Goal: Information Seeking & Learning: Learn about a topic

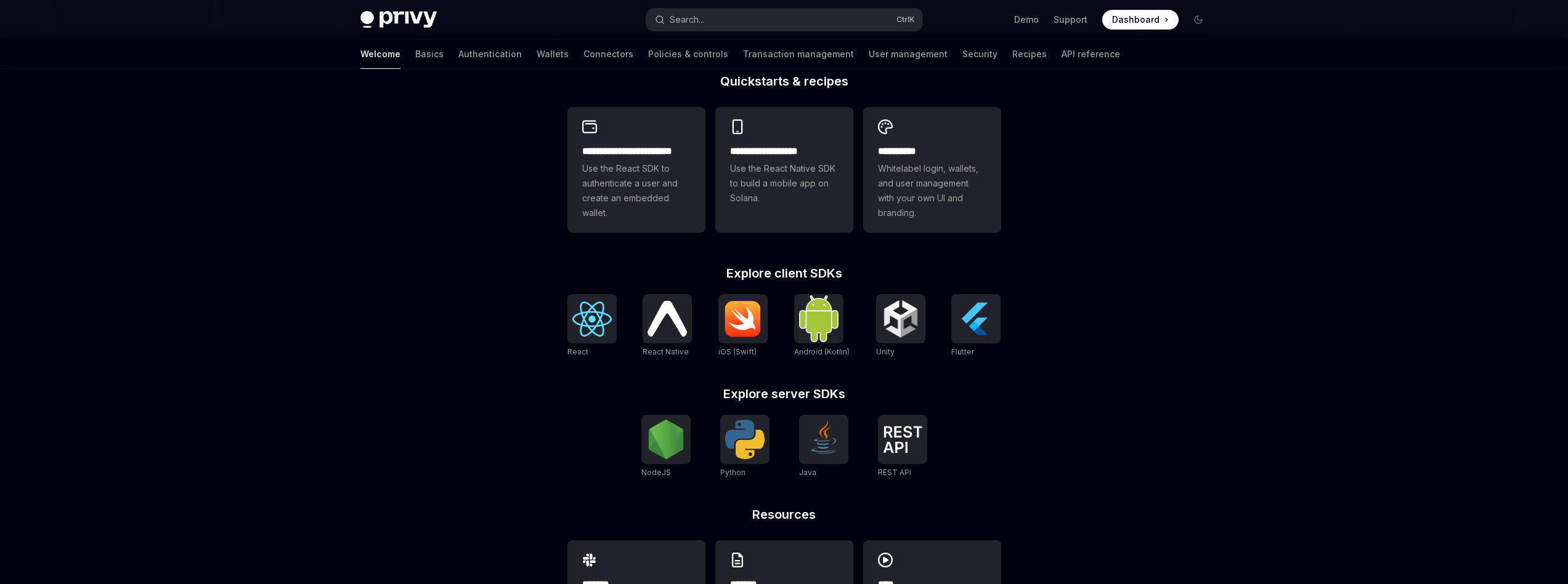
scroll to position [370, 0]
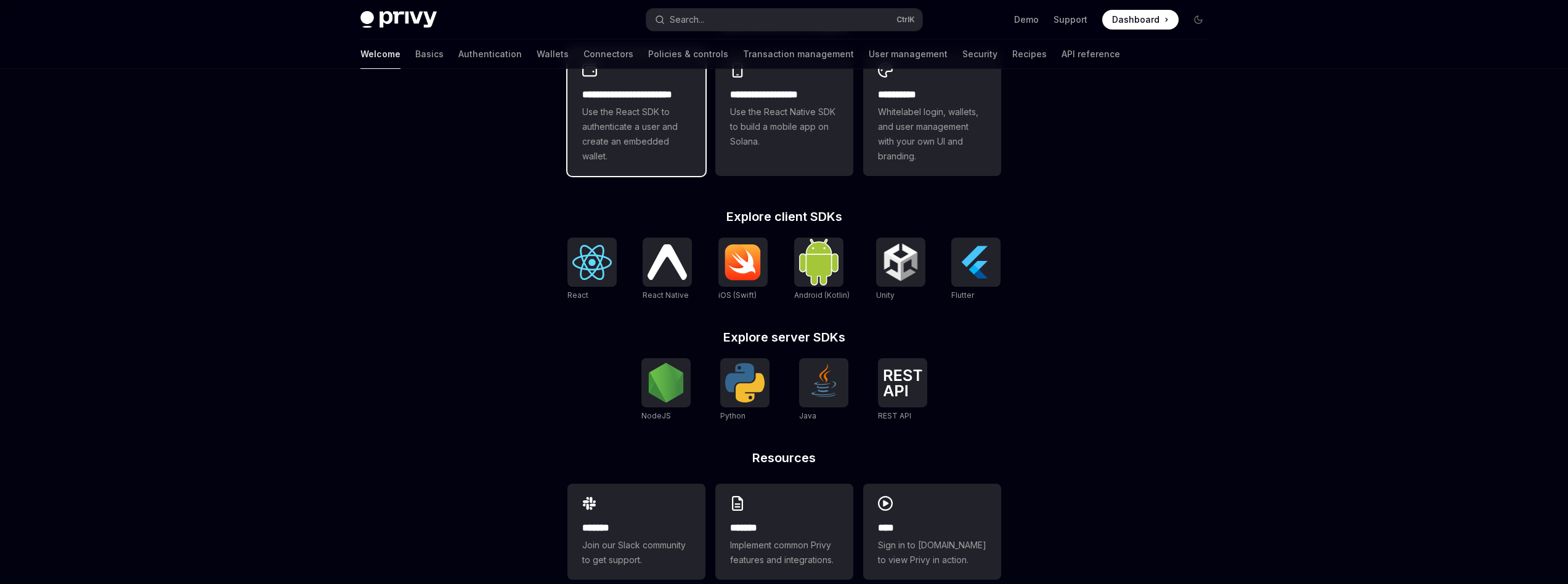
click at [667, 145] on span "Use the React SDK to authenticate a user and create an embedded wallet." at bounding box center [637, 134] width 109 height 59
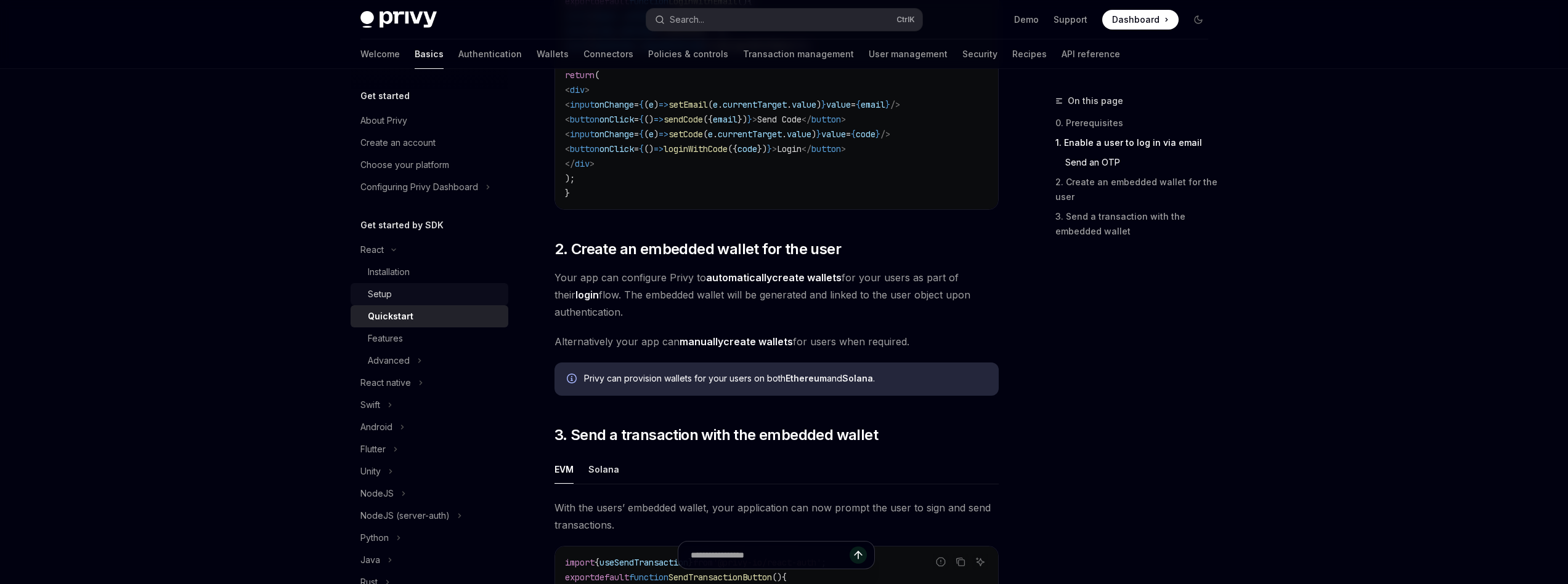
scroll to position [701, 0]
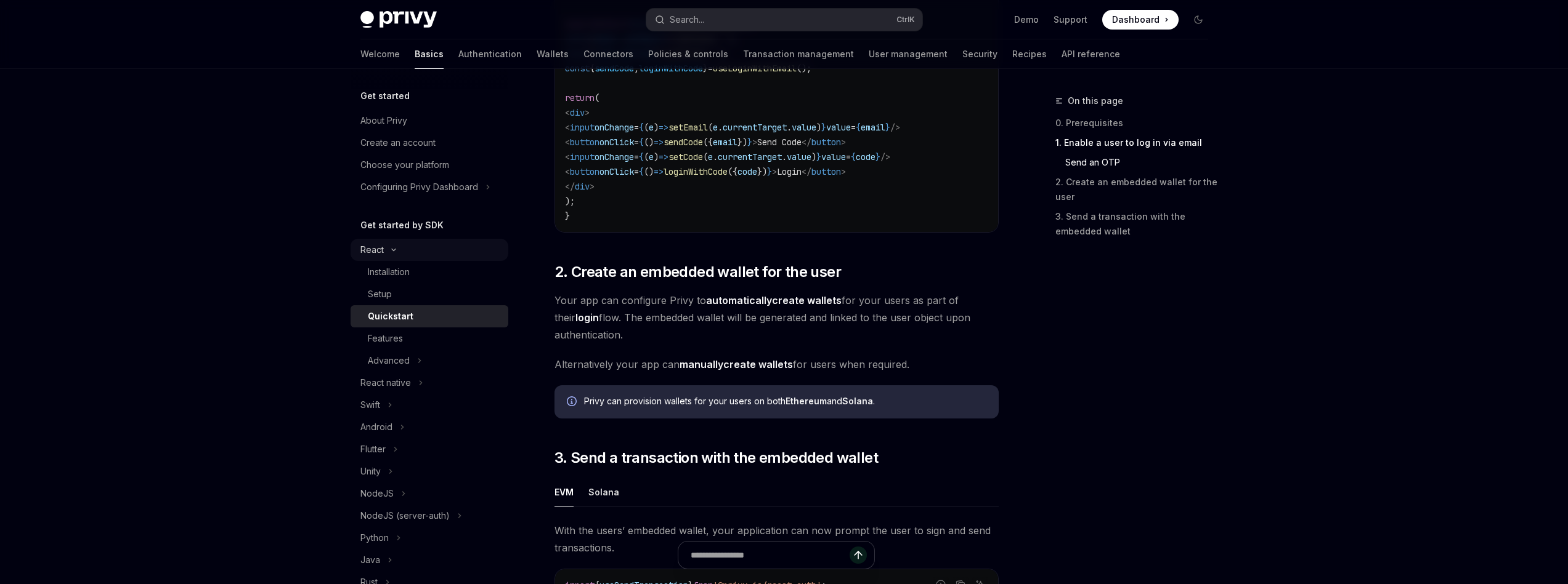
click at [403, 253] on button "React" at bounding box center [429, 250] width 157 height 22
click at [401, 255] on button "React" at bounding box center [429, 250] width 157 height 22
click at [402, 270] on div "Installation" at bounding box center [389, 271] width 42 height 15
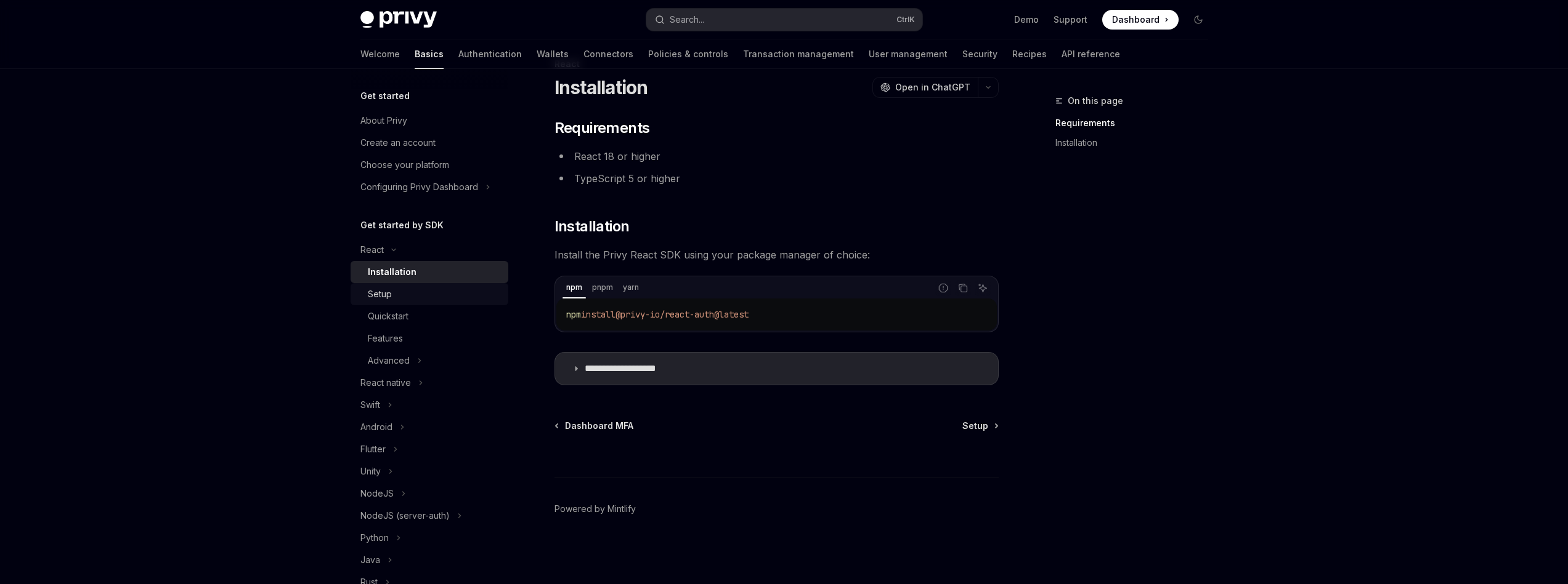
scroll to position [37, 0]
click at [412, 374] on button "React native" at bounding box center [429, 383] width 157 height 22
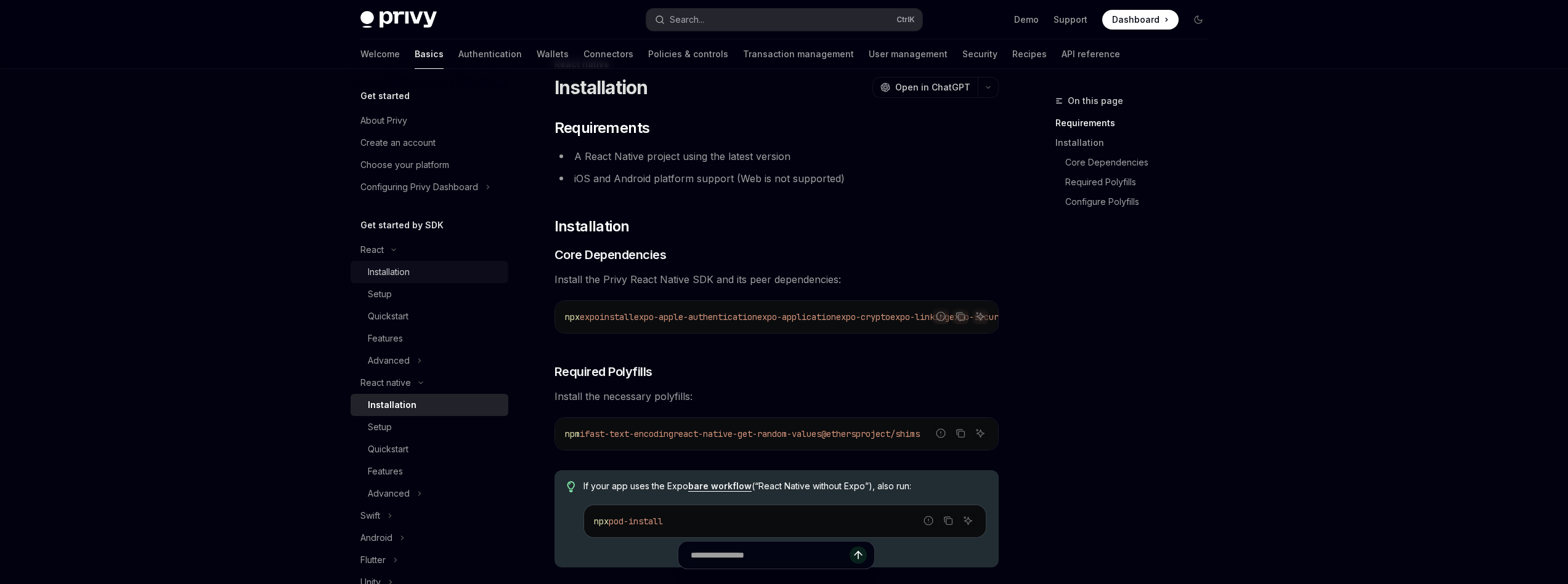
click at [412, 275] on div "Installation" at bounding box center [434, 271] width 133 height 15
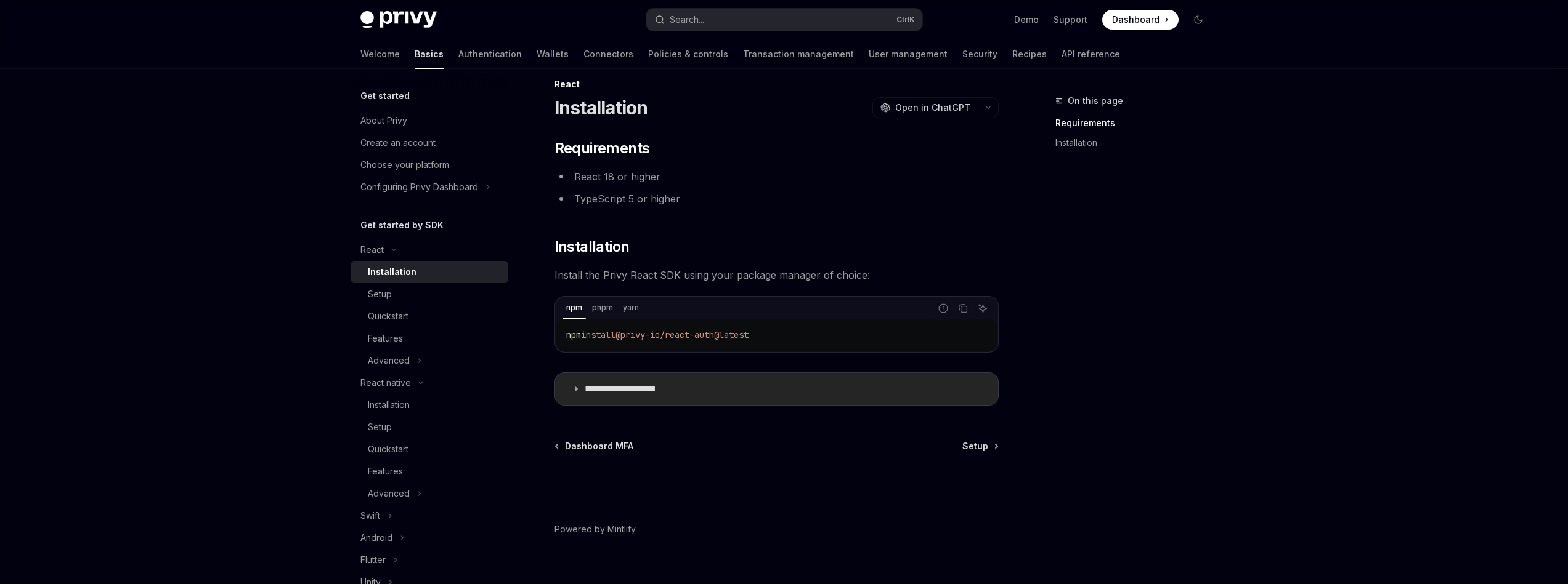
scroll to position [37, 0]
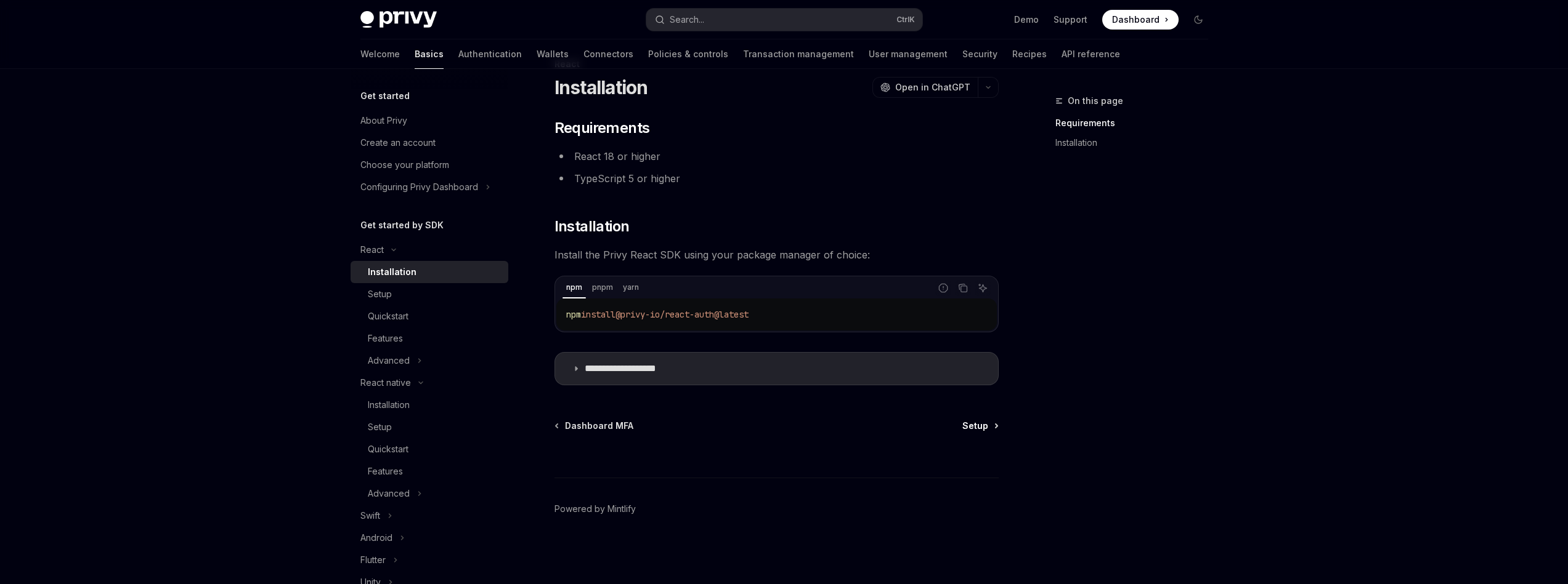
click at [987, 427] on span "Setup" at bounding box center [975, 426] width 26 height 13
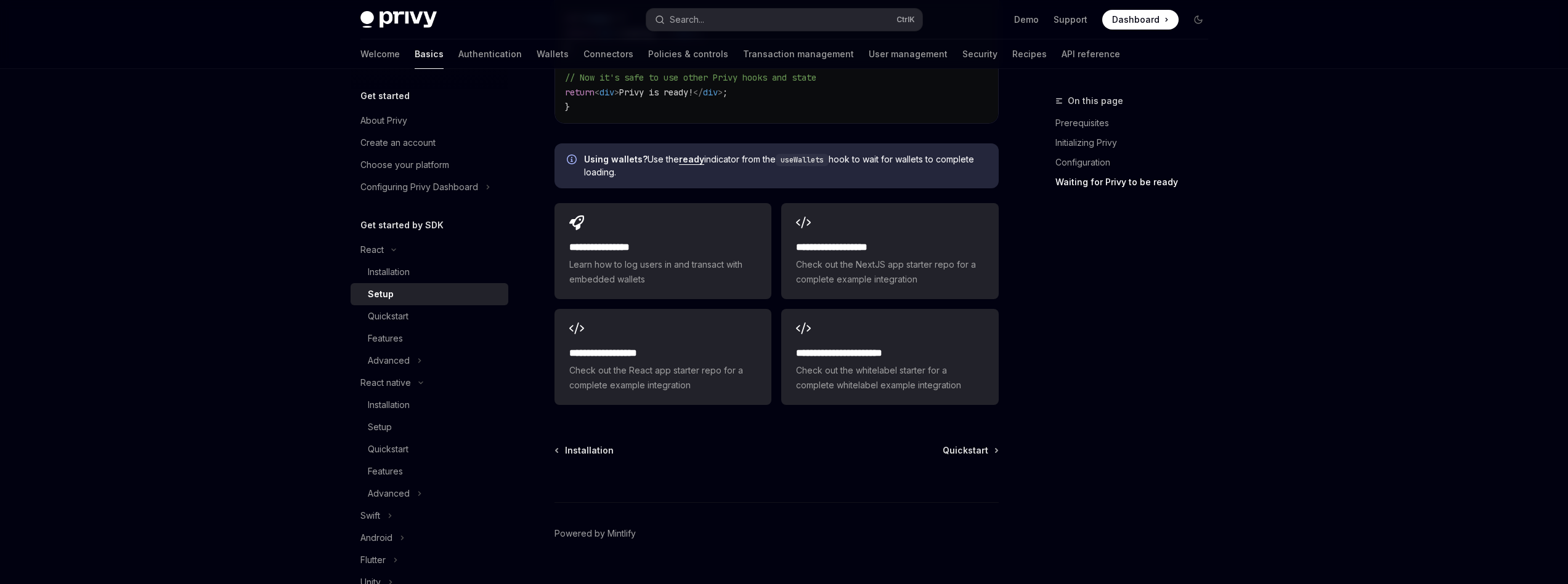
scroll to position [1546, 0]
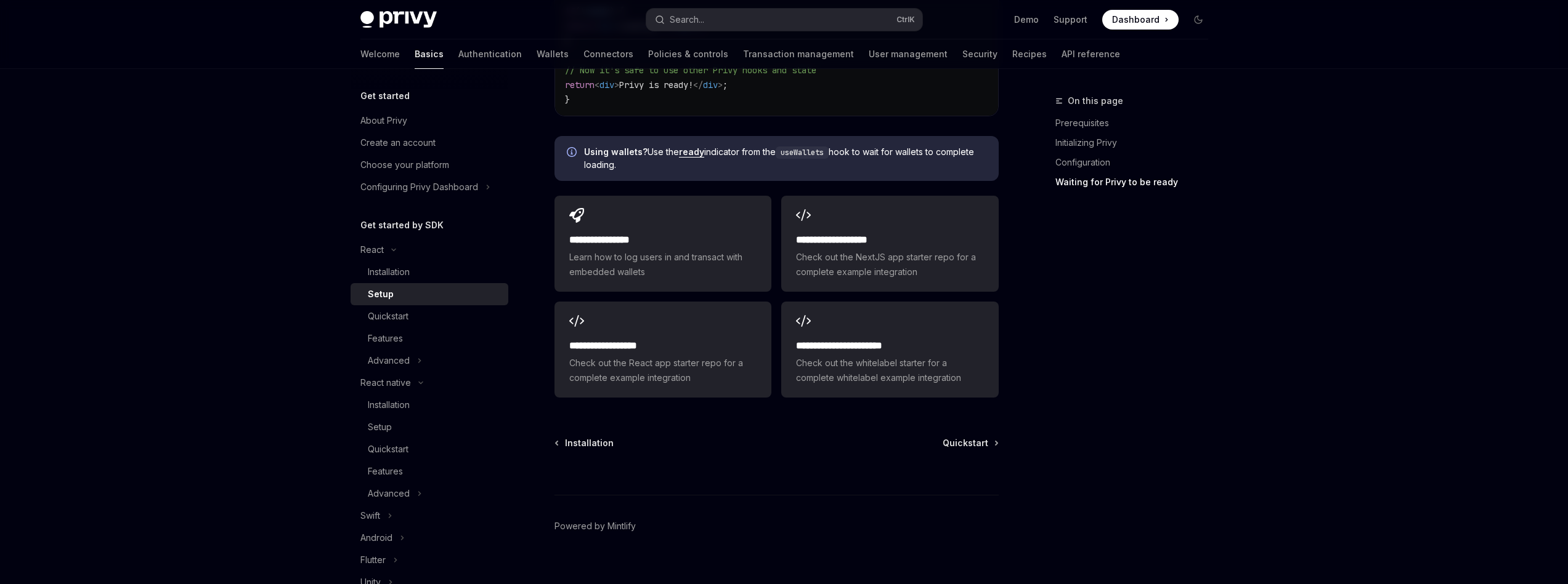
click at [950, 450] on div at bounding box center [777, 472] width 444 height 45
click at [958, 437] on span "Quickstart" at bounding box center [965, 443] width 45 height 13
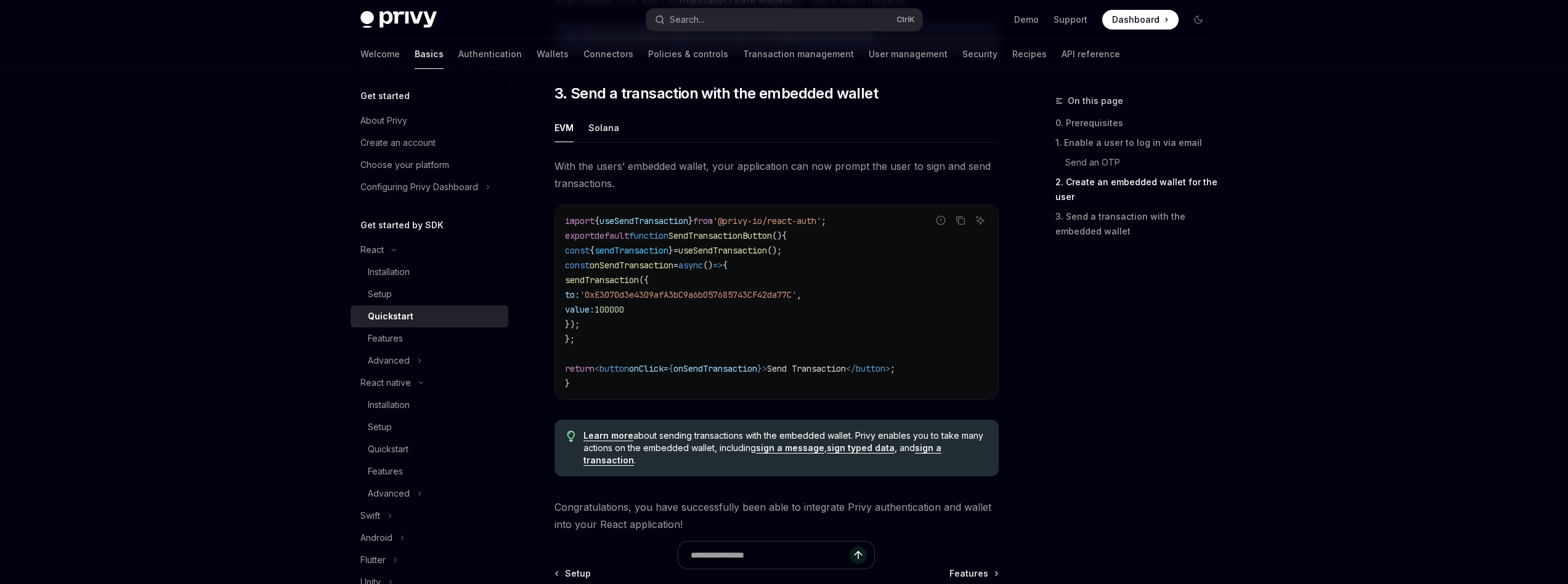
scroll to position [1108, 0]
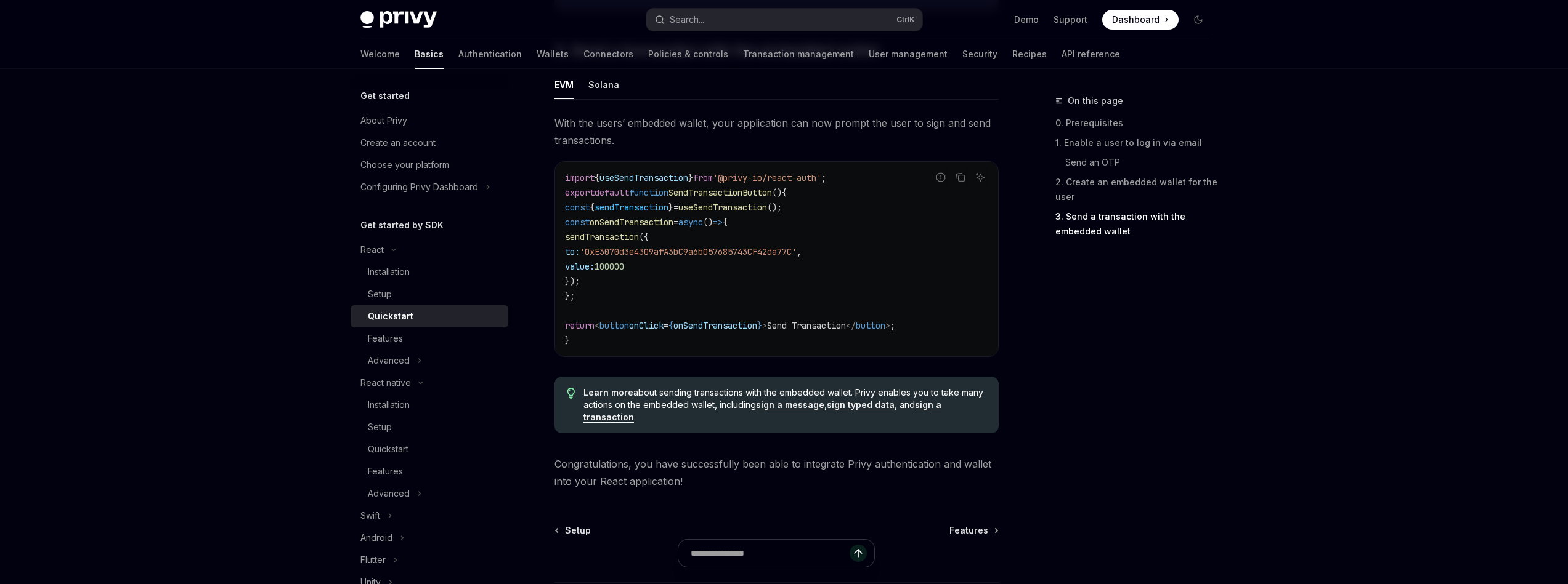
click at [992, 546] on div at bounding box center [777, 559] width 444 height 45
click at [971, 537] on span "Features" at bounding box center [969, 531] width 39 height 13
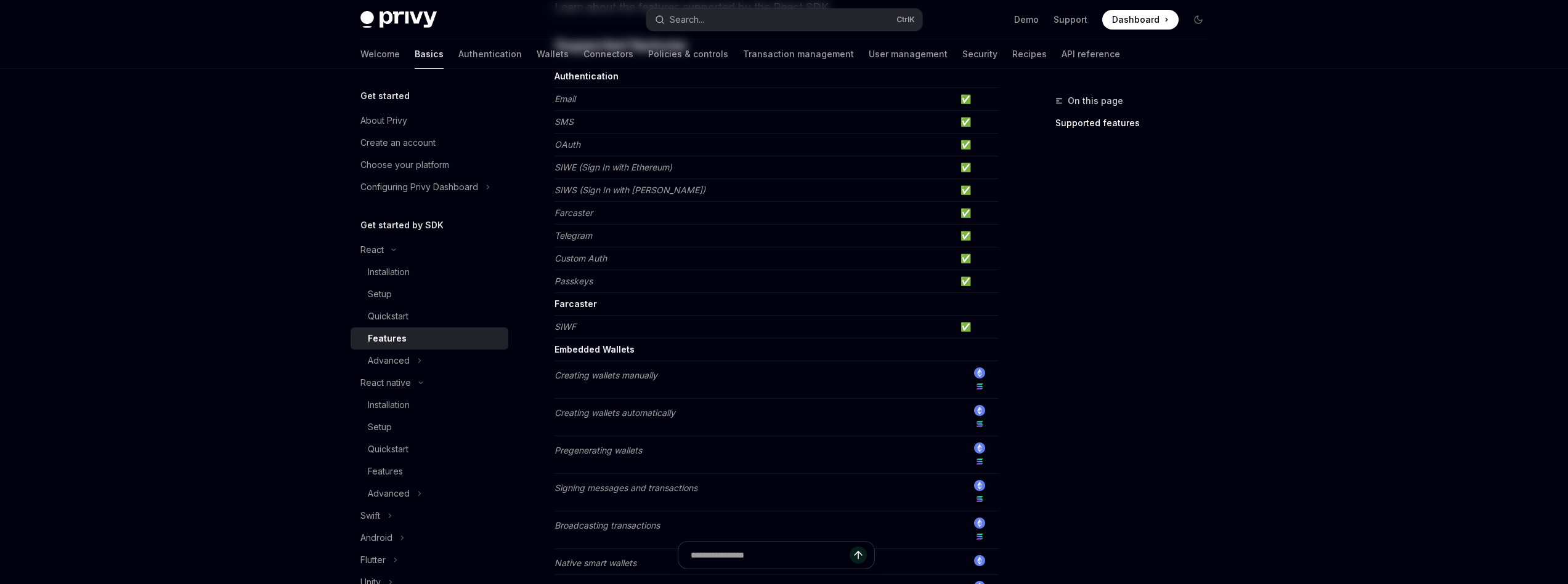
scroll to position [148, 0]
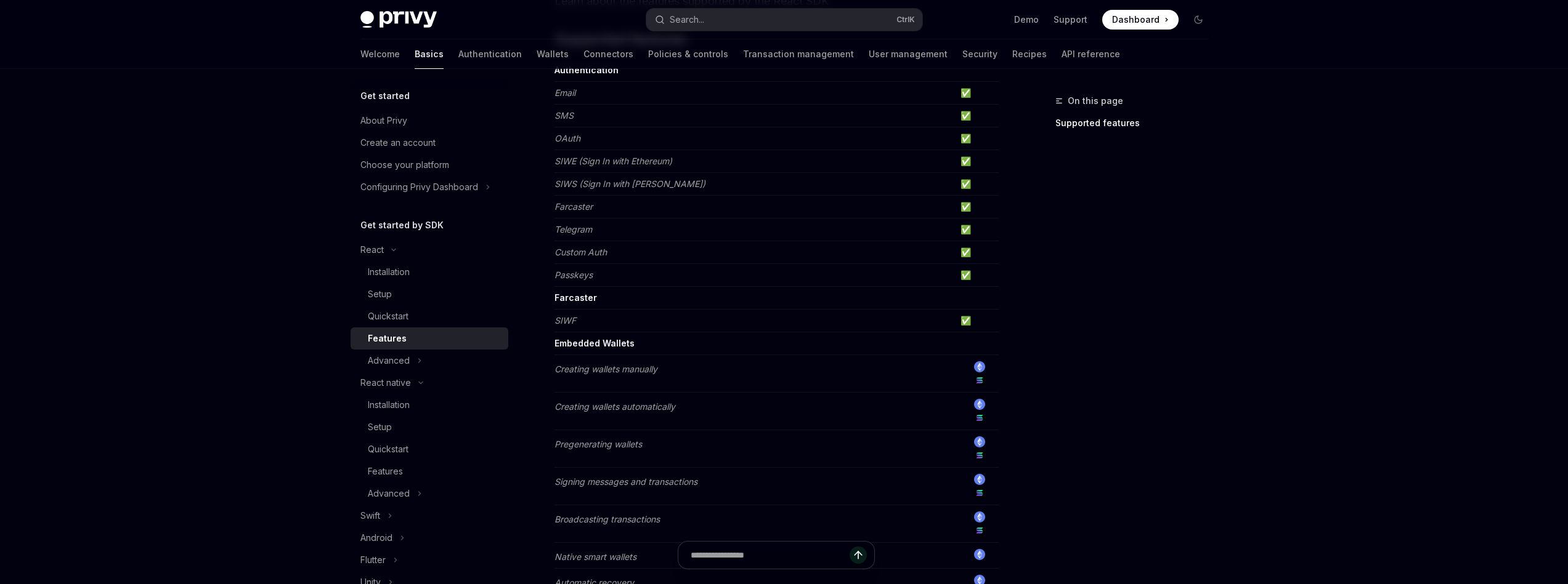
click at [963, 319] on td "✅" at bounding box center [977, 321] width 43 height 23
drag, startPoint x: 963, startPoint y: 319, endPoint x: 988, endPoint y: 322, distance: 25.2
click at [988, 322] on td "✅" at bounding box center [977, 321] width 43 height 23
drag, startPoint x: 1000, startPoint y: 334, endPoint x: 651, endPoint y: 117, distance: 411.0
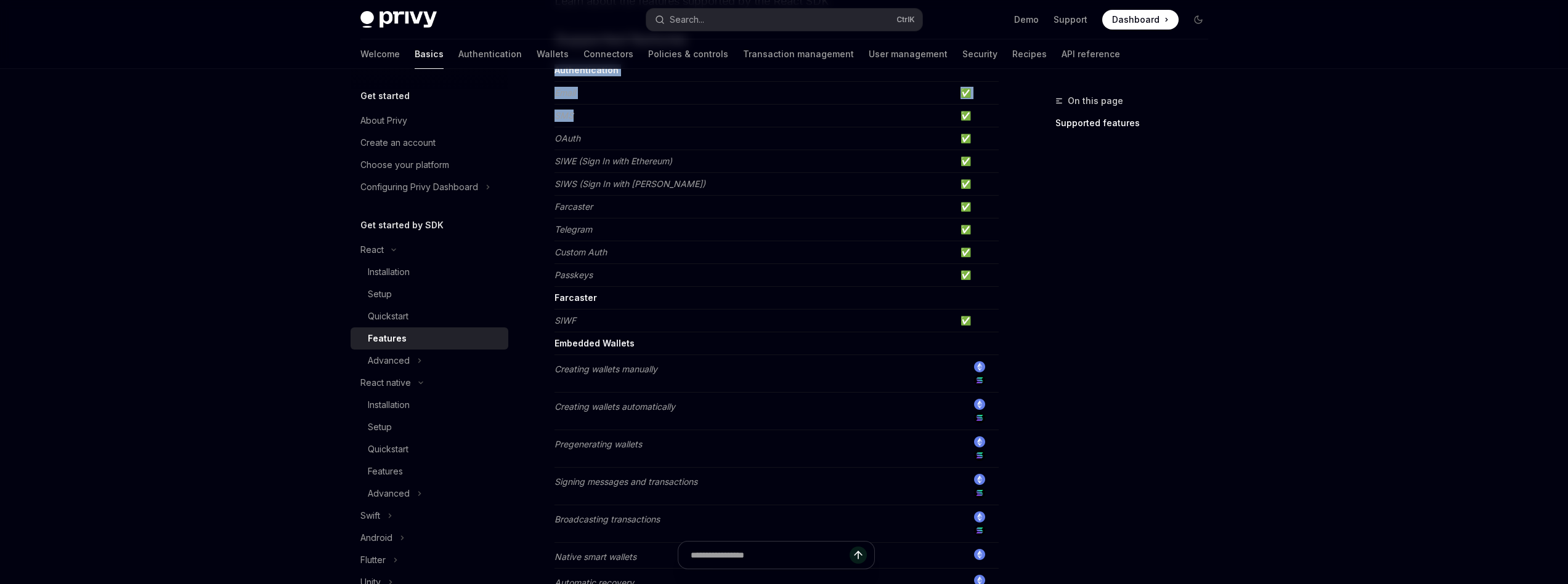
click at [651, 117] on td "SMS" at bounding box center [755, 116] width 401 height 23
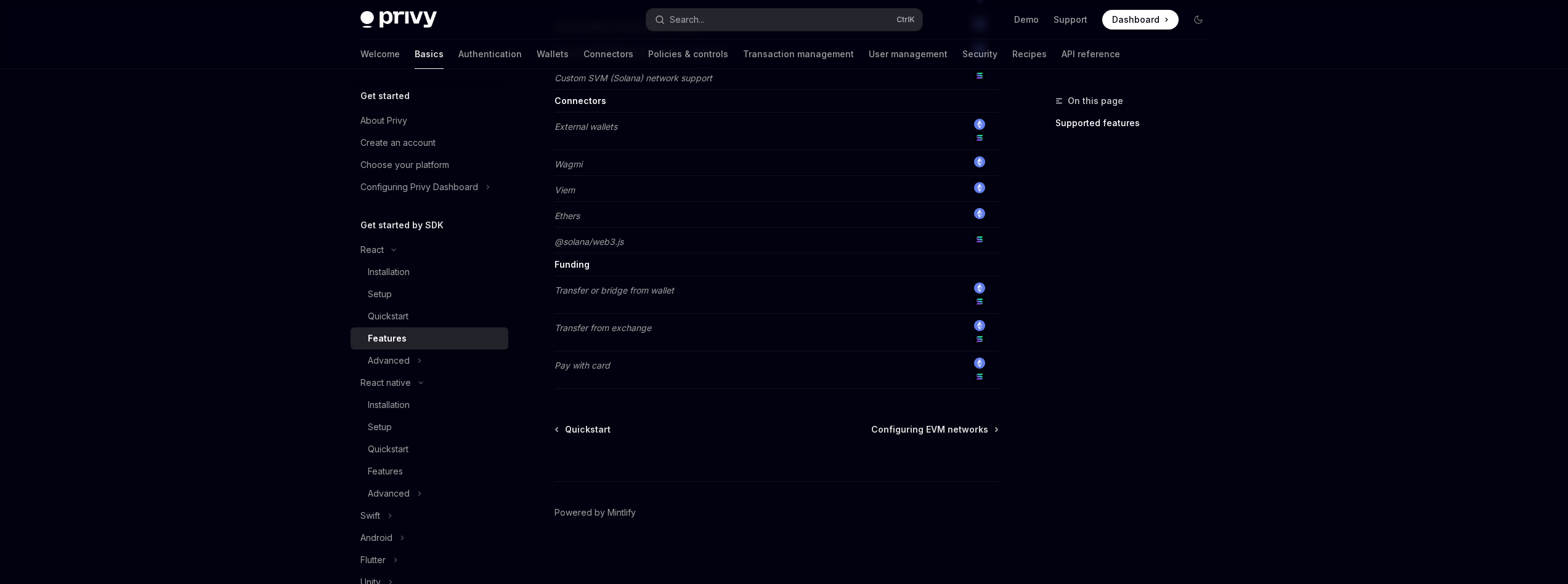
scroll to position [971, 0]
click at [906, 429] on span "Configuring EVM networks" at bounding box center [930, 426] width 117 height 13
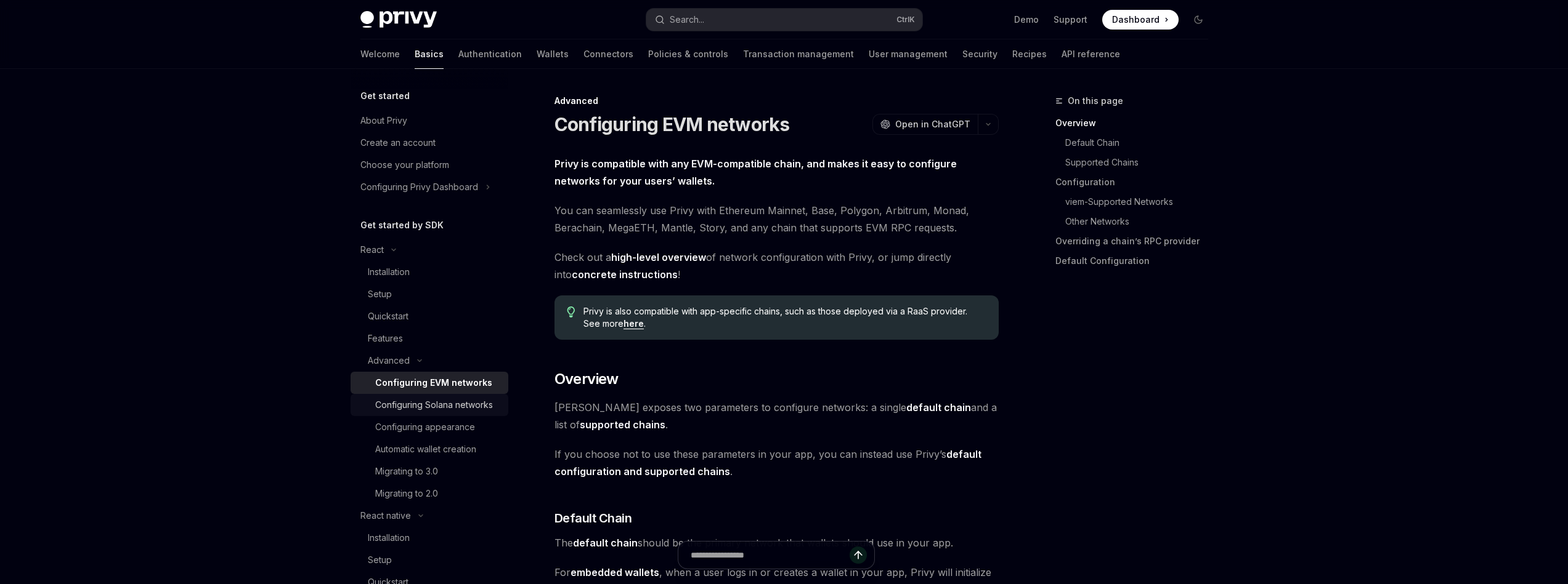
click at [408, 400] on div "Configuring Solana networks" at bounding box center [434, 404] width 118 height 15
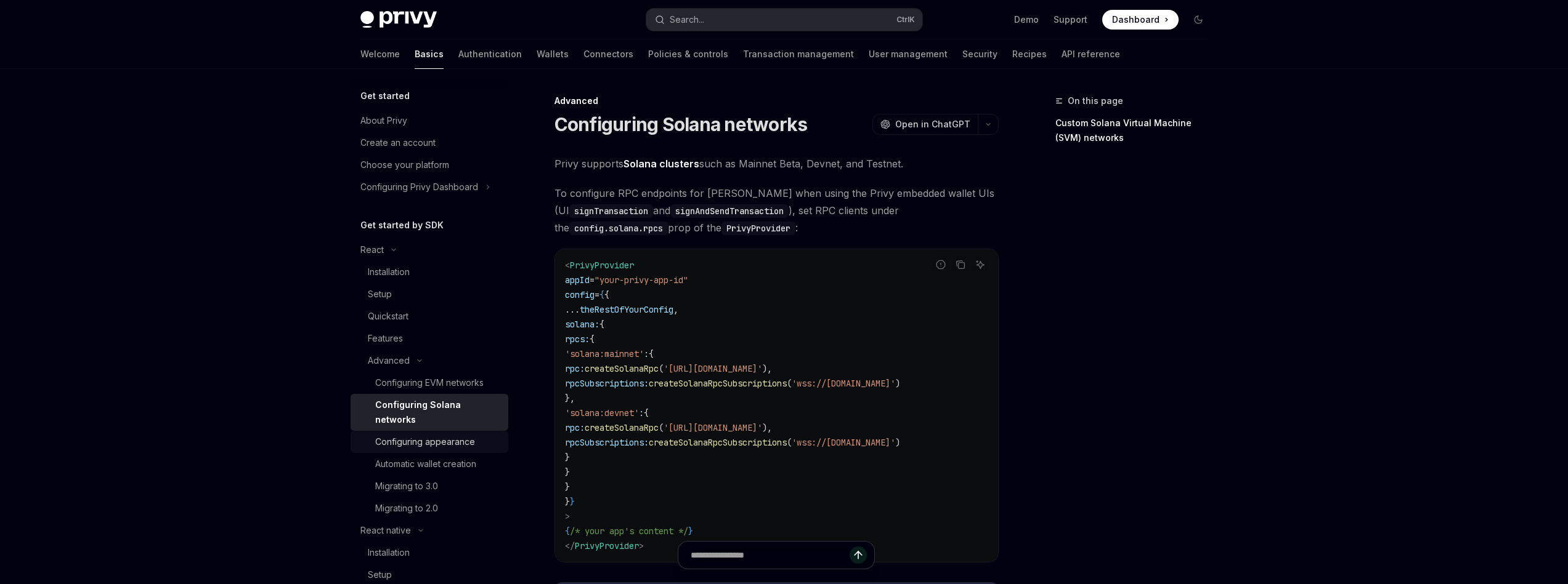
click at [429, 437] on div "Configuring appearance" at bounding box center [425, 441] width 100 height 15
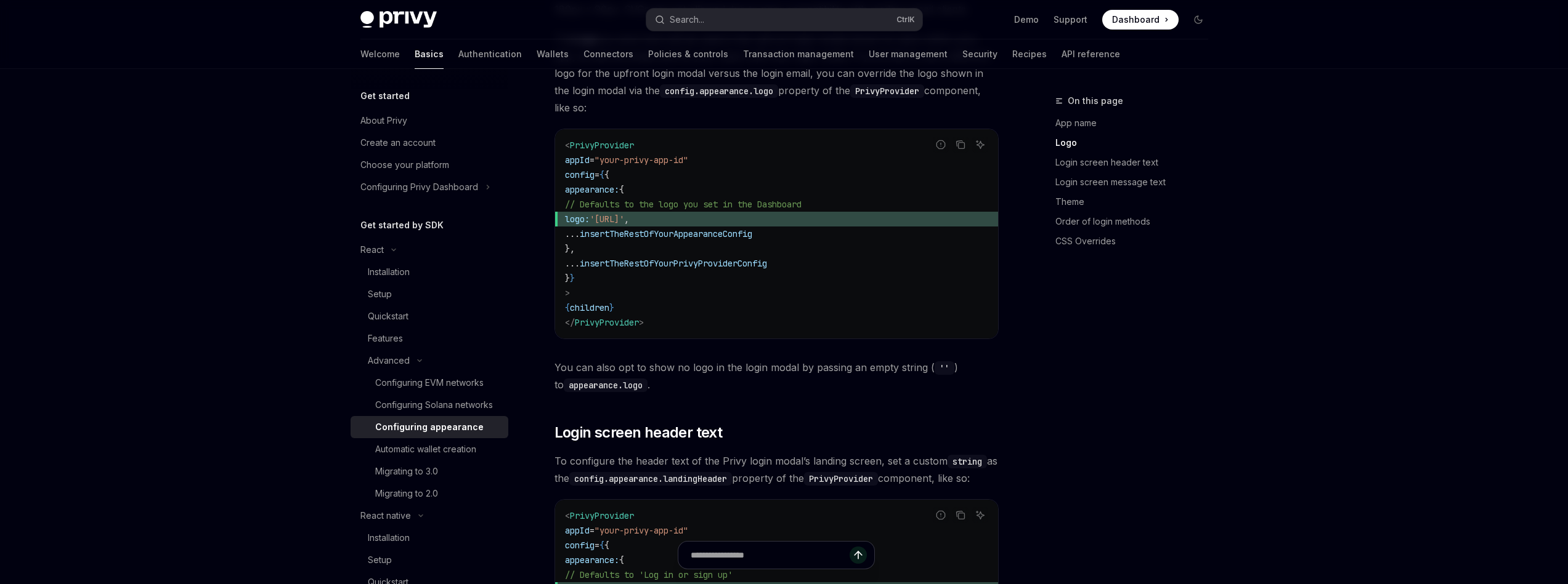
scroll to position [665, 0]
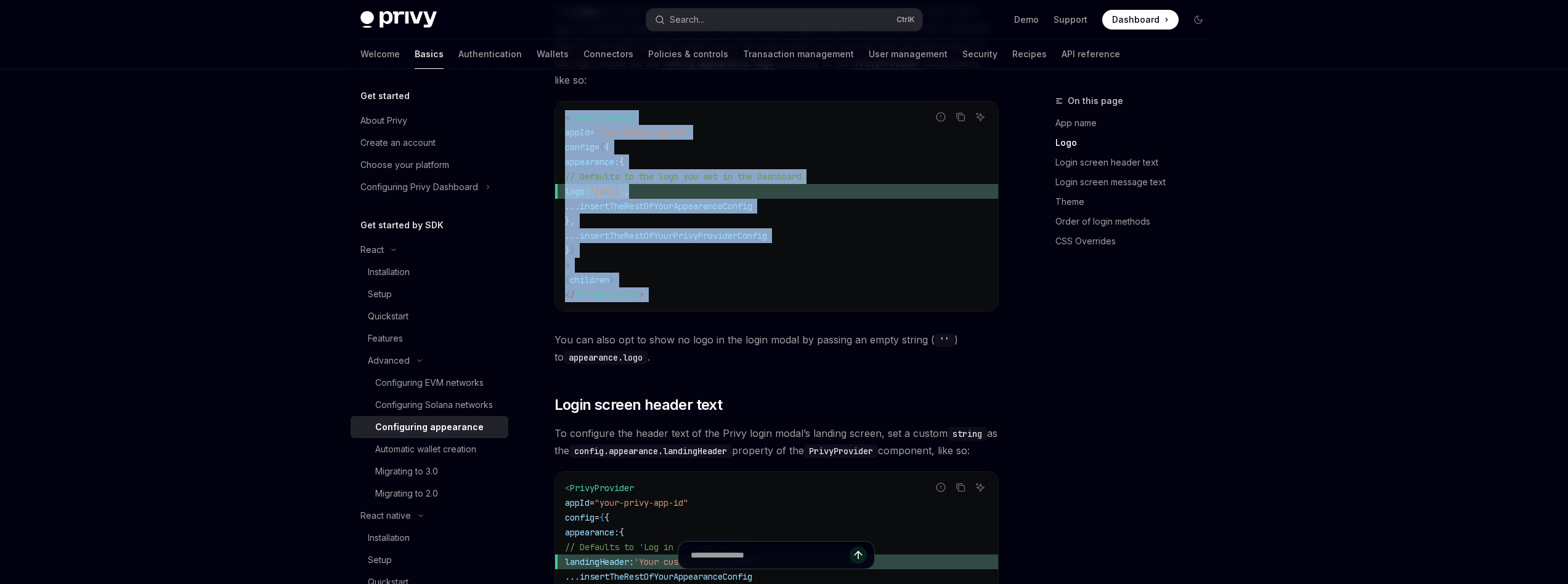
drag, startPoint x: 677, startPoint y: 277, endPoint x: 561, endPoint y: 83, distance: 226.0
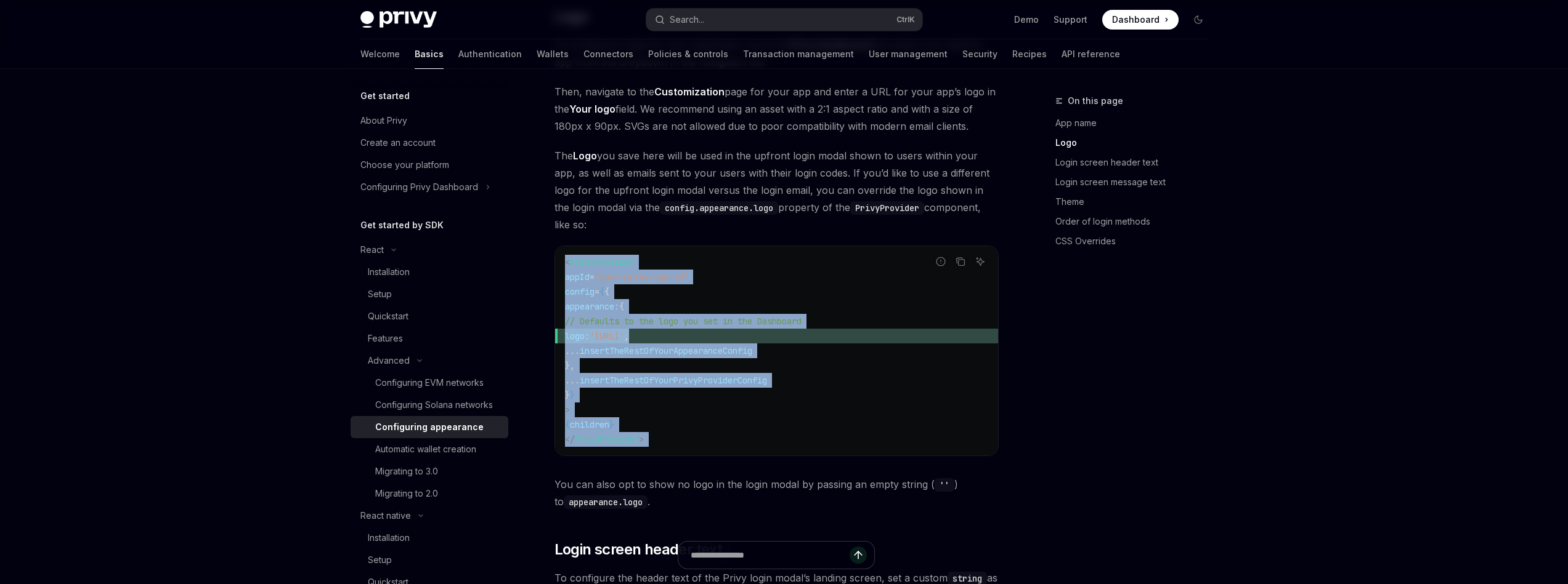
scroll to position [517, 0]
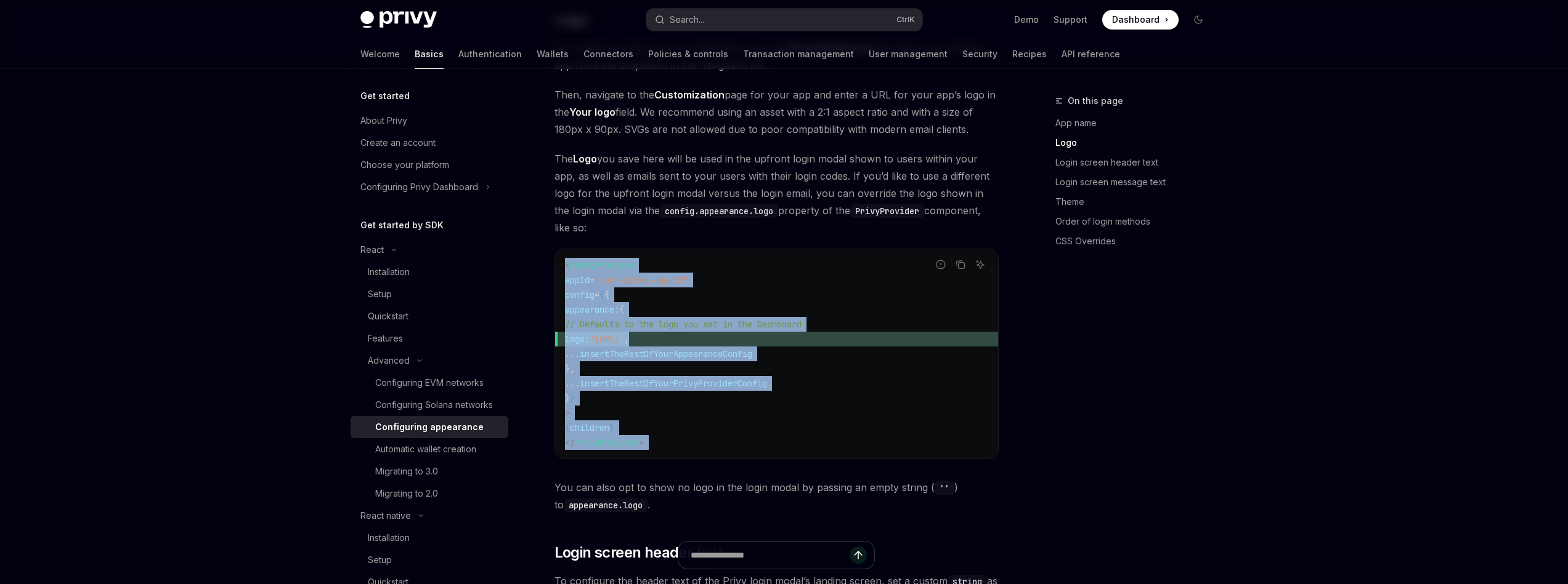
drag, startPoint x: 736, startPoint y: 415, endPoint x: 549, endPoint y: 220, distance: 270.2
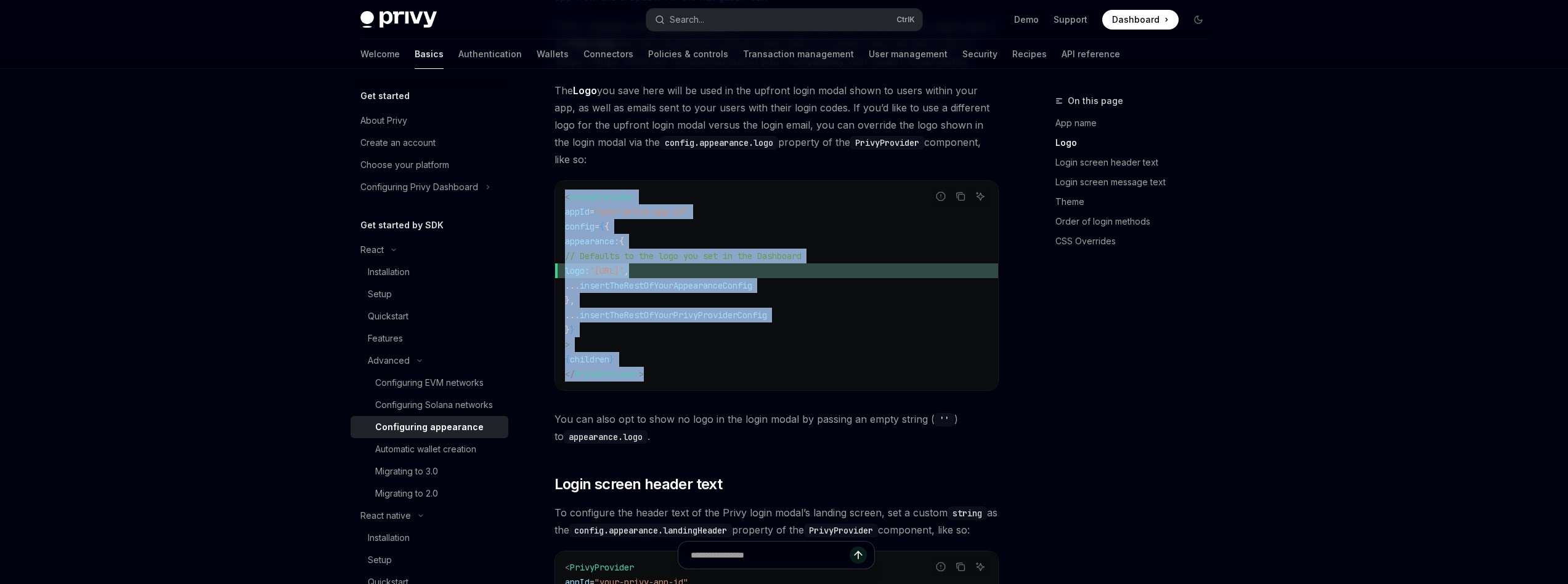
scroll to position [591, 0]
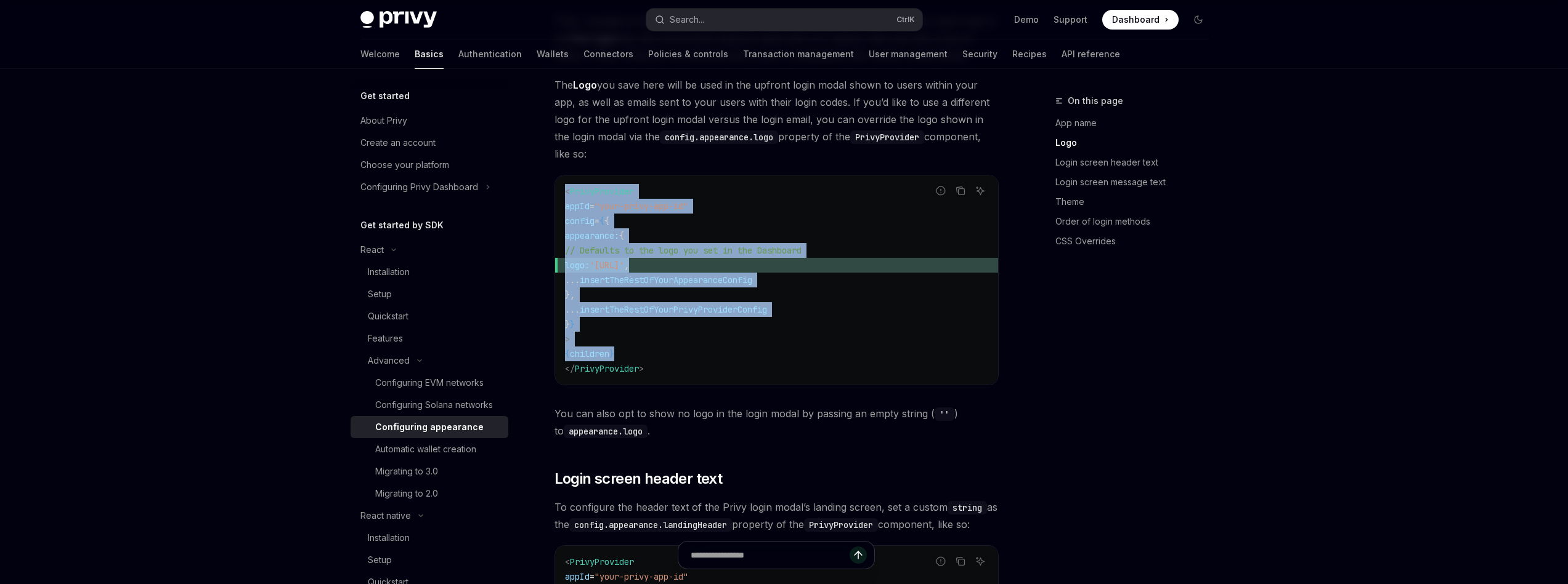
drag, startPoint x: 716, startPoint y: 320, endPoint x: 547, endPoint y: 152, distance: 238.3
drag, startPoint x: 680, startPoint y: 291, endPoint x: 701, endPoint y: 347, distance: 59.8
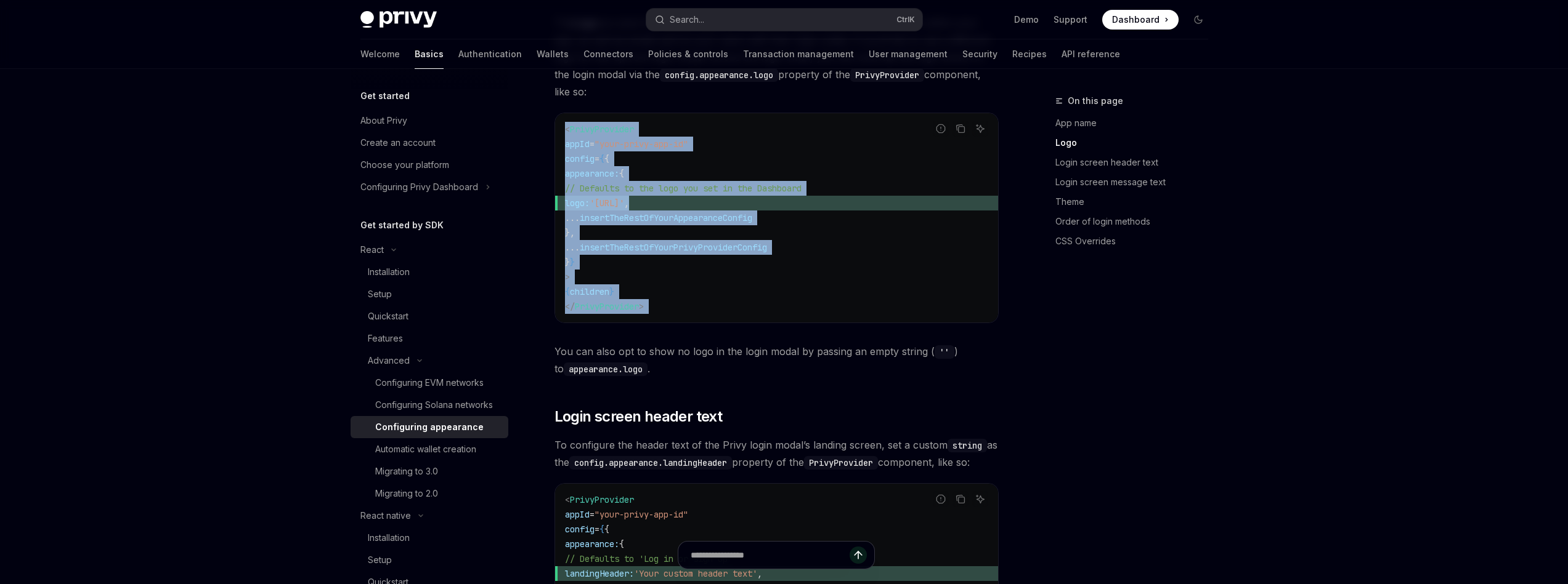
scroll to position [887, 0]
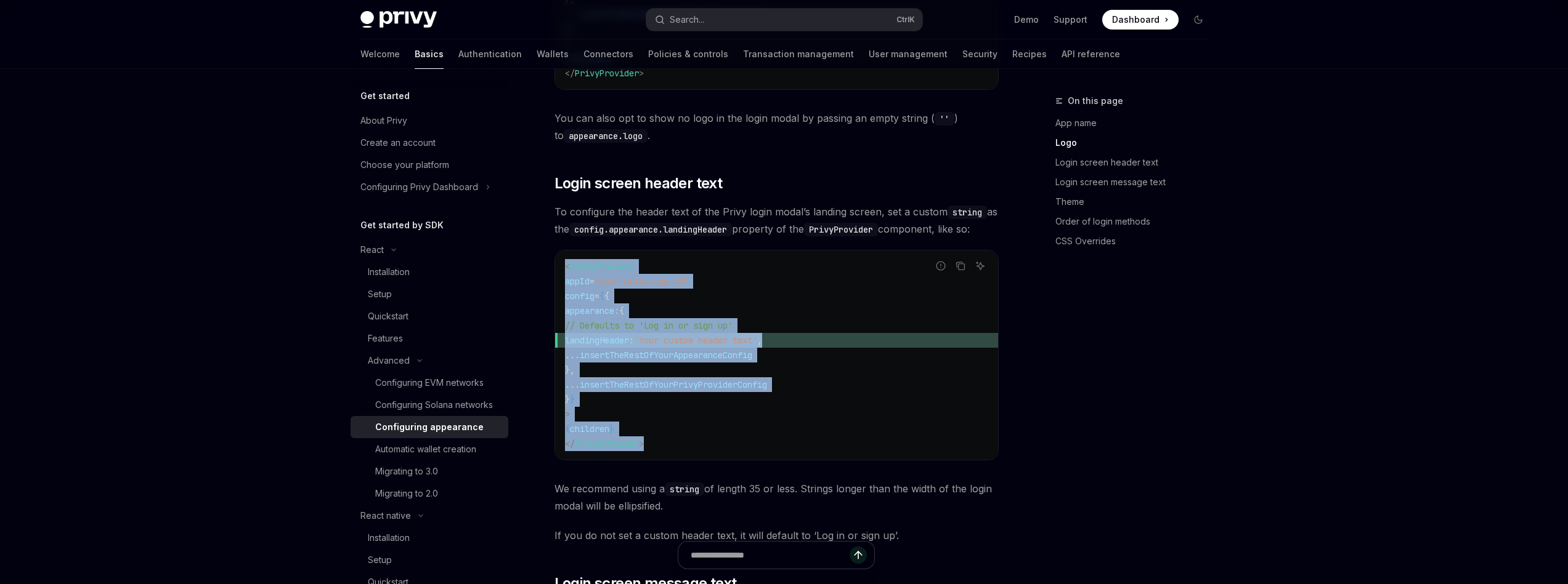
drag, startPoint x: 670, startPoint y: 429, endPoint x: 559, endPoint y: 236, distance: 222.6
click at [559, 251] on div "< PrivyProvider appId = "your-privy-app-id" config = { { appearance: { // Defau…" at bounding box center [777, 355] width 443 height 210
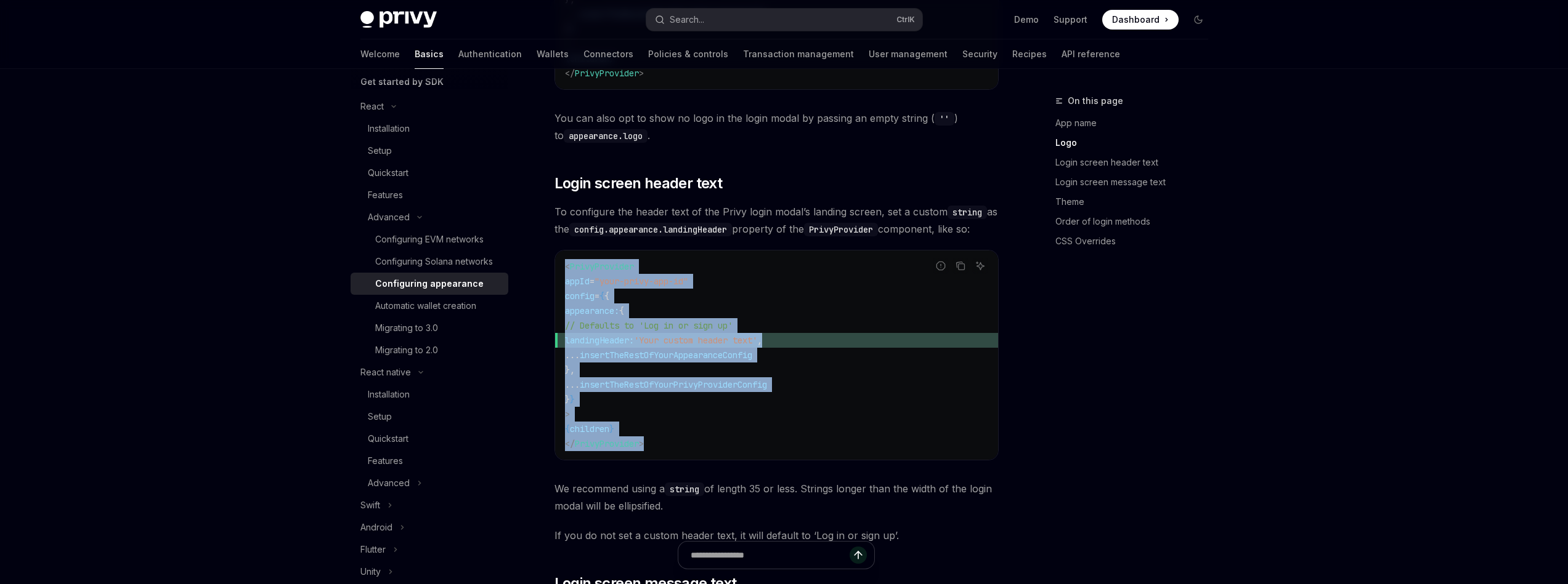
scroll to position [148, 0]
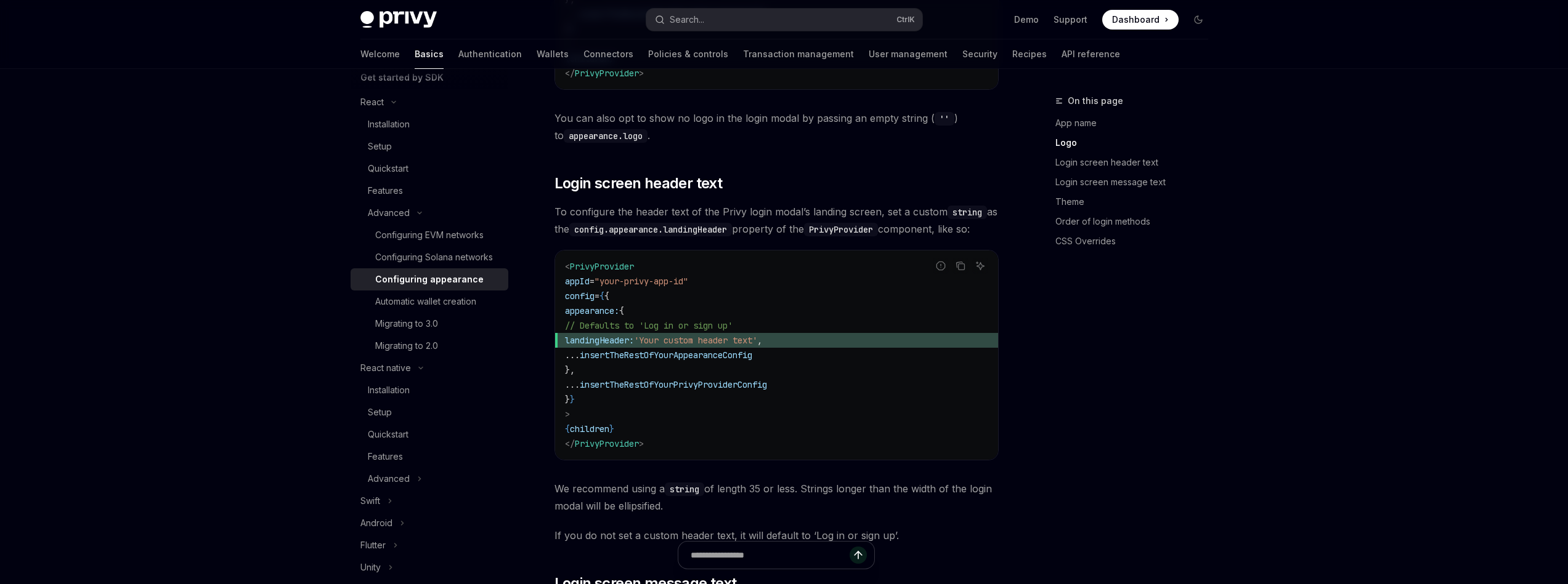
click at [683, 349] on span "insertTheRestOfYourAppearanceConfig" at bounding box center [666, 355] width 173 height 11
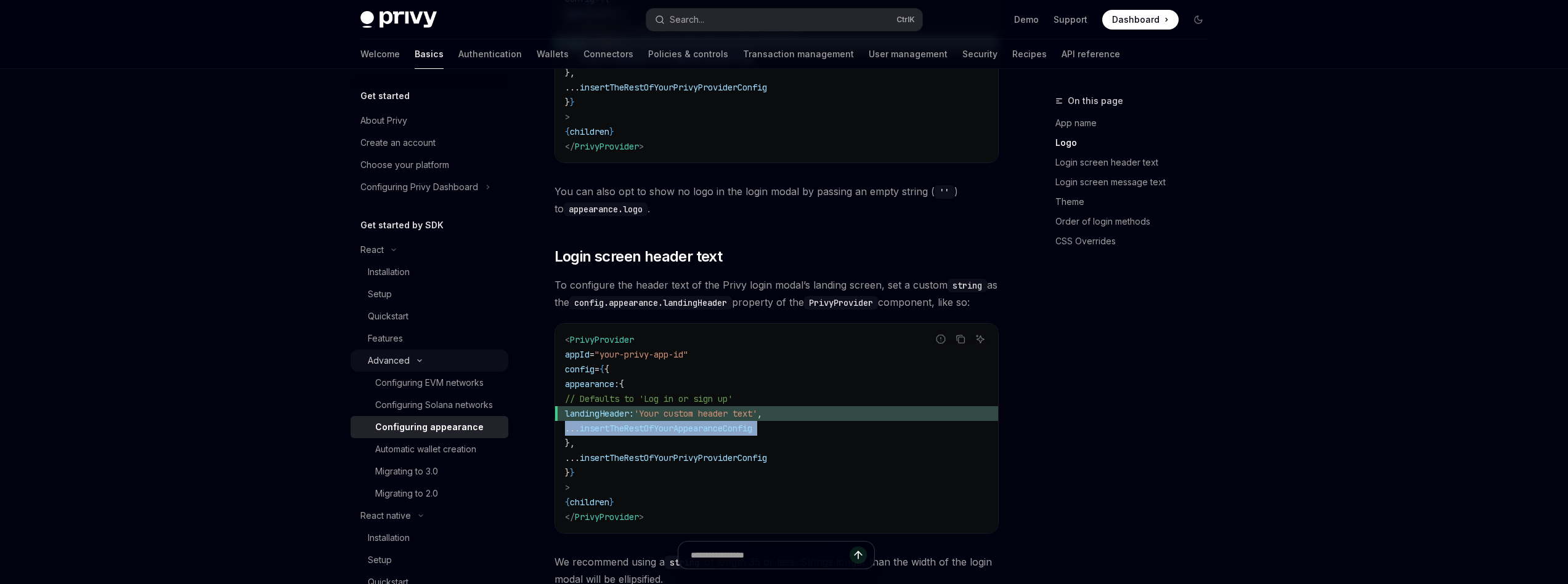
scroll to position [813, 0]
click at [425, 320] on div "Quickstart" at bounding box center [434, 316] width 133 height 15
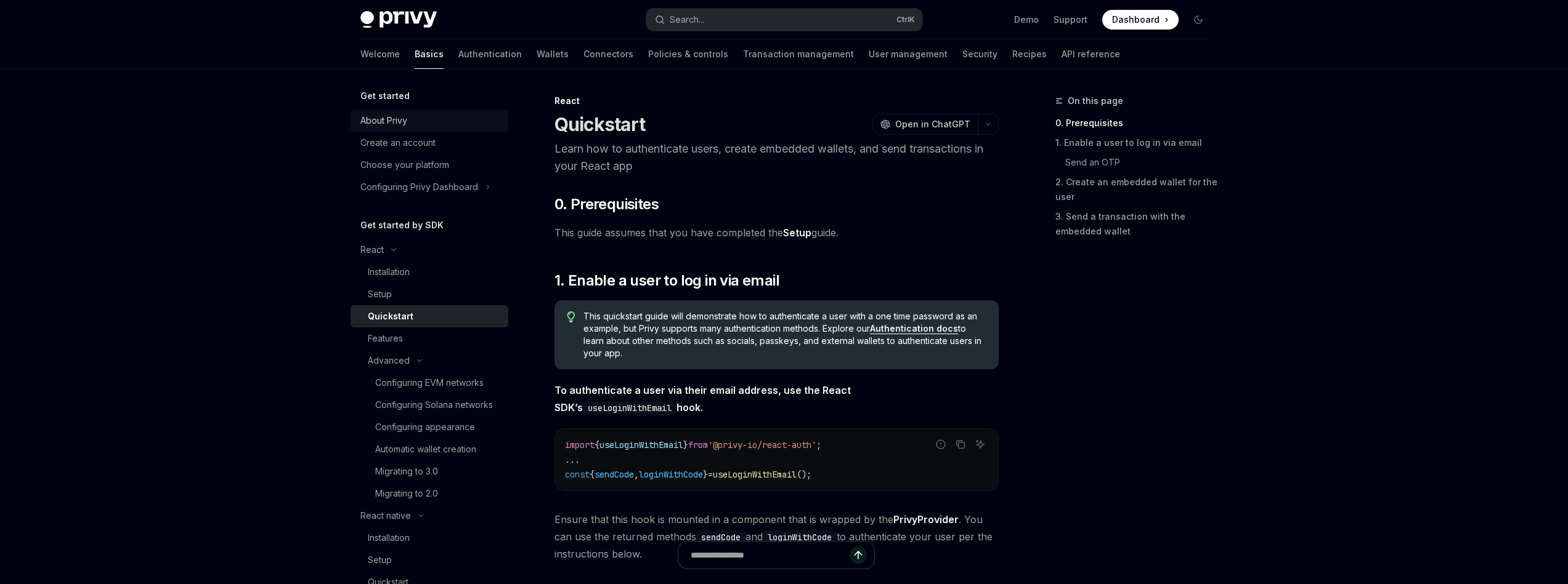
click at [405, 125] on div "About Privy" at bounding box center [383, 120] width 47 height 15
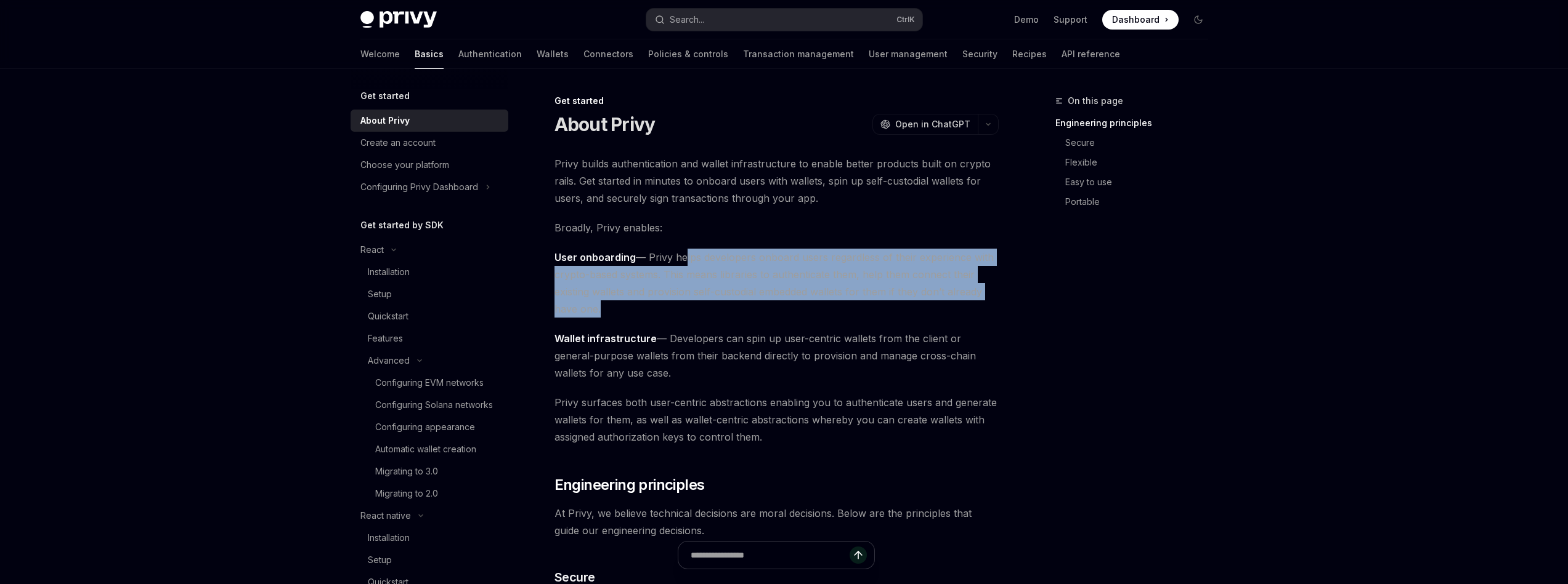
drag, startPoint x: 713, startPoint y: 253, endPoint x: 841, endPoint y: 333, distance: 150.9
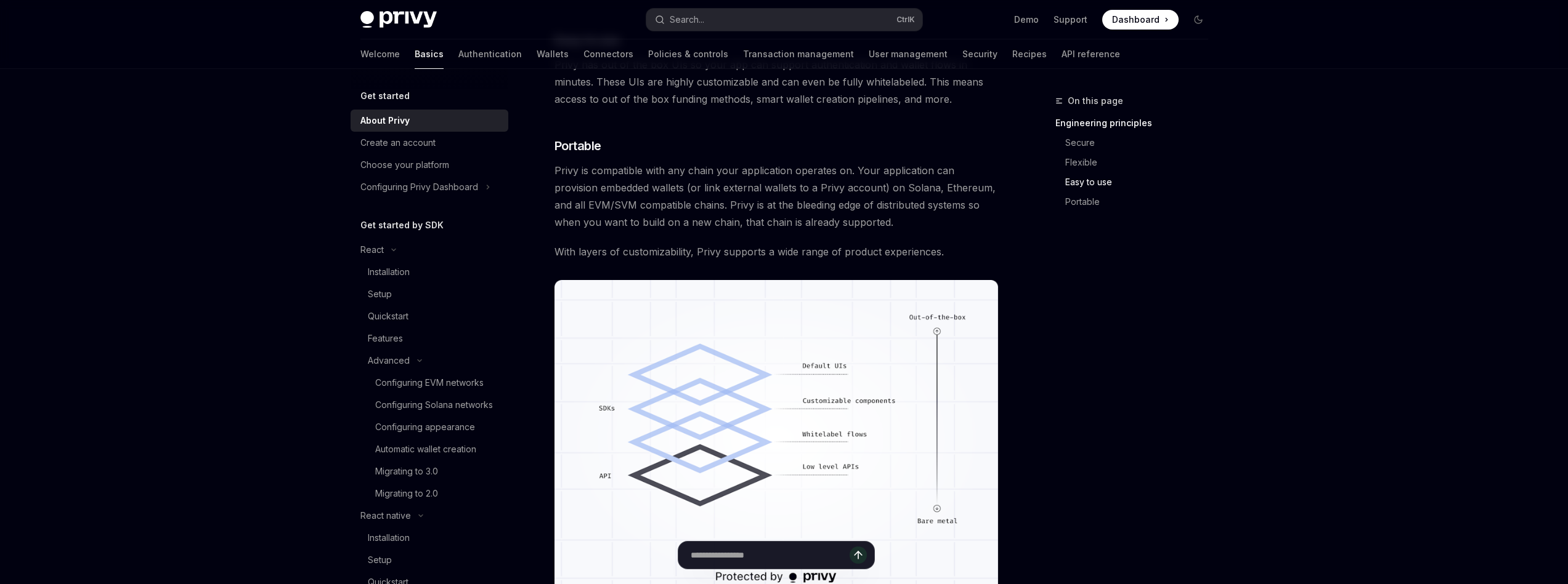
scroll to position [961, 0]
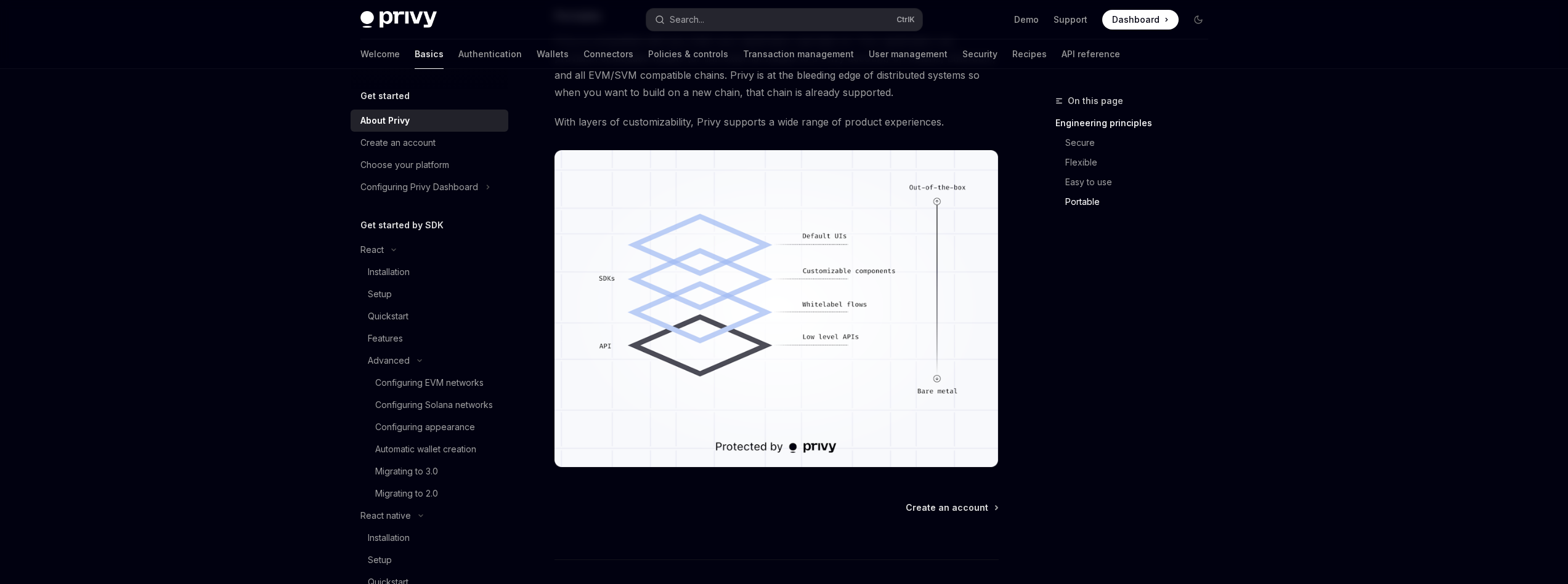
click at [776, 318] on img at bounding box center [777, 309] width 444 height 317
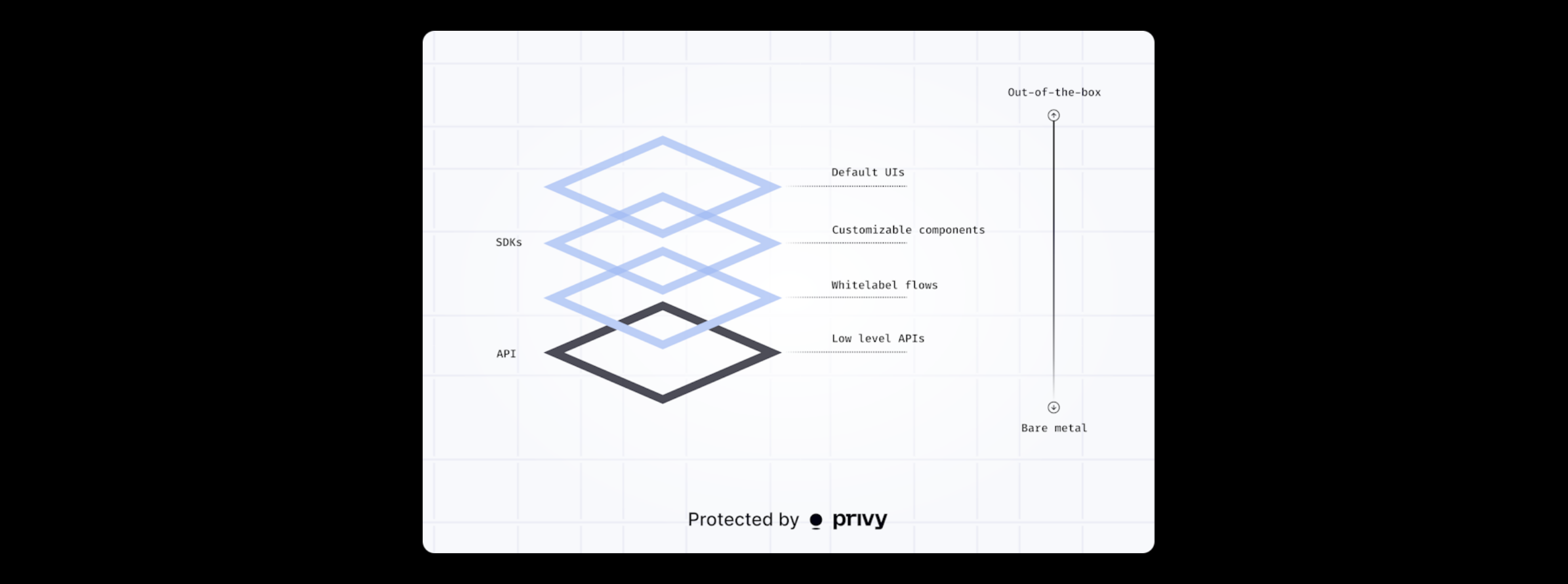
click at [888, 218] on img at bounding box center [789, 292] width 732 height 523
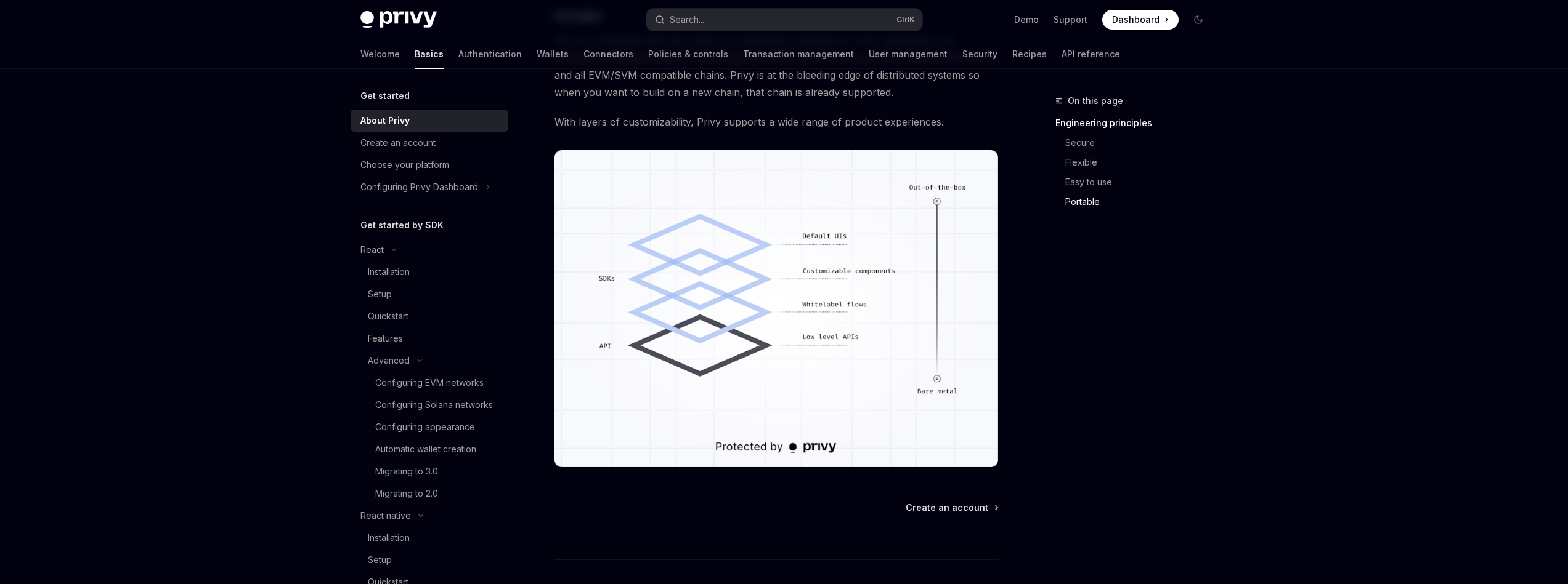
click at [802, 376] on img at bounding box center [777, 309] width 444 height 317
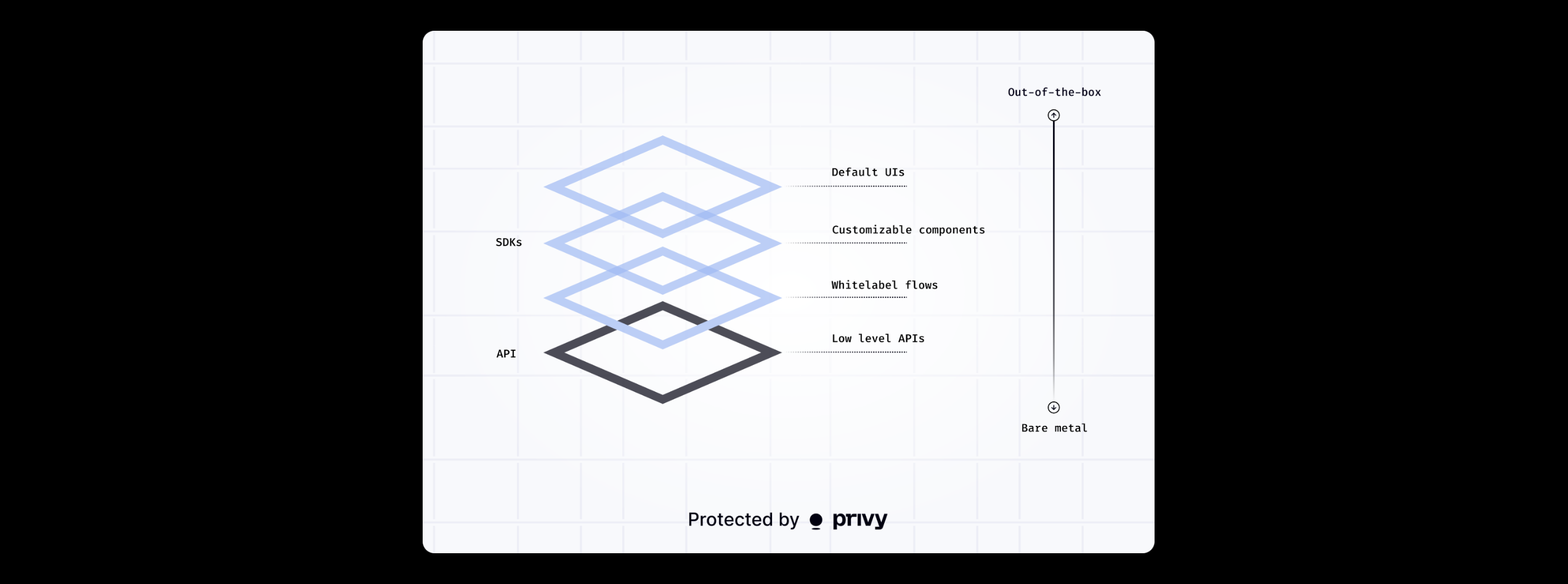
click at [1356, 298] on div at bounding box center [784, 292] width 1568 height 584
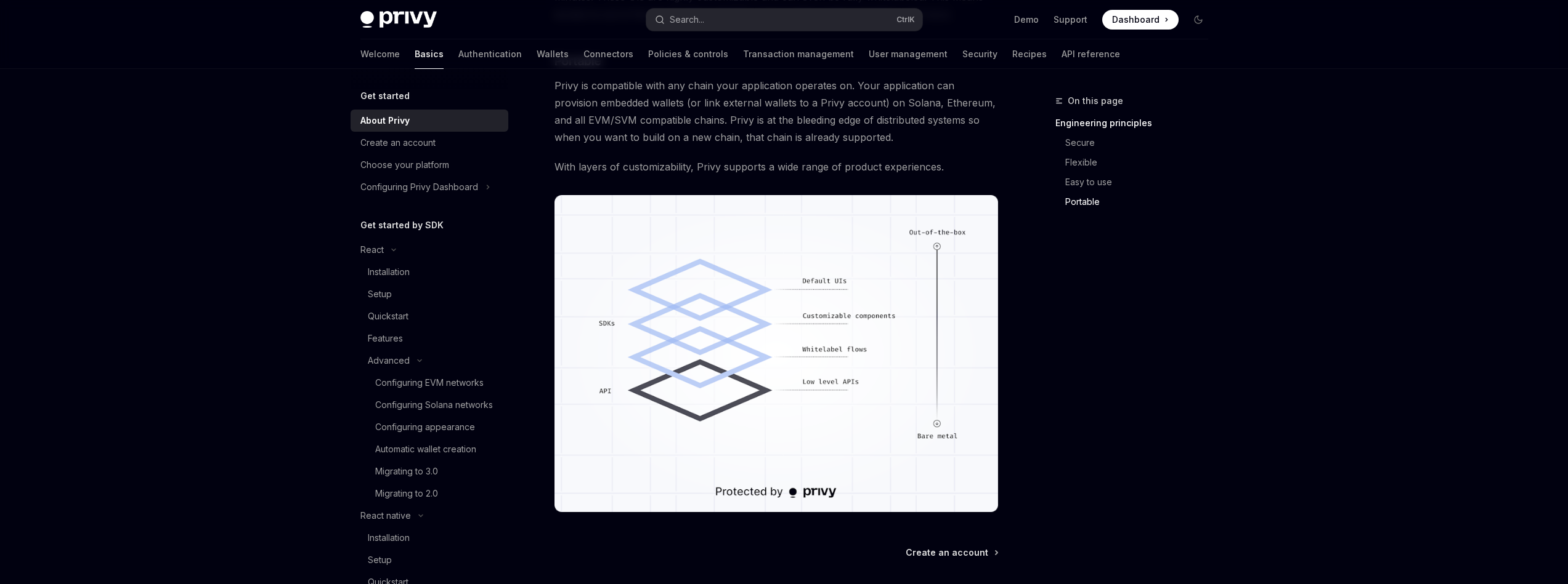
scroll to position [747, 0]
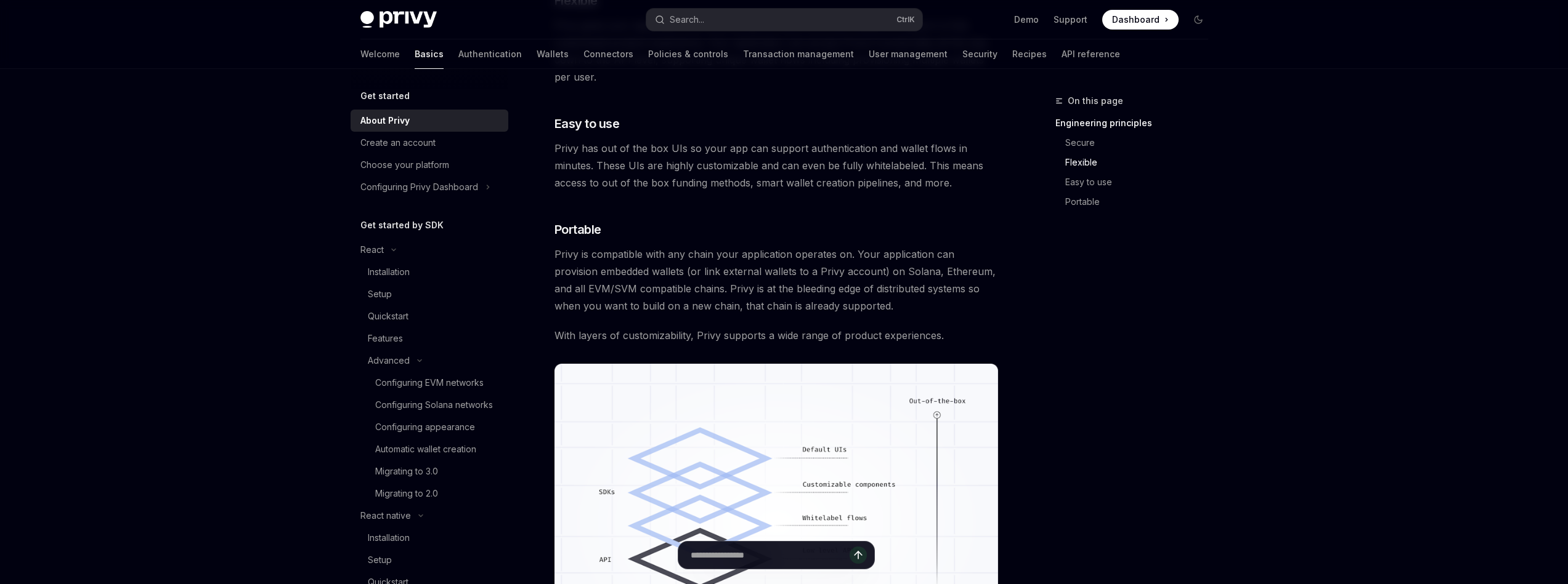
click at [1056, 285] on div "On this page Engineering principles Secure Flexible Easy to use Portable" at bounding box center [1124, 338] width 187 height 491
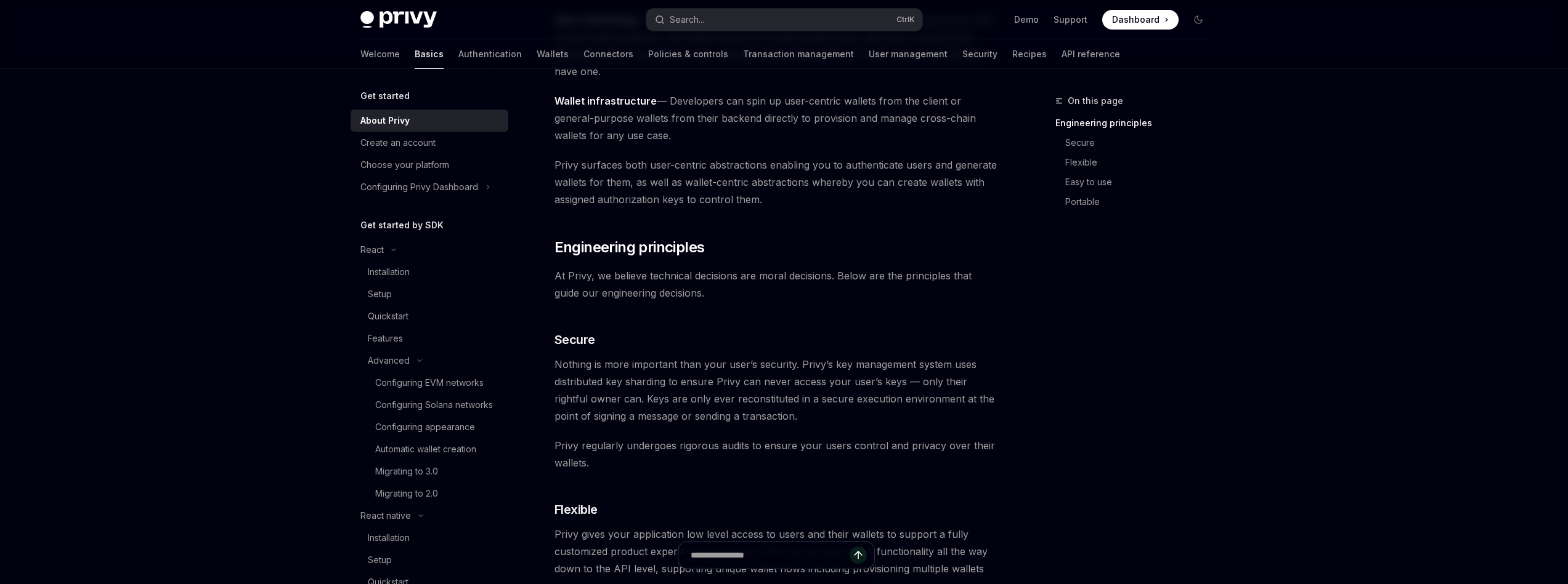
scroll to position [230, 0]
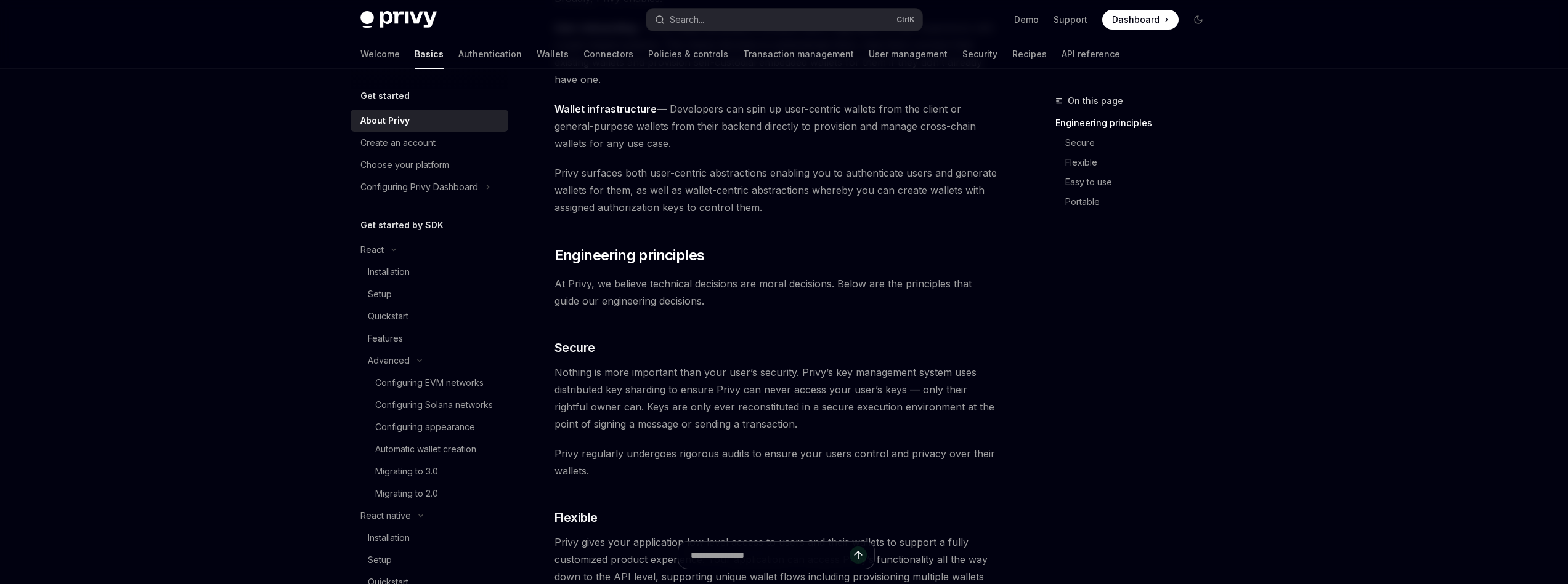
drag, startPoint x: 692, startPoint y: 473, endPoint x: 682, endPoint y: 237, distance: 236.2
click at [682, 237] on div "Privy builds authentication and wallet infrastructure to enable better products…" at bounding box center [777, 562] width 444 height 1272
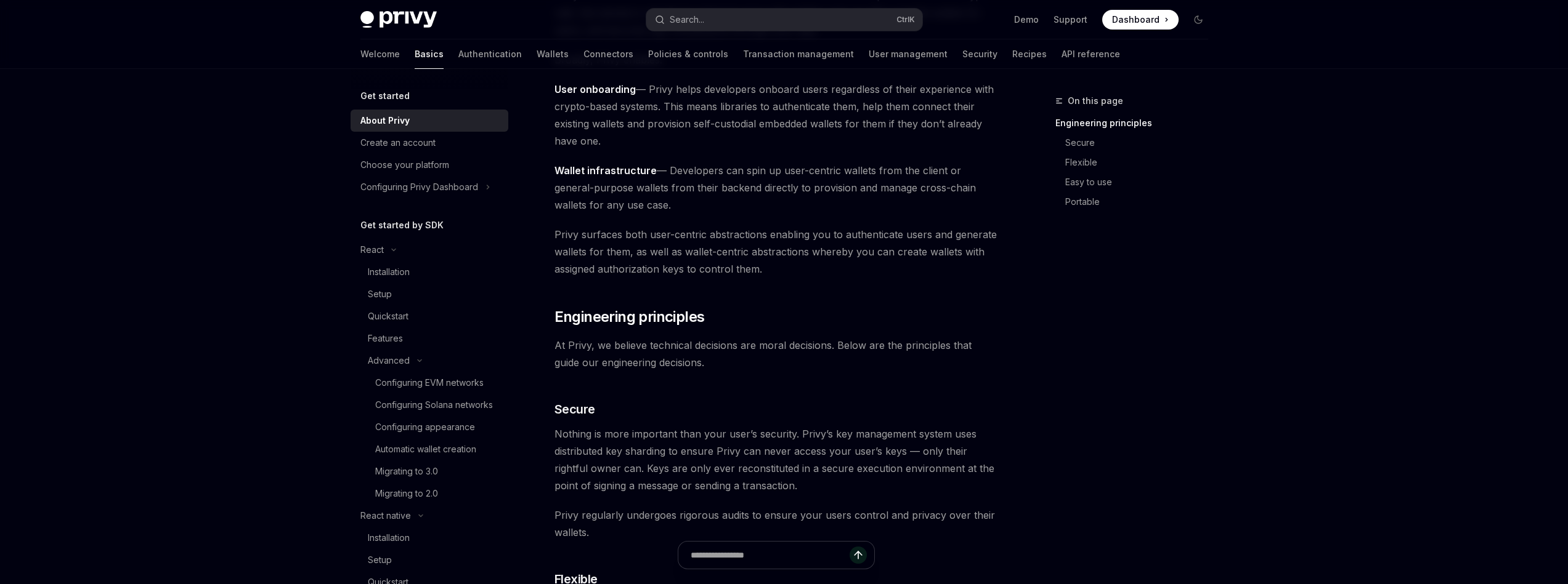
scroll to position [8, 0]
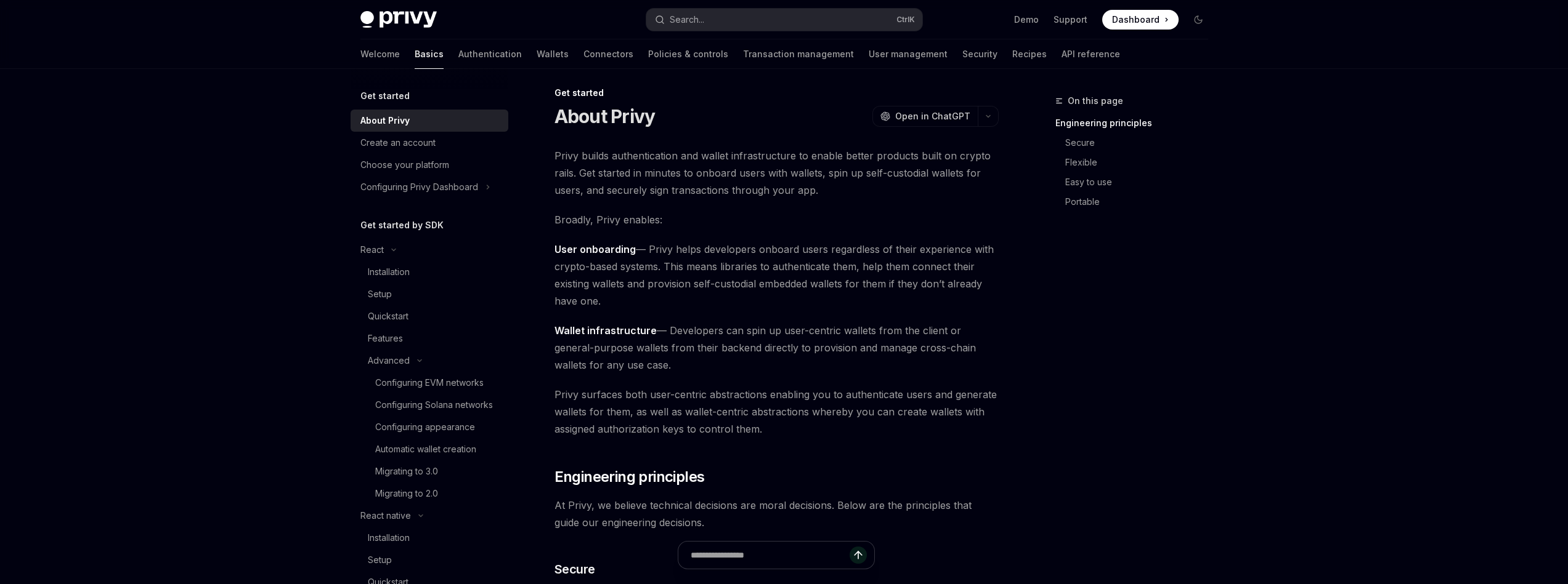
drag, startPoint x: 838, startPoint y: 198, endPoint x: 975, endPoint y: 164, distance: 141.2
click at [980, 124] on button "button" at bounding box center [988, 116] width 21 height 21
click at [984, 124] on button "button" at bounding box center [988, 116] width 21 height 21
click at [601, 166] on span "Privy builds authentication and wallet infrastructure to enable better products…" at bounding box center [777, 173] width 444 height 52
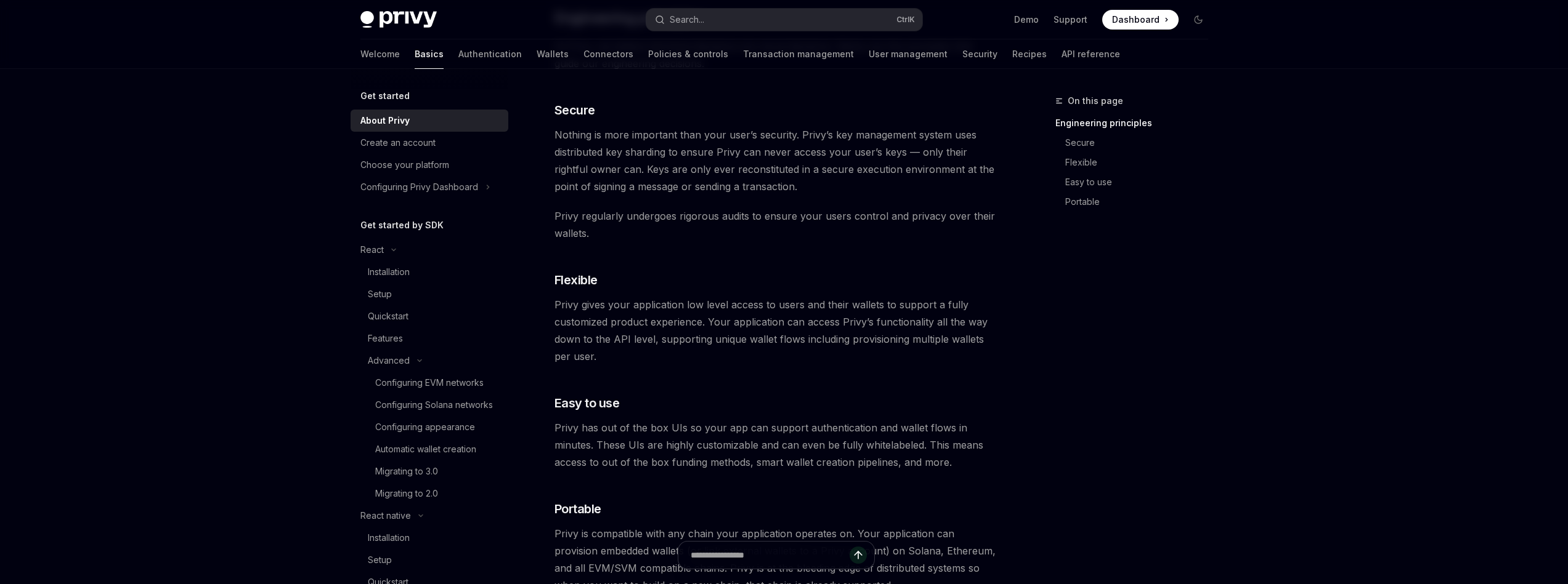
scroll to position [370, 0]
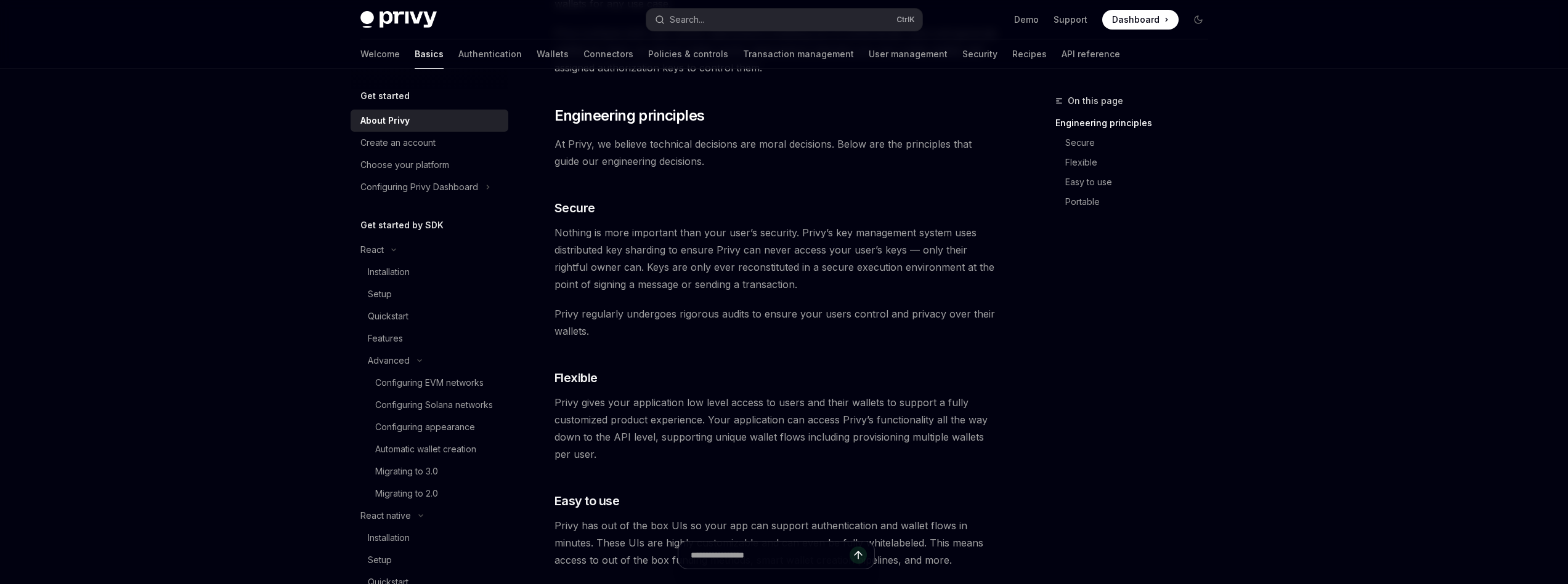
drag, startPoint x: 554, startPoint y: 117, endPoint x: 681, endPoint y: 232, distance: 171.3
click at [680, 232] on div "Privy builds authentication and wallet infrastructure to enable better products…" at bounding box center [777, 422] width 444 height 1272
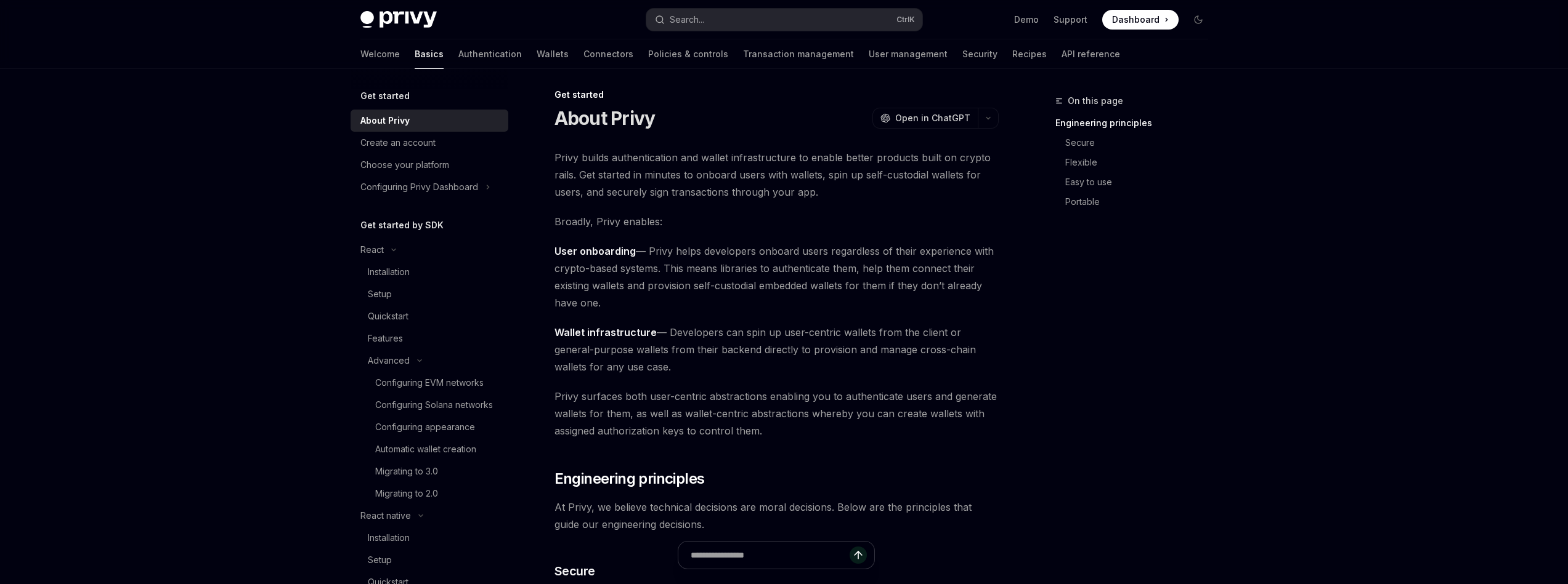
scroll to position [0, 0]
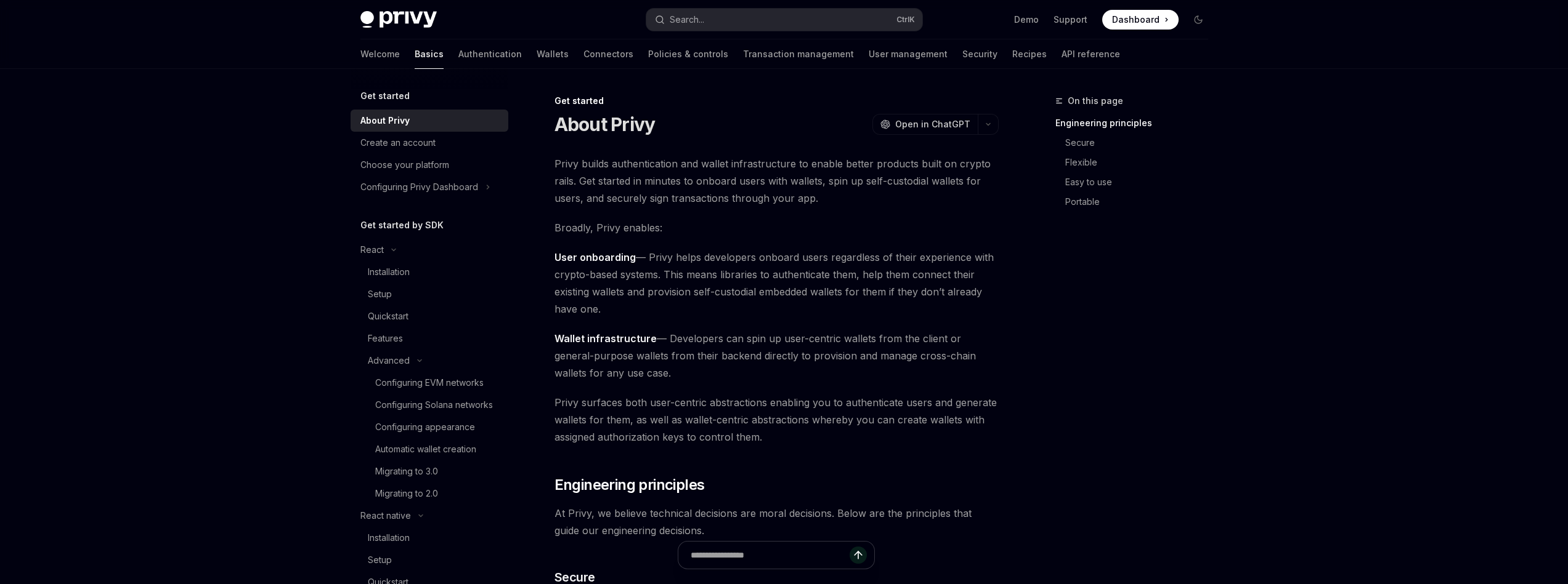
drag, startPoint x: 584, startPoint y: 192, endPoint x: 868, endPoint y: 386, distance: 343.9
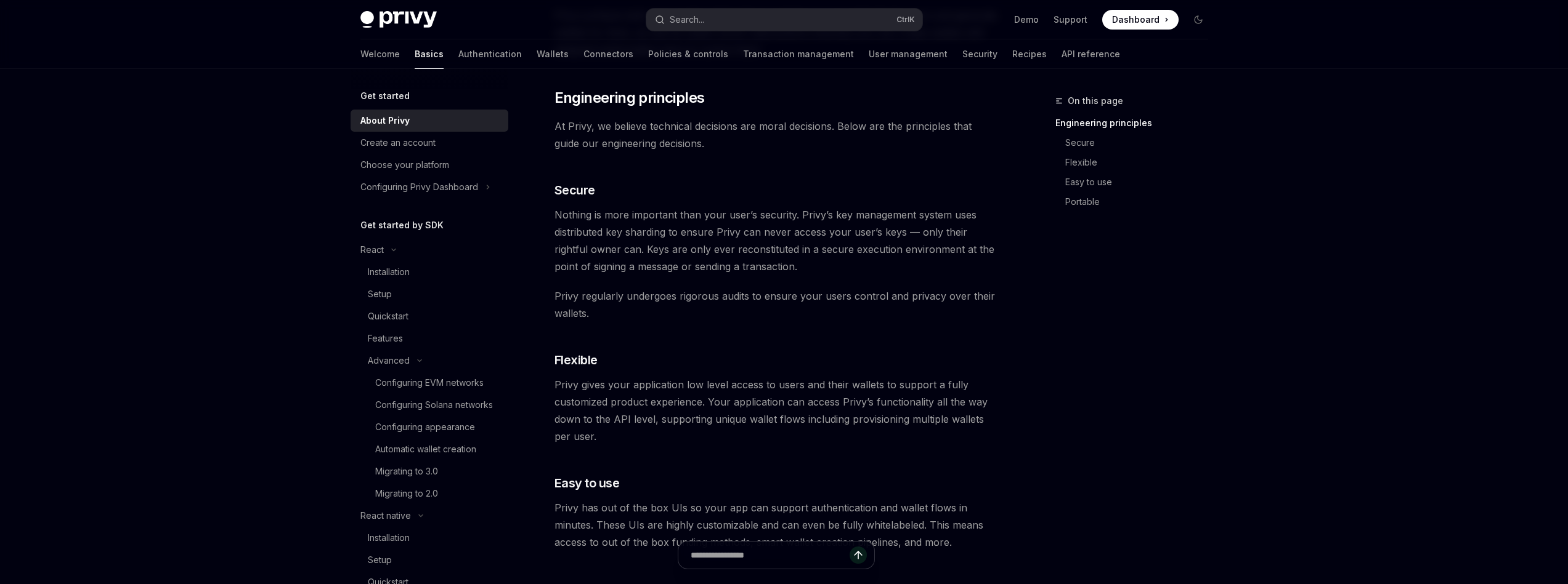
scroll to position [377, 0]
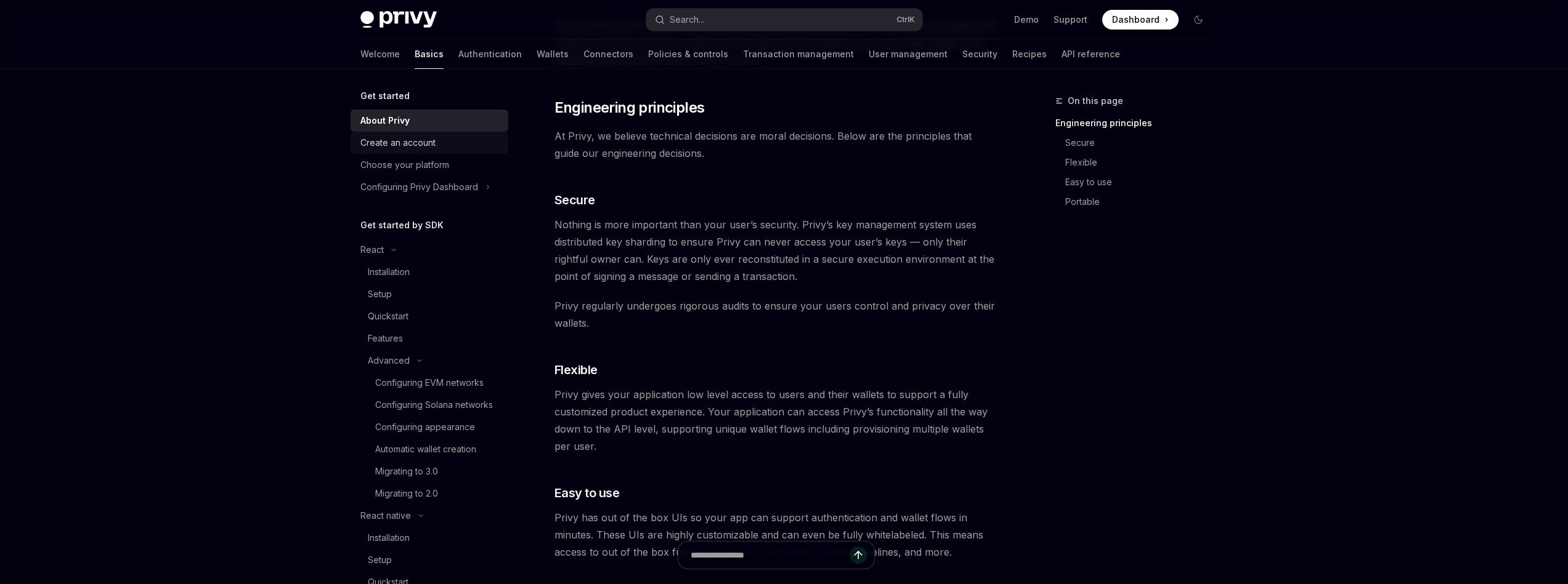
click at [415, 141] on div "Create an account" at bounding box center [398, 143] width 75 height 15
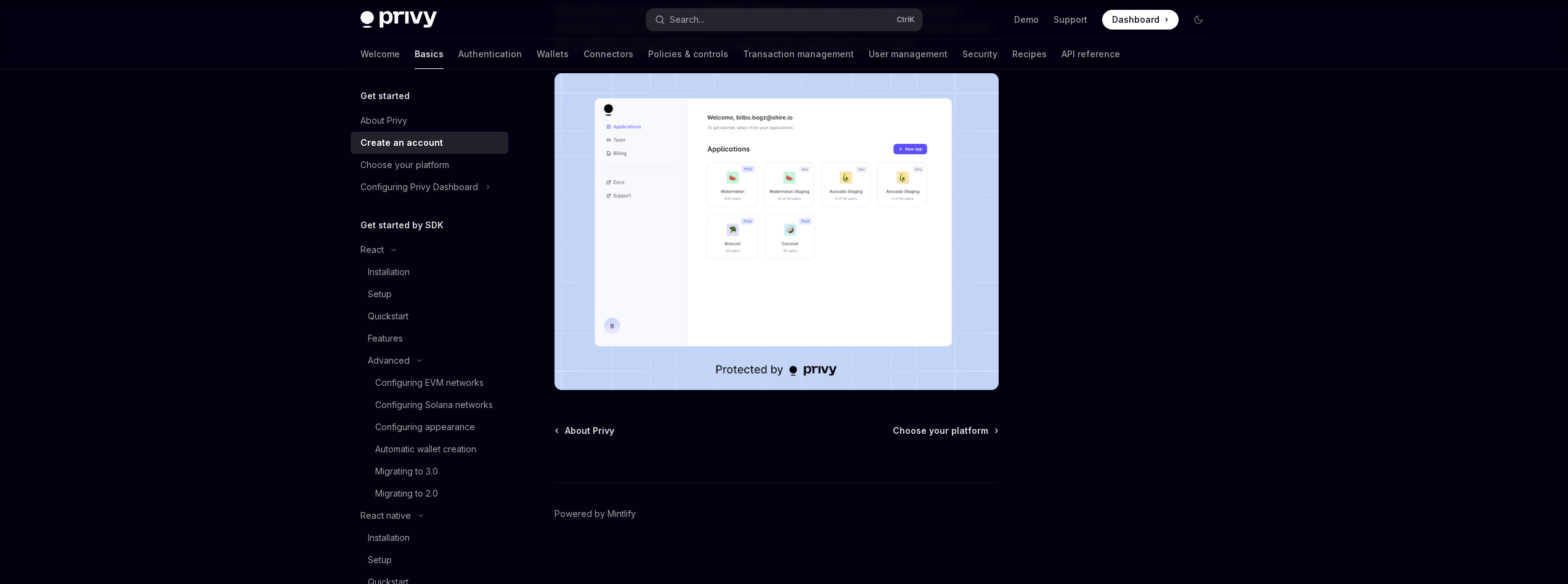
scroll to position [205, 0]
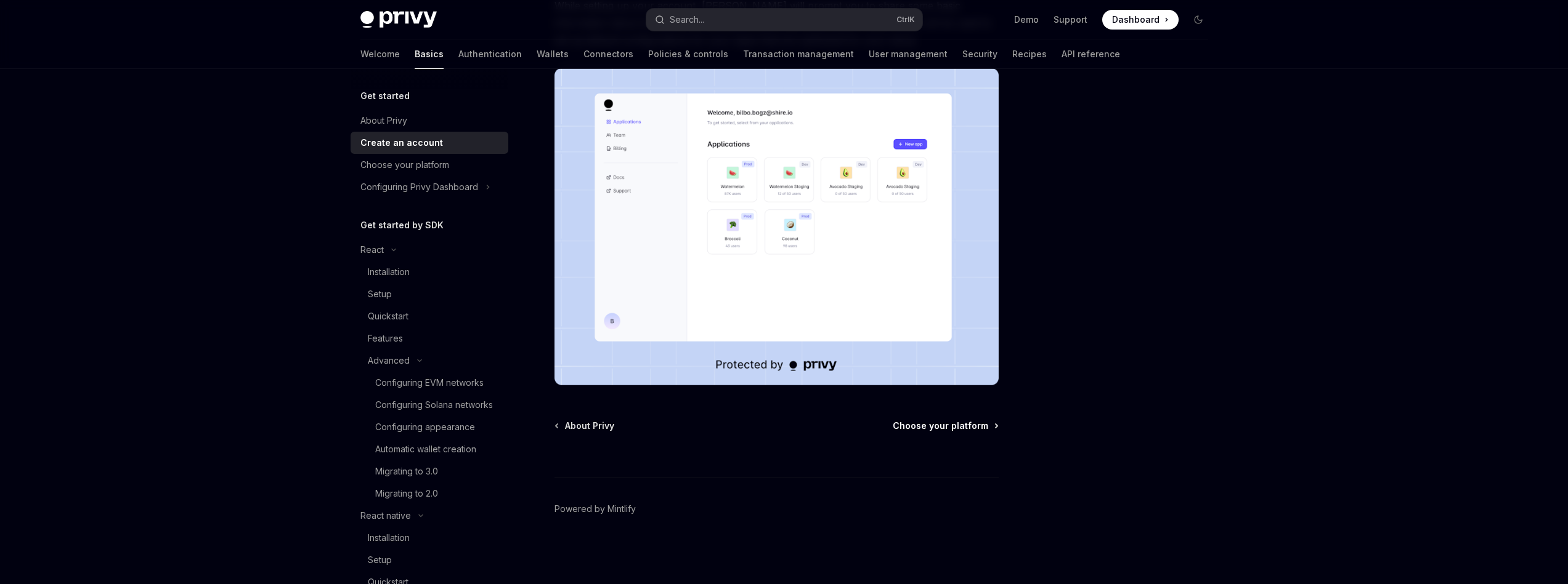
click at [979, 421] on span "Choose your platform" at bounding box center [940, 426] width 95 height 13
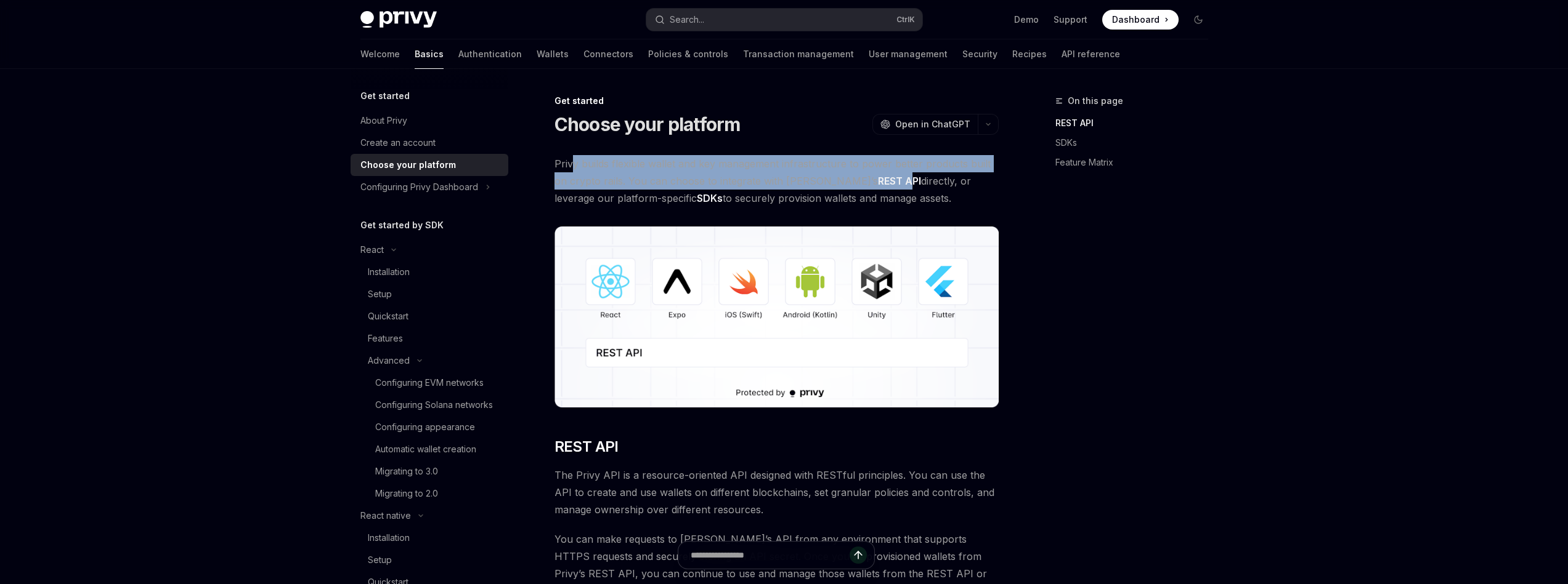
drag, startPoint x: 570, startPoint y: 164, endPoint x: 892, endPoint y: 192, distance: 323.2
click at [892, 192] on span "Privy builds flexible wallet and key management infrastructure to power better …" at bounding box center [777, 181] width 444 height 52
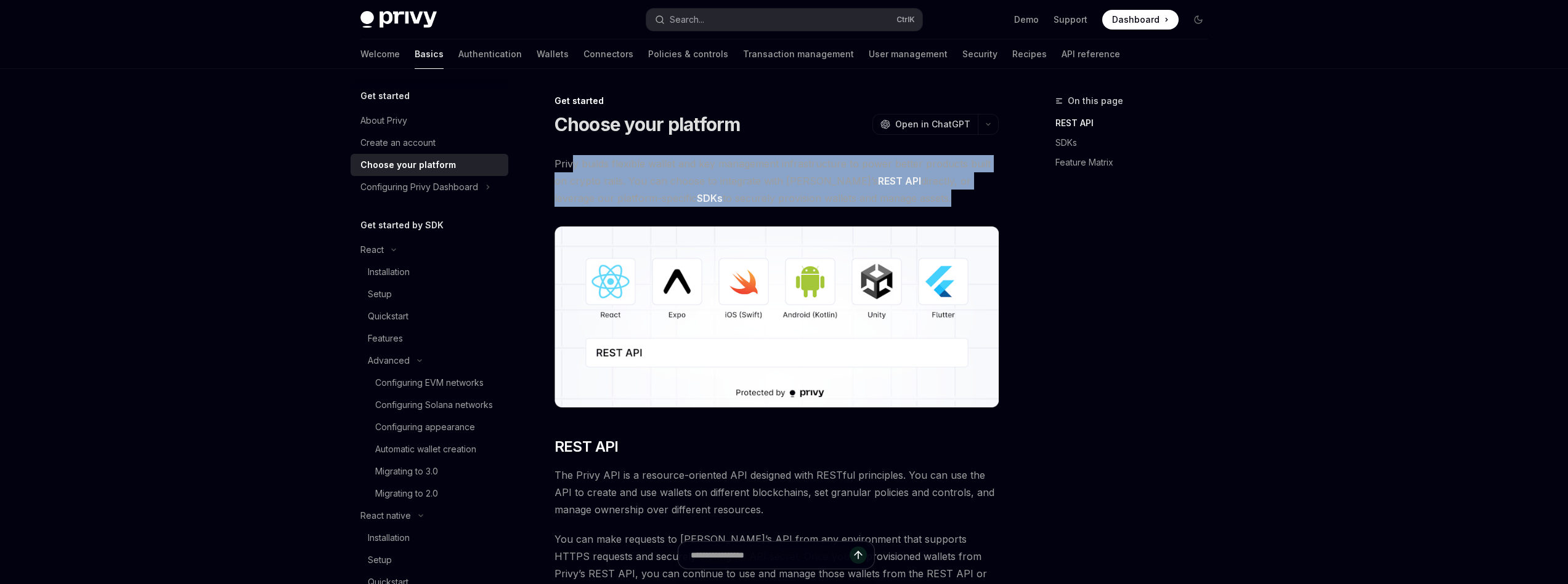
click at [892, 192] on span "Privy builds flexible wallet and key management infrastructure to power better …" at bounding box center [777, 181] width 444 height 52
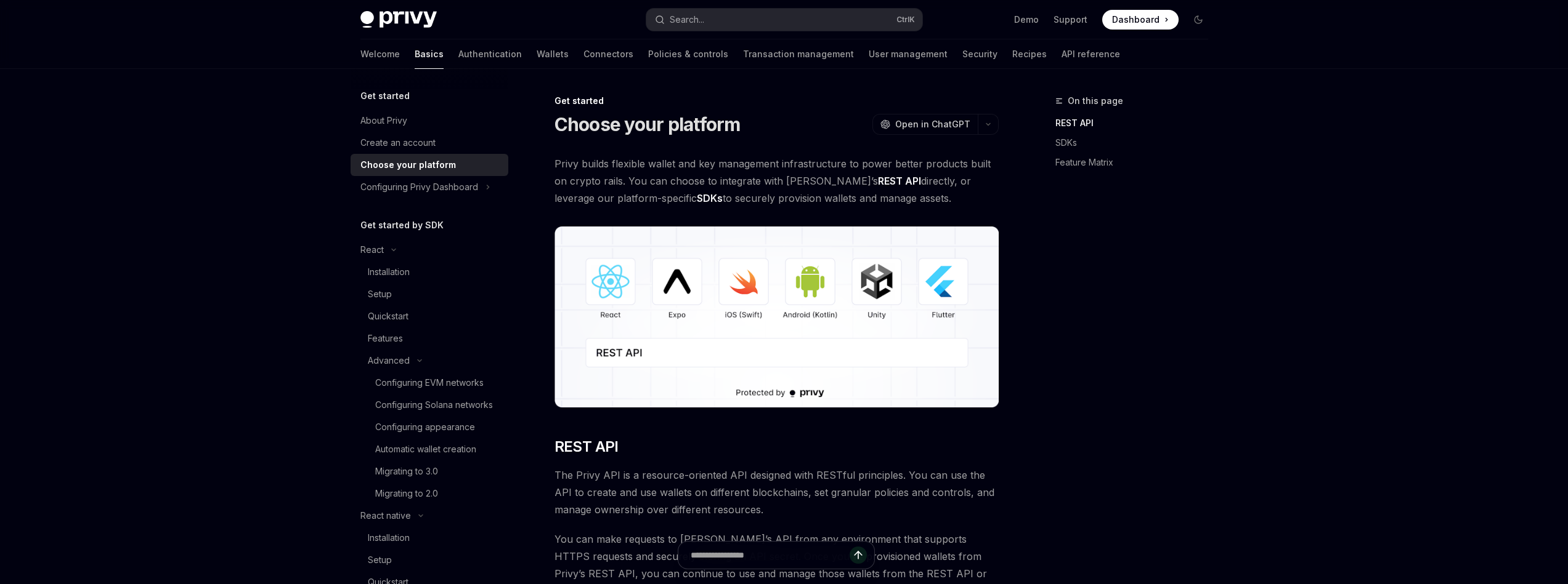
click at [892, 192] on span "Privy builds flexible wallet and key management infrastructure to power better …" at bounding box center [777, 181] width 444 height 52
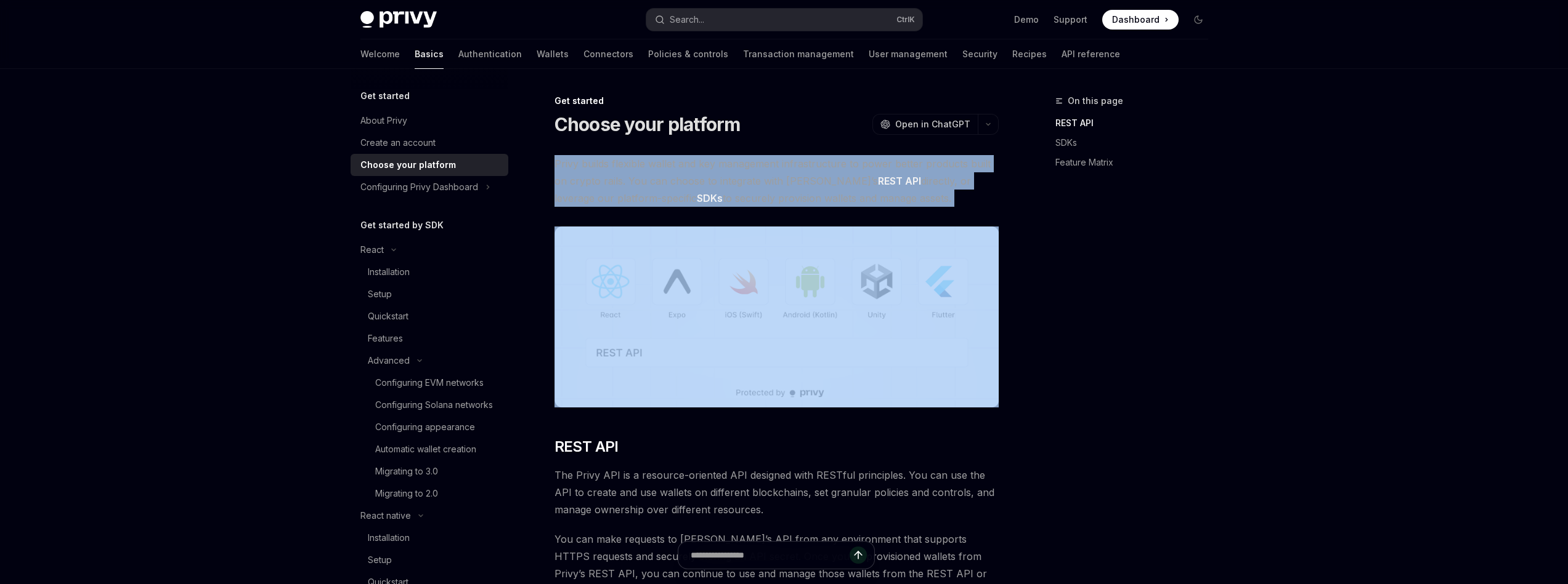
click at [892, 192] on span "Privy builds flexible wallet and key management infrastructure to power better …" at bounding box center [777, 181] width 444 height 52
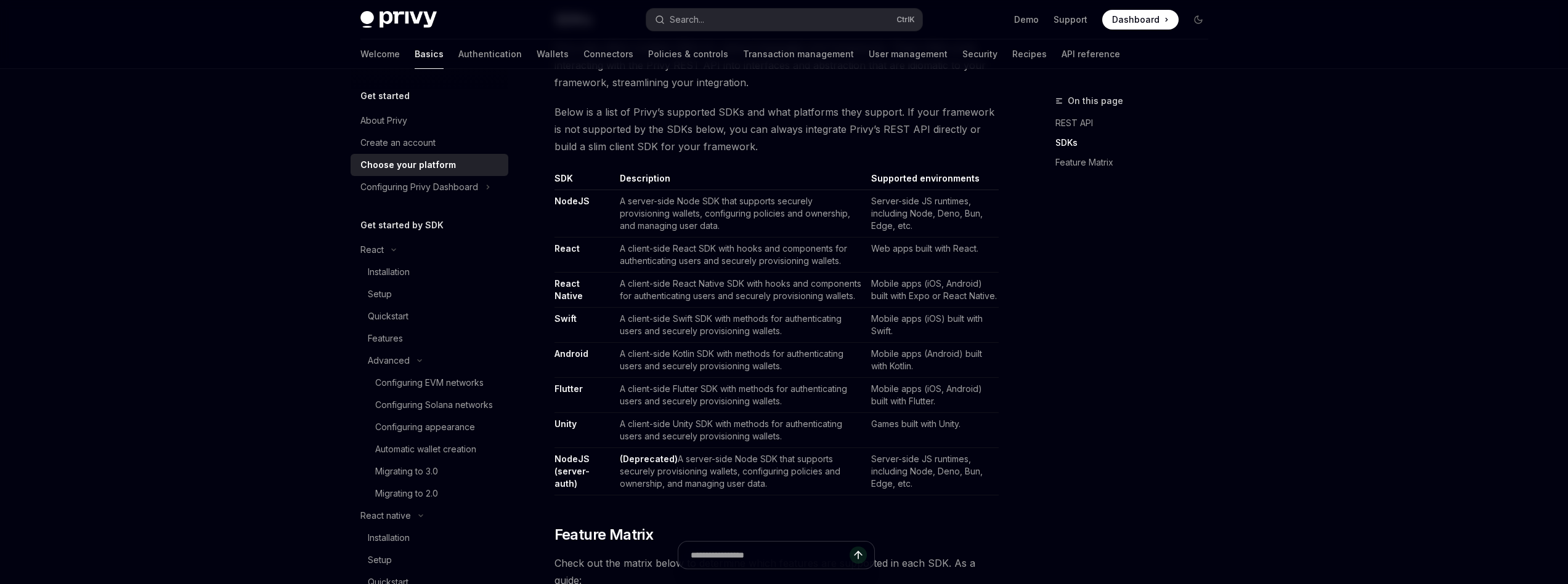
scroll to position [665, 0]
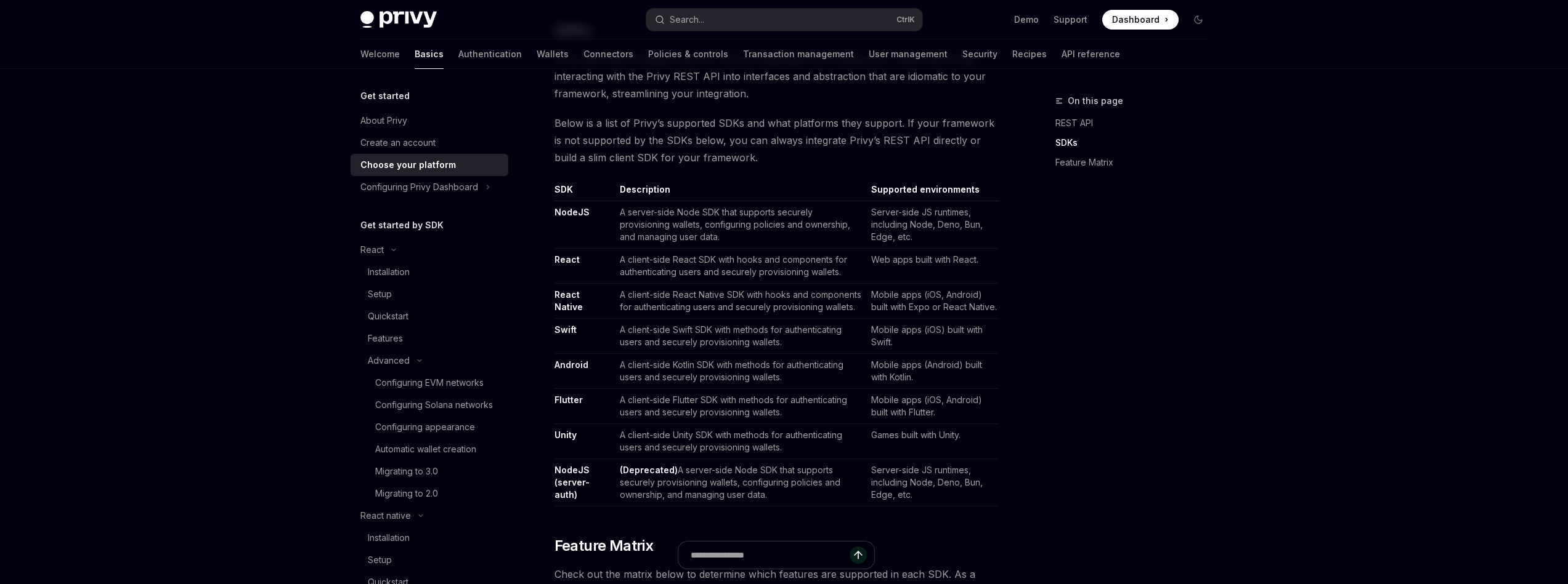
click at [808, 262] on td "A client-side React SDK with hooks and components for authenticating users and …" at bounding box center [740, 266] width 251 height 35
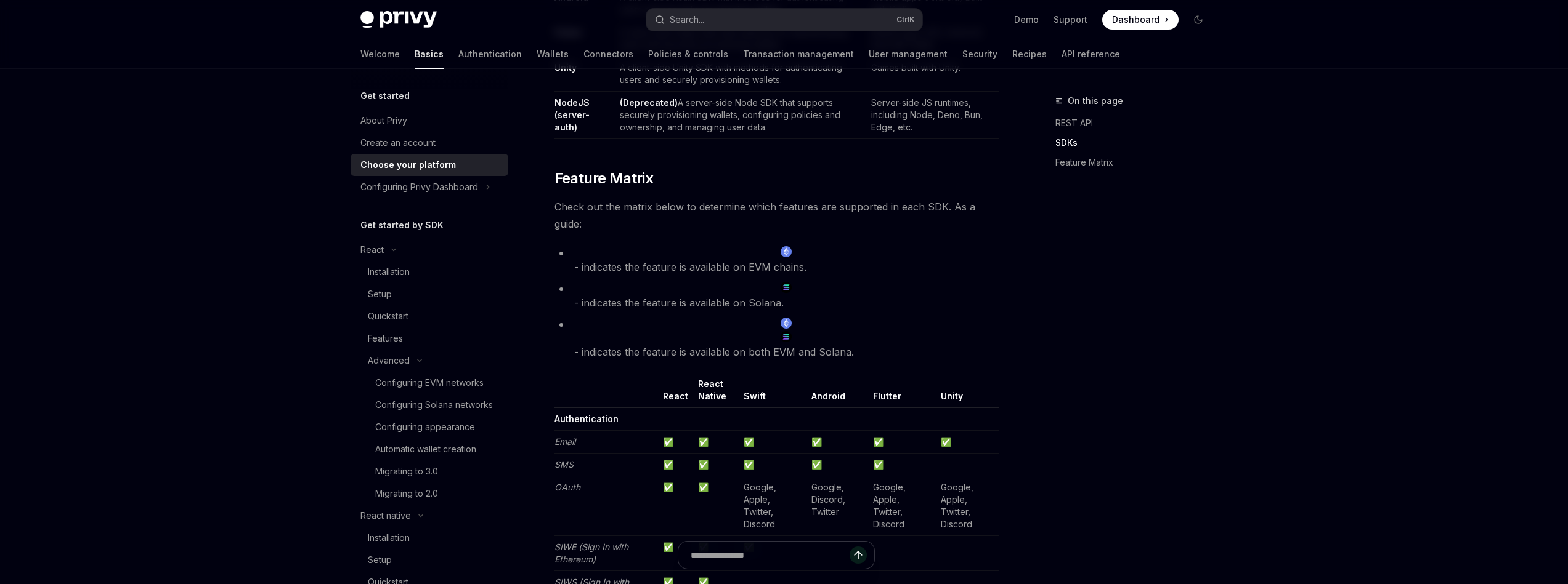
scroll to position [1034, 0]
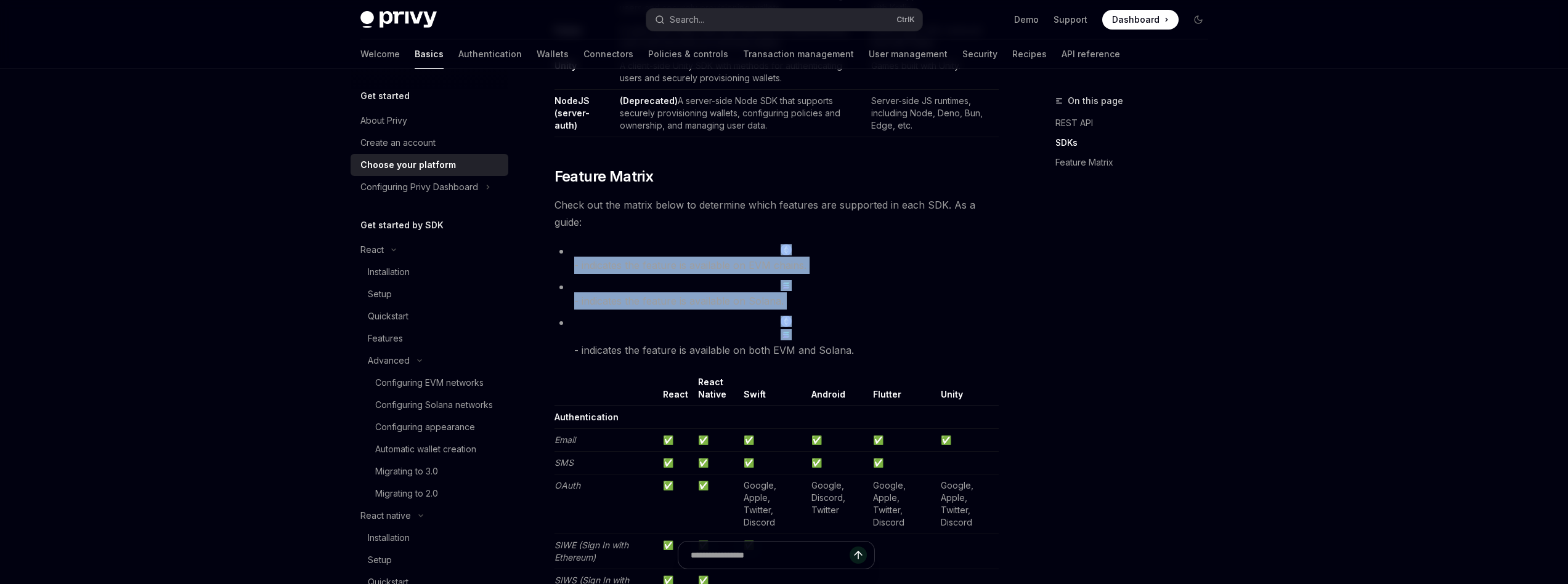
drag, startPoint x: 849, startPoint y: 332, endPoint x: 708, endPoint y: 223, distance: 178.2
click at [708, 223] on div "Privy builds flexible wallet and key management infrastructure to power better …" at bounding box center [777, 439] width 444 height 2637
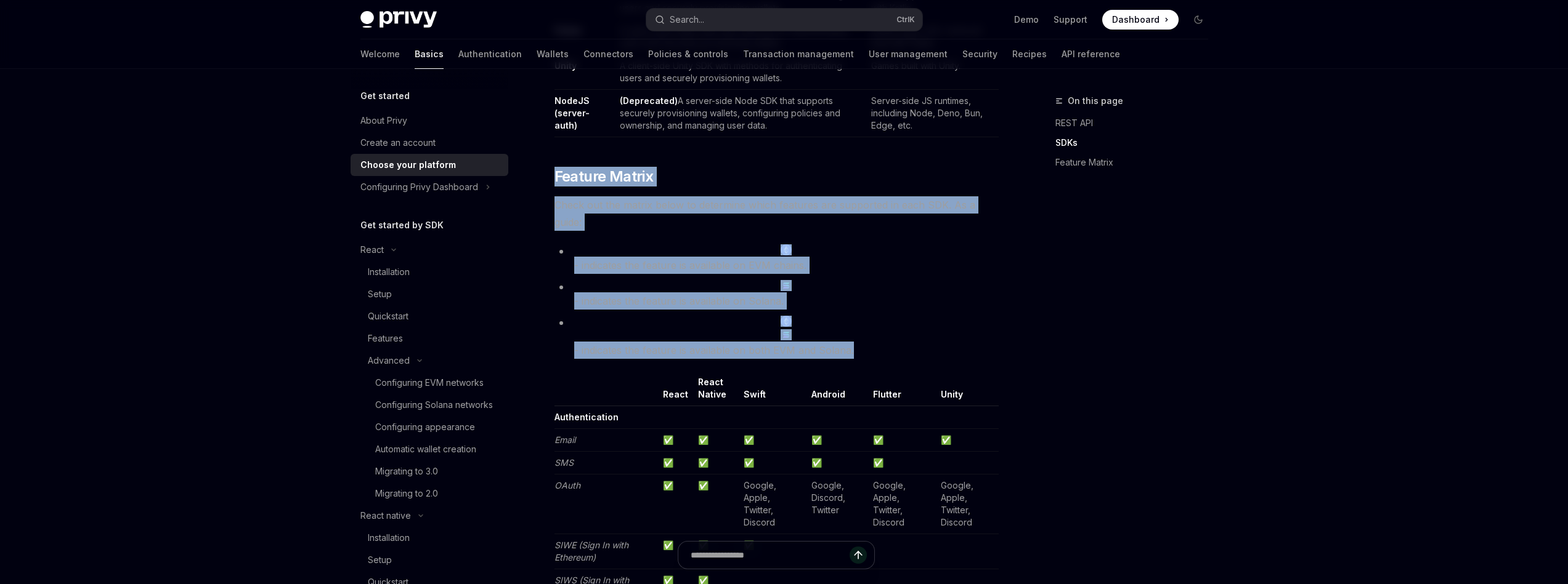
drag, startPoint x: 971, startPoint y: 368, endPoint x: 561, endPoint y: 157, distance: 461.1
click at [561, 157] on div "Privy builds flexible wallet and key management infrastructure to power better …" at bounding box center [777, 439] width 444 height 2637
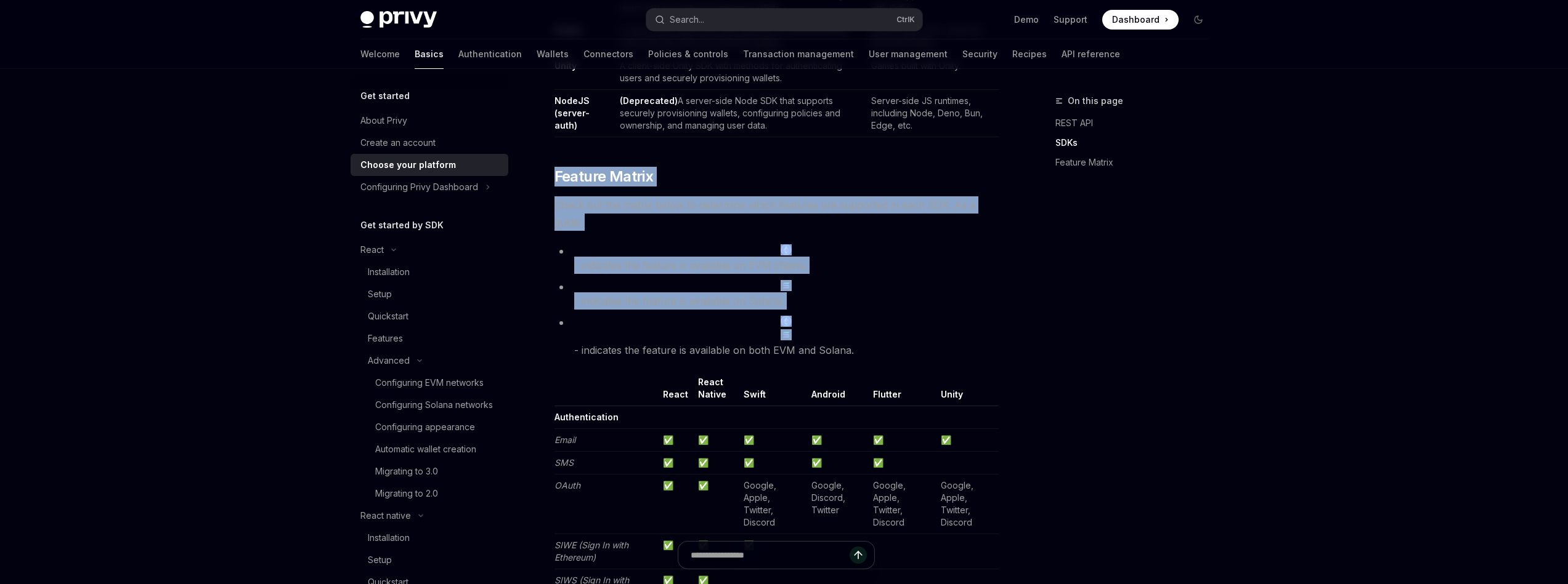
drag, startPoint x: 561, startPoint y: 157, endPoint x: 863, endPoint y: 340, distance: 353.1
click at [863, 340] on div "Privy builds flexible wallet and key management infrastructure to power better …" at bounding box center [777, 439] width 444 height 2637
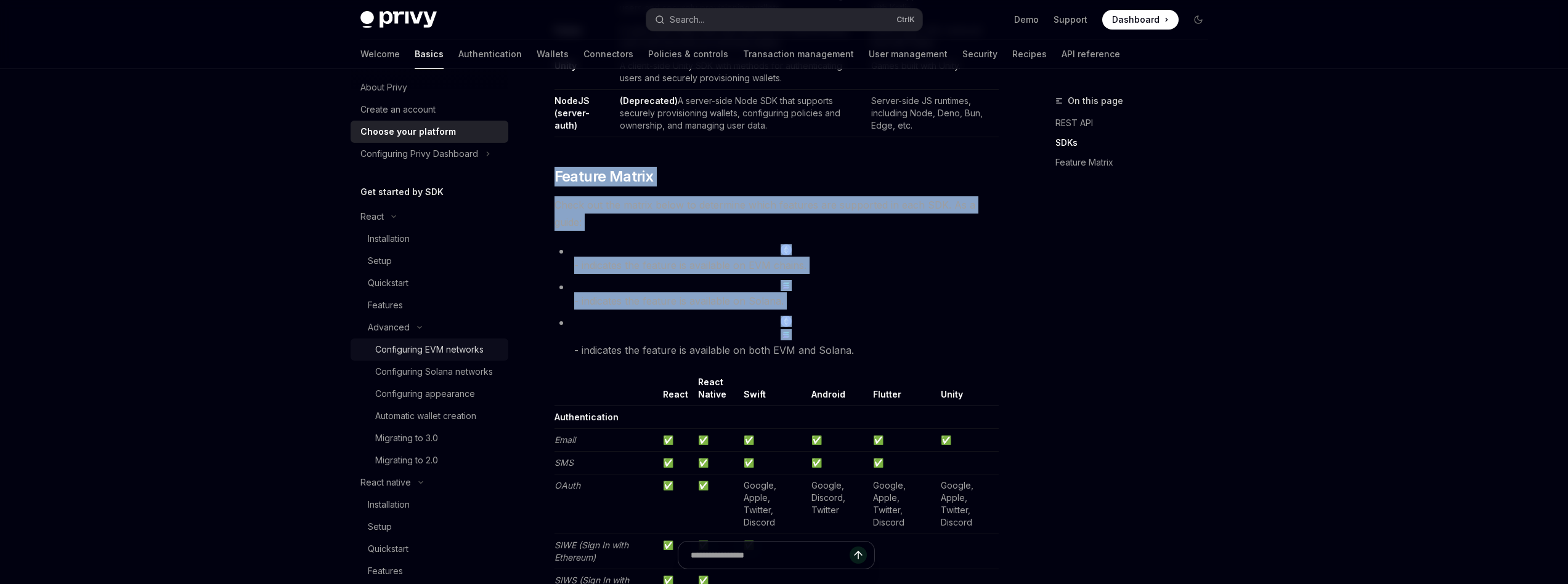
scroll to position [74, 0]
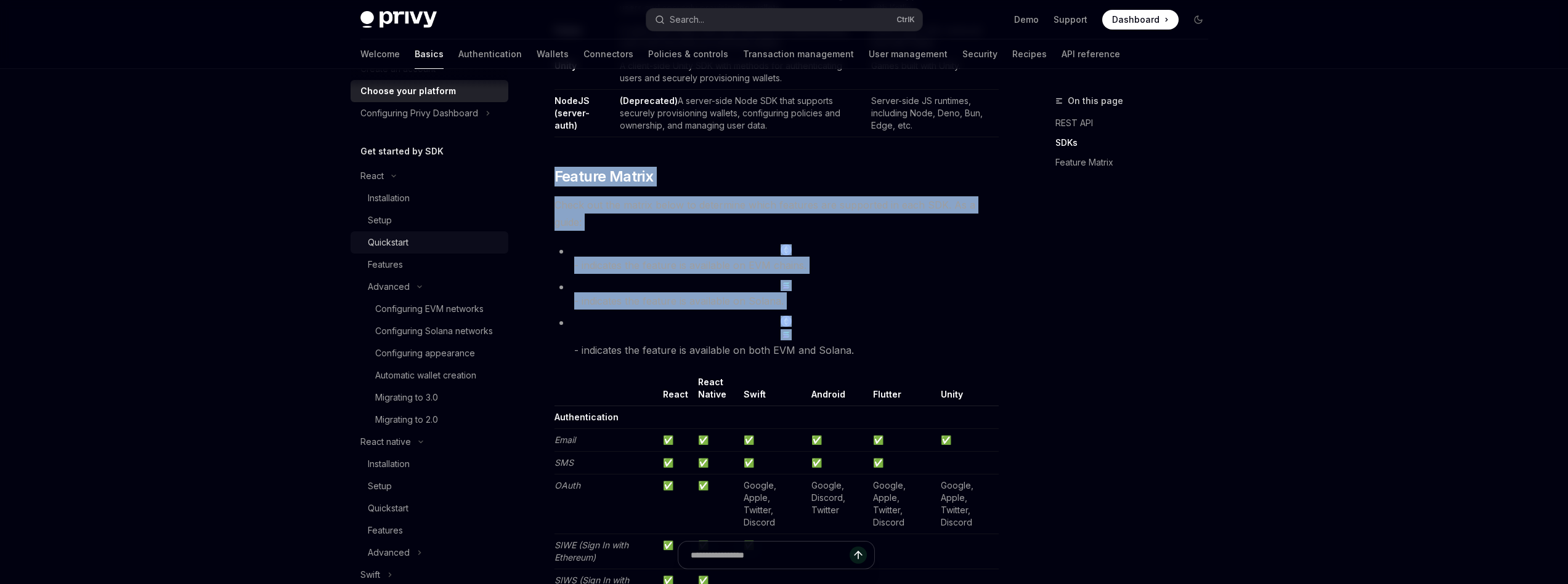
click at [418, 247] on div "Quickstart" at bounding box center [434, 242] width 133 height 15
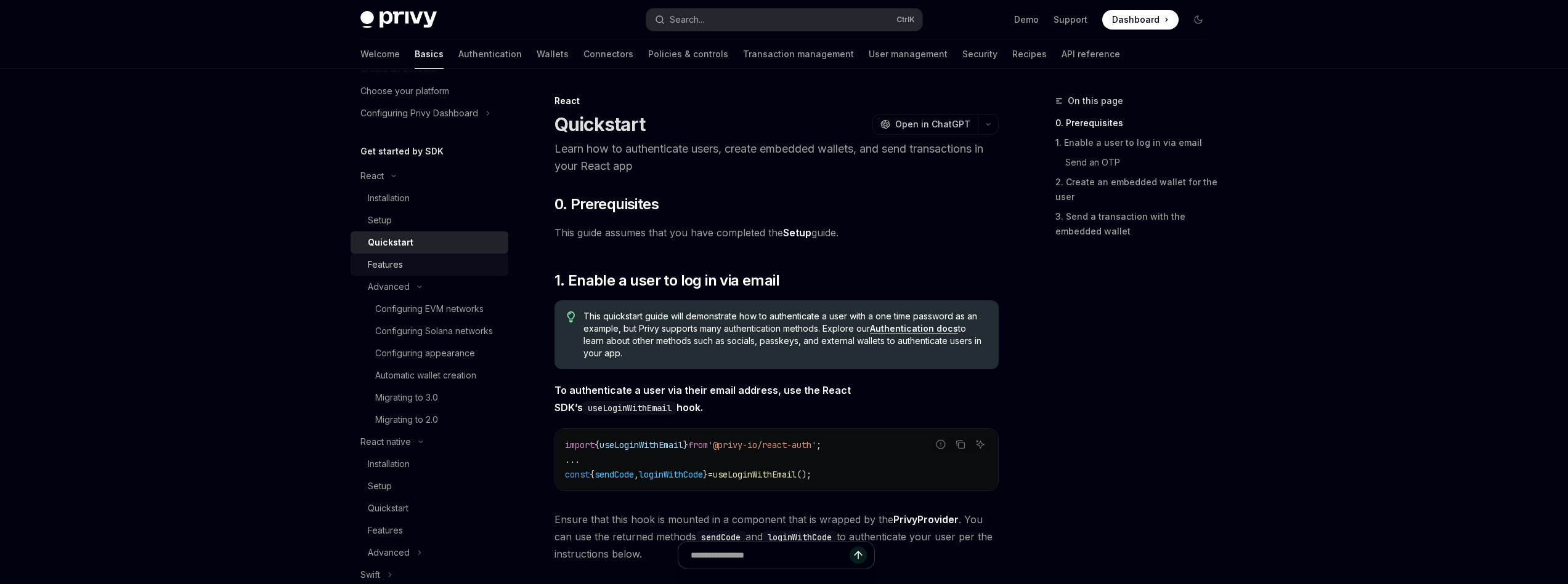
click at [421, 258] on div "Features" at bounding box center [434, 265] width 133 height 15
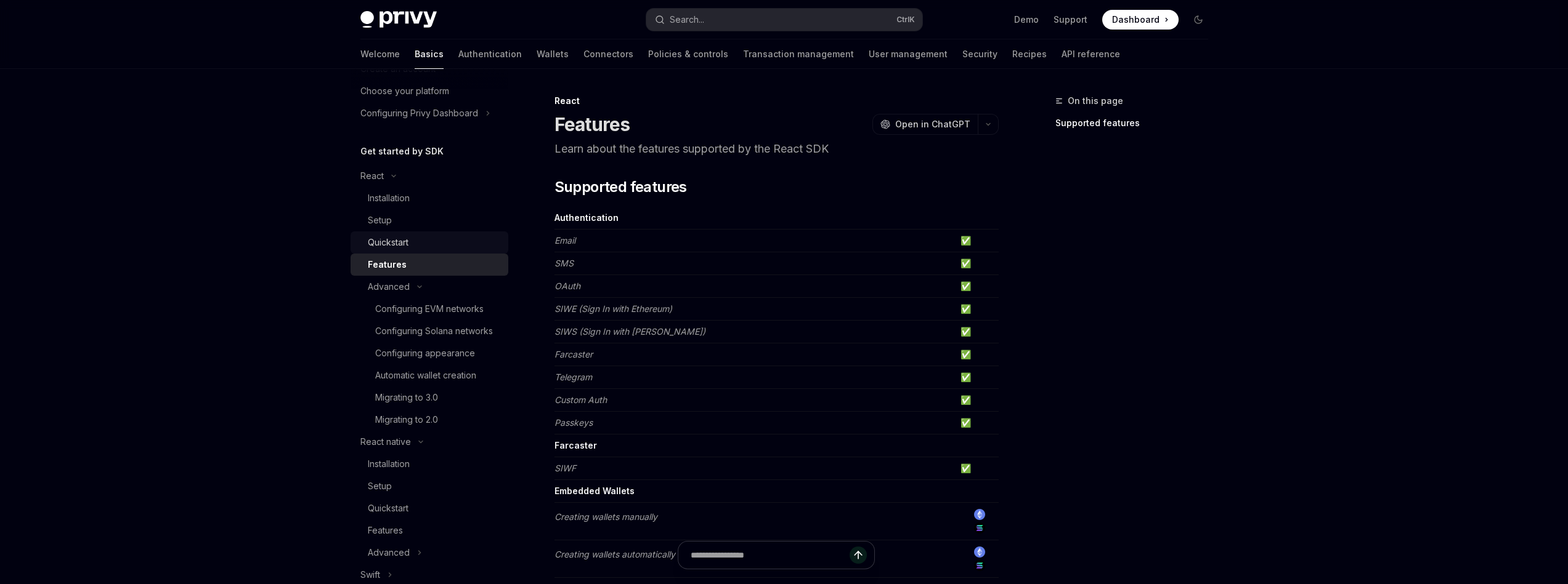
click at [425, 242] on div "Quickstart" at bounding box center [434, 242] width 133 height 15
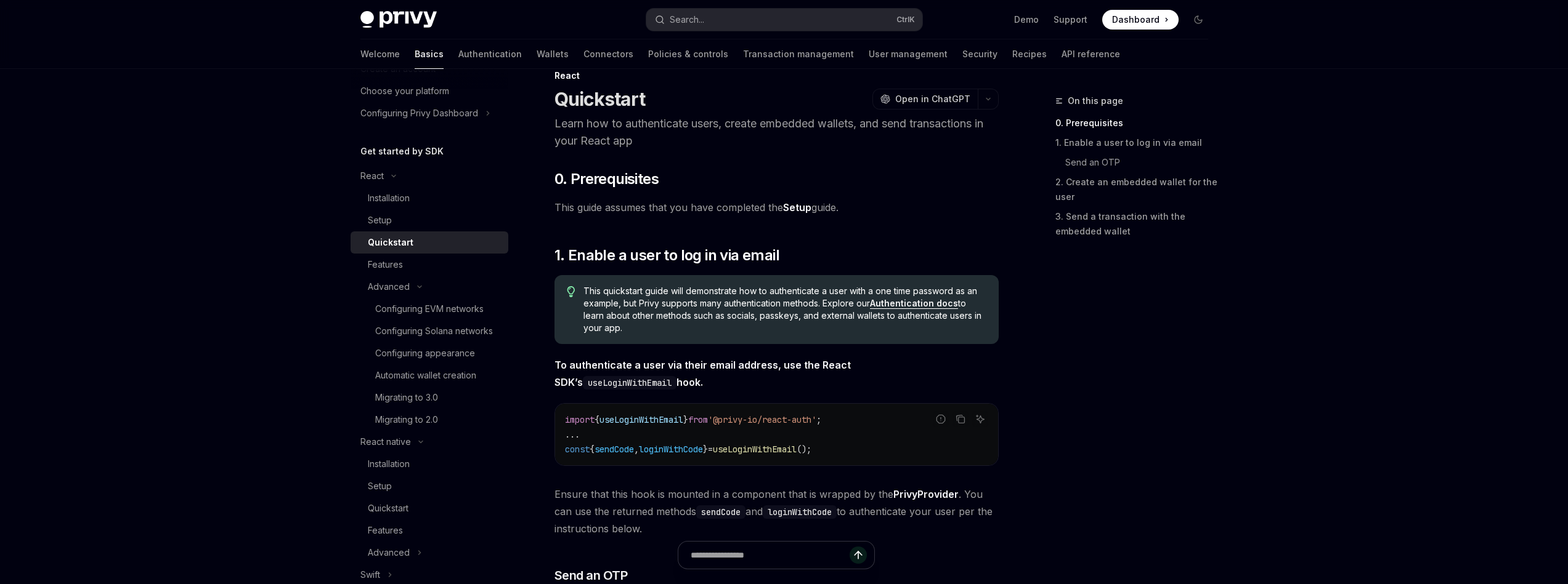
scroll to position [221, 0]
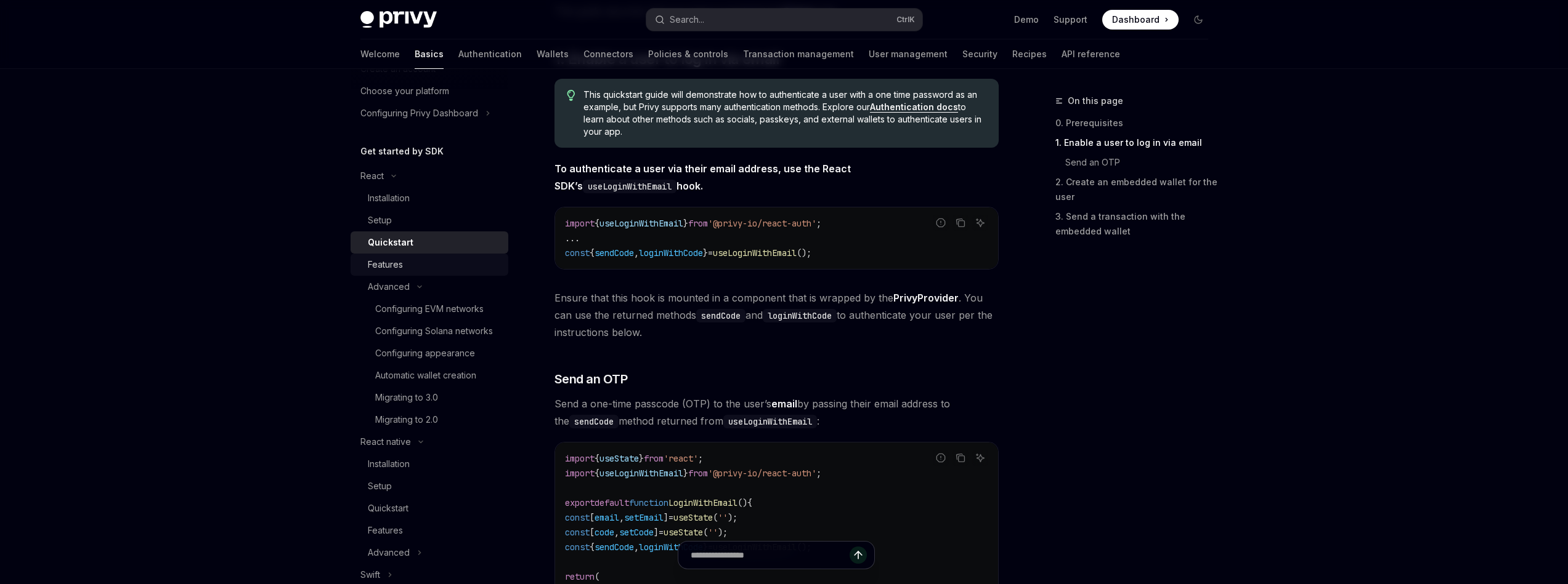
click at [417, 272] on link "Features" at bounding box center [429, 265] width 157 height 22
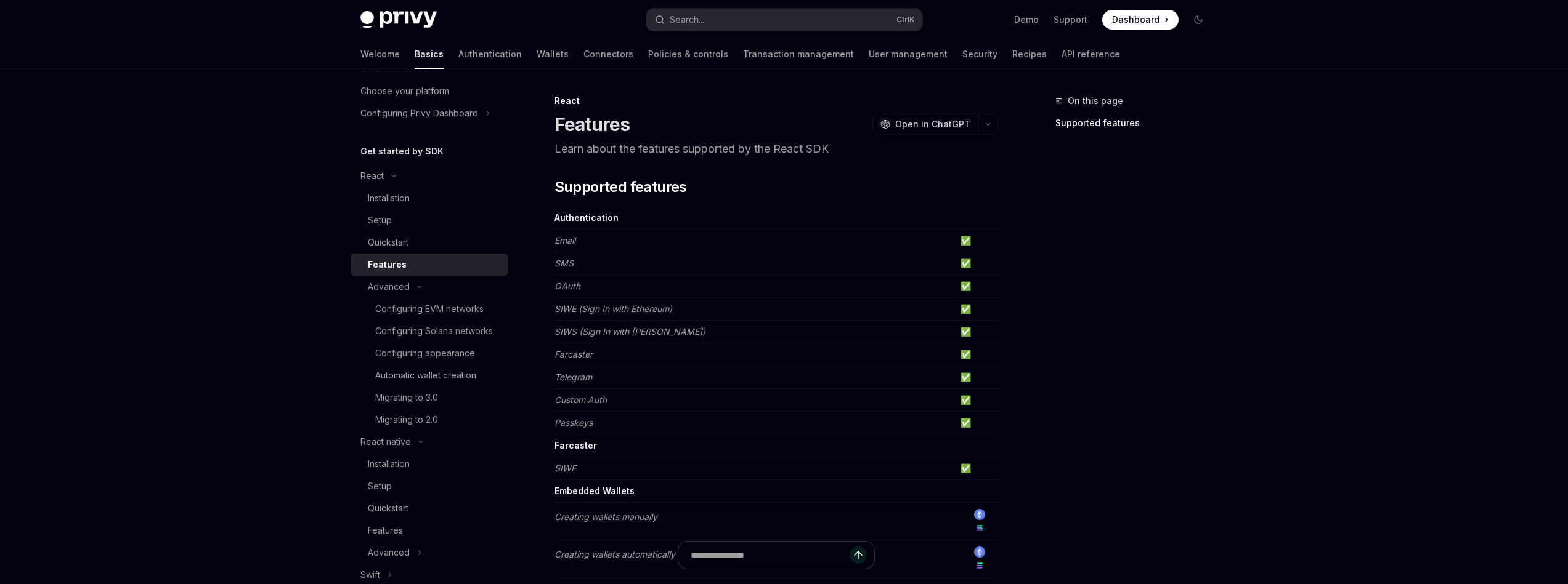
scroll to position [74, 0]
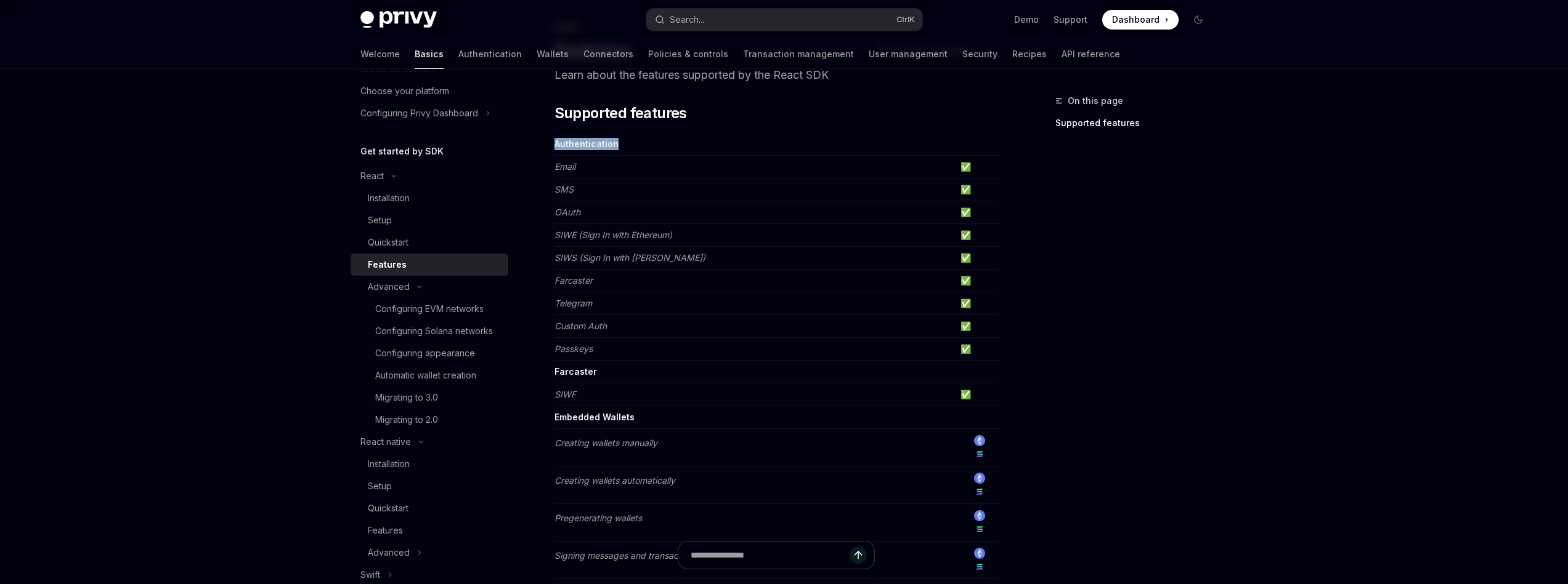
drag, startPoint x: 958, startPoint y: 233, endPoint x: 958, endPoint y: 150, distance: 83.0
click at [958, 150] on td at bounding box center [977, 144] width 43 height 23
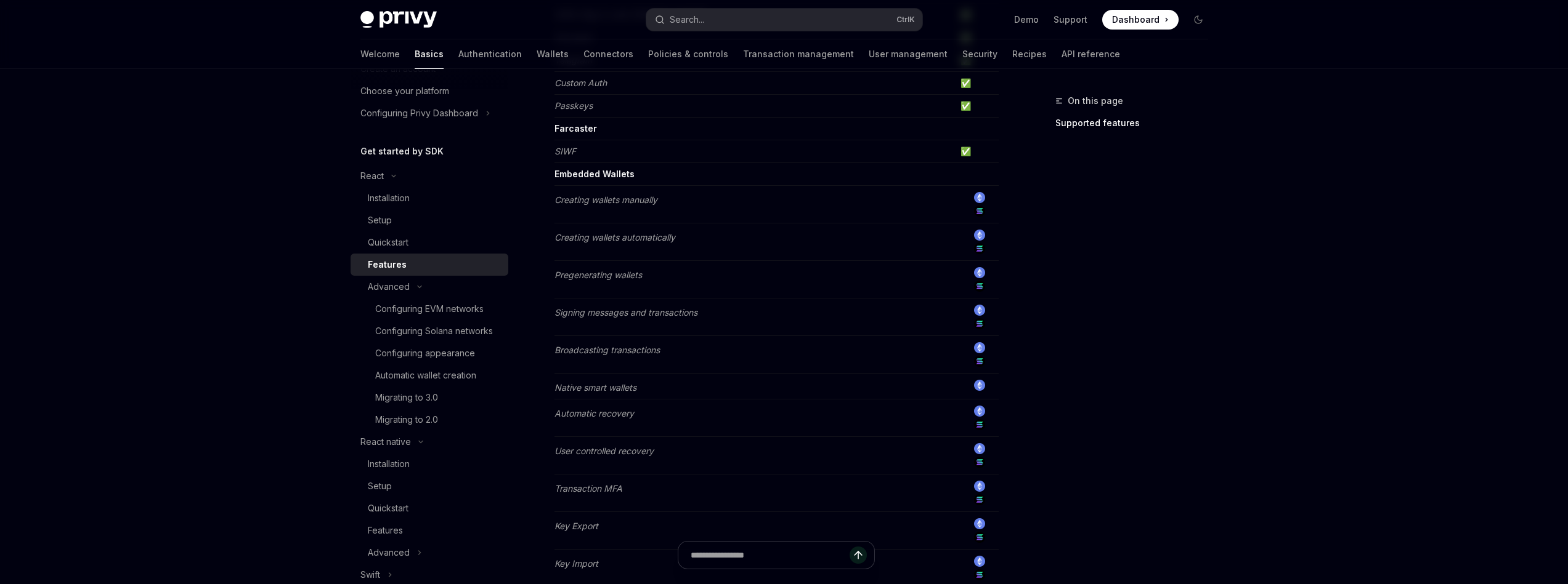
scroll to position [370, 0]
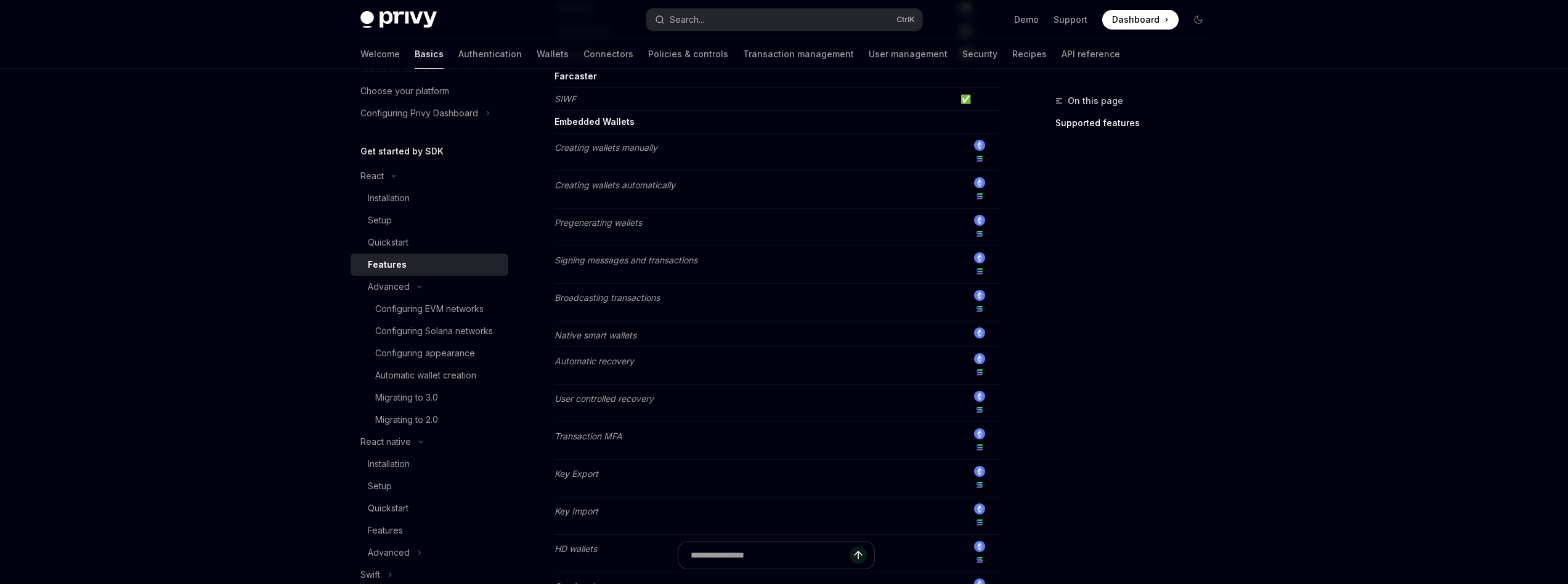
click at [1036, 405] on div "On this page Supported features" at bounding box center [1124, 338] width 187 height 491
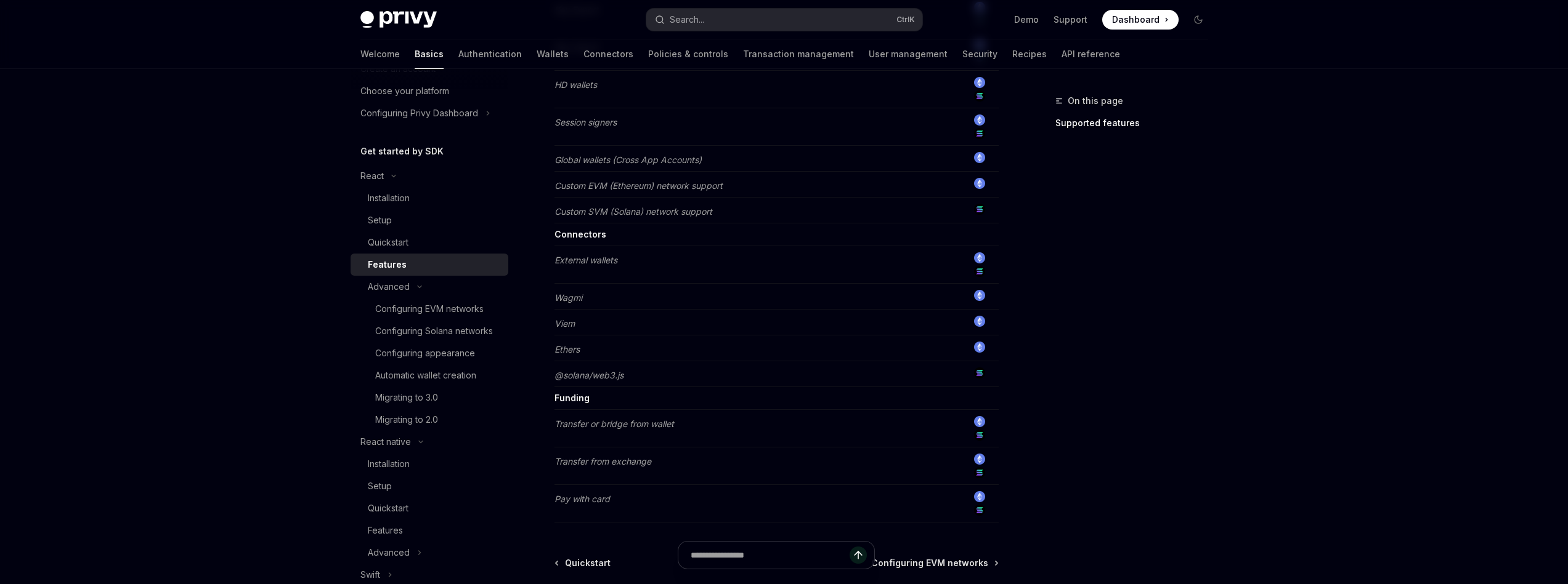
scroll to position [887, 0]
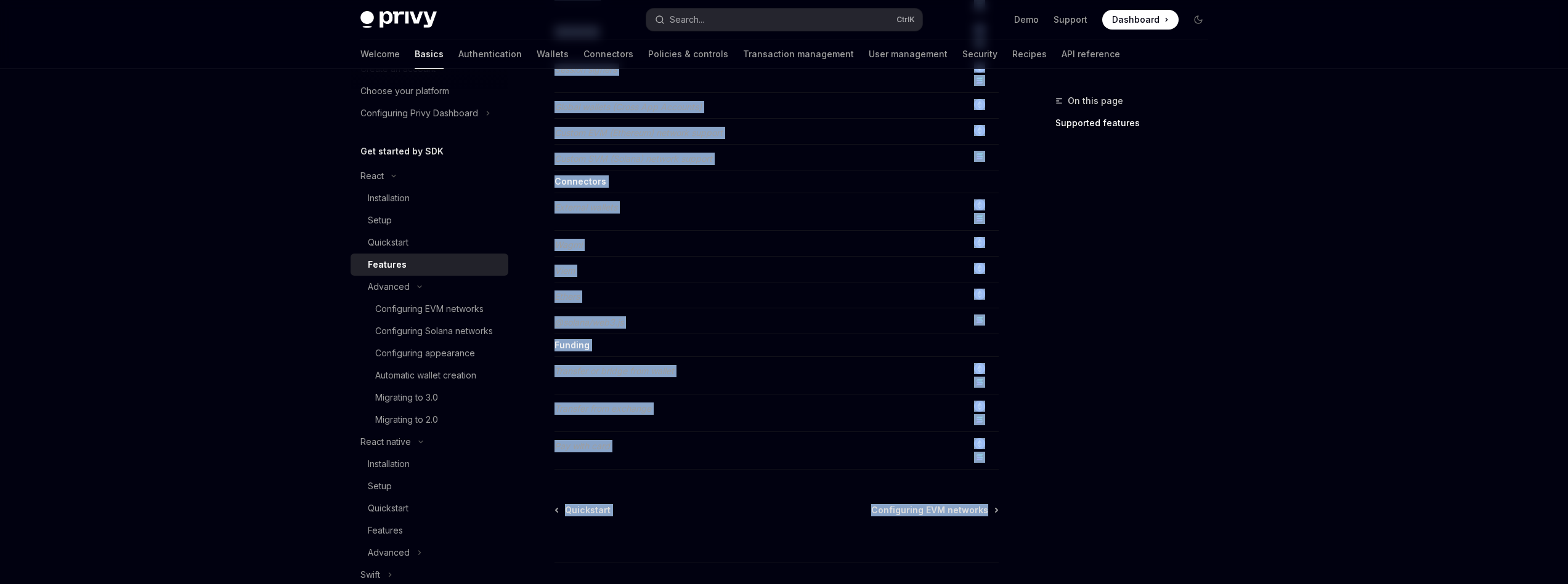
drag, startPoint x: 929, startPoint y: 365, endPoint x: 1078, endPoint y: 567, distance: 251.0
click at [1078, 567] on div "On this page Supported features" at bounding box center [1124, 338] width 187 height 491
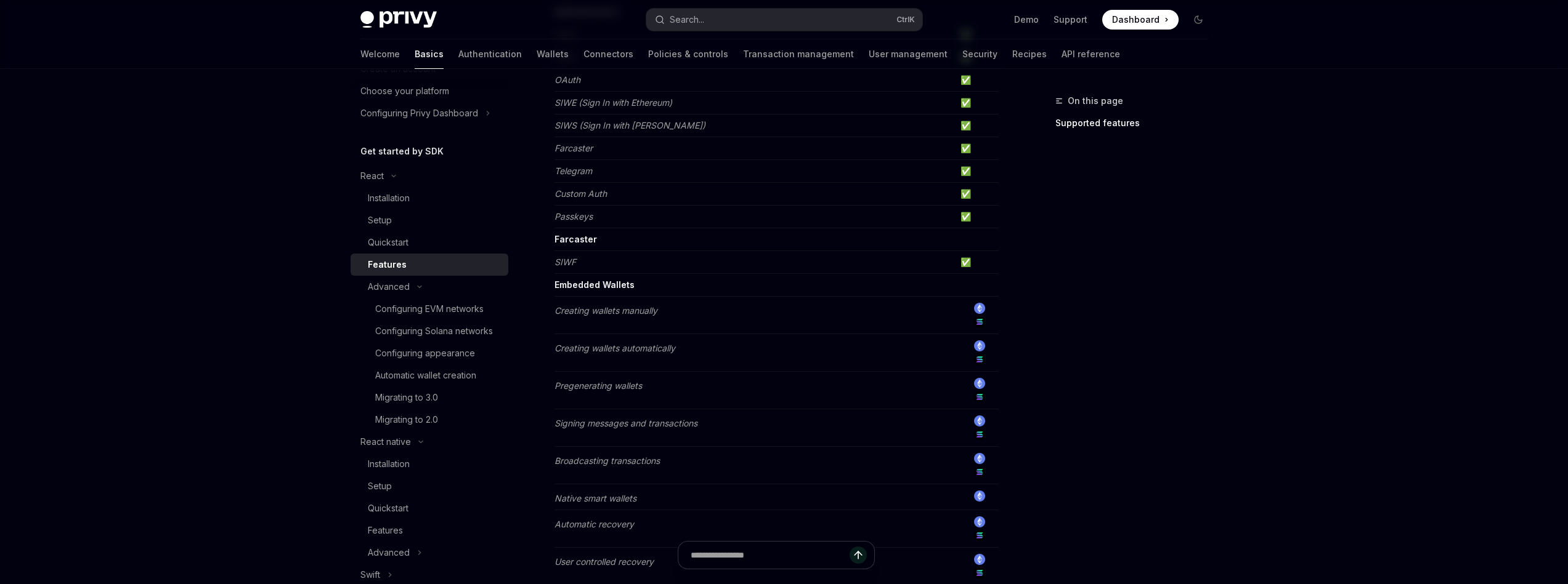
scroll to position [68, 0]
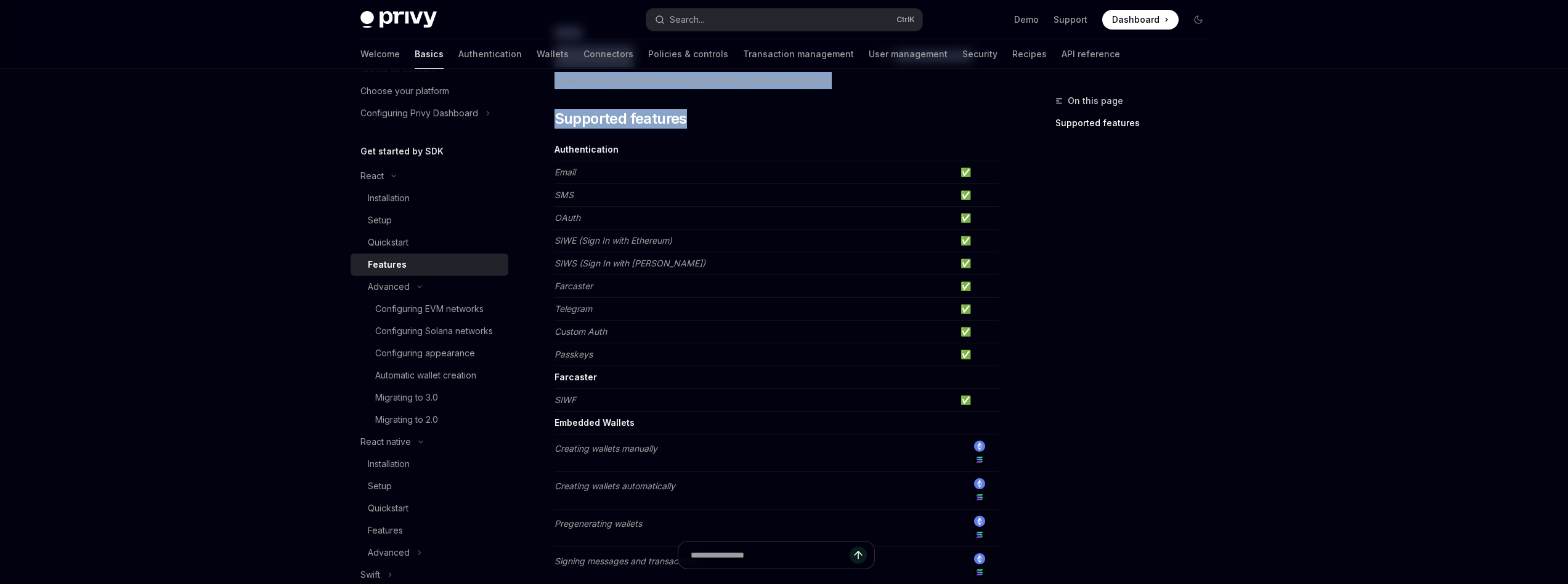
drag, startPoint x: 1032, startPoint y: 396, endPoint x: 890, endPoint y: 142, distance: 291.0
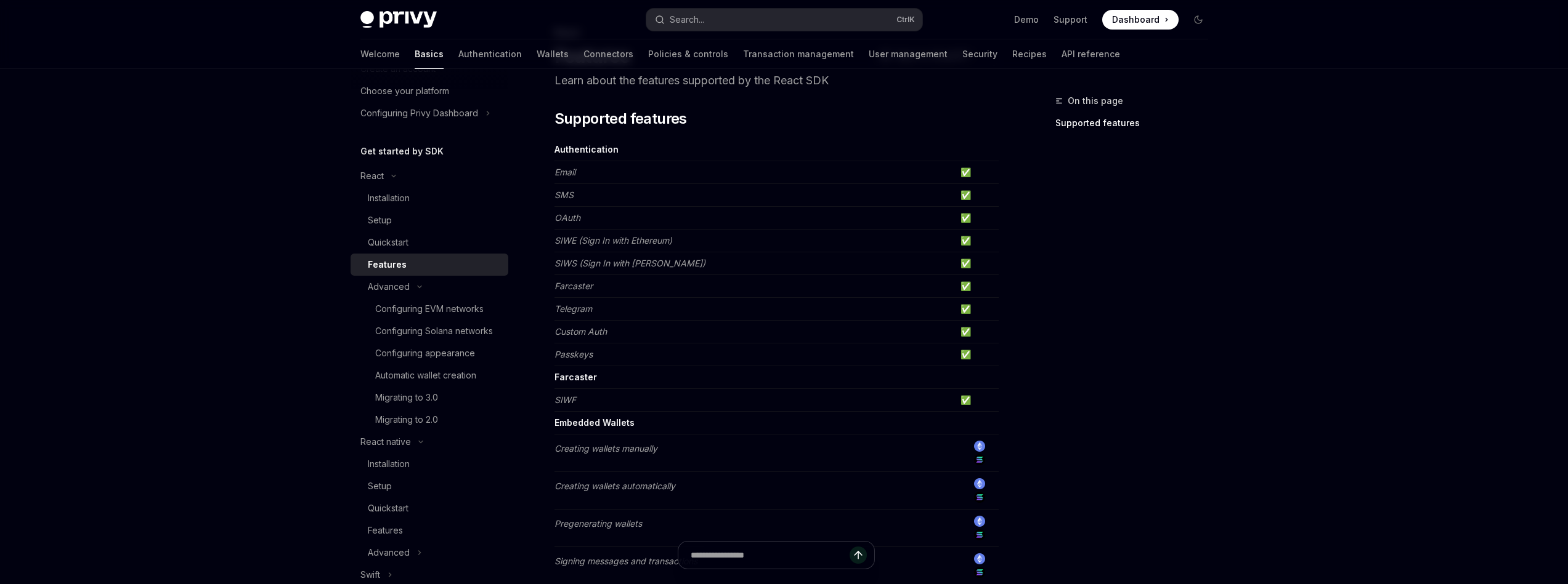
click at [621, 168] on td "Email" at bounding box center [755, 173] width 401 height 23
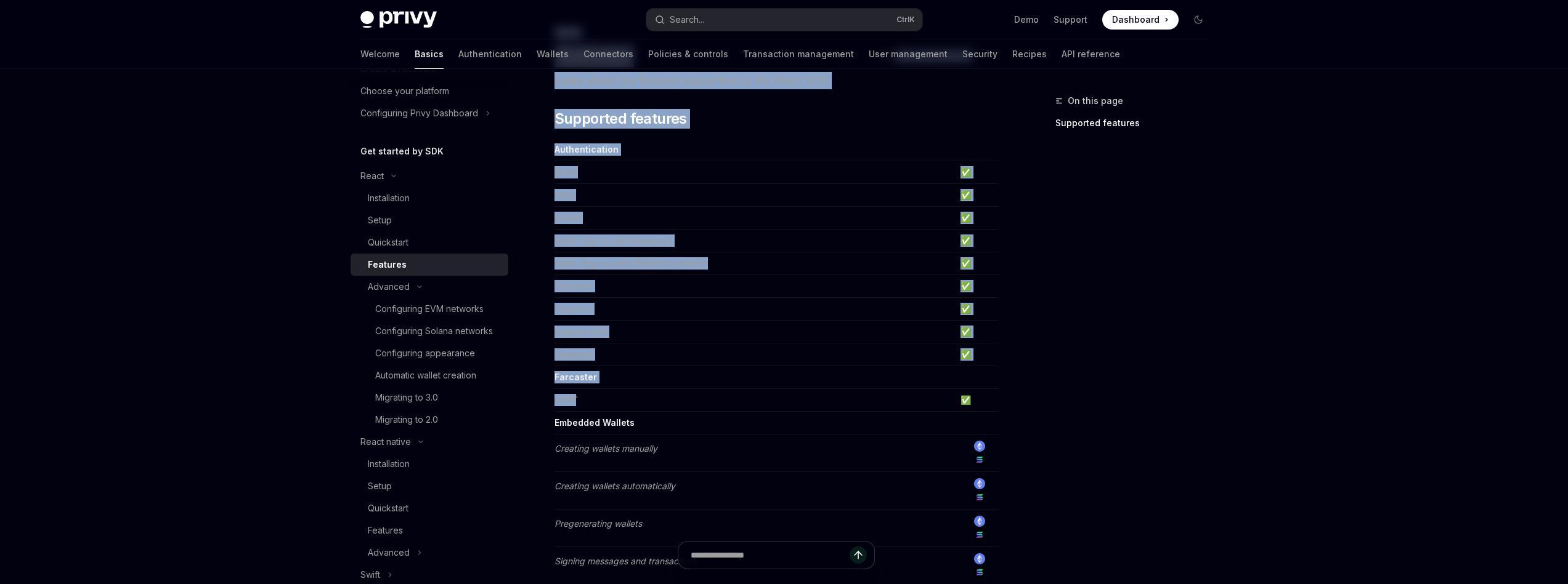
drag, startPoint x: 1081, startPoint y: 434, endPoint x: 962, endPoint y: 409, distance: 121.6
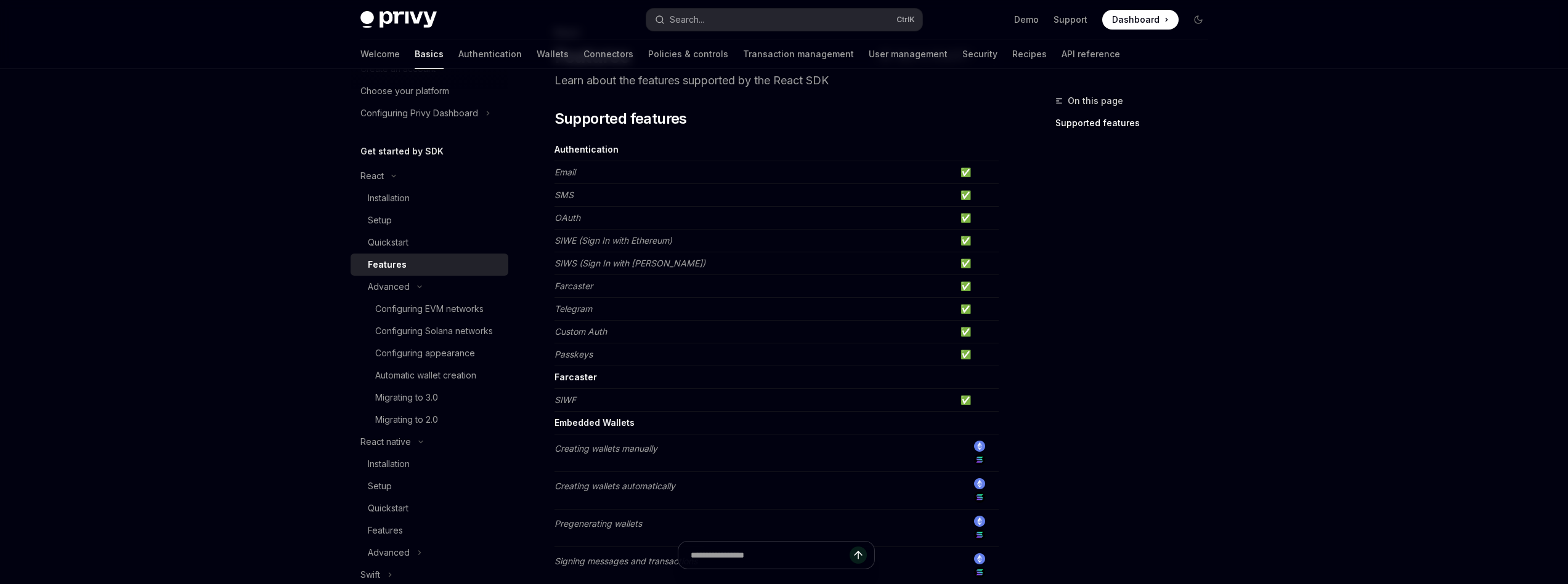
click at [963, 409] on td "✅" at bounding box center [977, 400] width 43 height 23
drag, startPoint x: 894, startPoint y: 402, endPoint x: 607, endPoint y: 376, distance: 288.2
click at [589, 416] on td "Embedded Wallets" at bounding box center [755, 423] width 401 height 23
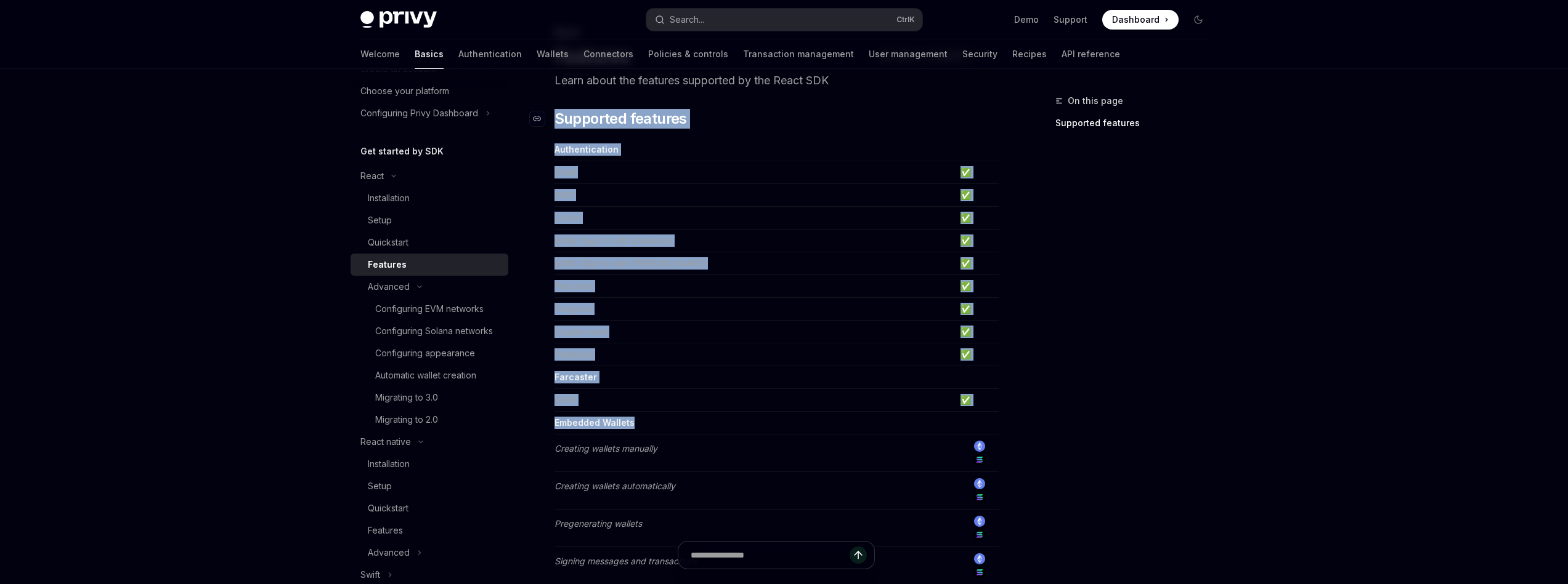
drag, startPoint x: 633, startPoint y: 431, endPoint x: 557, endPoint y: 119, distance: 321.1
click at [562, 127] on span "Supported features" at bounding box center [621, 119] width 132 height 19
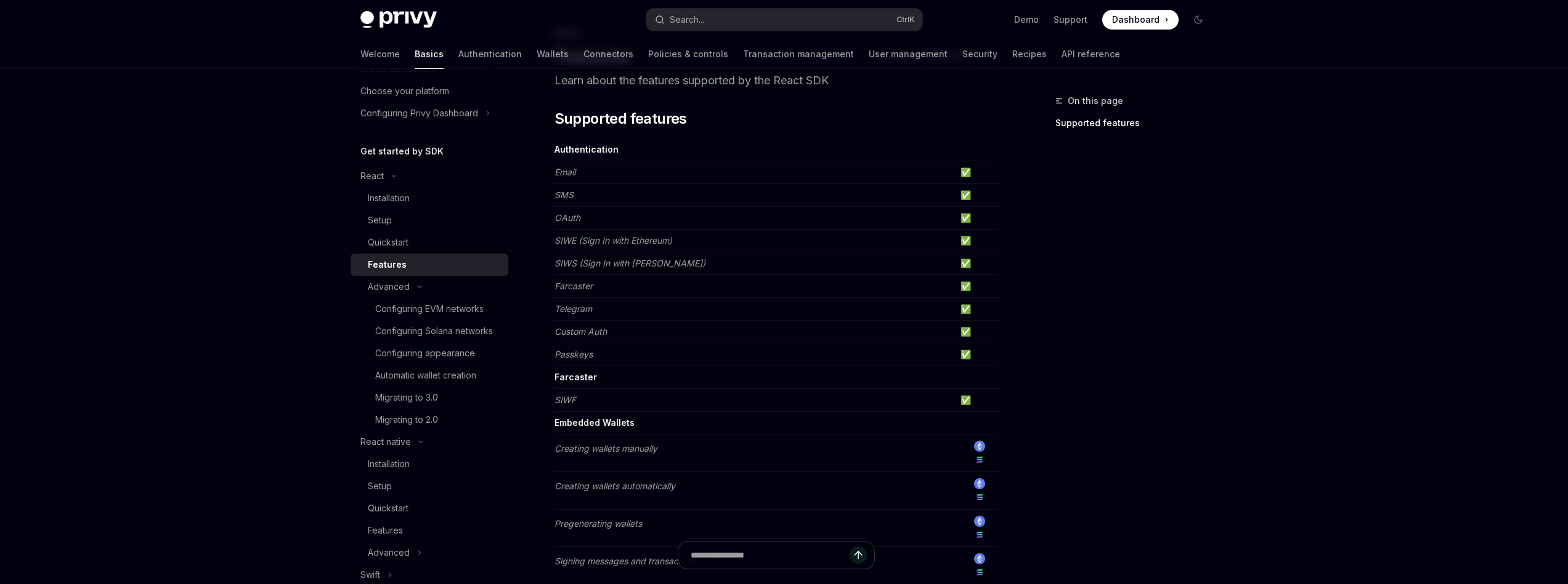
scroll to position [84, 0]
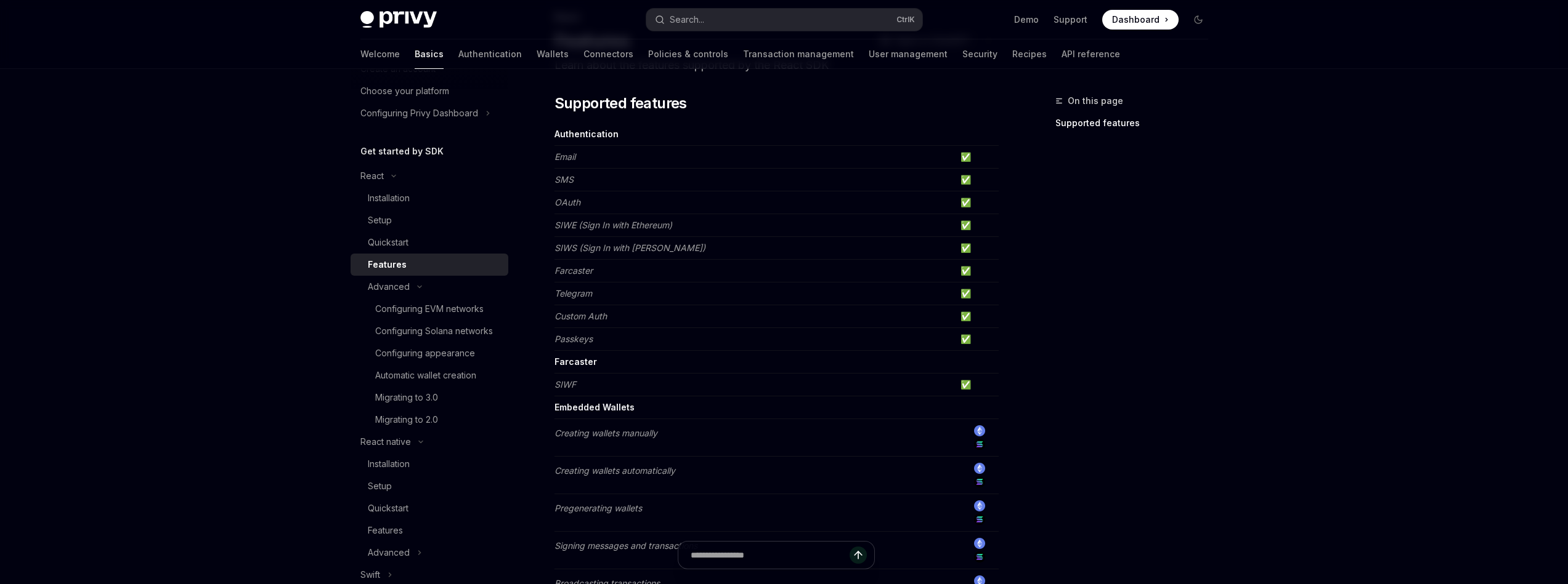
drag, startPoint x: 614, startPoint y: 178, endPoint x: 600, endPoint y: 161, distance: 22.0
click at [609, 172] on td "SMS" at bounding box center [755, 180] width 401 height 23
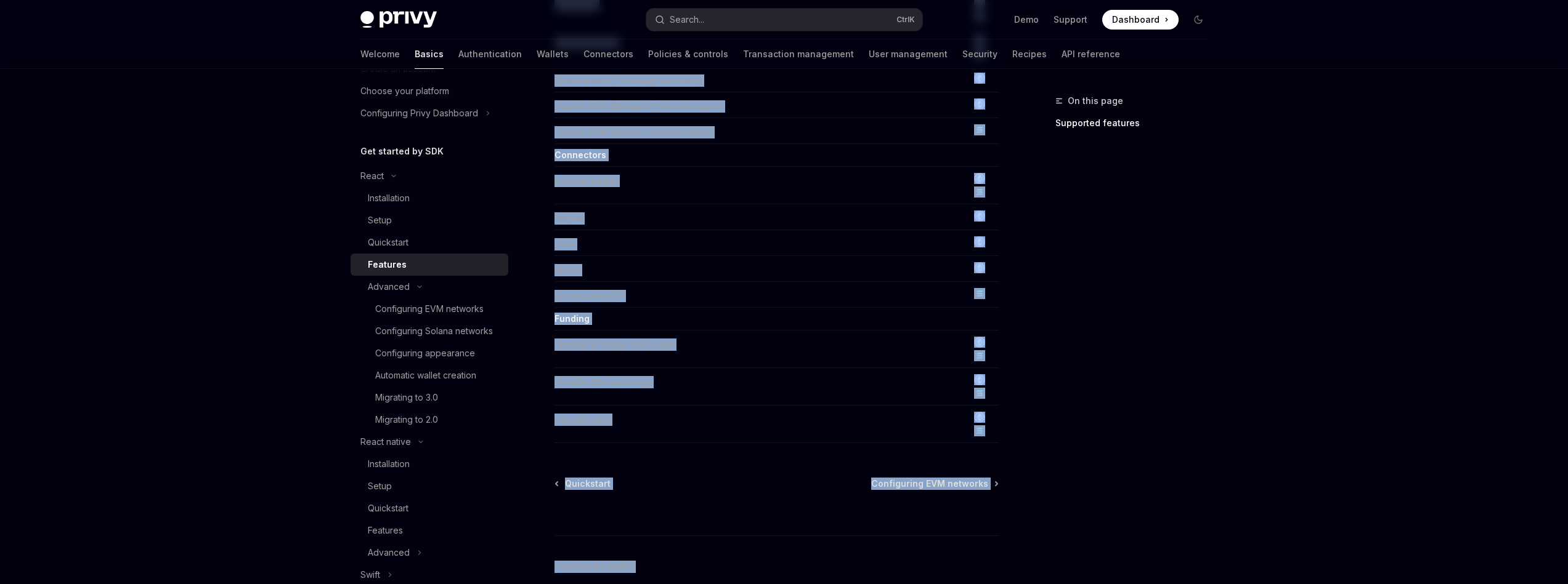
scroll to position [971, 0]
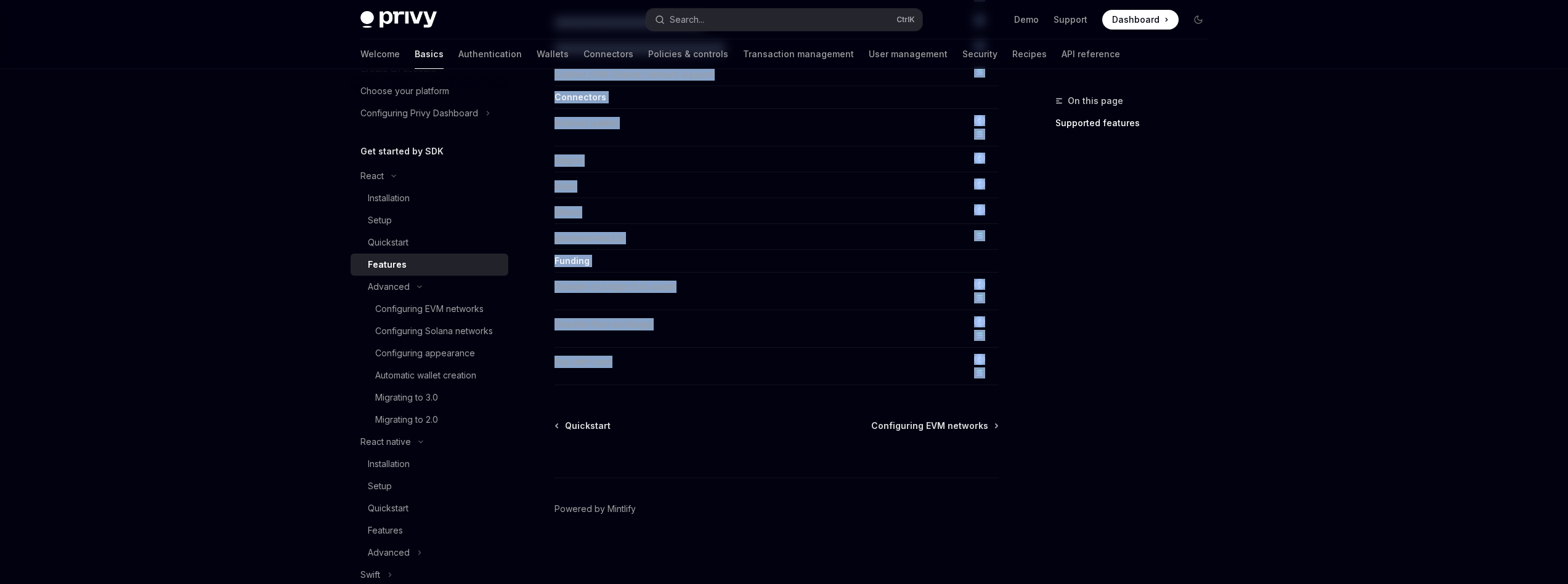
drag, startPoint x: 711, startPoint y: 84, endPoint x: 953, endPoint y: 388, distance: 388.6
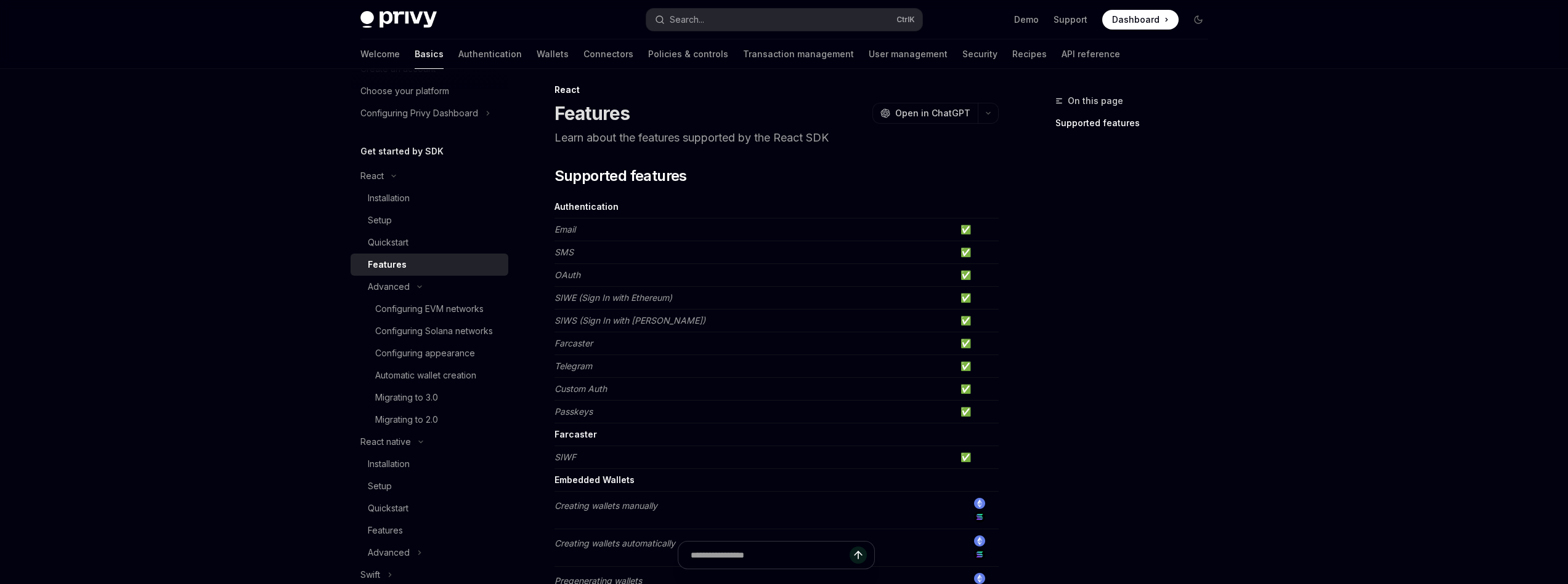
scroll to position [0, 0]
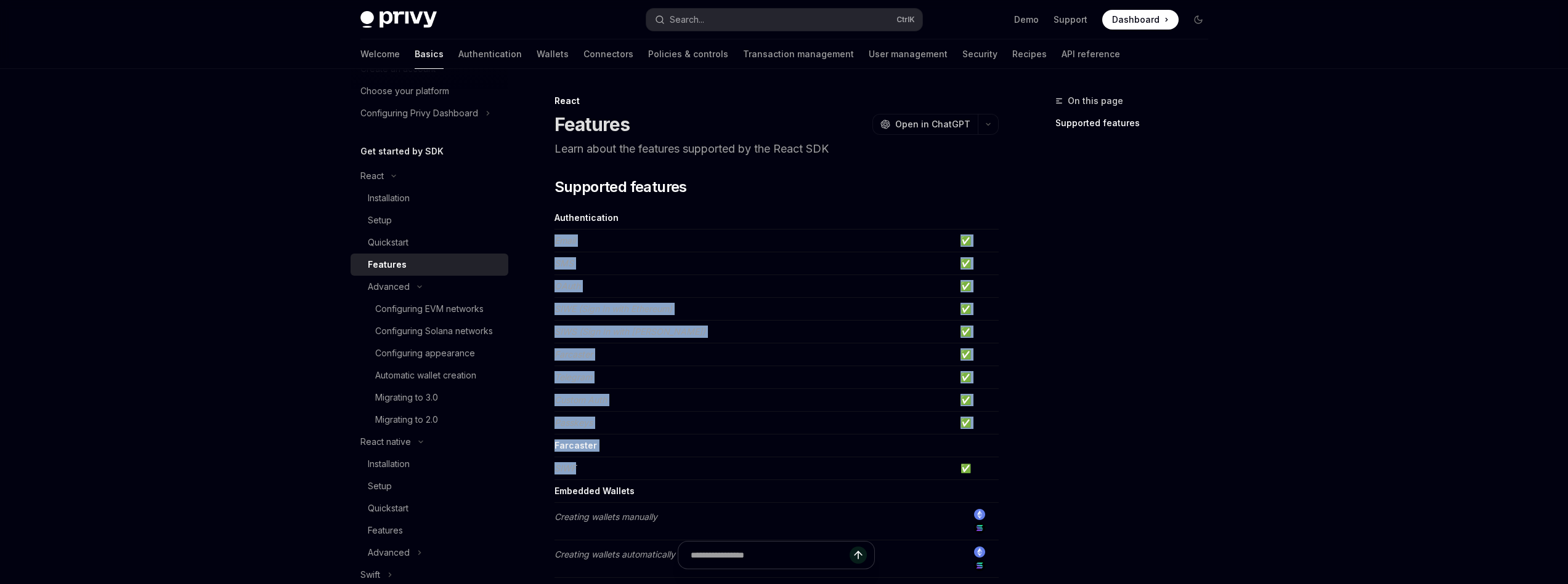
drag, startPoint x: 571, startPoint y: 233, endPoint x: 800, endPoint y: 471, distance: 330.3
click at [800, 471] on td "SIWF" at bounding box center [755, 468] width 401 height 23
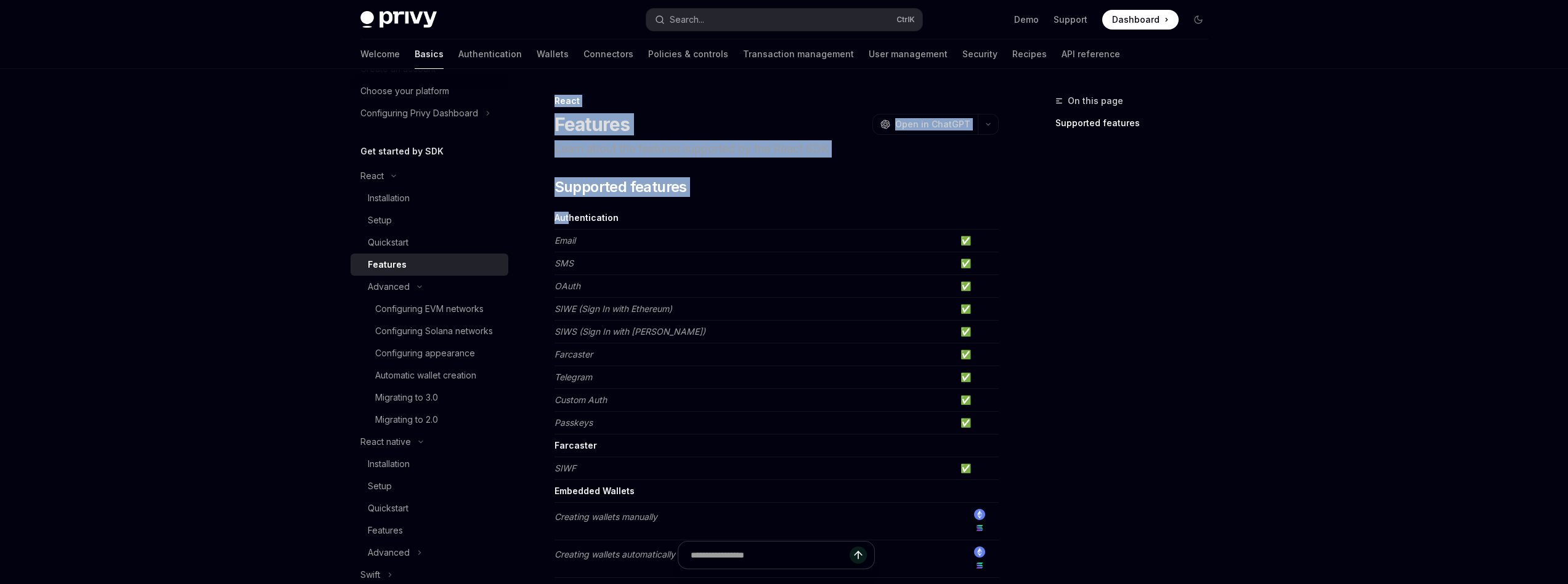
drag, startPoint x: 1016, startPoint y: 482, endPoint x: 569, endPoint y: 216, distance: 520.2
click at [569, 216] on strong "Authentication" at bounding box center [587, 217] width 64 height 10
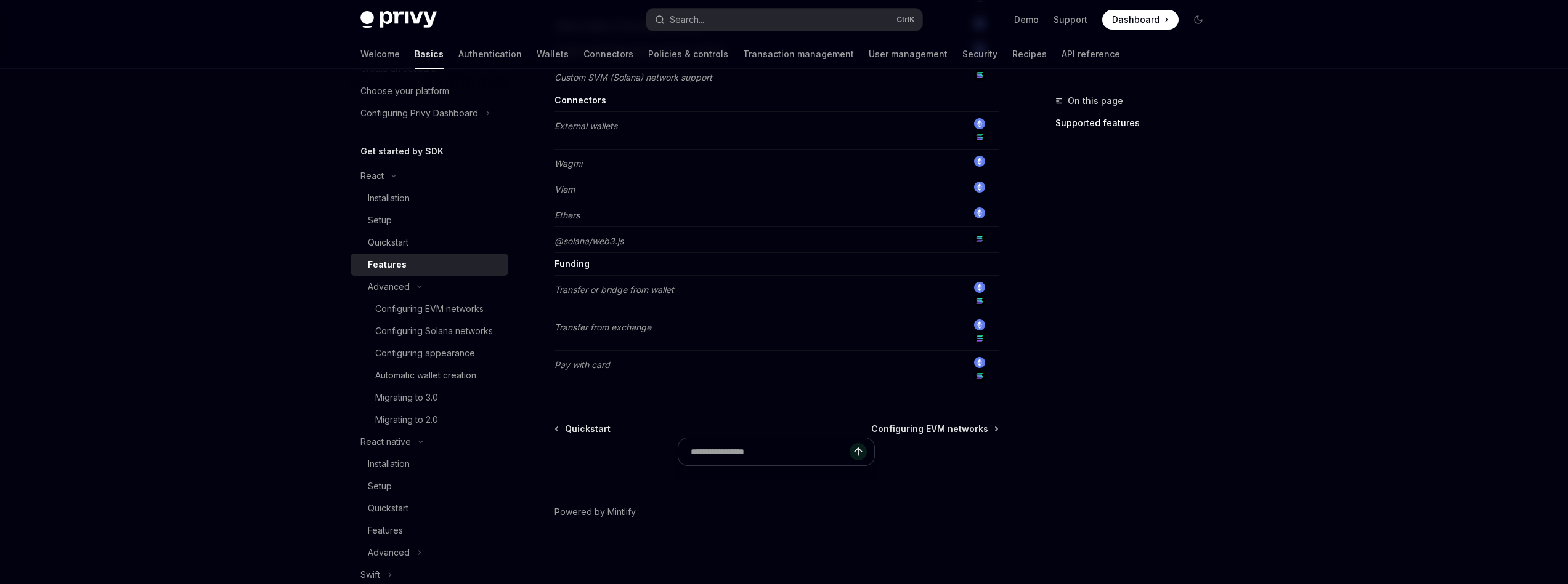
scroll to position [971, 0]
click at [403, 249] on div "Quickstart" at bounding box center [388, 242] width 40 height 15
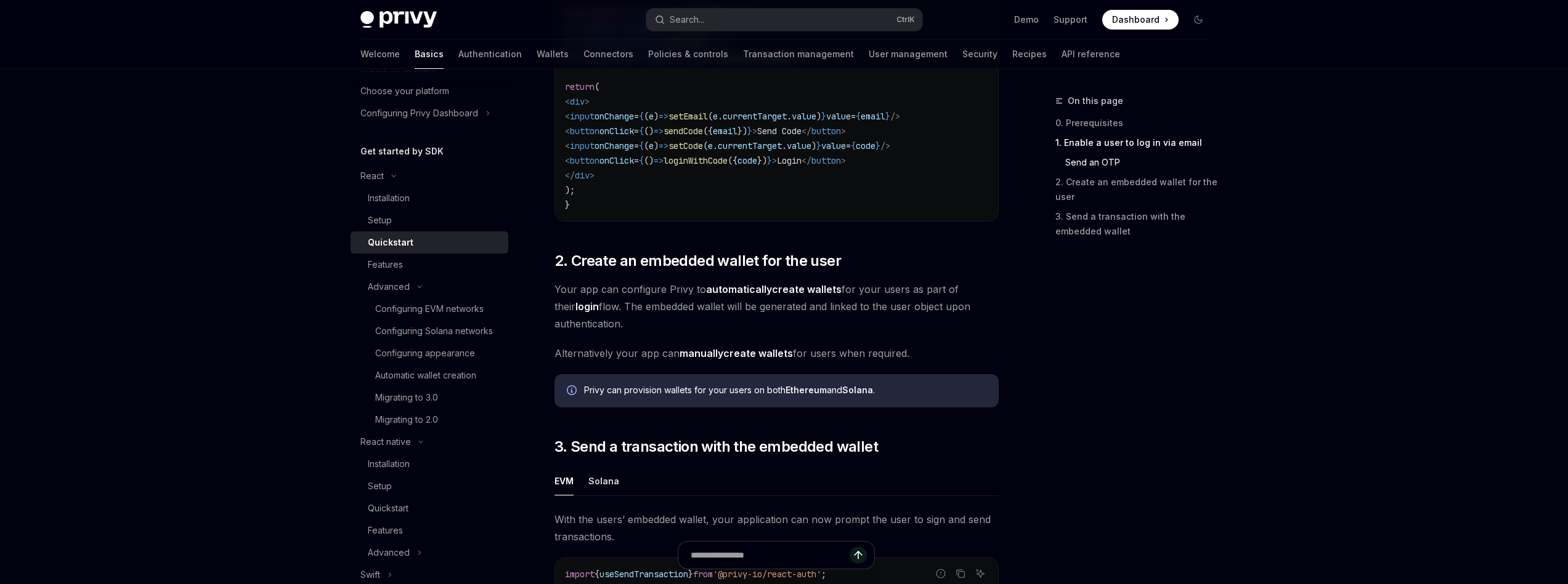
scroll to position [739, 0]
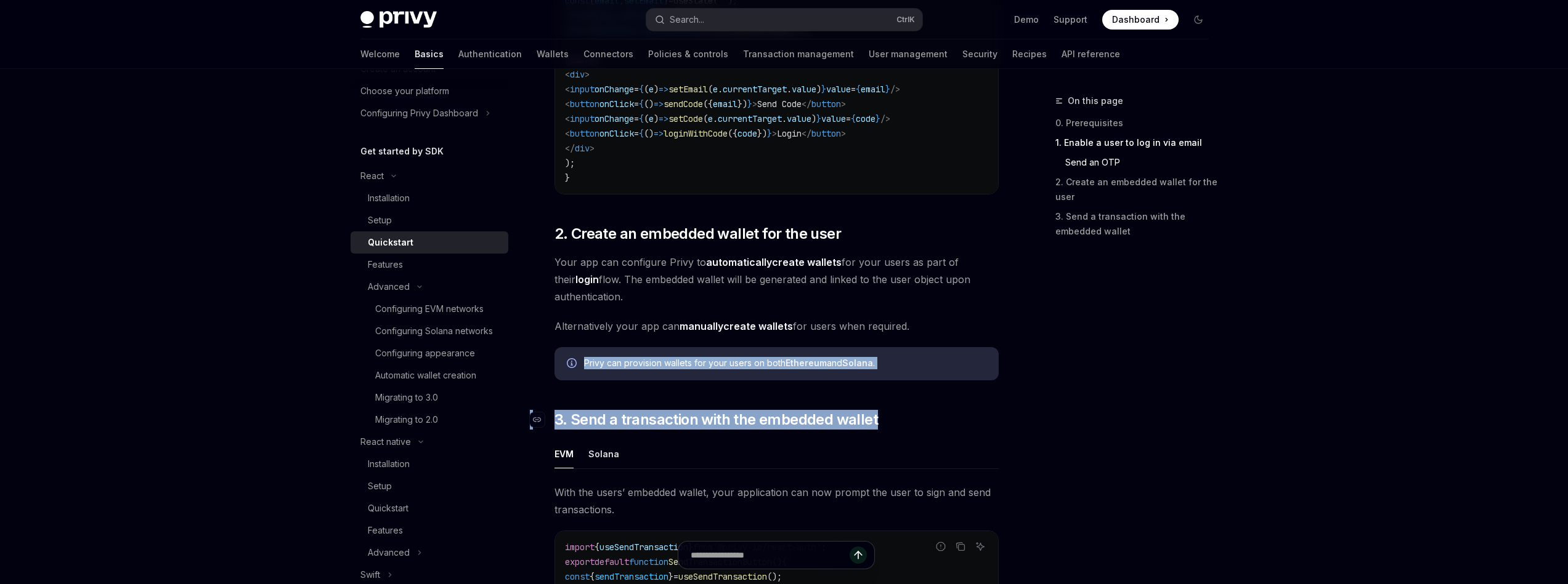
drag, startPoint x: 920, startPoint y: 361, endPoint x: 971, endPoint y: 416, distance: 75.0
click at [971, 416] on div "​ 0. Prerequisites This guide assumes that you have completed the Setup guide. …" at bounding box center [777, 157] width 444 height 1404
click at [971, 416] on h2 "​ 3. Send a transaction with the embedded wallet" at bounding box center [777, 420] width 444 height 19
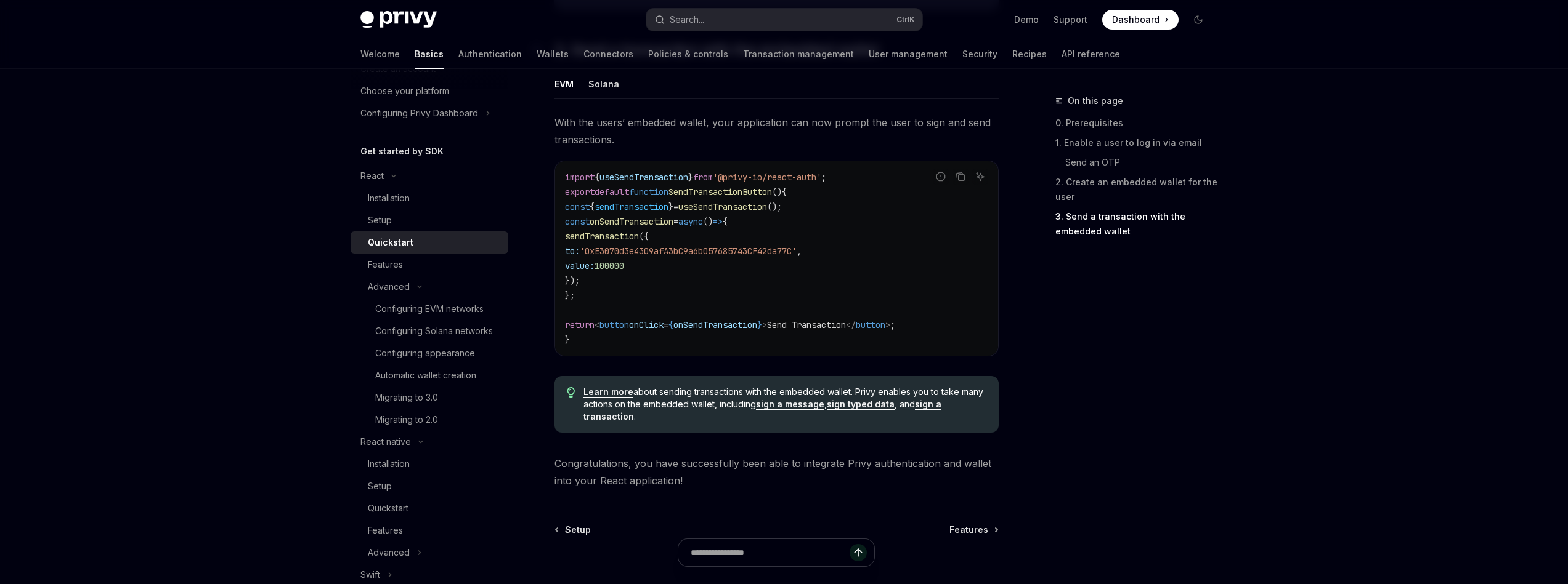
scroll to position [1108, 0]
drag, startPoint x: 598, startPoint y: 312, endPoint x: 705, endPoint y: 354, distance: 114.9
click at [705, 354] on div "import { useSendTransaction } from '@privy-io/react-auth' ; export default func…" at bounding box center [777, 259] width 443 height 194
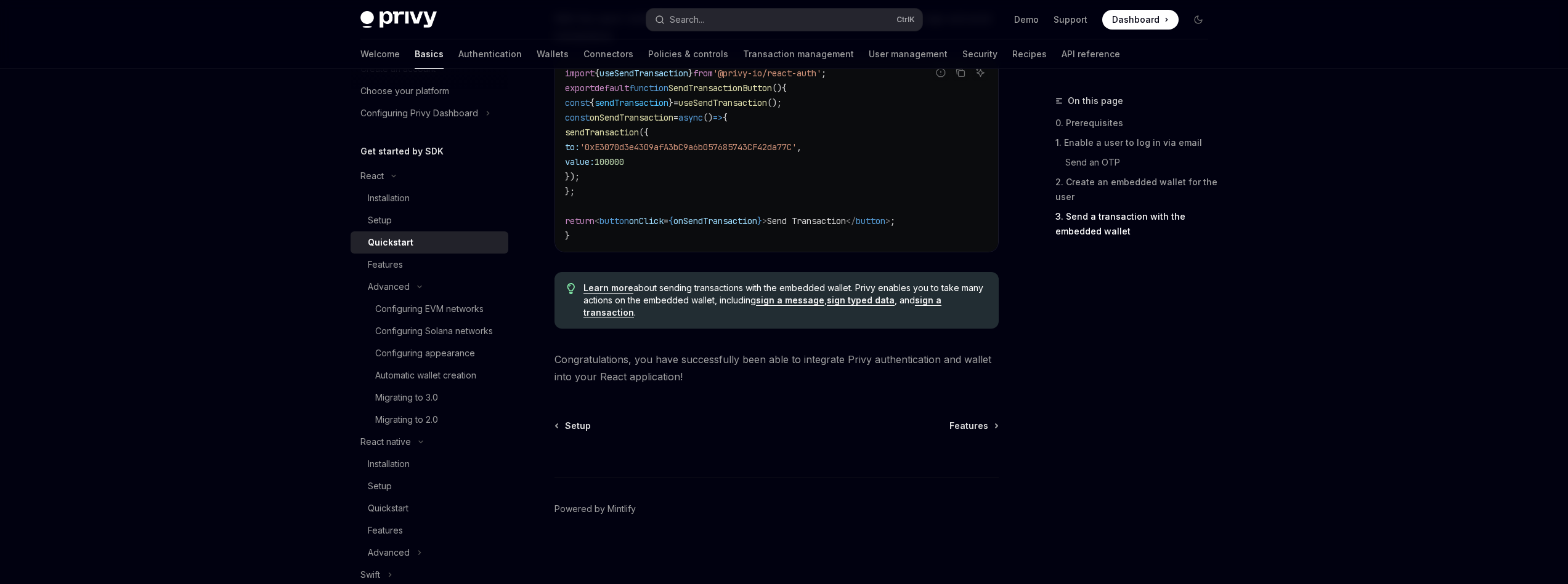
scroll to position [1218, 0]
click at [979, 434] on div at bounding box center [777, 455] width 444 height 45
click at [968, 420] on span "Features" at bounding box center [969, 426] width 39 height 13
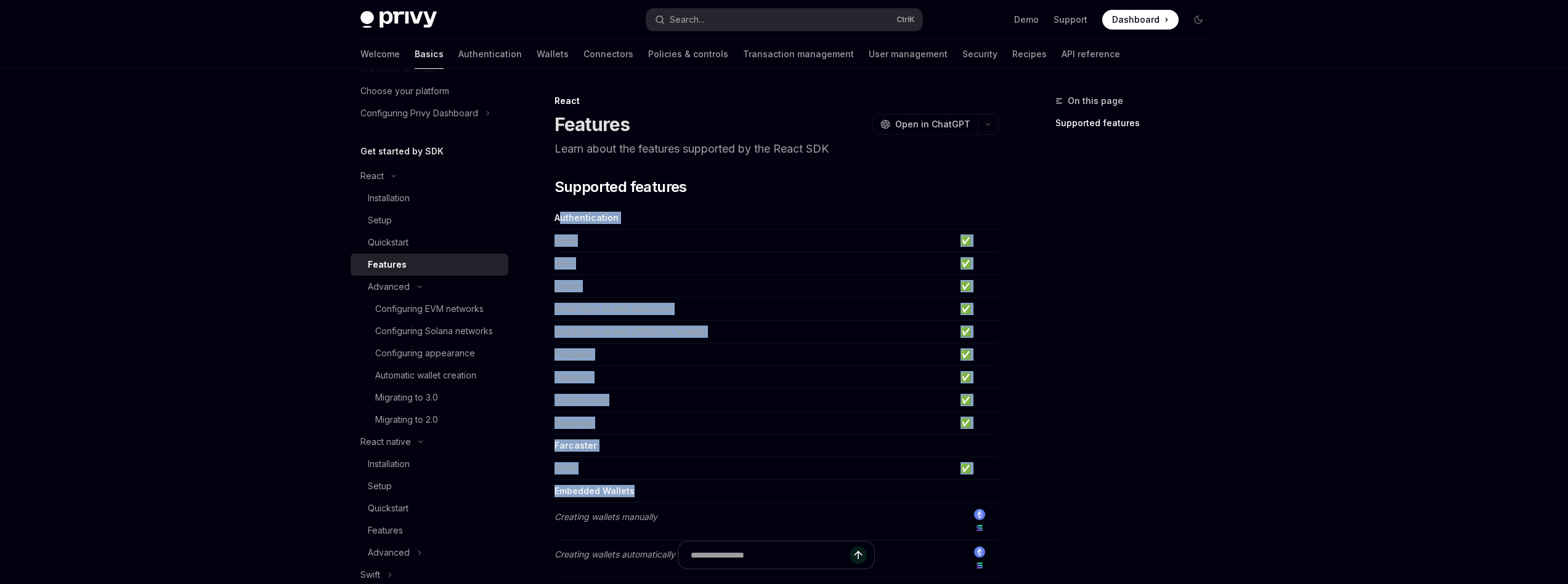
drag, startPoint x: 936, startPoint y: 421, endPoint x: 488, endPoint y: 269, distance: 473.1
click at [766, 393] on td "Custom Auth" at bounding box center [755, 400] width 401 height 23
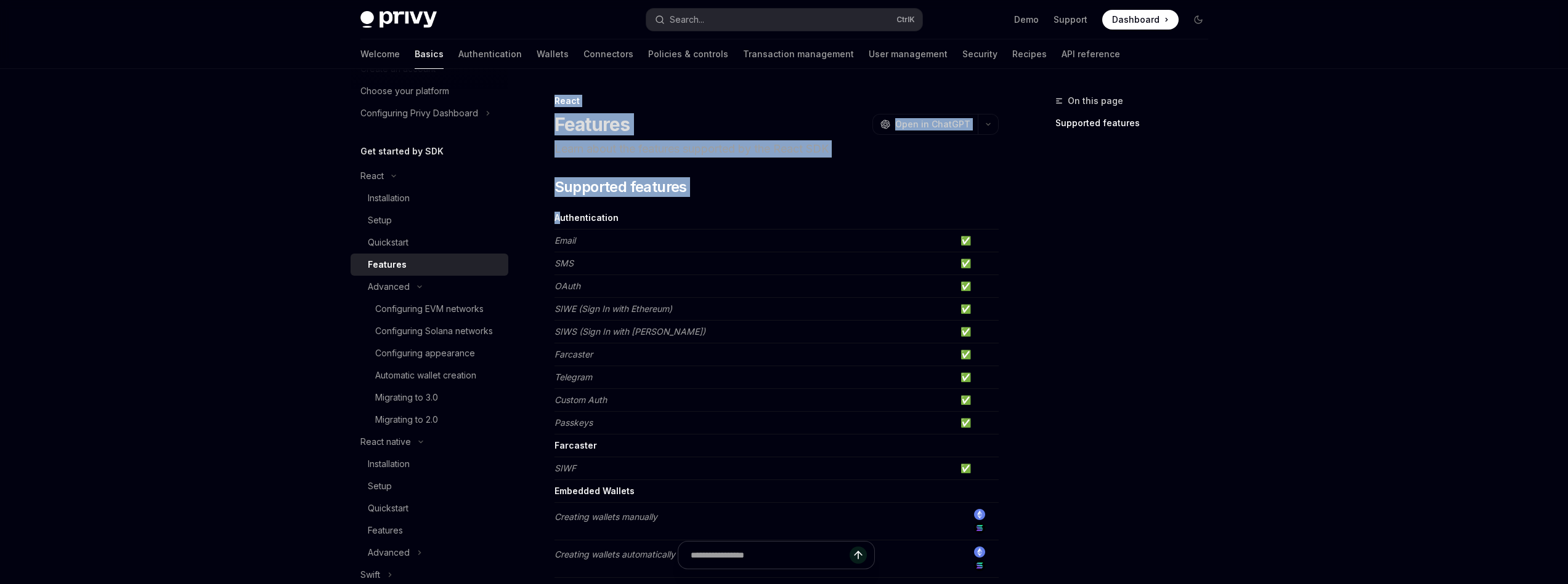
drag, startPoint x: 559, startPoint y: 219, endPoint x: 1039, endPoint y: 511, distance: 561.8
click at [1039, 511] on div "On this page Supported features" at bounding box center [1124, 338] width 187 height 491
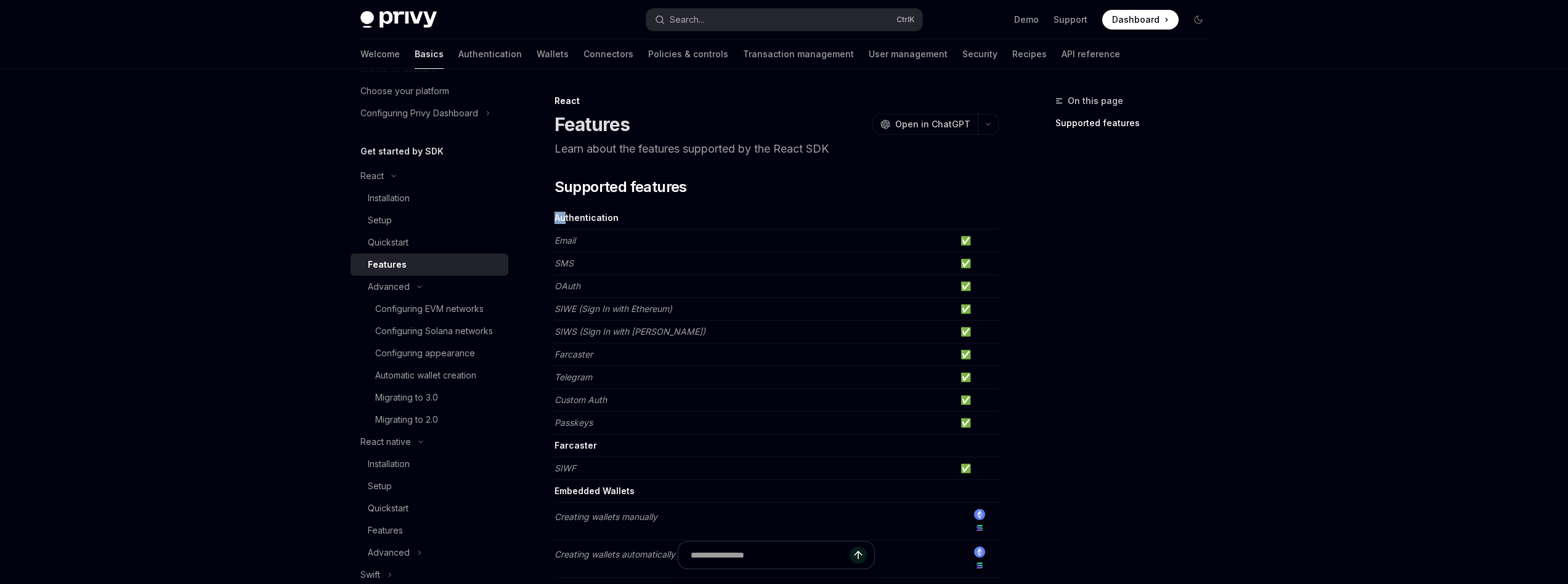
drag, startPoint x: 1005, startPoint y: 498, endPoint x: 566, endPoint y: 219, distance: 520.2
click at [566, 219] on strong "Authentication" at bounding box center [587, 217] width 64 height 10
click at [417, 244] on div "Quickstart" at bounding box center [434, 242] width 133 height 15
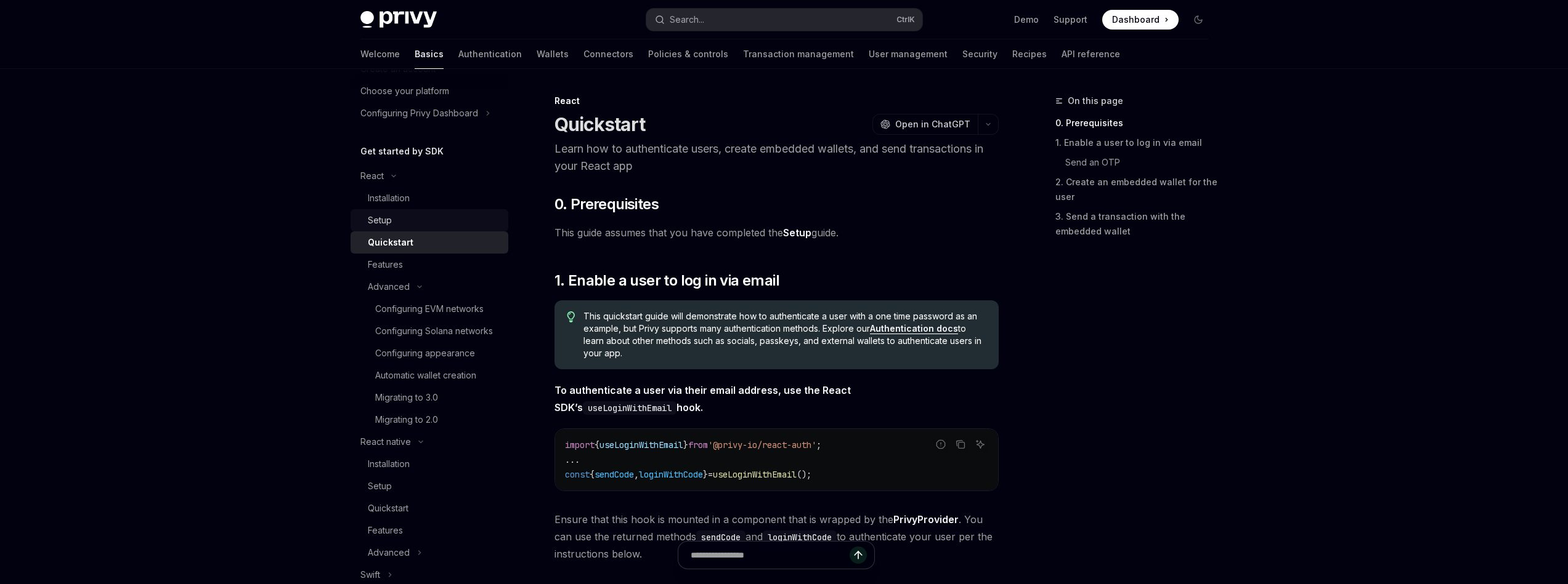
click at [429, 221] on div "Setup" at bounding box center [434, 220] width 133 height 15
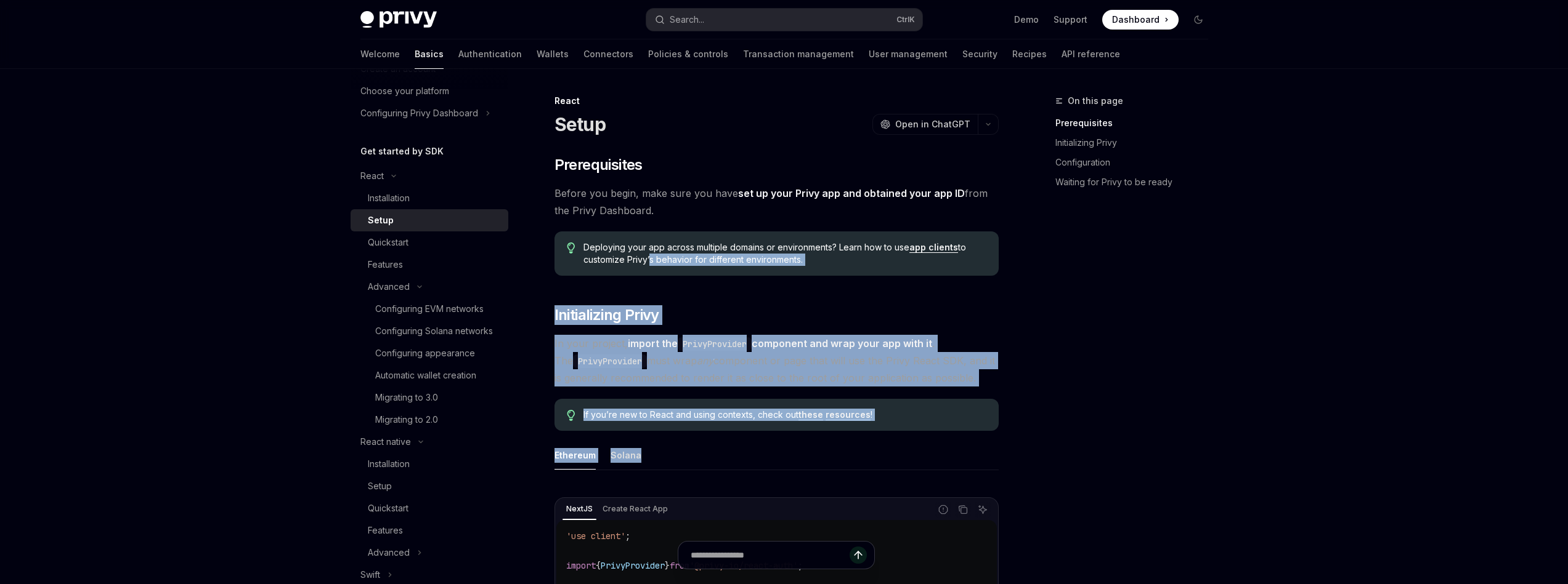
drag, startPoint x: 696, startPoint y: 303, endPoint x: 648, endPoint y: 265, distance: 61.2
drag, startPoint x: 795, startPoint y: 424, endPoint x: 551, endPoint y: 305, distance: 271.5
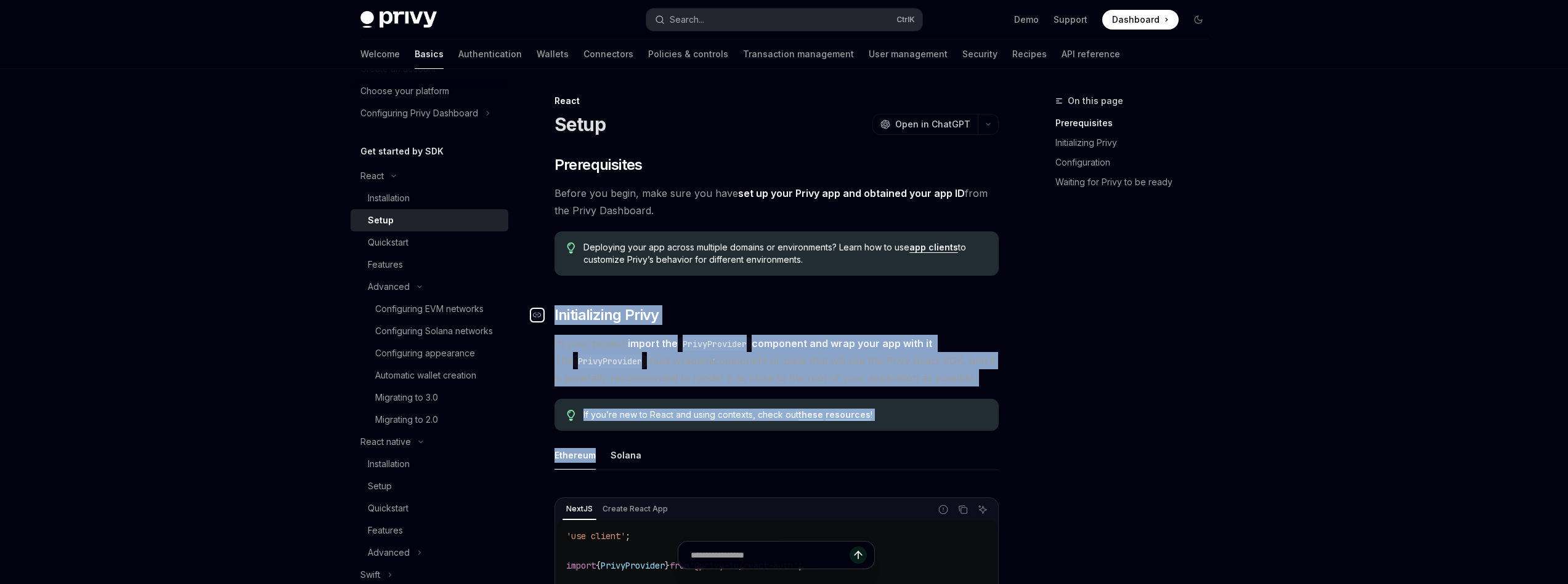
click at [551, 306] on link "​" at bounding box center [542, 315] width 24 height 19
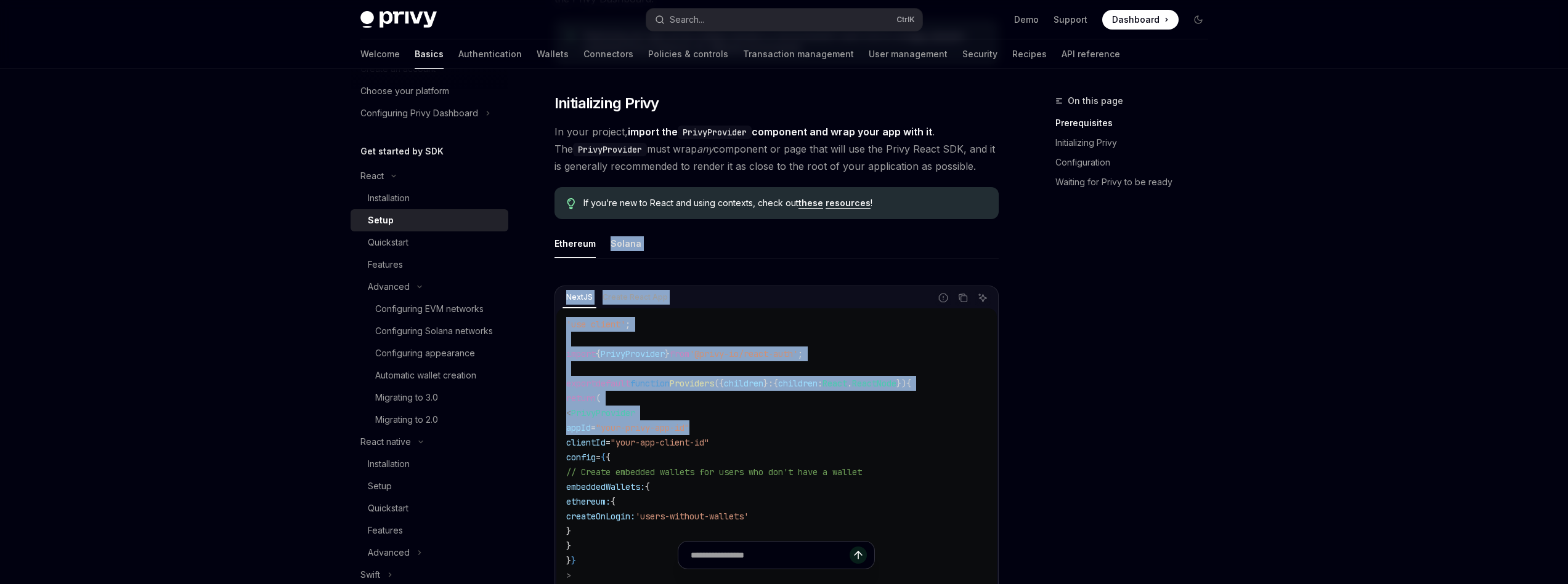
drag, startPoint x: 551, startPoint y: 305, endPoint x: 851, endPoint y: 421, distance: 321.6
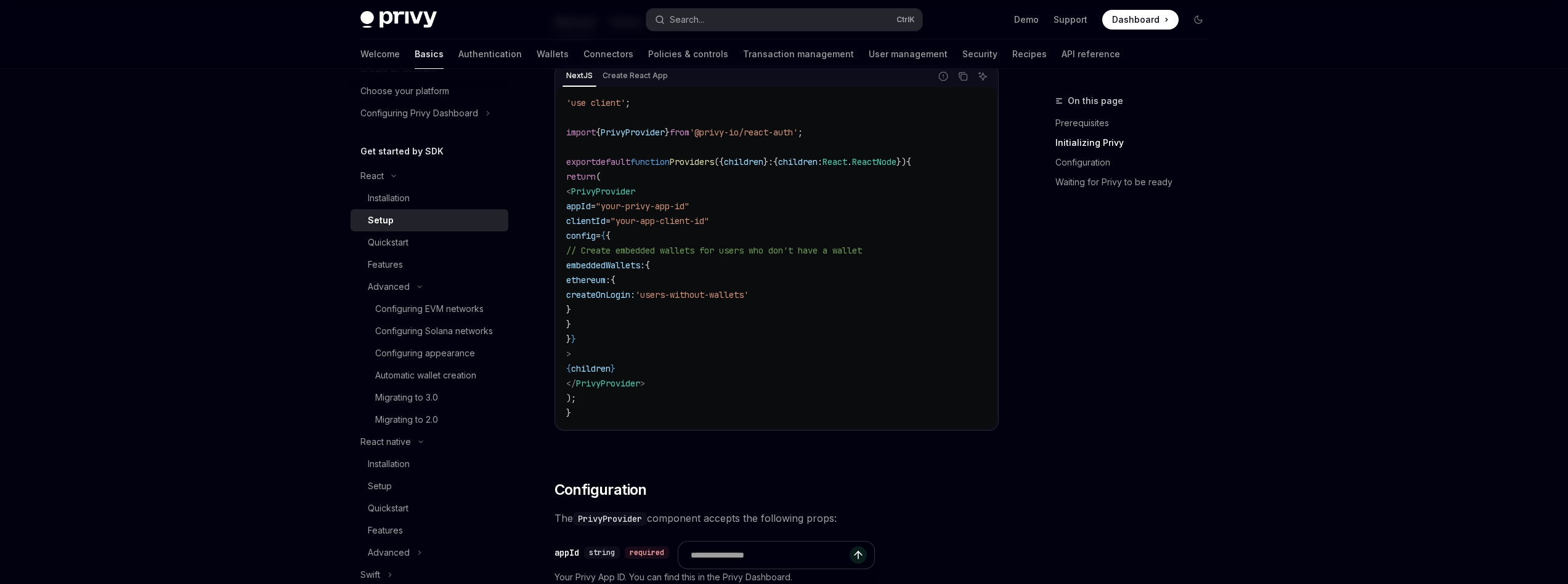
click at [846, 426] on div "'use client' ; import { PrivyProvider } from '@privy-io/react-auth' ; export de…" at bounding box center [777, 258] width 440 height 342
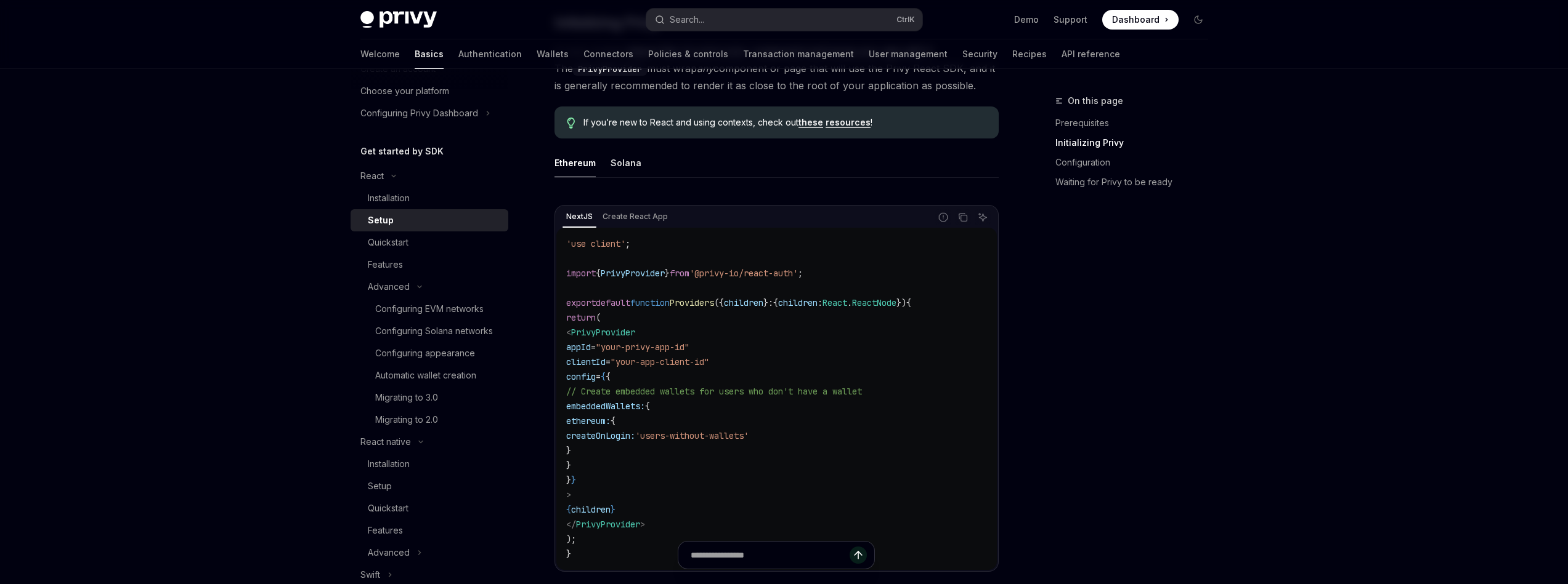
scroll to position [285, 0]
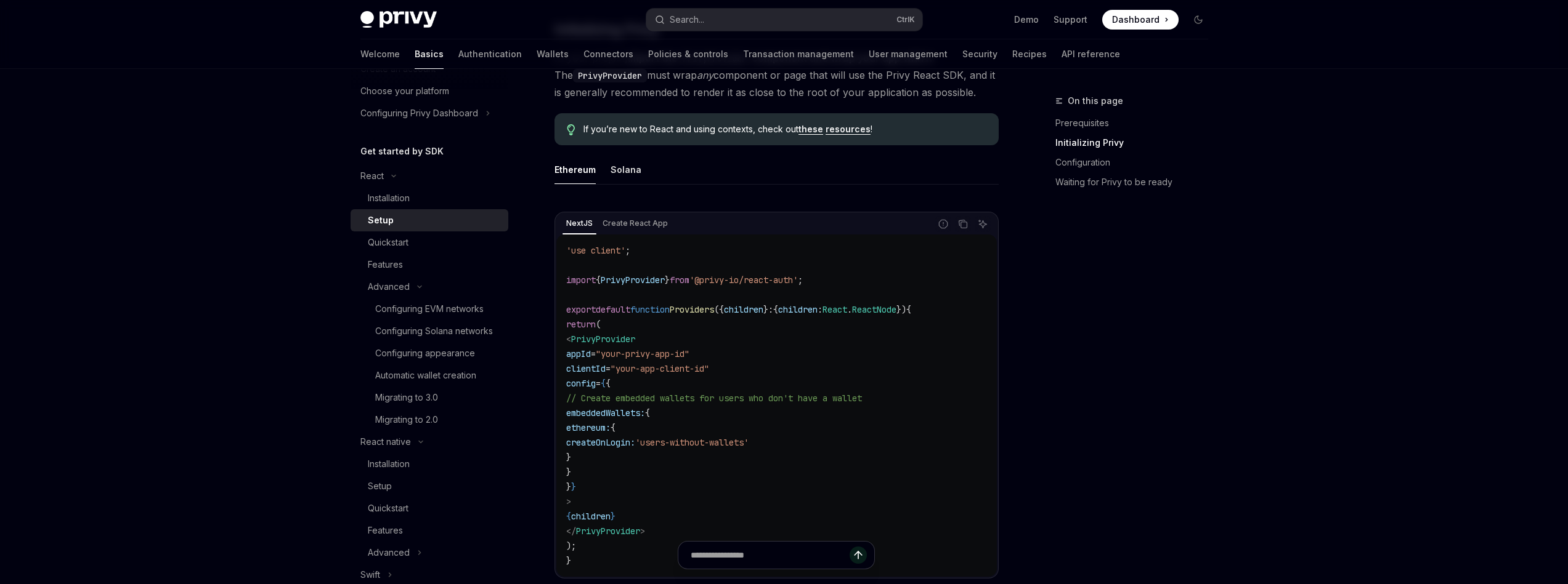
drag, startPoint x: 607, startPoint y: 359, endPoint x: 775, endPoint y: 370, distance: 168.4
click at [775, 370] on code "'use client' ; import { PrivyProvider } from '@privy-io/react-auth' ; export de…" at bounding box center [777, 405] width 421 height 325
drag, startPoint x: 775, startPoint y: 370, endPoint x: 820, endPoint y: 448, distance: 90.0
click at [820, 448] on code "'use client' ; import { PrivyProvider } from '@privy-io/react-auth' ; export de…" at bounding box center [777, 405] width 421 height 325
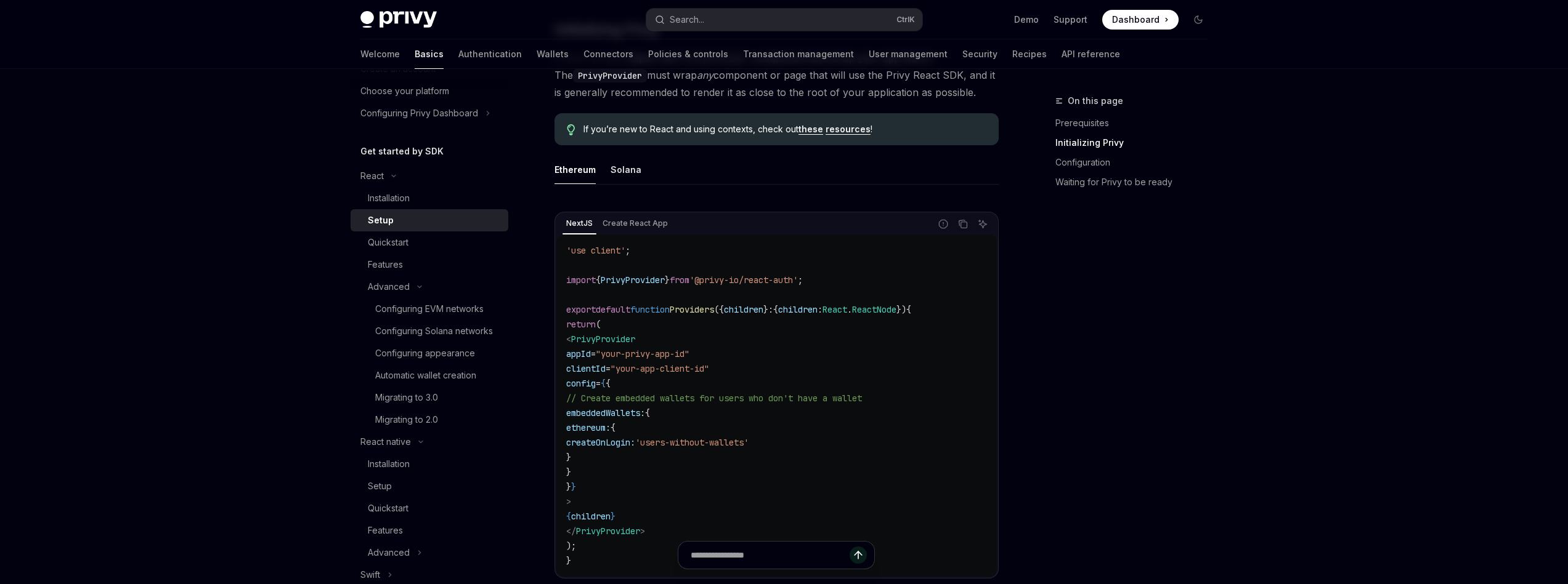
click at [749, 448] on span "'users-without-wallets'" at bounding box center [692, 443] width 114 height 11
click at [657, 451] on code "'use client' ; import { PrivyProvider } from '@privy-io/react-auth' ; export de…" at bounding box center [777, 405] width 421 height 325
click at [413, 233] on link "Quickstart" at bounding box center [429, 243] width 157 height 22
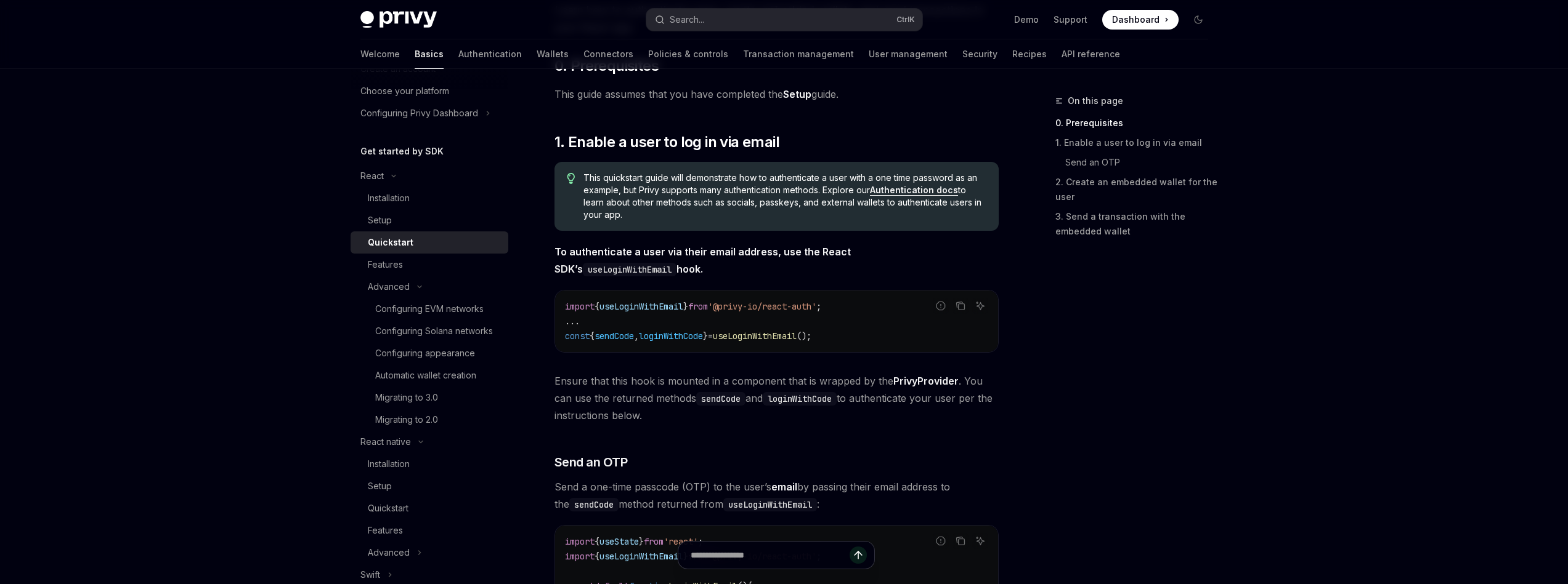
scroll to position [148, 0]
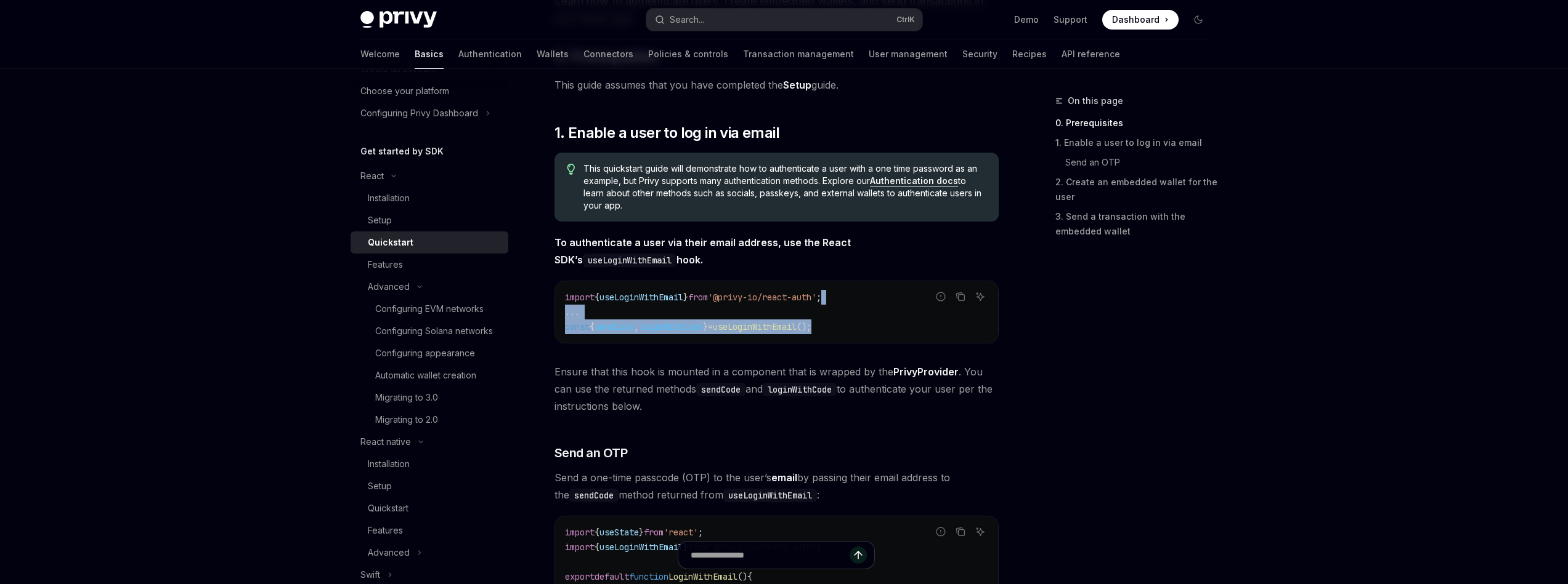
drag, startPoint x: 875, startPoint y: 301, endPoint x: 875, endPoint y: 290, distance: 11.0
click at [875, 290] on code "import { useLoginWithEmail } from '@privy-io/react-auth' ; ... const { sendCode…" at bounding box center [777, 313] width 424 height 45
drag, startPoint x: 875, startPoint y: 290, endPoint x: 883, endPoint y: 334, distance: 44.7
click at [883, 334] on div "import { useLoginWithEmail } from '@privy-io/react-auth' ; ... const { sendCode…" at bounding box center [777, 312] width 443 height 61
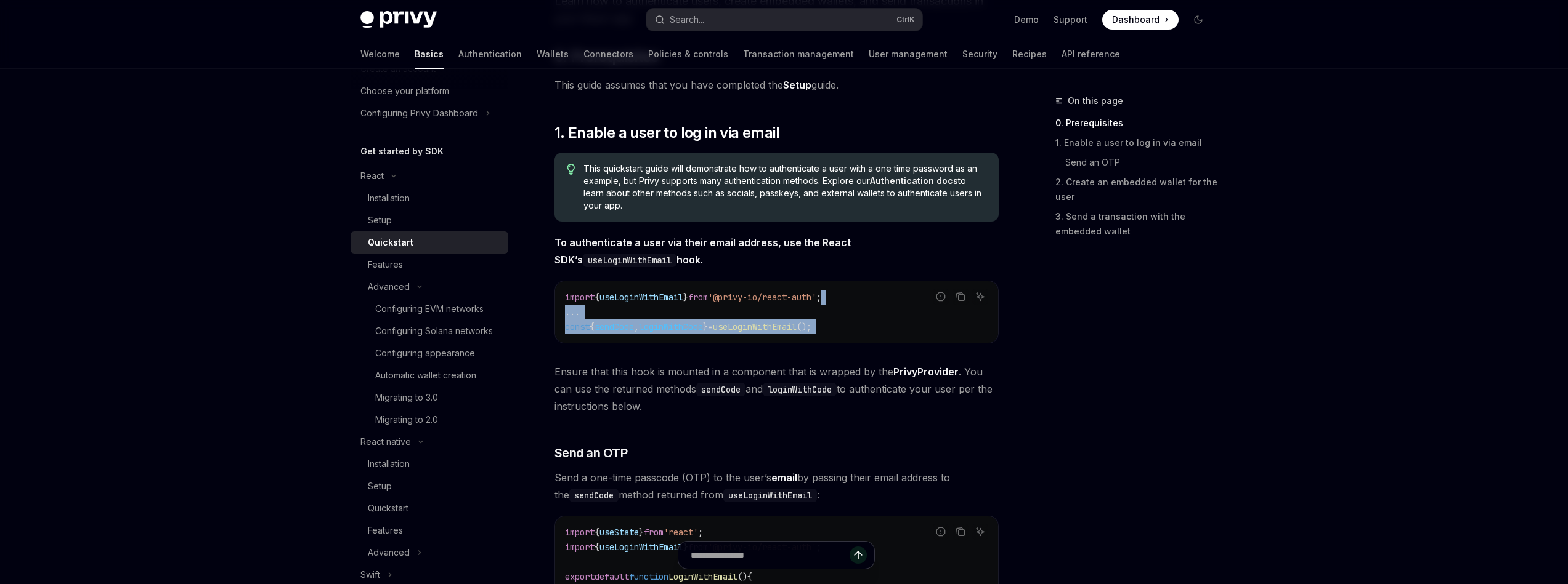
click at [883, 334] on div "import { useLoginWithEmail } from '@privy-io/react-auth' ; ... const { sendCode…" at bounding box center [777, 312] width 443 height 61
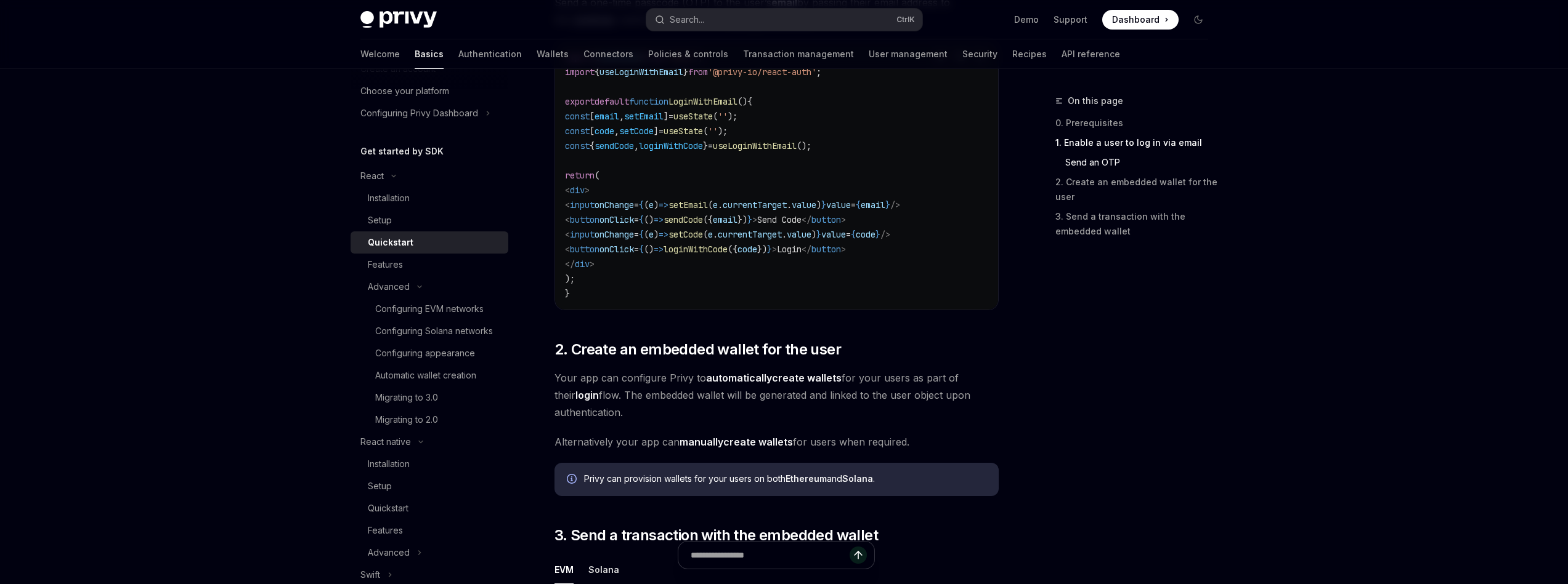
scroll to position [591, 0]
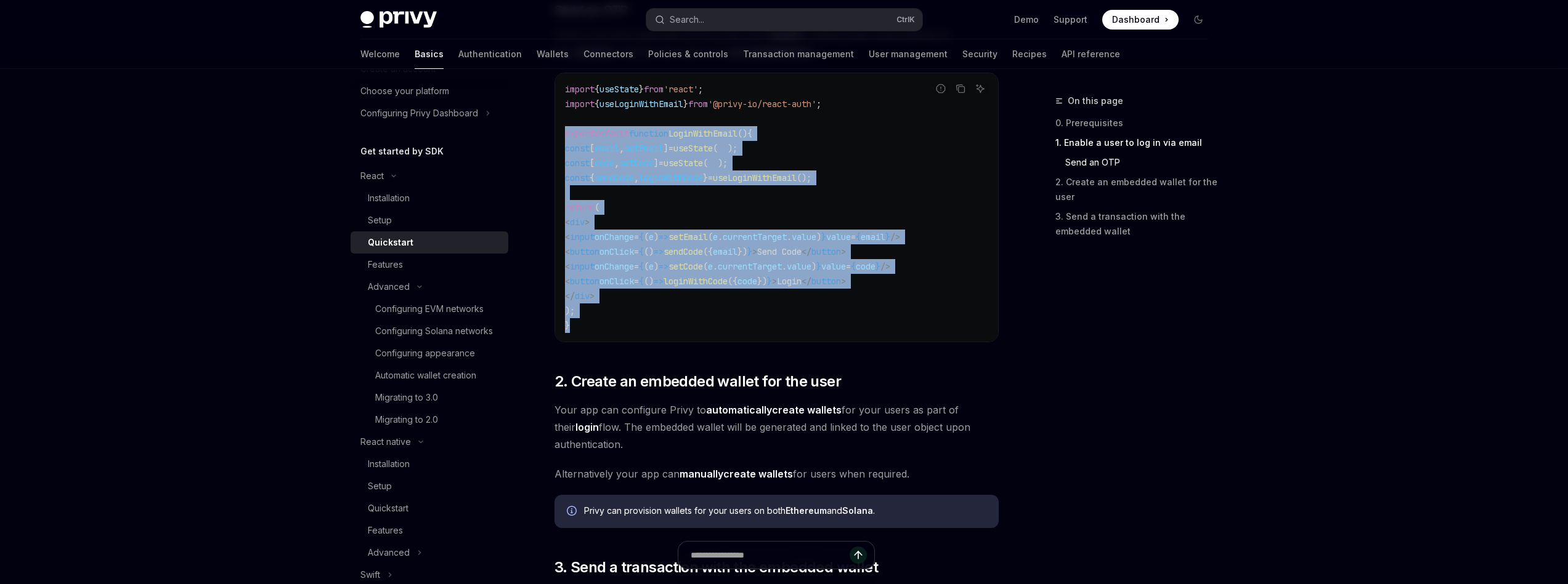
drag, startPoint x: 616, startPoint y: 322, endPoint x: 550, endPoint y: 127, distance: 205.9
click at [550, 127] on div "React Quickstart OpenAI Open in ChatGPT Learn how to authenticate users, create…" at bounding box center [661, 354] width 680 height 1703
click at [653, 163] on span "setCode" at bounding box center [637, 163] width 35 height 11
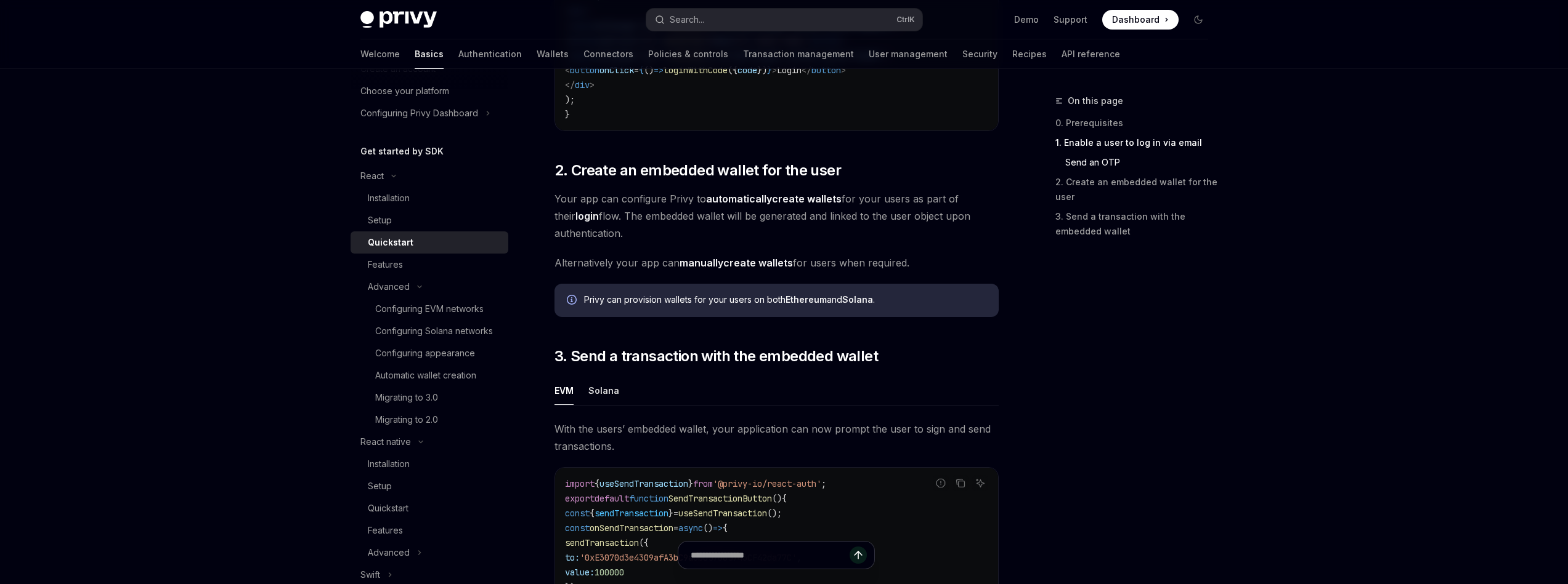
scroll to position [1034, 0]
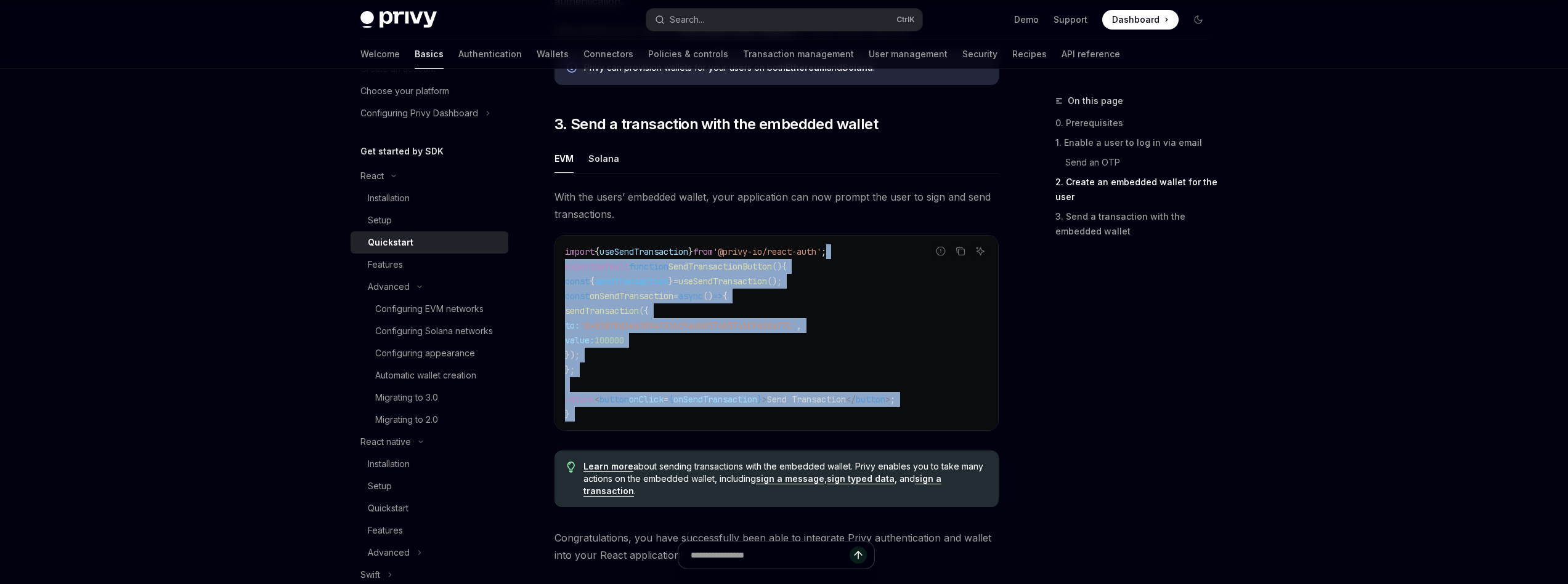
drag, startPoint x: 851, startPoint y: 439, endPoint x: 859, endPoint y: 258, distance: 181.2
click at [859, 258] on div "With the users’ embedded wallet, your application can now prompt the user to si…" at bounding box center [777, 353] width 444 height 329
click at [859, 258] on code "import { useSendTransaction } from '@privy-io/react-auth' ; export default func…" at bounding box center [777, 333] width 424 height 177
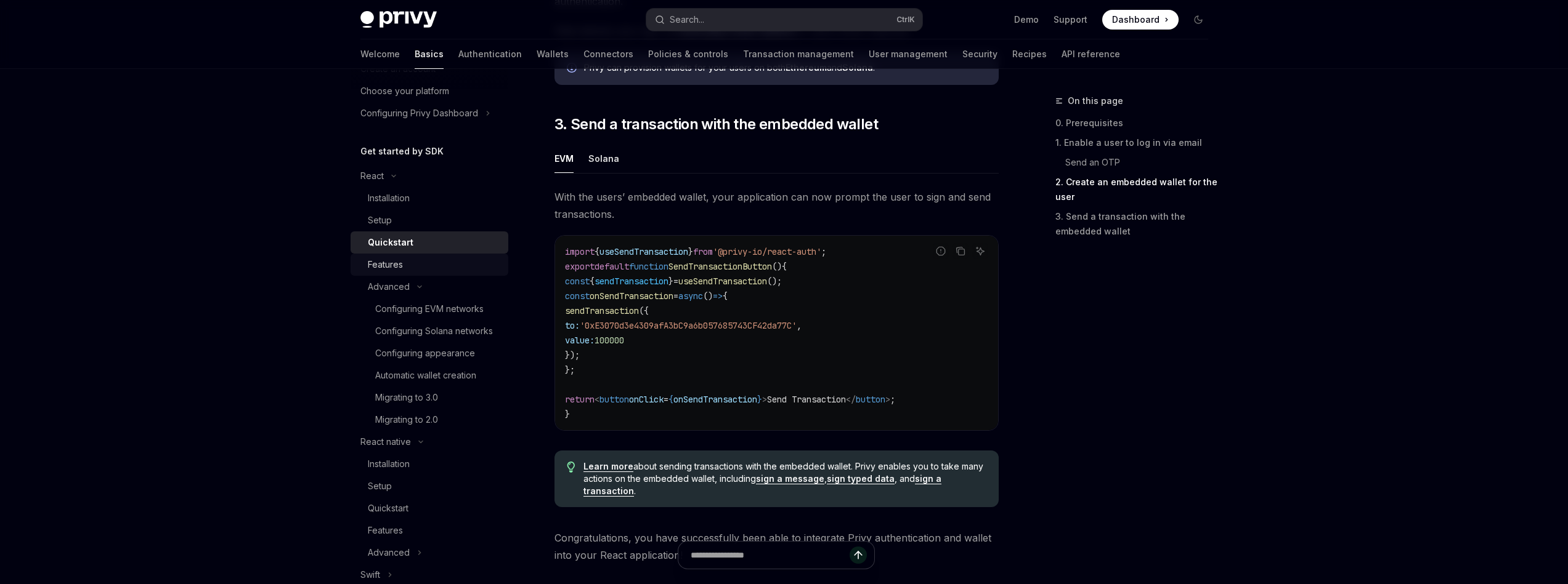
click at [439, 271] on div "Features" at bounding box center [434, 265] width 133 height 15
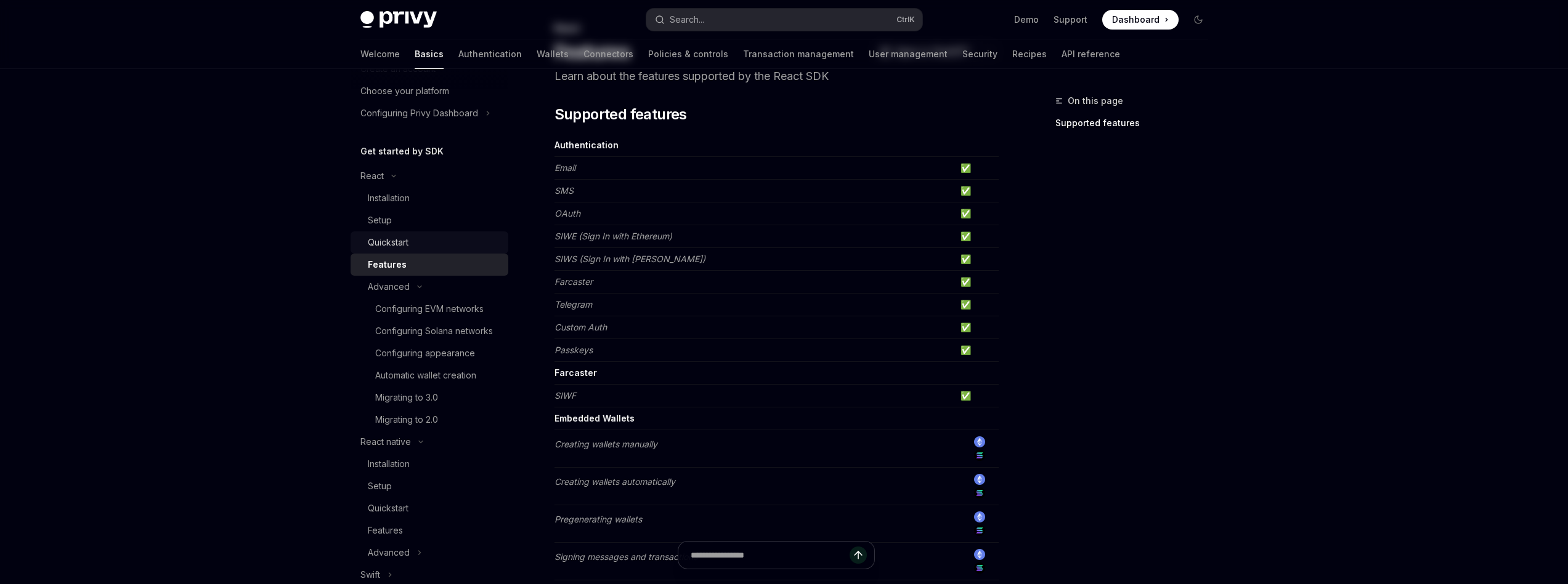
scroll to position [74, 0]
click at [424, 237] on div "Quickstart" at bounding box center [434, 242] width 133 height 15
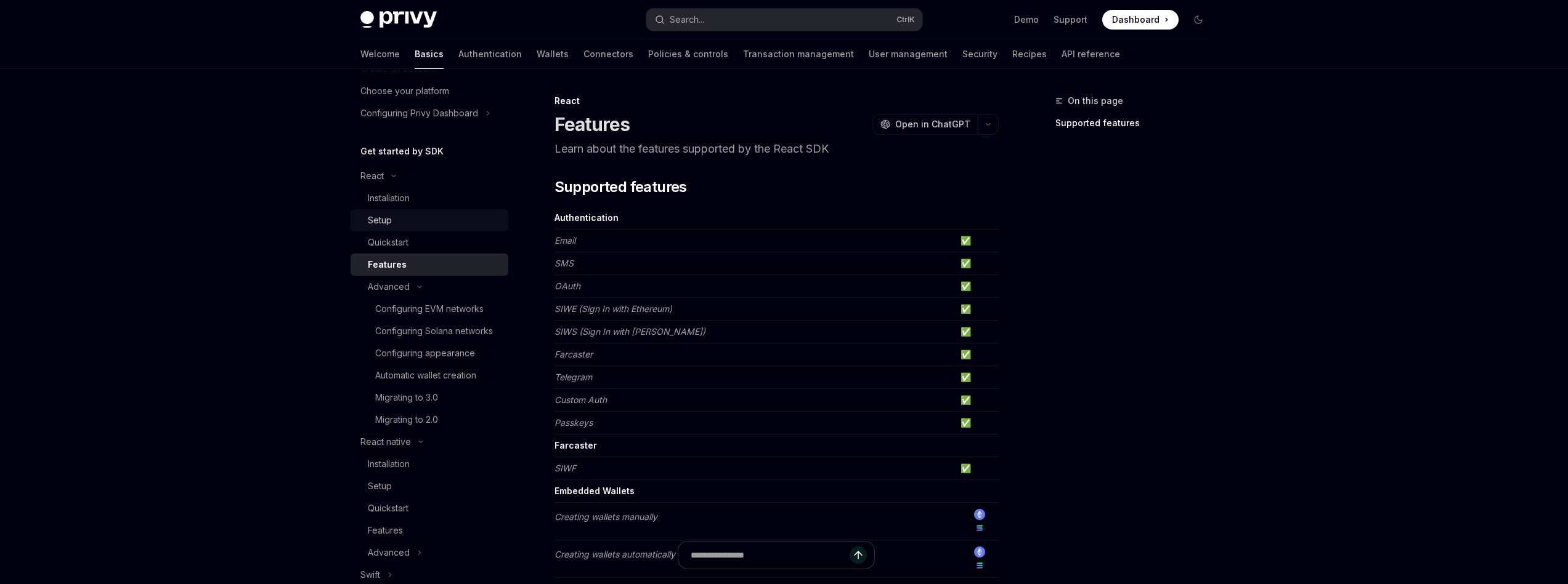
click at [423, 214] on div "Setup" at bounding box center [434, 220] width 133 height 15
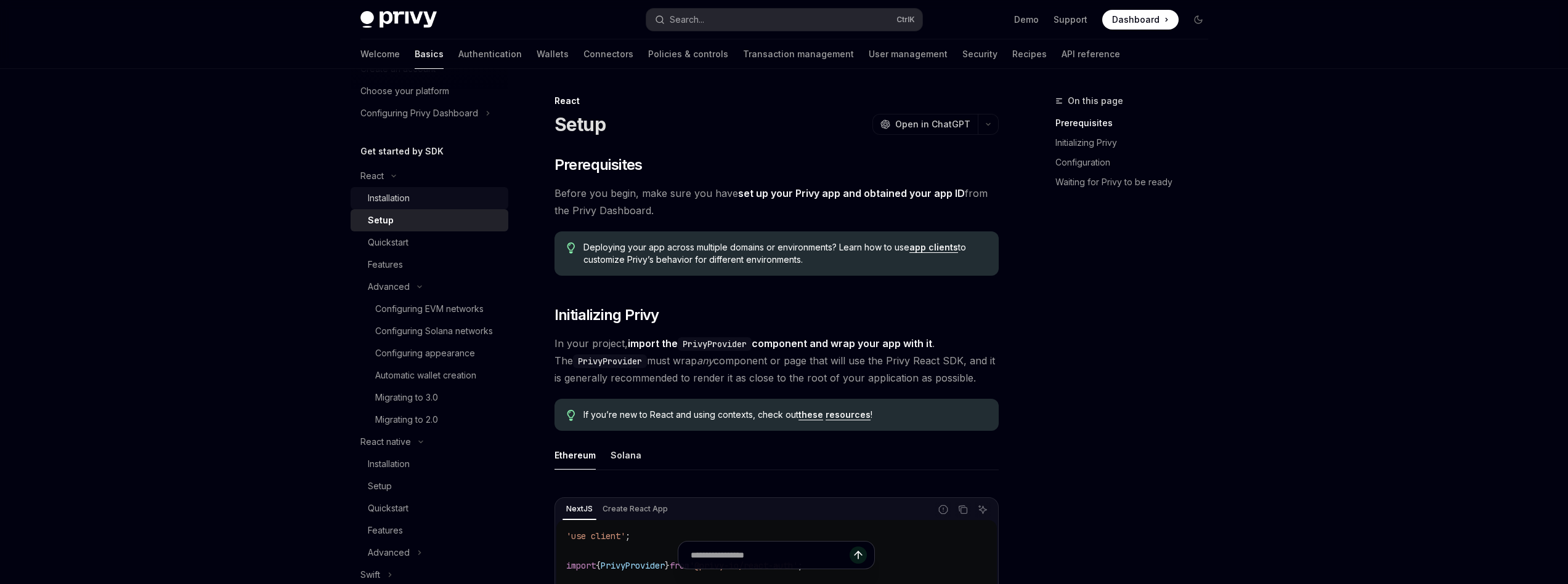
click at [432, 198] on div "Installation" at bounding box center [434, 198] width 133 height 15
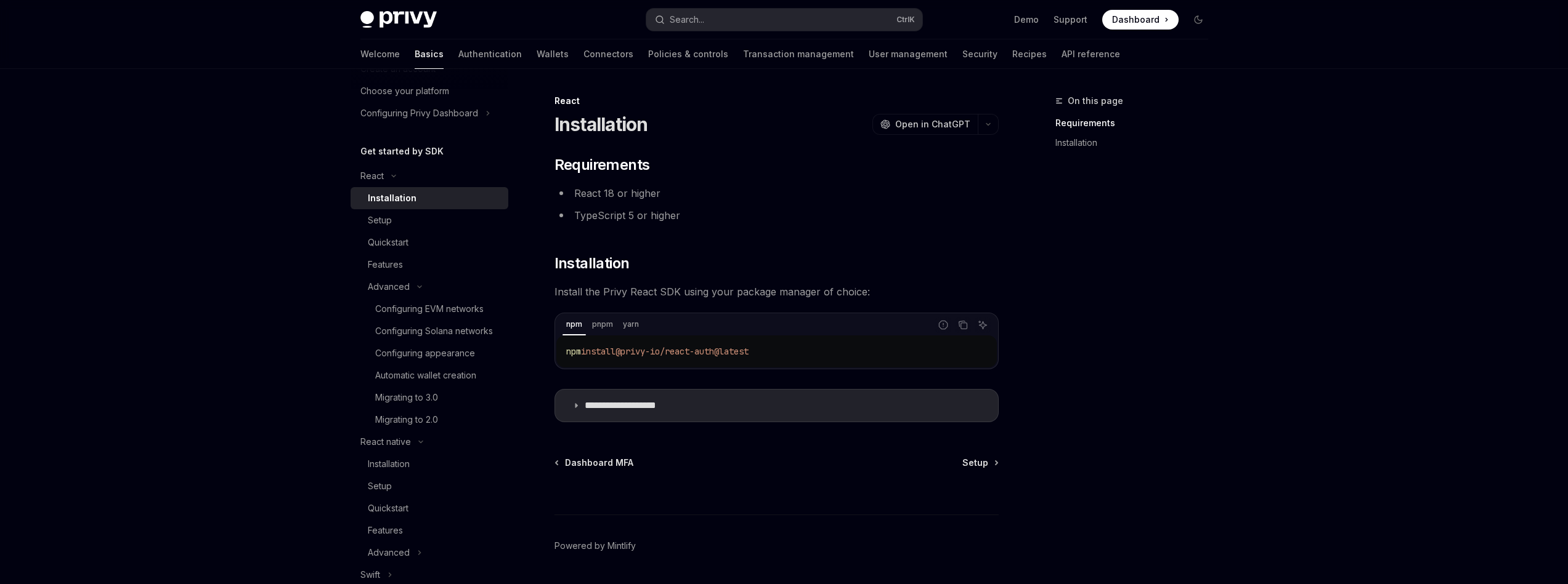
scroll to position [37, 0]
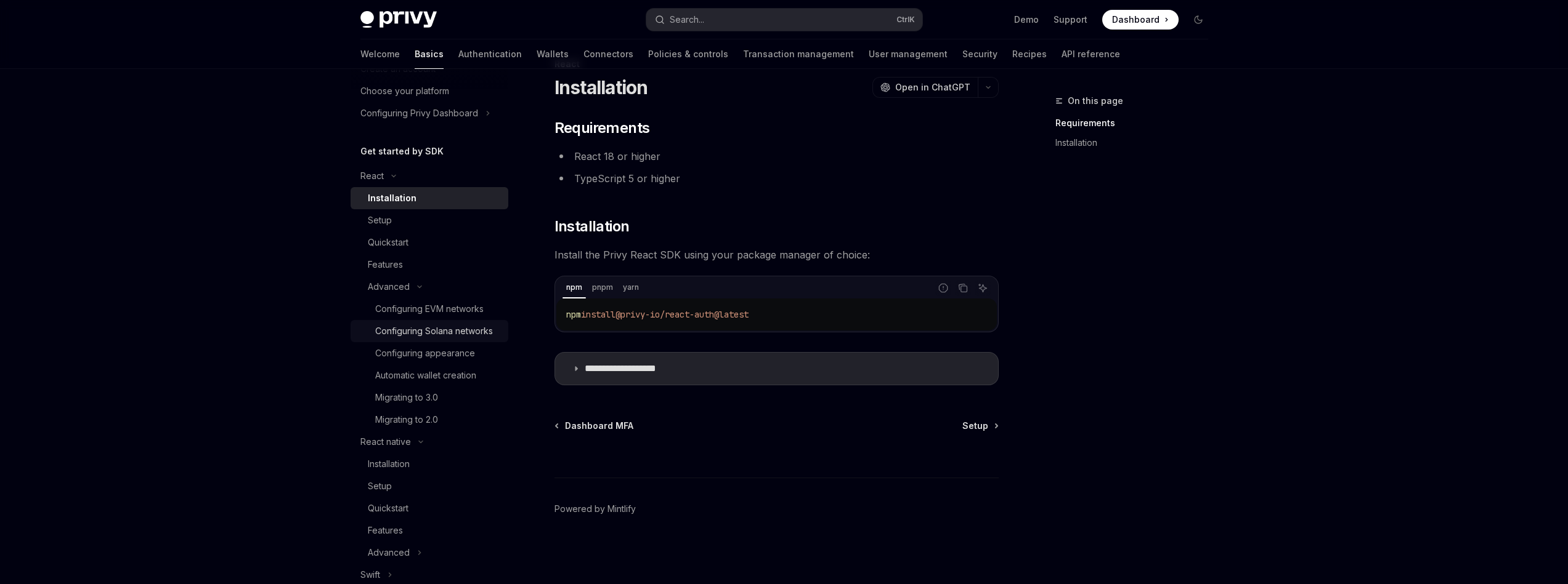
click at [479, 338] on div "Configuring Solana networks" at bounding box center [434, 331] width 118 height 15
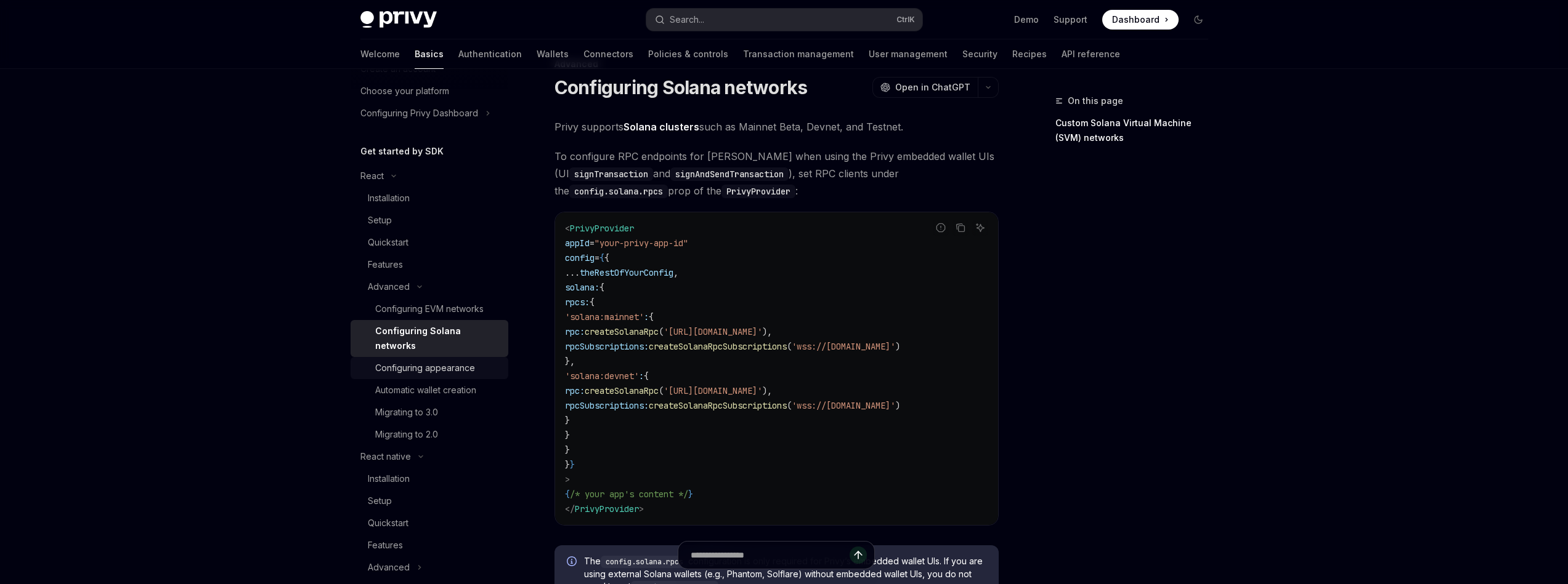
click at [450, 367] on div "Configuring appearance" at bounding box center [425, 368] width 100 height 15
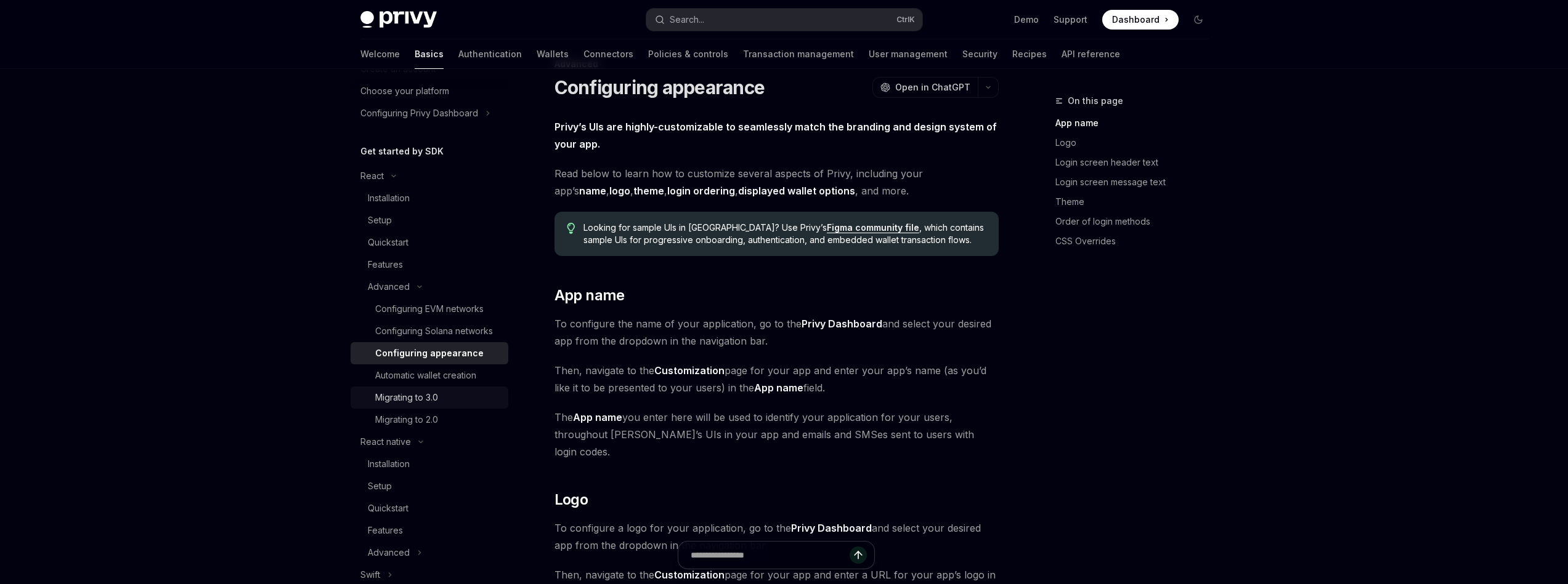
click at [458, 402] on link "Migrating to 3.0" at bounding box center [429, 397] width 157 height 22
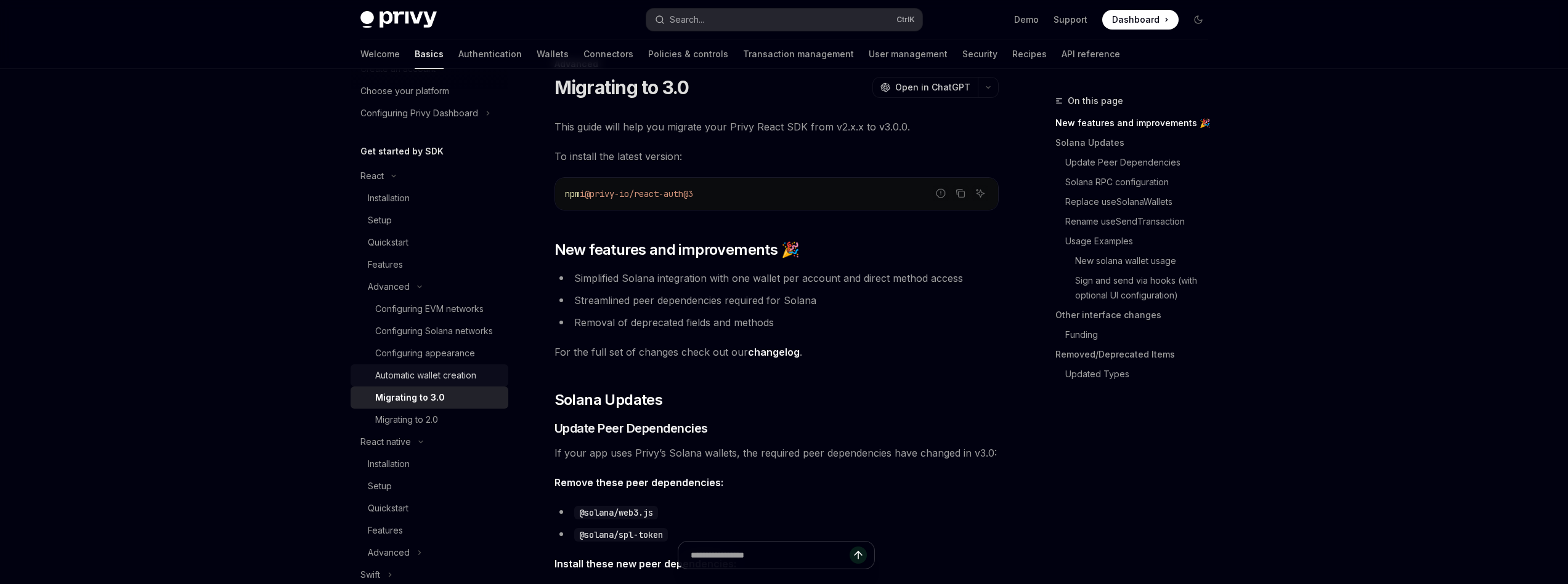
click at [458, 383] on div "Automatic wallet creation" at bounding box center [426, 375] width 101 height 15
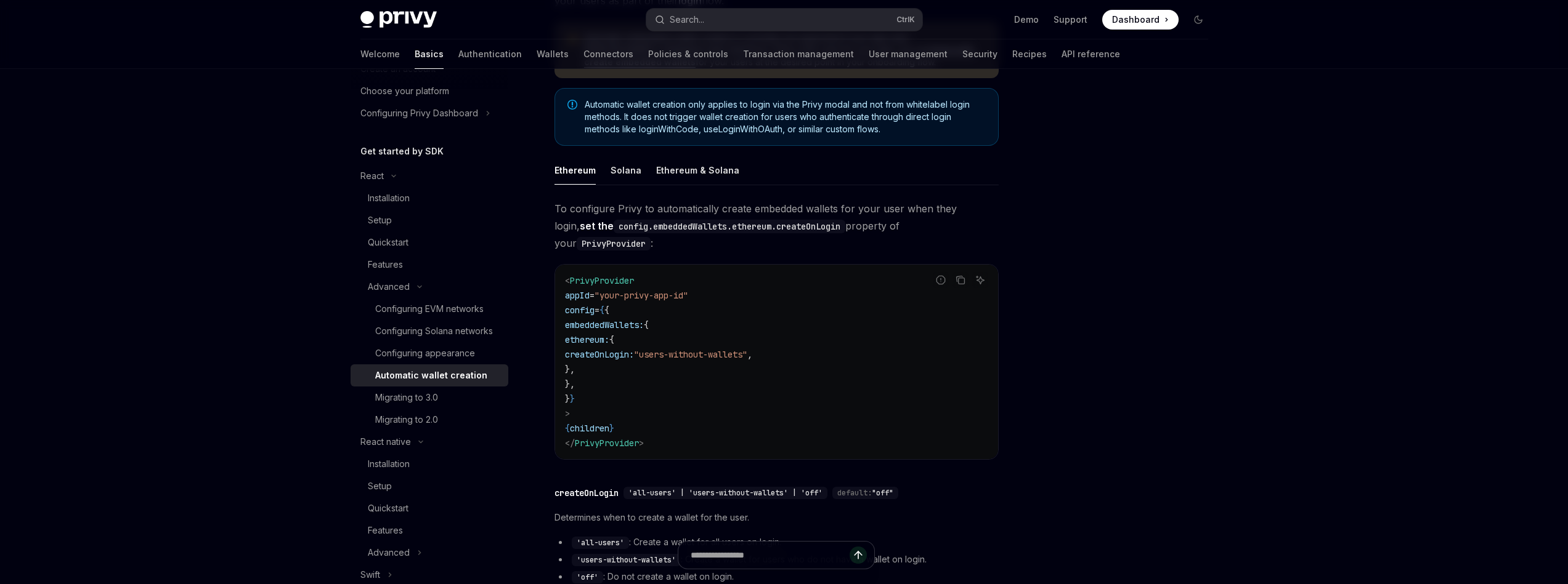
scroll to position [184, 0]
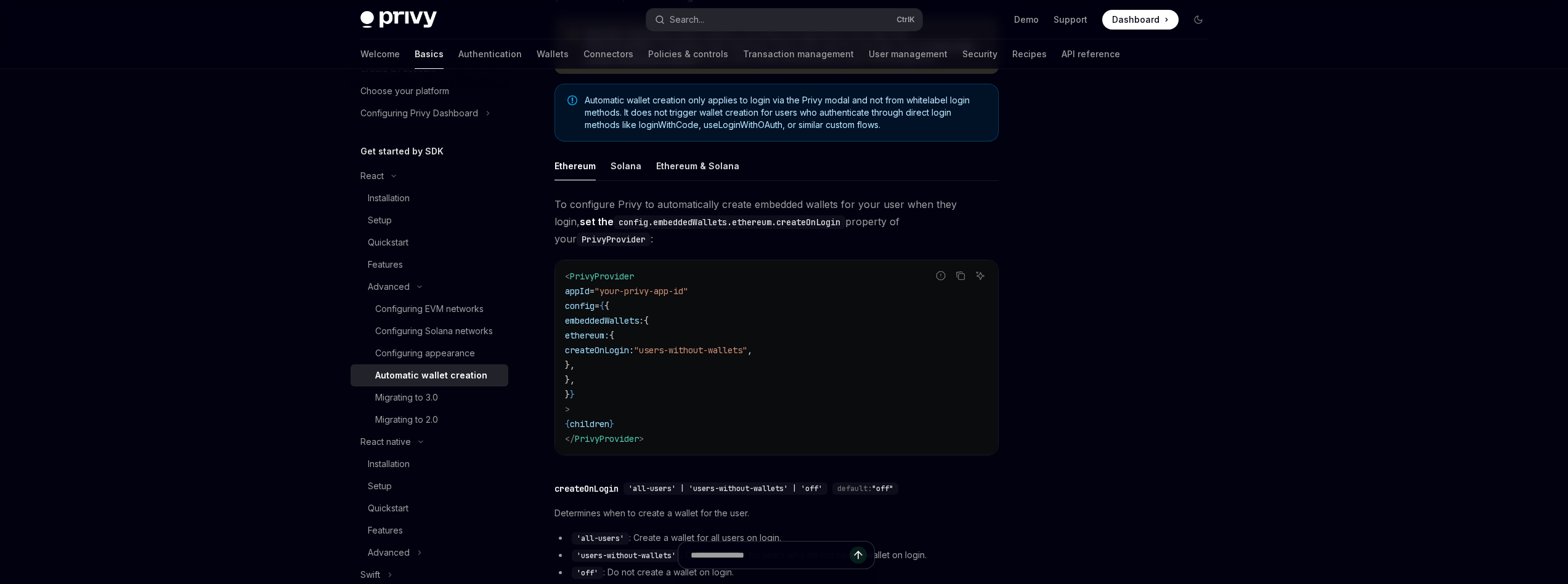
drag, startPoint x: 660, startPoint y: 424, endPoint x: 792, endPoint y: 416, distance: 132.2
click at [792, 416] on code "< PrivyProvider appId = "your-privy-app-id" config = { { embeddedWallets: { eth…" at bounding box center [777, 358] width 424 height 177
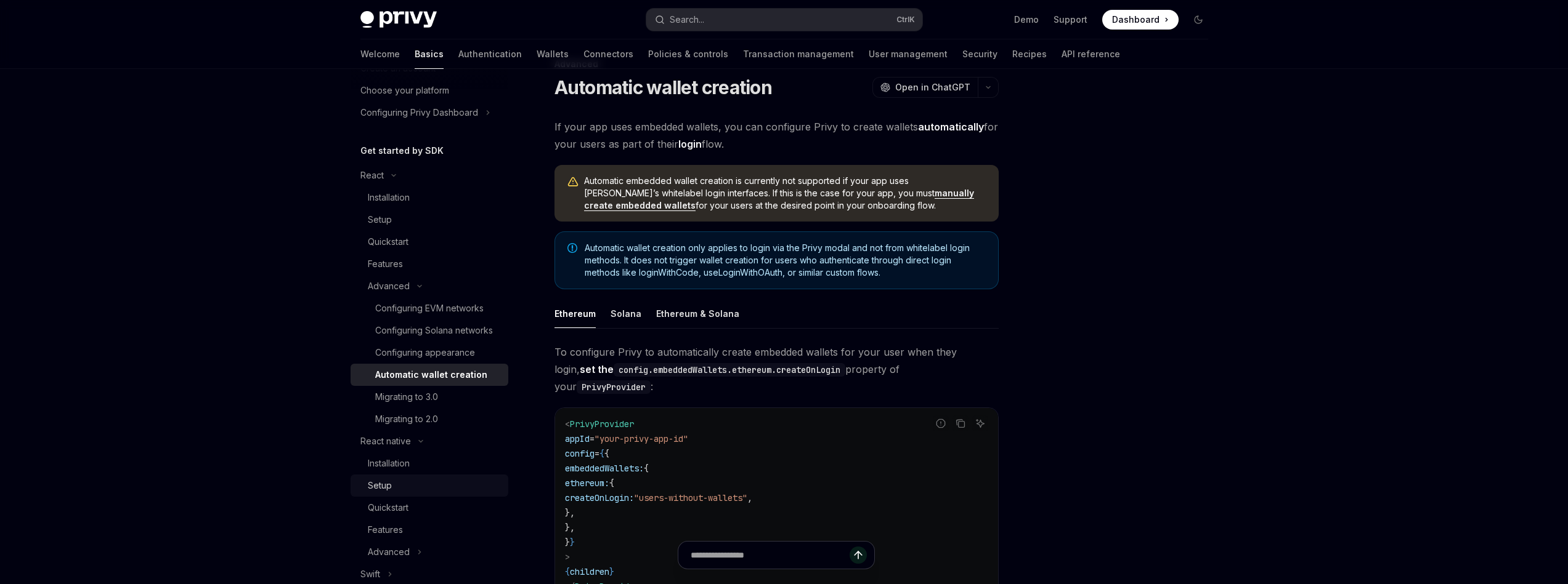
scroll to position [74, 0]
click at [419, 317] on link "Configuring EVM networks" at bounding box center [429, 309] width 157 height 22
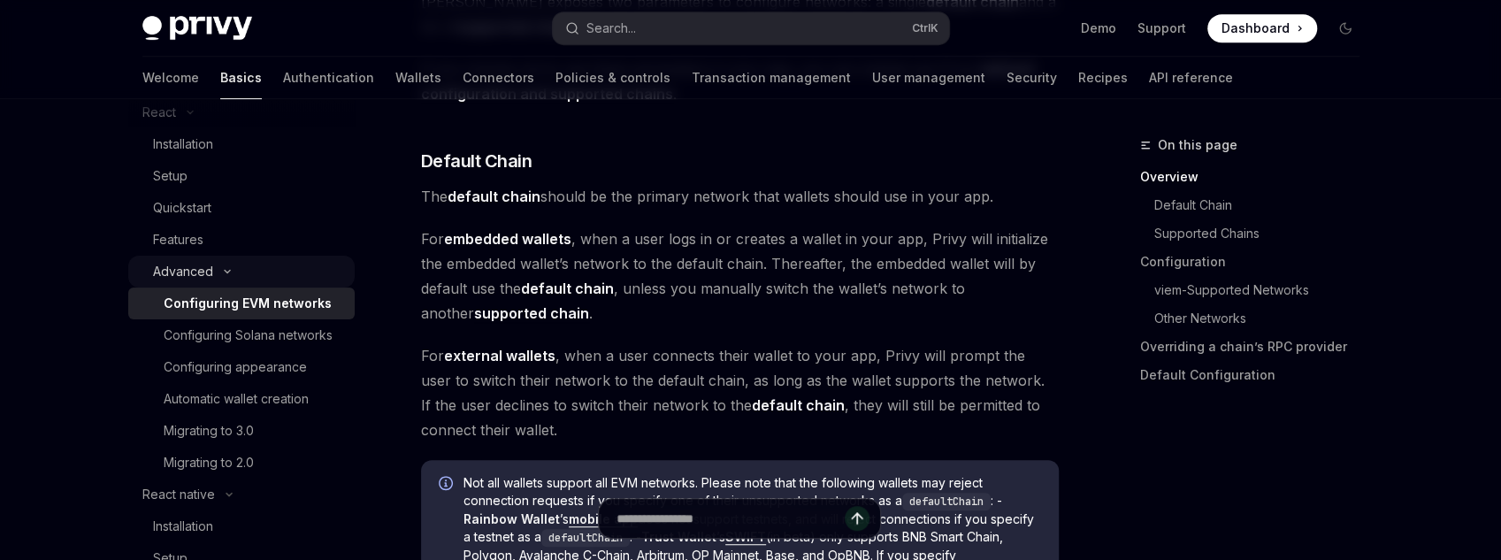
scroll to position [248, 0]
click at [198, 270] on div "Advanced" at bounding box center [183, 270] width 60 height 21
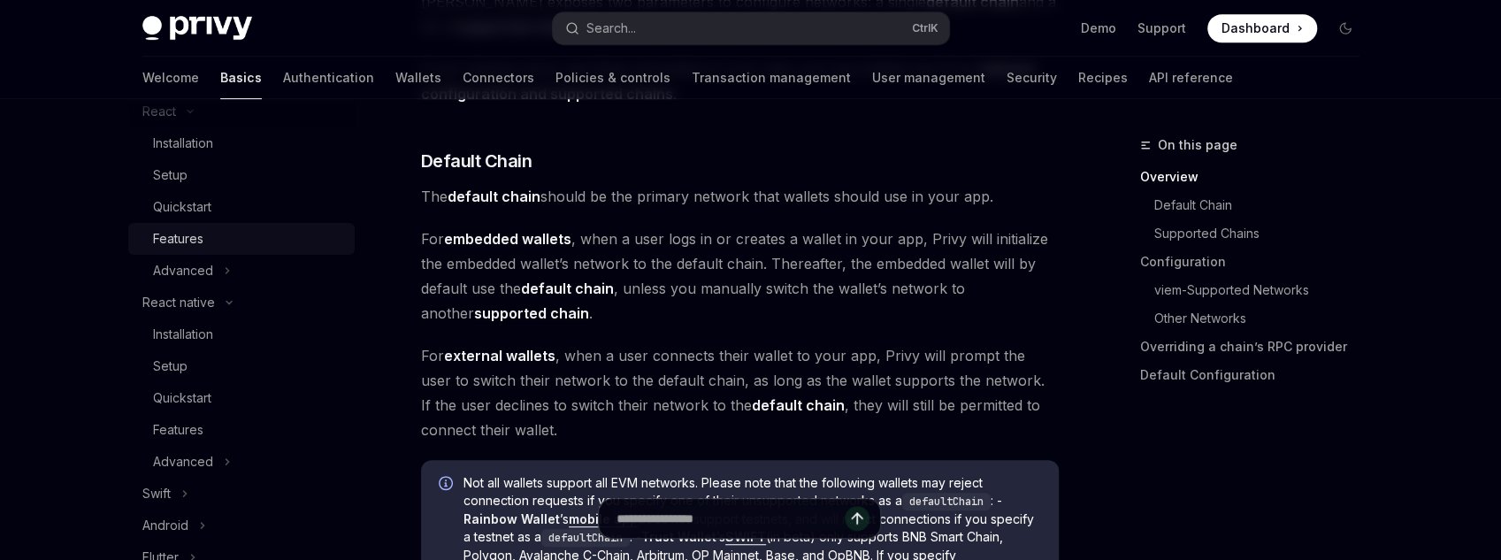
click at [189, 232] on div "Features" at bounding box center [178, 238] width 50 height 21
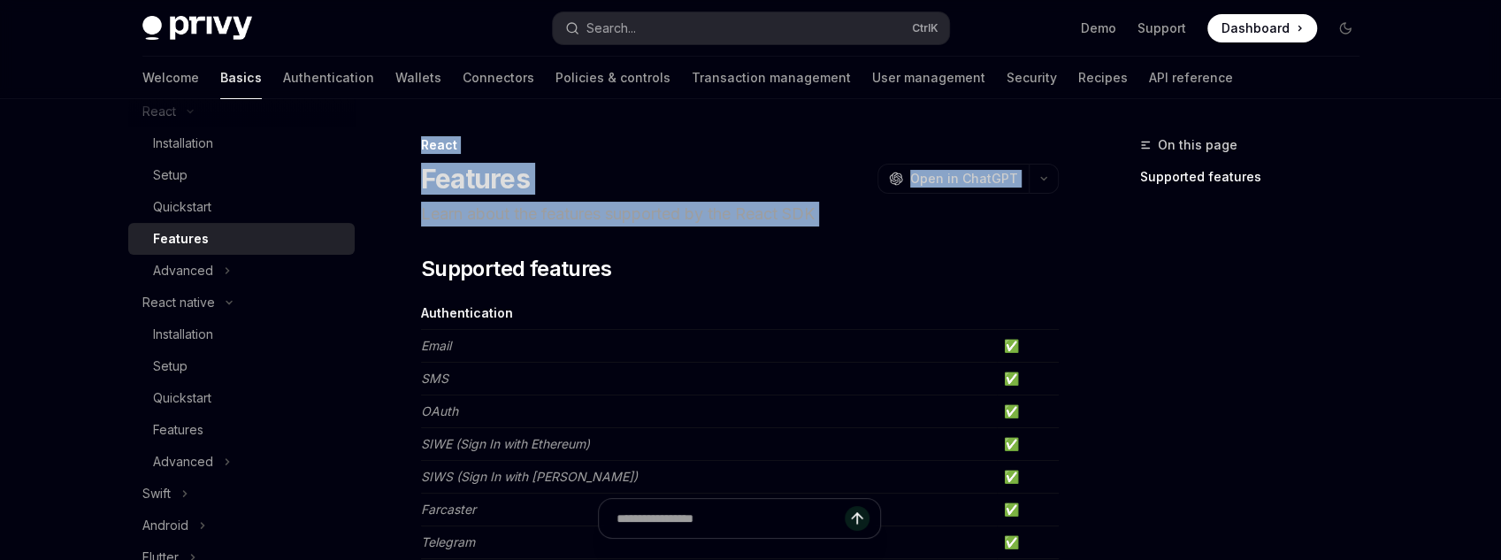
drag, startPoint x: 853, startPoint y: 235, endPoint x: 644, endPoint y: 103, distance: 246.9
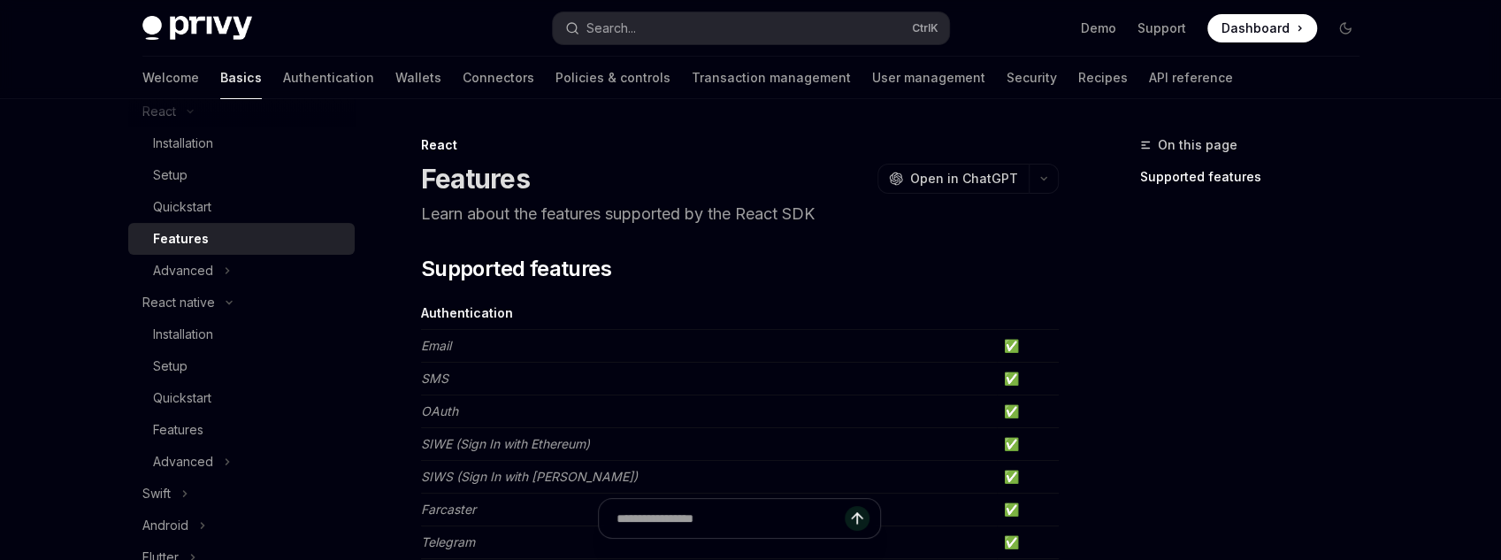
click at [890, 320] on td "Authentication" at bounding box center [709, 313] width 576 height 33
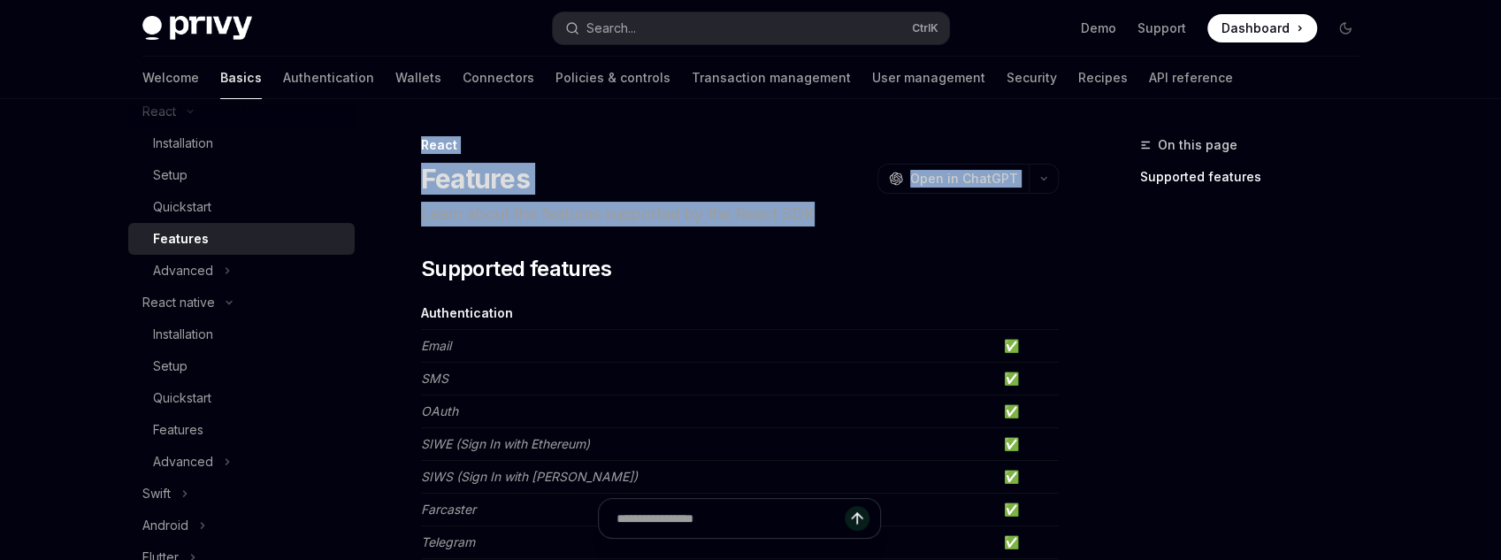
drag, startPoint x: 825, startPoint y: 216, endPoint x: 475, endPoint y: 109, distance: 366.2
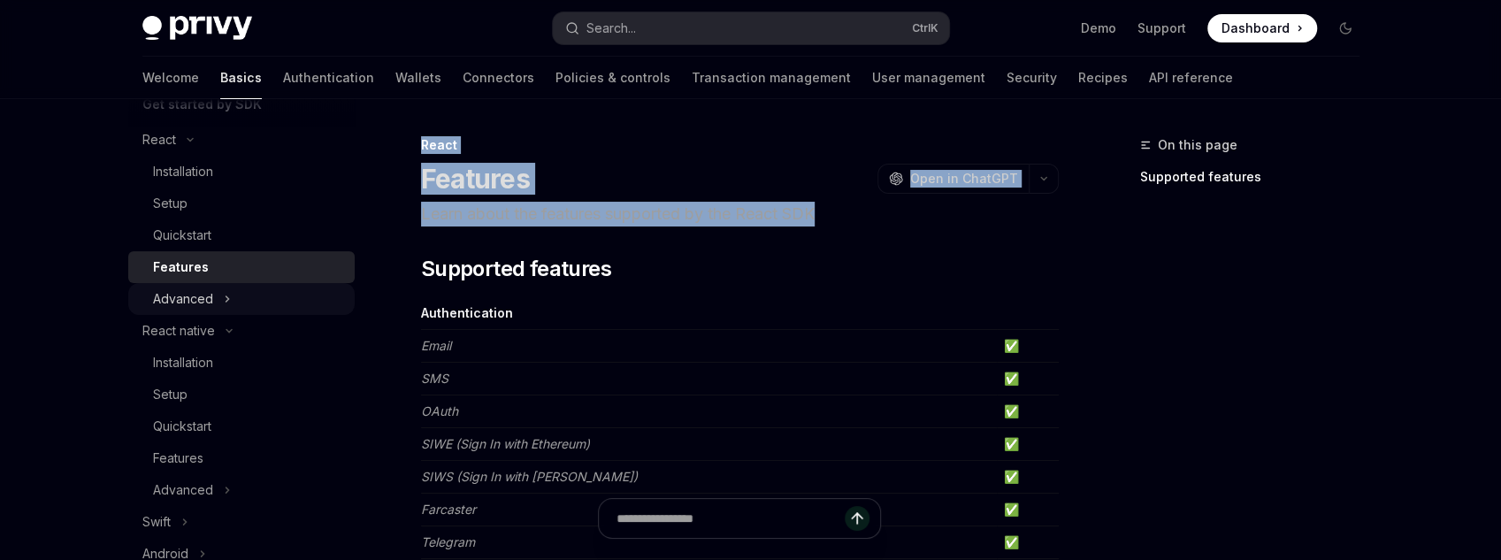
scroll to position [106, 0]
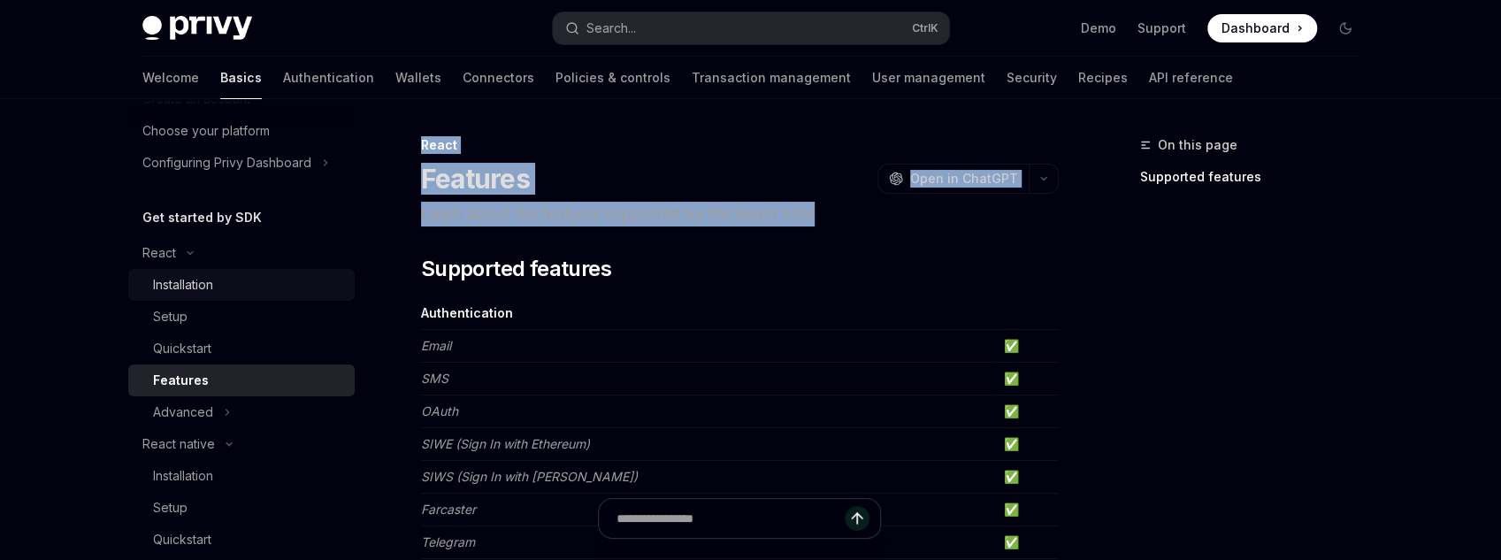
click at [240, 287] on div "Installation" at bounding box center [248, 284] width 191 height 21
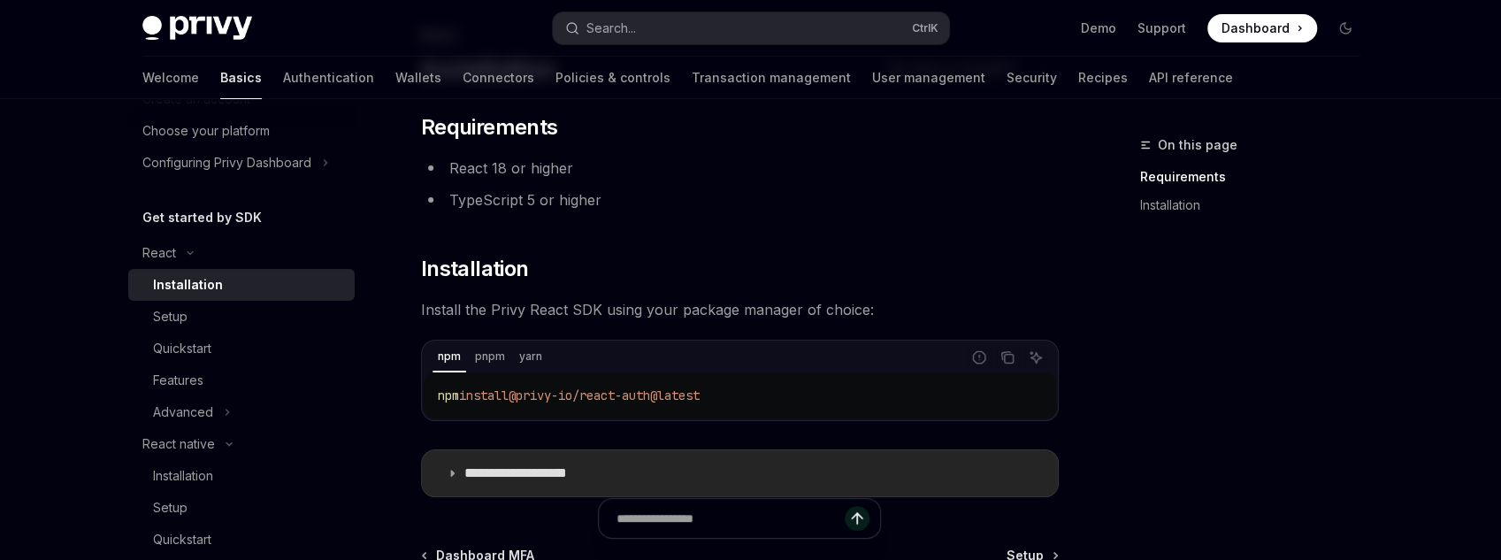
scroll to position [331, 0]
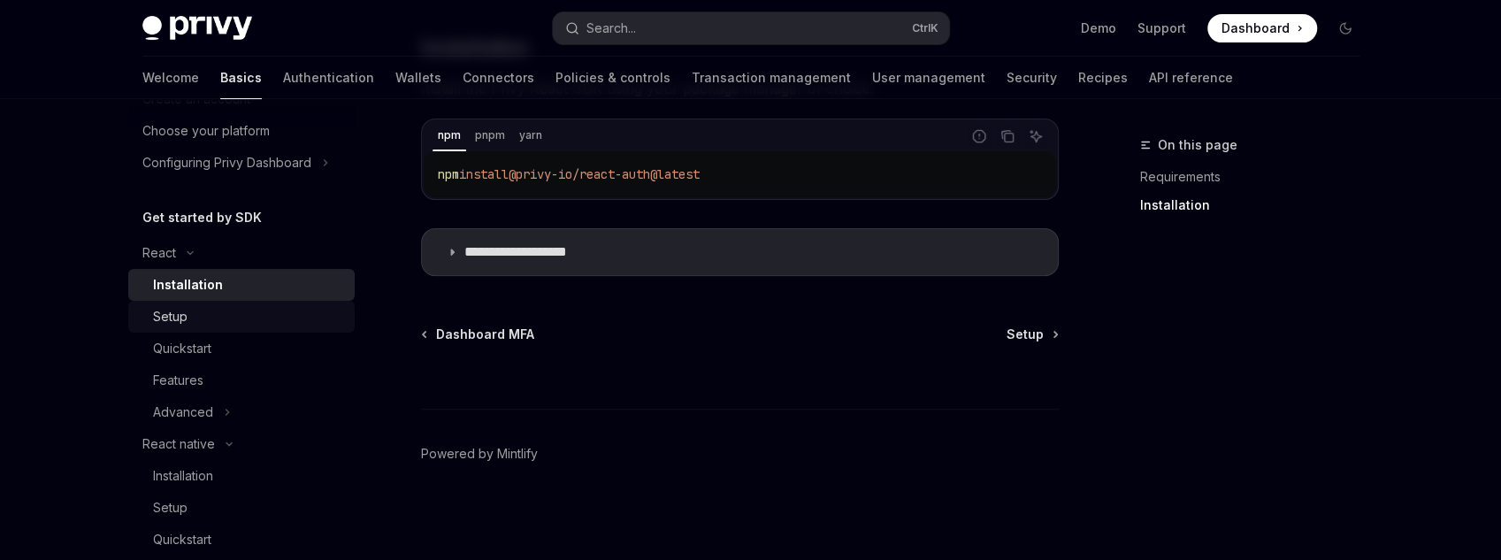
click at [254, 318] on div "Setup" at bounding box center [248, 316] width 191 height 21
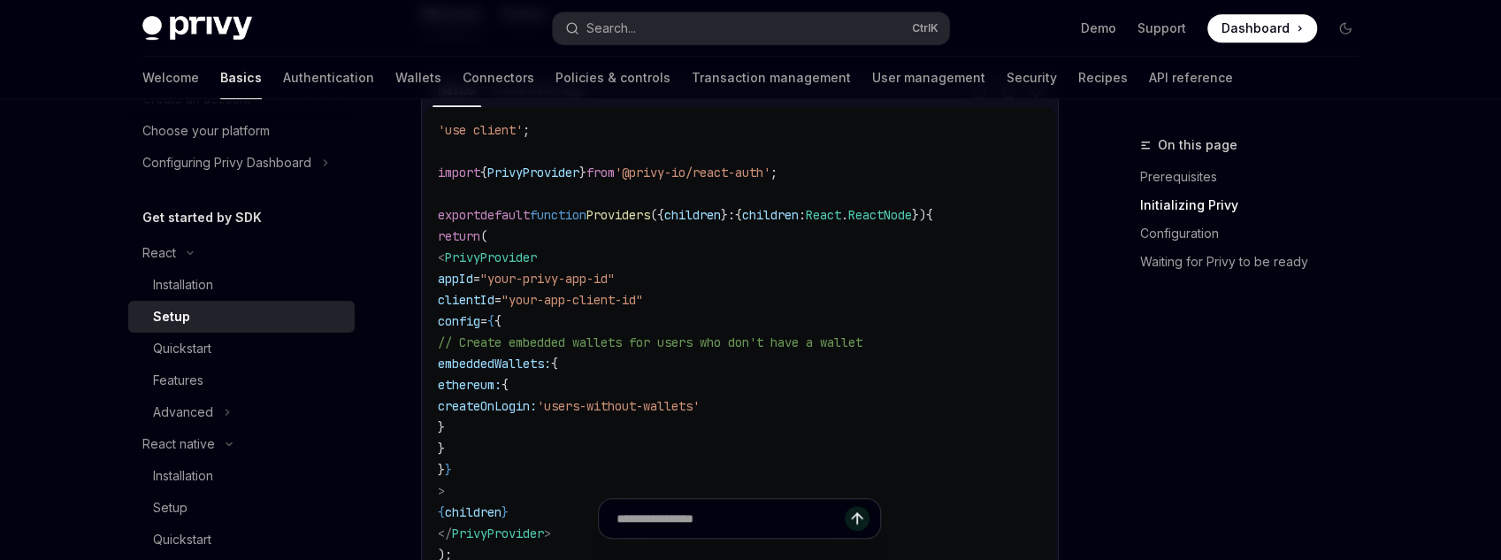
scroll to position [637, 0]
drag, startPoint x: 578, startPoint y: 233, endPoint x: 900, endPoint y: 235, distance: 322.0
click at [900, 235] on code "'use client' ; import { PrivyProvider } from '@privy-io/react-auth' ; export de…" at bounding box center [740, 356] width 604 height 467
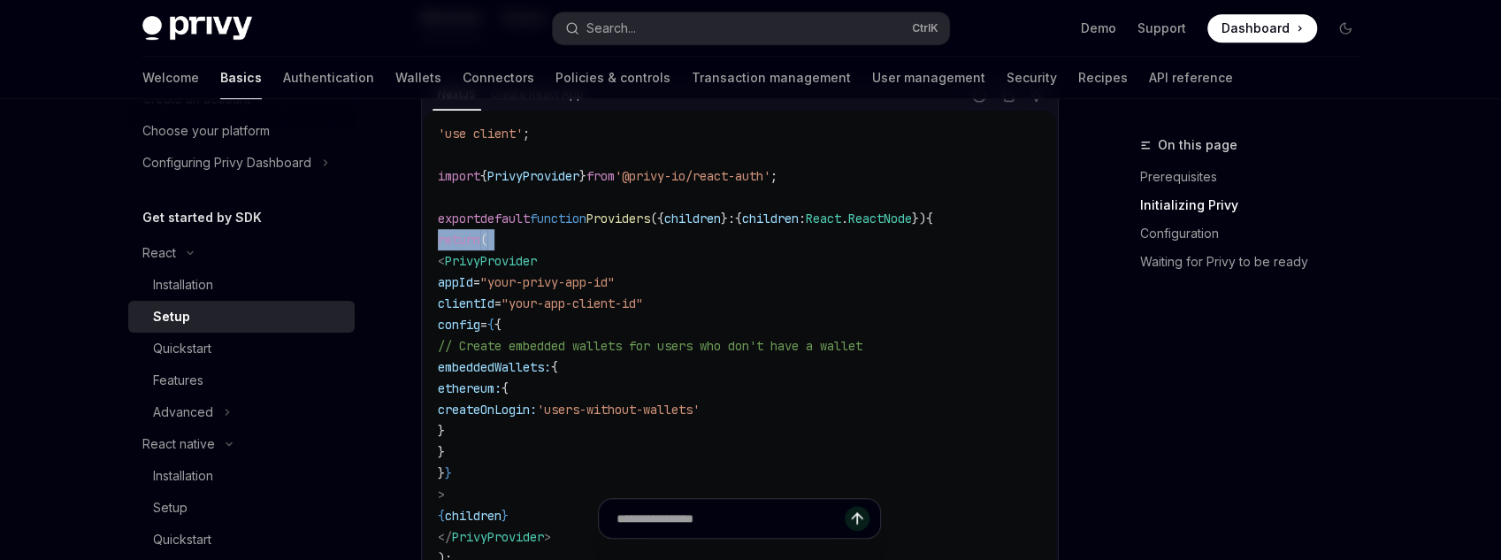
click at [900, 235] on code "'use client' ; import { PrivyProvider } from '@privy-io/react-auth' ; export de…" at bounding box center [740, 356] width 604 height 467
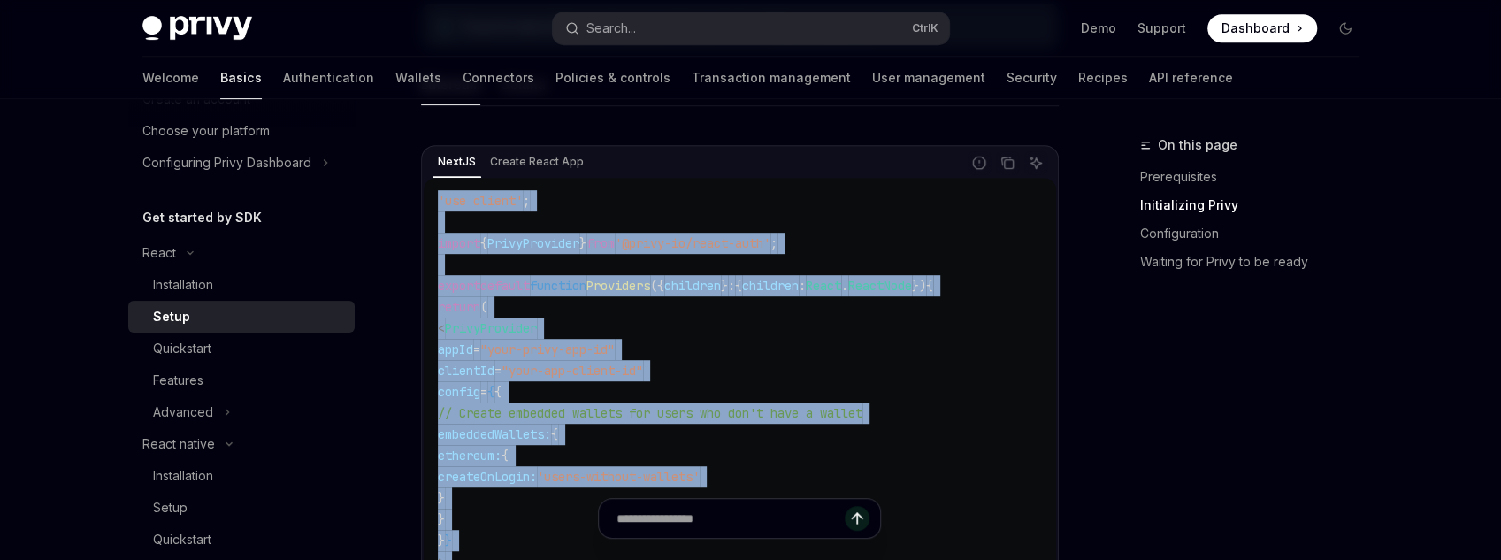
scroll to position [566, 0]
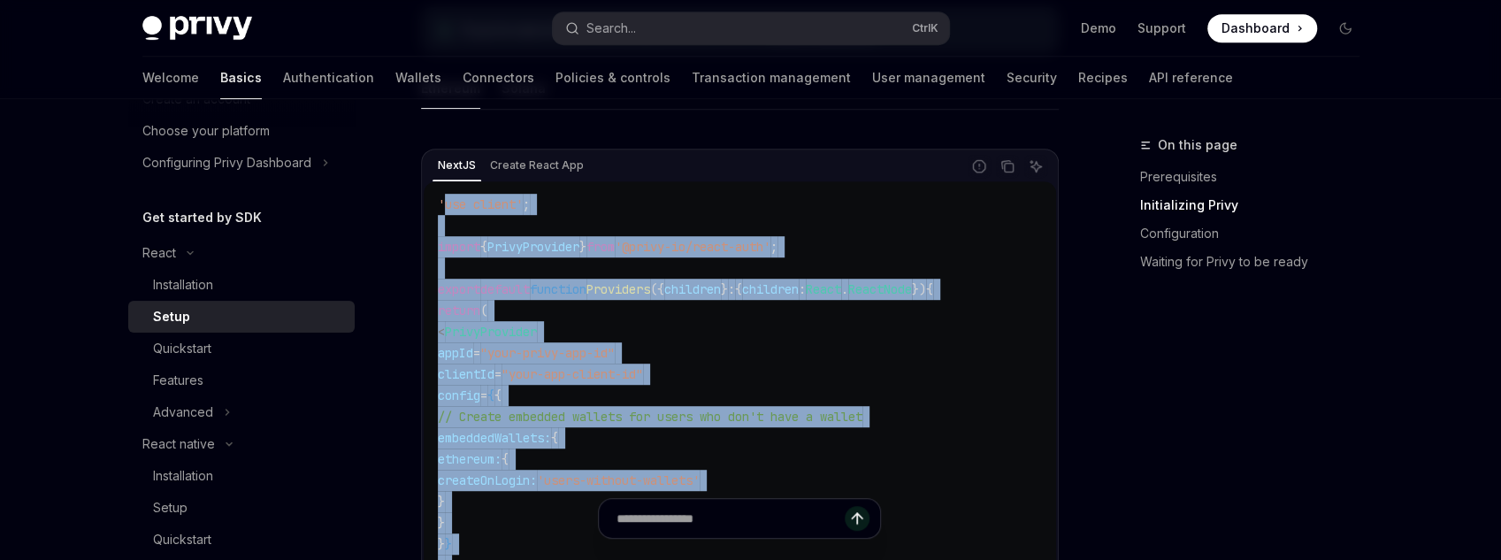
drag, startPoint x: 555, startPoint y: 229, endPoint x: 442, endPoint y: 197, distance: 116.8
click at [442, 197] on code "'use client' ; import { PrivyProvider } from '@privy-io/react-auth' ; export de…" at bounding box center [740, 427] width 604 height 467
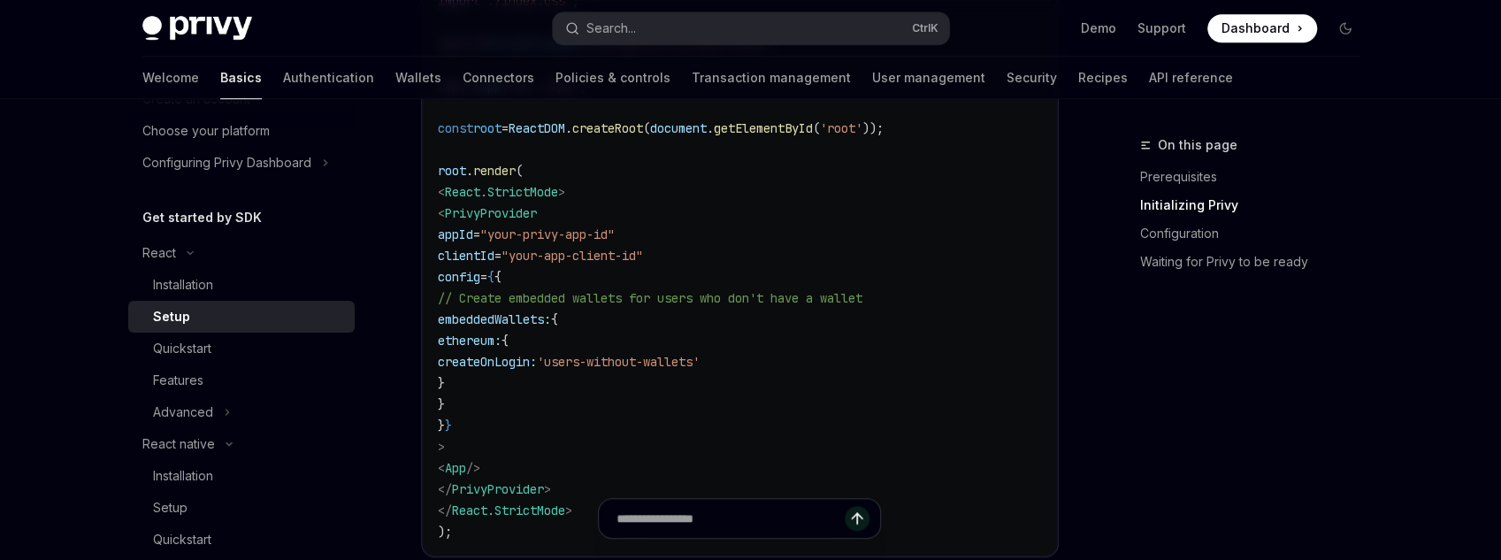
scroll to position [849, 0]
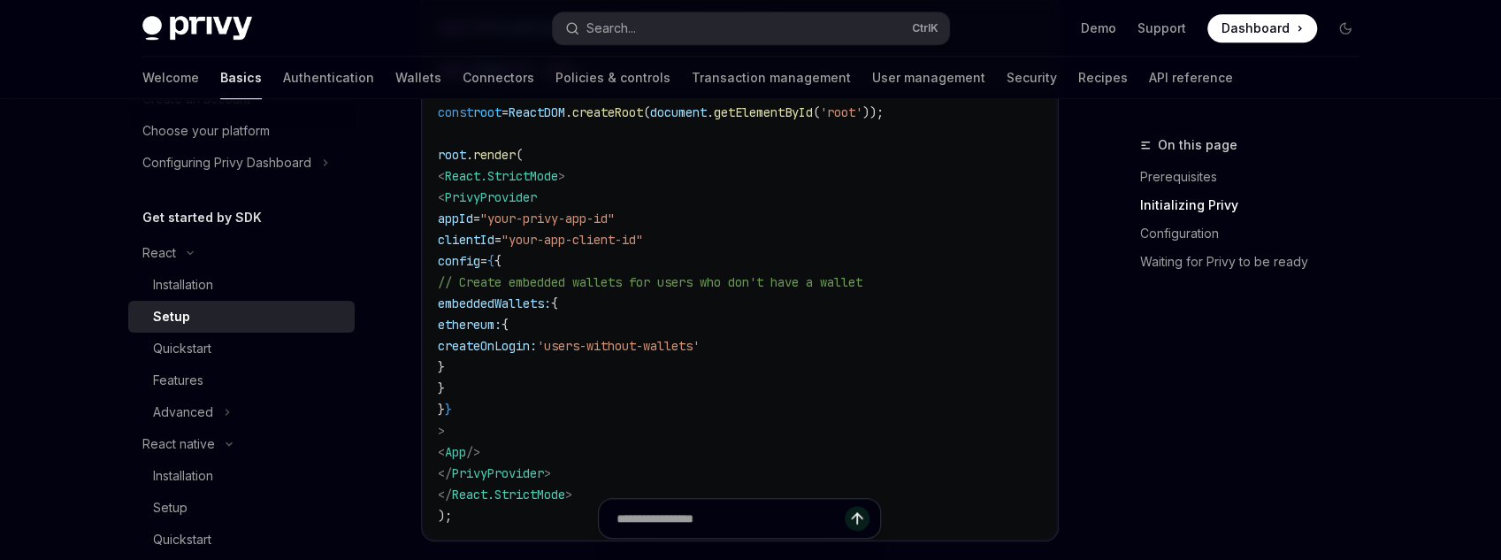
drag, startPoint x: 451, startPoint y: 188, endPoint x: 724, endPoint y: 453, distance: 379.7
click at [724, 453] on code "import React from 'react' ; import ReactDOM from 'react-dom/client' ; import '.…" at bounding box center [740, 219] width 604 height 616
drag, startPoint x: 708, startPoint y: 469, endPoint x: 462, endPoint y: 199, distance: 365.6
click at [462, 199] on code "import React from 'react' ; import ReactDOM from 'react-dom/client' ; import '.…" at bounding box center [740, 219] width 604 height 616
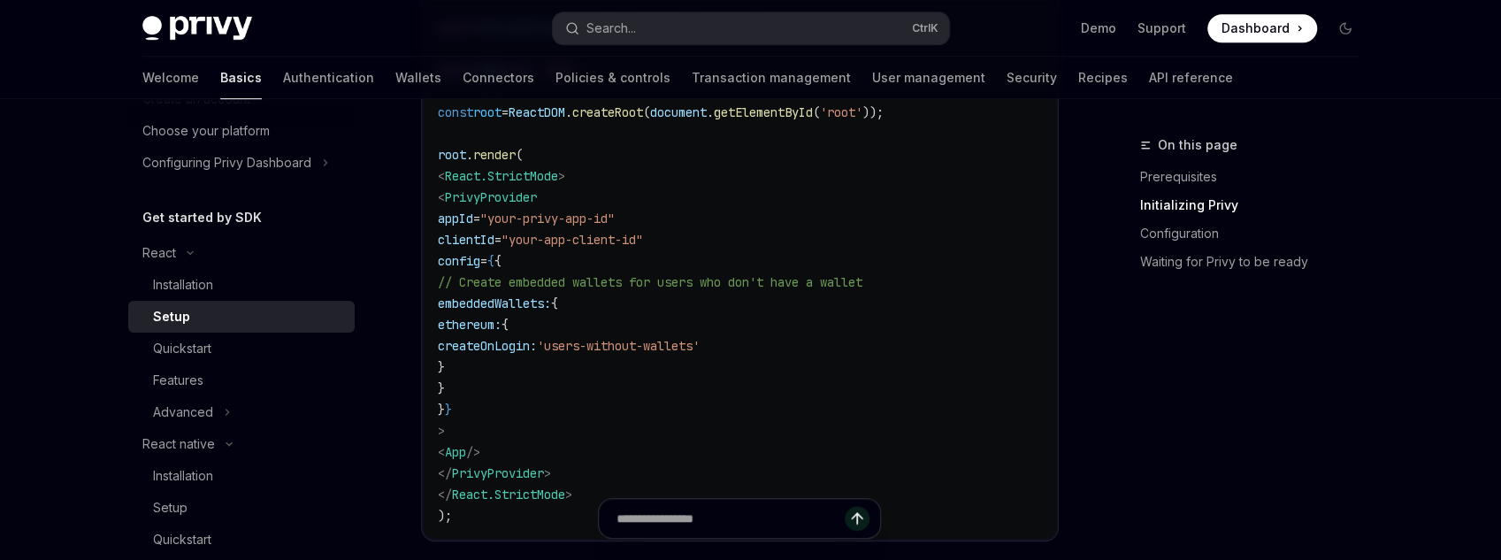
click at [551, 306] on span "embeddedWallets:" at bounding box center [494, 303] width 113 height 16
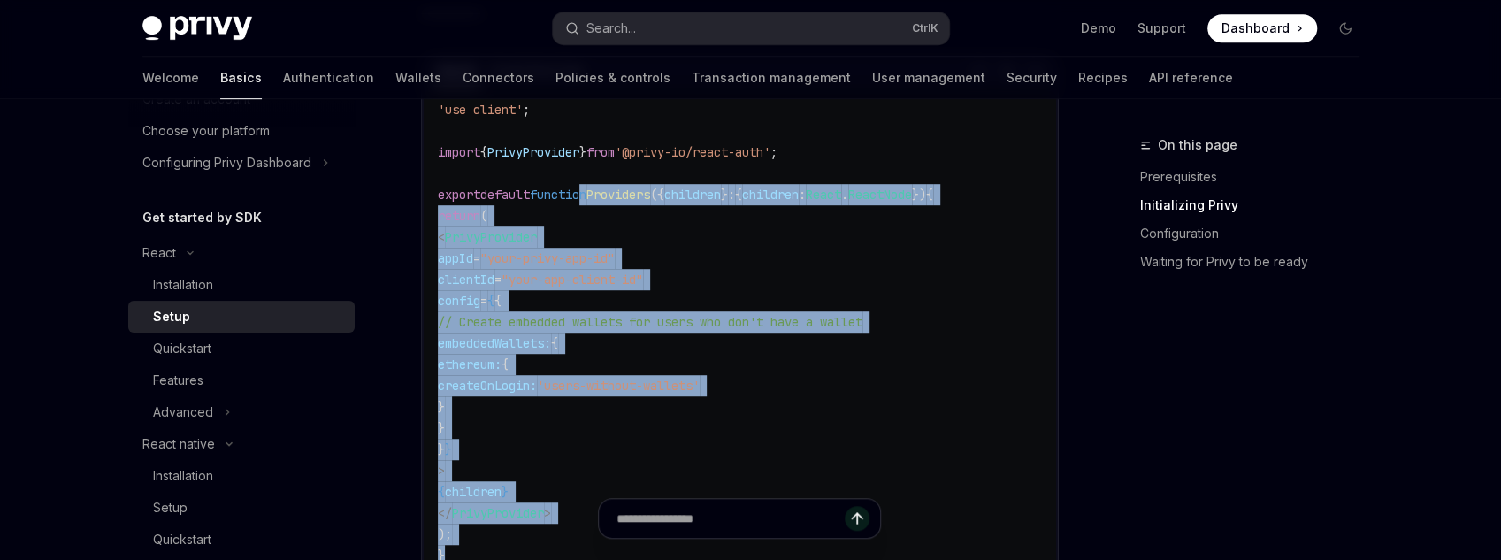
scroll to position [637, 0]
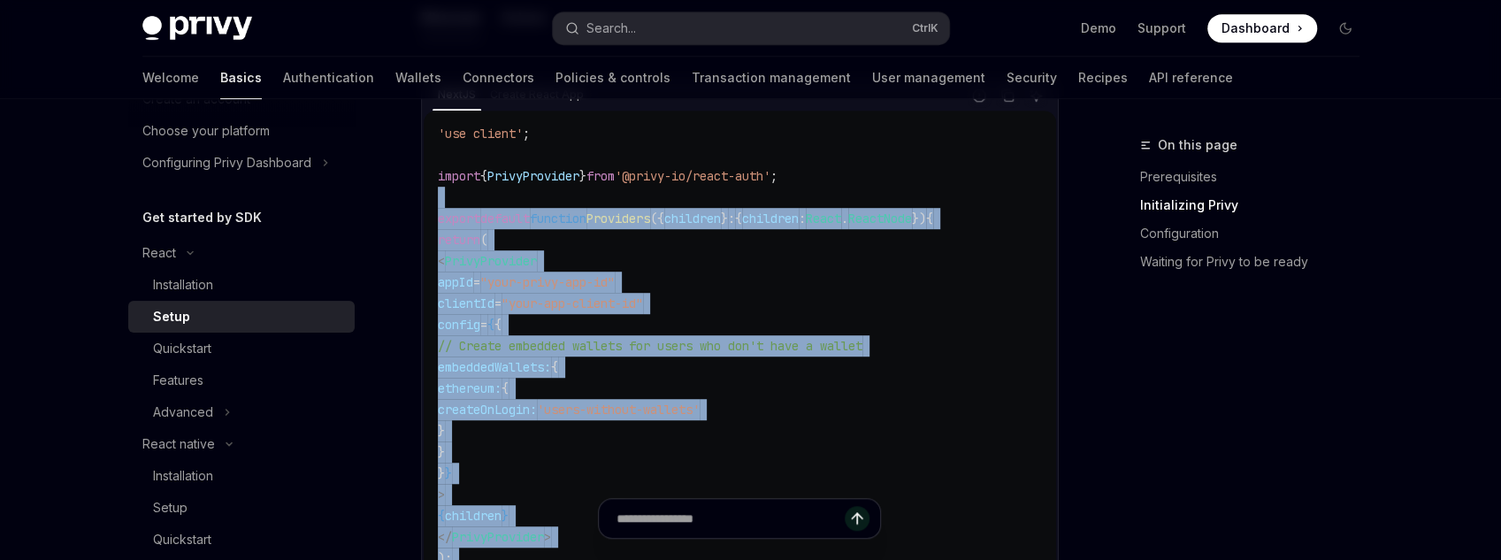
drag, startPoint x: 770, startPoint y: 392, endPoint x: 626, endPoint y: 202, distance: 238.6
click at [626, 202] on div "'use client' ; import { PrivyProvider } from '@privy-io/react-auth' ; export de…" at bounding box center [740, 357] width 632 height 492
click at [626, 202] on code "'use client' ; import { PrivyProvider } from '@privy-io/react-auth' ; export de…" at bounding box center [740, 356] width 604 height 467
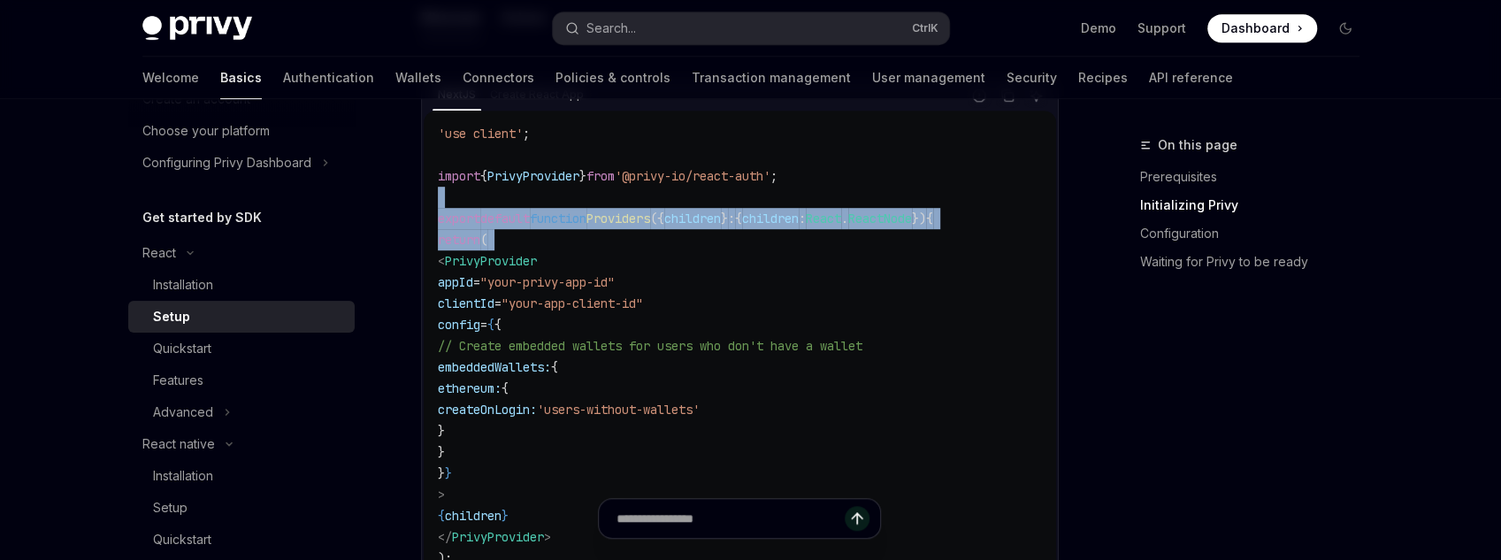
drag, startPoint x: 727, startPoint y: 203, endPoint x: 847, endPoint y: 244, distance: 127.0
click at [846, 241] on code "'use client' ; import { PrivyProvider } from '@privy-io/react-auth' ; export de…" at bounding box center [740, 356] width 604 height 467
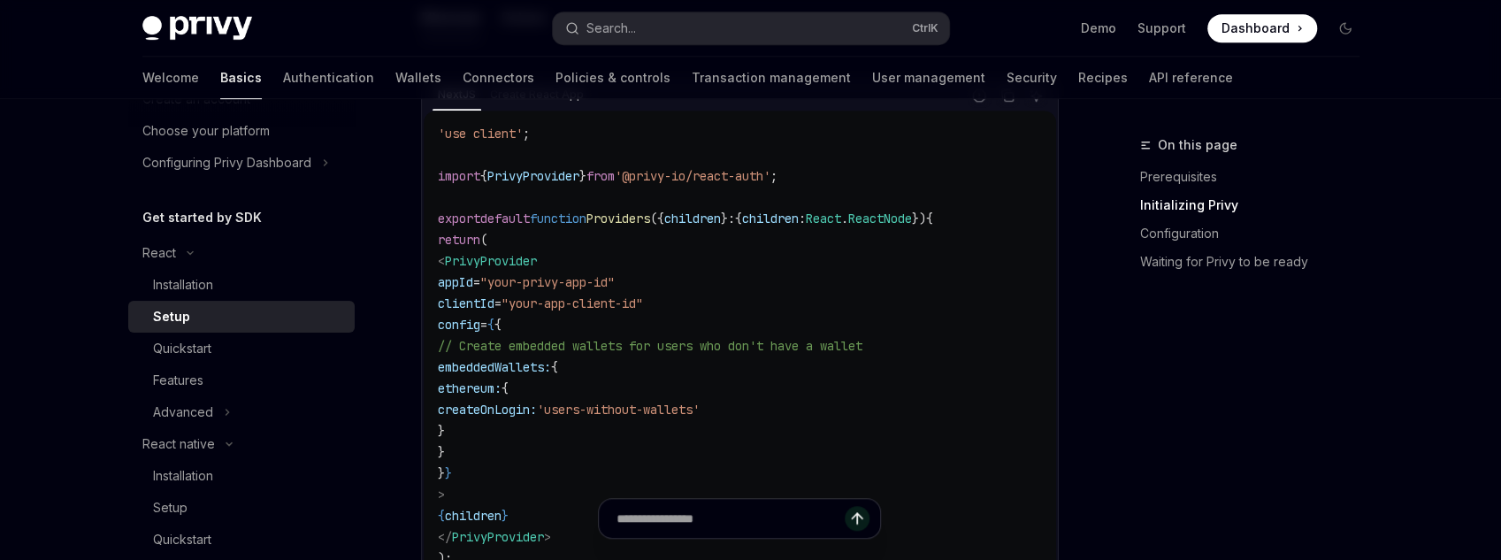
click at [887, 276] on code "'use client' ; import { PrivyProvider } from '@privy-io/react-auth' ; export de…" at bounding box center [740, 356] width 604 height 467
drag, startPoint x: 533, startPoint y: 278, endPoint x: 662, endPoint y: 284, distance: 129.3
click at [615, 284] on span ""your-privy-app-id"" at bounding box center [547, 282] width 134 height 16
drag, startPoint x: 692, startPoint y: 302, endPoint x: 561, endPoint y: 308, distance: 131.0
click at [561, 308] on span ""your-app-client-id"" at bounding box center [573, 303] width 142 height 16
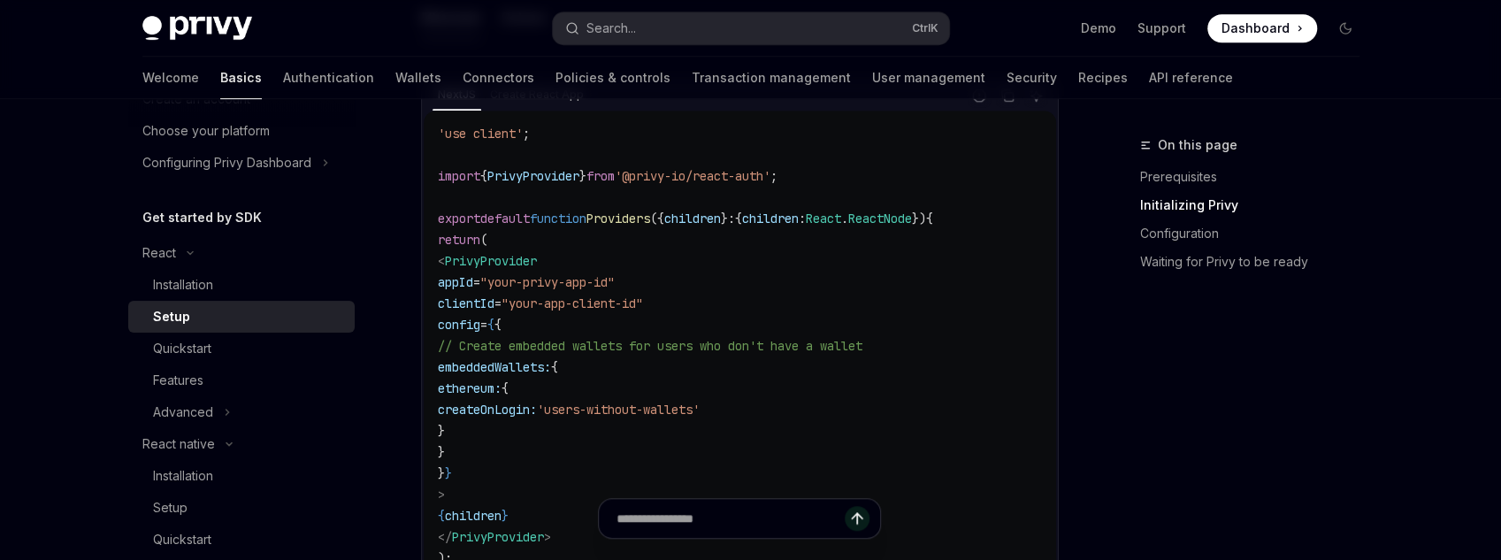
click at [555, 309] on span ""your-app-client-id"" at bounding box center [573, 303] width 142 height 16
drag, startPoint x: 555, startPoint y: 309, endPoint x: 687, endPoint y: 299, distance: 132.1
click at [643, 299] on span ""your-app-client-id"" at bounding box center [573, 303] width 142 height 16
click at [611, 264] on code "'use client' ; import { PrivyProvider } from '@privy-io/react-auth' ; export de…" at bounding box center [740, 356] width 604 height 467
drag, startPoint x: 534, startPoint y: 282, endPoint x: 660, endPoint y: 277, distance: 125.7
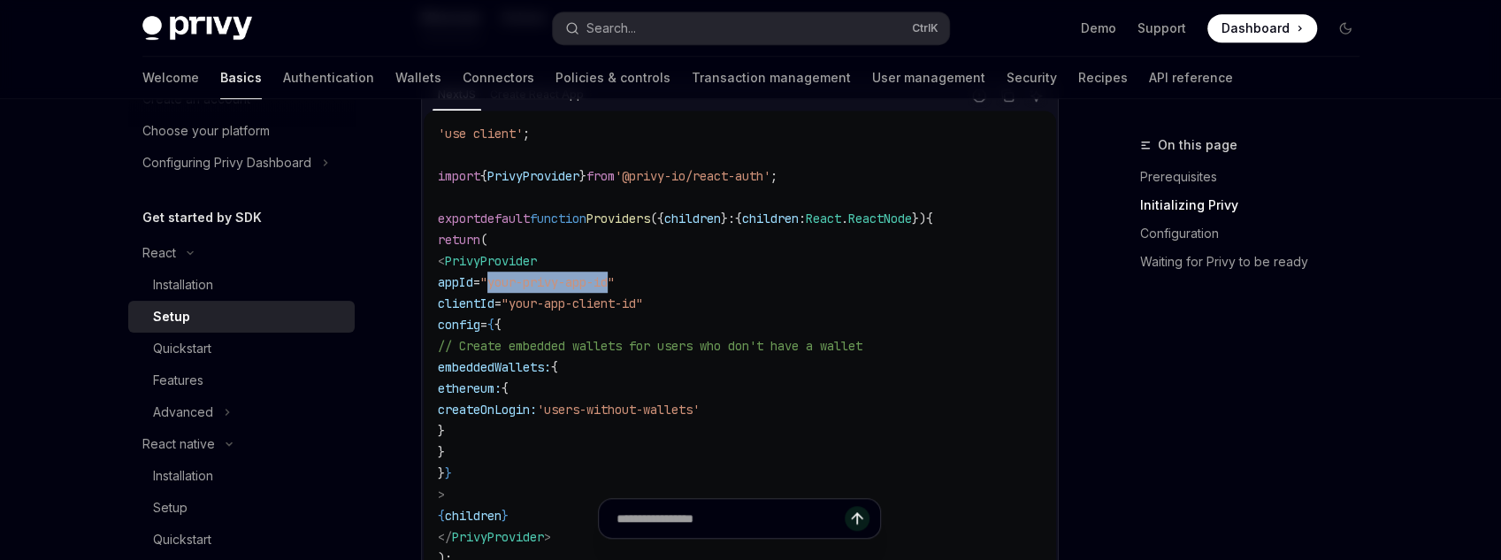
click at [615, 277] on span ""your-privy-app-id"" at bounding box center [547, 282] width 134 height 16
drag, startPoint x: 691, startPoint y: 301, endPoint x: 559, endPoint y: 294, distance: 132.0
click at [559, 295] on span ""your-app-client-id"" at bounding box center [573, 303] width 142 height 16
click at [813, 414] on code "'use client' ; import { PrivyProvider } from '@privy-io/react-auth' ; export de…" at bounding box center [740, 356] width 604 height 467
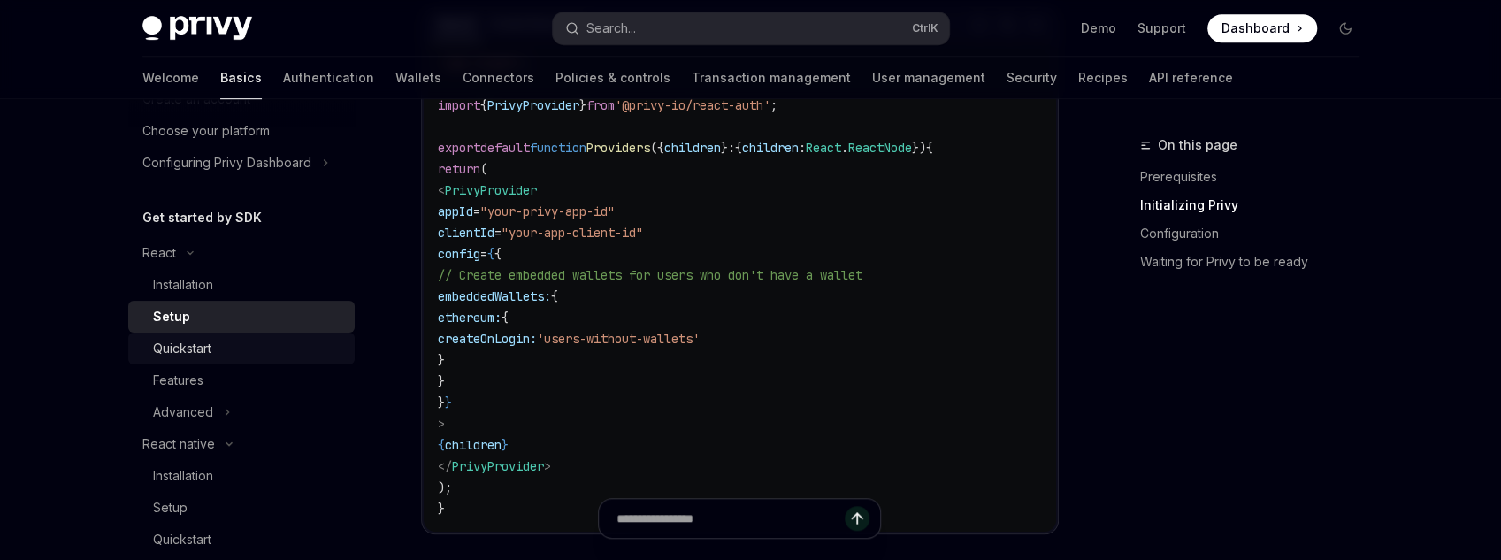
click at [206, 350] on div "Quickstart" at bounding box center [182, 348] width 58 height 21
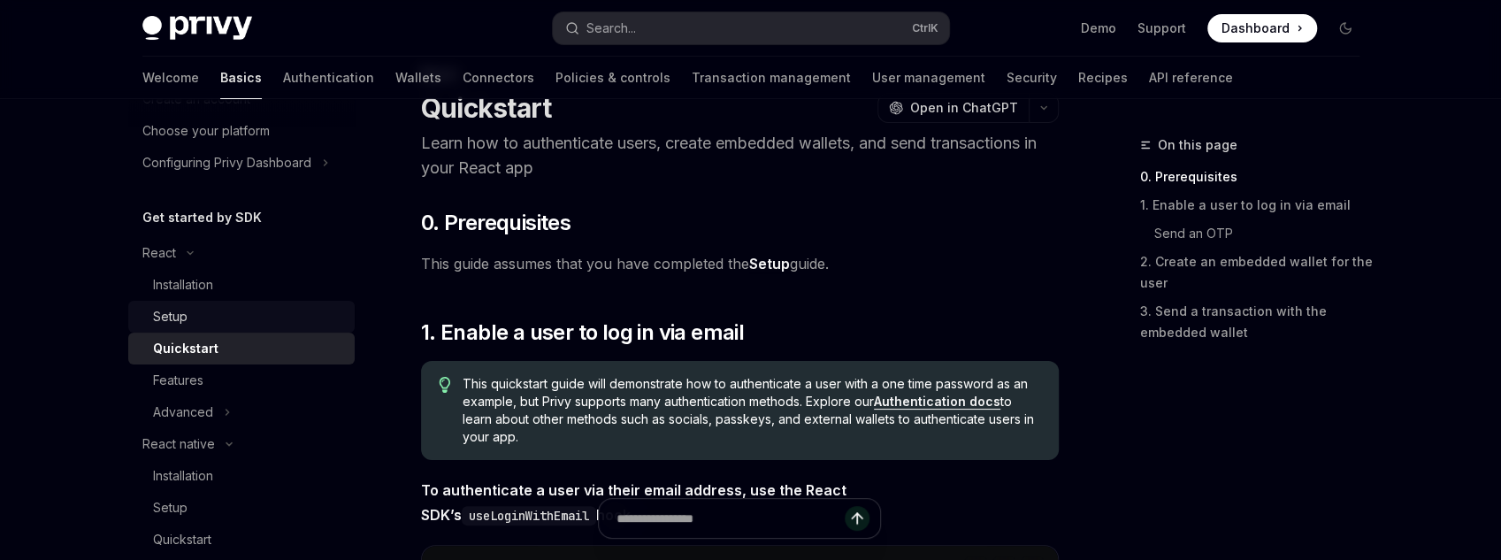
click at [240, 319] on div "Setup" at bounding box center [248, 316] width 191 height 21
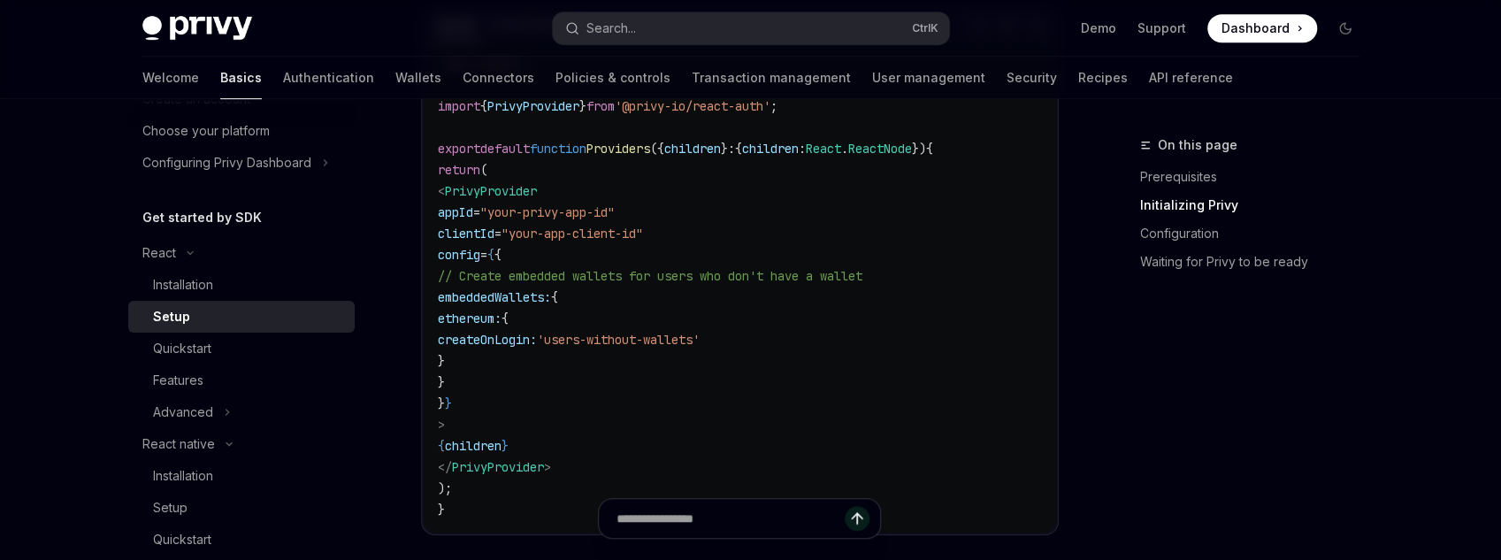
scroll to position [708, 0]
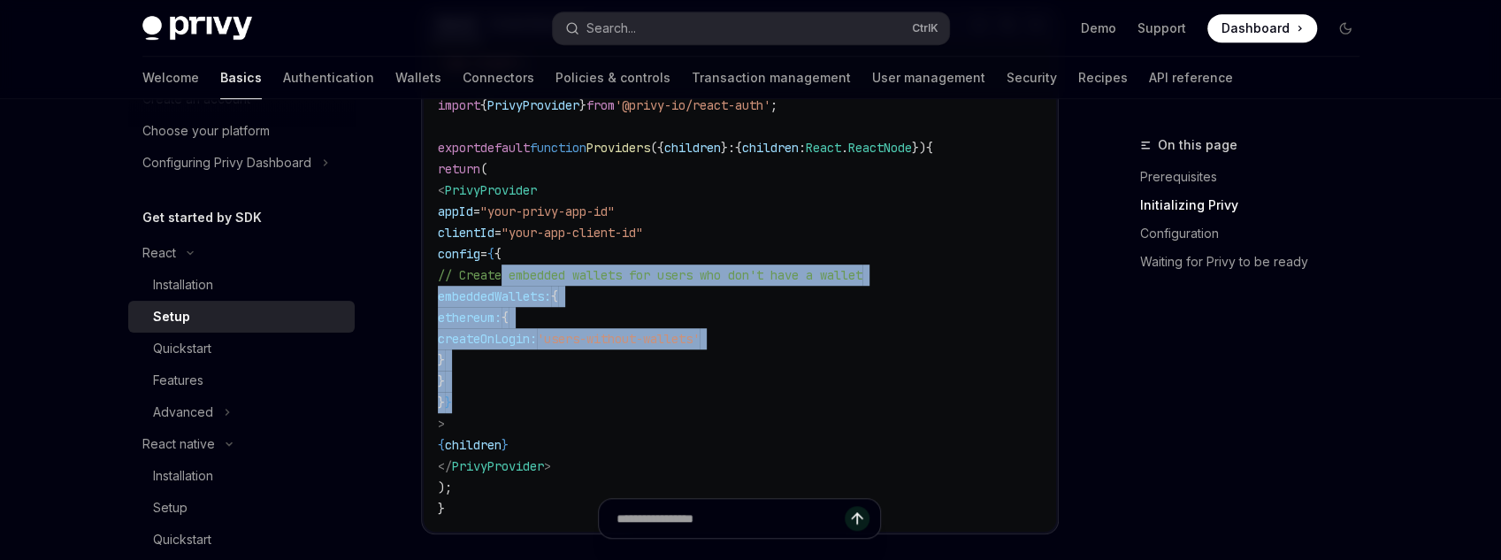
drag, startPoint x: 561, startPoint y: 406, endPoint x: 505, endPoint y: 283, distance: 135.0
click at [505, 283] on code "'use client' ; import { PrivyProvider } from '@privy-io/react-auth' ; export de…" at bounding box center [740, 285] width 604 height 467
drag, startPoint x: 476, startPoint y: 308, endPoint x: 770, endPoint y: 356, distance: 298.4
click at [768, 357] on code "'use client' ; import { PrivyProvider } from '@privy-io/react-auth' ; export de…" at bounding box center [740, 285] width 604 height 467
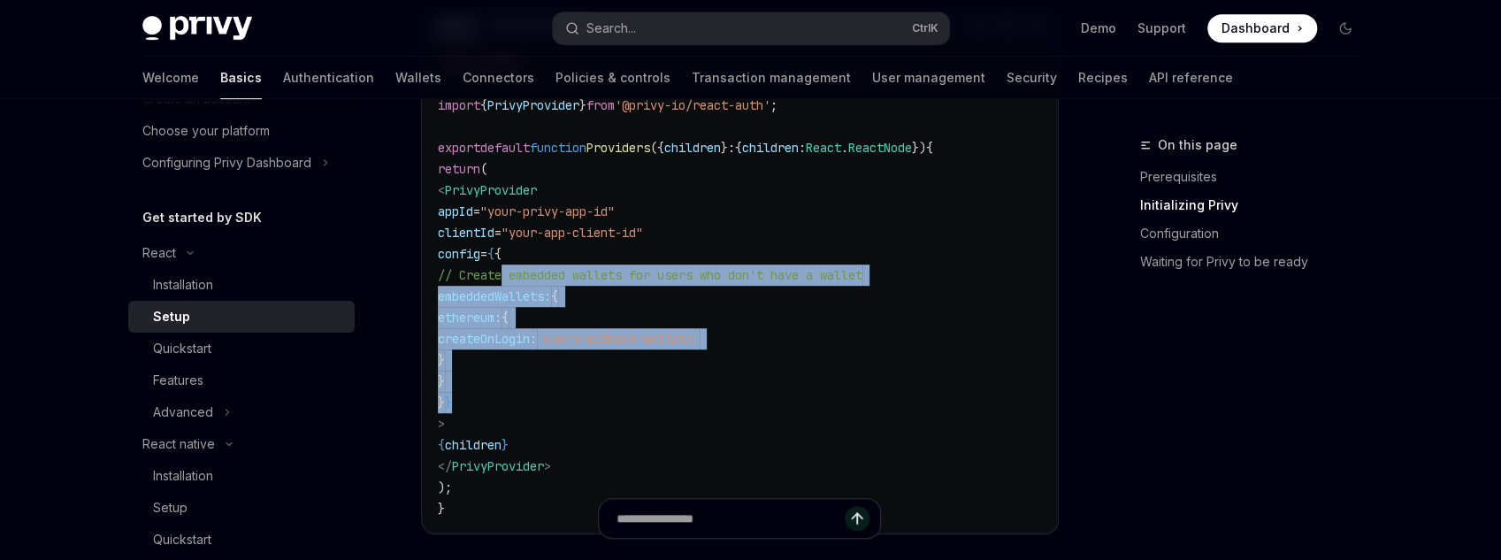
click at [770, 356] on code "'use client' ; import { PrivyProvider } from '@privy-io/react-auth' ; export de…" at bounding box center [740, 285] width 604 height 467
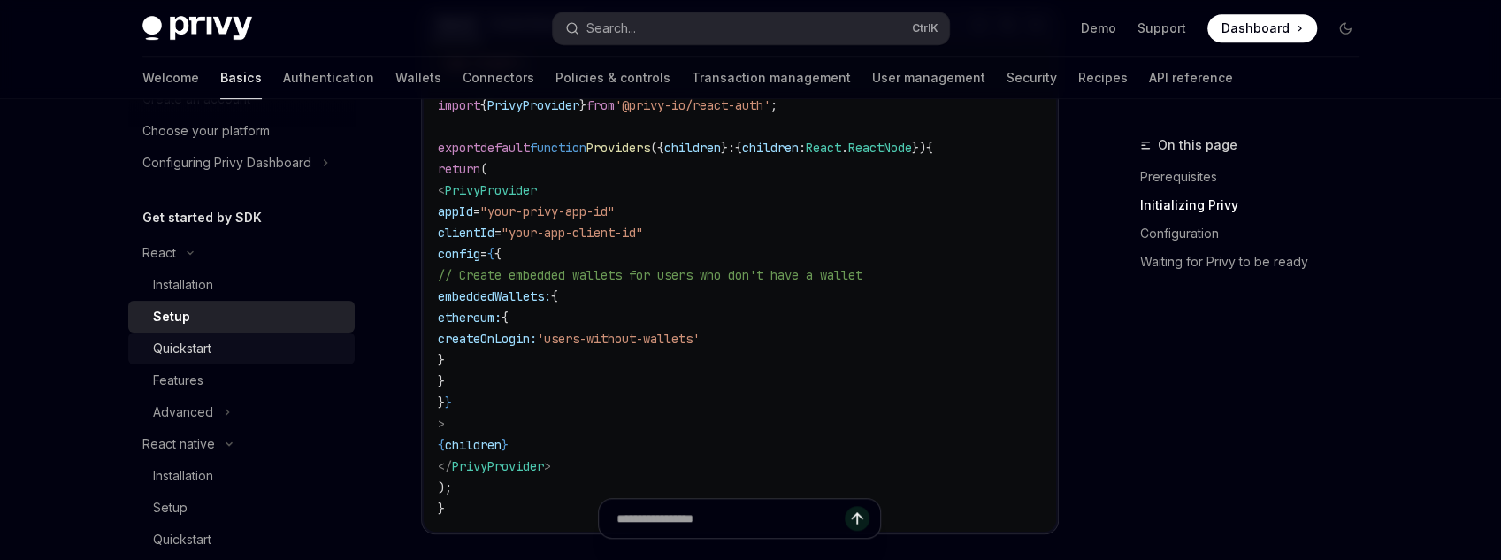
click at [280, 358] on div "Quickstart" at bounding box center [248, 348] width 191 height 21
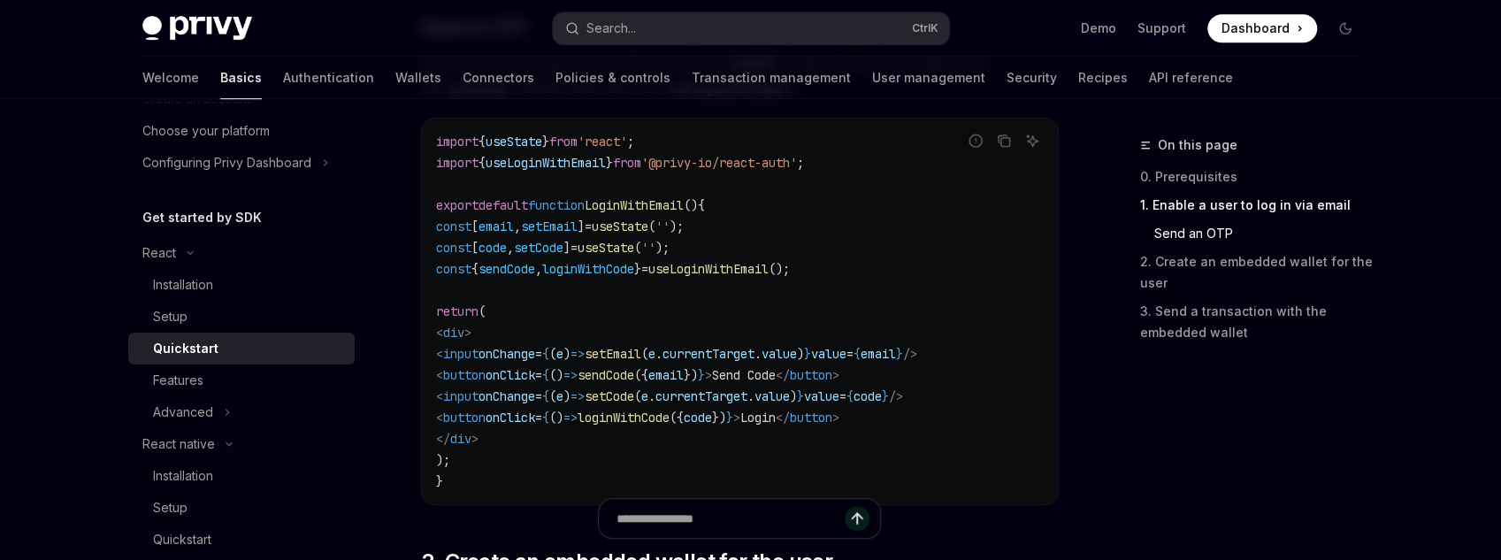
scroll to position [849, 0]
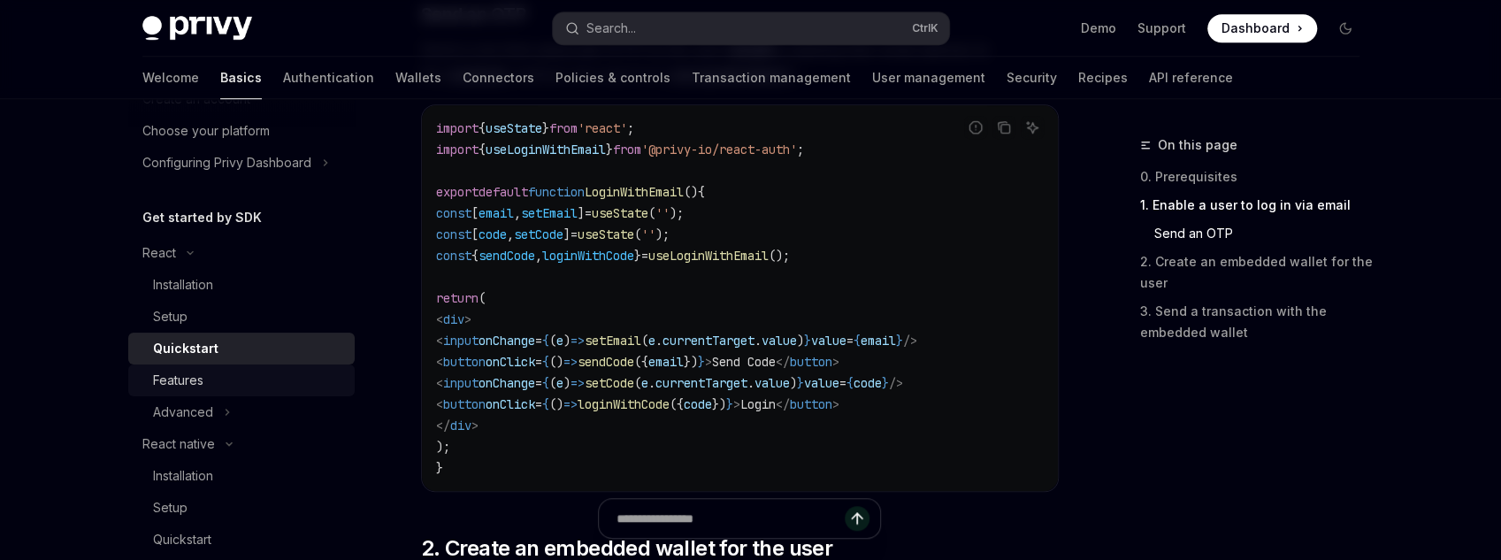
click at [239, 370] on div "Features" at bounding box center [248, 380] width 191 height 21
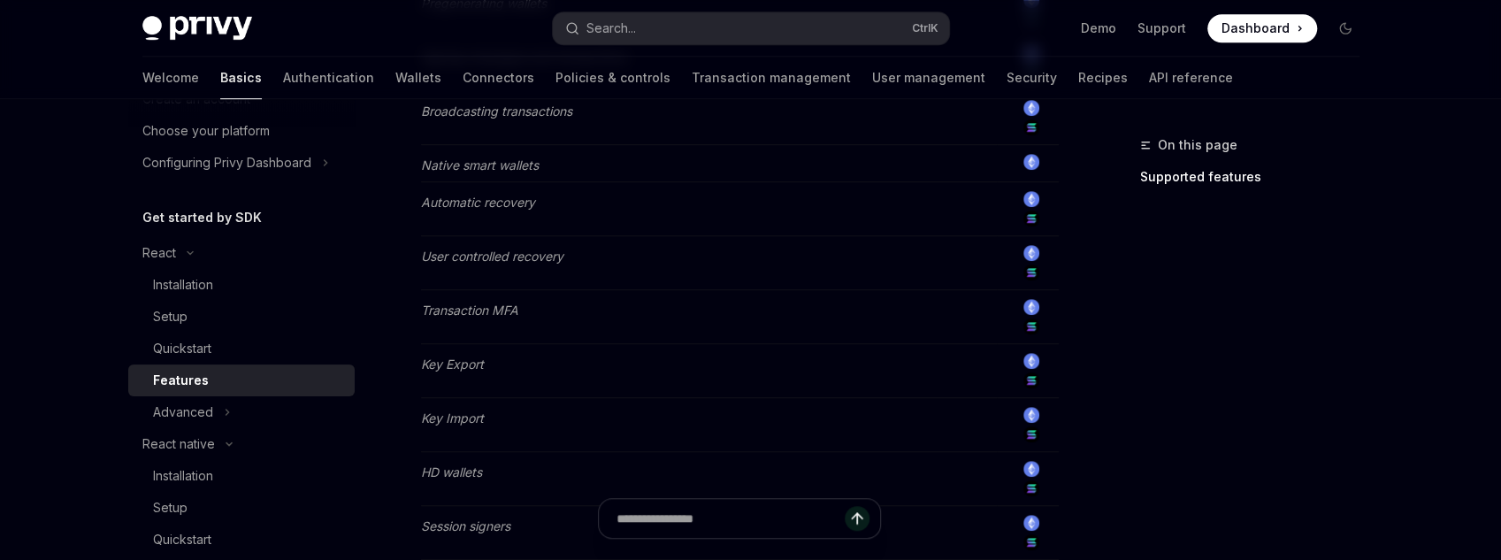
scroll to position [849, 0]
click at [258, 358] on div "Quickstart" at bounding box center [248, 348] width 191 height 21
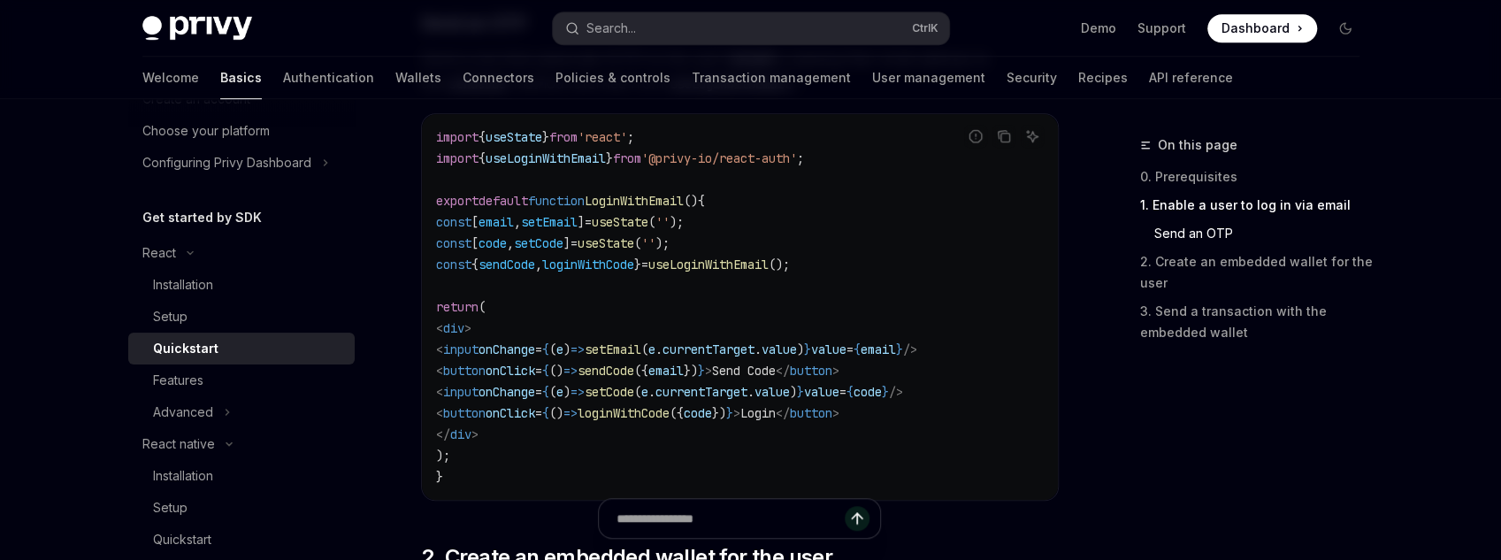
scroll to position [849, 0]
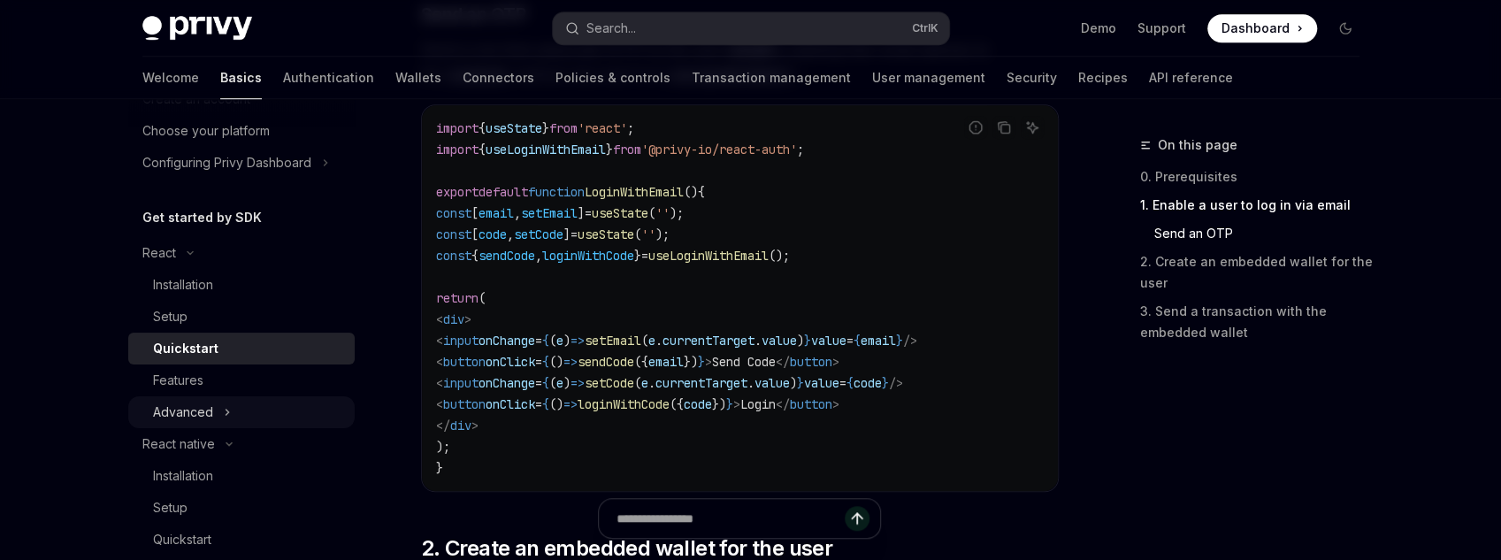
click at [206, 413] on div "Advanced" at bounding box center [183, 412] width 60 height 21
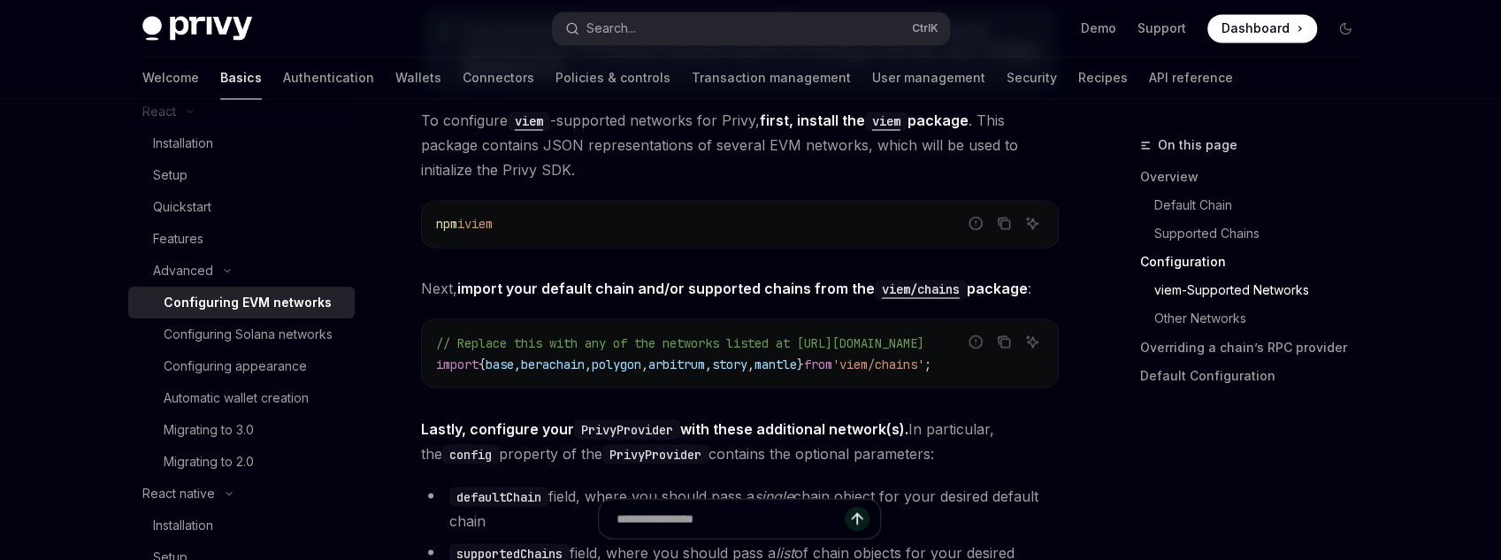
scroll to position [1910, 0]
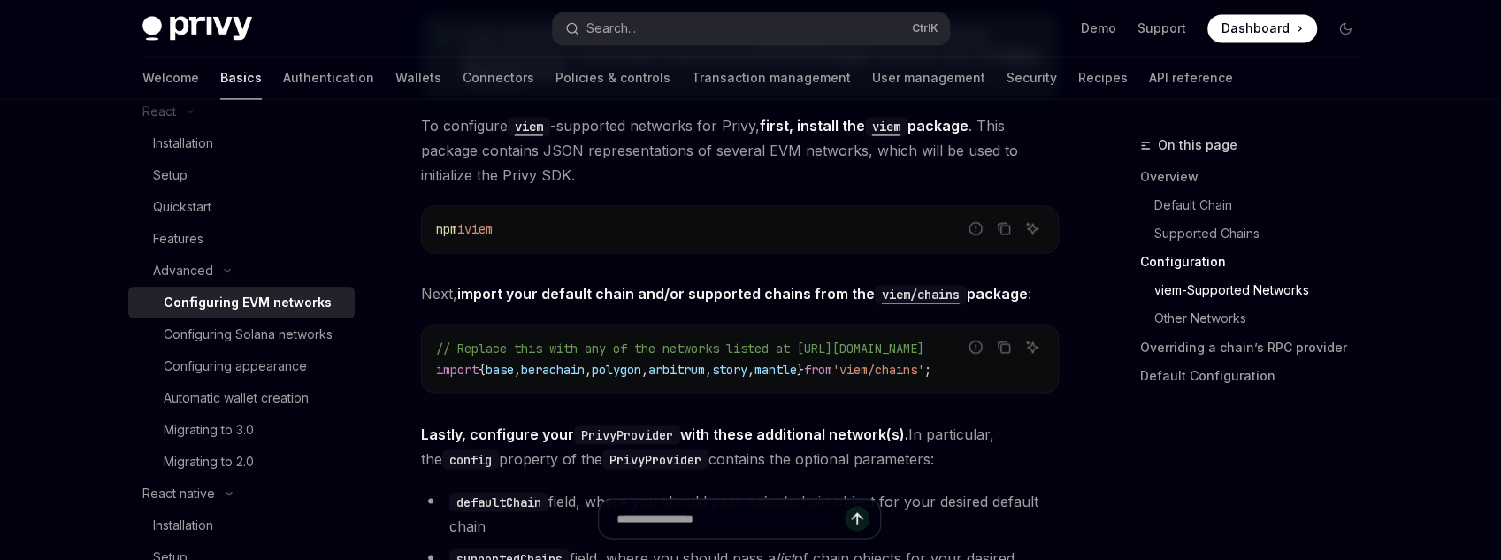
click at [593, 389] on div "// Replace this with any of the networks listed at [URL][DOMAIN_NAME] import { …" at bounding box center [740, 358] width 636 height 67
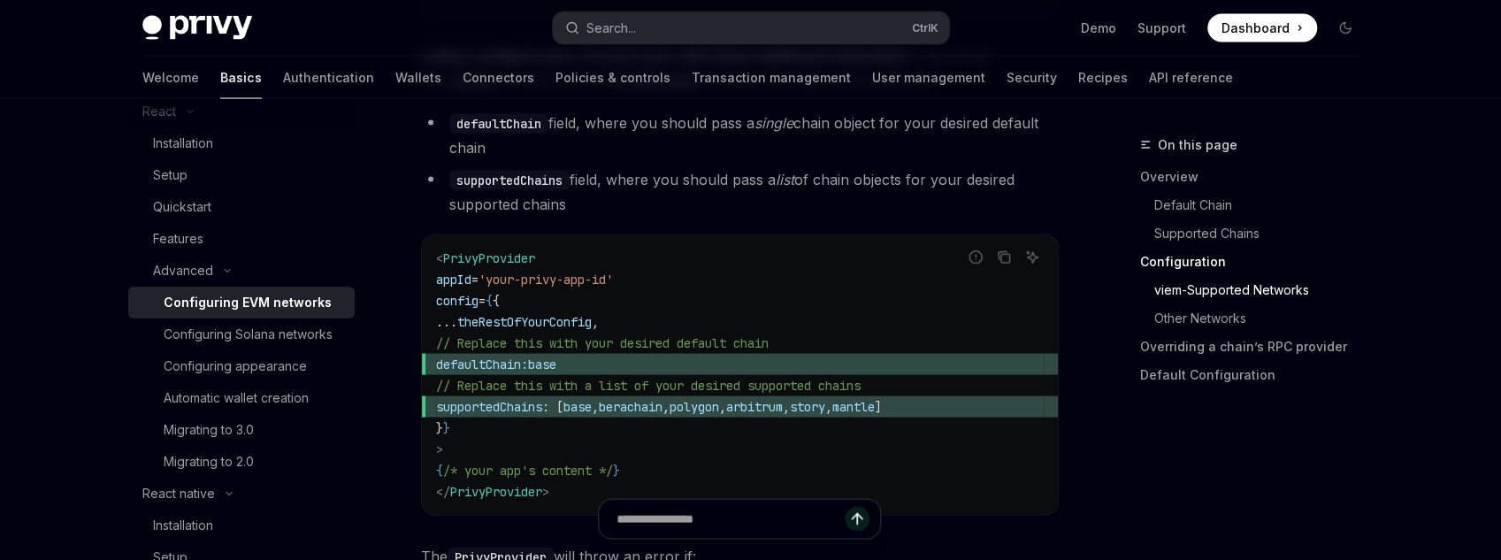
scroll to position [2406, 0]
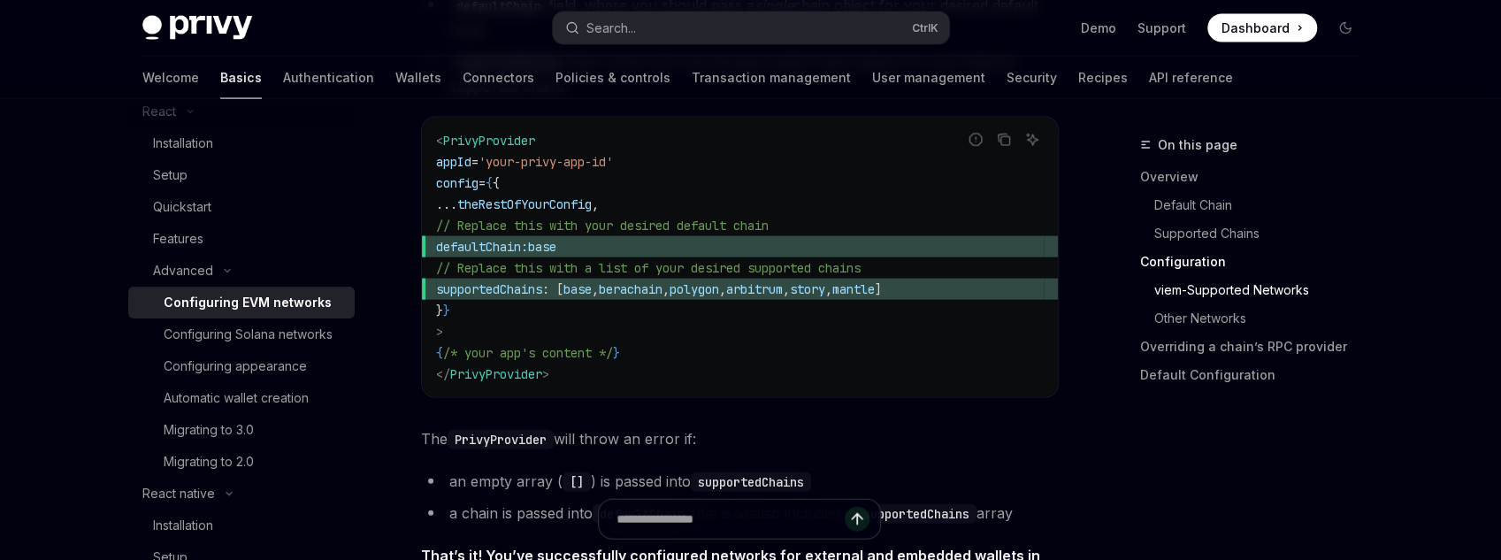
drag, startPoint x: 486, startPoint y: 256, endPoint x: 686, endPoint y: 257, distance: 200.8
click at [686, 257] on span "defaultChain: base" at bounding box center [740, 246] width 608 height 21
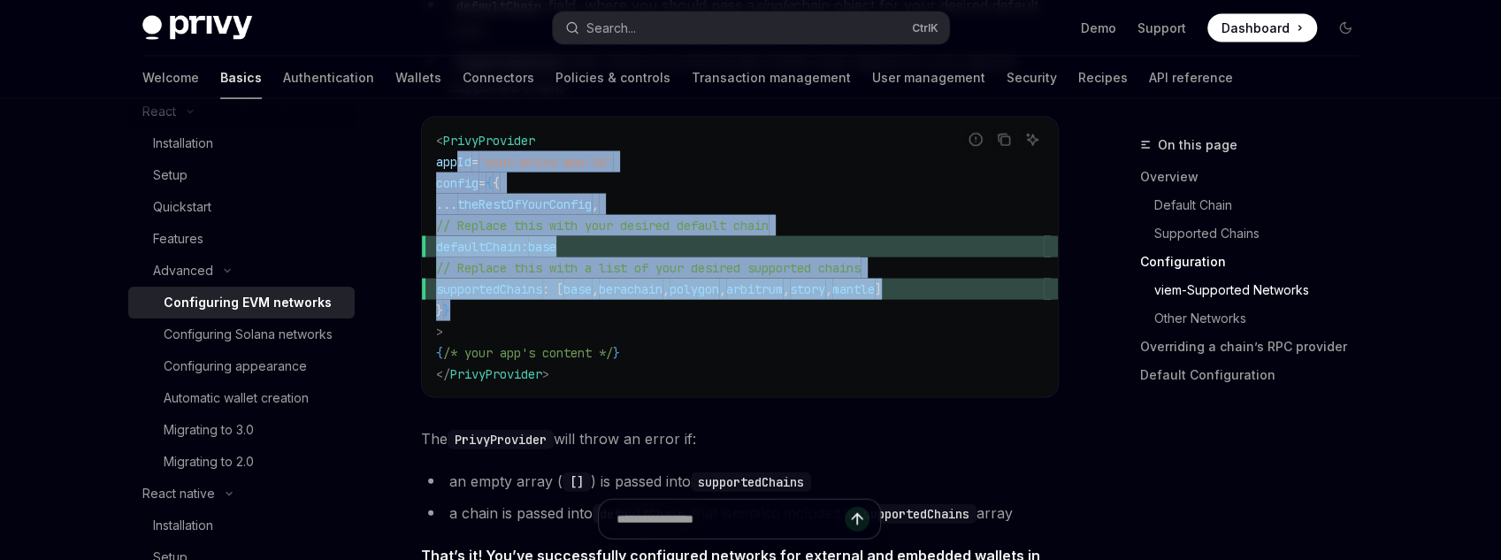
drag, startPoint x: 685, startPoint y: 319, endPoint x: 459, endPoint y: 165, distance: 273.0
click at [459, 165] on code "< PrivyProvider appId = 'your-privy-app-id' config = { { ... theRestOfYourConfi…" at bounding box center [740, 257] width 608 height 255
click at [607, 300] on span "supportedChains : [ base , berachain , polygon , arbitrum , story , mantle ]" at bounding box center [740, 289] width 608 height 21
drag, startPoint x: 550, startPoint y: 323, endPoint x: 407, endPoint y: 181, distance: 201.4
click at [407, 181] on div "Advanced Configuring EVM networks OpenAI Open in ChatGPT OpenAI Open in ChatGPT…" at bounding box center [574, 327] width 976 height 5196
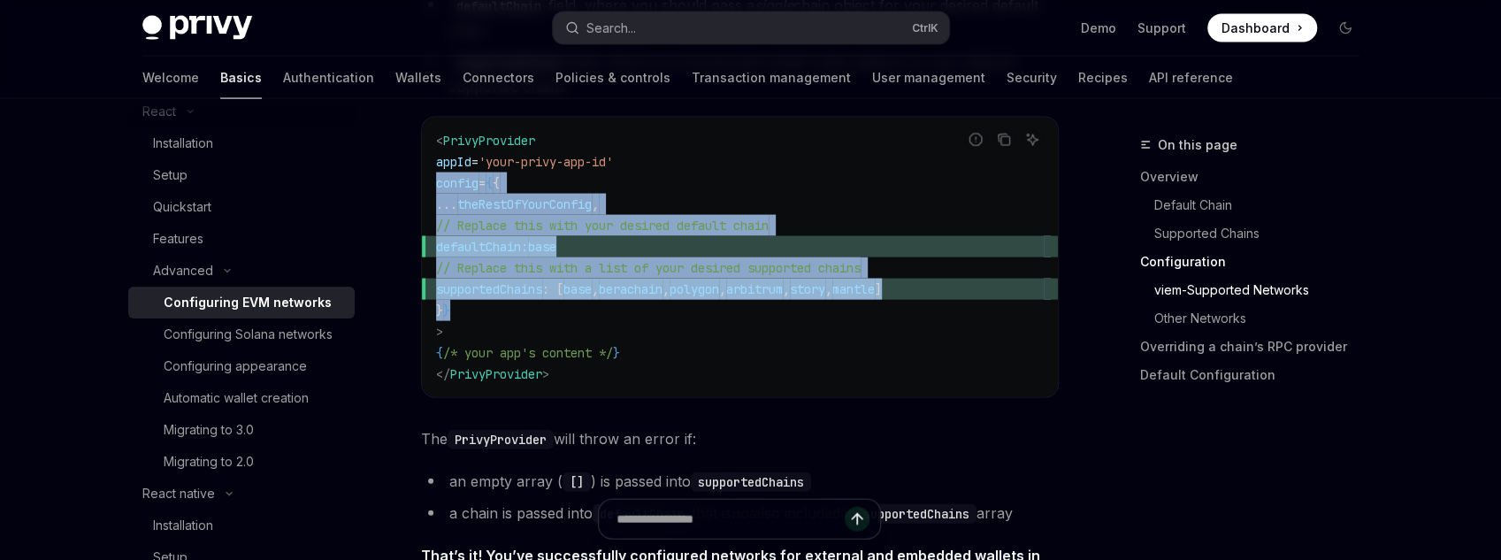
click at [436, 211] on span "..." at bounding box center [446, 204] width 21 height 16
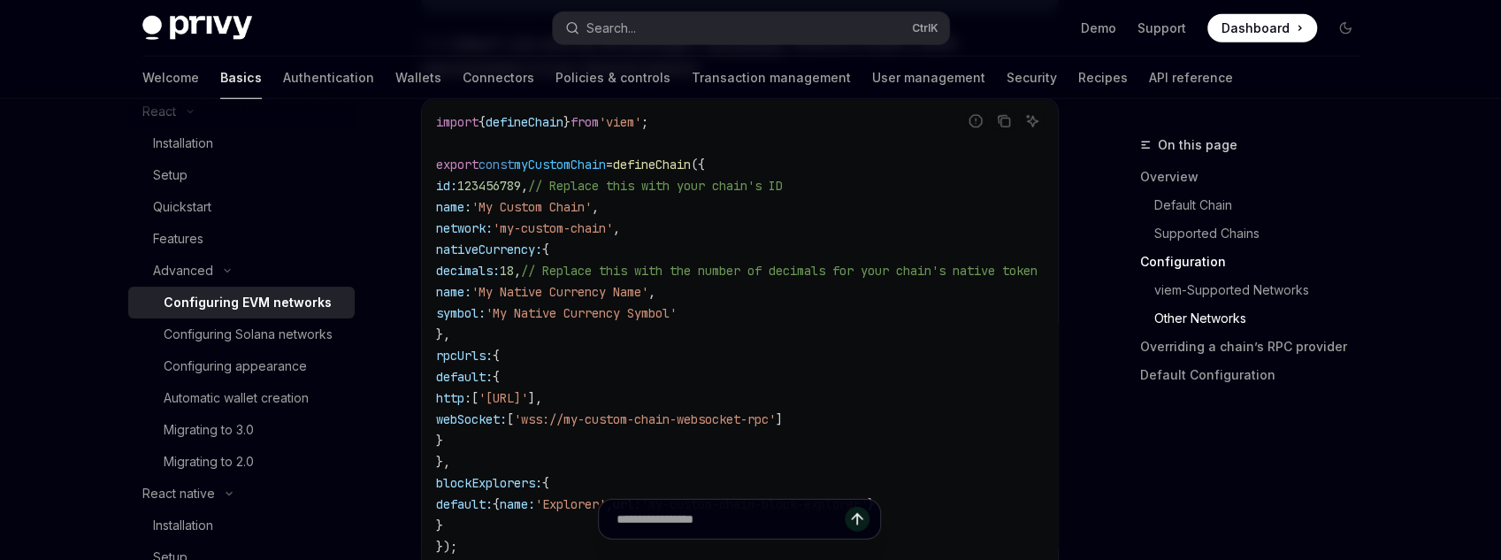
scroll to position [3113, 0]
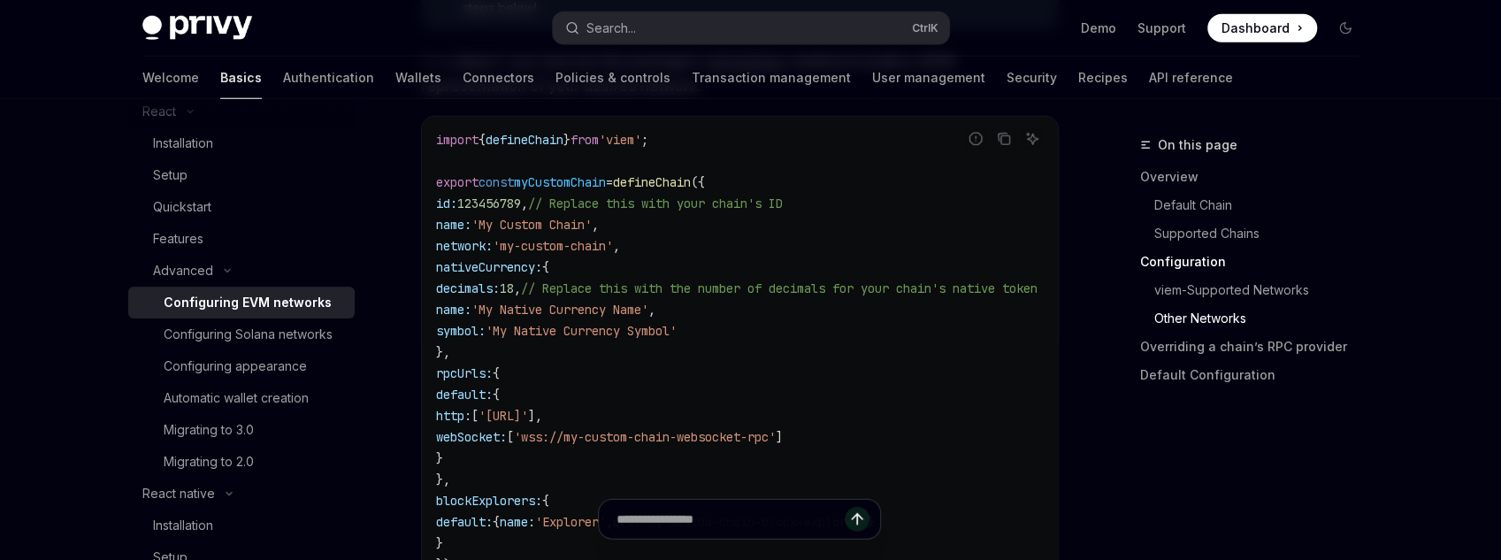
drag, startPoint x: 610, startPoint y: 357, endPoint x: 421, endPoint y: 212, distance: 238.5
click at [422, 212] on div "import { defineChain } from 'viem' ; export const myCustomChain = defineChain (…" at bounding box center [740, 352] width 636 height 471
click at [424, 212] on div "import { defineChain } from 'viem' ; export const myCustomChain = defineChain (…" at bounding box center [740, 352] width 636 height 471
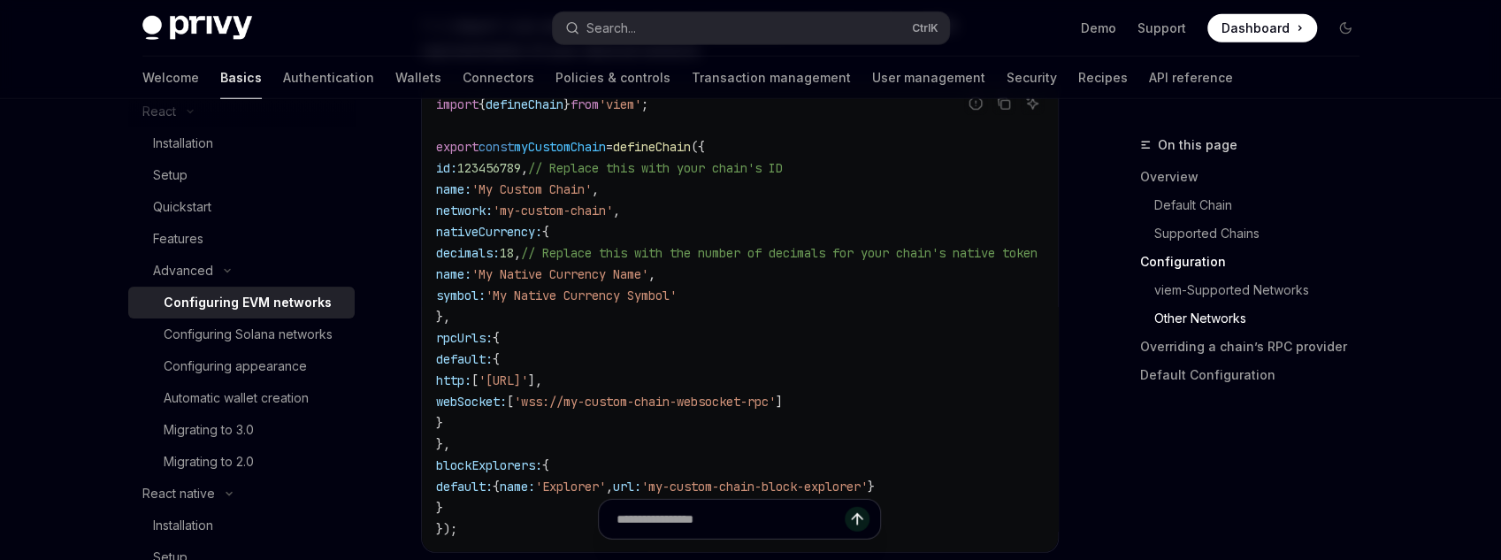
scroll to position [3184, 0]
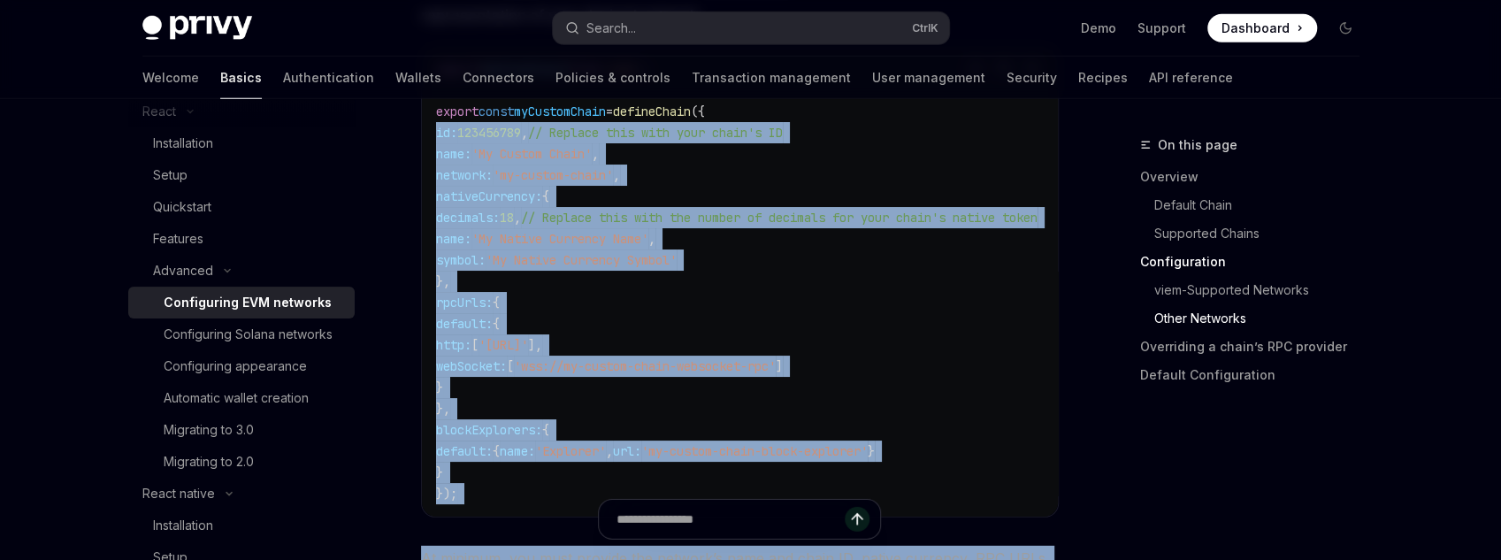
drag, startPoint x: 424, startPoint y: 212, endPoint x: 476, endPoint y: 513, distance: 305.2
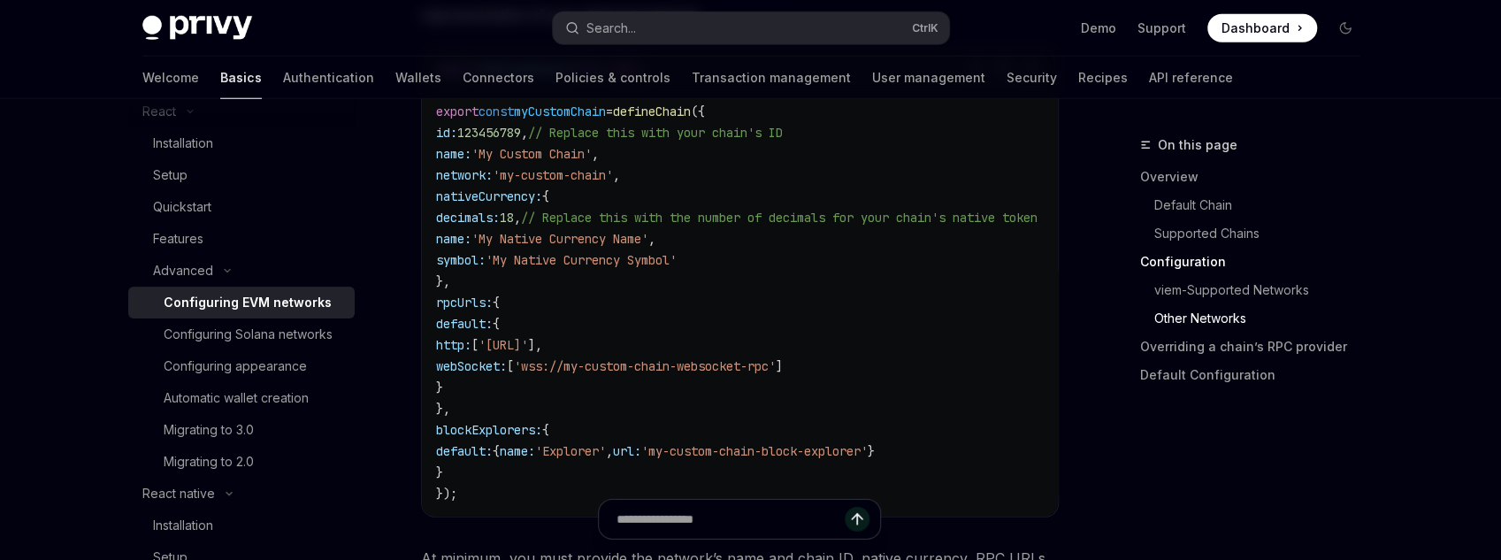
click at [475, 502] on div at bounding box center [740, 526] width 638 height 65
drag, startPoint x: 475, startPoint y: 502, endPoint x: 429, endPoint y: 146, distance: 359.4
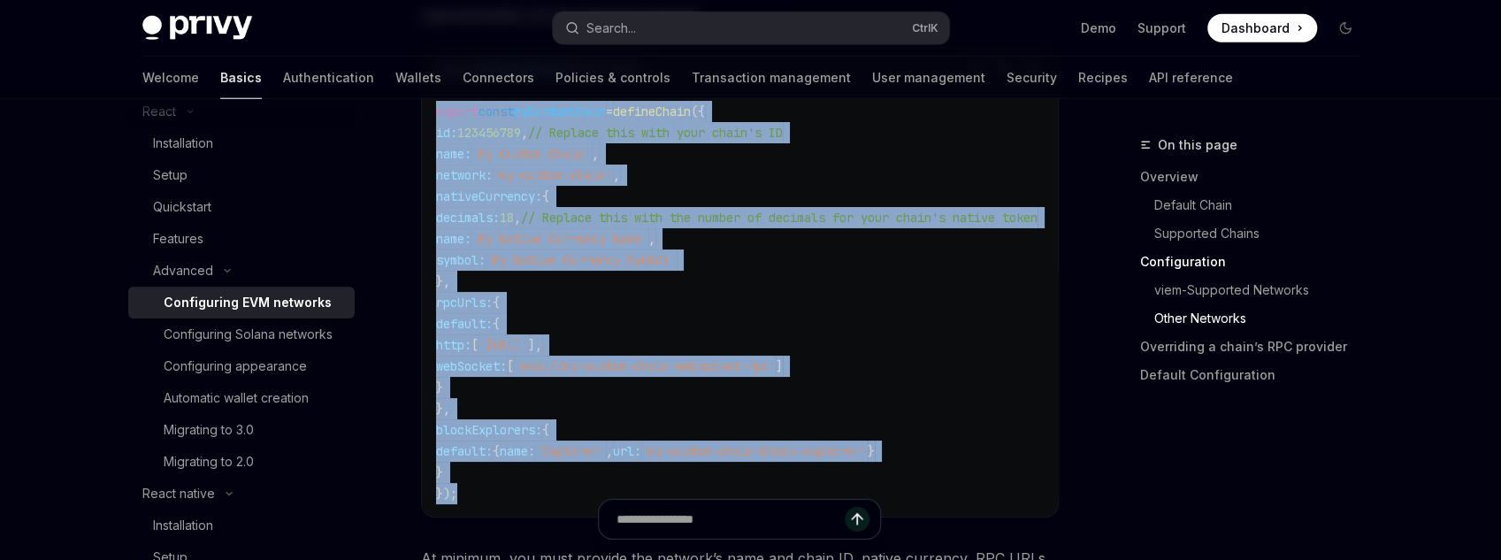
drag, startPoint x: 433, startPoint y: 117, endPoint x: 454, endPoint y: 491, distance: 374.7
click at [454, 491] on div "import { defineChain } from 'viem' ; export const myCustomChain = defineChain (…" at bounding box center [740, 281] width 636 height 471
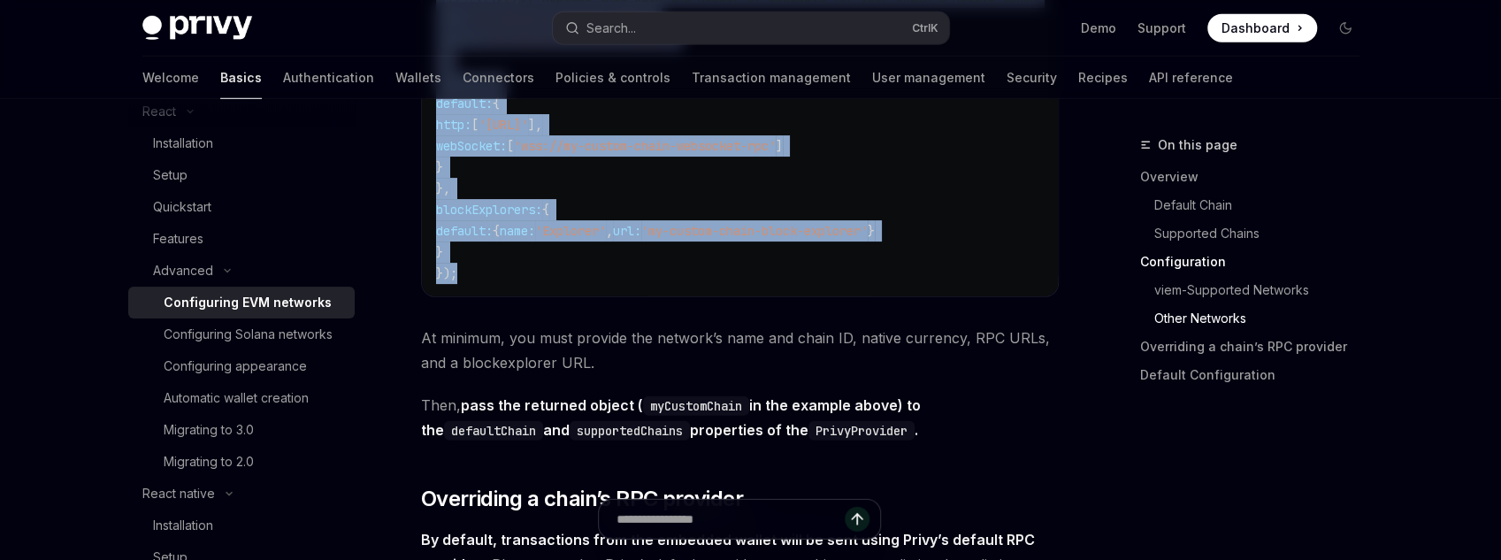
scroll to position [3396, 0]
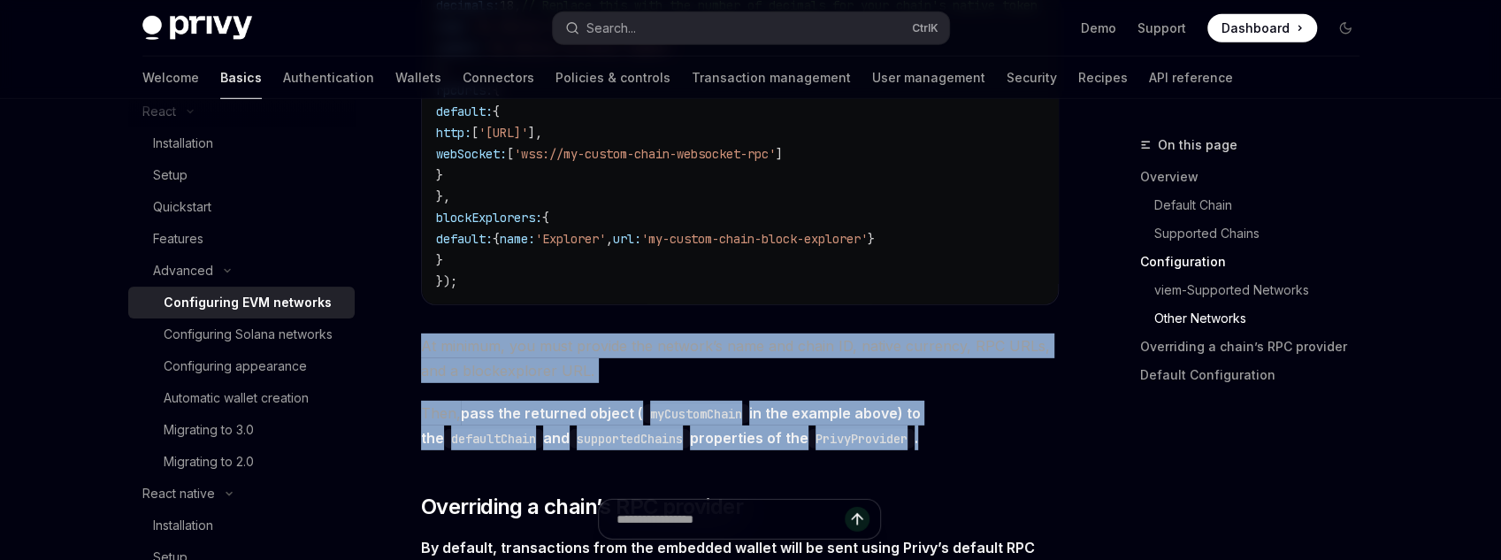
drag, startPoint x: 869, startPoint y: 458, endPoint x: 400, endPoint y: 351, distance: 481.7
drag, startPoint x: 400, startPoint y: 351, endPoint x: 843, endPoint y: 461, distance: 456.5
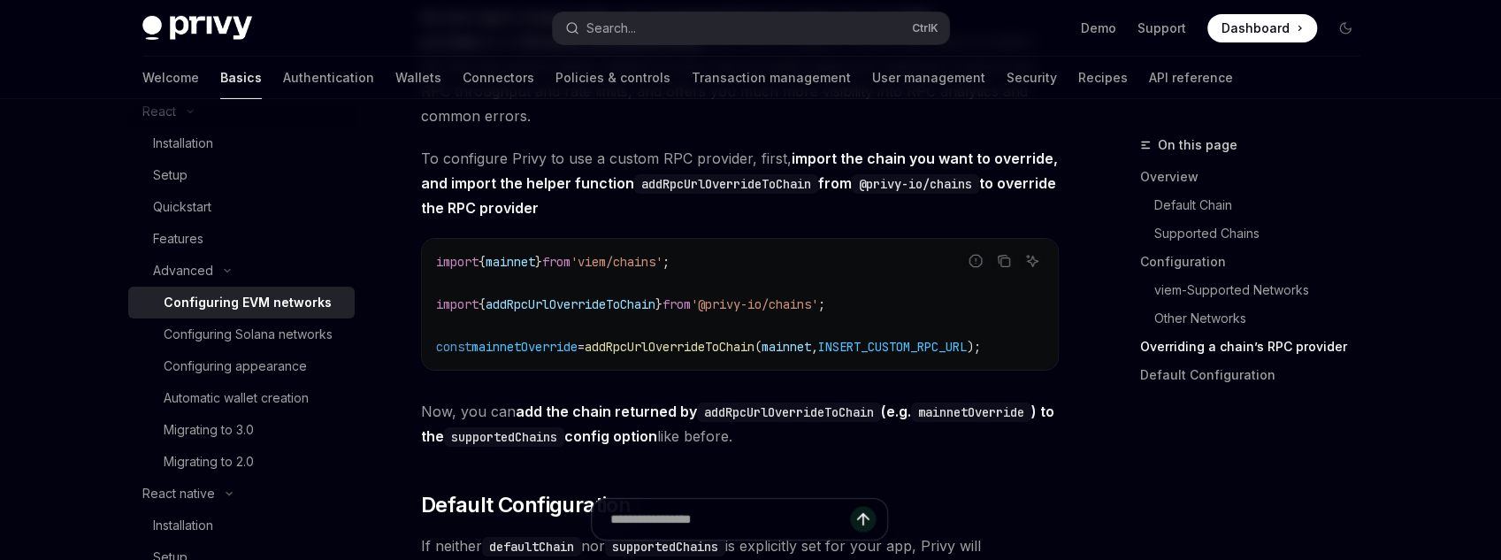
scroll to position [4033, 0]
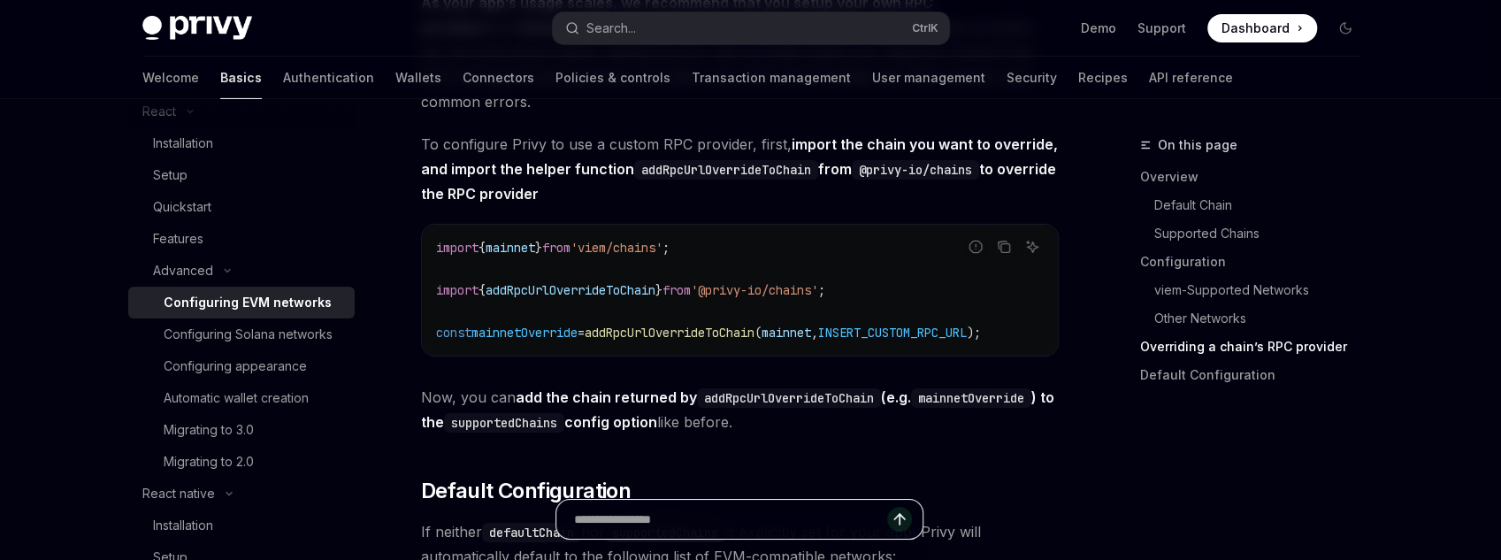
click at [849, 520] on input "Ask a question..." at bounding box center [730, 518] width 313 height 39
click at [751, 516] on input "Ask a question..." at bounding box center [730, 518] width 313 height 39
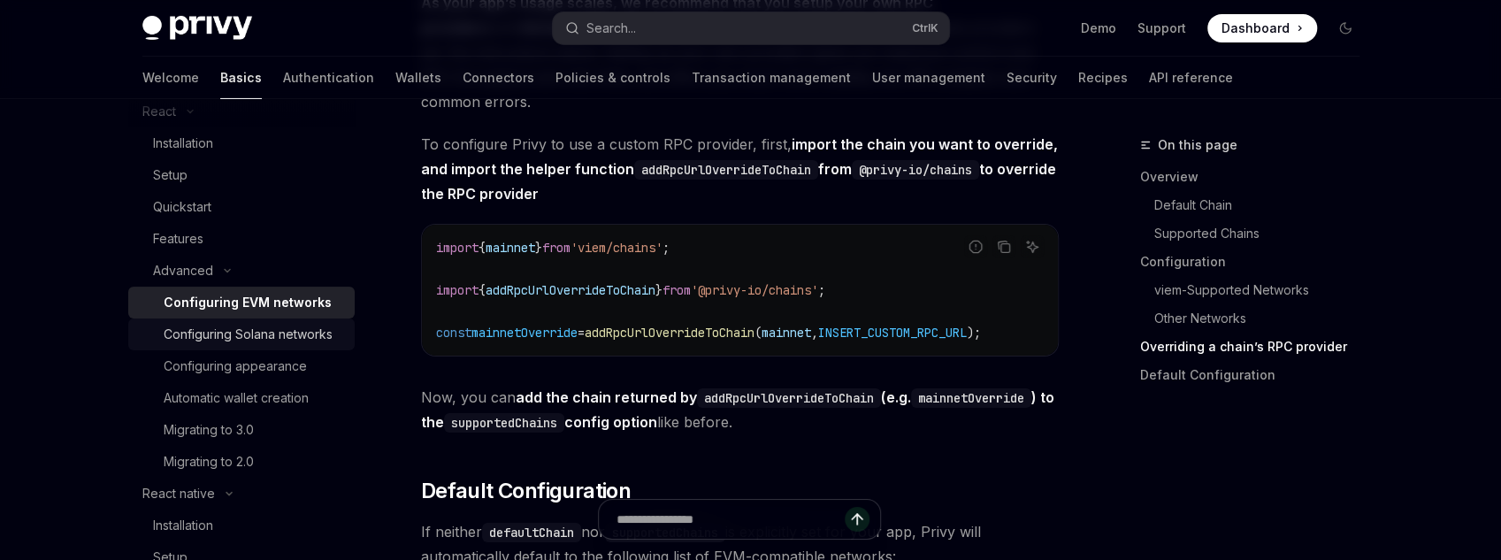
click at [266, 344] on div "Configuring Solana networks" at bounding box center [248, 334] width 169 height 21
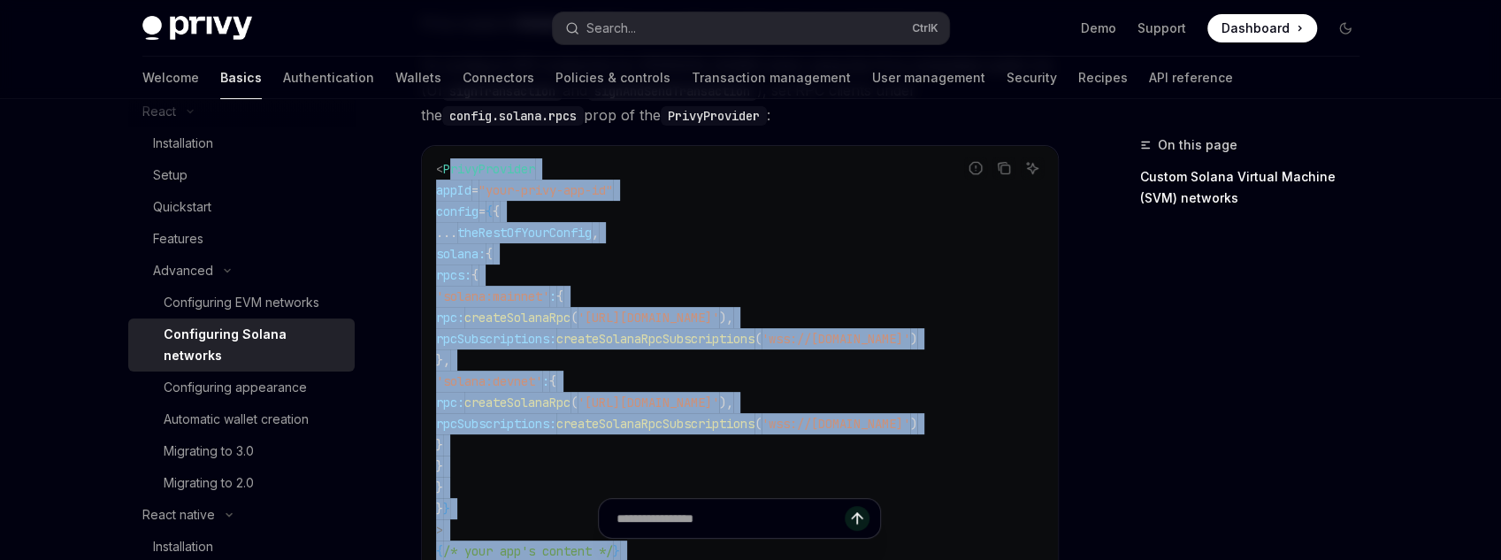
scroll to position [212, 0]
drag, startPoint x: 601, startPoint y: 494, endPoint x: 439, endPoint y: 165, distance: 366.3
click at [439, 165] on code "< PrivyProvider appId = "your-privy-app-id" config = { { ... theRestOfYourConfi…" at bounding box center [740, 370] width 608 height 425
click at [457, 225] on span "..." at bounding box center [446, 233] width 21 height 16
drag, startPoint x: 434, startPoint y: 170, endPoint x: 658, endPoint y: 349, distance: 286.9
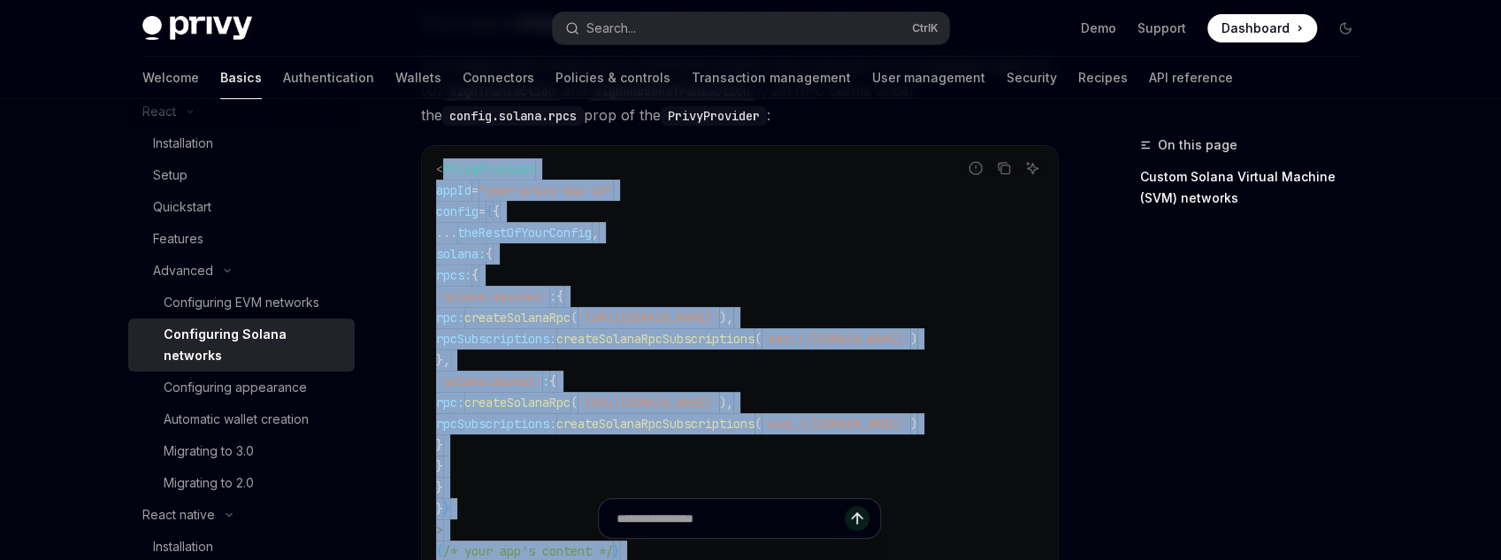
click at [658, 349] on code "< PrivyProvider appId = "your-privy-app-id" config = { { ... theRestOfYourConfi…" at bounding box center [740, 370] width 608 height 425
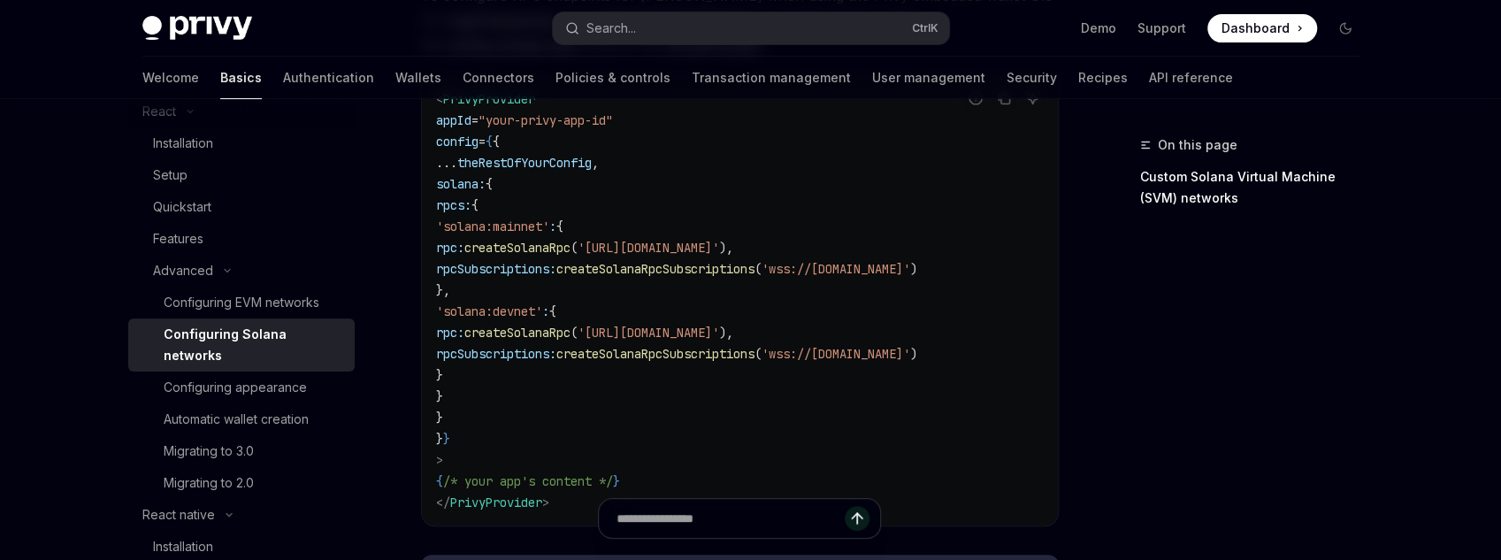
scroll to position [283, 0]
click at [910, 348] on span "'wss://[DOMAIN_NAME]'" at bounding box center [836, 353] width 149 height 16
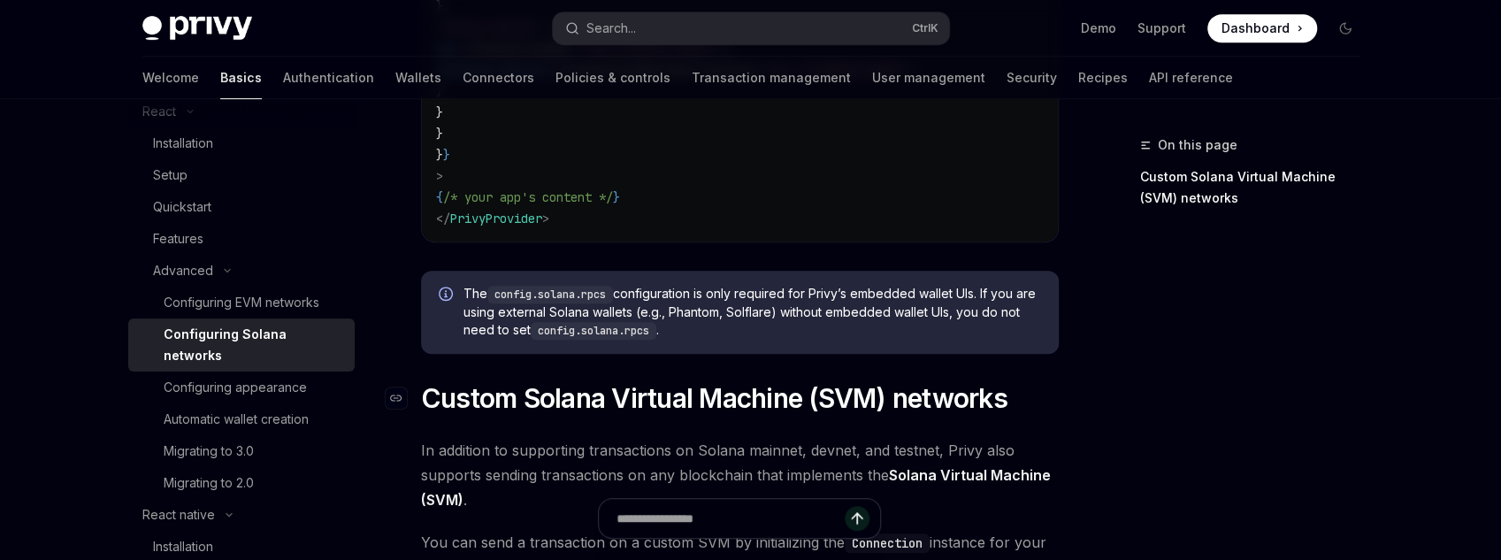
click at [465, 394] on span "Custom Solana Virtual Machine (SVM) networks" at bounding box center [714, 398] width 586 height 32
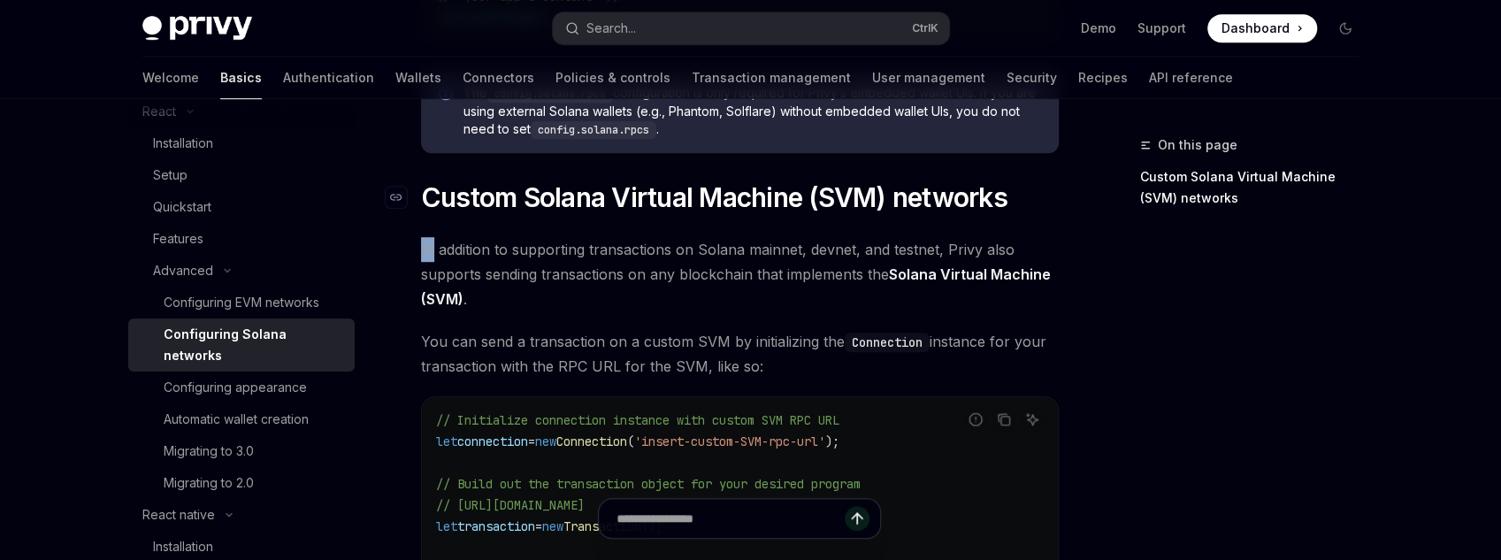
click at [465, 394] on div "Privy supports Solana clusters such as Mainnet Beta, Devnet, and Testnet. To co…" at bounding box center [740, 35] width 638 height 1158
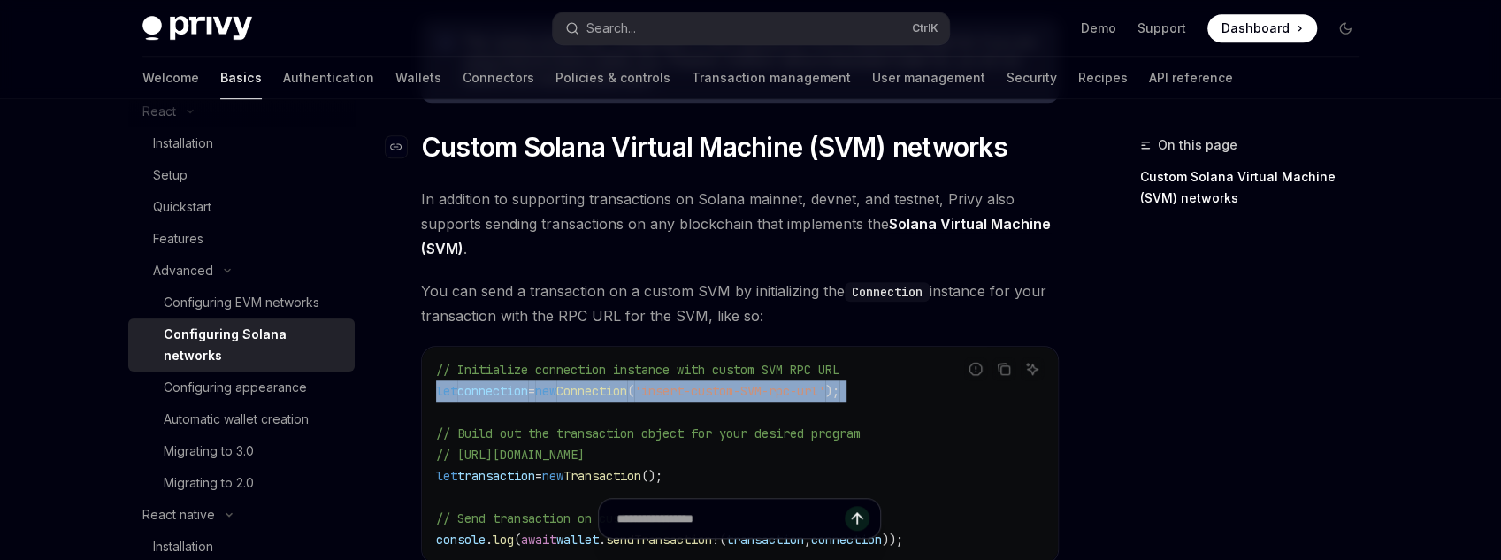
click at [465, 394] on span "connection" at bounding box center [492, 391] width 71 height 16
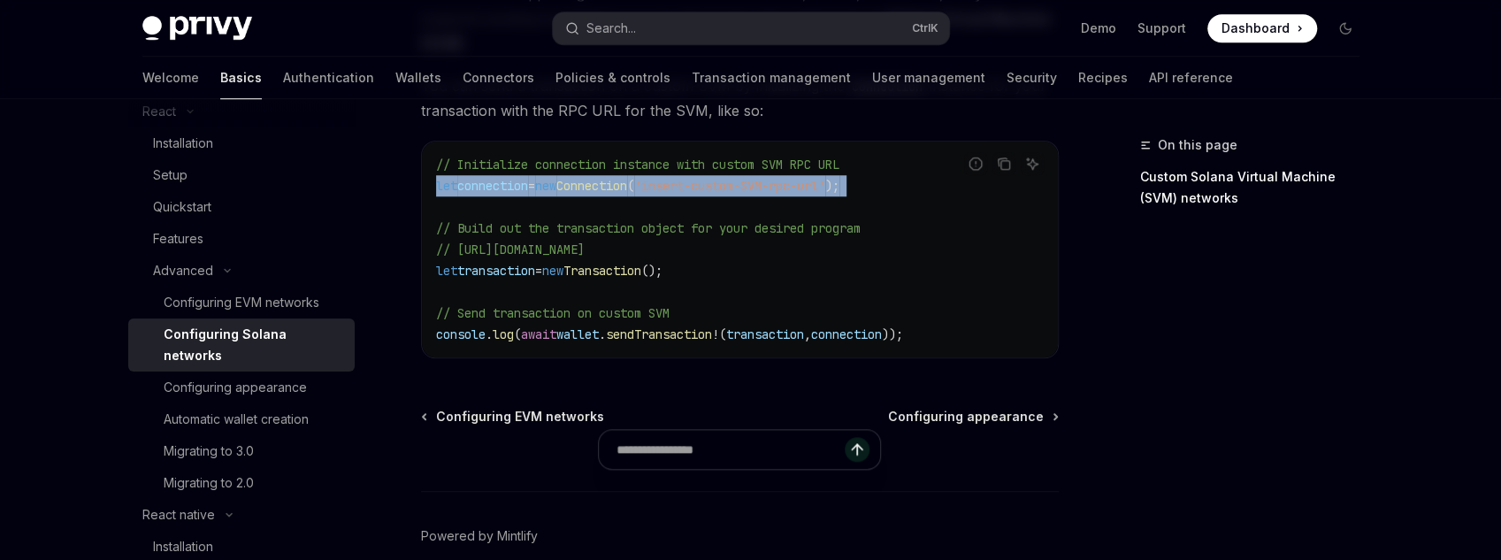
scroll to position [1031, 0]
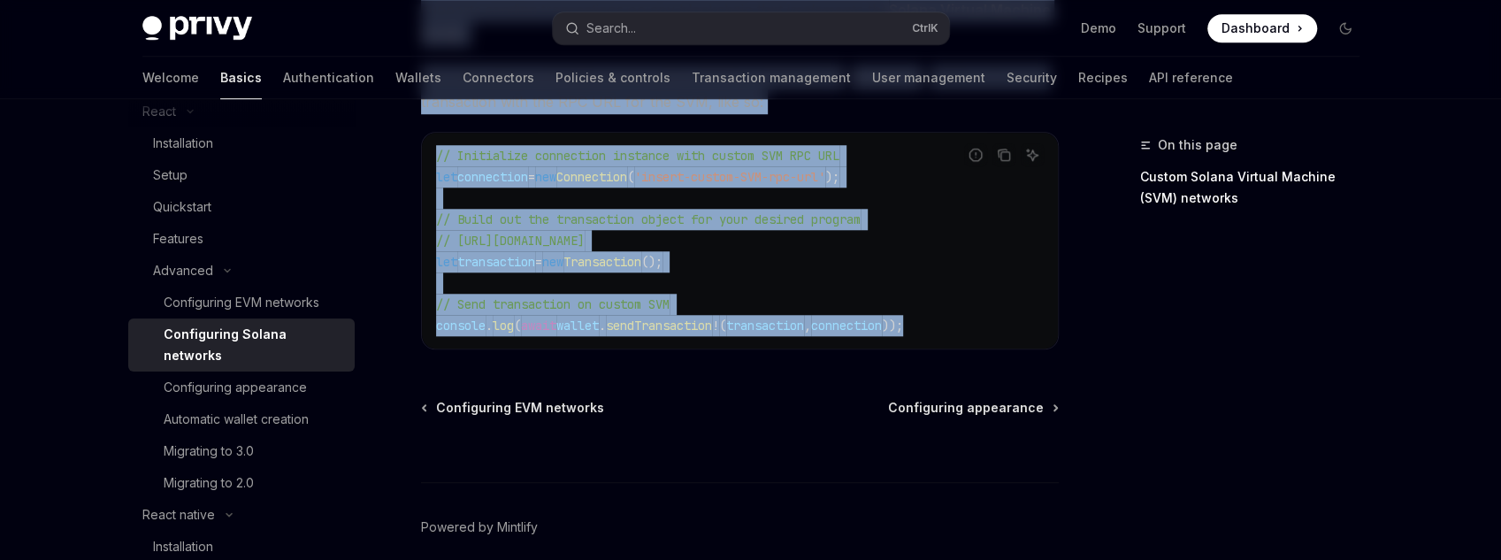
drag, startPoint x: 939, startPoint y: 327, endPoint x: 1126, endPoint y: 404, distance: 201.9
click at [1126, 404] on div "On this page Custom Solana Virtual Machine (SVM) networks" at bounding box center [1239, 346] width 269 height 425
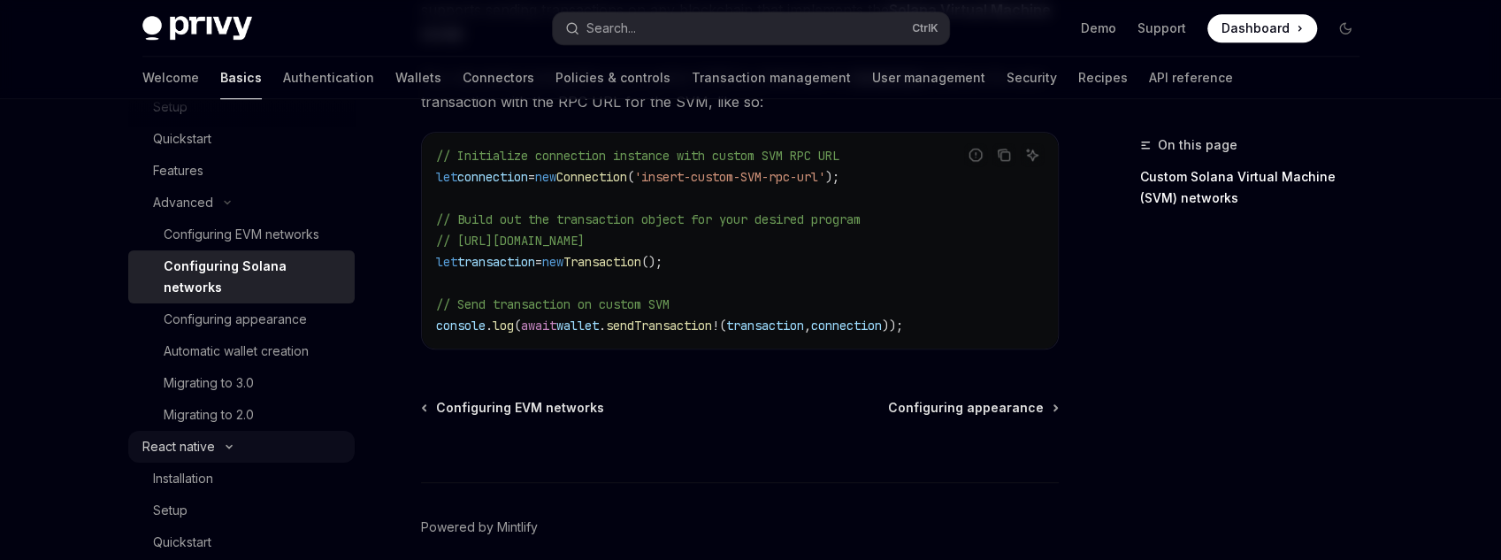
scroll to position [318, 0]
click at [267, 317] on div "Configuring appearance" at bounding box center [235, 316] width 143 height 21
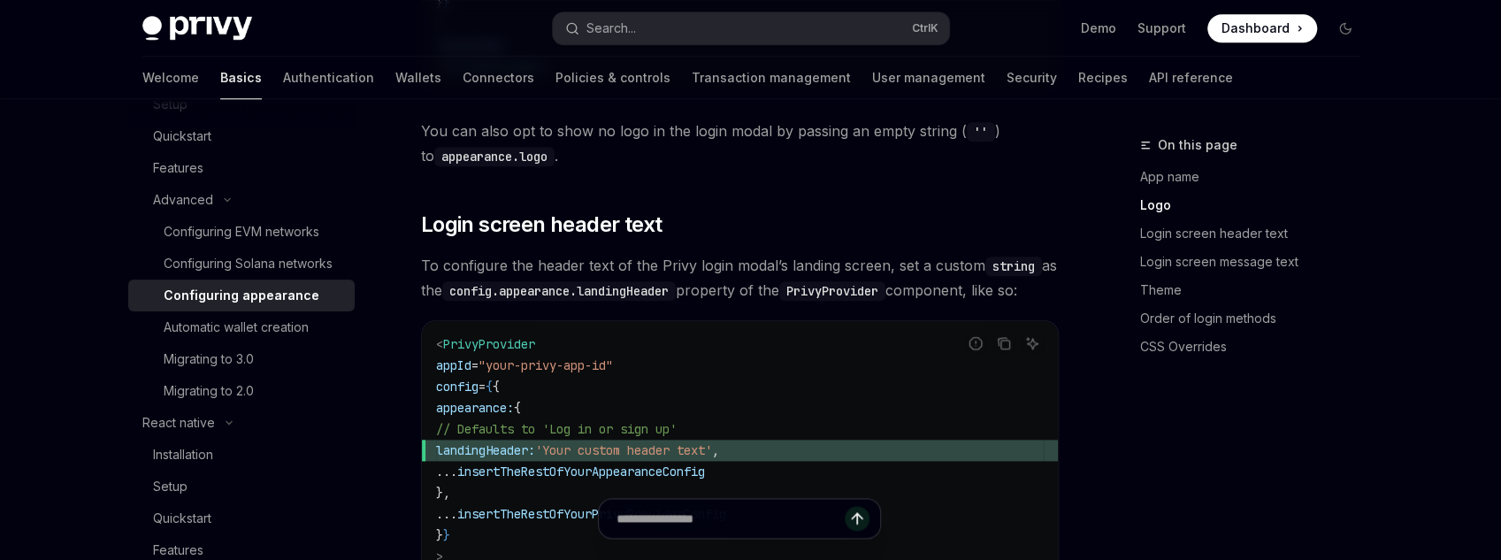
scroll to position [1415, 0]
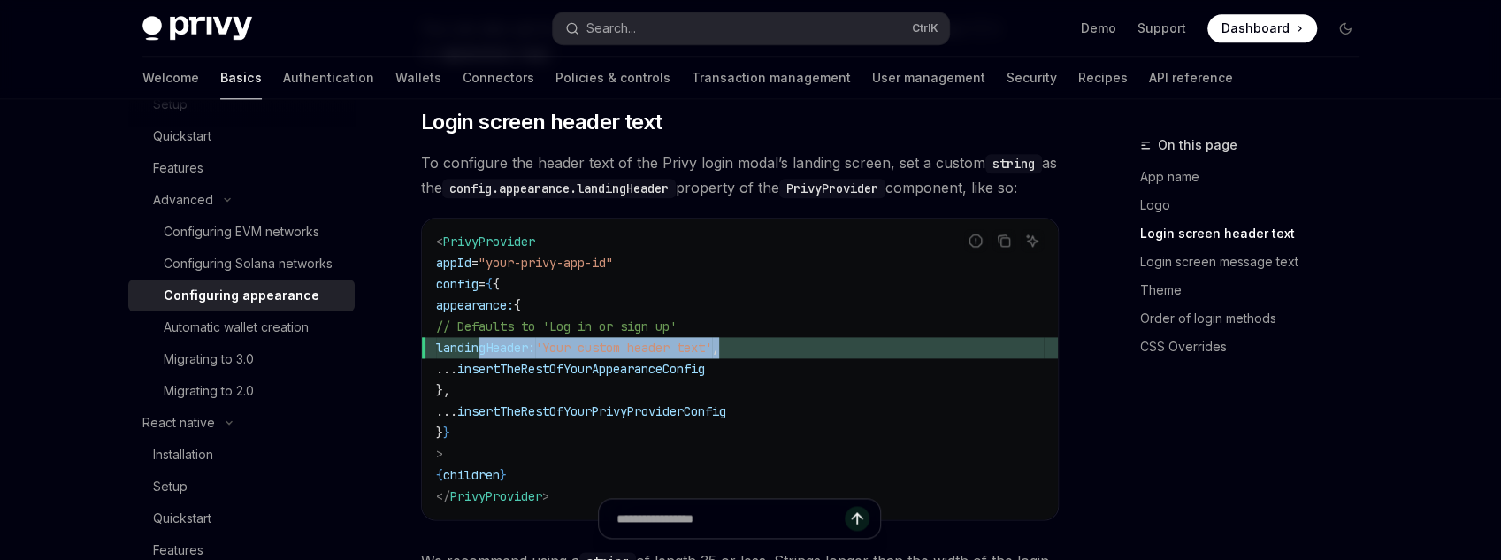
drag, startPoint x: 482, startPoint y: 326, endPoint x: 815, endPoint y: 317, distance: 333.6
click at [815, 337] on span "landingHeader: 'Your custom header text' ," at bounding box center [740, 347] width 608 height 21
drag, startPoint x: 468, startPoint y: 318, endPoint x: 859, endPoint y: 318, distance: 390.9
click at [859, 337] on span "landingHeader: 'Your custom header text' ," at bounding box center [740, 347] width 608 height 21
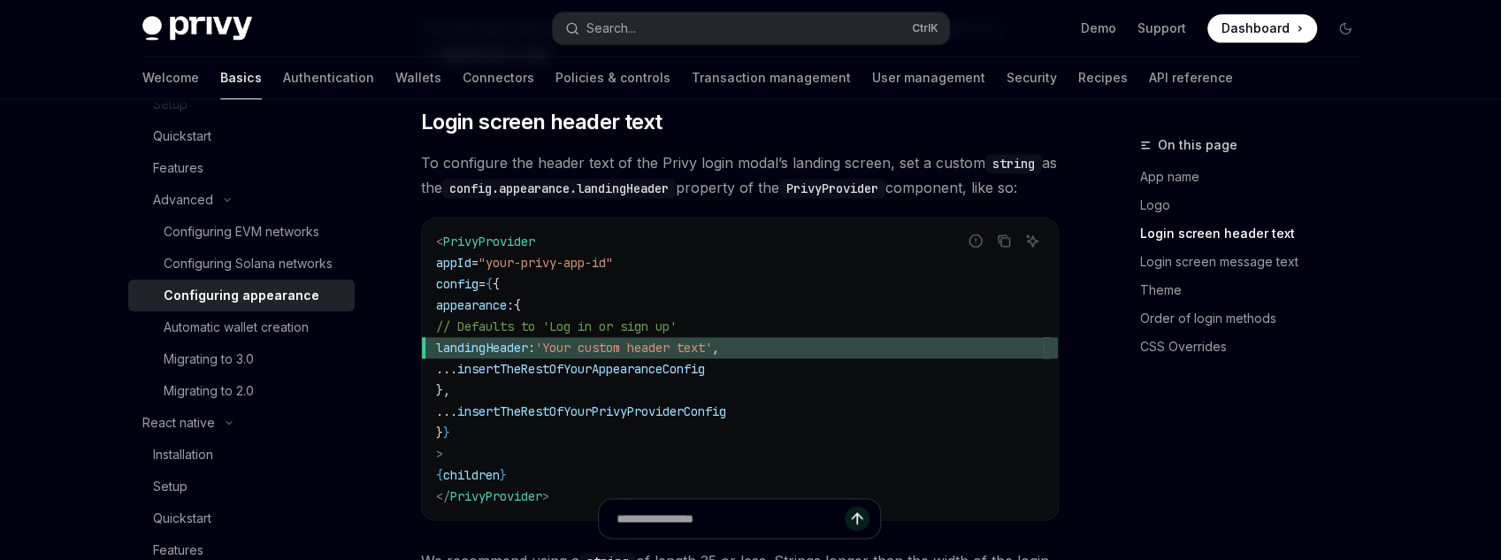
click at [859, 337] on span "landingHeader: 'Your custom header text' ," at bounding box center [740, 347] width 608 height 21
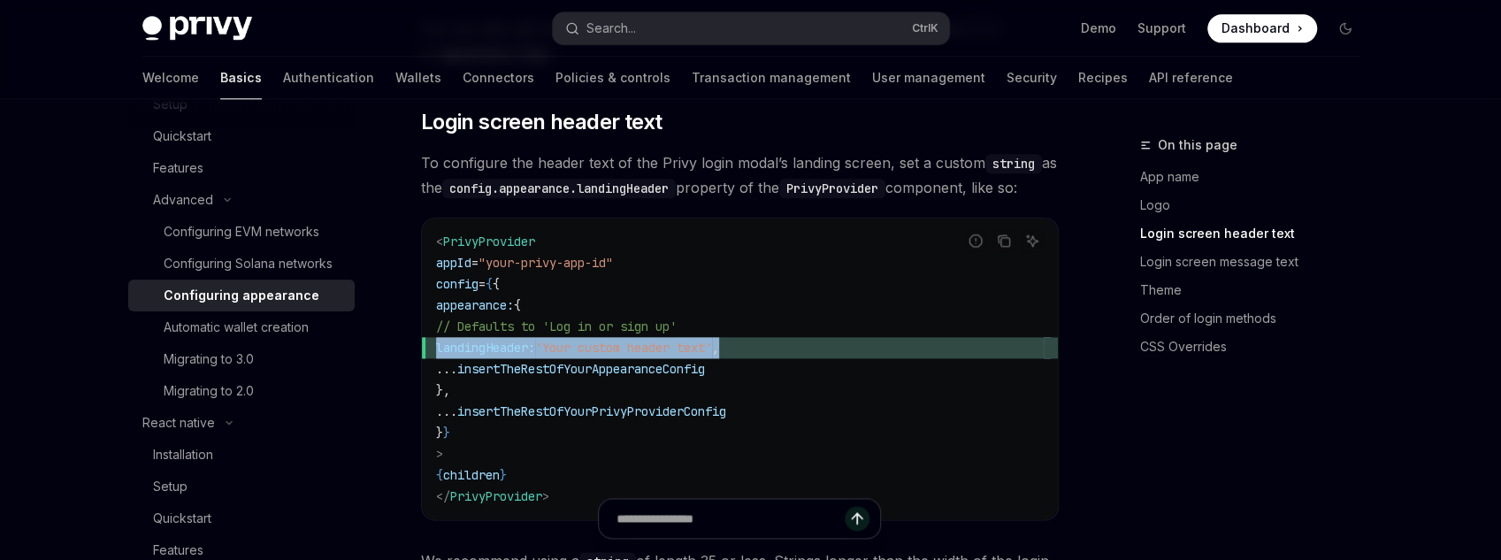
click at [859, 337] on span "landingHeader: 'Your custom header text' ," at bounding box center [740, 347] width 608 height 21
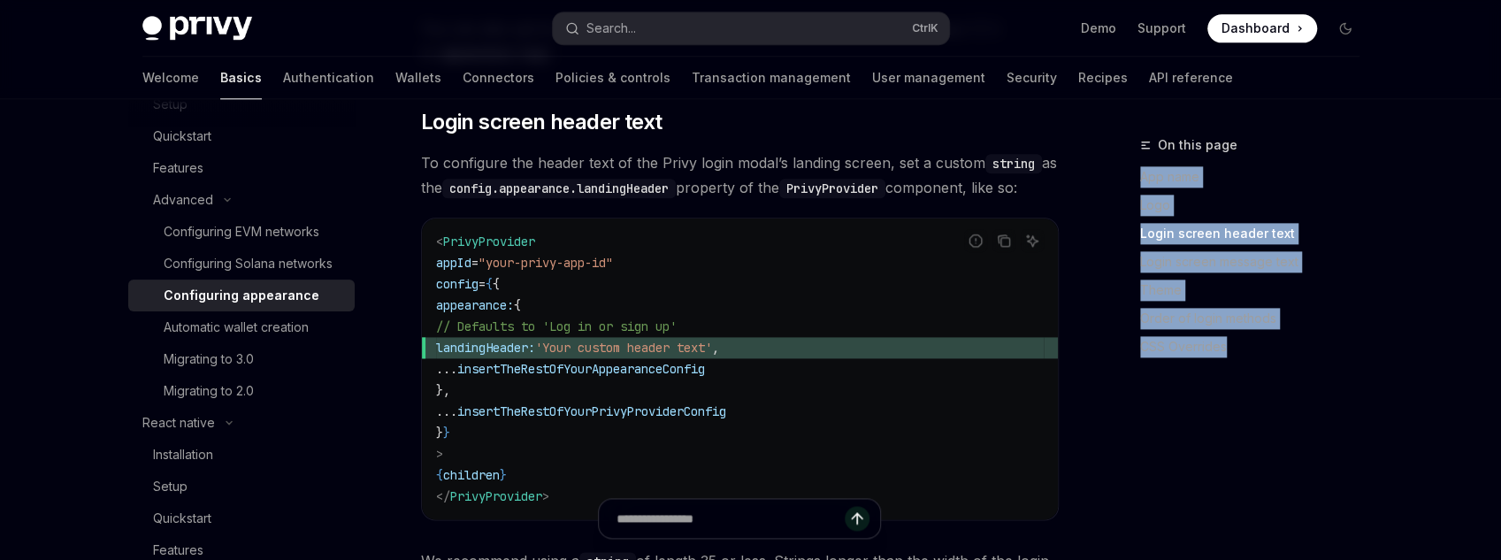
drag, startPoint x: 1195, startPoint y: 422, endPoint x: 1106, endPoint y: 165, distance: 271.3
click at [1106, 165] on div "On this page App name Logo Login screen header text Login screen message text T…" at bounding box center [1239, 346] width 269 height 425
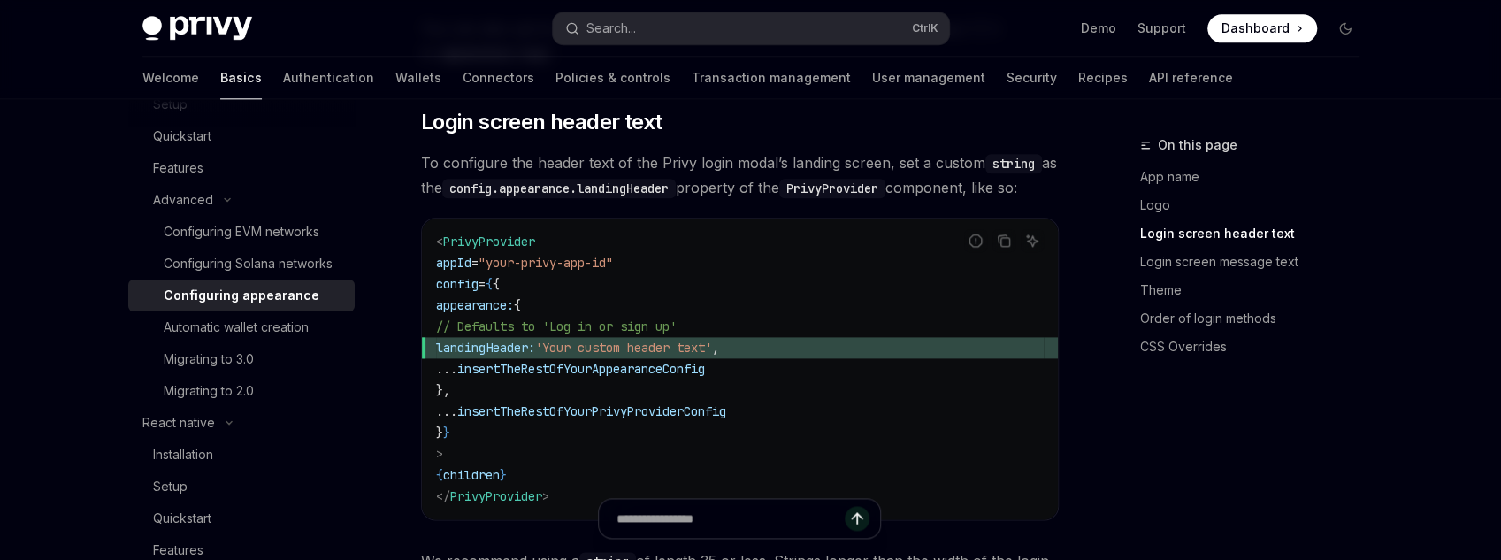
click at [228, 374] on link "Migrating to 3.0" at bounding box center [241, 359] width 226 height 32
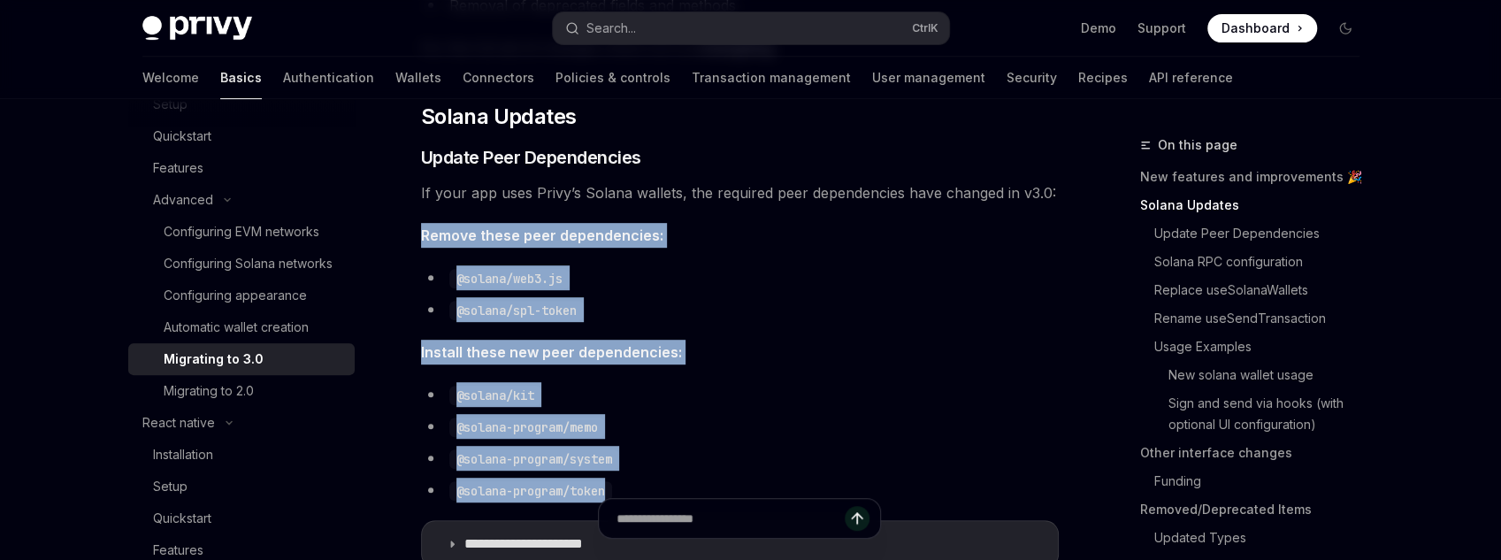
scroll to position [495, 0]
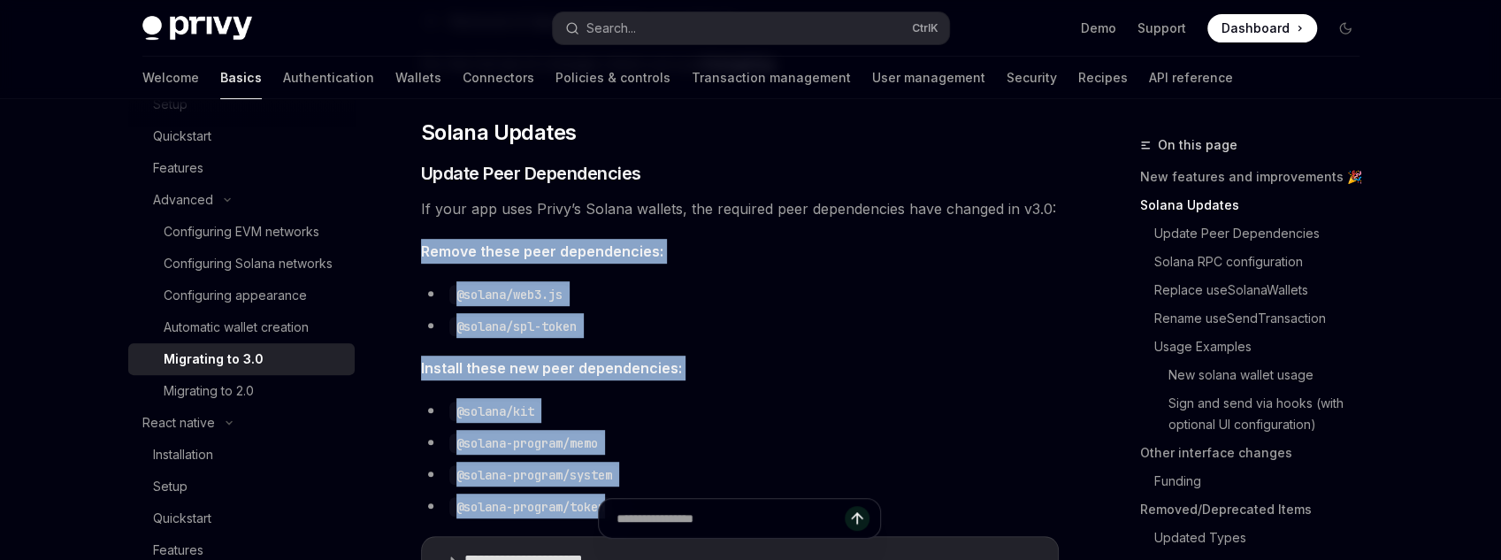
drag, startPoint x: 660, startPoint y: 357, endPoint x: 410, endPoint y: 241, distance: 275.4
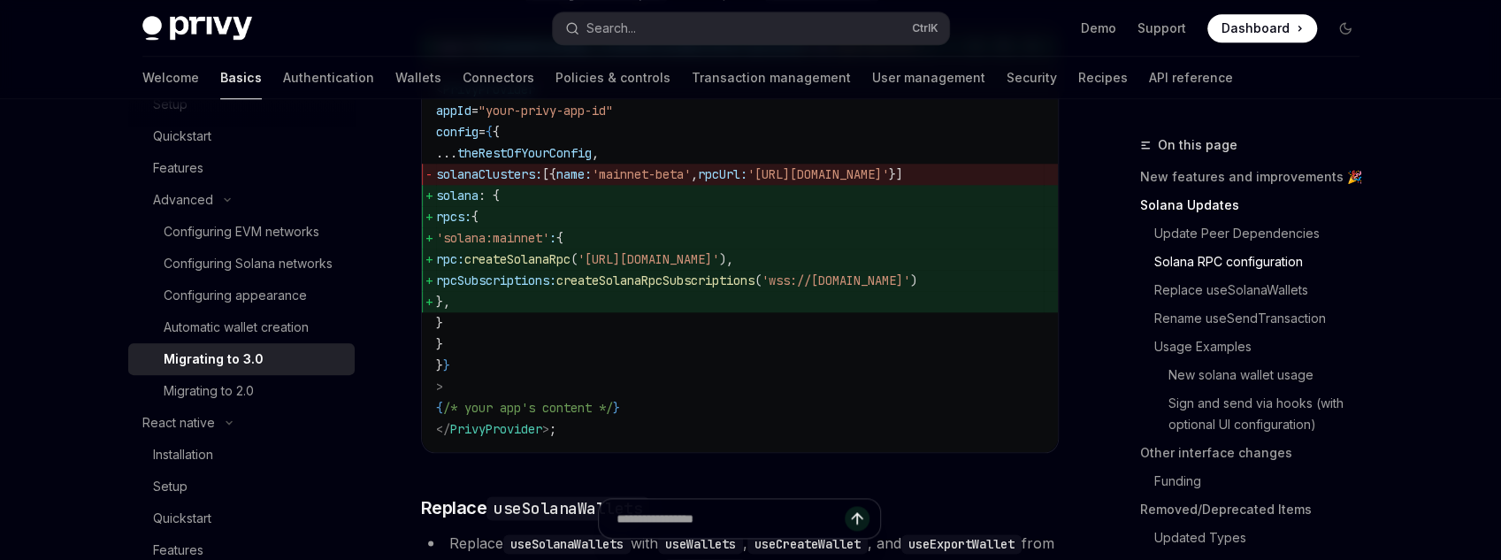
scroll to position [1203, 0]
click at [267, 420] on button "React native" at bounding box center [241, 423] width 226 height 32
click at [262, 420] on button "React native" at bounding box center [241, 423] width 226 height 32
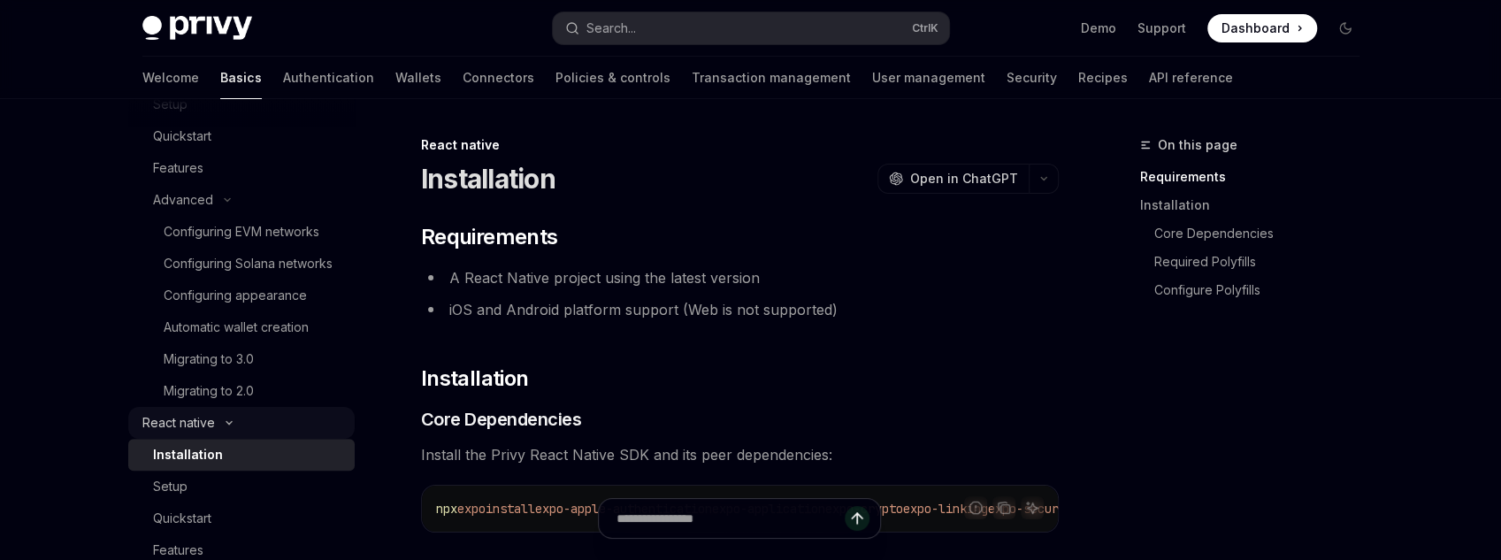
click at [257, 422] on button "React native" at bounding box center [241, 423] width 226 height 32
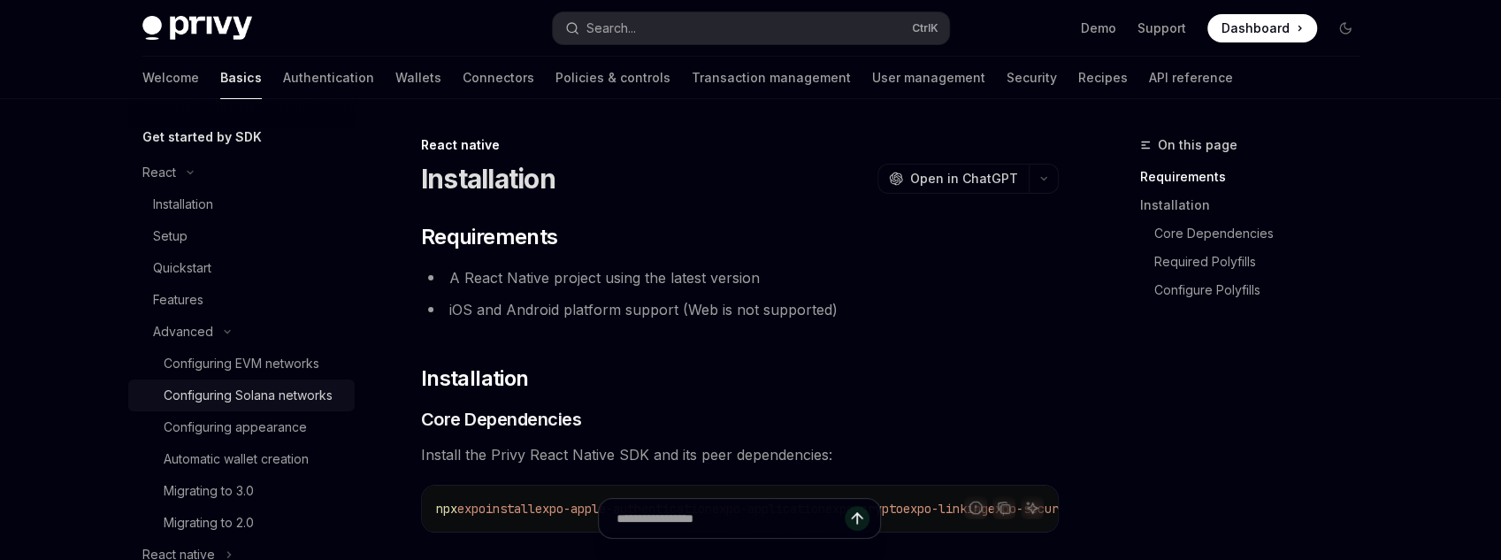
scroll to position [177, 0]
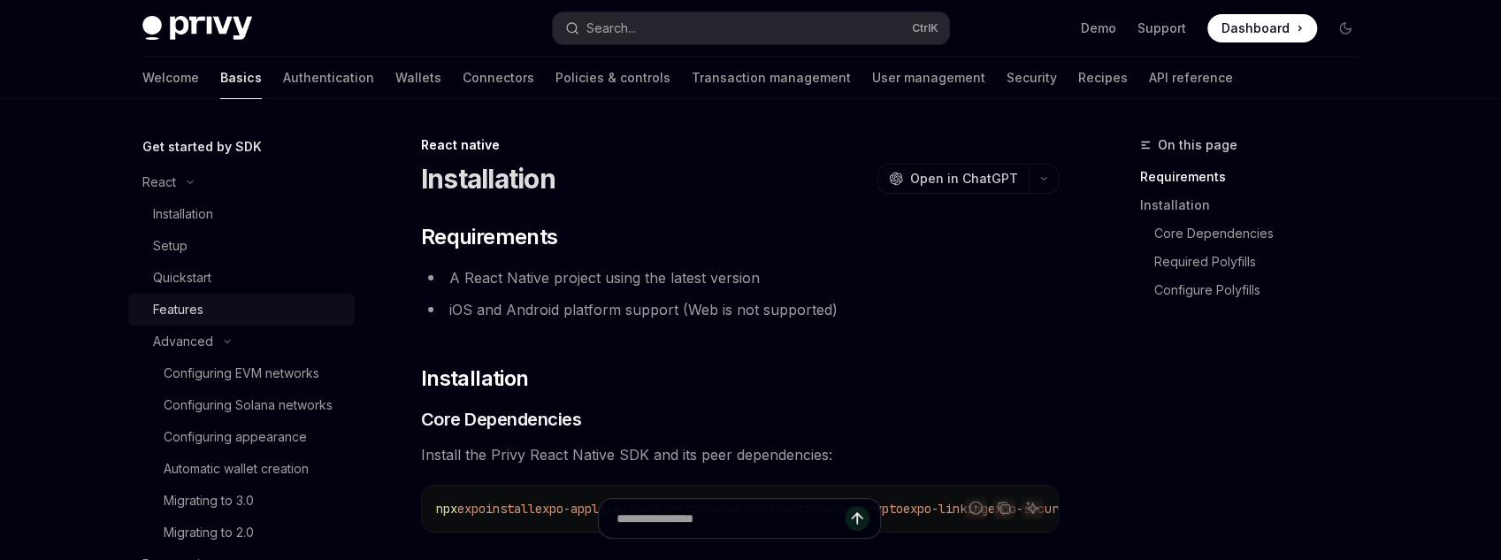
click at [223, 314] on div "Features" at bounding box center [248, 309] width 191 height 21
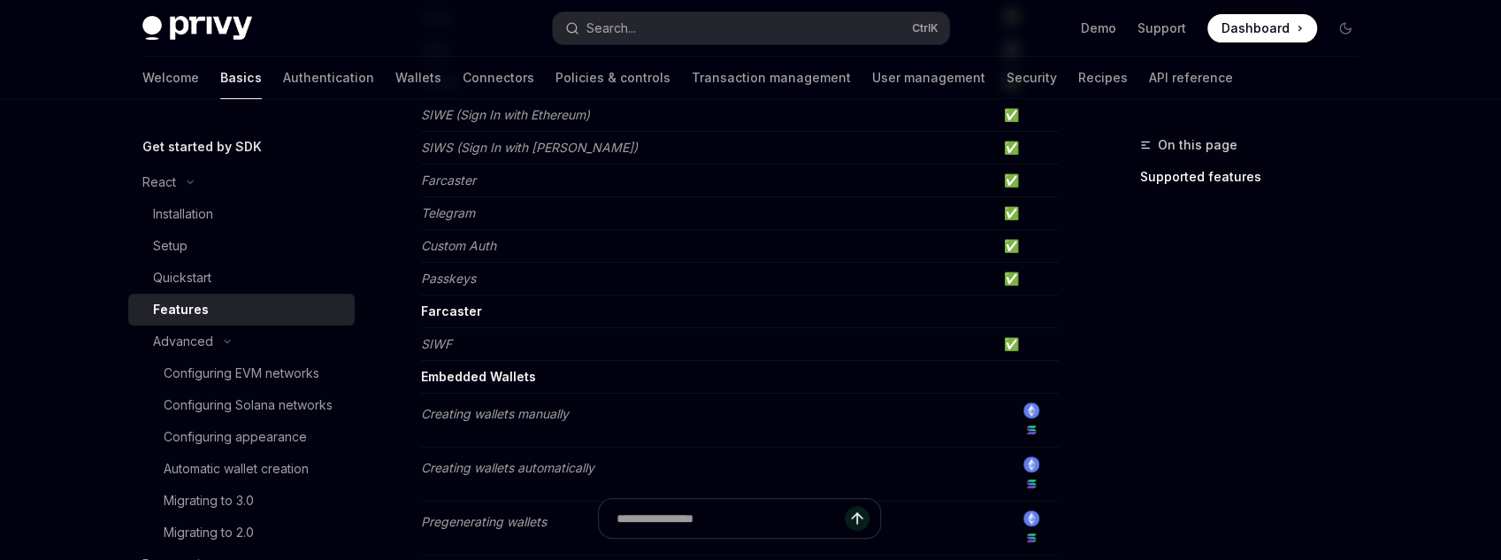
scroll to position [283, 0]
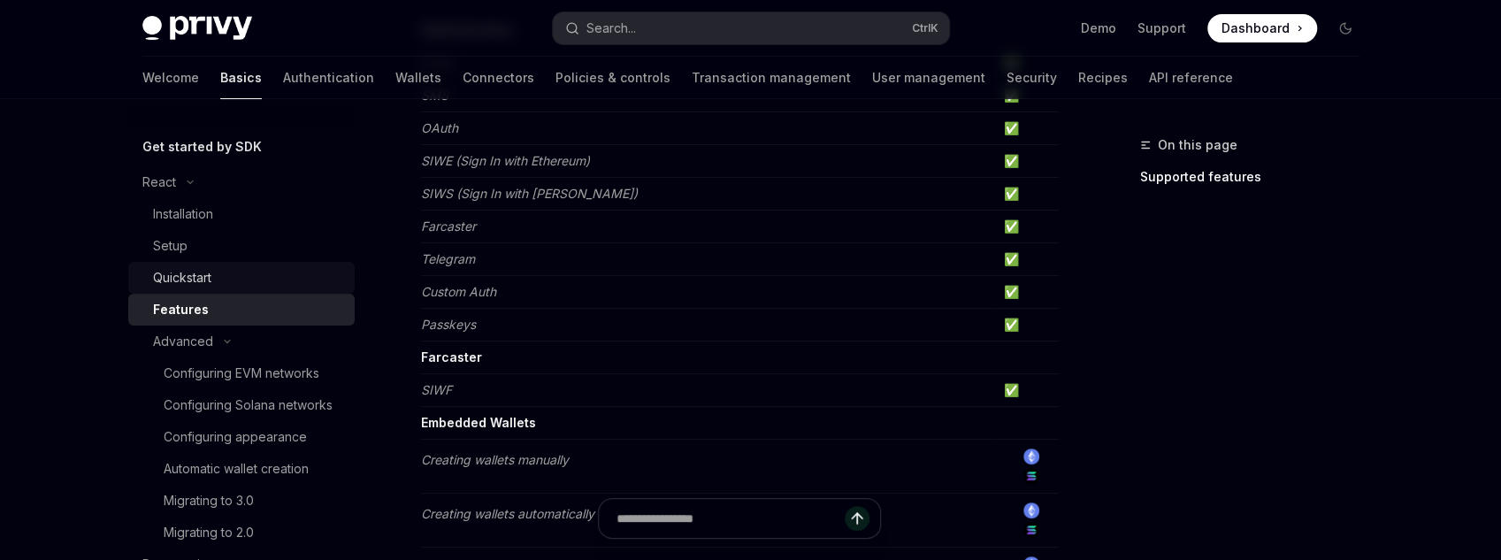
click at [203, 280] on div "Quickstart" at bounding box center [182, 277] width 58 height 21
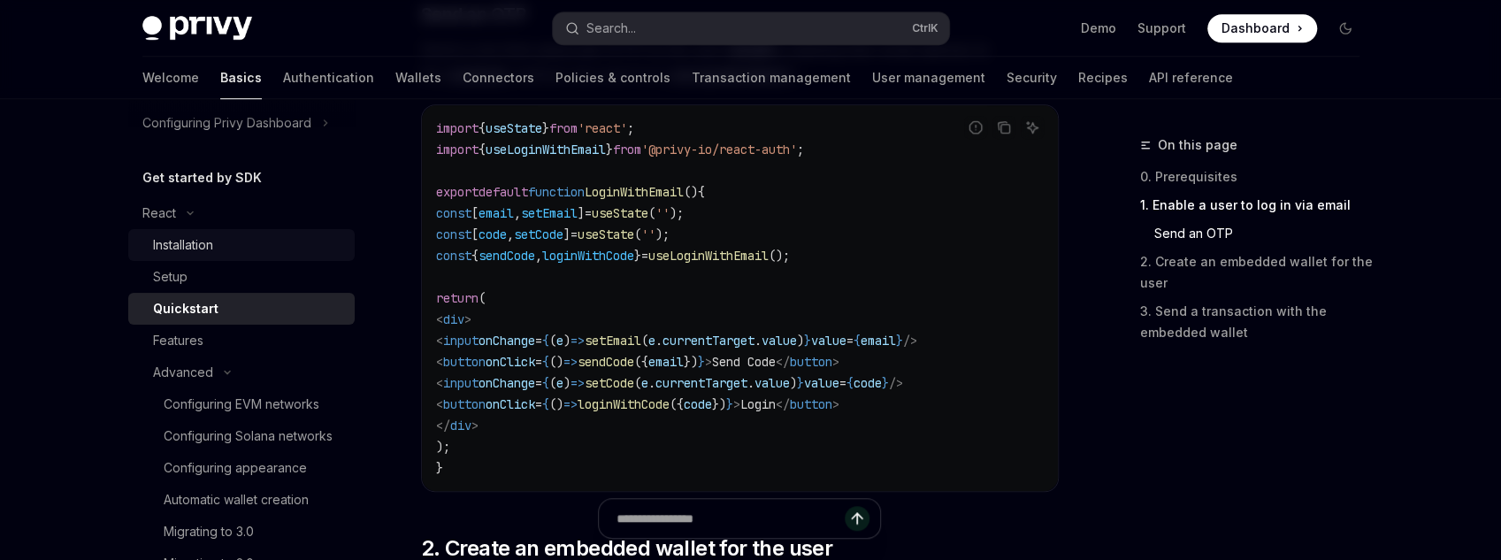
scroll to position [106, 0]
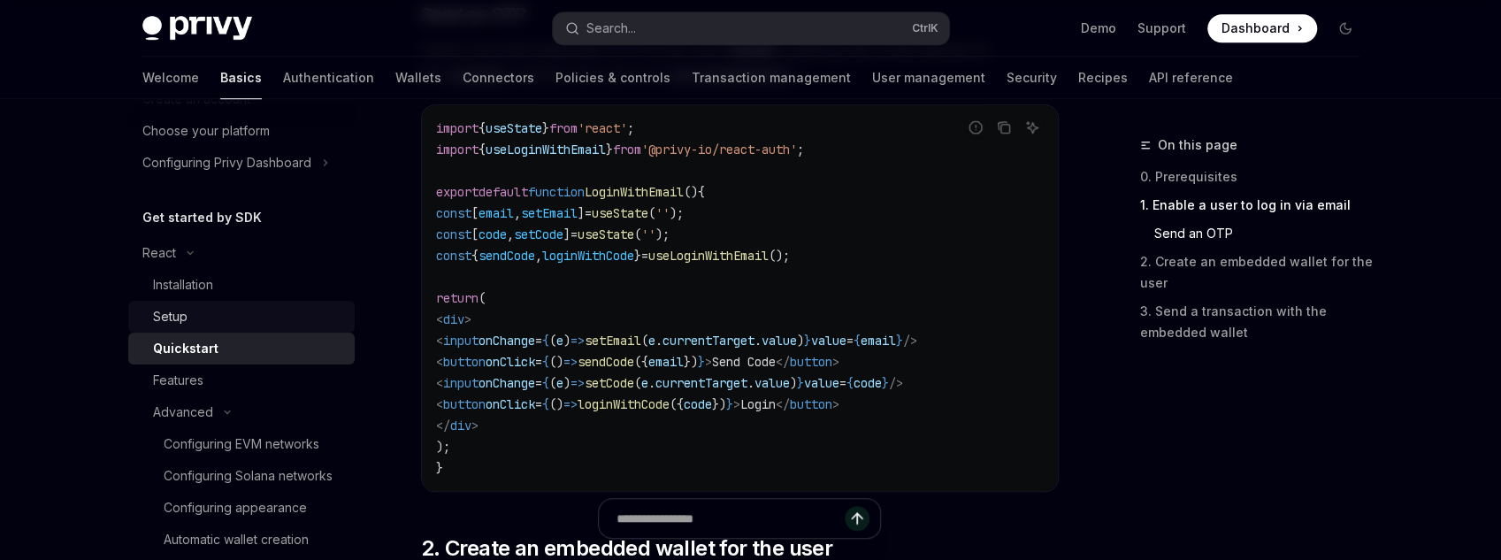
click at [230, 318] on div "Setup" at bounding box center [248, 316] width 191 height 21
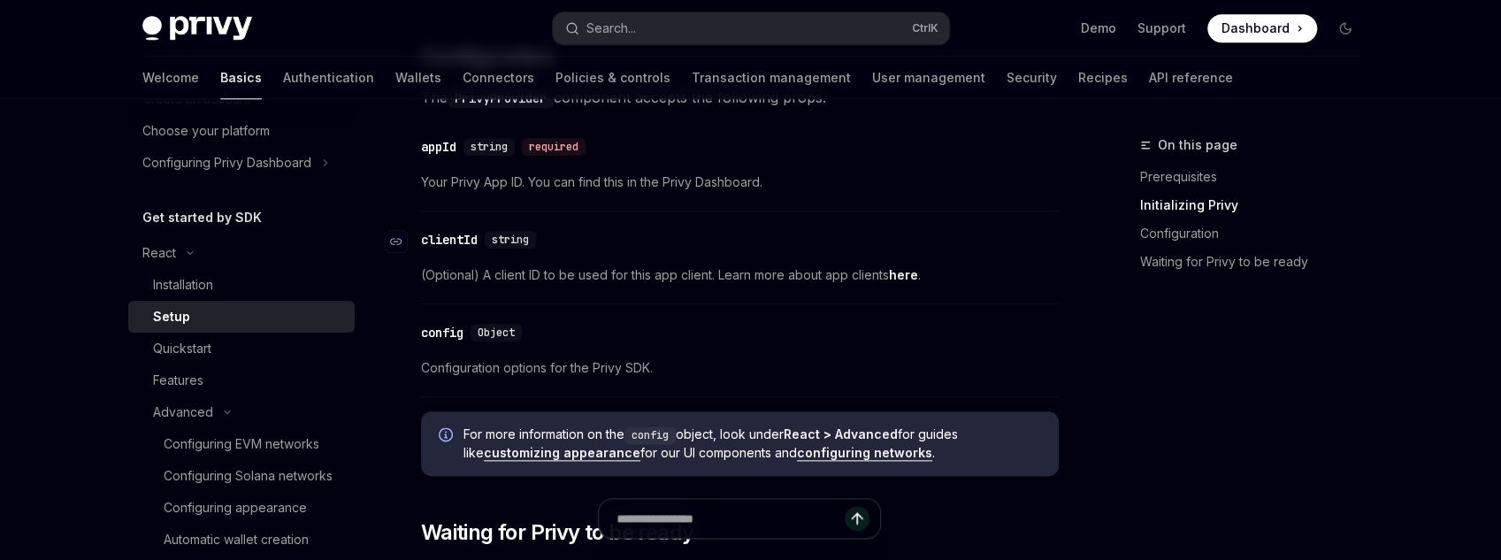
scroll to position [1274, 0]
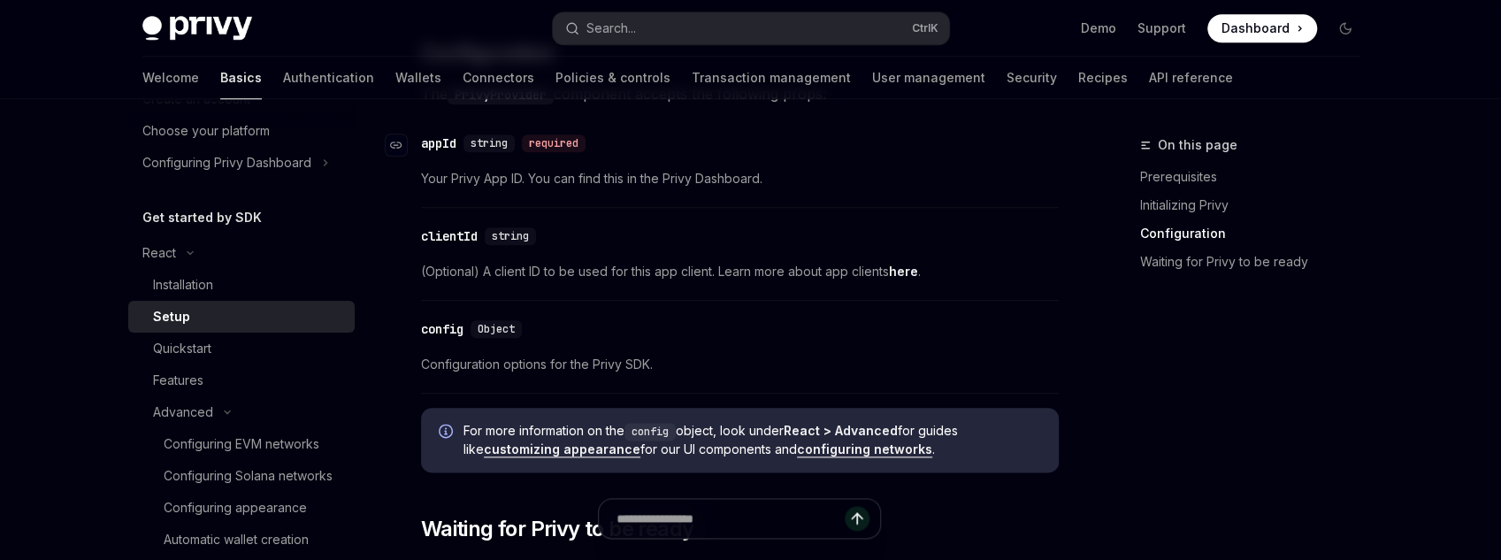
drag, startPoint x: 557, startPoint y: 144, endPoint x: 526, endPoint y: 145, distance: 31.0
click at [554, 144] on div "required" at bounding box center [554, 143] width 64 height 18
click at [469, 141] on div "string" at bounding box center [488, 143] width 51 height 18
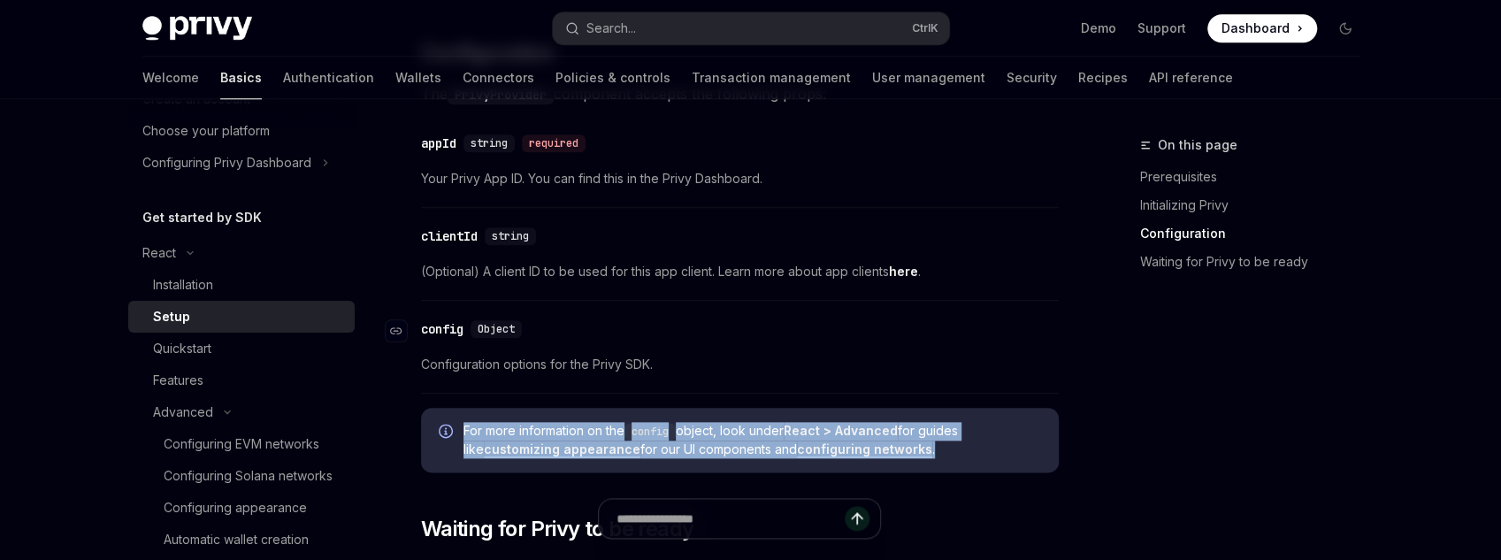
drag, startPoint x: 1075, startPoint y: 452, endPoint x: 1007, endPoint y: 327, distance: 142.1
click at [1045, 365] on div "On this page Prerequisites Initializing Privy Configuration Waiting for Privy t…" at bounding box center [750, 318] width 1245 height 2986
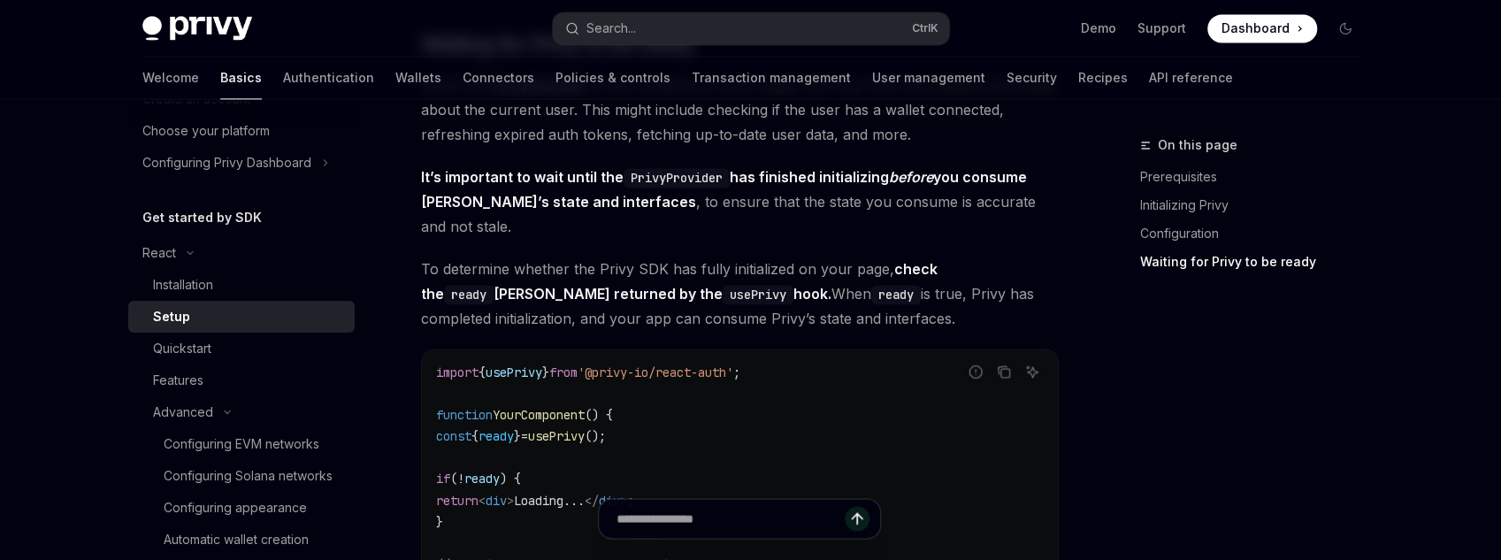
scroll to position [1769, 0]
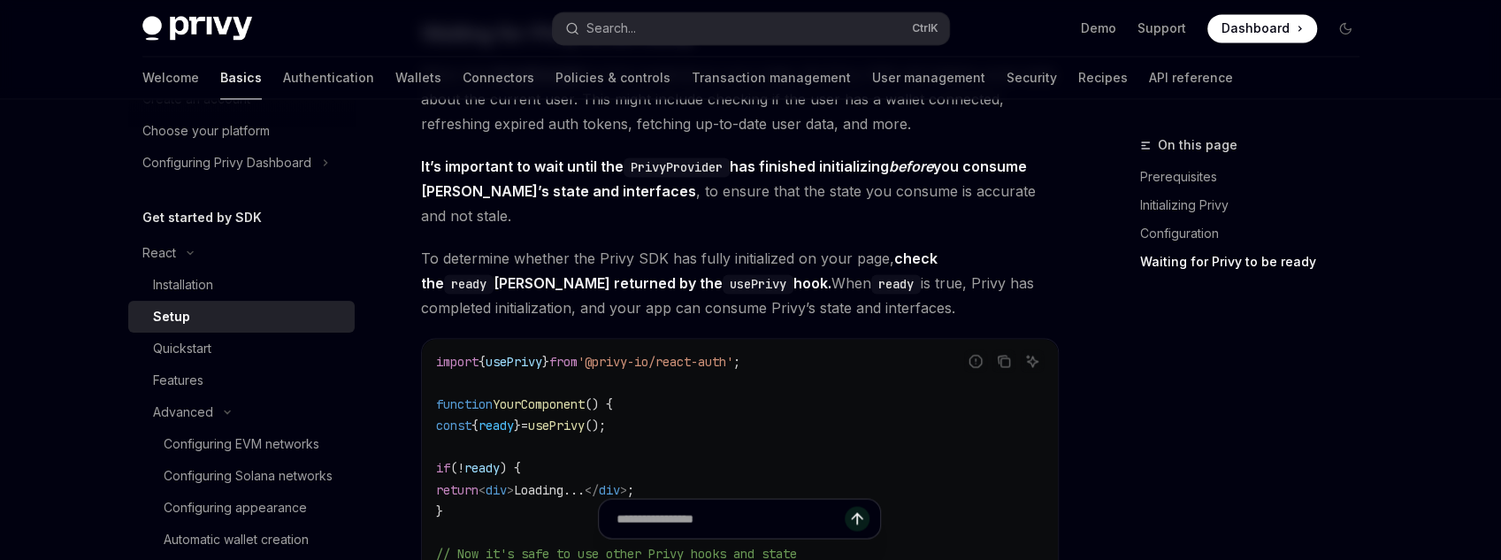
click at [502, 354] on span "usePrivy" at bounding box center [514, 362] width 57 height 16
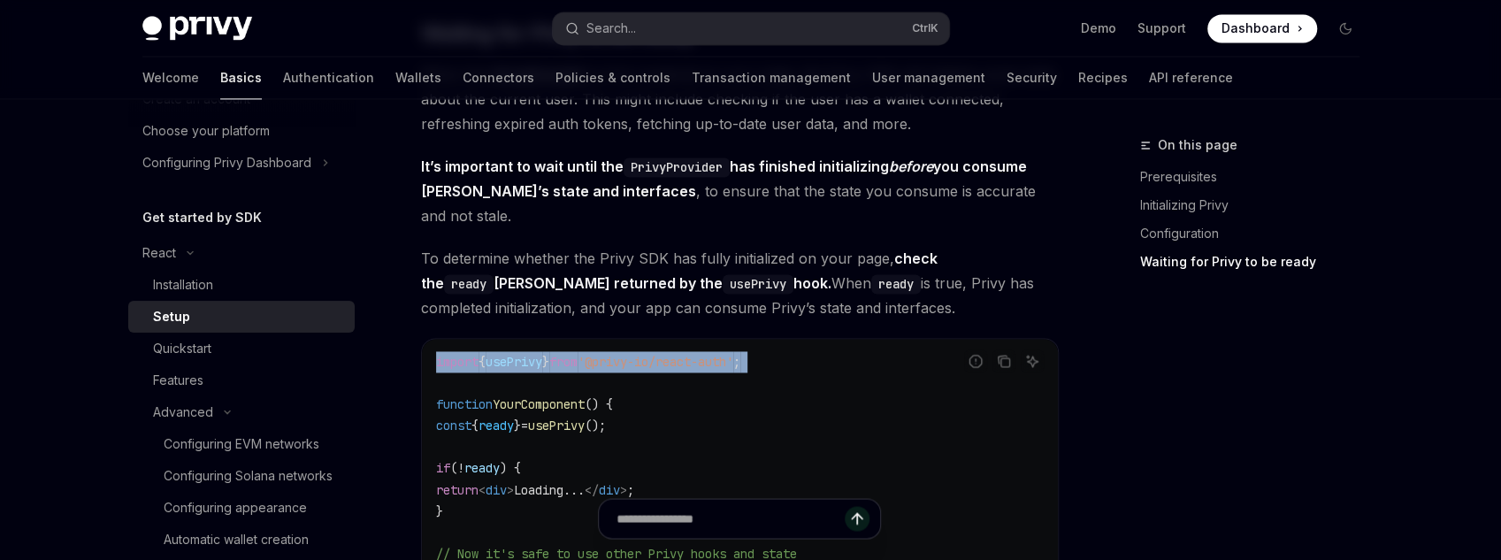
click at [502, 354] on span "usePrivy" at bounding box center [514, 362] width 57 height 16
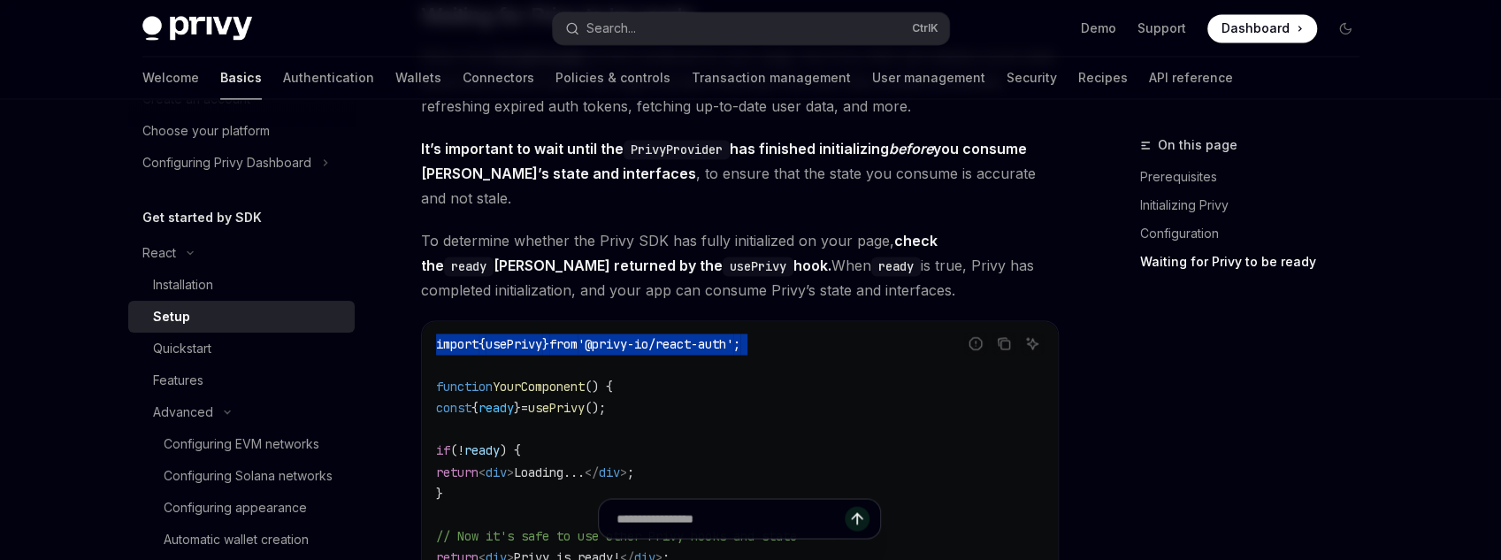
scroll to position [1981, 0]
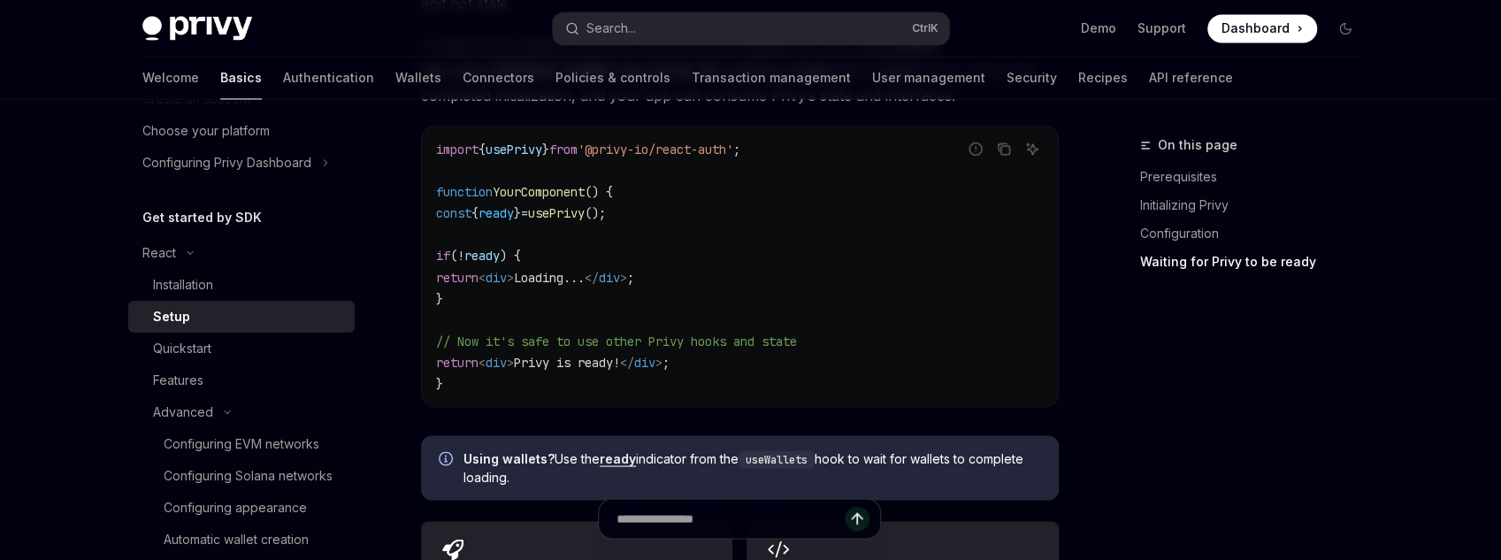
drag, startPoint x: 794, startPoint y: 350, endPoint x: 737, endPoint y: 371, distance: 61.0
click at [737, 371] on div "import { usePrivy } from '@privy-io/react-auth' ; function YourComponent () { c…" at bounding box center [740, 265] width 636 height 279
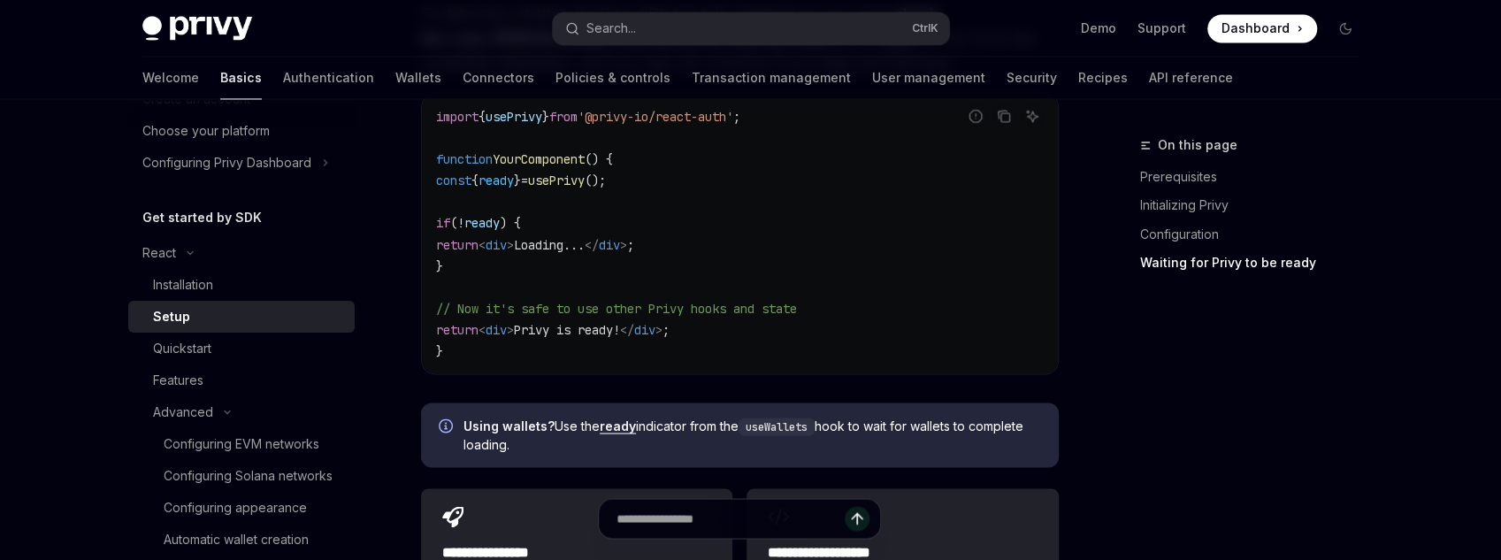
scroll to position [2052, 0]
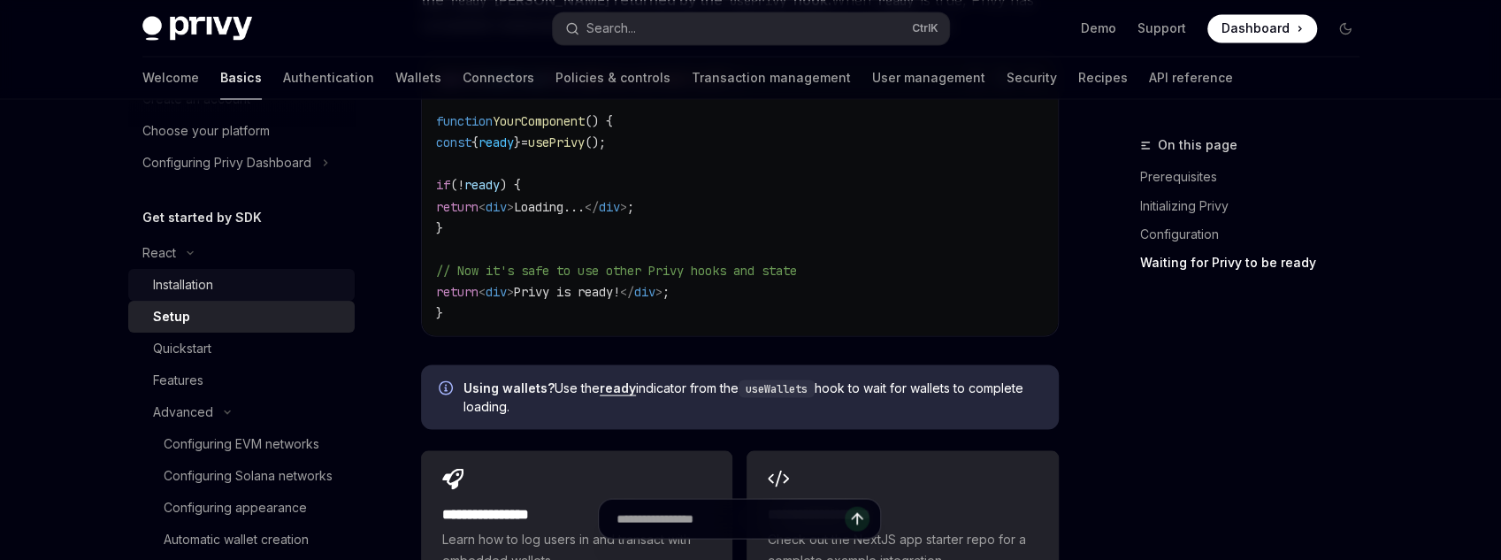
click at [249, 280] on div "Installation" at bounding box center [248, 284] width 191 height 21
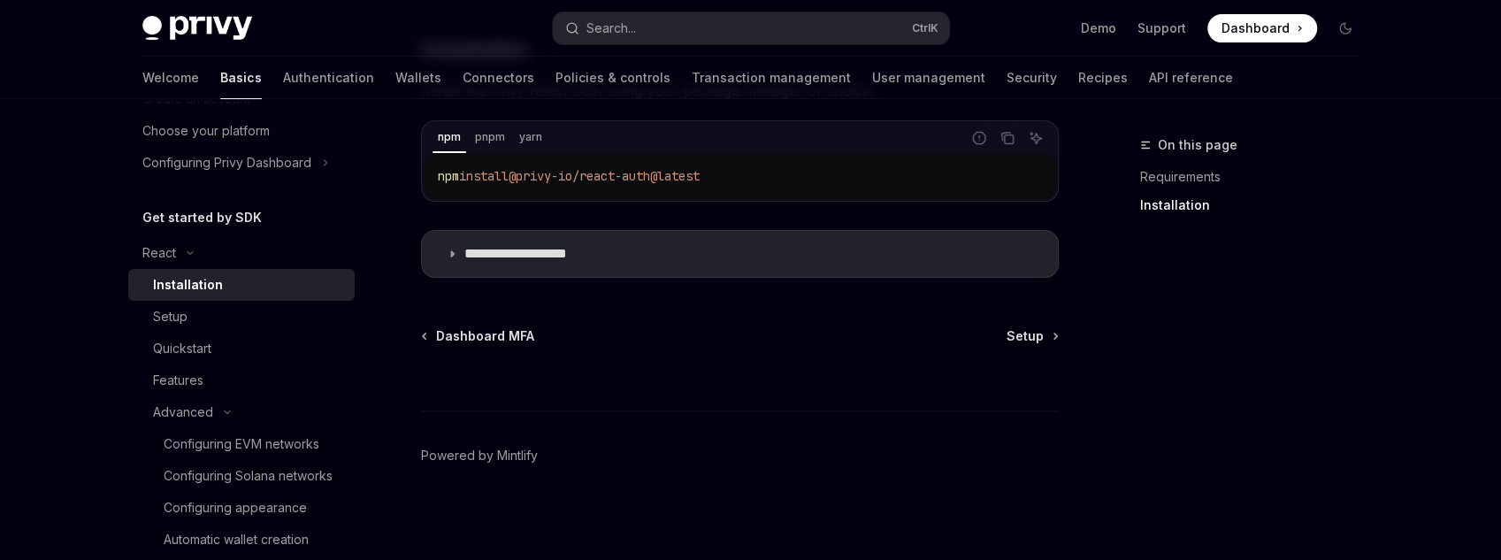
scroll to position [331, 0]
click at [559, 262] on summary "**********" at bounding box center [740, 252] width 636 height 46
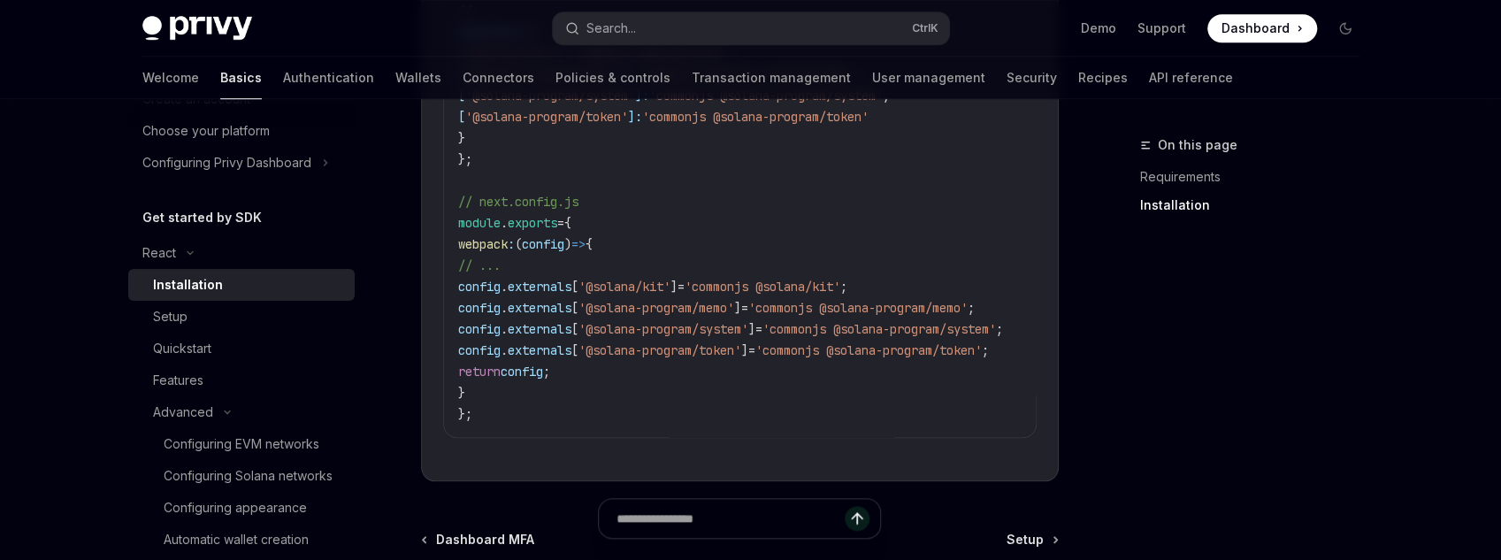
scroll to position [968, 0]
click at [214, 329] on link "Setup" at bounding box center [241, 317] width 226 height 32
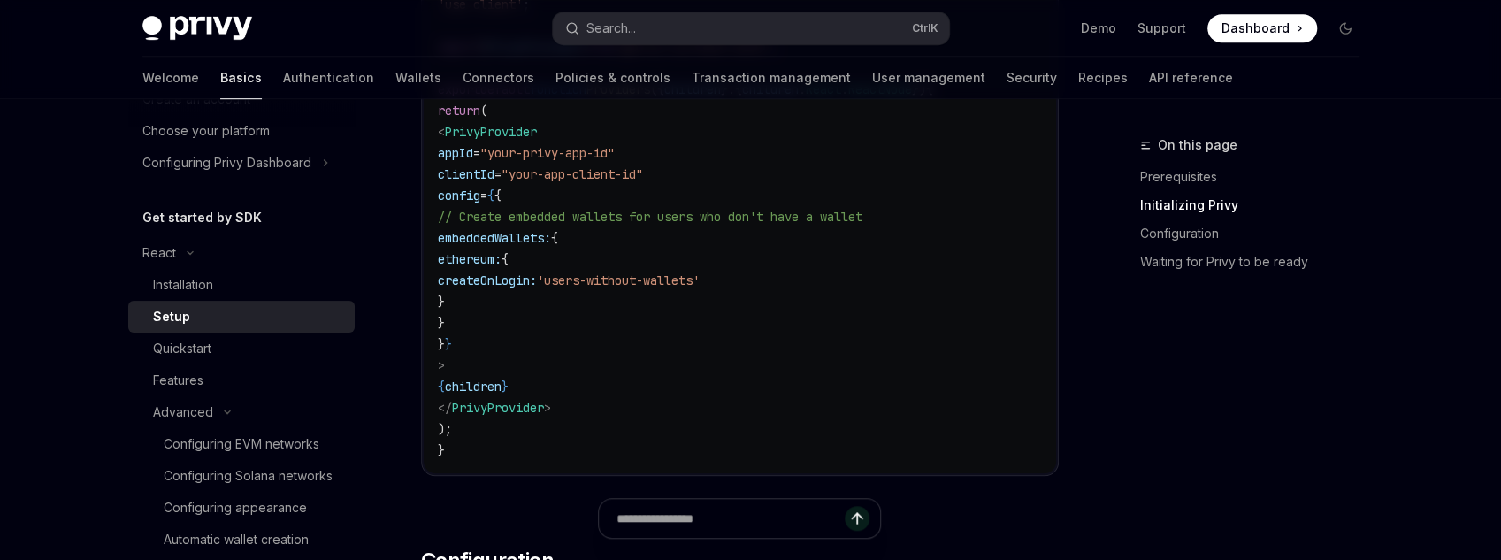
scroll to position [778, 0]
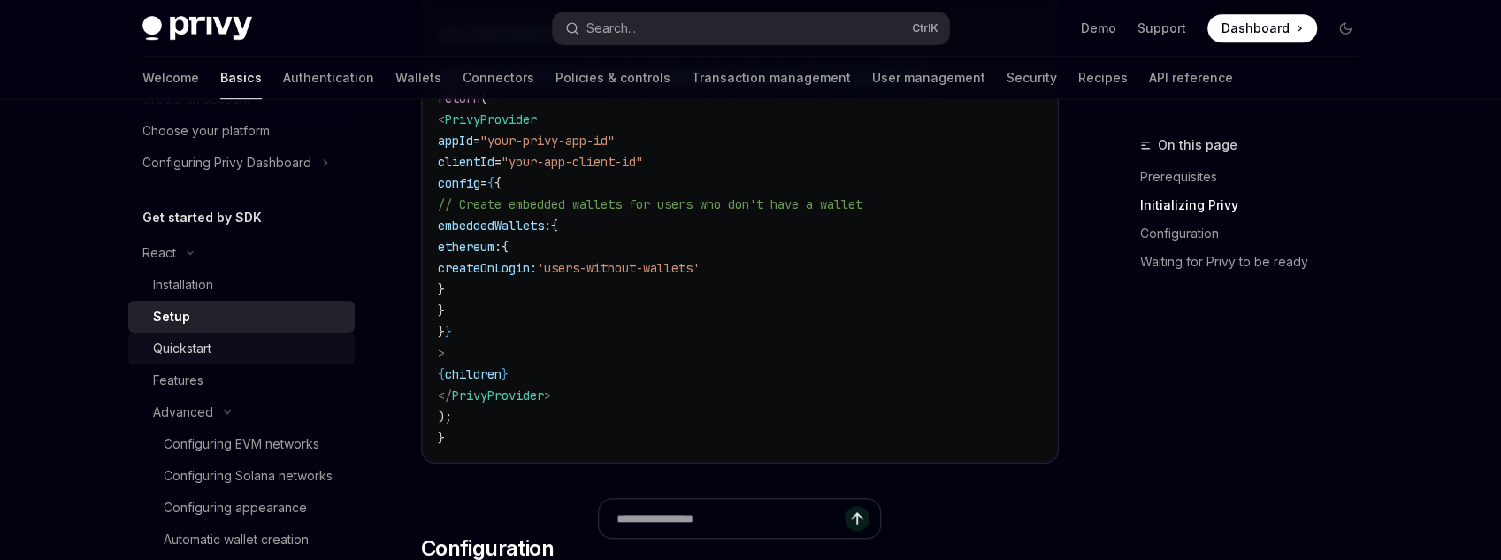
click at [256, 355] on div "Quickstart" at bounding box center [248, 348] width 191 height 21
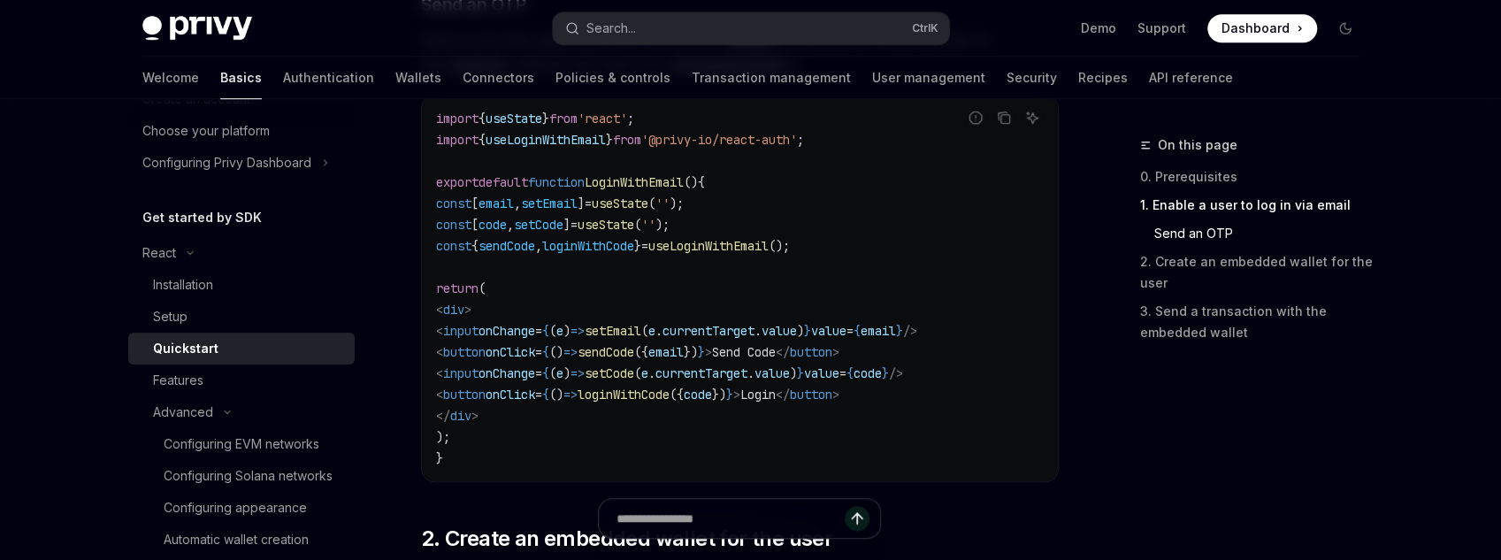
scroll to position [849, 0]
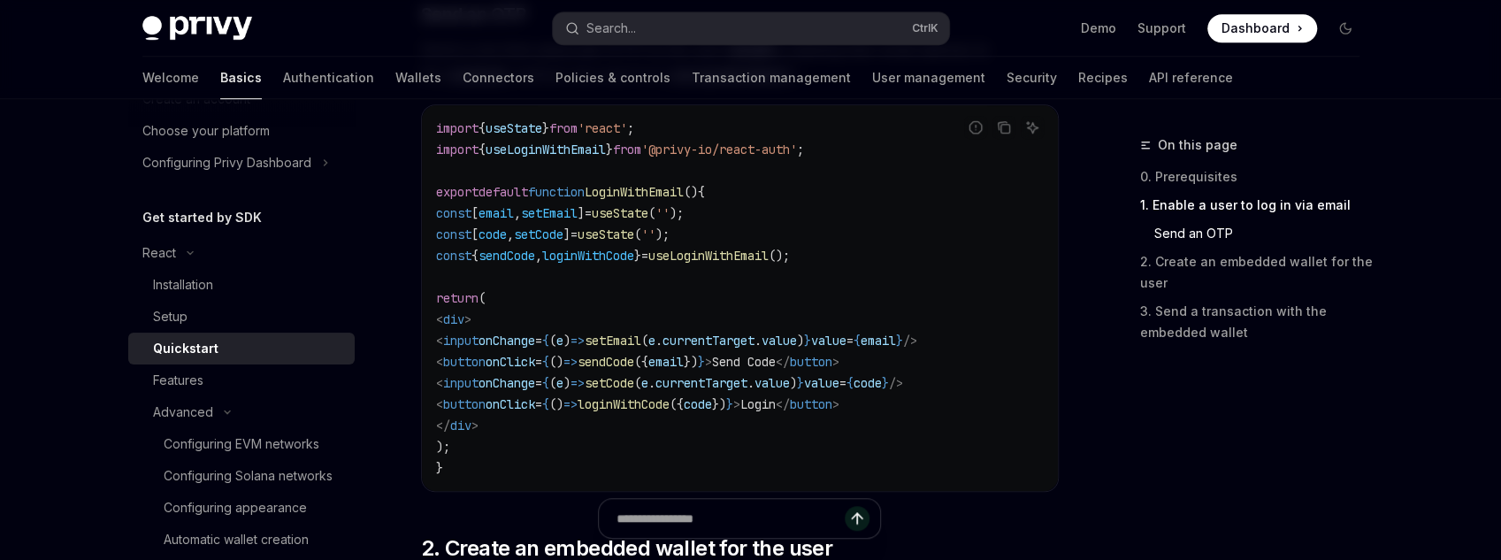
click at [616, 258] on span "loginWithCode" at bounding box center [588, 256] width 92 height 16
click at [212, 388] on div "Features" at bounding box center [248, 380] width 191 height 21
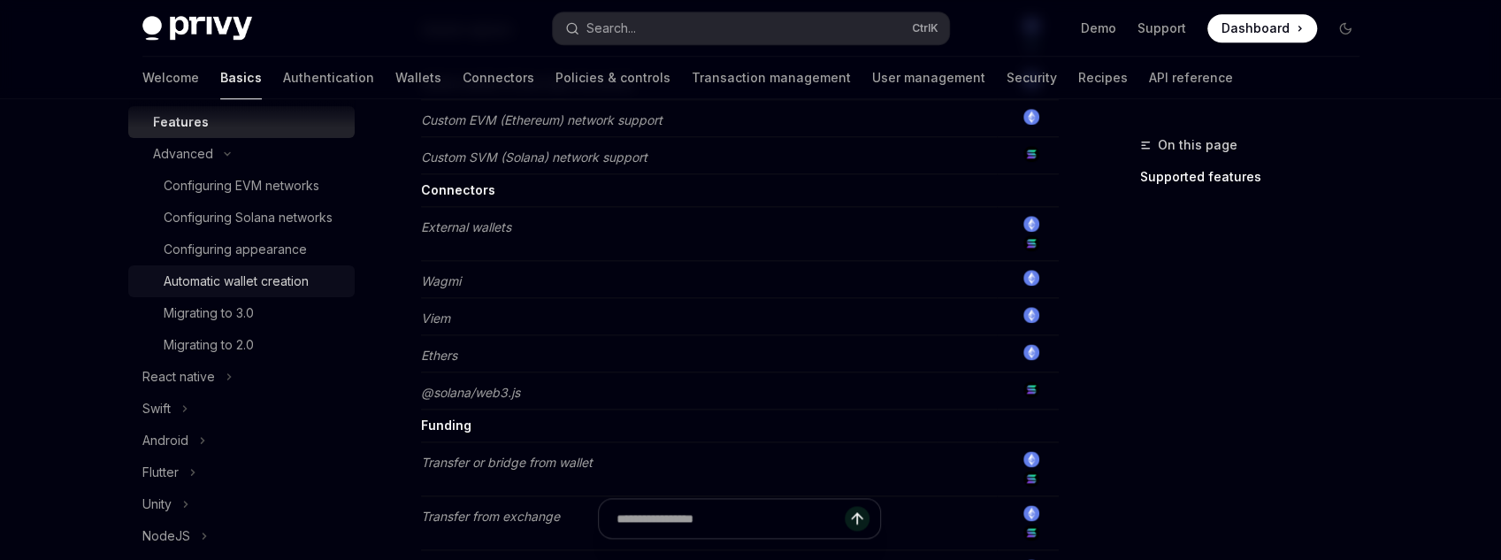
scroll to position [248, 0]
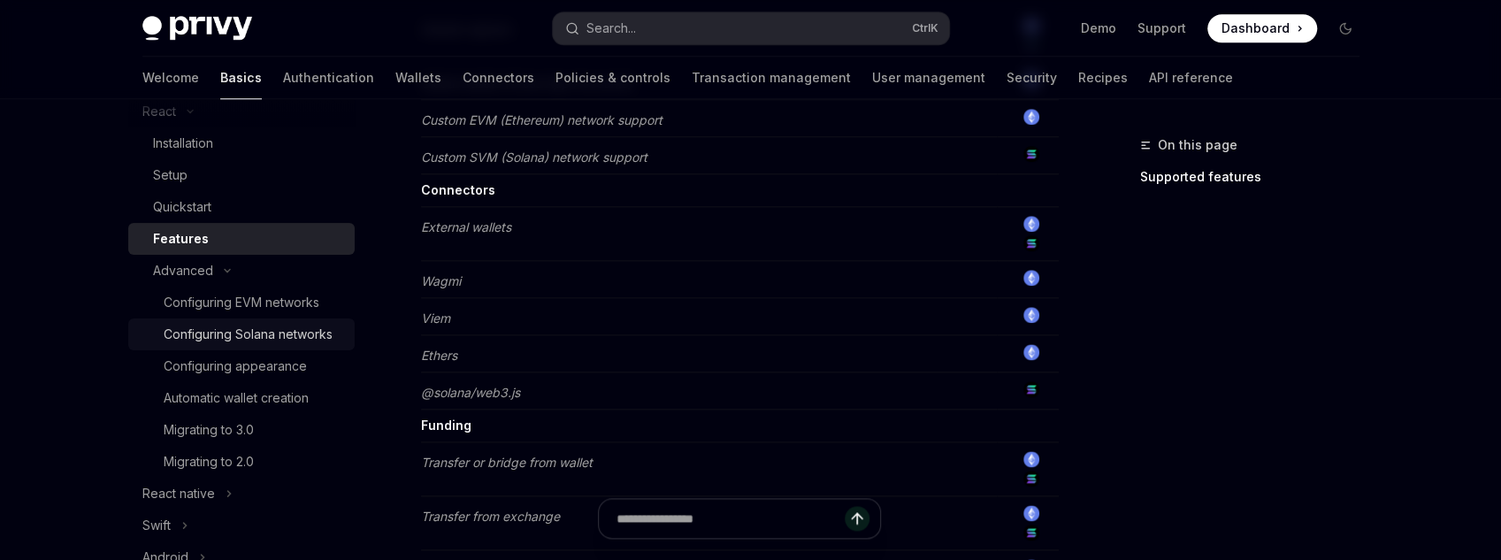
click at [267, 341] on div "Configuring Solana networks" at bounding box center [248, 334] width 169 height 21
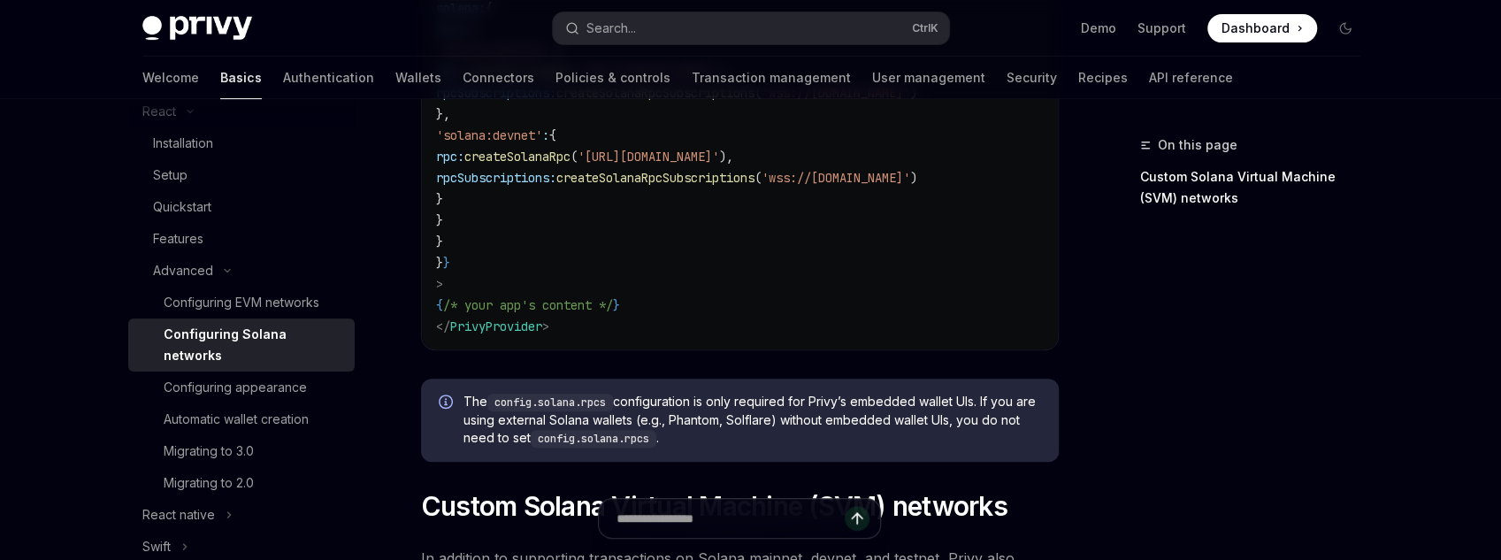
scroll to position [495, 0]
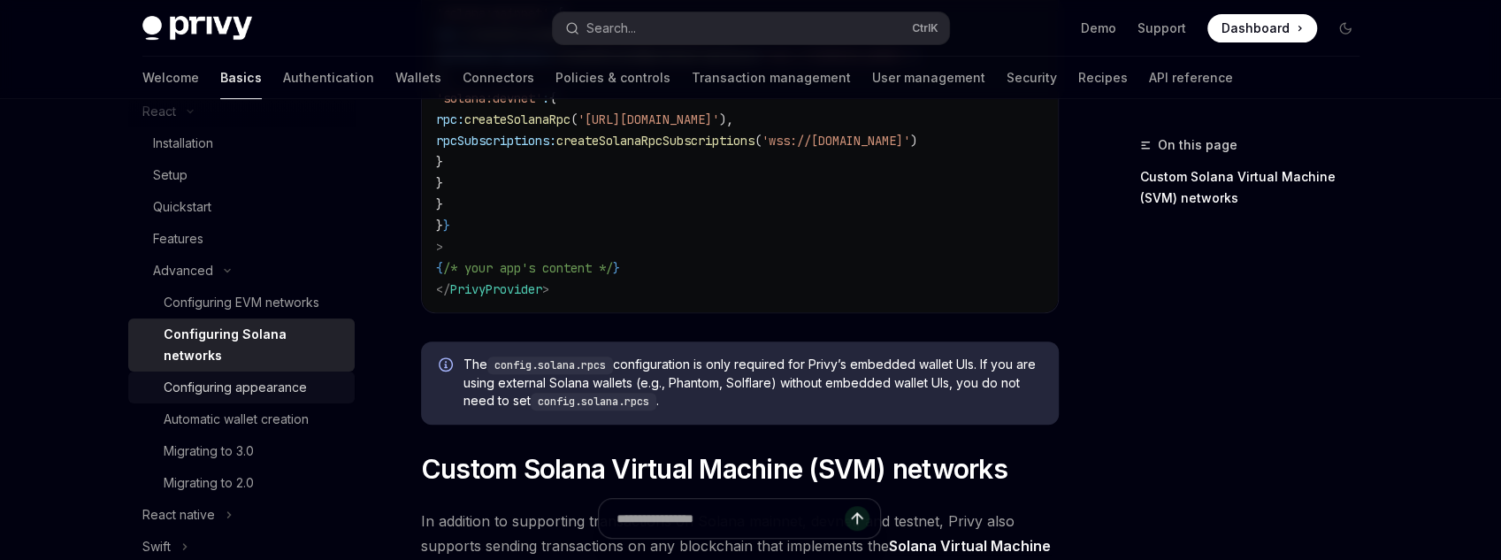
click at [267, 386] on div "Configuring appearance" at bounding box center [235, 387] width 143 height 21
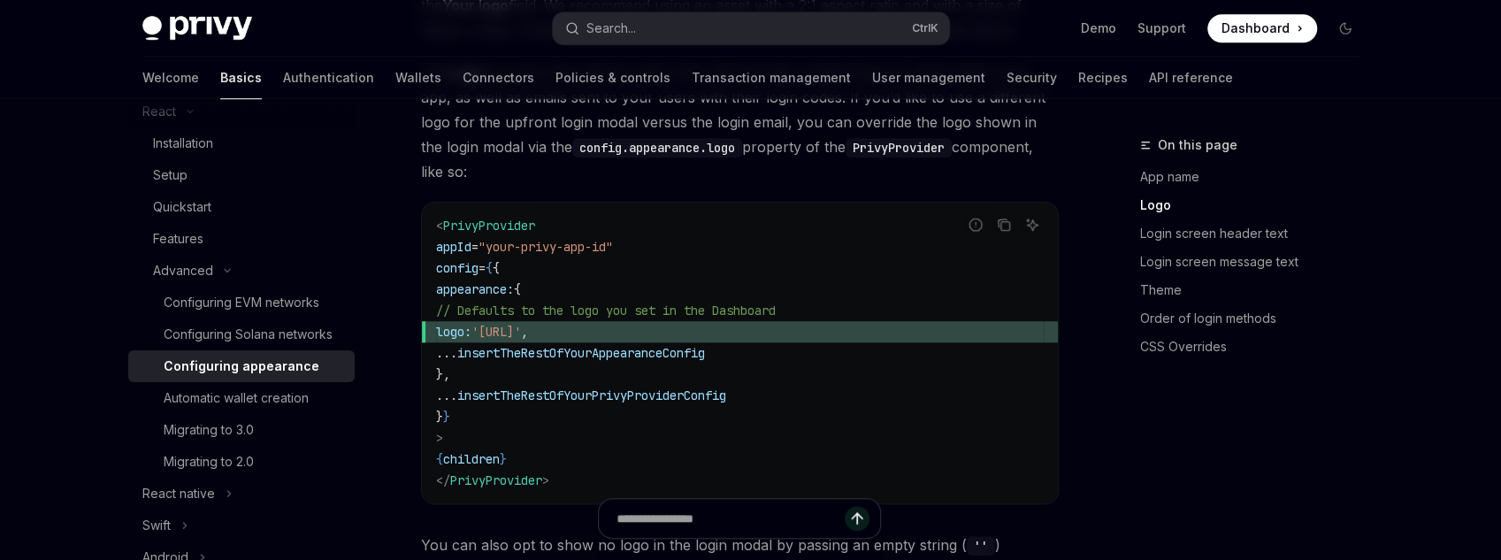
scroll to position [920, 0]
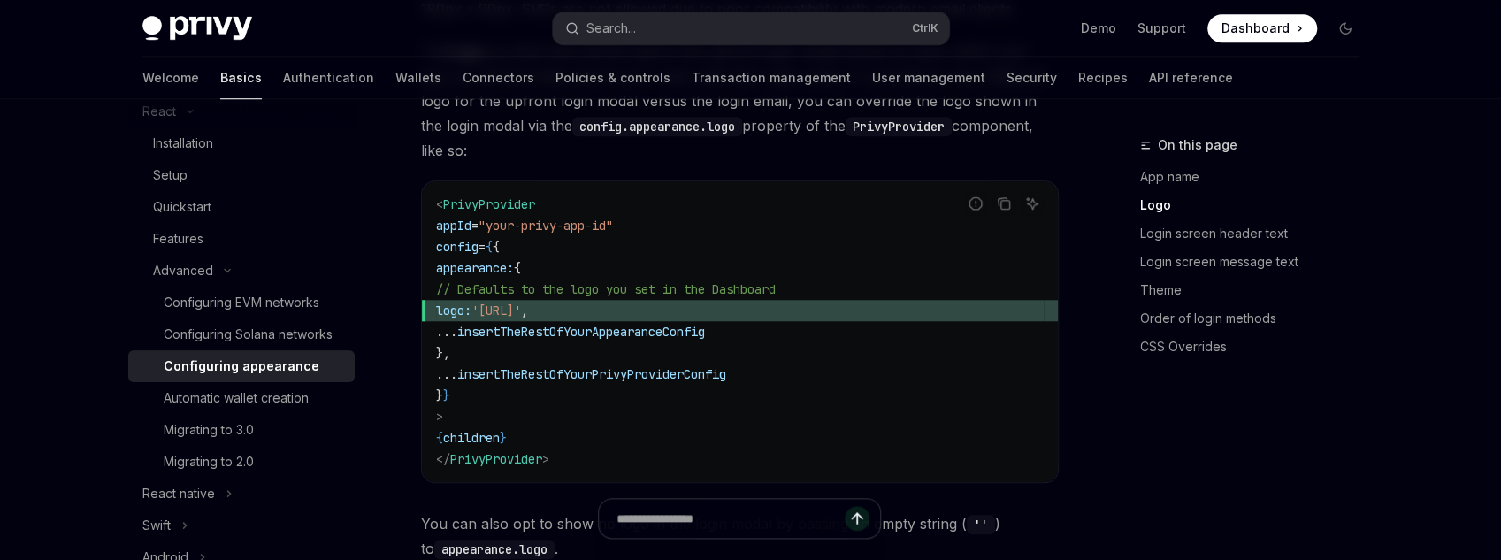
click at [271, 379] on link "Configuring appearance" at bounding box center [241, 366] width 226 height 32
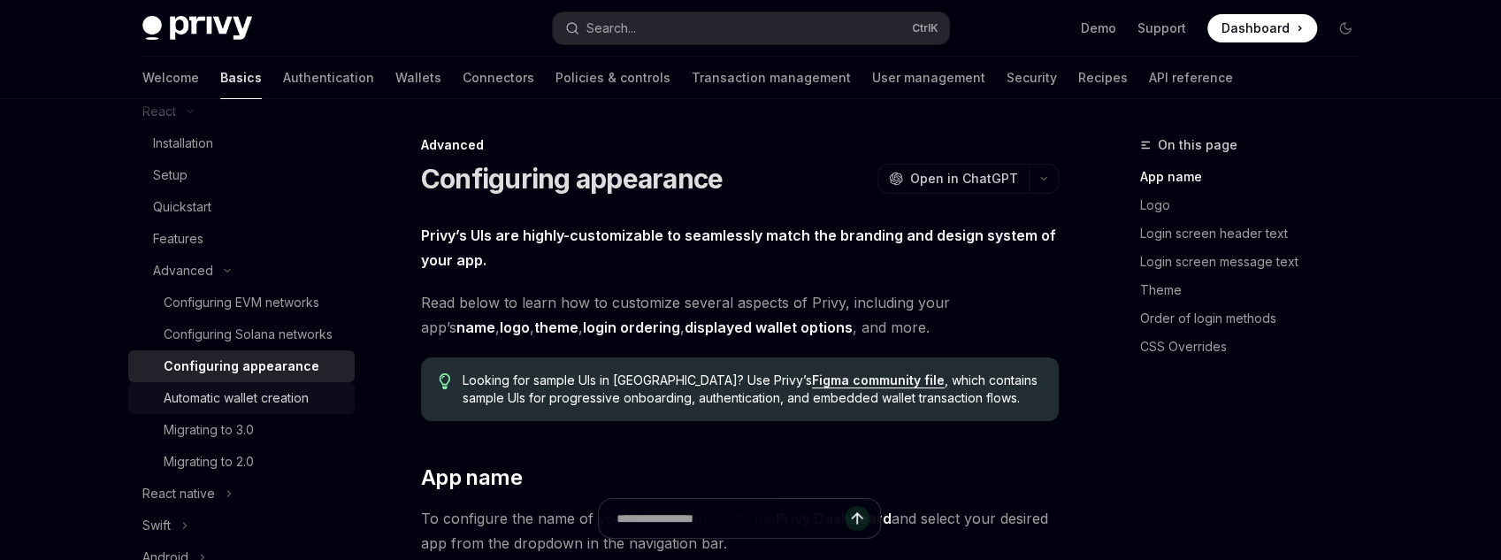
click at [263, 398] on div "Automatic wallet creation" at bounding box center [236, 397] width 145 height 21
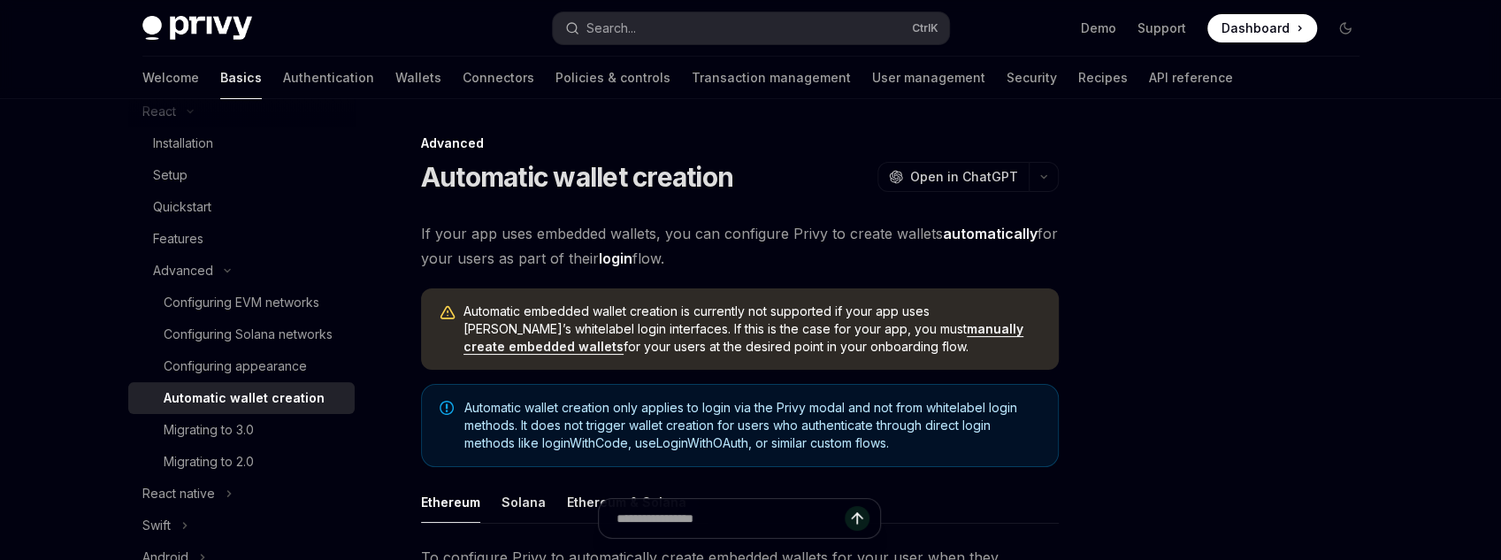
scroll to position [354, 0]
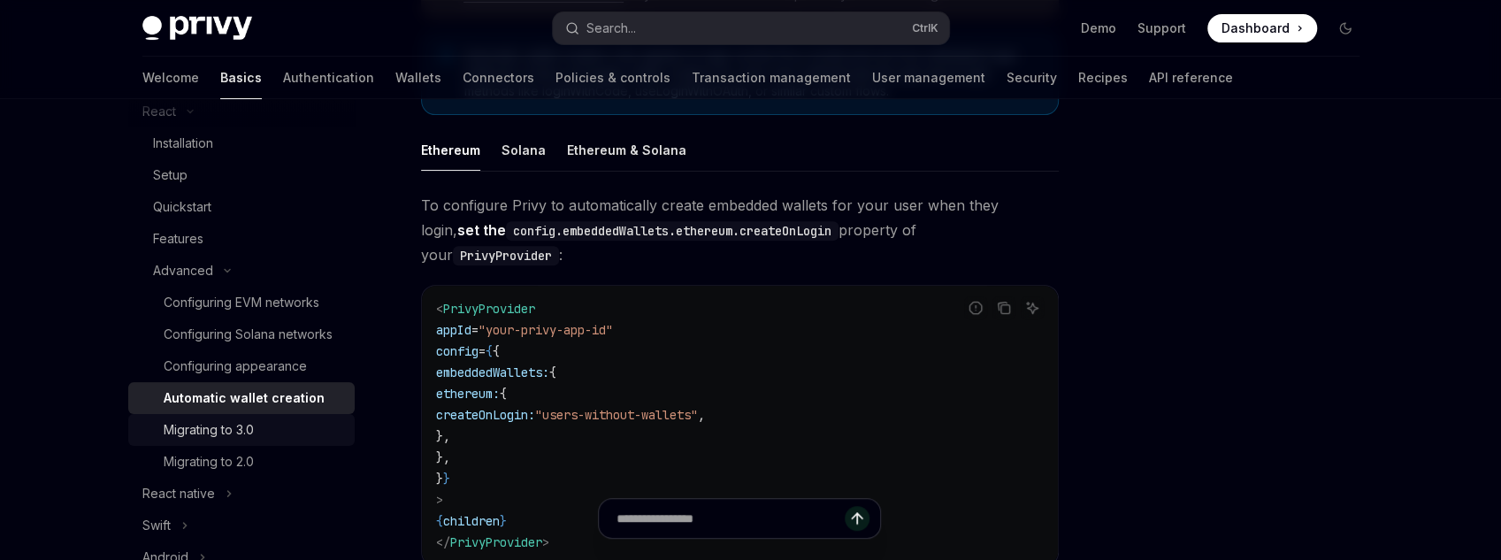
click at [290, 436] on div "Migrating to 3.0" at bounding box center [254, 429] width 180 height 21
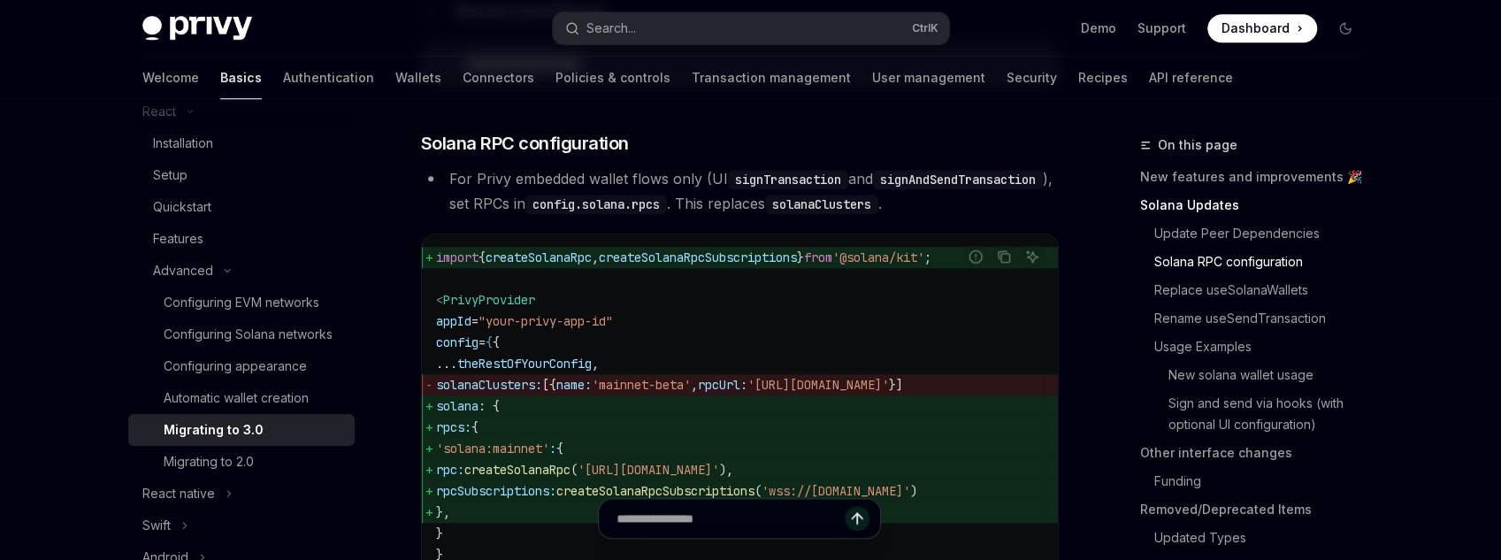
scroll to position [1203, 0]
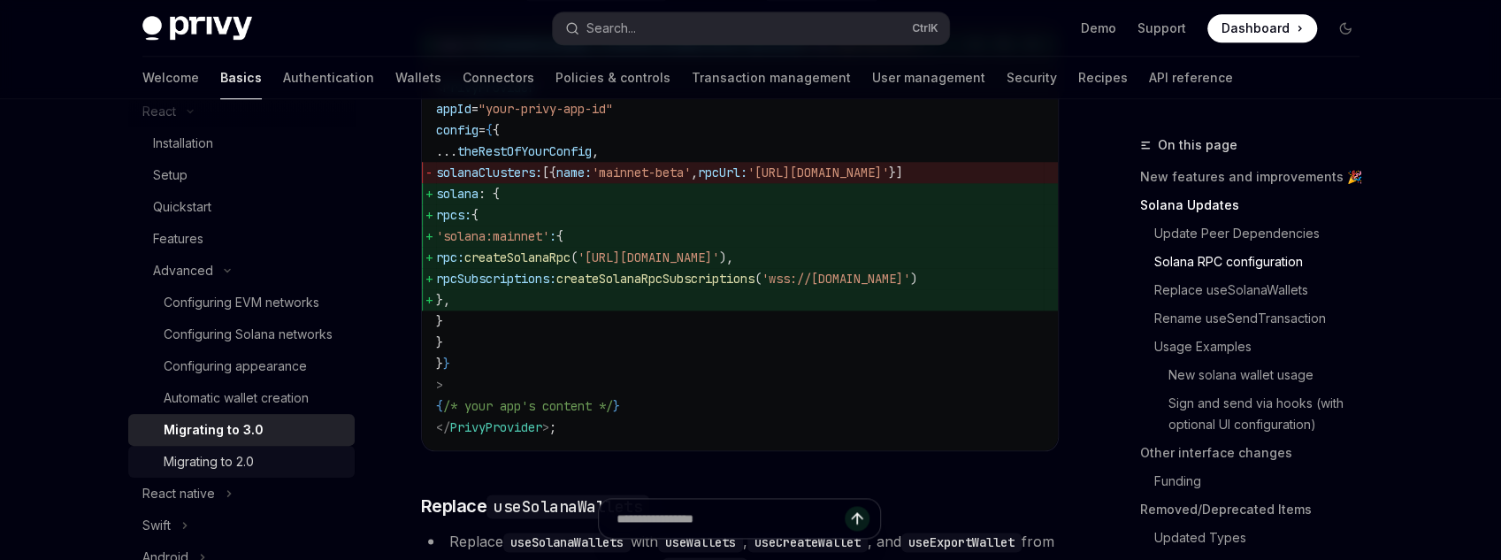
click at [255, 454] on div "Migrating to 2.0" at bounding box center [254, 461] width 180 height 21
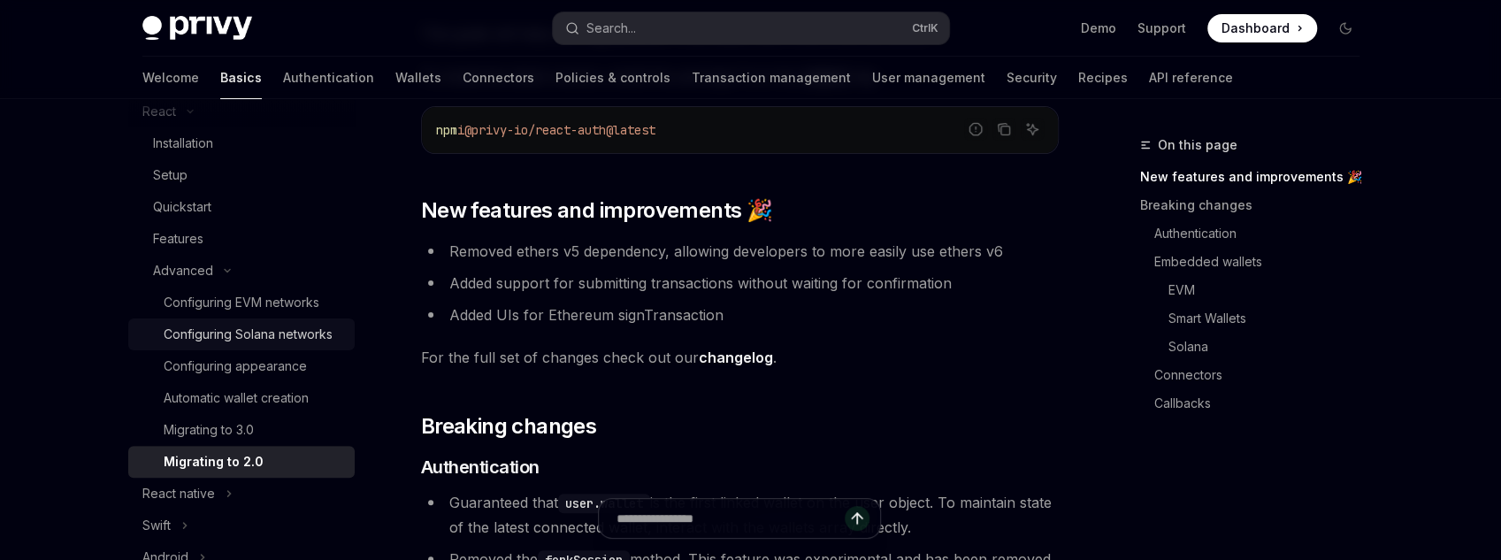
scroll to position [212, 0]
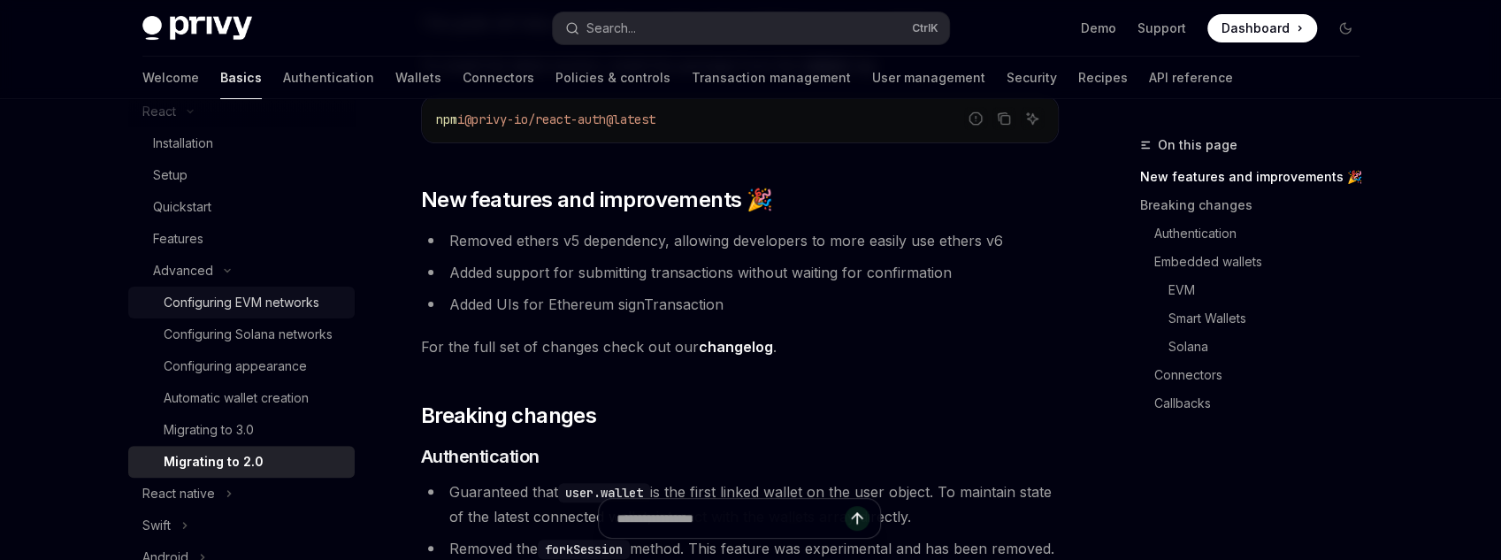
click at [264, 301] on div "Configuring EVM networks" at bounding box center [242, 302] width 156 height 21
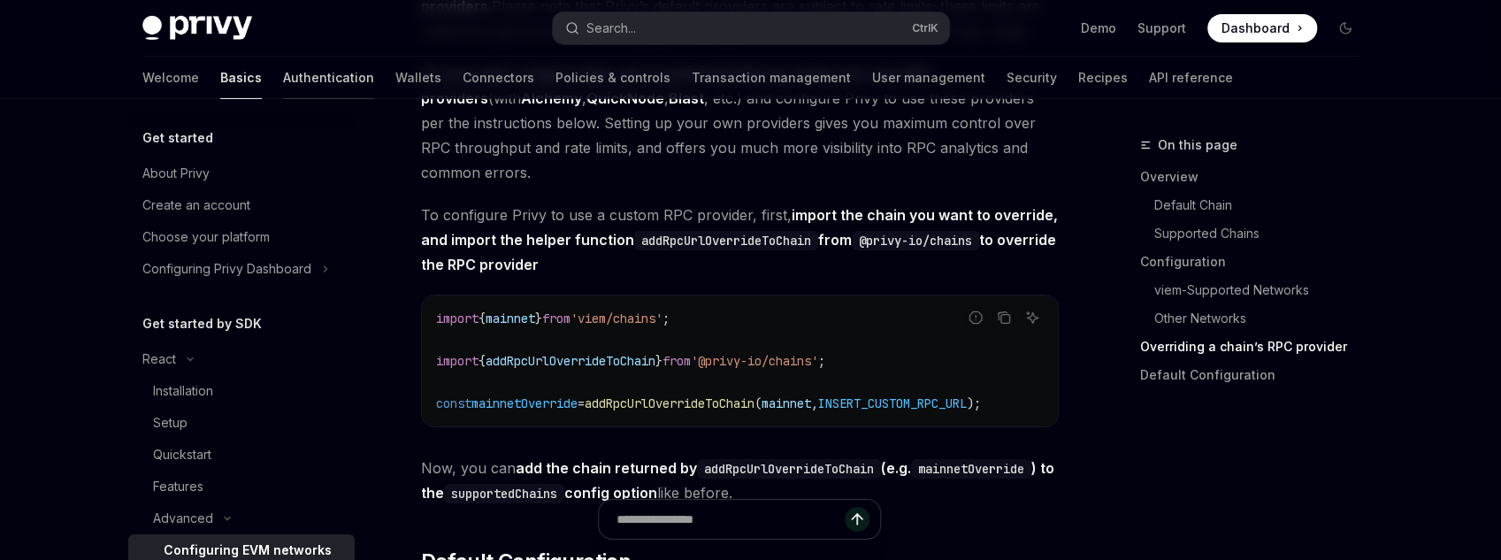
click at [283, 76] on link "Authentication" at bounding box center [328, 78] width 91 height 42
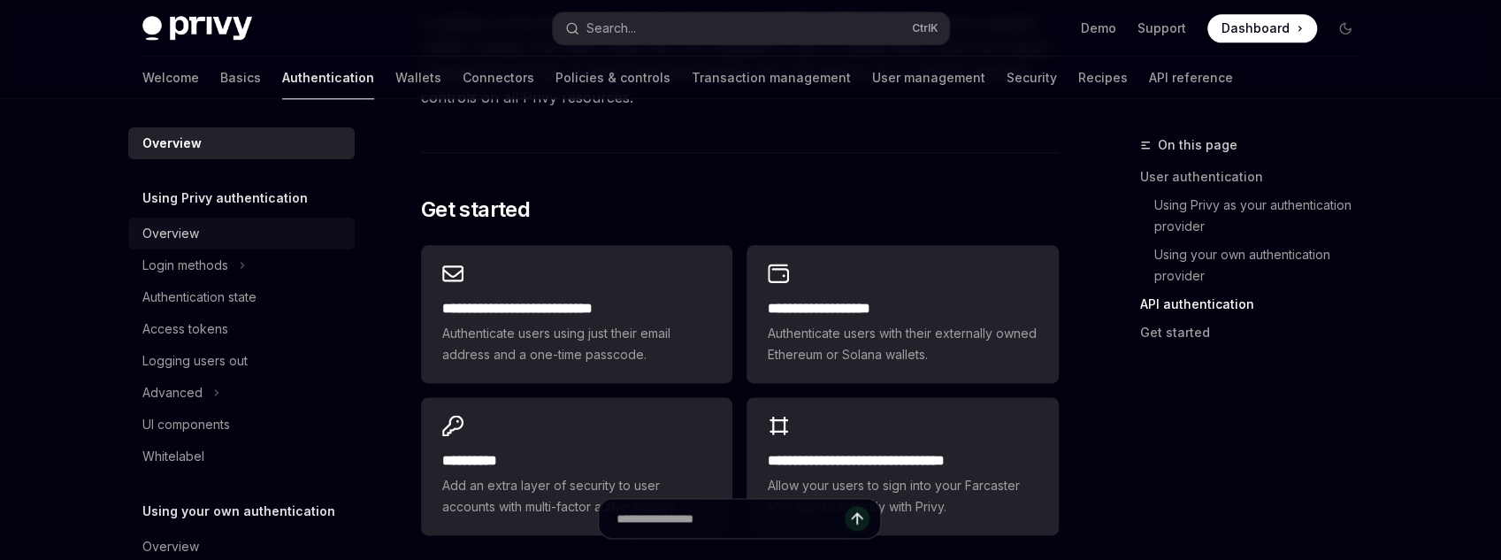
click at [180, 226] on div "Overview" at bounding box center [170, 233] width 57 height 21
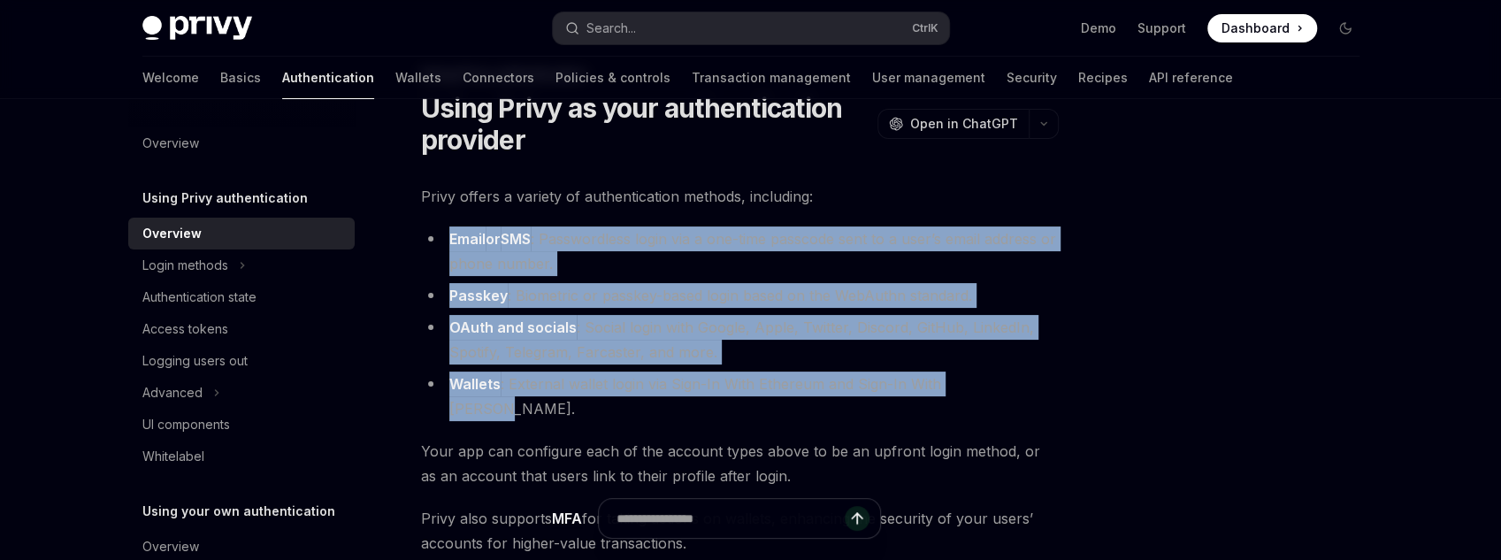
drag, startPoint x: 567, startPoint y: 284, endPoint x: 1035, endPoint y: 395, distance: 481.0
click at [1035, 395] on div "Privy offers a variety of authentication methods, including: Email or SMS : Pas…" at bounding box center [740, 461] width 638 height 555
click at [1061, 307] on div "Using Privy authentication Using Privy as your authentication provider OpenAI O…" at bounding box center [750, 526] width 1245 height 997
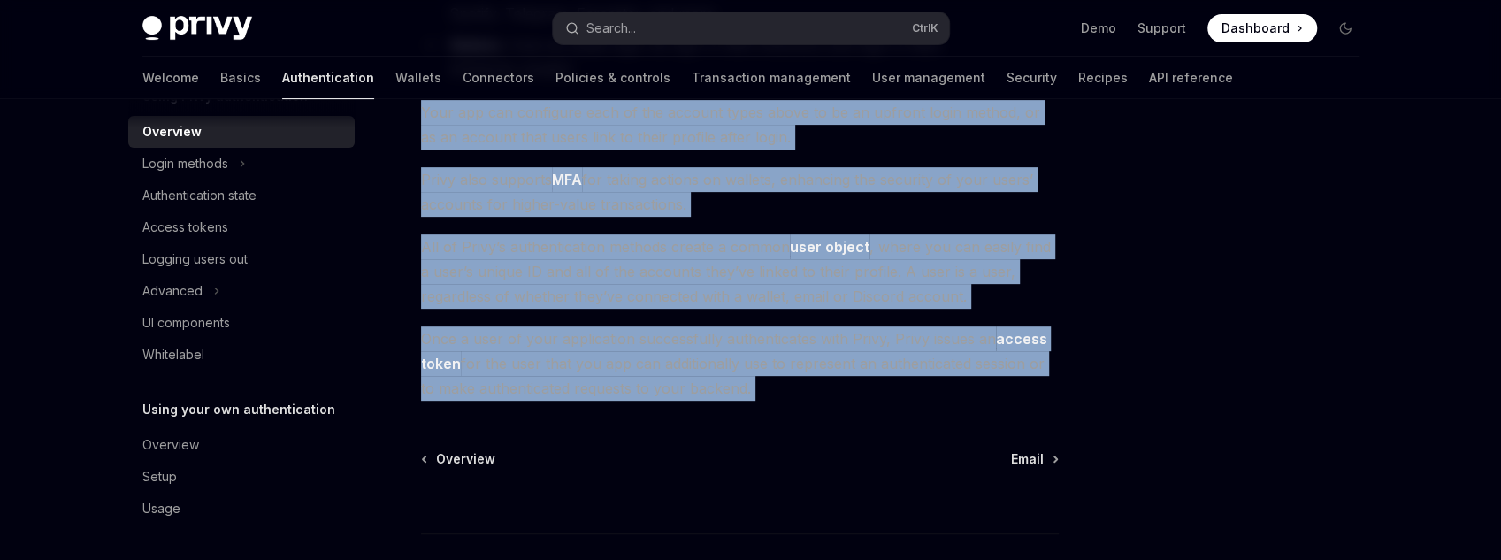
scroll to position [425, 0]
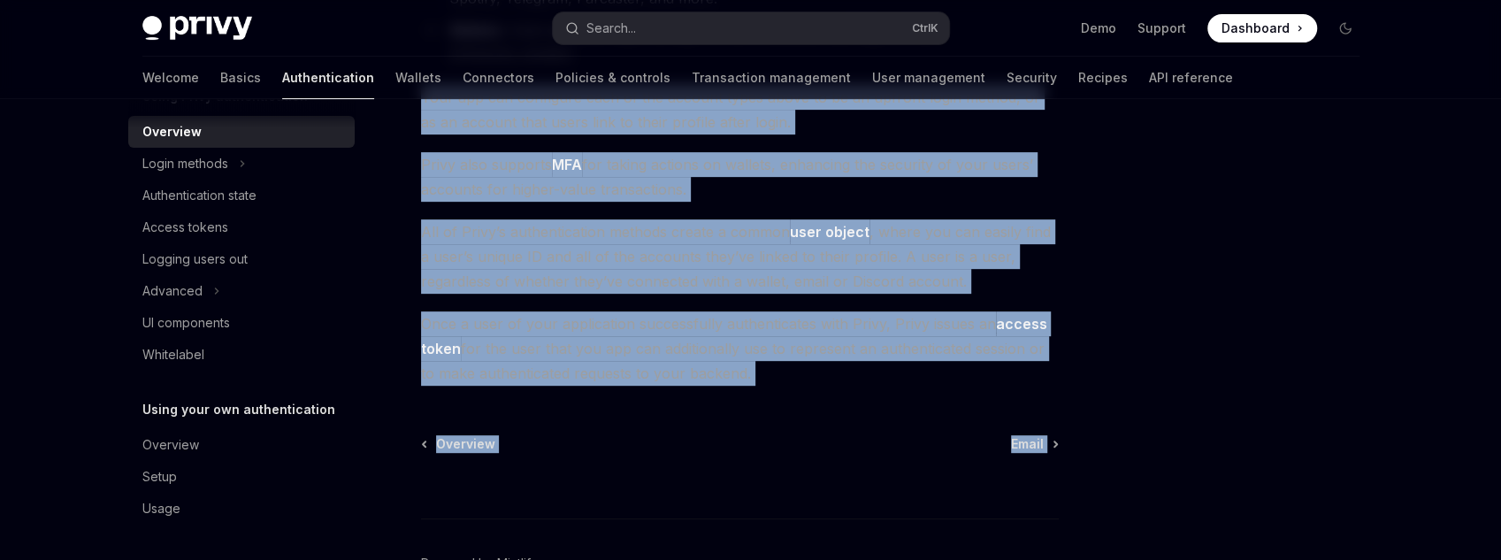
drag, startPoint x: 522, startPoint y: 463, endPoint x: 577, endPoint y: 515, distance: 75.1
click at [580, 515] on div "Using Privy authentication Using Privy as your authentication provider OpenAI O…" at bounding box center [574, 190] width 976 height 961
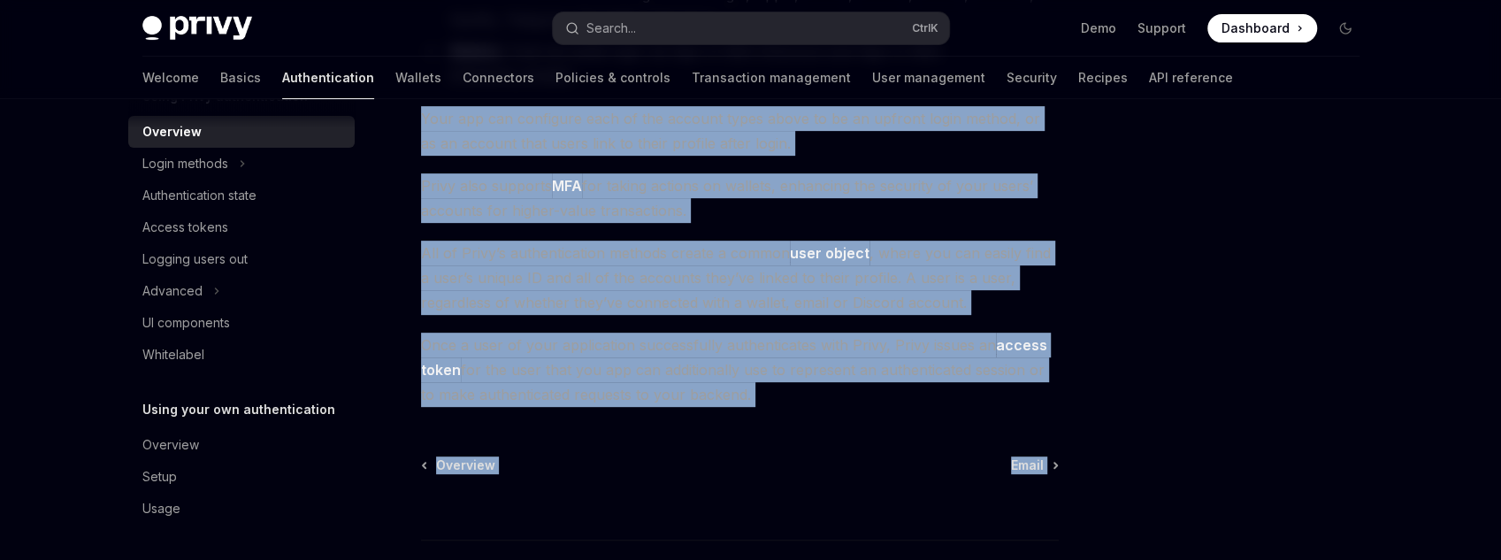
scroll to position [142, 0]
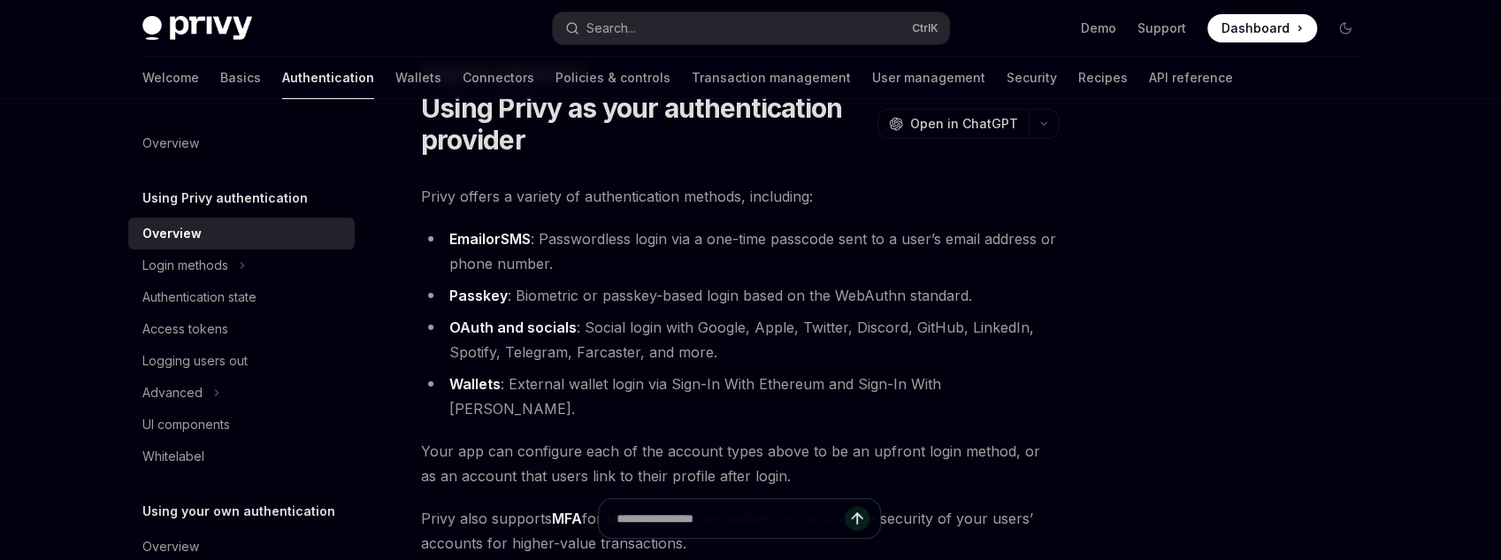
click at [558, 358] on li "OAuth and socials : Social login with Google, Apple, Twitter, Discord, GitHub, …" at bounding box center [740, 340] width 638 height 50
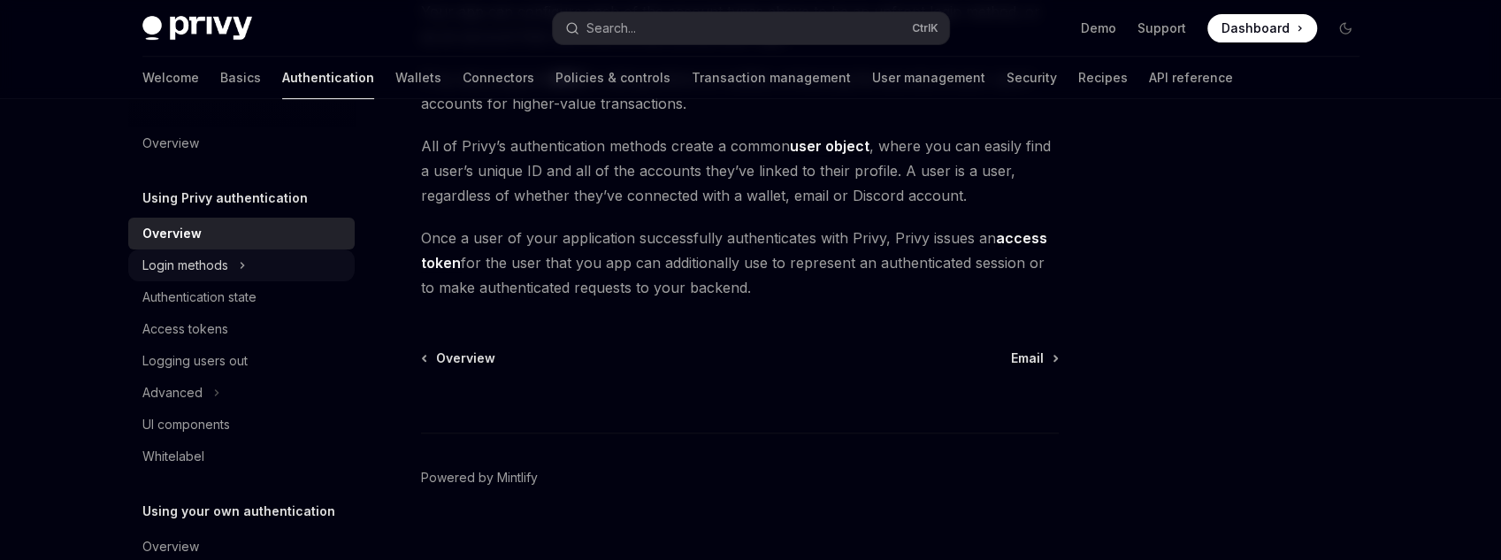
click at [209, 261] on div "Login methods" at bounding box center [185, 265] width 86 height 21
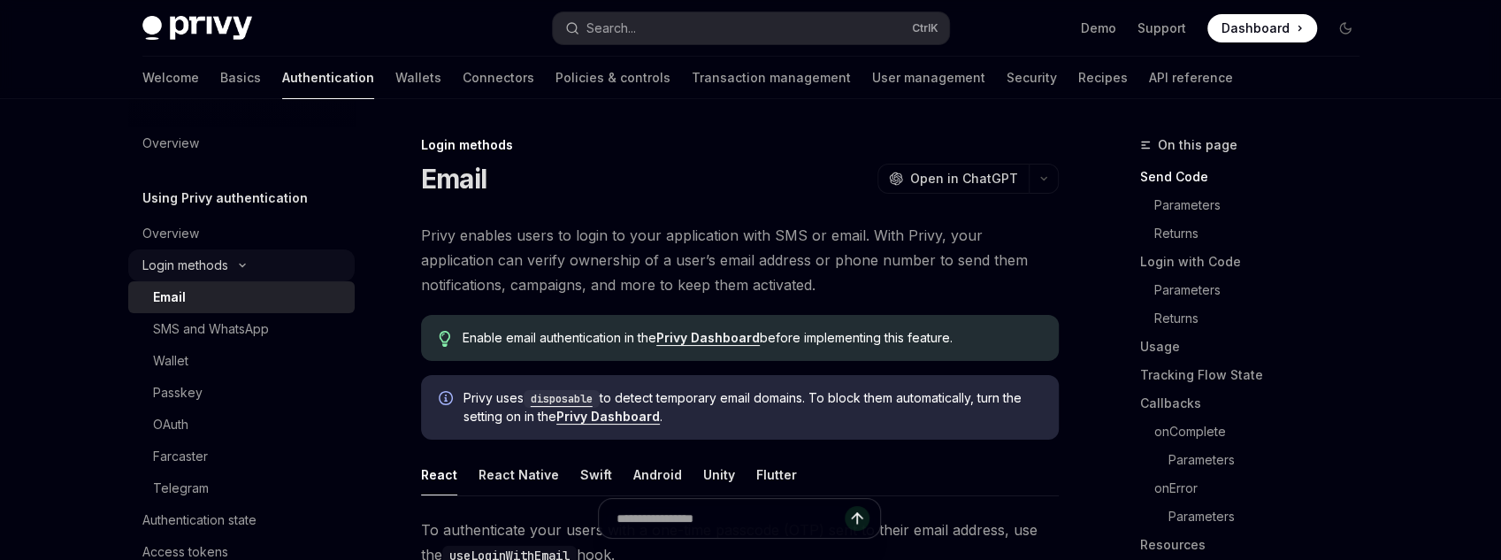
click at [192, 263] on div "Login methods" at bounding box center [185, 265] width 86 height 21
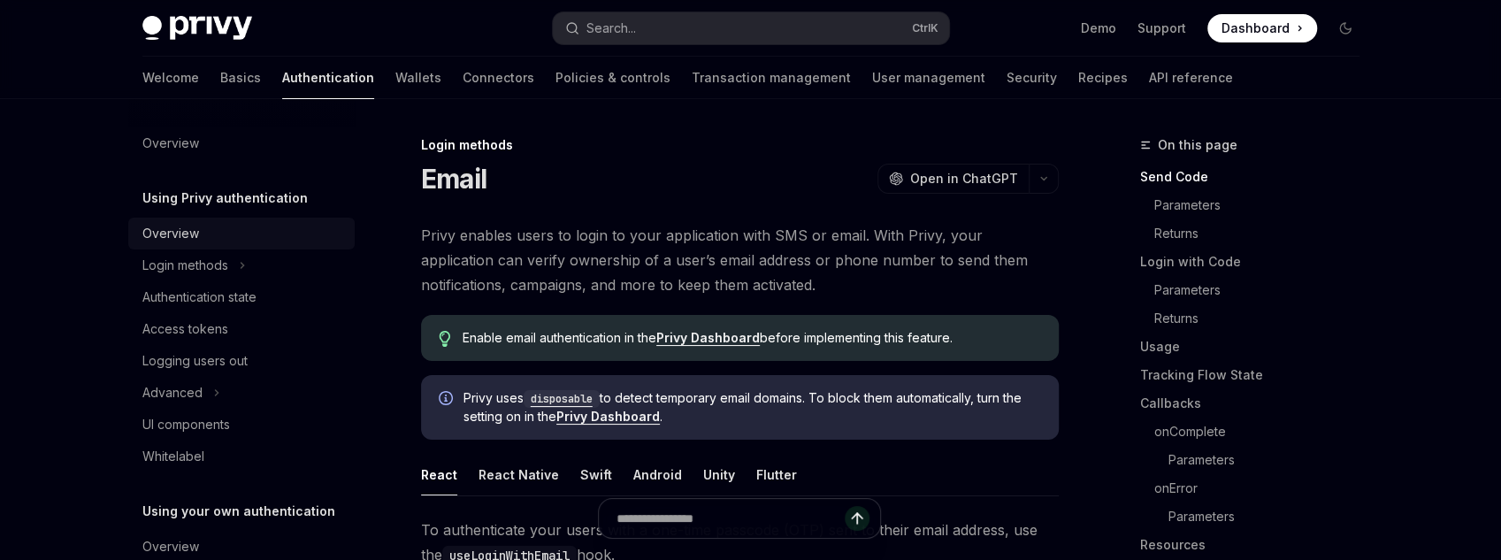
click at [185, 219] on link "Overview" at bounding box center [241, 234] width 226 height 32
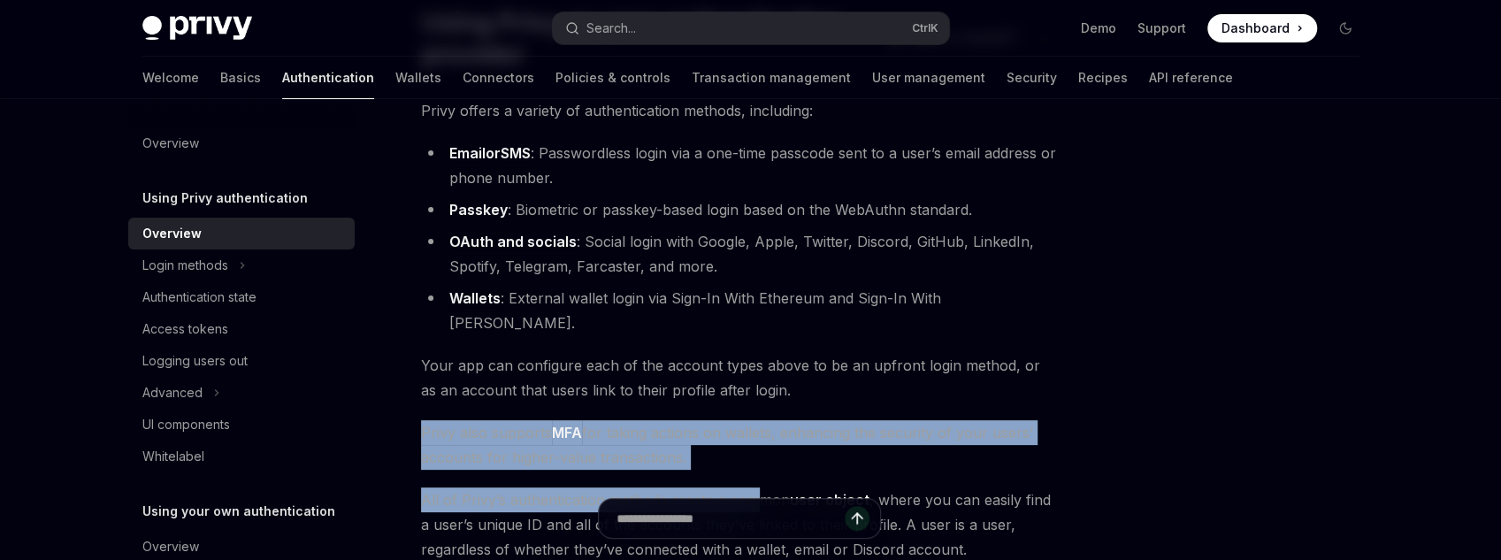
drag, startPoint x: 581, startPoint y: 412, endPoint x: 789, endPoint y: 472, distance: 216.4
click at [778, 470] on div "Privy offers a variety of authentication methods, including: Email or SMS : Pas…" at bounding box center [740, 375] width 638 height 555
click at [790, 491] on link "user object" at bounding box center [830, 500] width 80 height 19
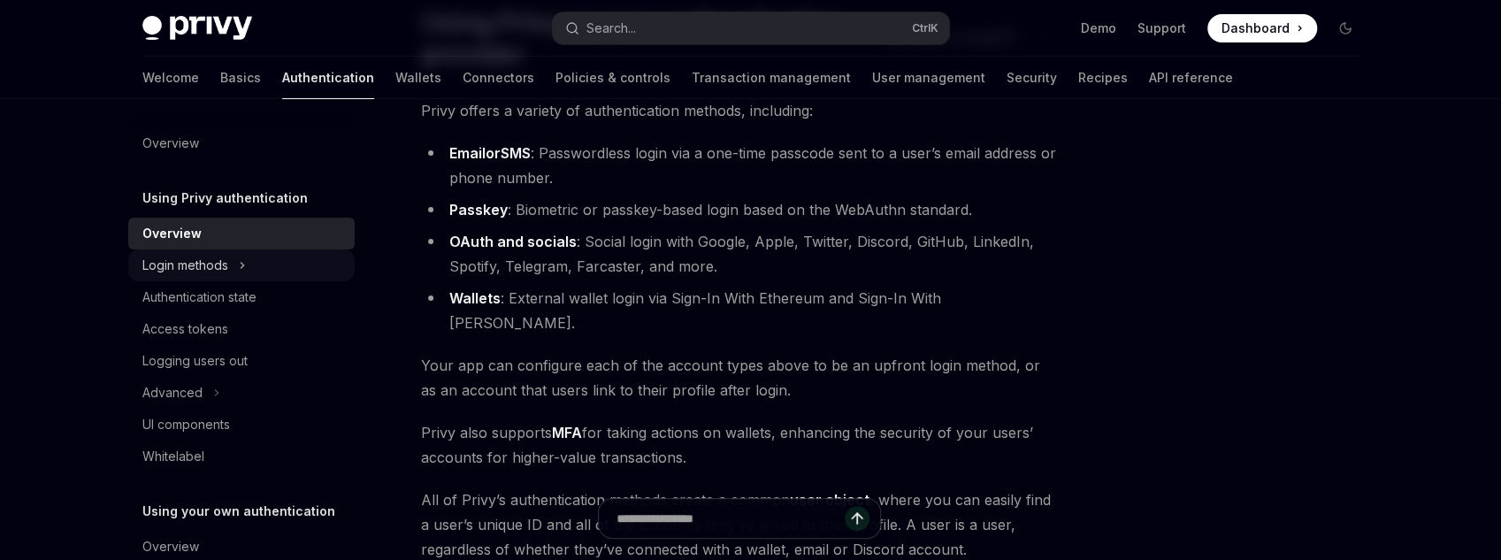
click at [266, 264] on button "Login methods" at bounding box center [241, 265] width 226 height 32
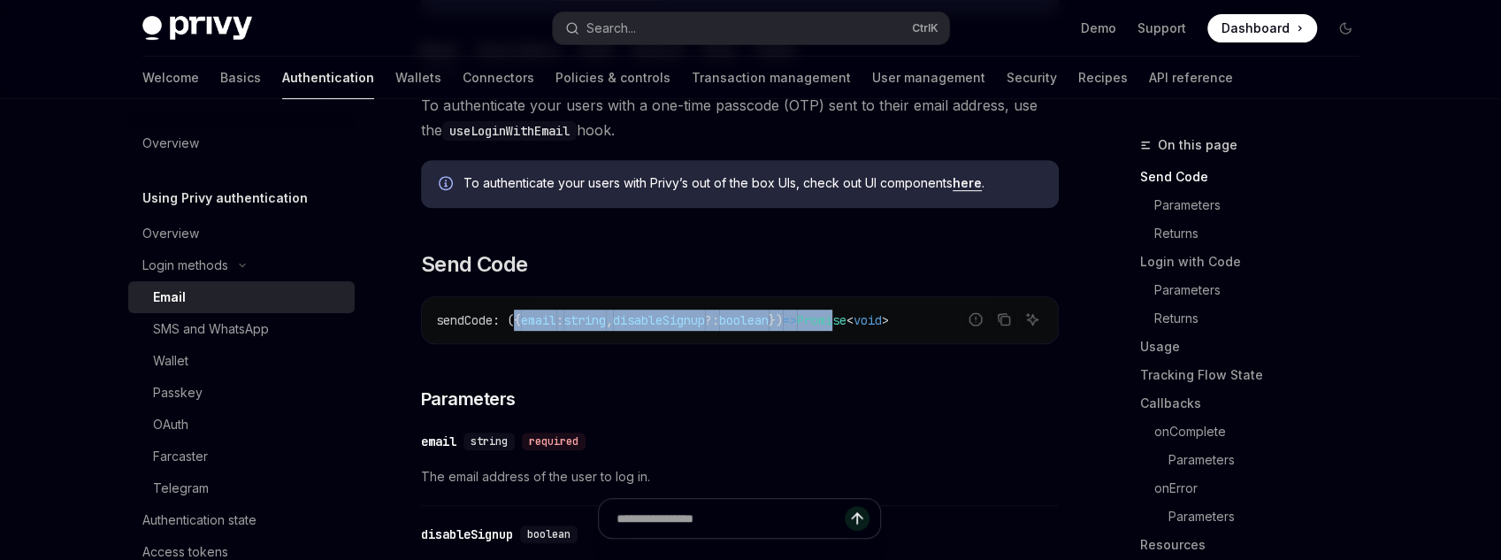
drag, startPoint x: 514, startPoint y: 317, endPoint x: 880, endPoint y: 321, distance: 366.2
click at [880, 321] on span "sendCode : ({ email : string , disableSignup ?: boolean }) => Promise < void >" at bounding box center [662, 320] width 453 height 16
click at [846, 321] on span "Promise" at bounding box center [822, 320] width 50 height 16
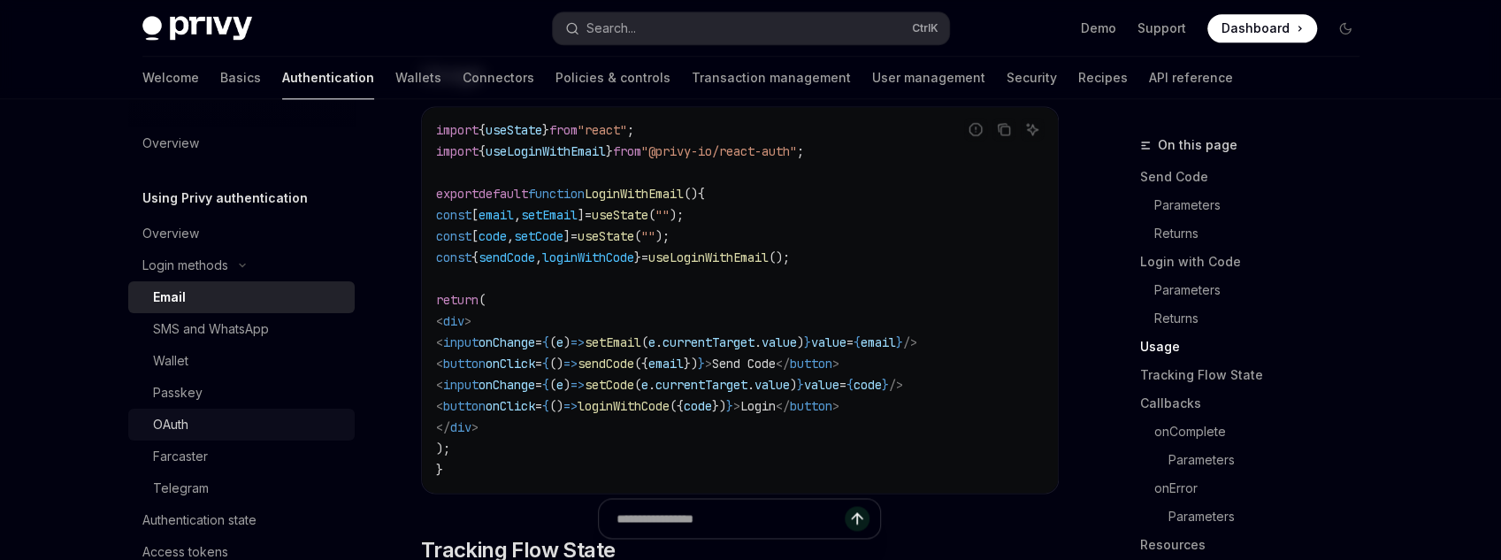
click at [196, 413] on link "OAuth" at bounding box center [241, 425] width 226 height 32
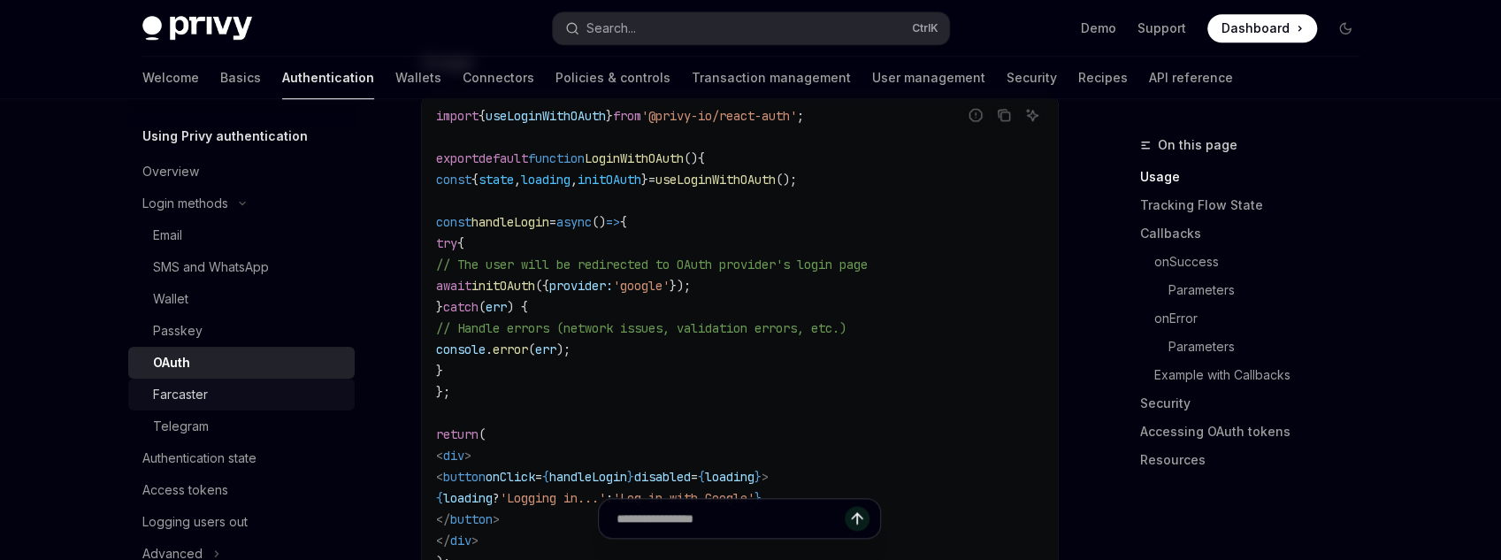
click at [249, 410] on link "Farcaster" at bounding box center [241, 395] width 226 height 32
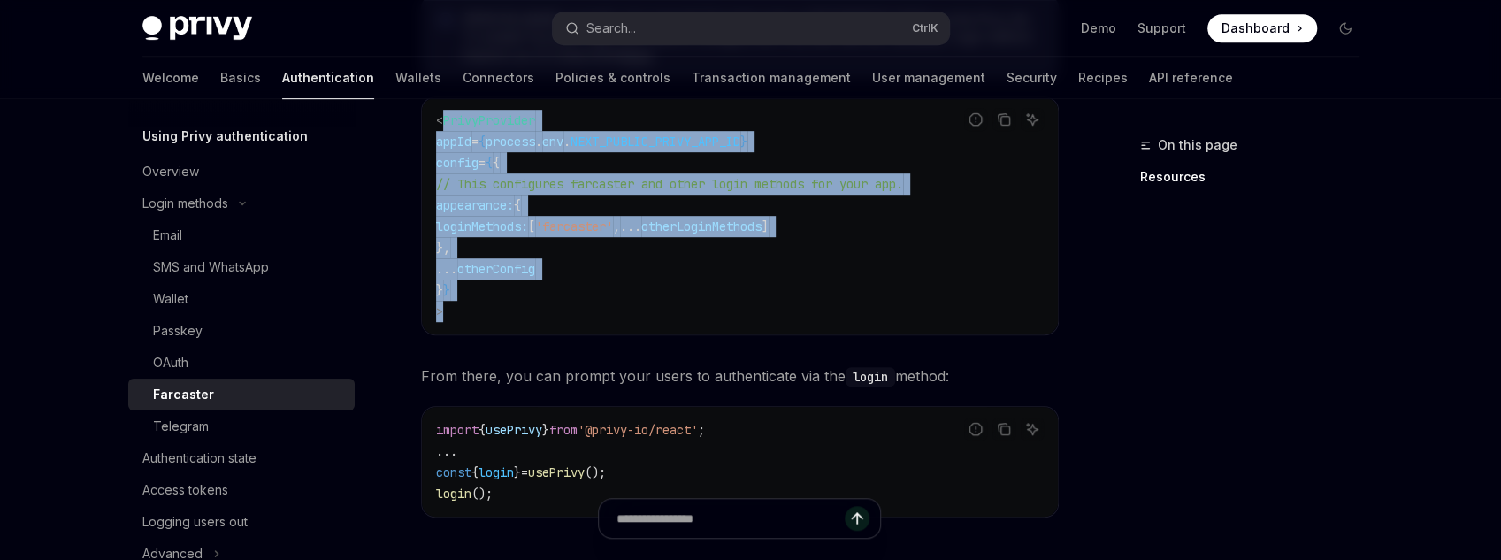
drag, startPoint x: 476, startPoint y: 266, endPoint x: 444, endPoint y: 116, distance: 153.7
click at [444, 116] on code "< PrivyProvider appId = { process . env . NEXT_PUBLIC_PRIVY_APP_ID } config = {…" at bounding box center [740, 216] width 608 height 212
click at [444, 116] on span "PrivyProvider" at bounding box center [489, 120] width 92 height 16
drag, startPoint x: 433, startPoint y: 119, endPoint x: 507, endPoint y: 241, distance: 143.2
click at [507, 241] on div "< PrivyProvider appId = { process . env . NEXT_PUBLIC_PRIVY_APP_ID } config = {…" at bounding box center [740, 215] width 636 height 237
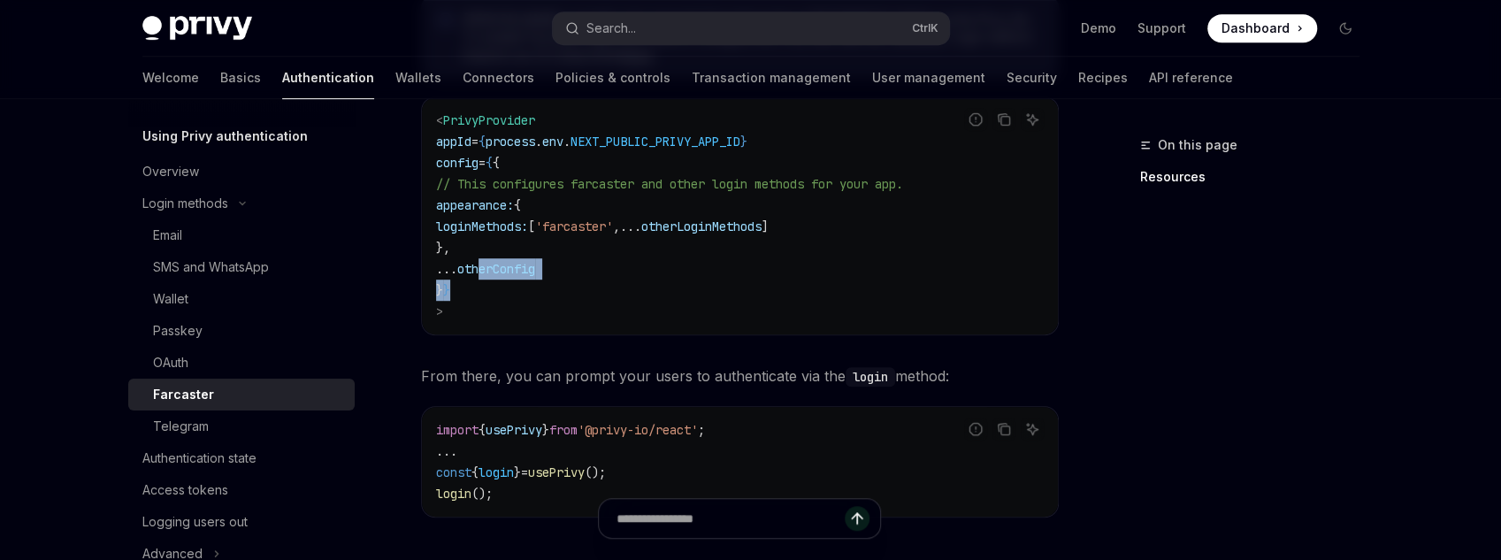
drag, startPoint x: 514, startPoint y: 278, endPoint x: 515, endPoint y: 303, distance: 25.7
click at [516, 290] on code "< PrivyProvider appId = { process . env . NEXT_PUBLIC_PRIVY_APP_ID } config = {…" at bounding box center [740, 216] width 608 height 212
click at [515, 303] on code "< PrivyProvider appId = { process . env . NEXT_PUBLIC_PRIVY_APP_ID } config = {…" at bounding box center [740, 216] width 608 height 212
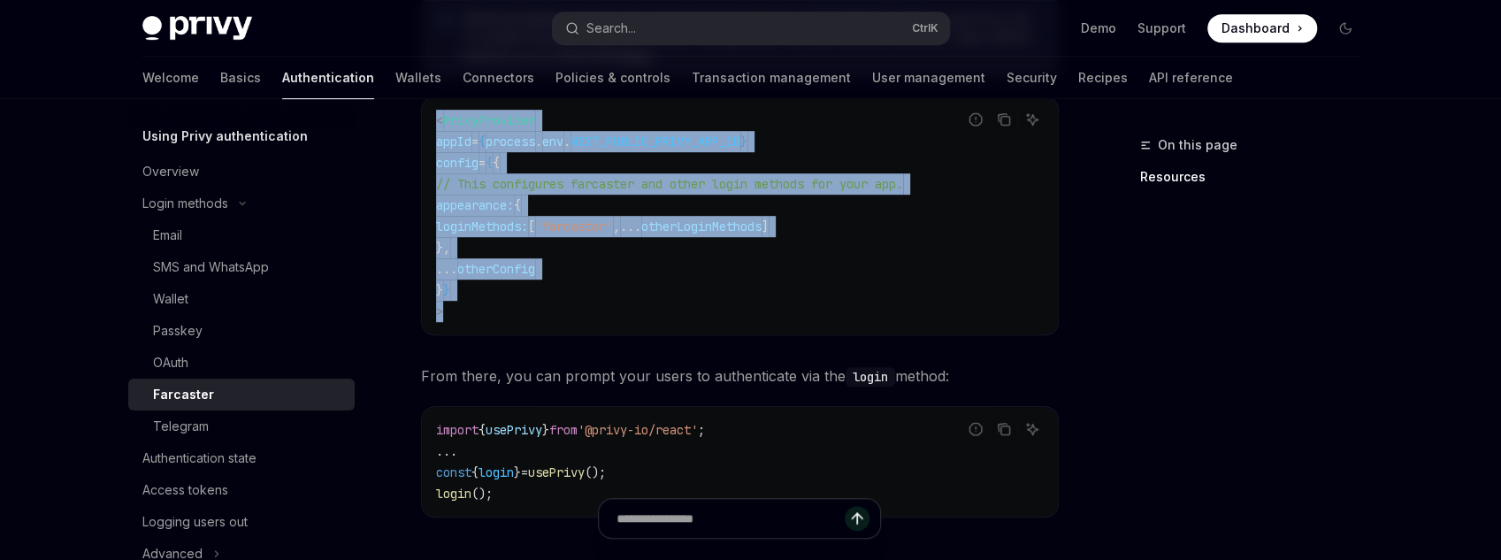
drag, startPoint x: 502, startPoint y: 329, endPoint x: 435, endPoint y: 126, distance: 214.0
click at [435, 126] on div "< PrivyProvider appId = { process . env . NEXT_PUBLIC_PRIVY_APP_ID } config = {…" at bounding box center [740, 215] width 636 height 237
click at [463, 211] on span "appearance:" at bounding box center [475, 205] width 78 height 16
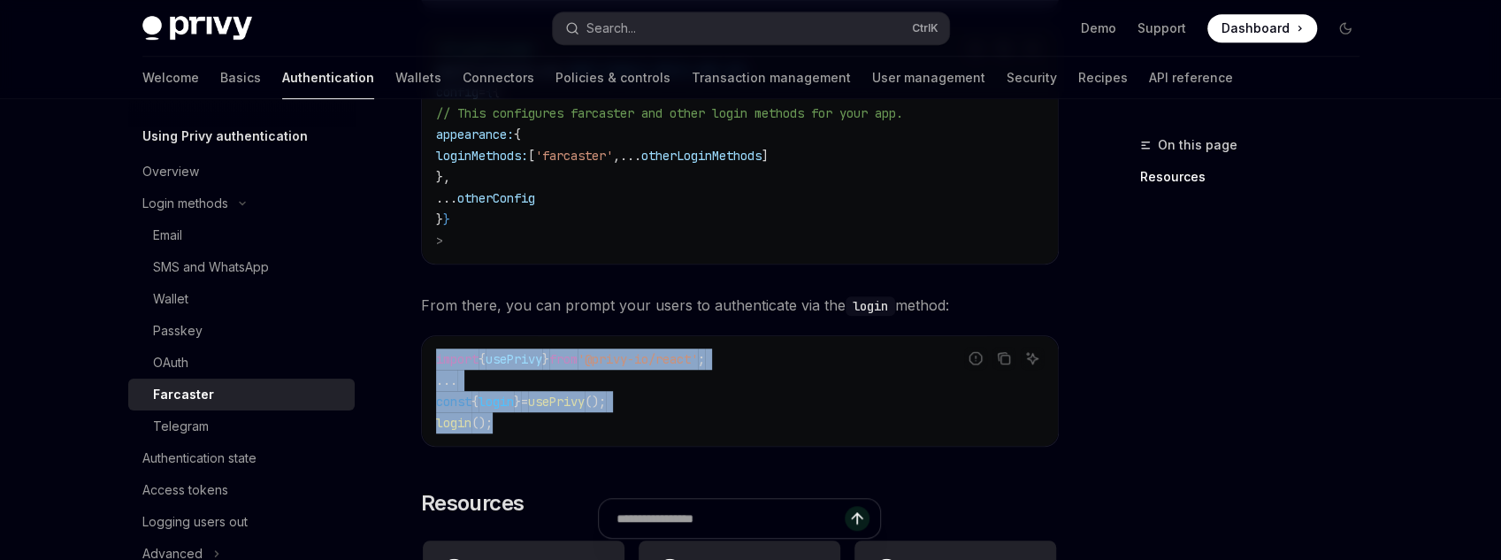
drag, startPoint x: 502, startPoint y: 393, endPoint x: 433, endPoint y: 341, distance: 86.0
click at [433, 341] on div "import { usePrivy } from '@privy-io/react' ; ... const { login } = usePrivy ();…" at bounding box center [740, 391] width 636 height 110
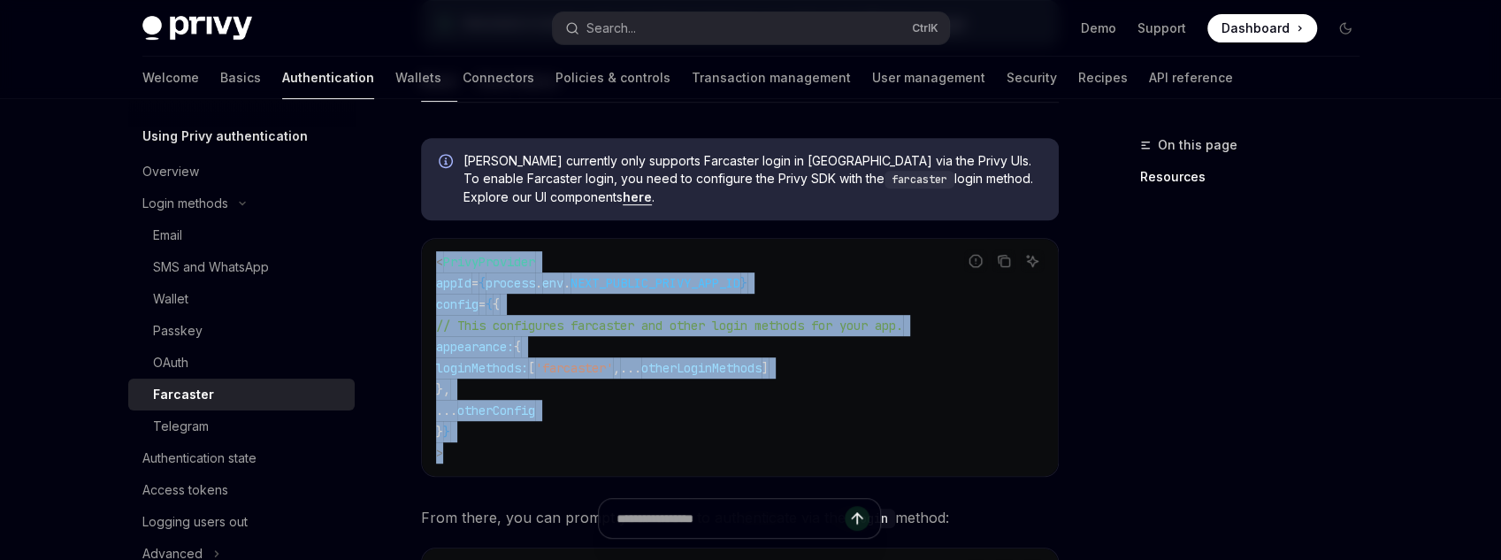
drag, startPoint x: 531, startPoint y: 457, endPoint x: 416, endPoint y: 256, distance: 231.4
click at [416, 256] on div "Login methods Farcaster OpenAI Open in ChatGPT OpenAI Open in ChatGPT Farcaster…" at bounding box center [574, 422] width 976 height 1567
click at [897, 409] on code "< PrivyProvider appId = { process . env . NEXT_PUBLIC_PRIVY_APP_ID } config = {…" at bounding box center [740, 357] width 608 height 212
drag, startPoint x: 561, startPoint y: 460, endPoint x: 437, endPoint y: 264, distance: 232.1
click at [437, 264] on div "< PrivyProvider appId = { process . env . NEXT_PUBLIC_PRIVY_APP_ID } config = {…" at bounding box center [740, 357] width 636 height 237
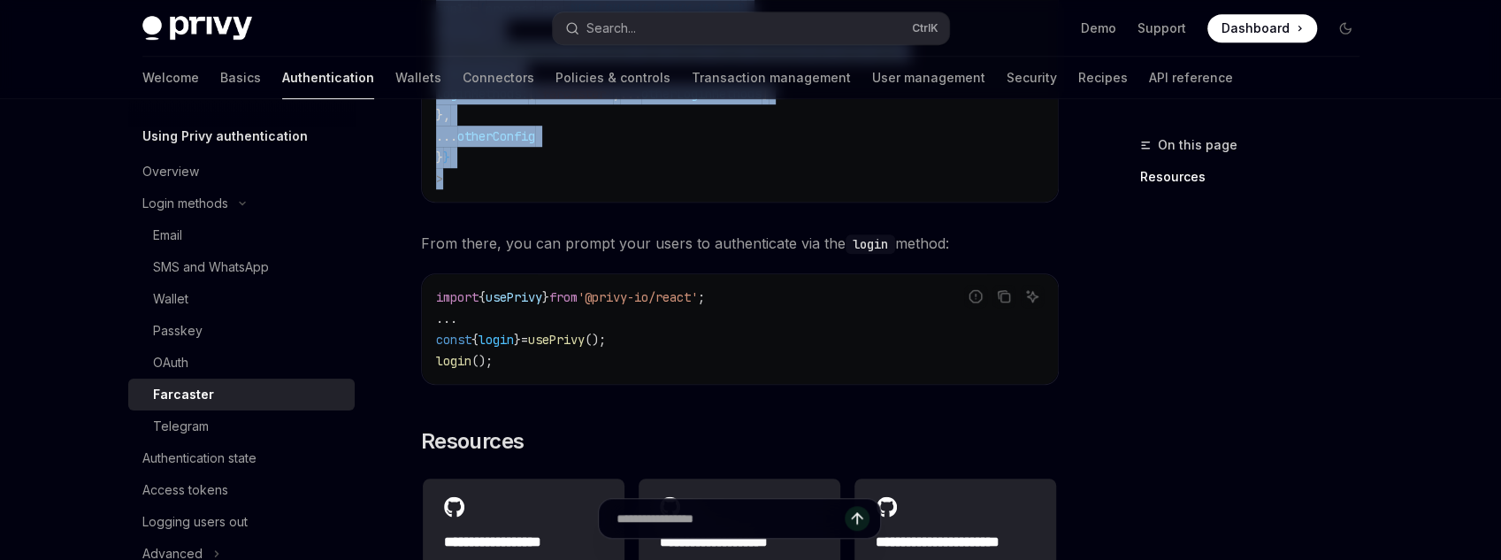
scroll to position [778, 0]
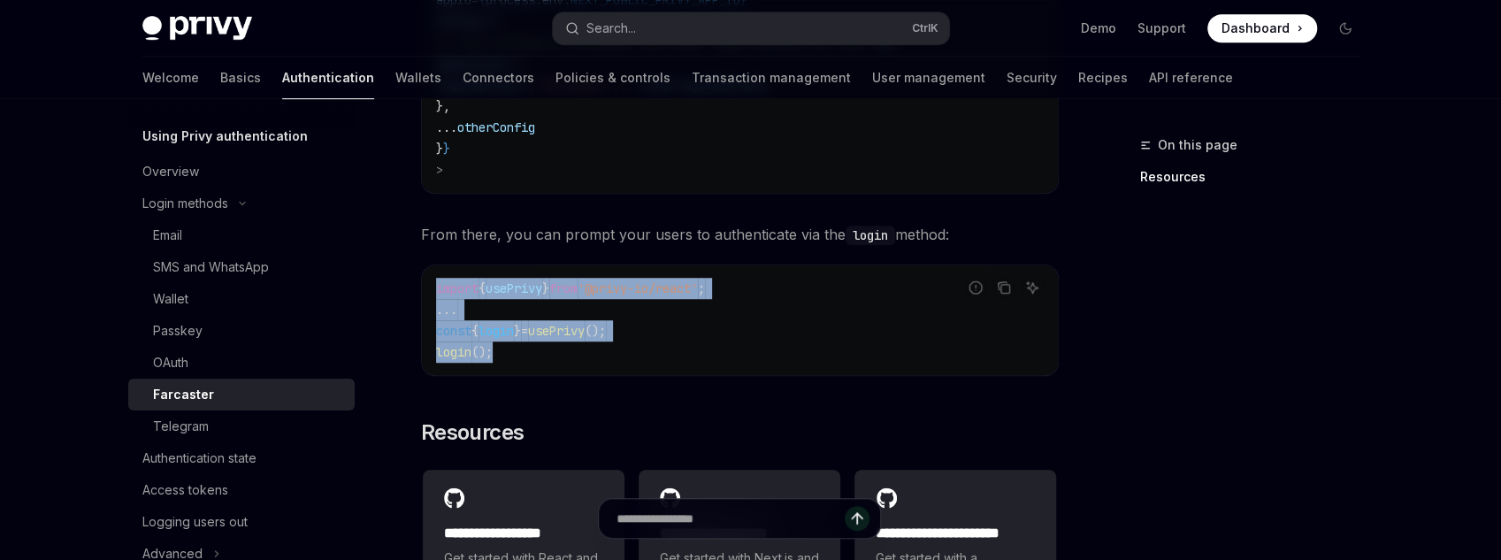
drag, startPoint x: 529, startPoint y: 354, endPoint x: 423, endPoint y: 279, distance: 130.1
click at [423, 279] on div "import { usePrivy } from '@privy-io/react' ; ... const { login } = usePrivy ();…" at bounding box center [740, 320] width 636 height 110
click at [212, 412] on link "Telegram" at bounding box center [241, 426] width 226 height 32
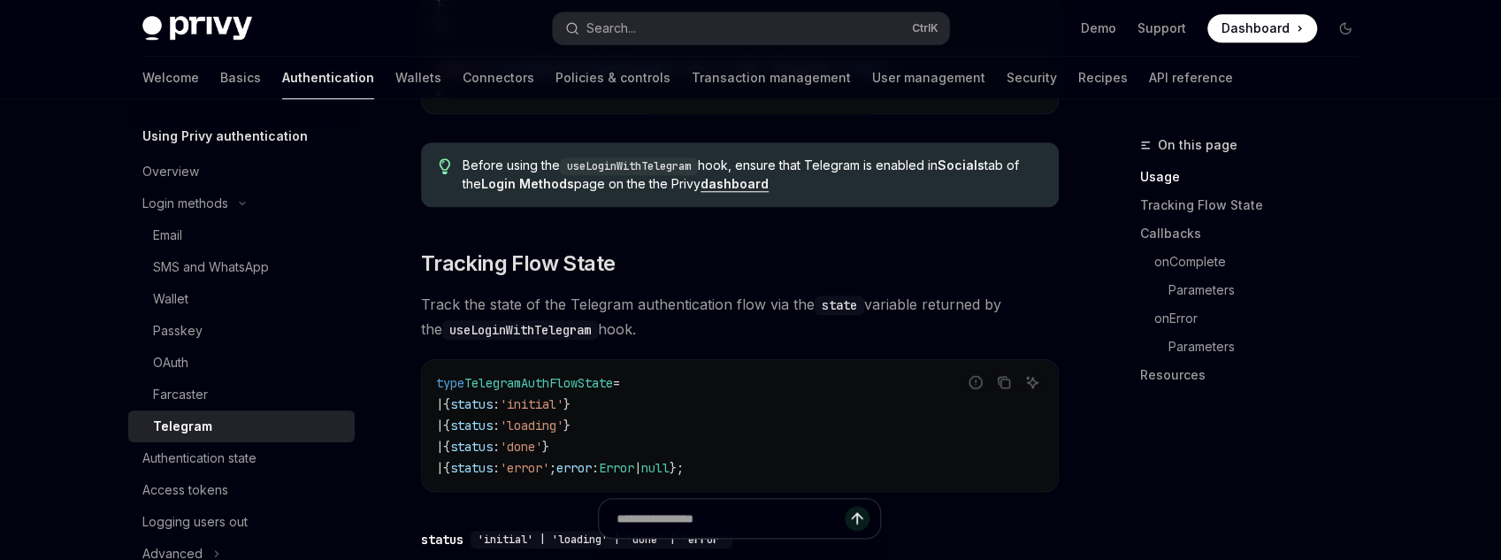
scroll to position [1132, 0]
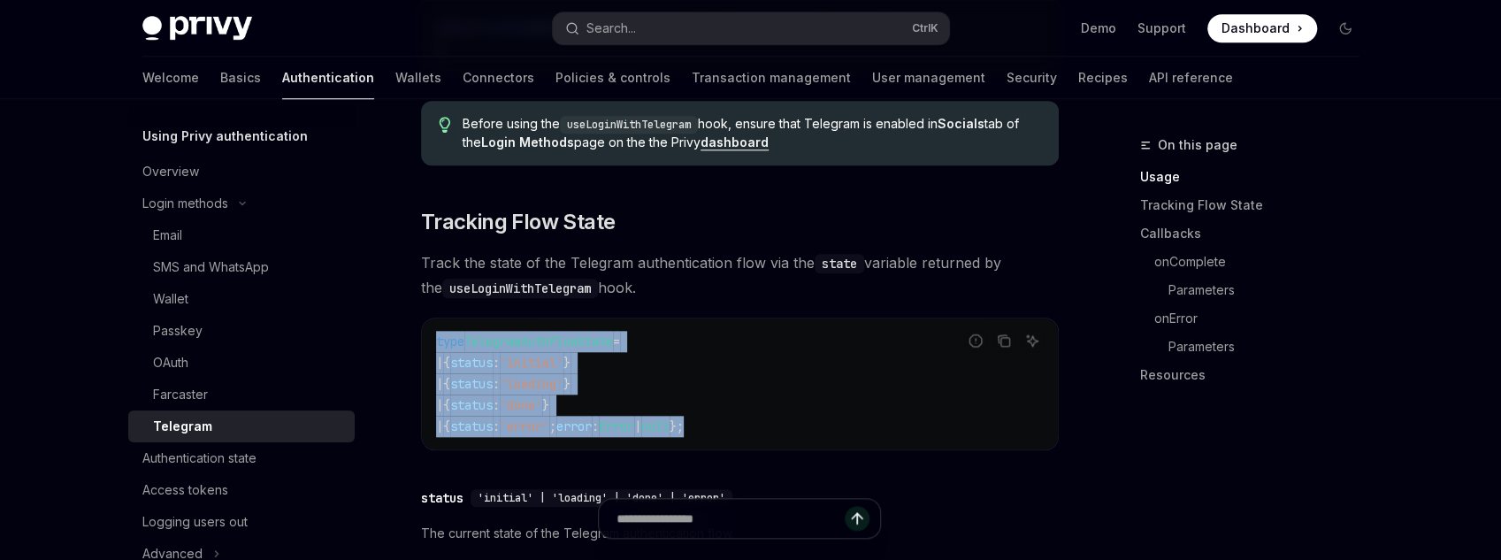
drag, startPoint x: 840, startPoint y: 450, endPoint x: 815, endPoint y: 321, distance: 131.5
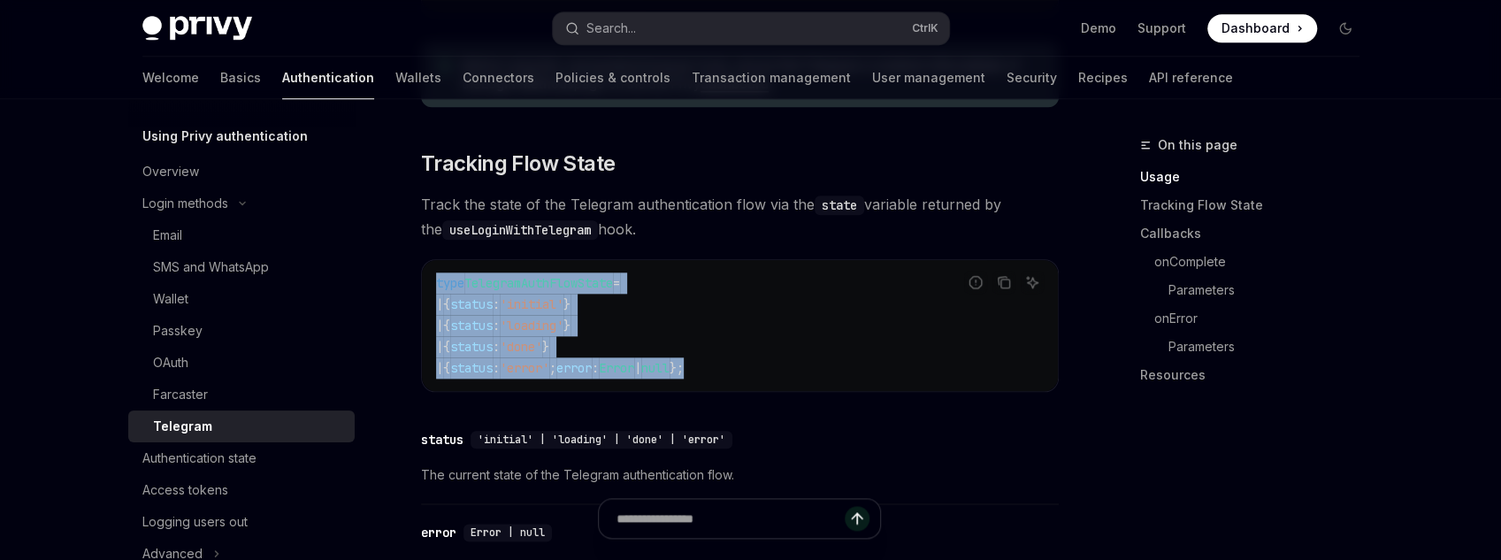
scroll to position [1274, 0]
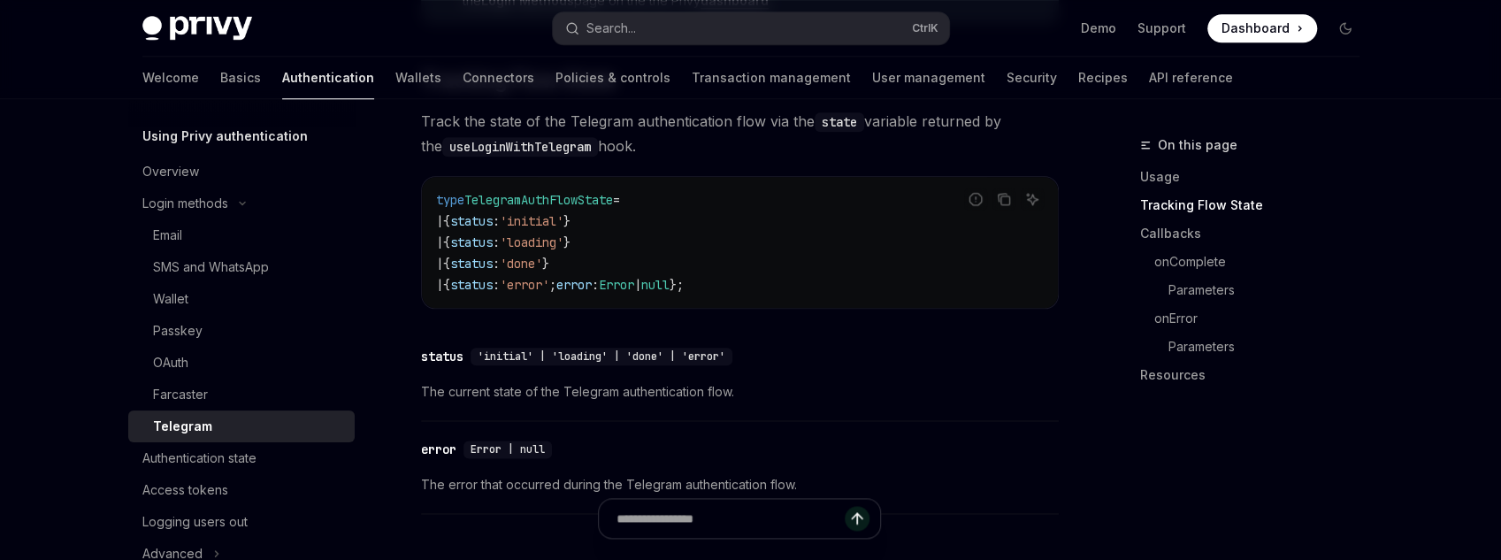
click at [632, 348] on div "​ status 'initial' | 'loading' | 'done' | 'error' The current state of the Tele…" at bounding box center [740, 379] width 638 height 84
drag, startPoint x: 632, startPoint y: 461, endPoint x: 577, endPoint y: 418, distance: 69.4
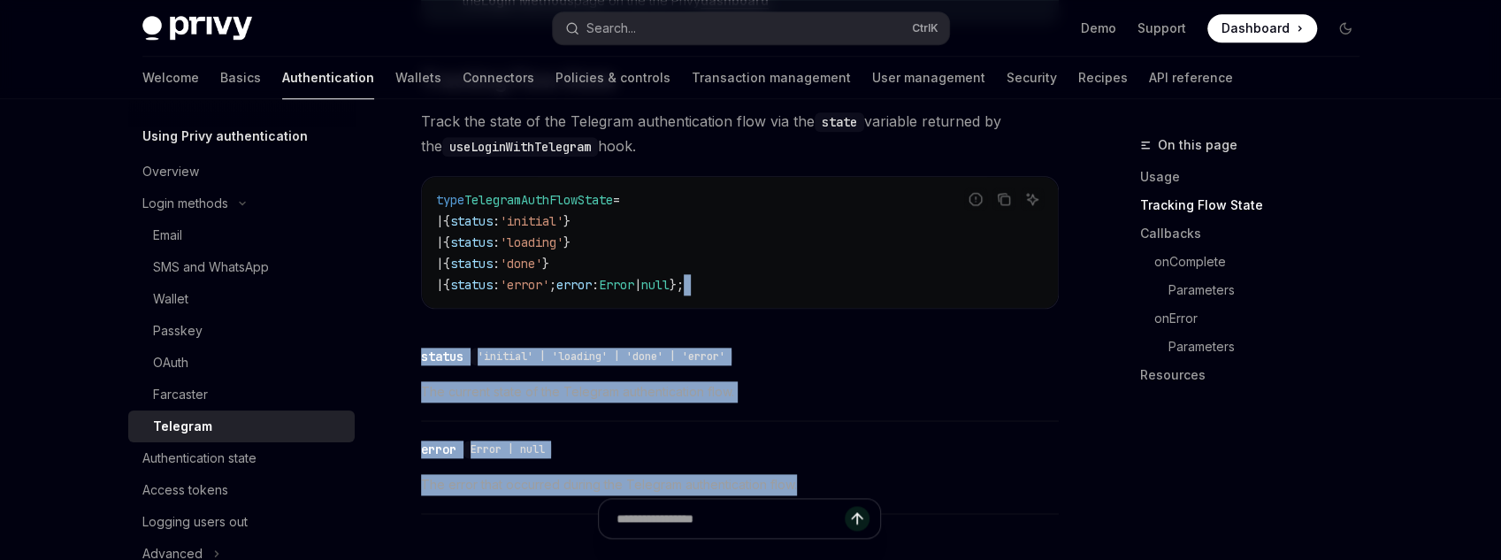
drag, startPoint x: 919, startPoint y: 486, endPoint x: 830, endPoint y: 312, distance: 195.8
click at [777, 420] on div "​ status 'initial' | 'loading' | 'done' | 'error' The current state of the Tele…" at bounding box center [740, 379] width 638 height 84
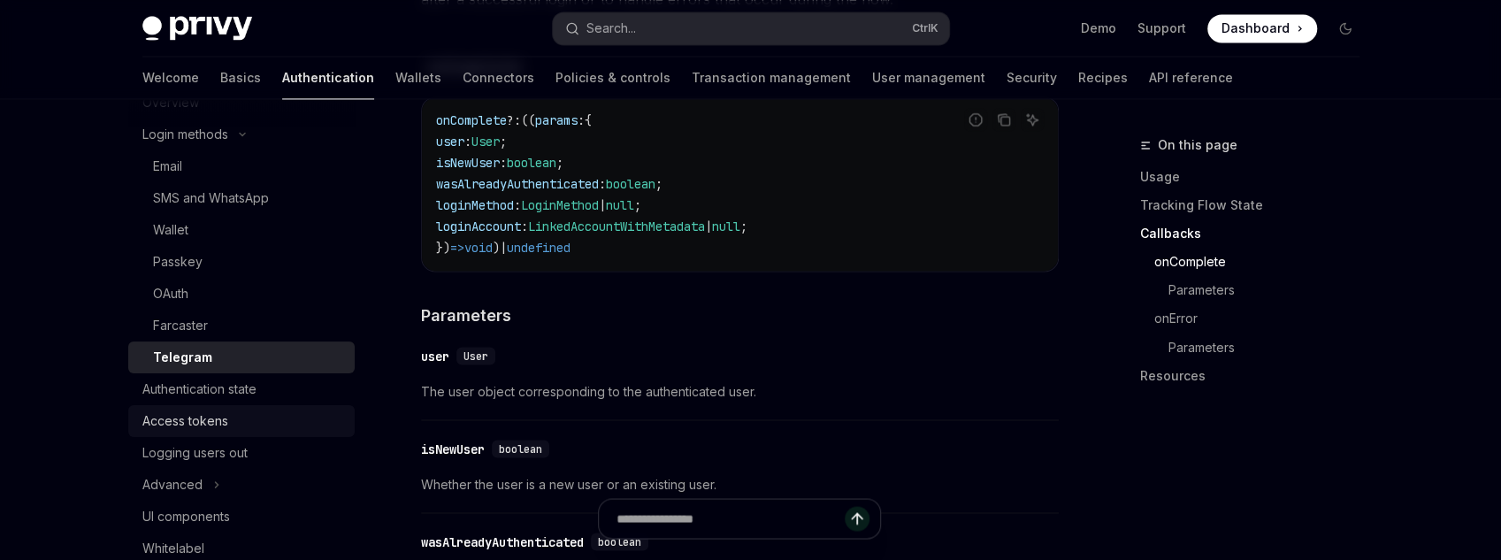
scroll to position [133, 0]
click at [265, 398] on link "Authentication state" at bounding box center [241, 387] width 226 height 32
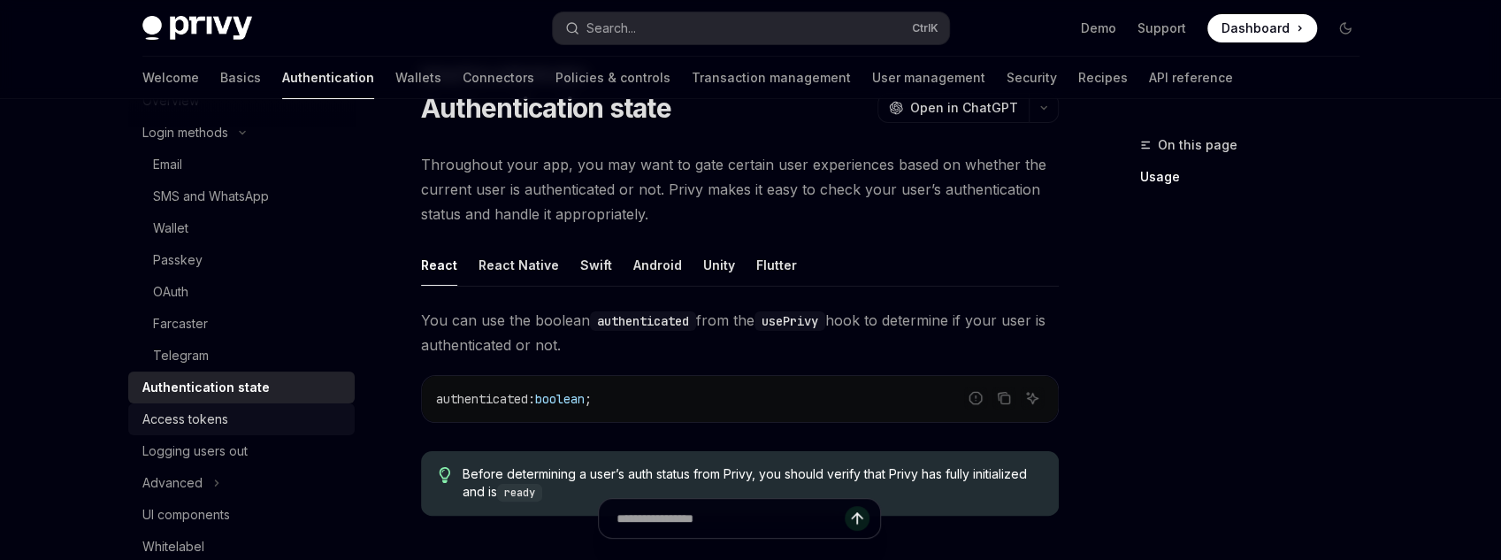
click at [265, 422] on div "Access tokens" at bounding box center [243, 419] width 202 height 21
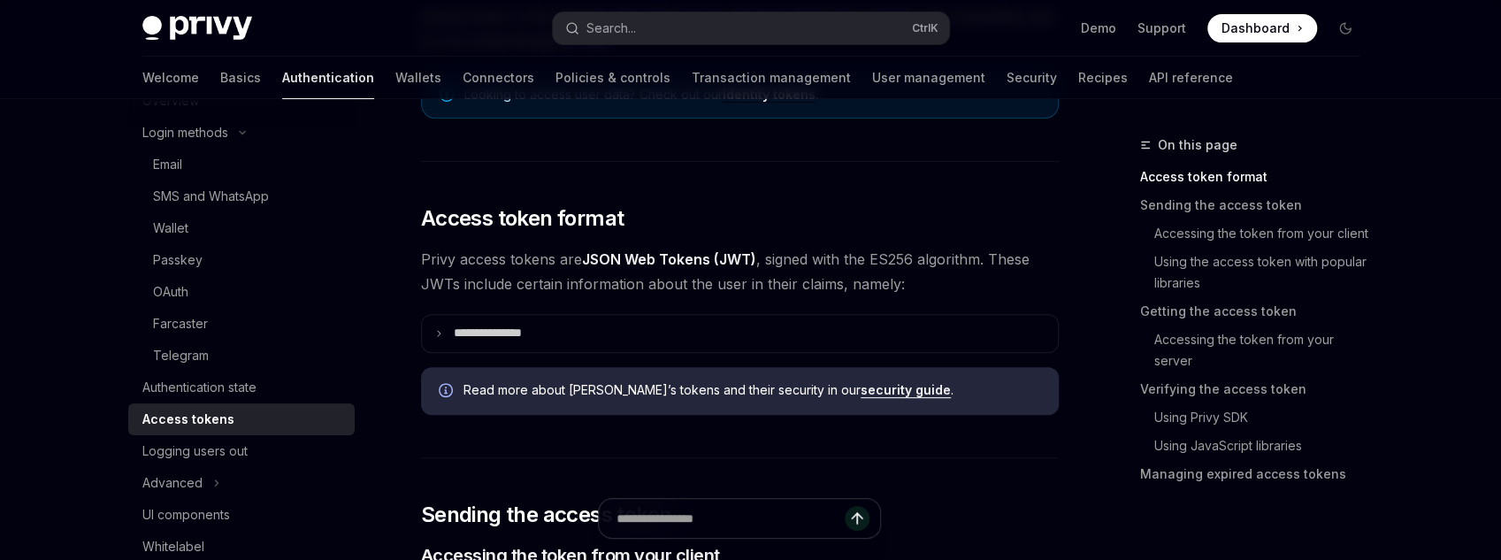
scroll to position [354, 0]
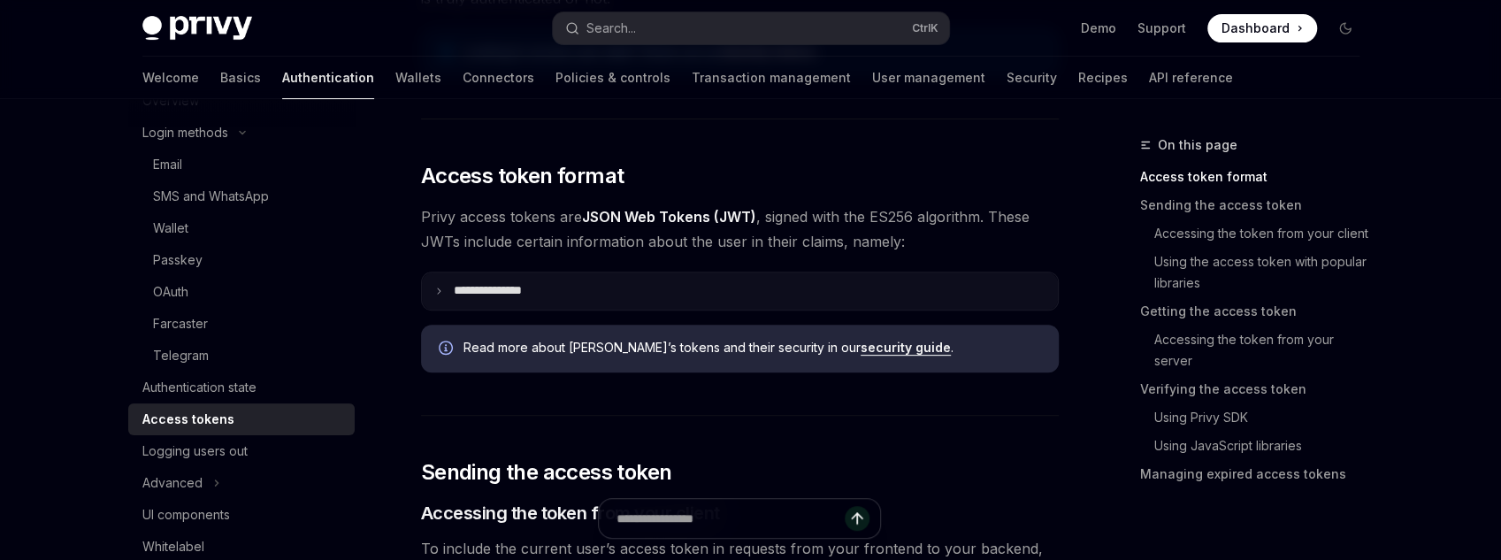
click at [471, 285] on p "**********" at bounding box center [502, 291] width 96 height 16
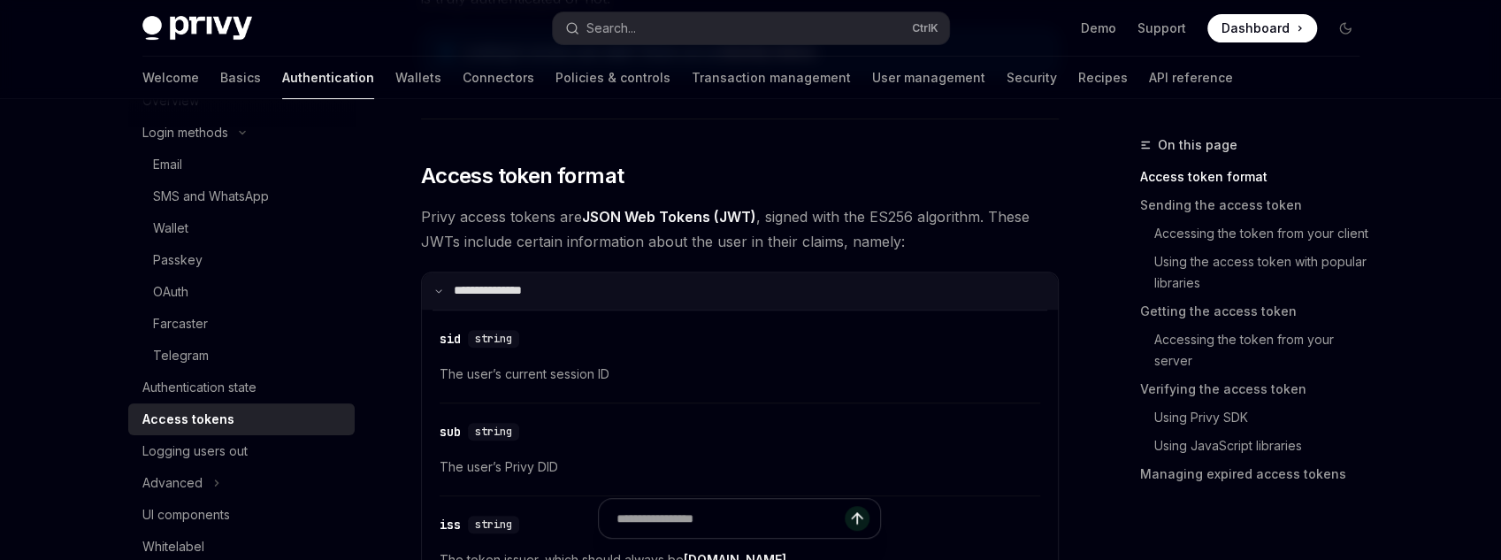
click at [471, 285] on p "**********" at bounding box center [499, 291] width 90 height 16
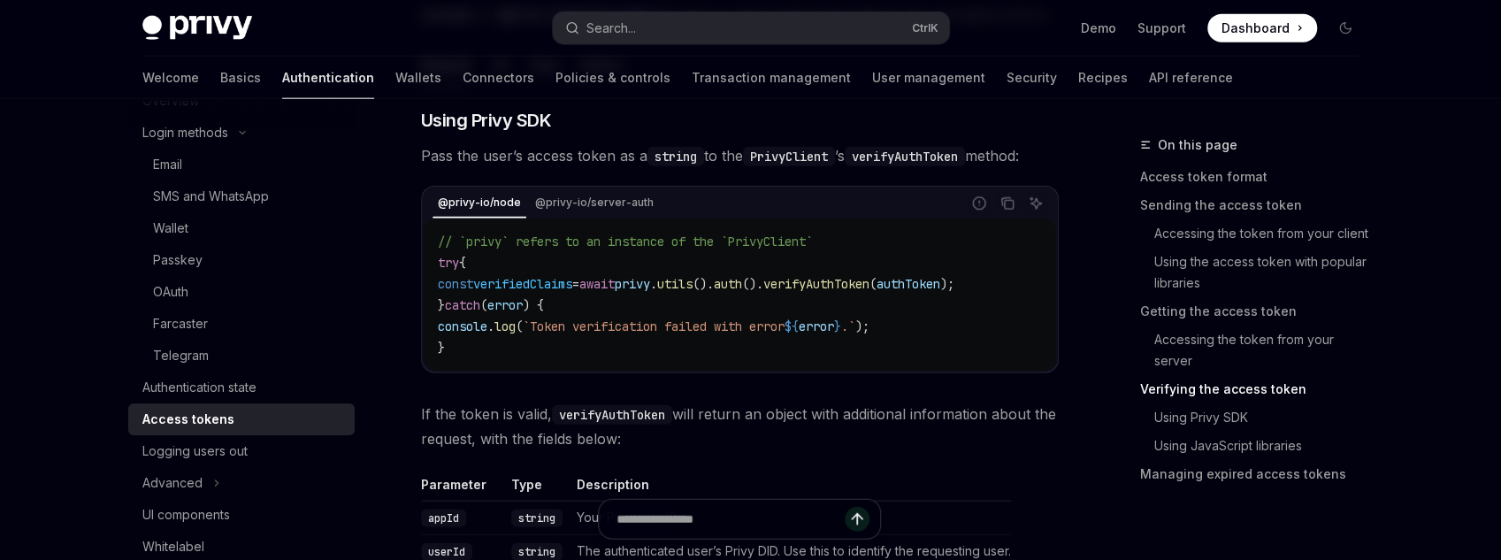
scroll to position [2830, 0]
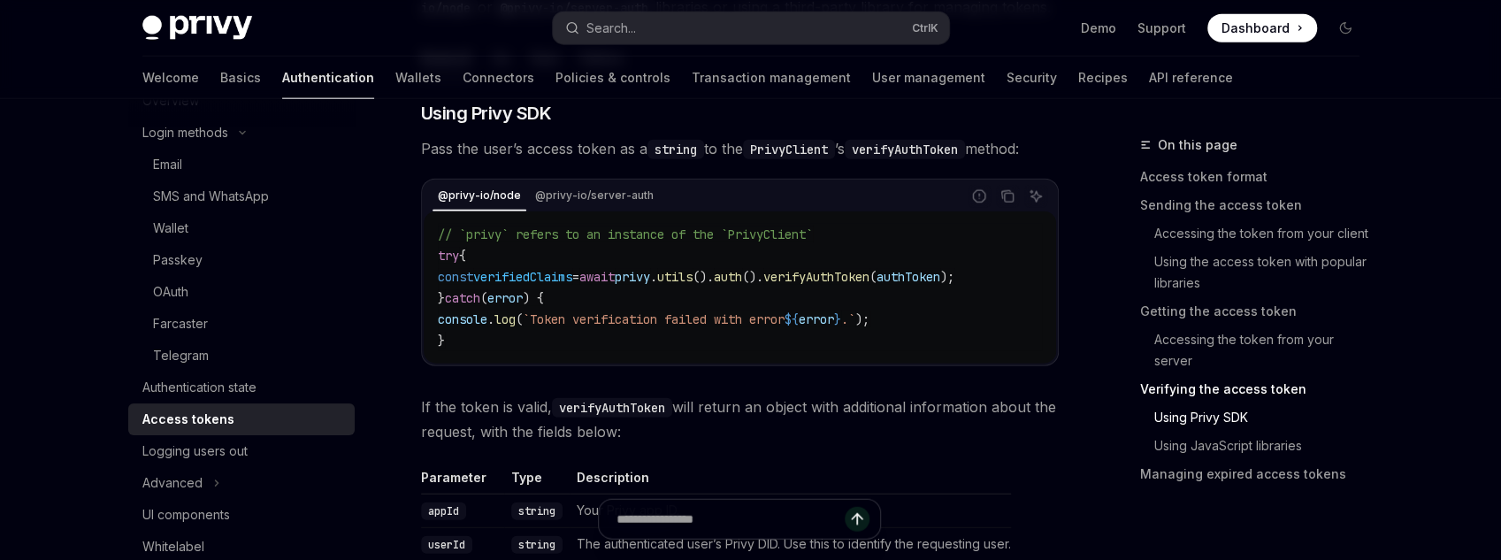
drag, startPoint x: 799, startPoint y: 354, endPoint x: 966, endPoint y: 350, distance: 167.2
click at [966, 350] on div "// `privy` refers to an instance of the `PrivyClient` try { const verifiedClaim…" at bounding box center [740, 287] width 632 height 152
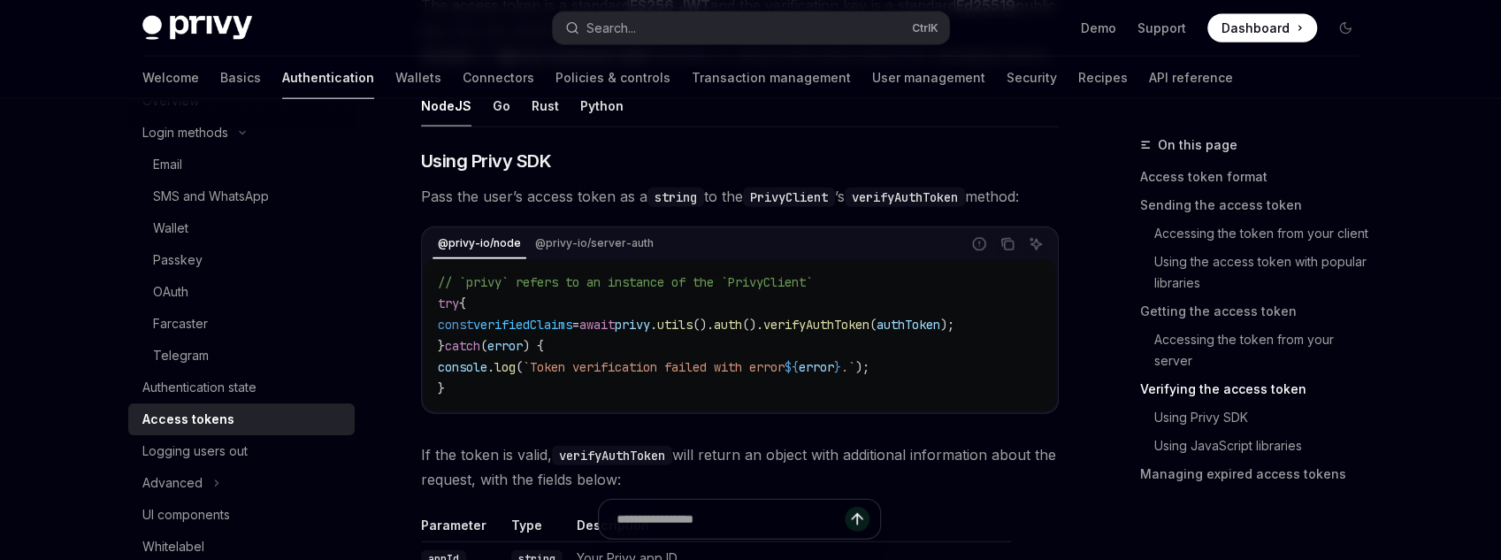
scroll to position [2547, 0]
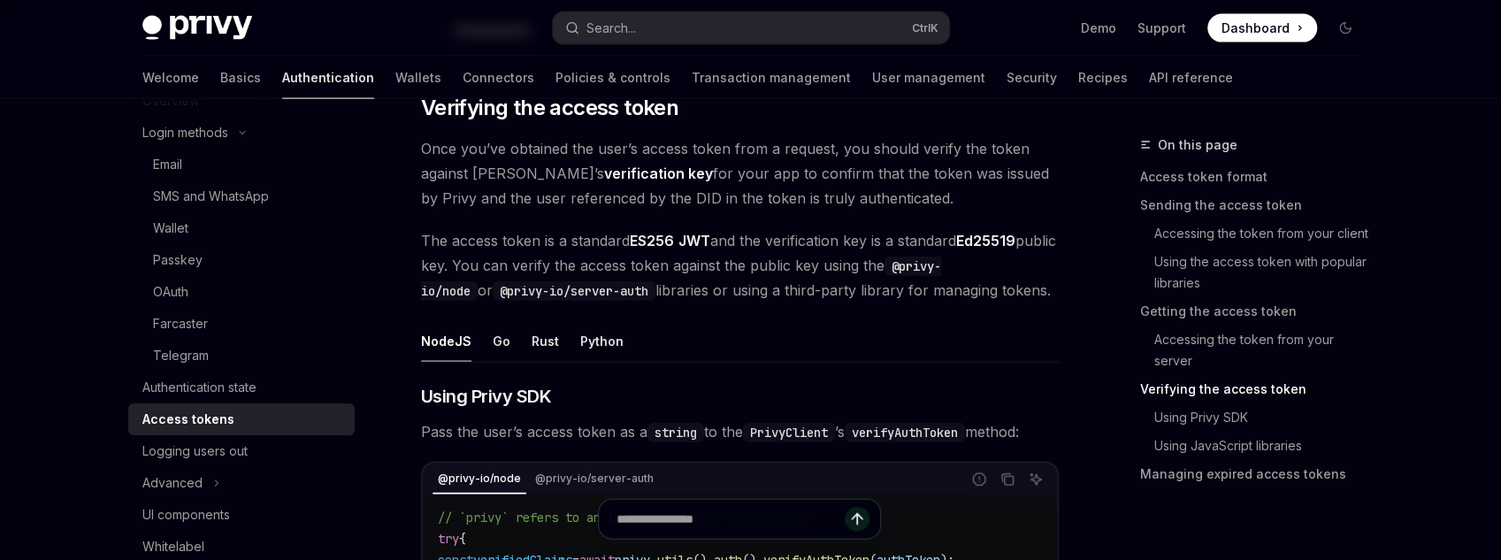
click at [541, 464] on div "@privy-io/node @privy-io/server-auth" at bounding box center [692, 479] width 537 height 30
click at [510, 469] on div "@privy-io/node" at bounding box center [480, 478] width 94 height 21
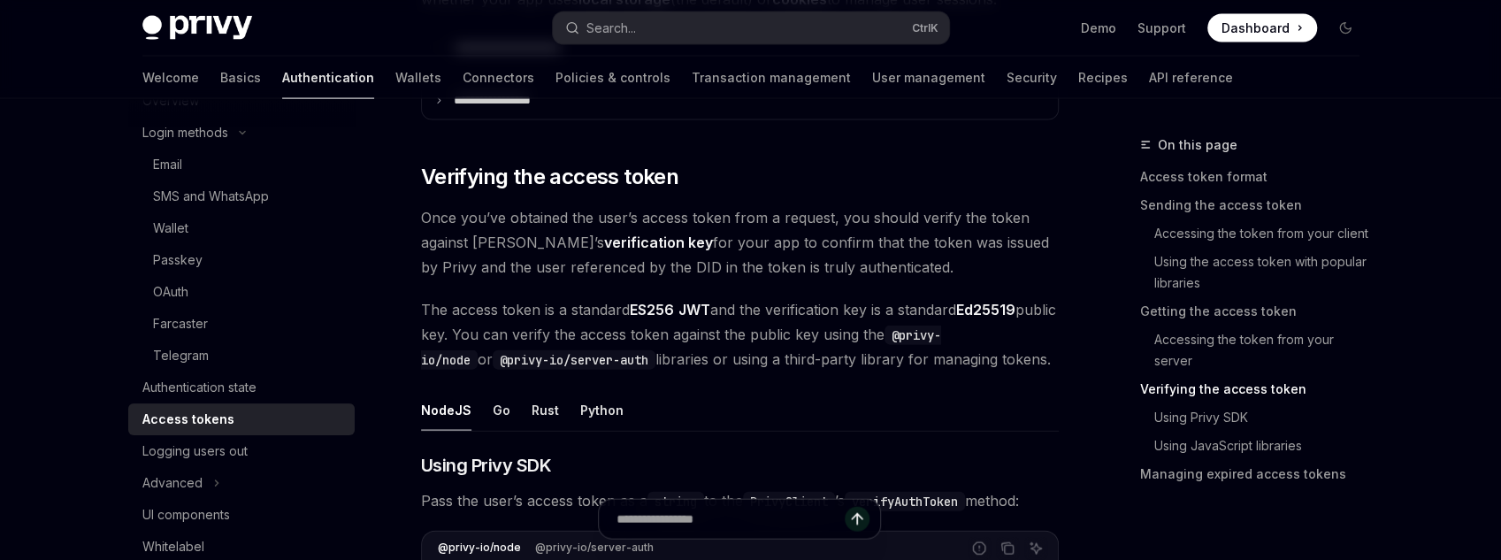
scroll to position [2477, 0]
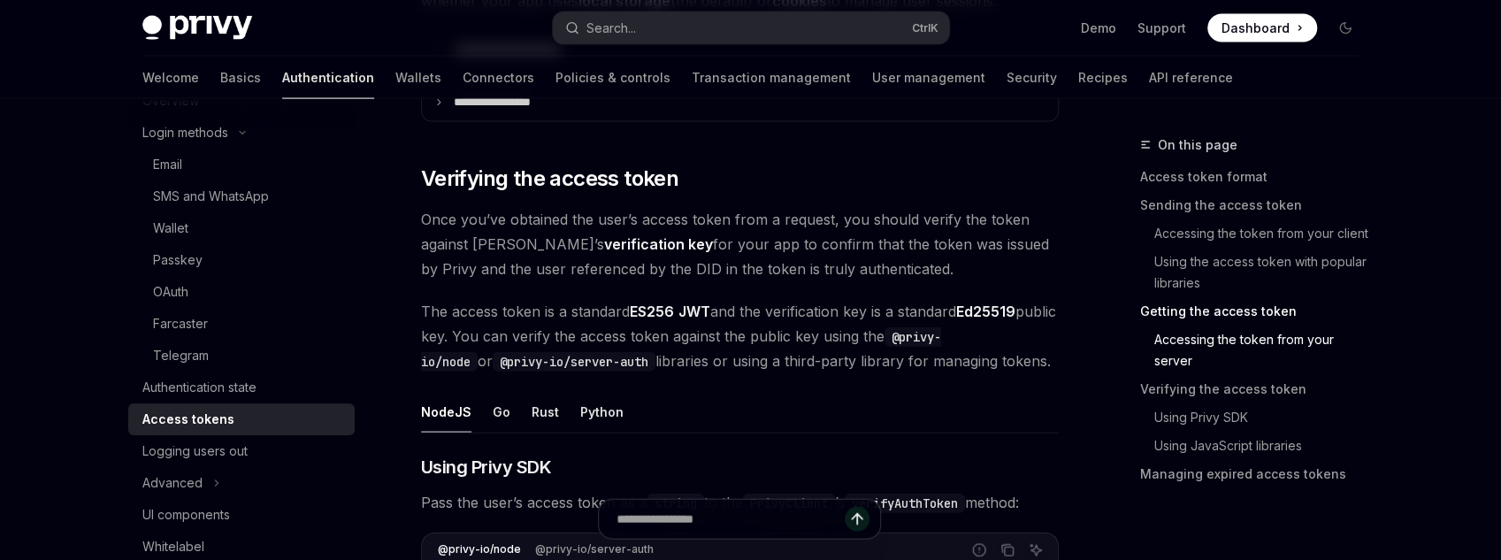
click at [517, 417] on ul "NodeJS Go Rust Python" at bounding box center [740, 412] width 638 height 42
click at [493, 414] on div "Go" at bounding box center [502, 412] width 18 height 42
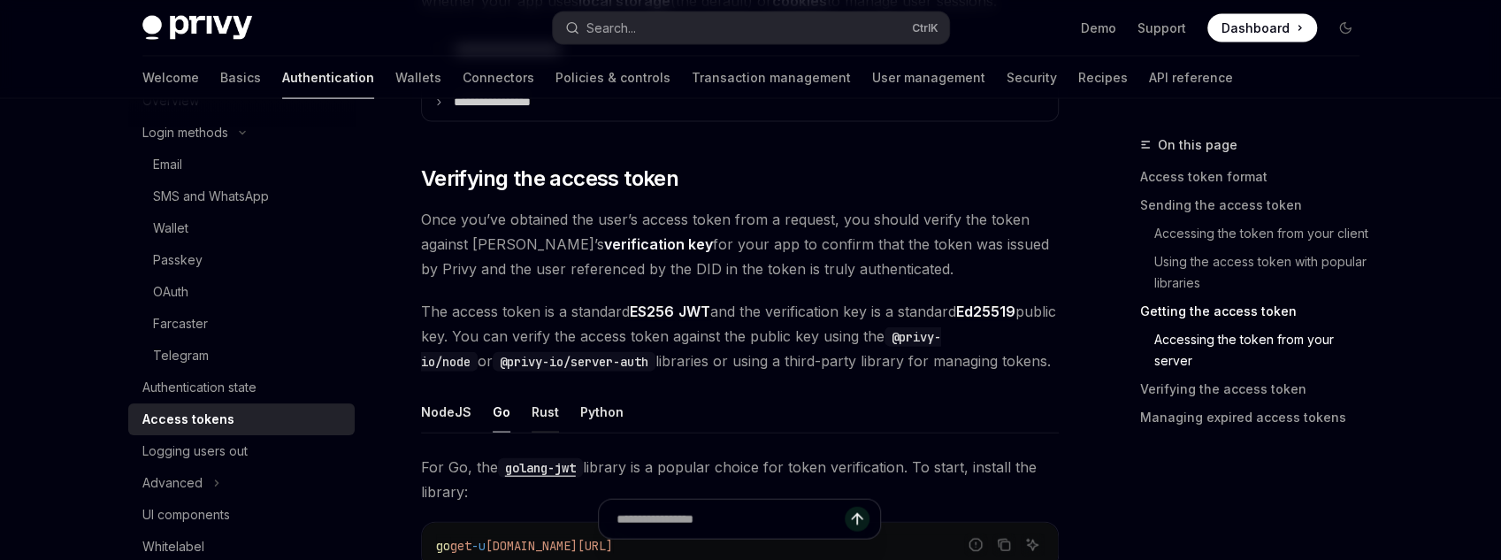
click at [540, 406] on div "Rust" at bounding box center [545, 412] width 27 height 42
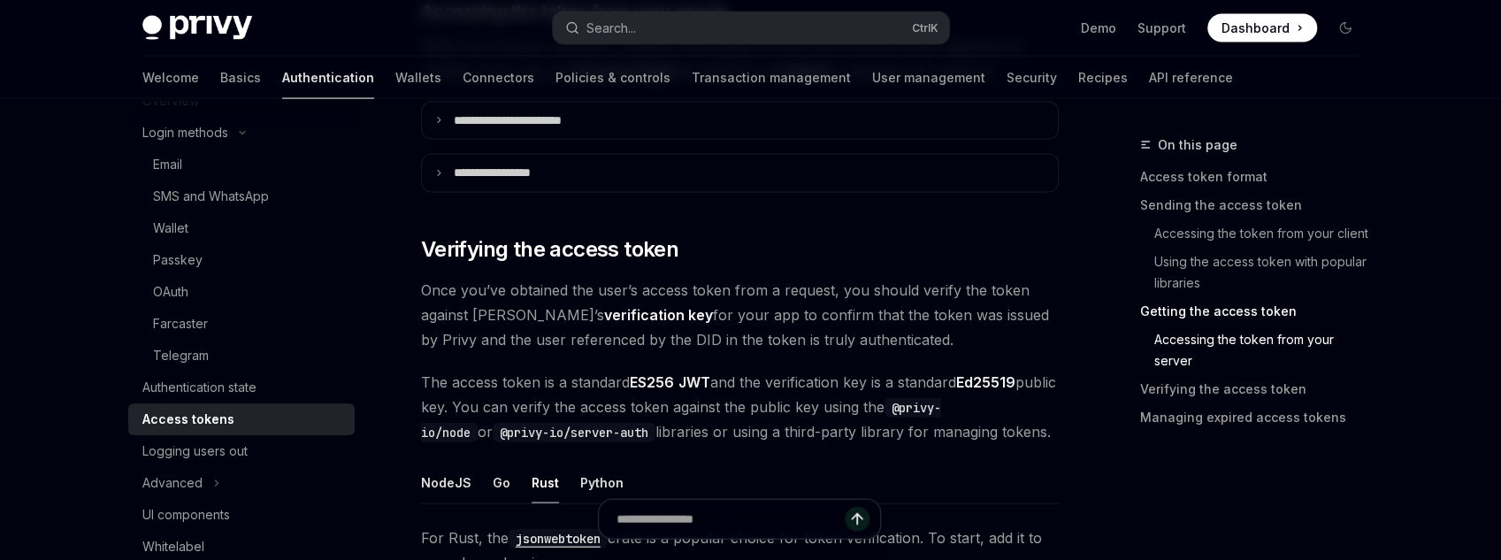
scroll to position [2194, 0]
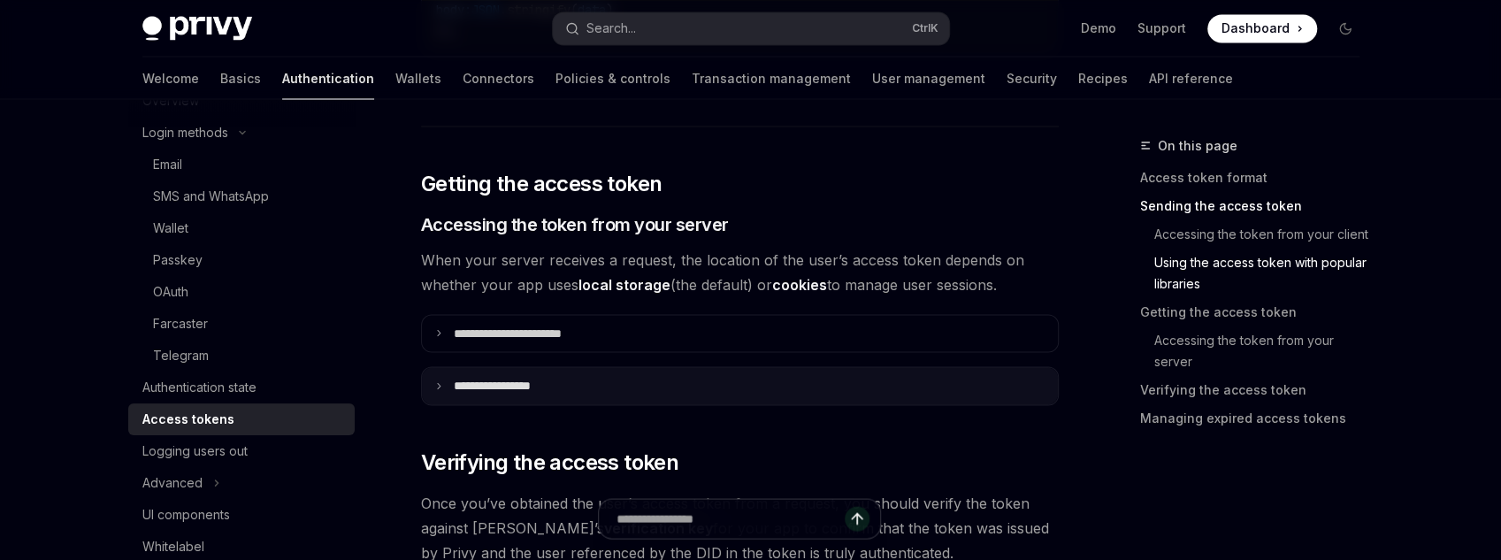
click at [548, 393] on summary "**********" at bounding box center [740, 385] width 636 height 37
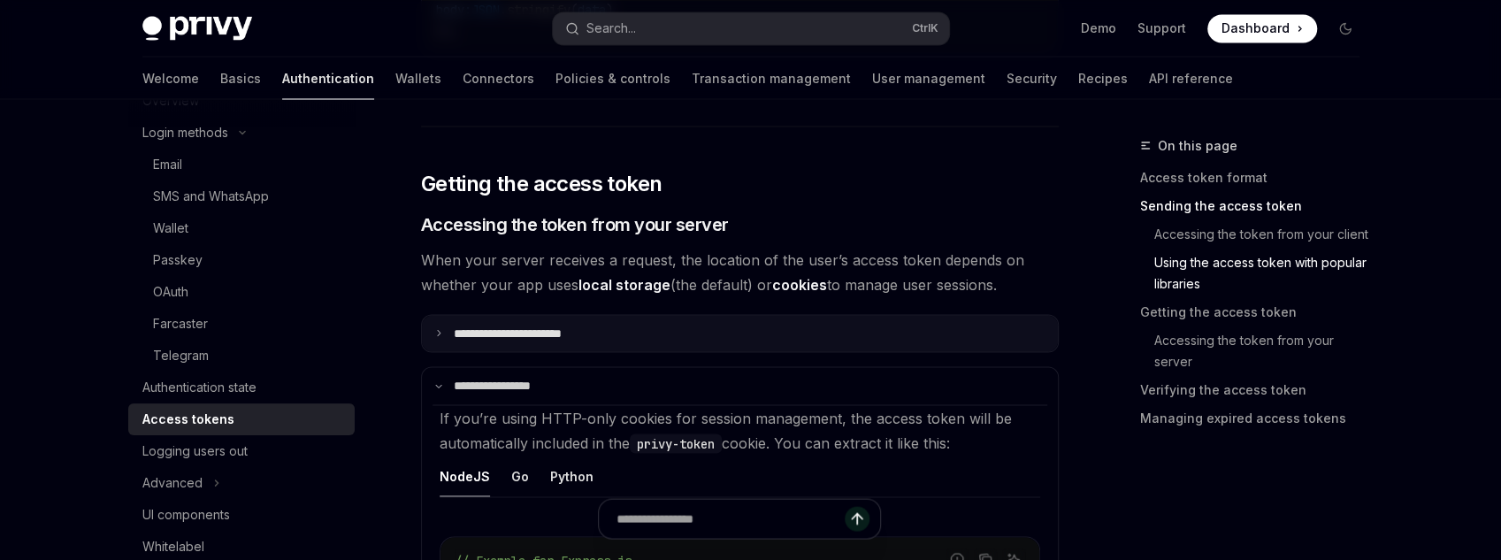
click at [545, 331] on p "**********" at bounding box center [528, 333] width 148 height 16
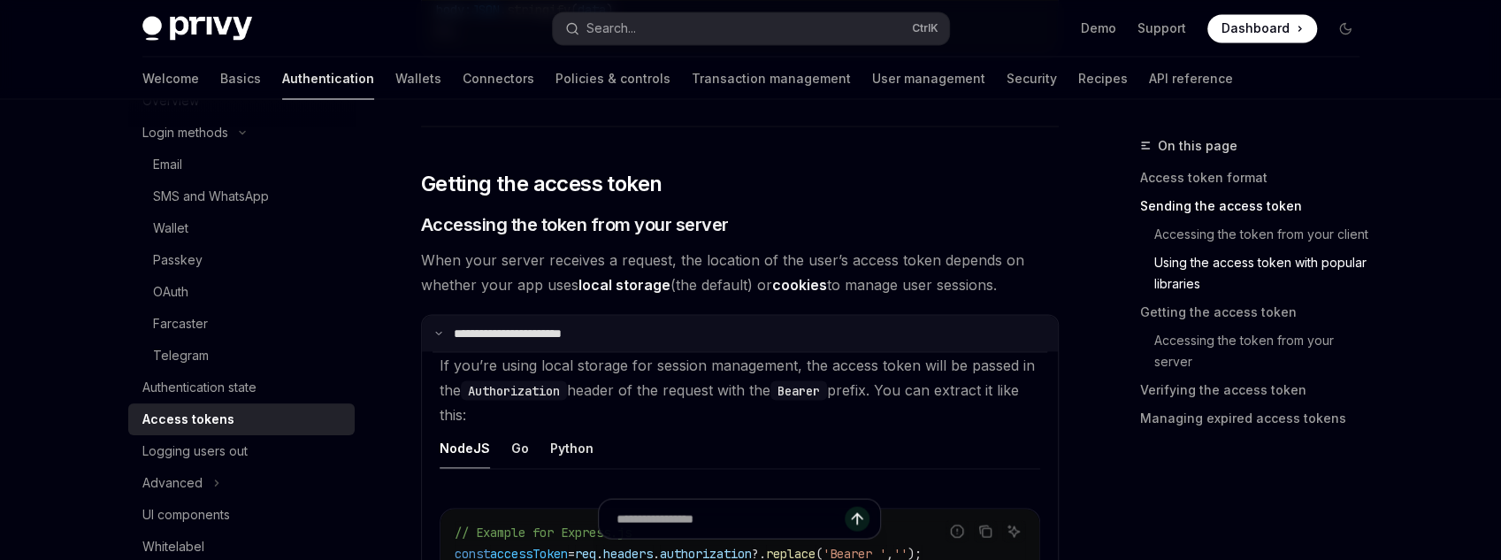
click at [545, 331] on p "**********" at bounding box center [525, 333] width 142 height 16
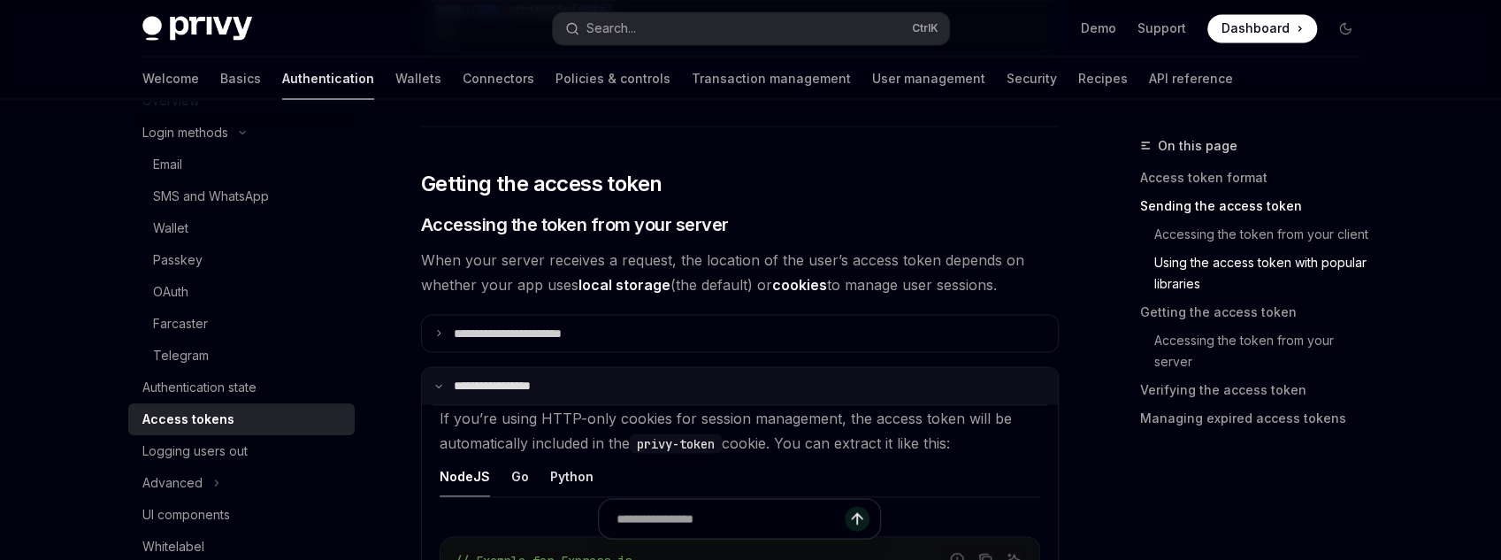
click at [509, 368] on summary "**********" at bounding box center [740, 385] width 636 height 37
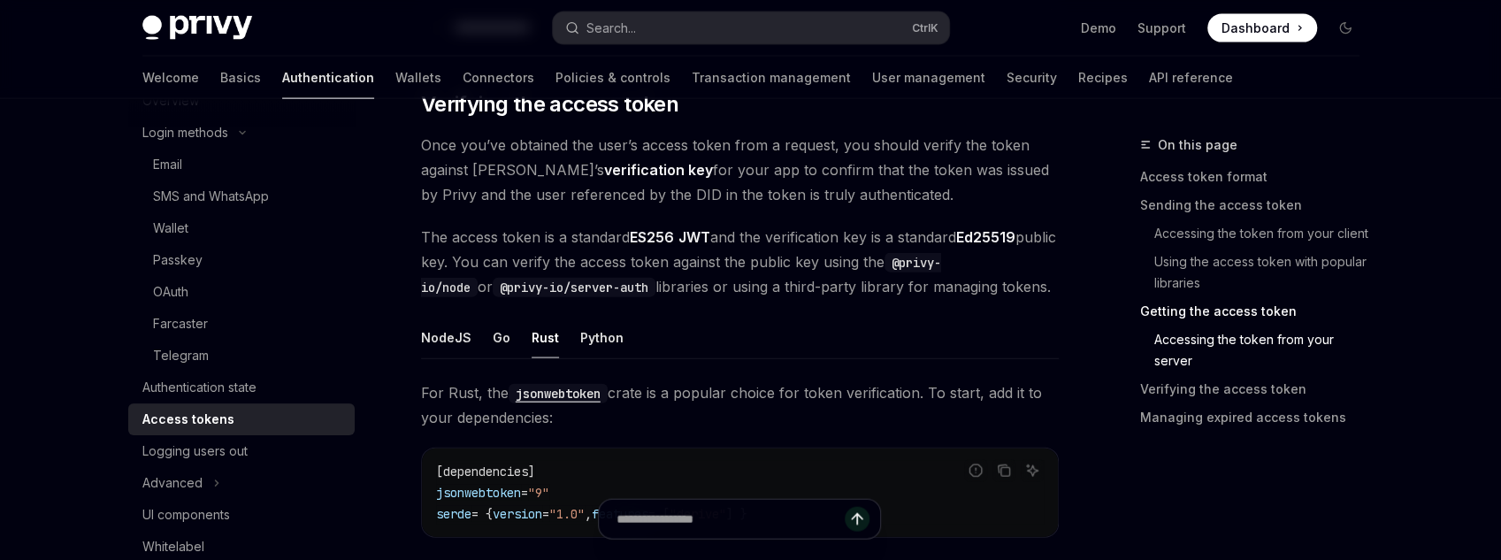
scroll to position [2689, 0]
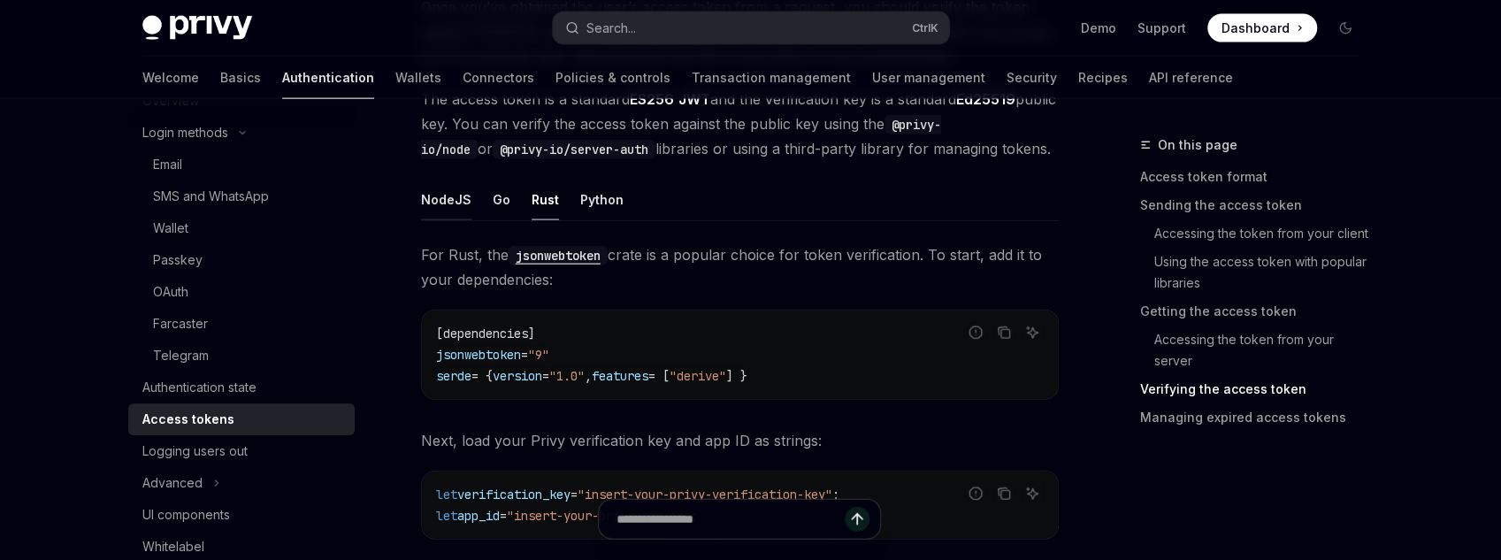
click at [439, 211] on div "NodeJS" at bounding box center [446, 200] width 50 height 42
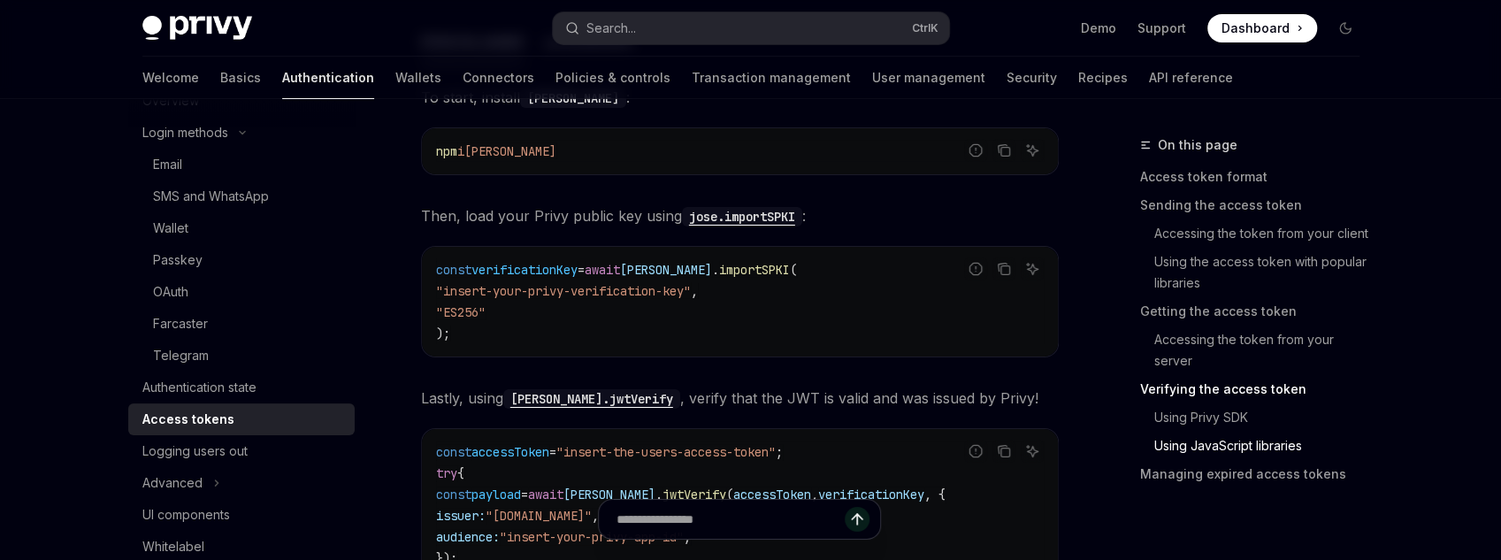
scroll to position [4104, 0]
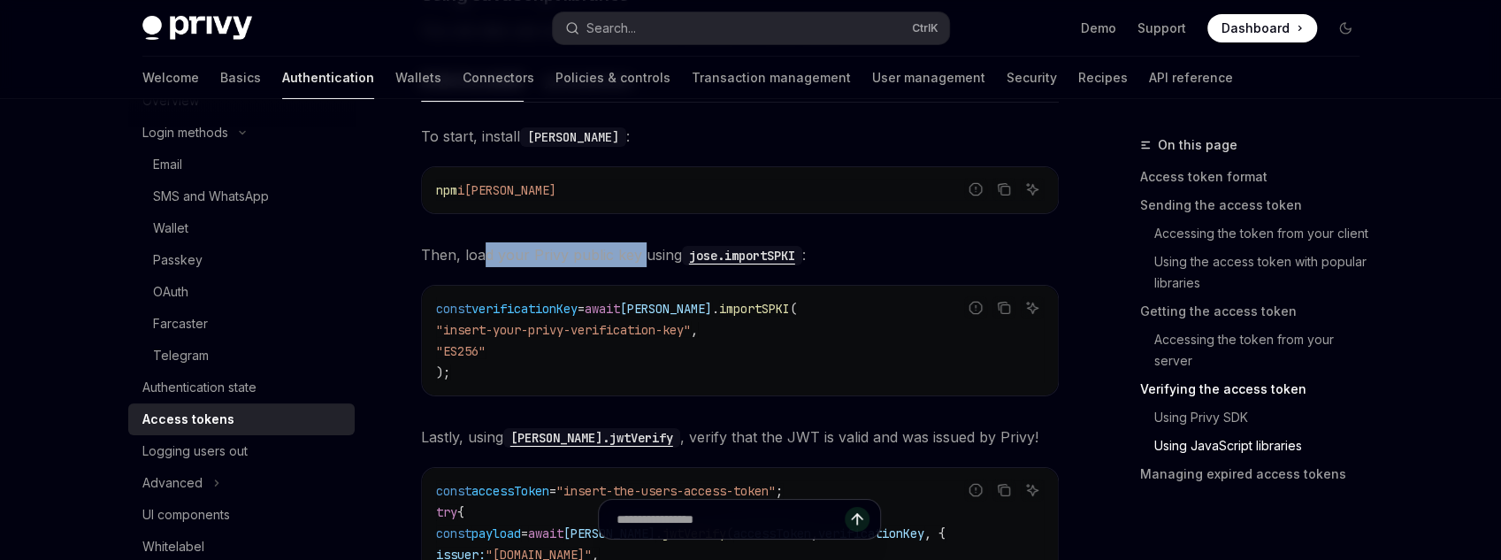
drag, startPoint x: 481, startPoint y: 258, endPoint x: 689, endPoint y: 261, distance: 207.9
click at [662, 256] on span "Then, load your Privy public key using [PERSON_NAME].importSPKI :" at bounding box center [740, 254] width 638 height 25
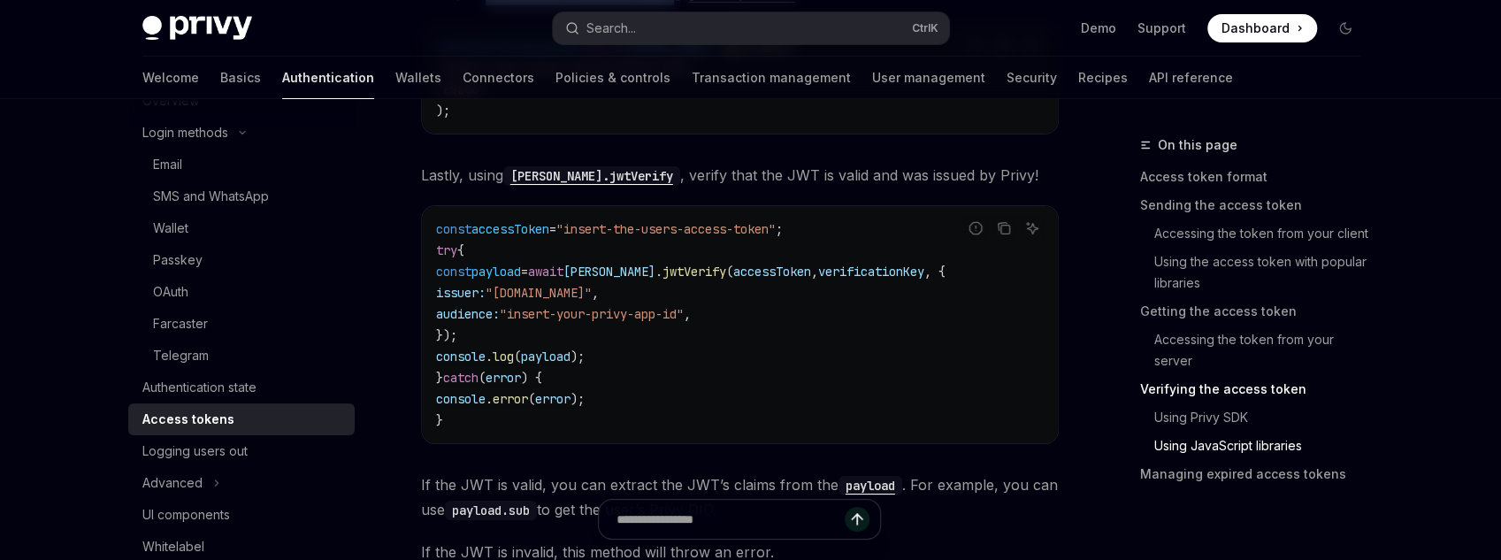
scroll to position [4387, 0]
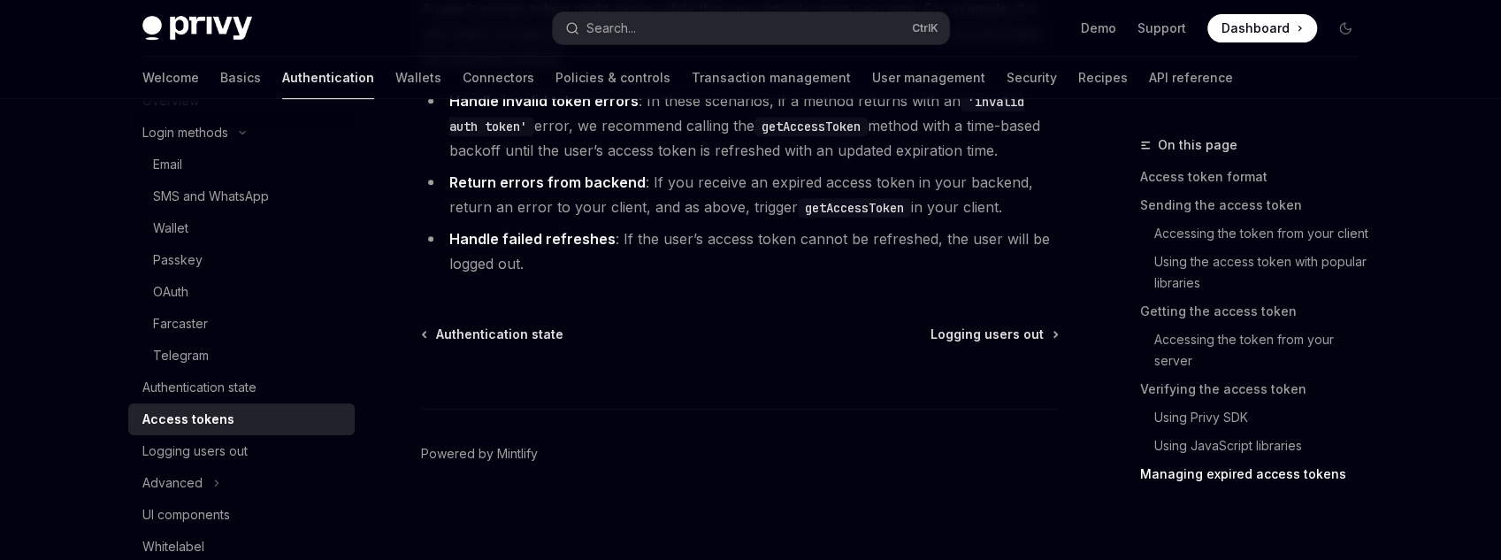
click at [1206, 471] on link "Managing expired access tokens" at bounding box center [1257, 474] width 234 height 28
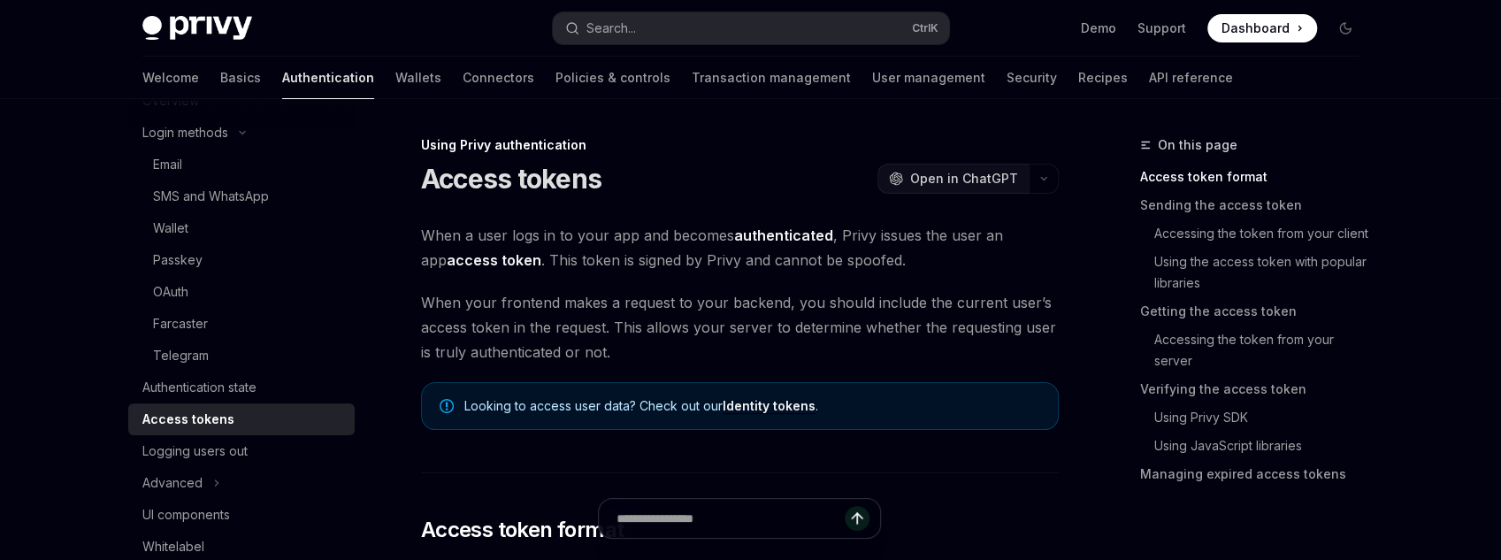
click at [969, 172] on span "Open in ChatGPT" at bounding box center [964, 179] width 108 height 18
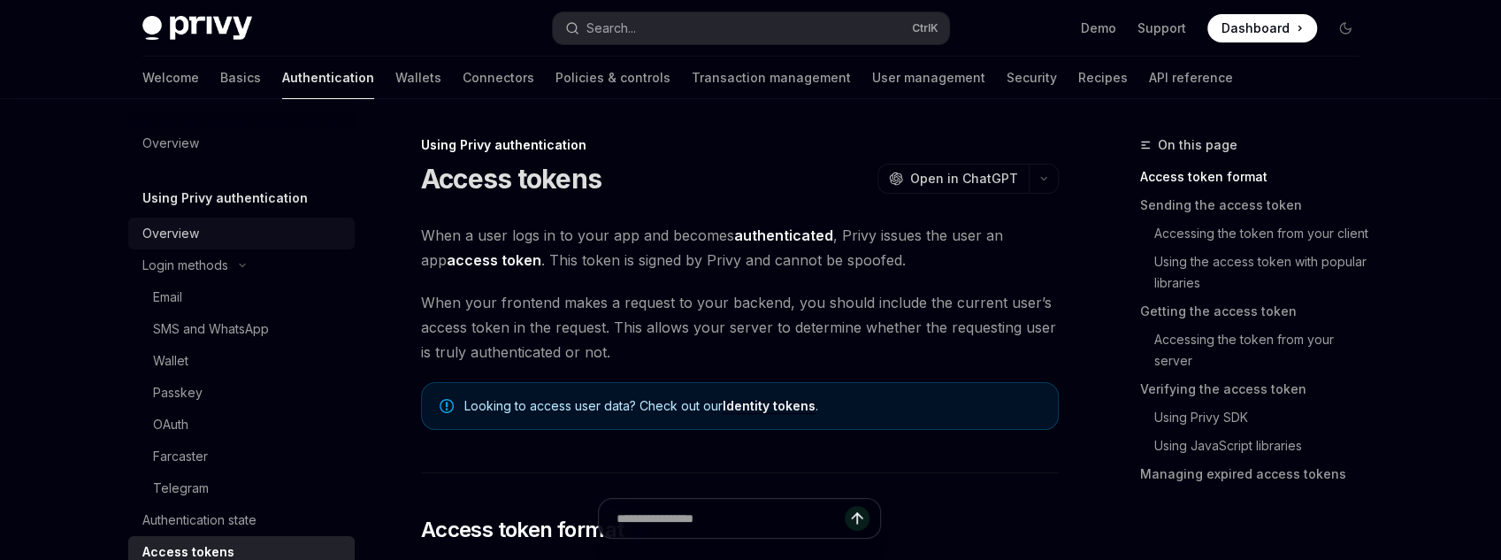
click at [202, 235] on div "Overview" at bounding box center [243, 233] width 202 height 21
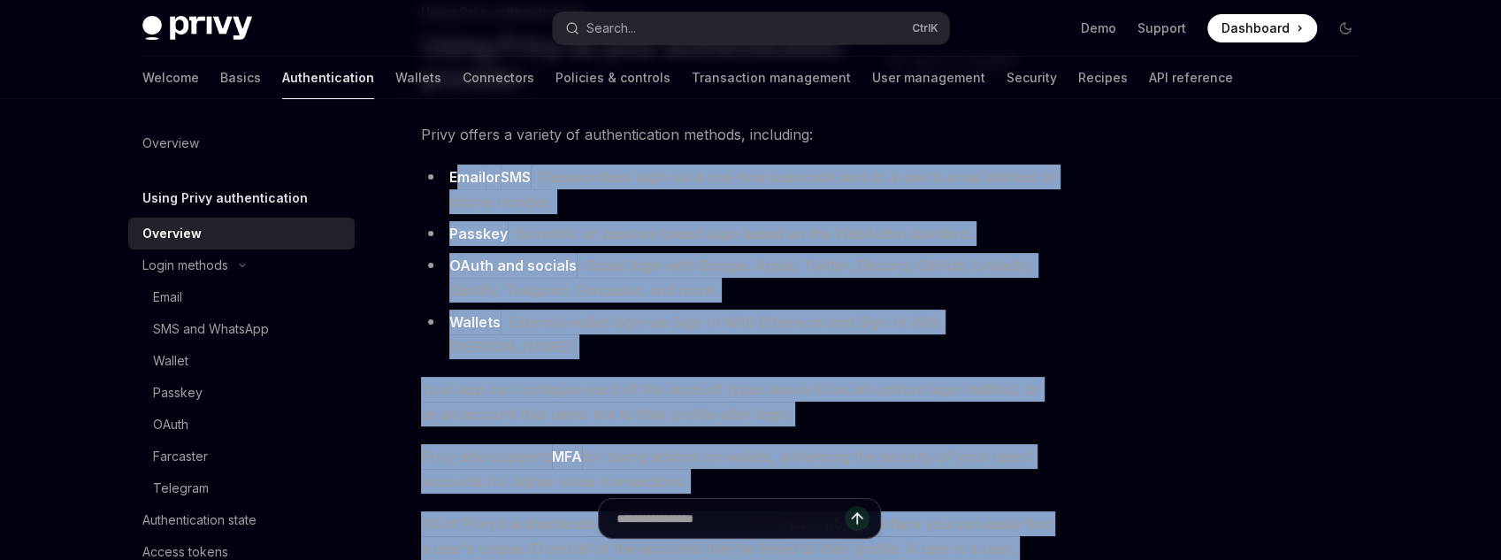
scroll to position [86, 0]
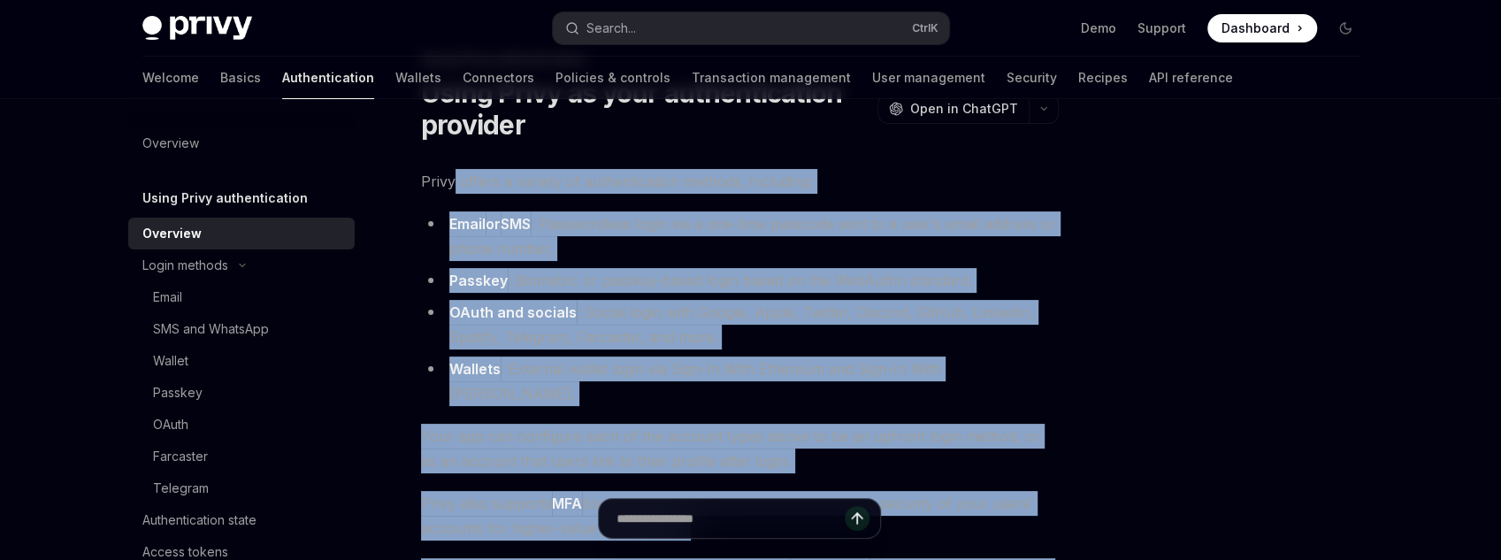
drag, startPoint x: 812, startPoint y: 430, endPoint x: 454, endPoint y: 175, distance: 439.6
click at [454, 175] on div "Using Privy authentication Using Privy as your authentication provider OpenAI O…" at bounding box center [574, 529] width 976 height 961
click at [670, 241] on li "Email or SMS : Passwordless login via a one-time passcode sent to a user’s emai…" at bounding box center [740, 236] width 638 height 50
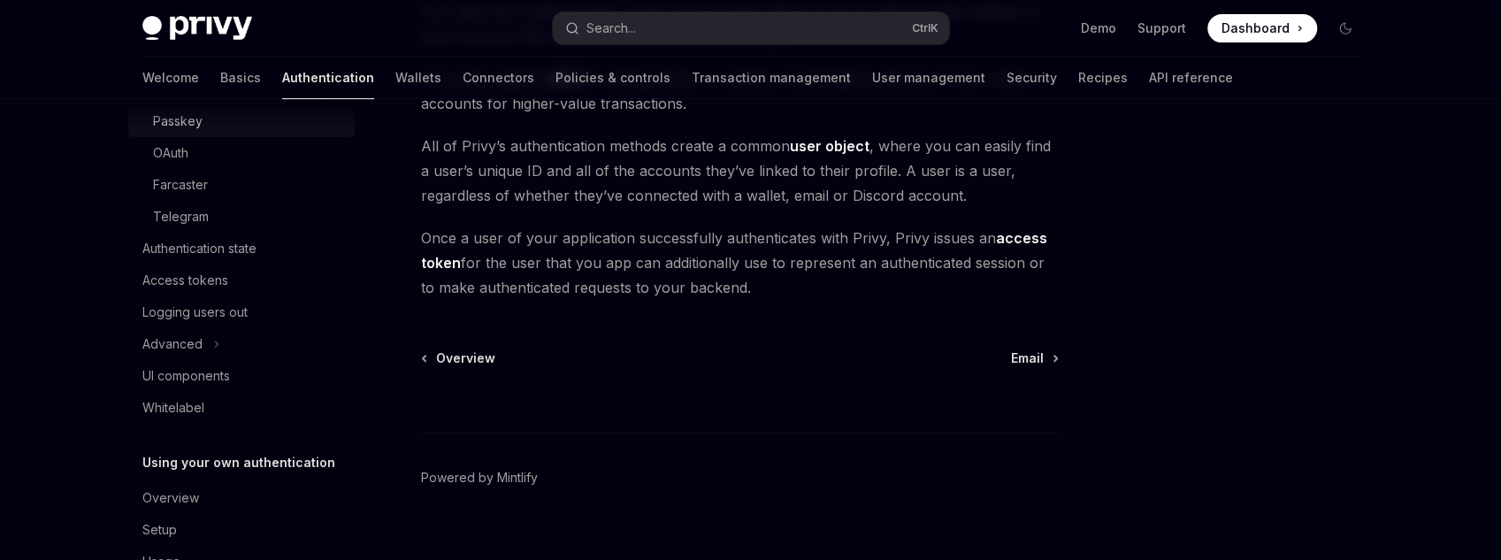
scroll to position [283, 0]
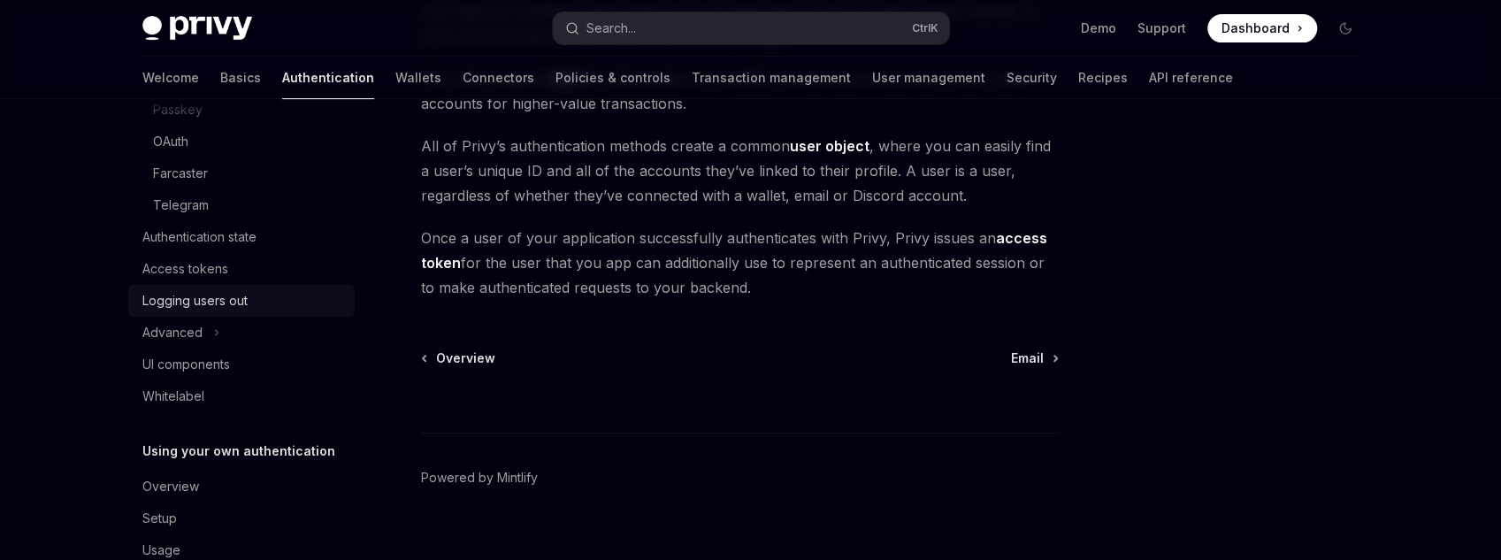
click at [228, 301] on div "Logging users out" at bounding box center [194, 300] width 105 height 21
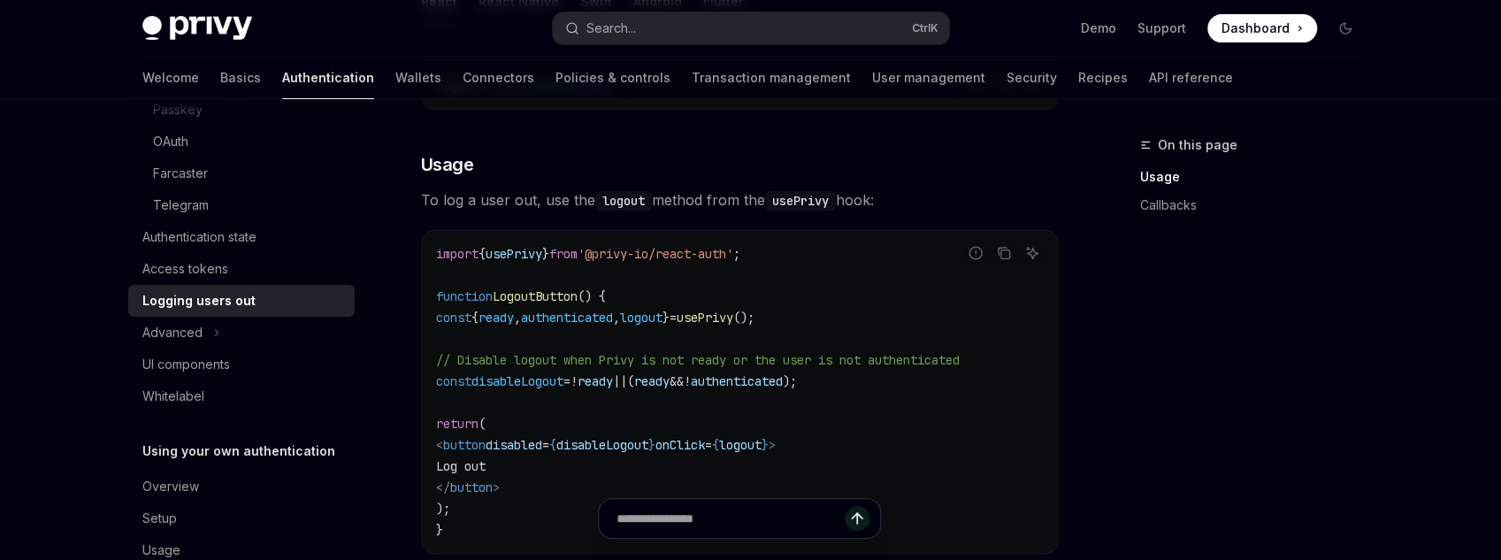
scroll to position [354, 0]
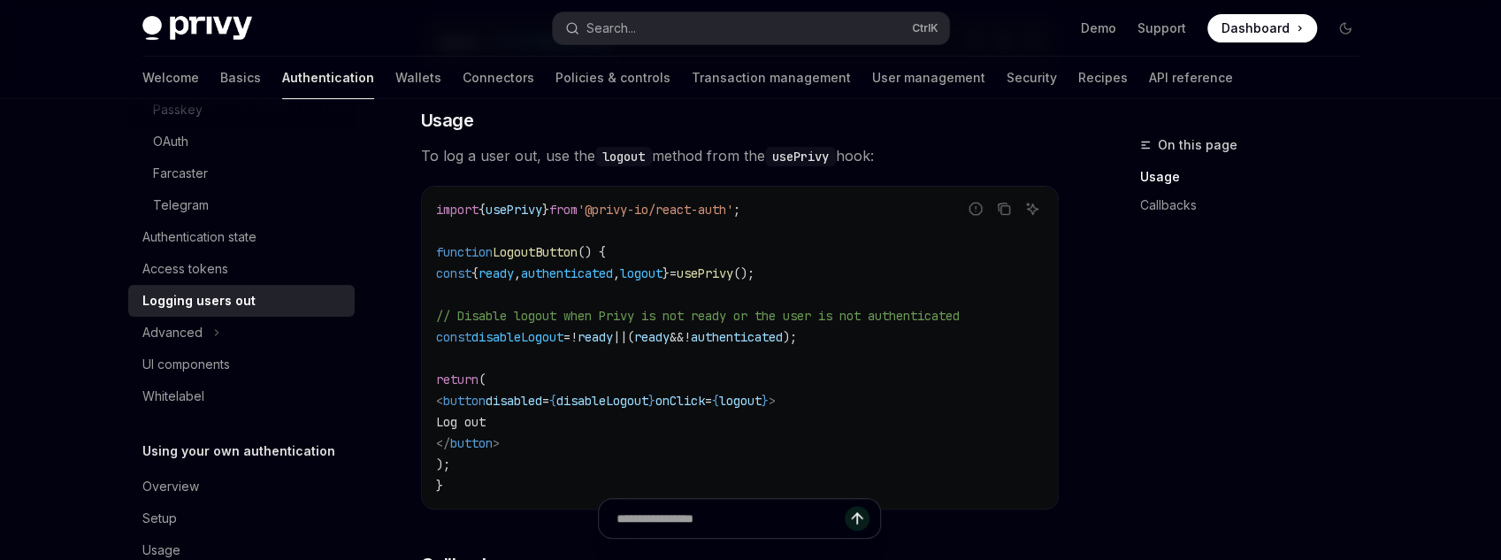
click at [504, 338] on span "disableLogout" at bounding box center [517, 337] width 92 height 16
click at [223, 341] on button "Advanced" at bounding box center [241, 333] width 226 height 32
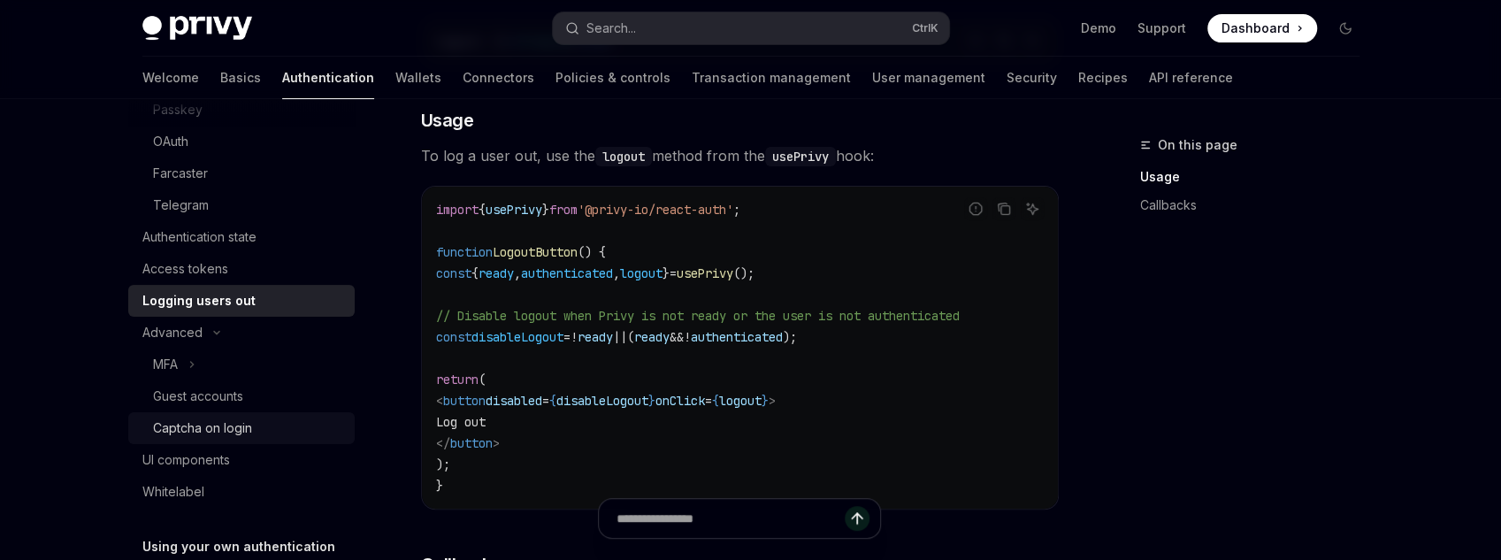
click at [223, 412] on link "Captcha on login" at bounding box center [241, 428] width 226 height 32
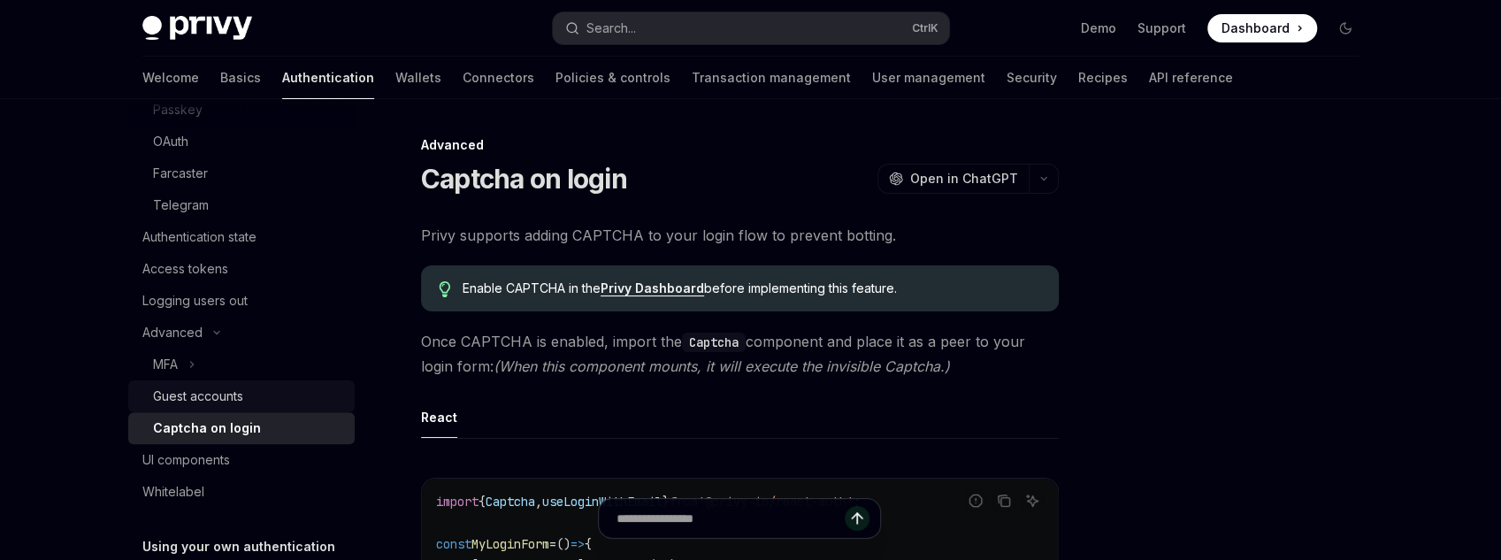
click at [208, 402] on div "Guest accounts" at bounding box center [198, 396] width 90 height 21
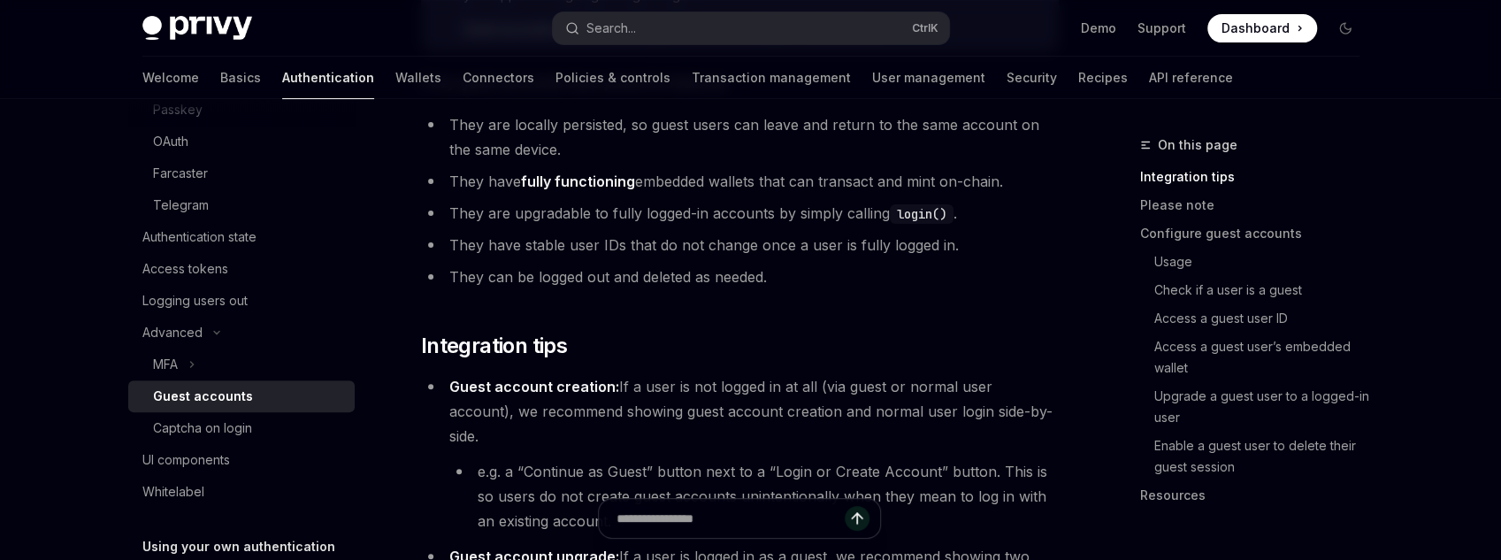
scroll to position [283, 0]
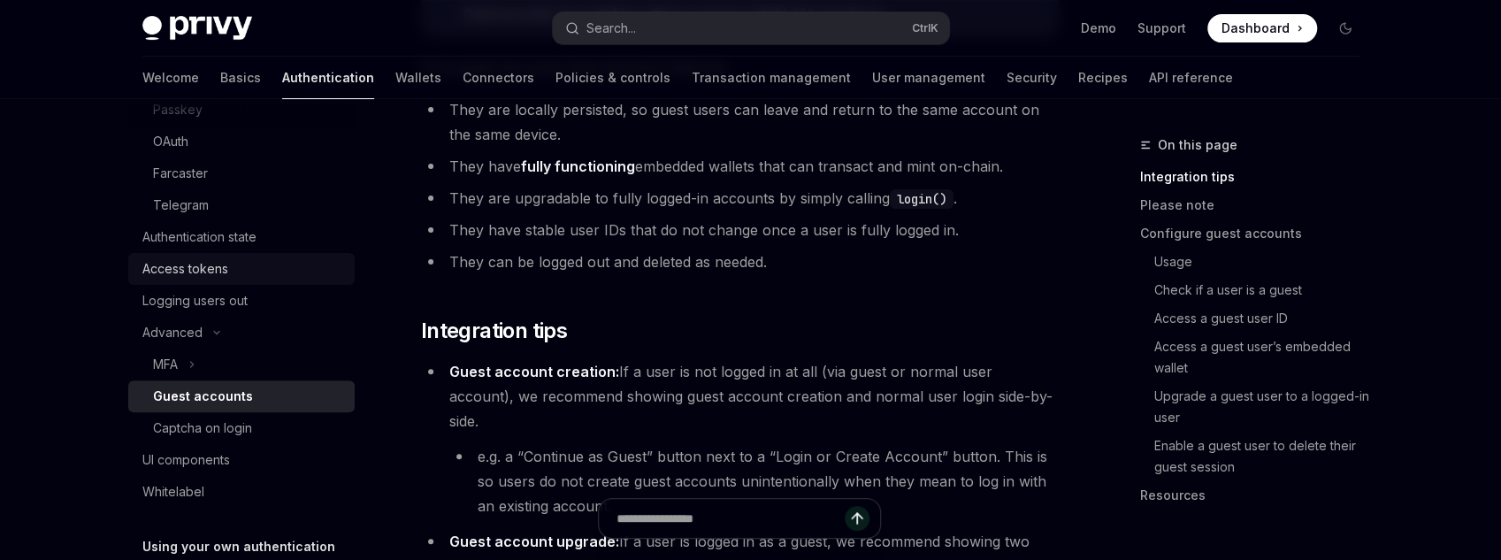
click at [226, 265] on div "Access tokens" at bounding box center [185, 268] width 86 height 21
click at [215, 286] on link "Logging users out" at bounding box center [241, 301] width 226 height 32
click at [208, 274] on div "Access tokens" at bounding box center [185, 268] width 86 height 21
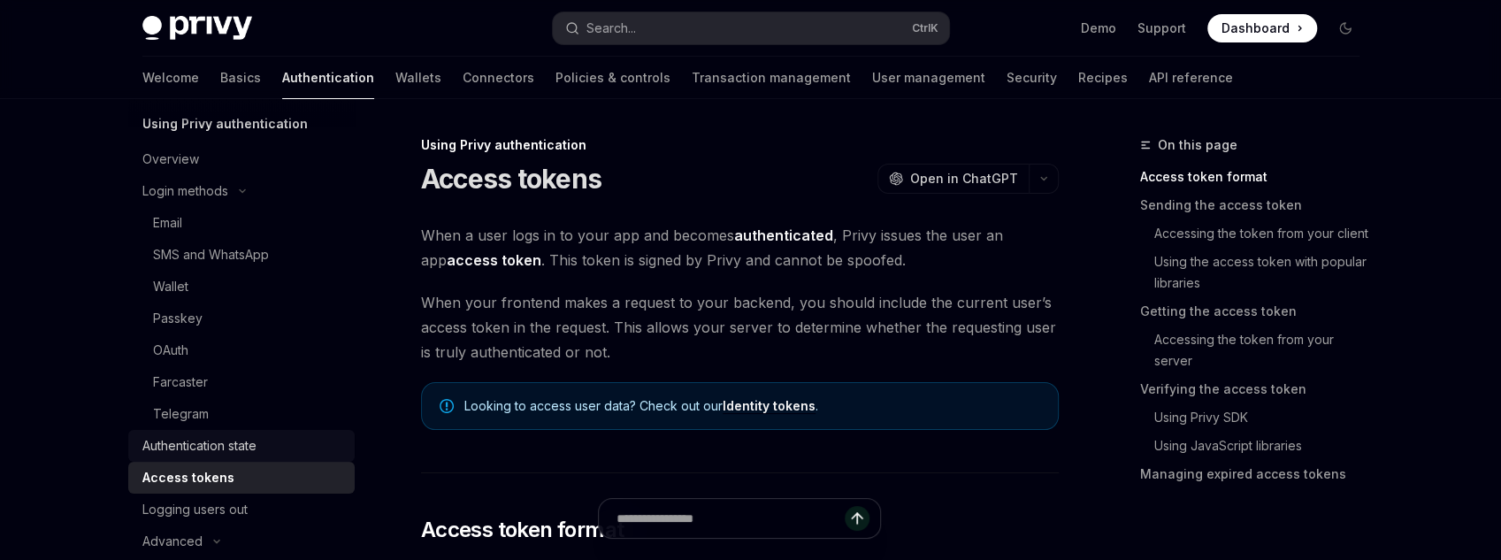
scroll to position [71, 0]
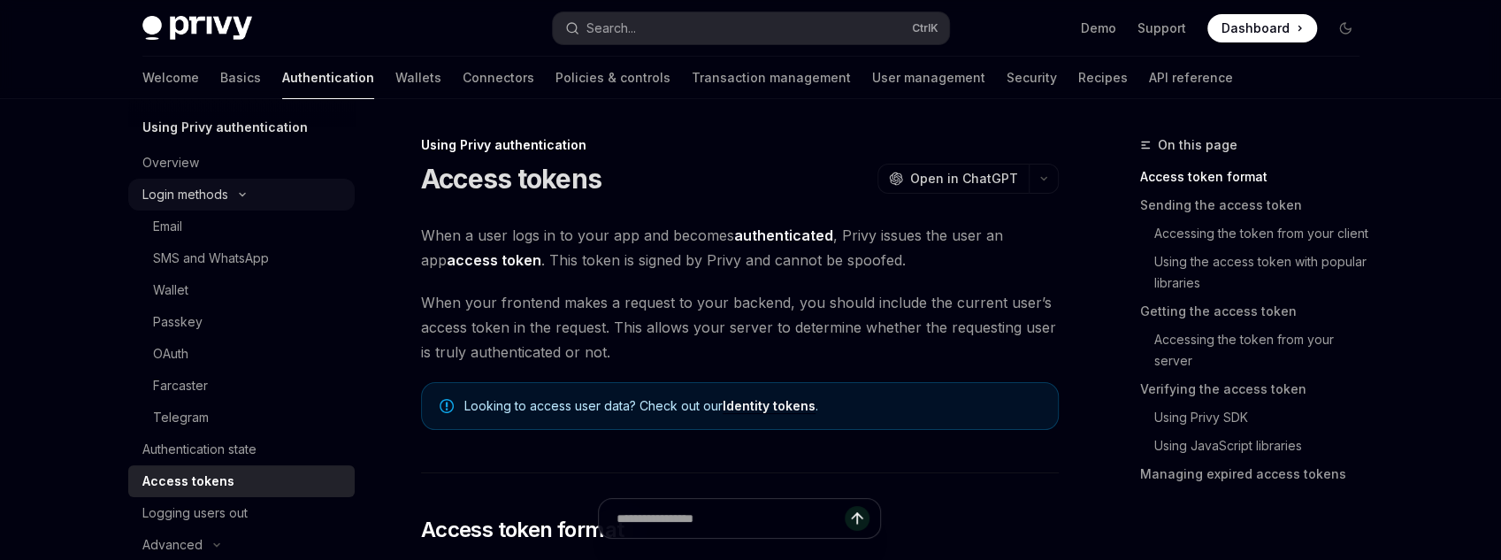
click at [231, 201] on button "Login methods" at bounding box center [241, 195] width 226 height 32
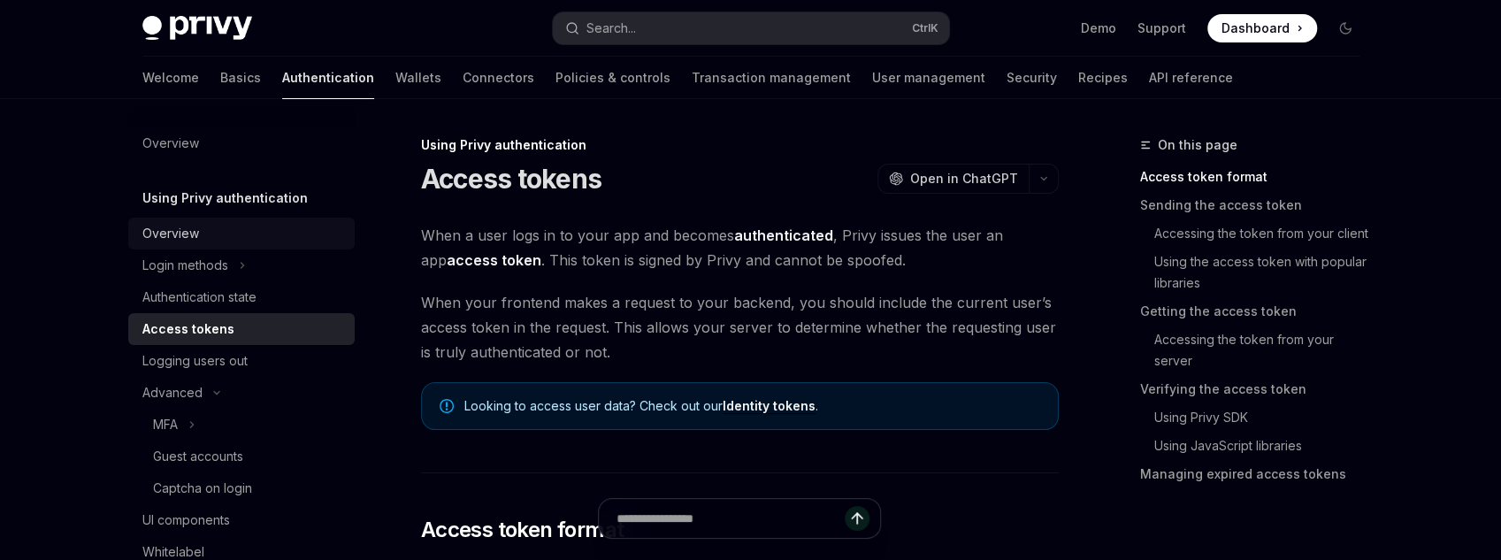
scroll to position [0, 0]
click at [216, 187] on div "Overview Using Privy authentication Overview Login methods Authentication state…" at bounding box center [241, 424] width 226 height 594
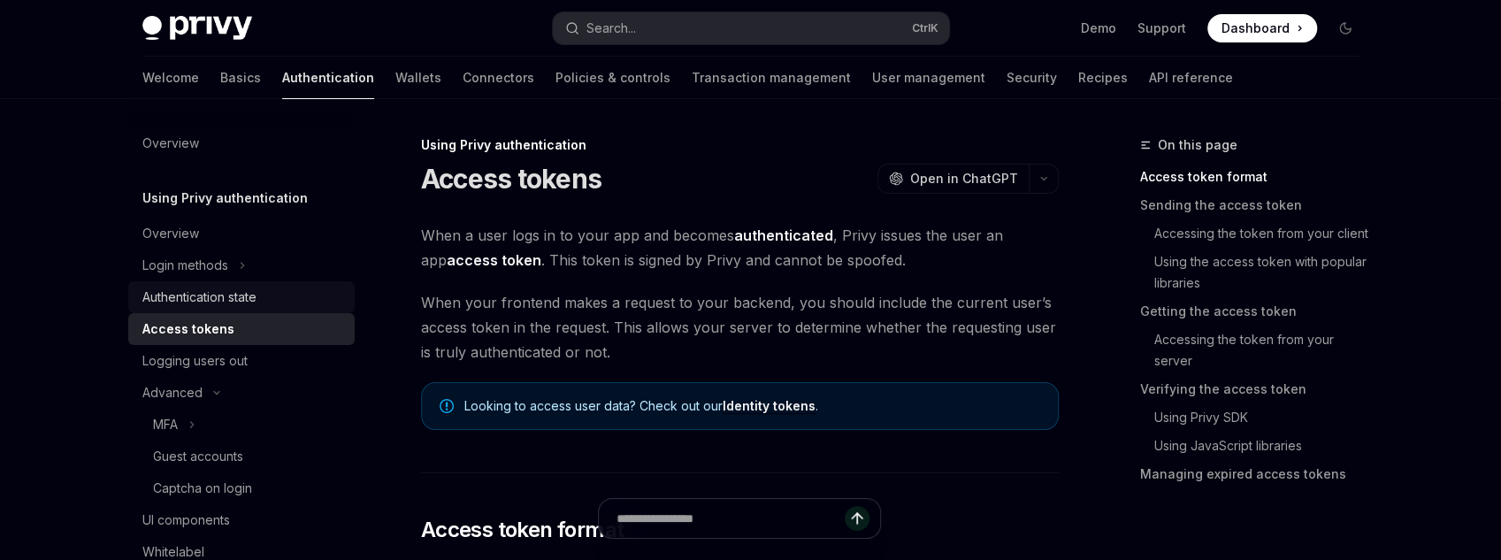
click at [241, 297] on div "Authentication state" at bounding box center [199, 297] width 114 height 21
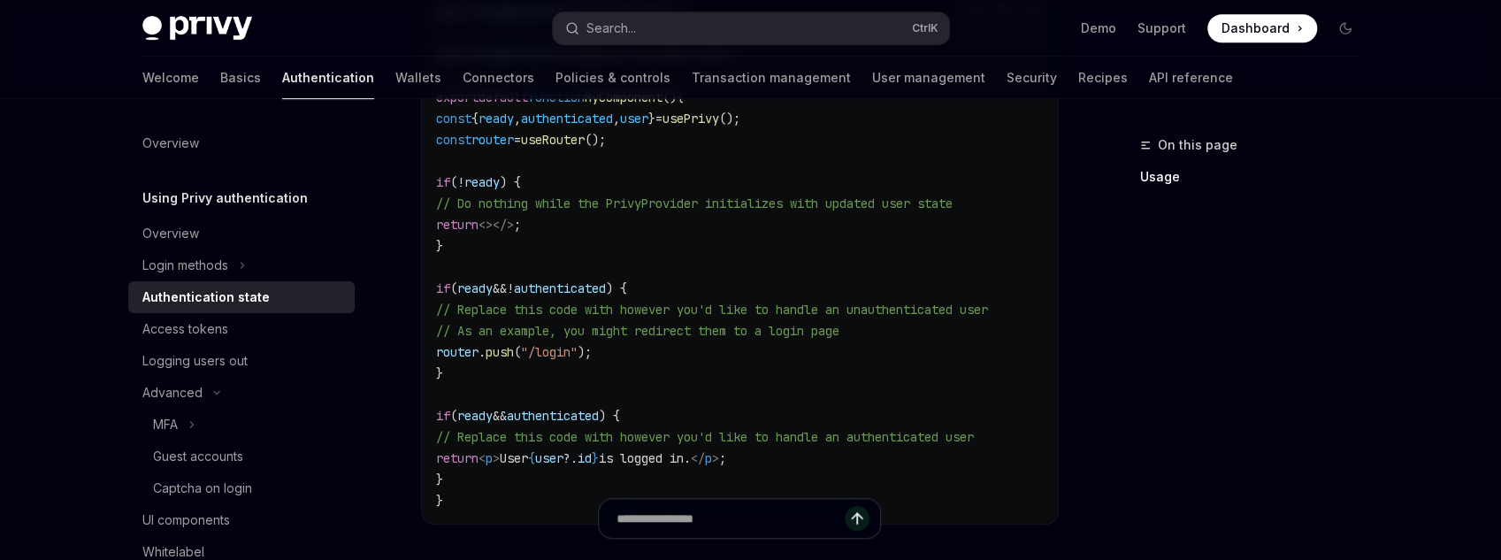
scroll to position [637, 0]
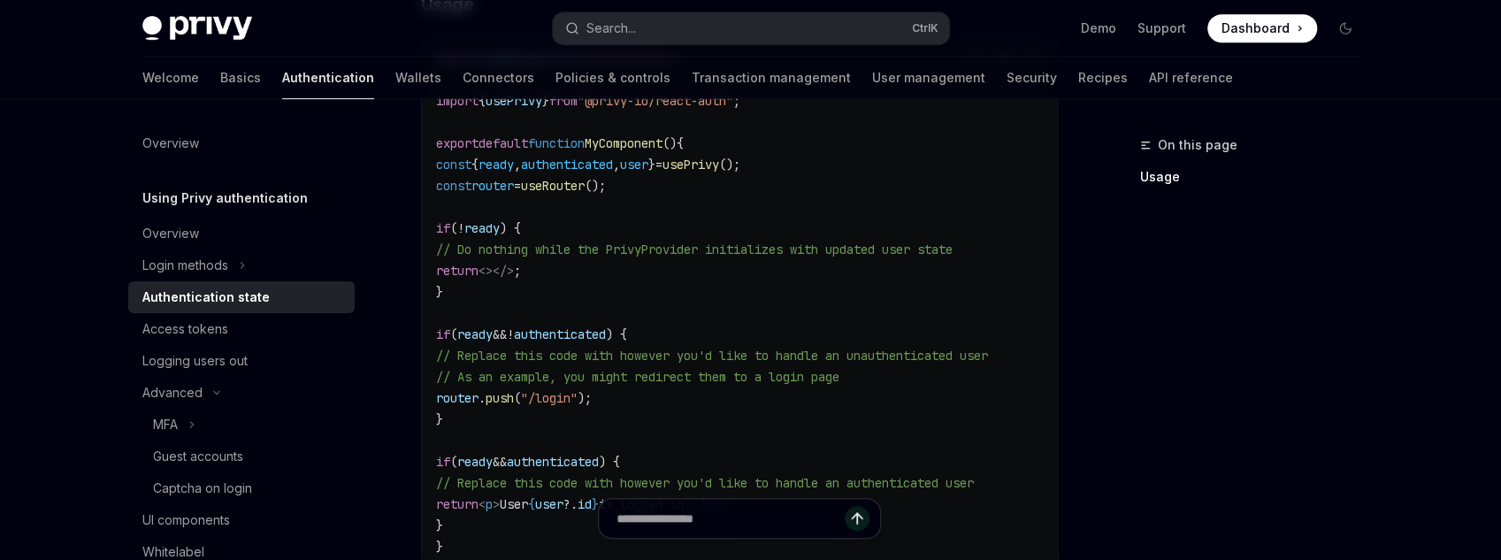
drag, startPoint x: 516, startPoint y: 524, endPoint x: 439, endPoint y: 242, distance: 291.6
click at [439, 242] on div "Using Privy authentication Authentication state OpenAI Open in ChatGPT OpenAI O…" at bounding box center [574, 191] width 976 height 1387
click at [992, 364] on code "import { useRouter } from "next/router" ; import { usePrivy } from "@privy-io/r…" at bounding box center [740, 302] width 608 height 509
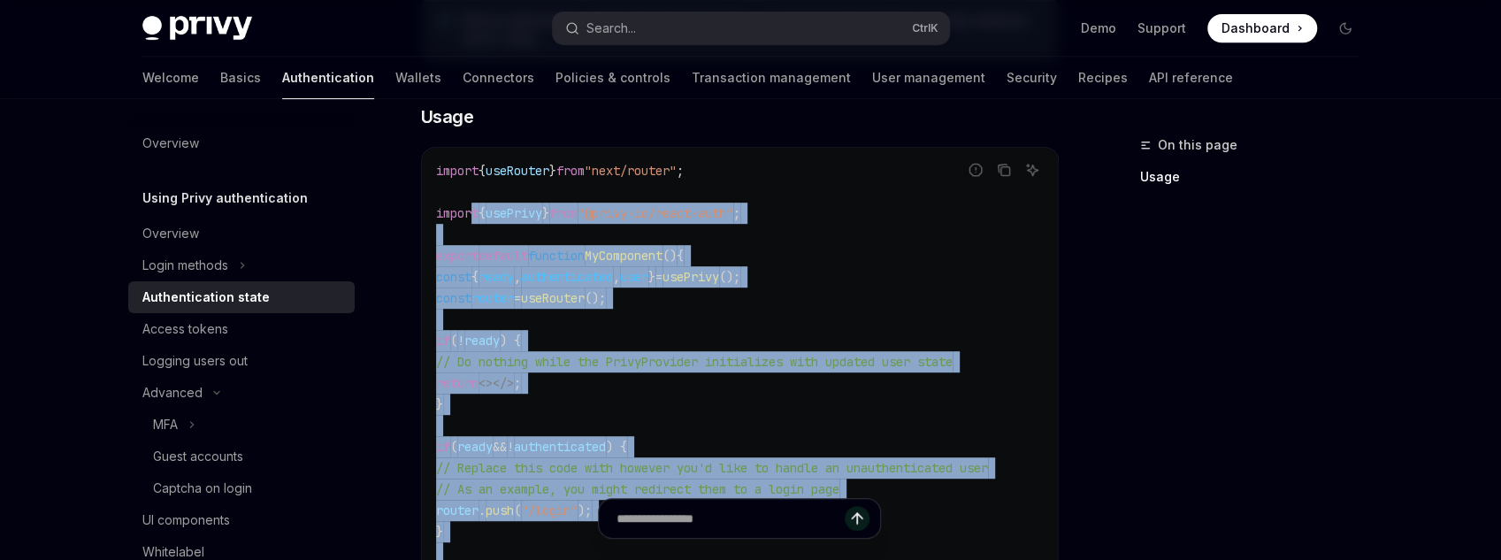
scroll to position [495, 0]
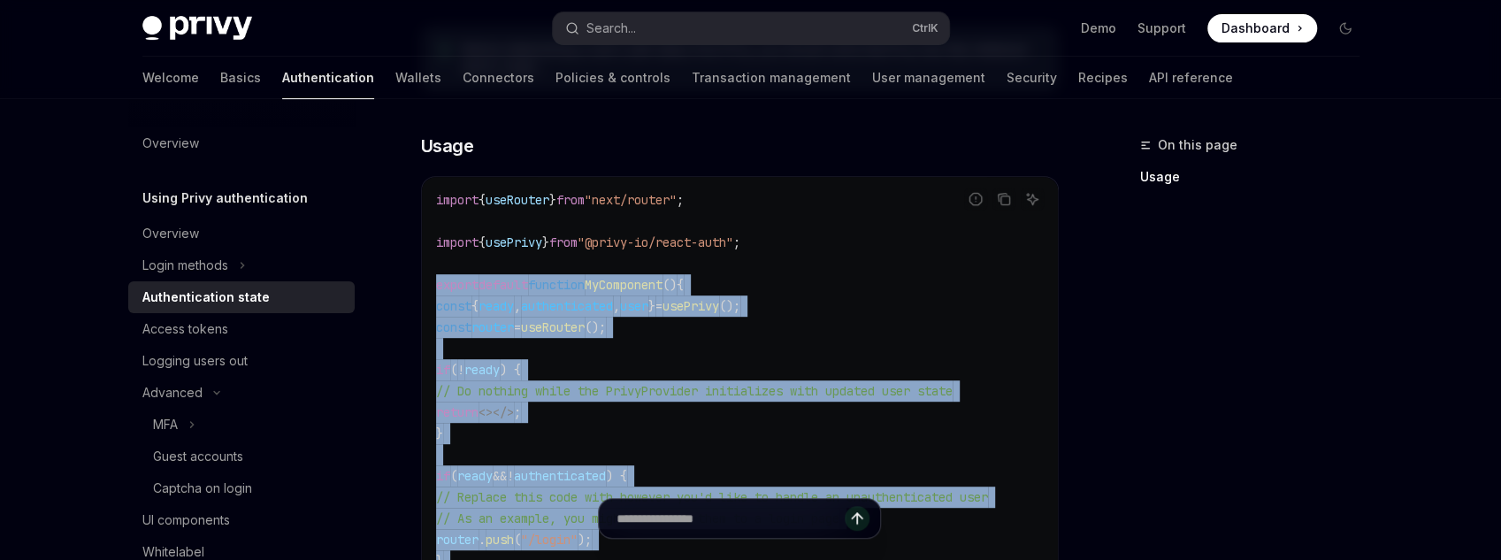
drag, startPoint x: 465, startPoint y: 463, endPoint x: 424, endPoint y: 278, distance: 190.3
click at [424, 278] on div "import { useRouter } from "next/router" ; import { usePrivy } from "@privy-io/r…" at bounding box center [740, 444] width 636 height 534
click at [568, 312] on code "import { useRouter } from "next/router" ; import { usePrivy } from "@privy-io/r…" at bounding box center [740, 443] width 608 height 509
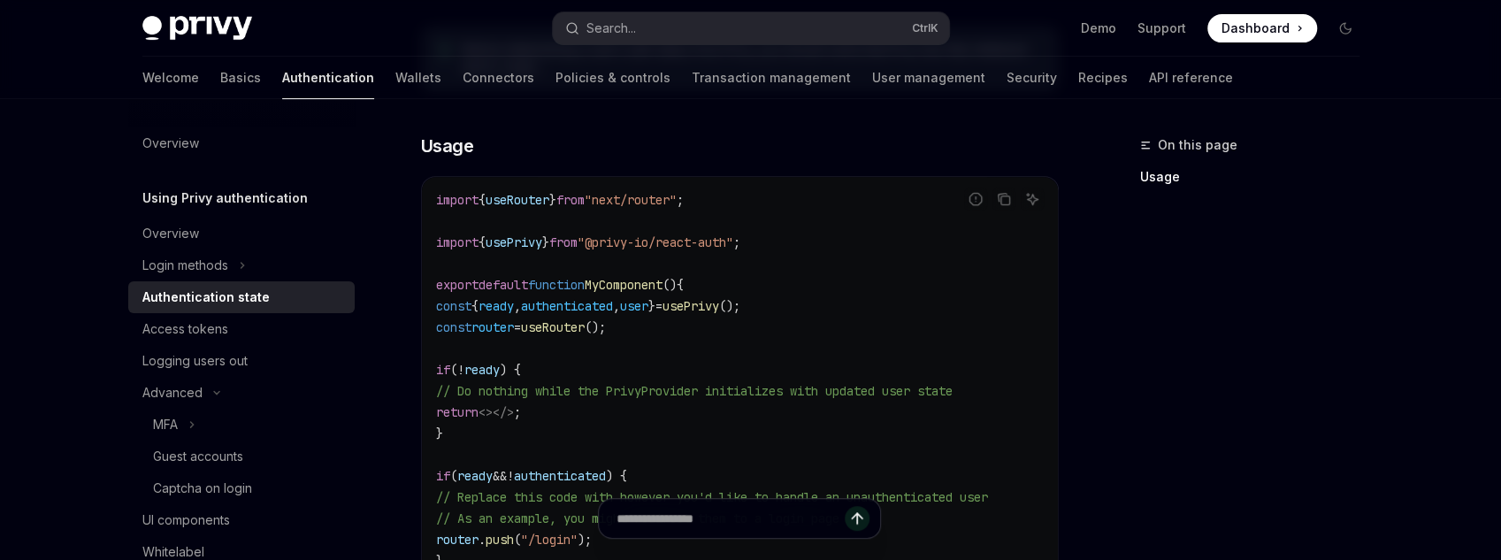
click at [999, 360] on code "import { useRouter } from "next/router" ; import { usePrivy } from "@privy-io/r…" at bounding box center [740, 443] width 608 height 509
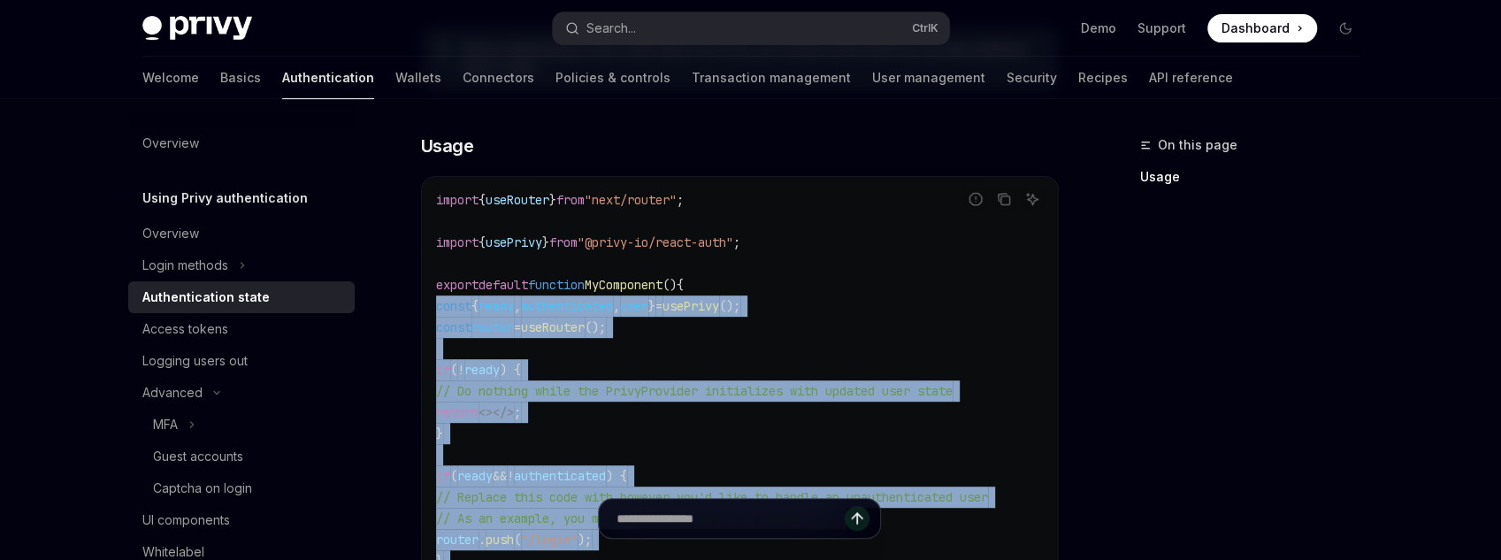
drag, startPoint x: 454, startPoint y: 450, endPoint x: 435, endPoint y: 308, distance: 143.6
click at [436, 308] on code "import { useRouter } from "next/router" ; import { usePrivy } from "@privy-io/r…" at bounding box center [740, 443] width 608 height 509
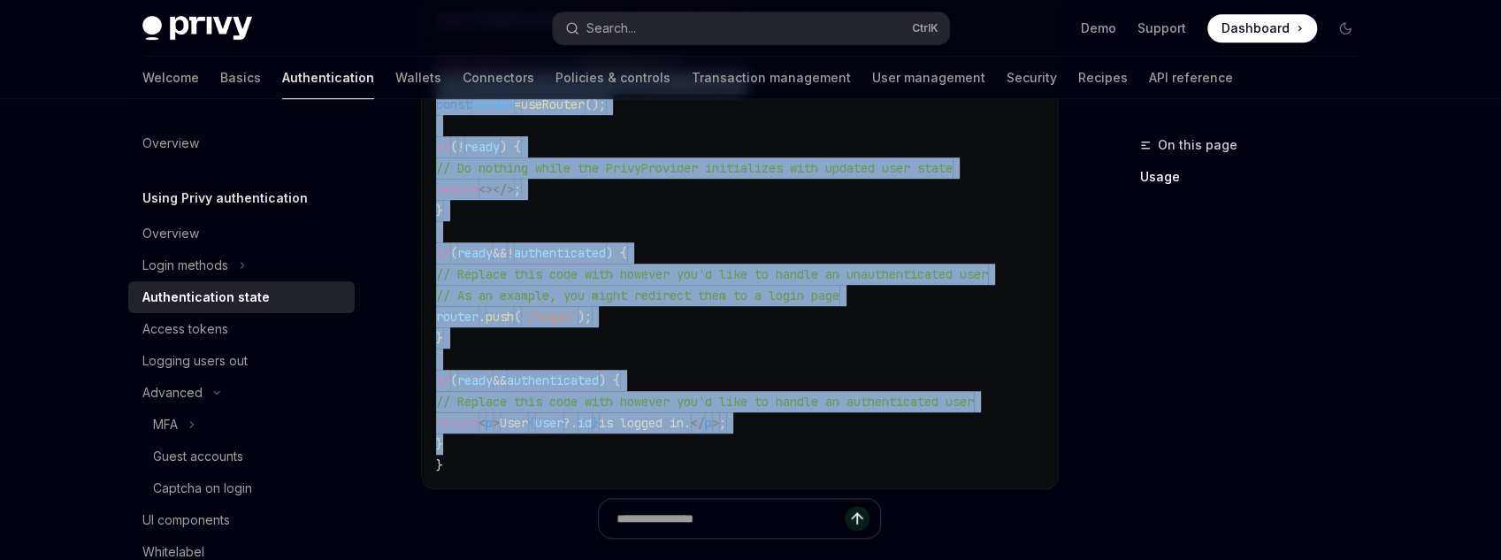
scroll to position [708, 0]
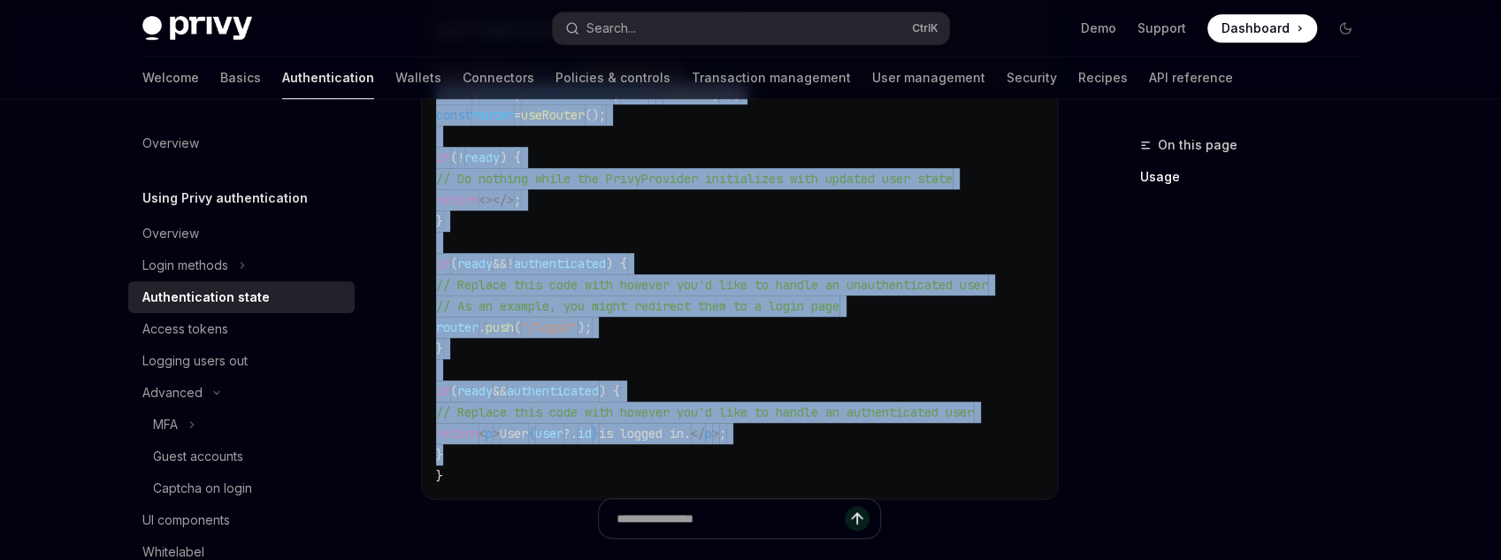
click at [1076, 377] on div "On this page Usage Using Privy authentication Authentication state OpenAI Open …" at bounding box center [750, 102] width 1245 height 1422
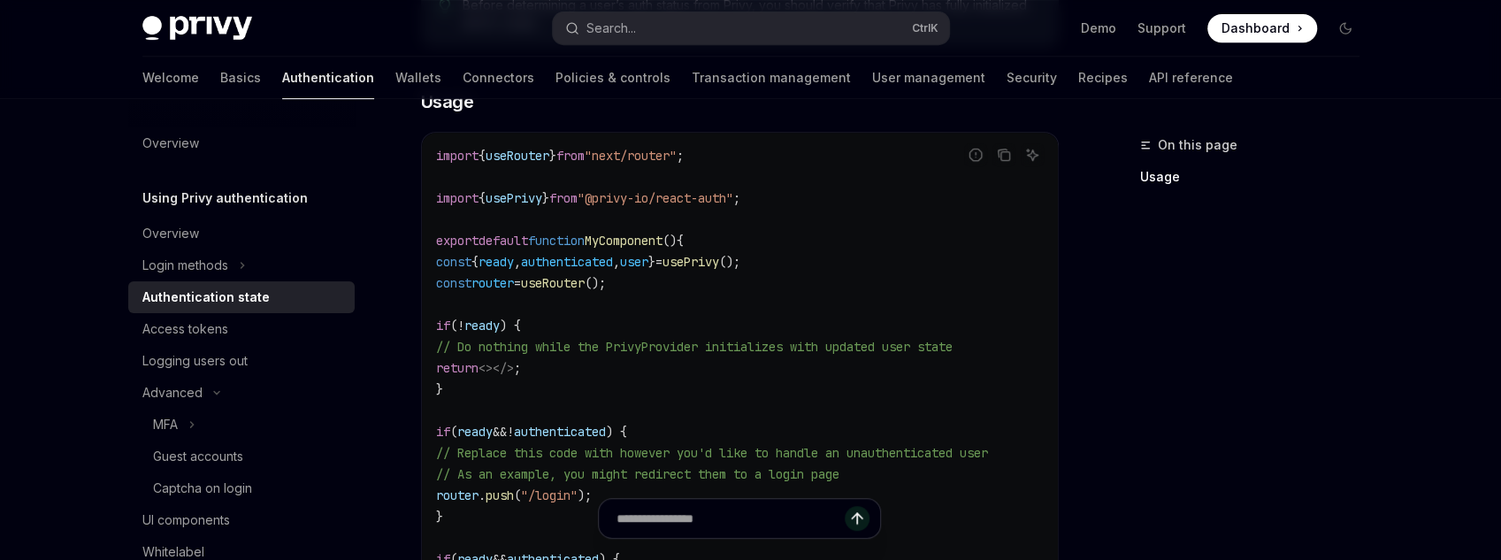
scroll to position [566, 0]
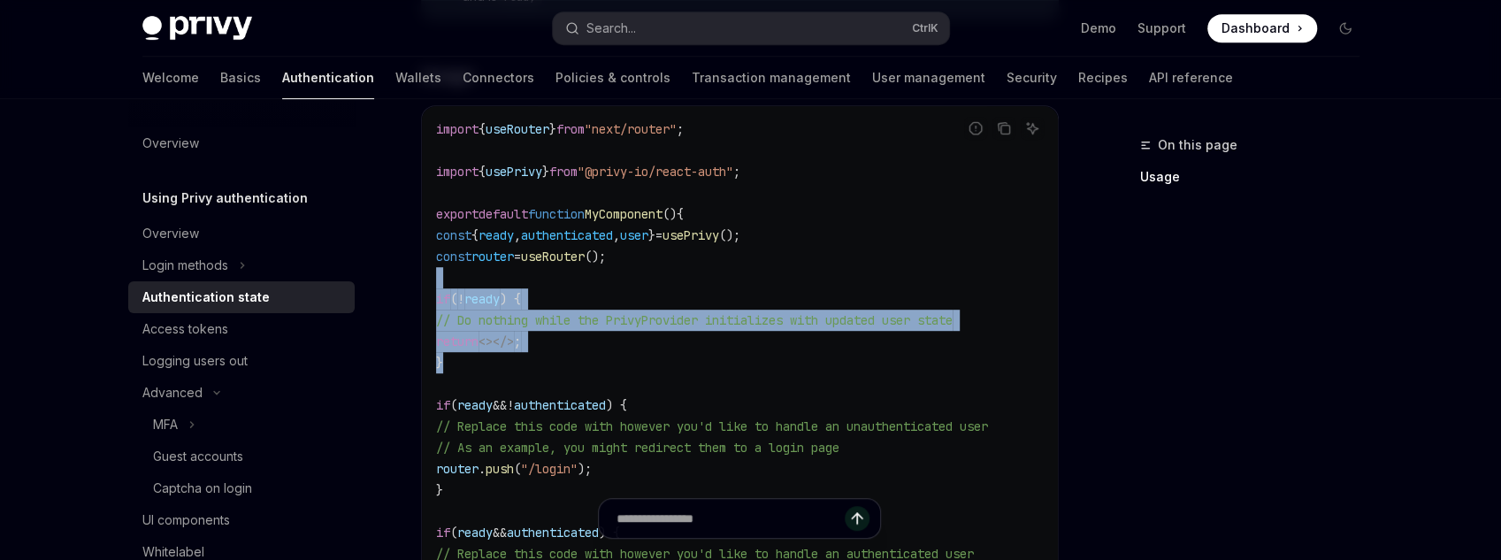
drag, startPoint x: 463, startPoint y: 270, endPoint x: 569, endPoint y: 369, distance: 144.5
click at [569, 369] on code "import { useRouter } from "next/router" ; import { usePrivy } from "@privy-io/r…" at bounding box center [740, 373] width 608 height 509
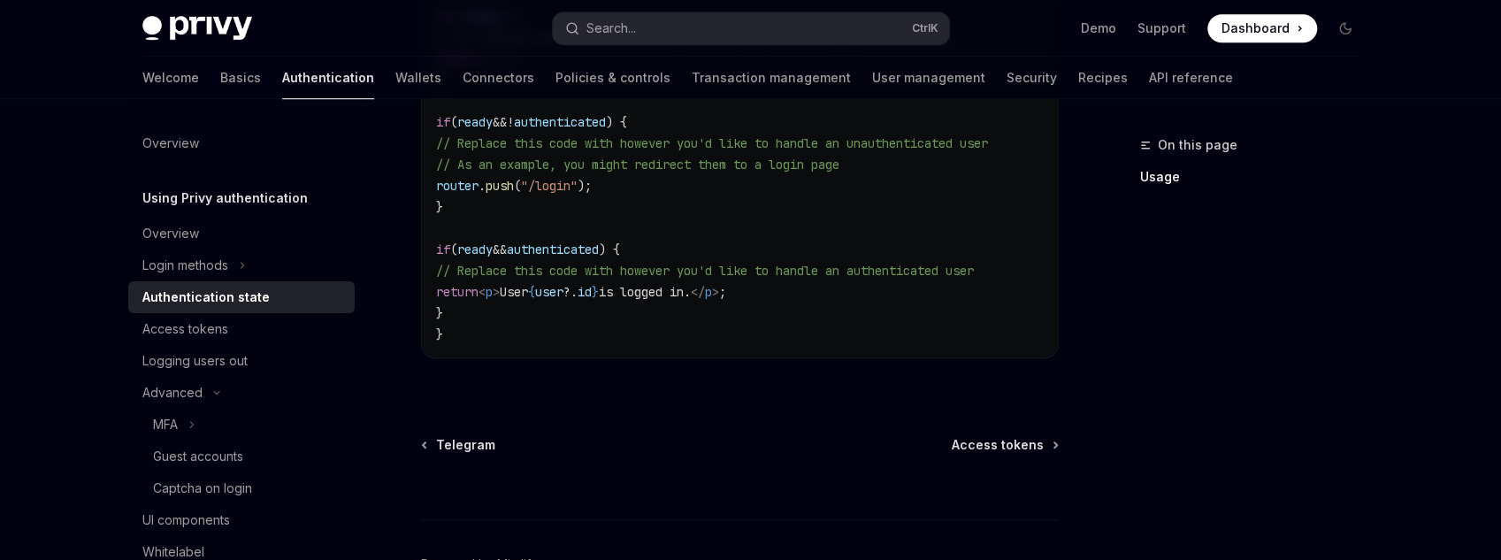
scroll to position [0, 0]
click at [241, 321] on div "Access tokens" at bounding box center [243, 328] width 202 height 21
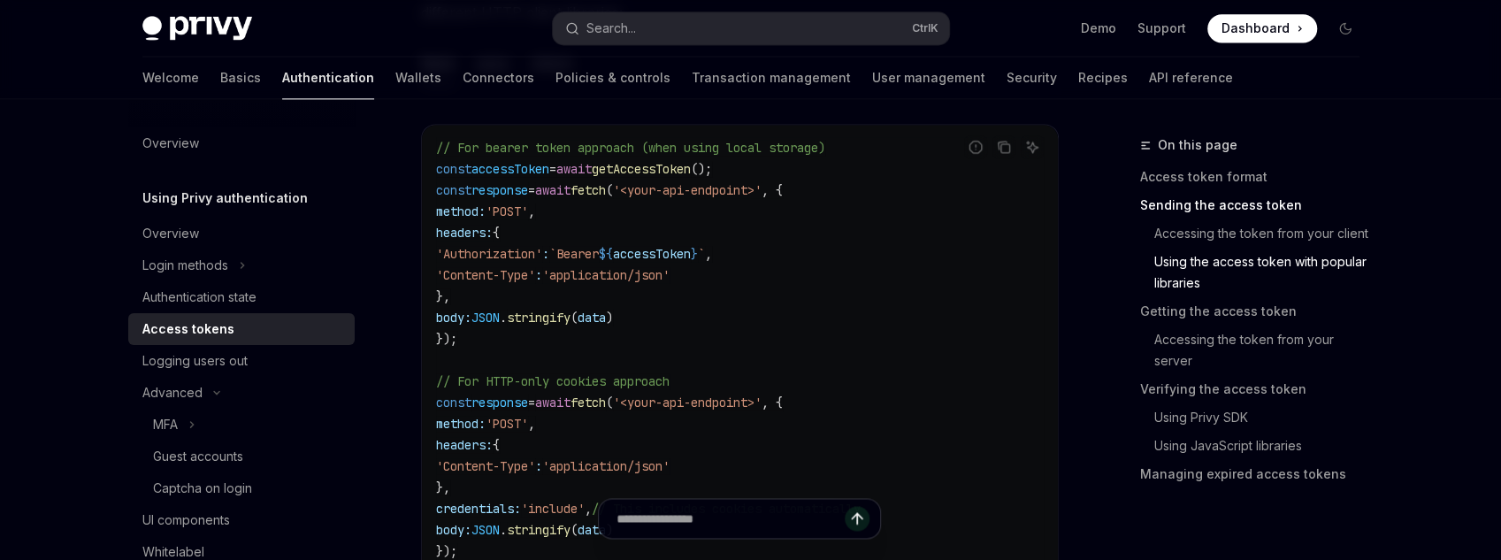
scroll to position [1698, 0]
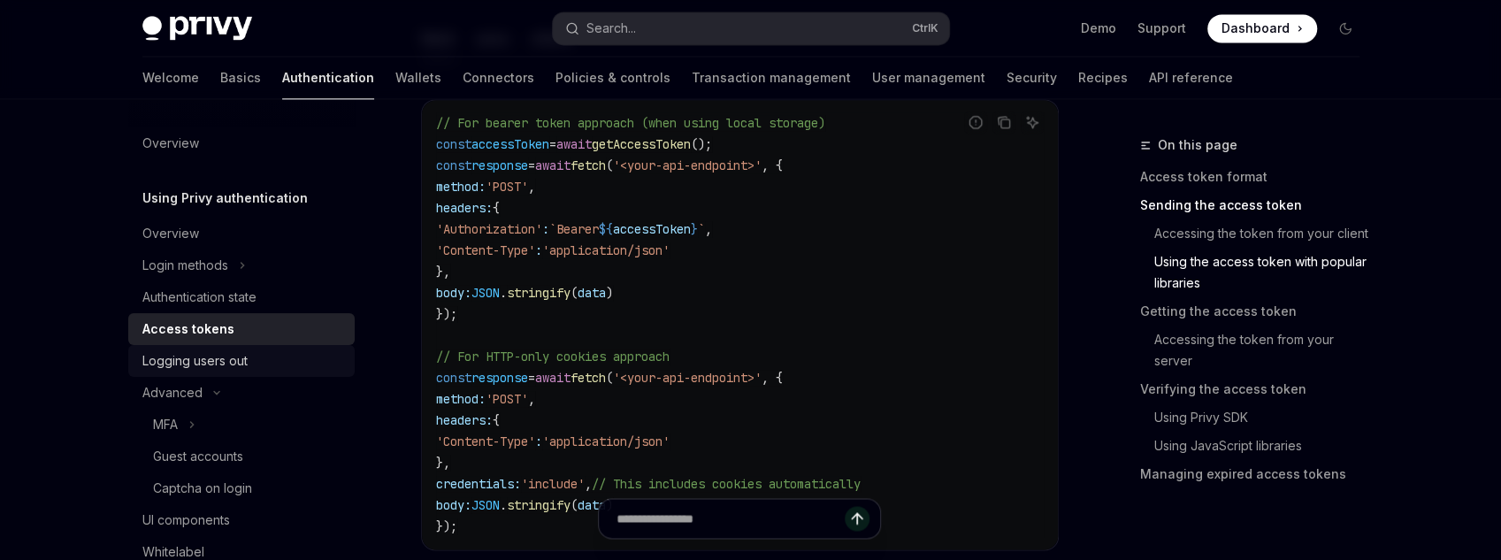
click at [218, 364] on div "Logging users out" at bounding box center [194, 360] width 105 height 21
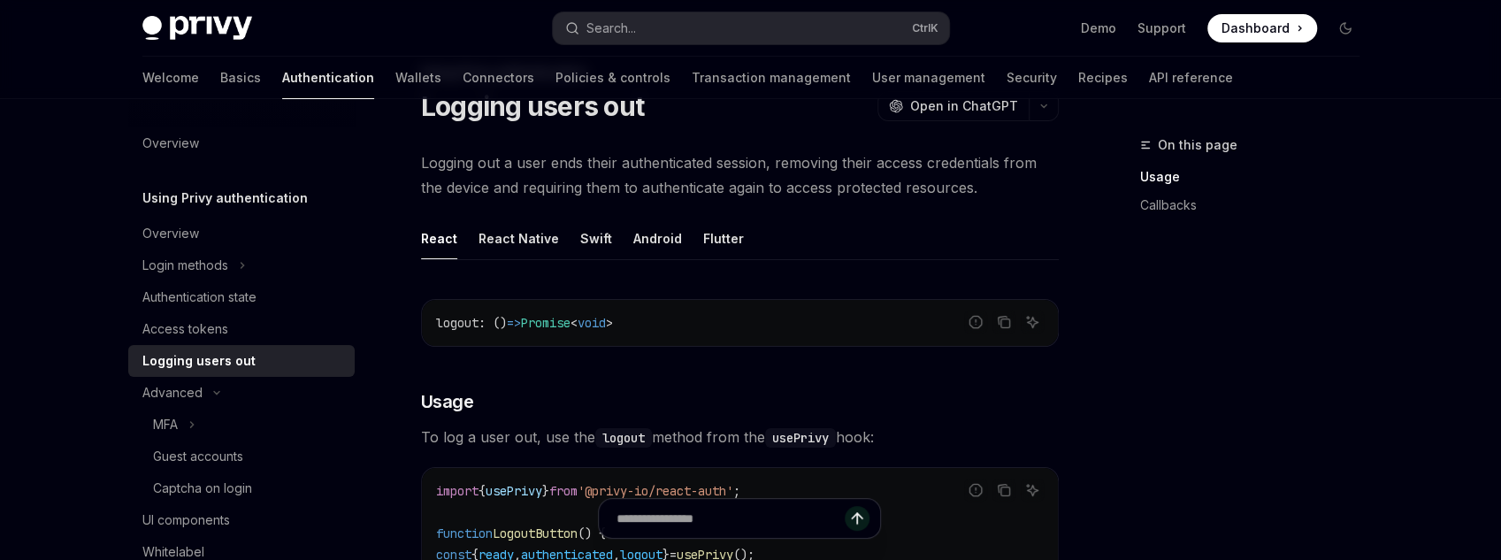
scroll to position [71, 0]
click at [517, 250] on div "React Native" at bounding box center [519, 240] width 80 height 42
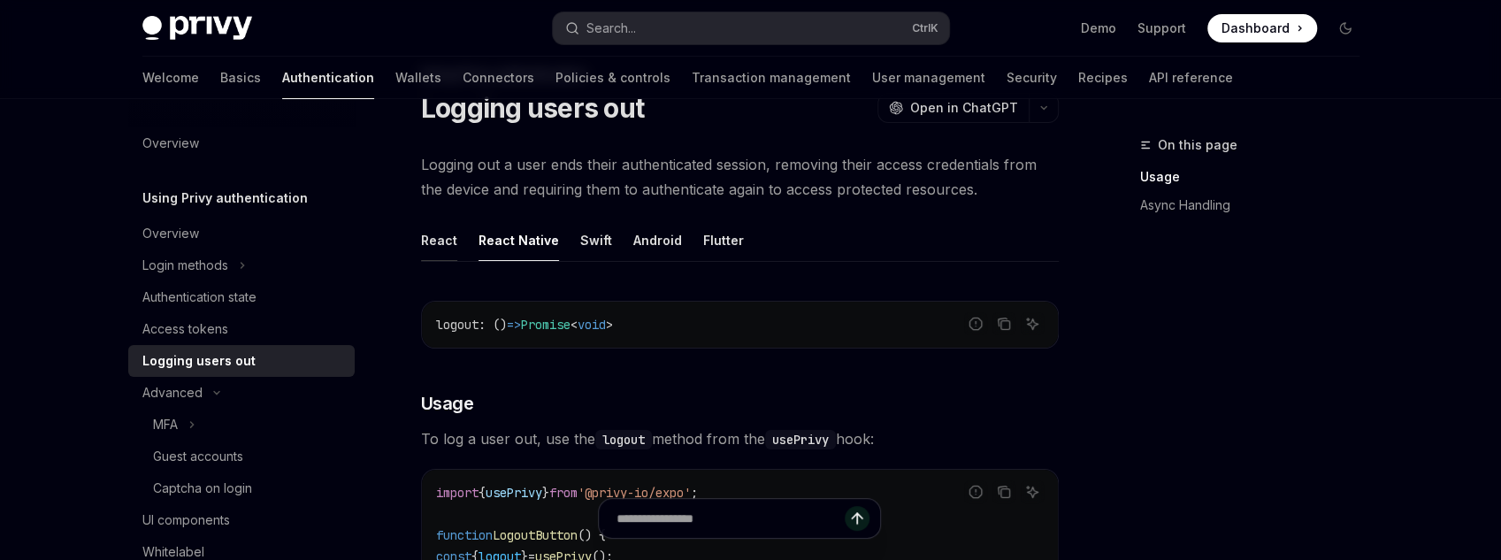
click at [427, 248] on div "React" at bounding box center [439, 240] width 36 height 42
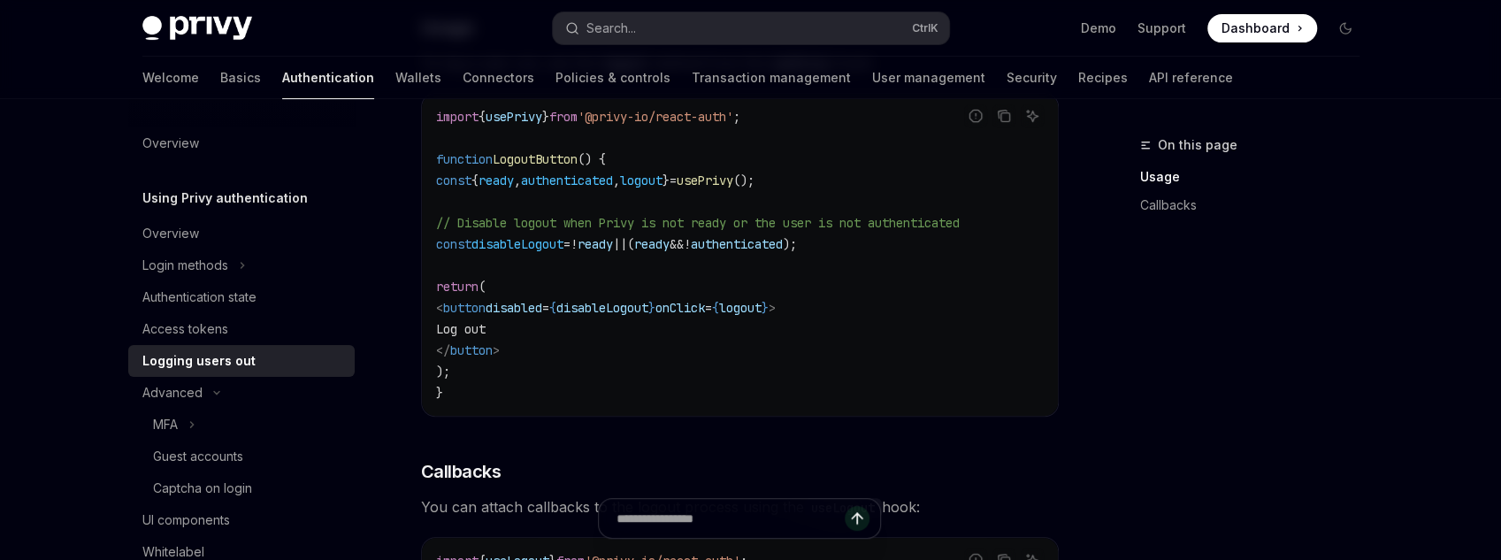
scroll to position [425, 0]
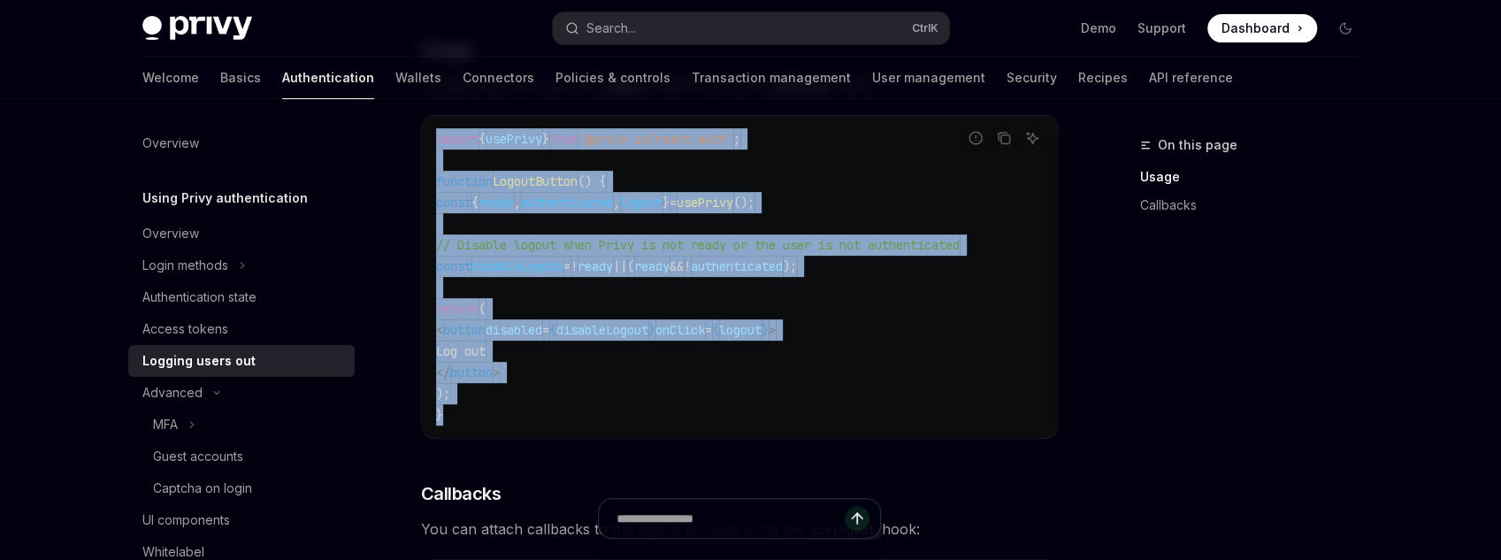
drag, startPoint x: 490, startPoint y: 413, endPoint x: 425, endPoint y: 134, distance: 286.0
click at [425, 134] on div "import { usePrivy } from '@privy-io/react-auth' ; function LogoutButton () { co…" at bounding box center [740, 277] width 636 height 322
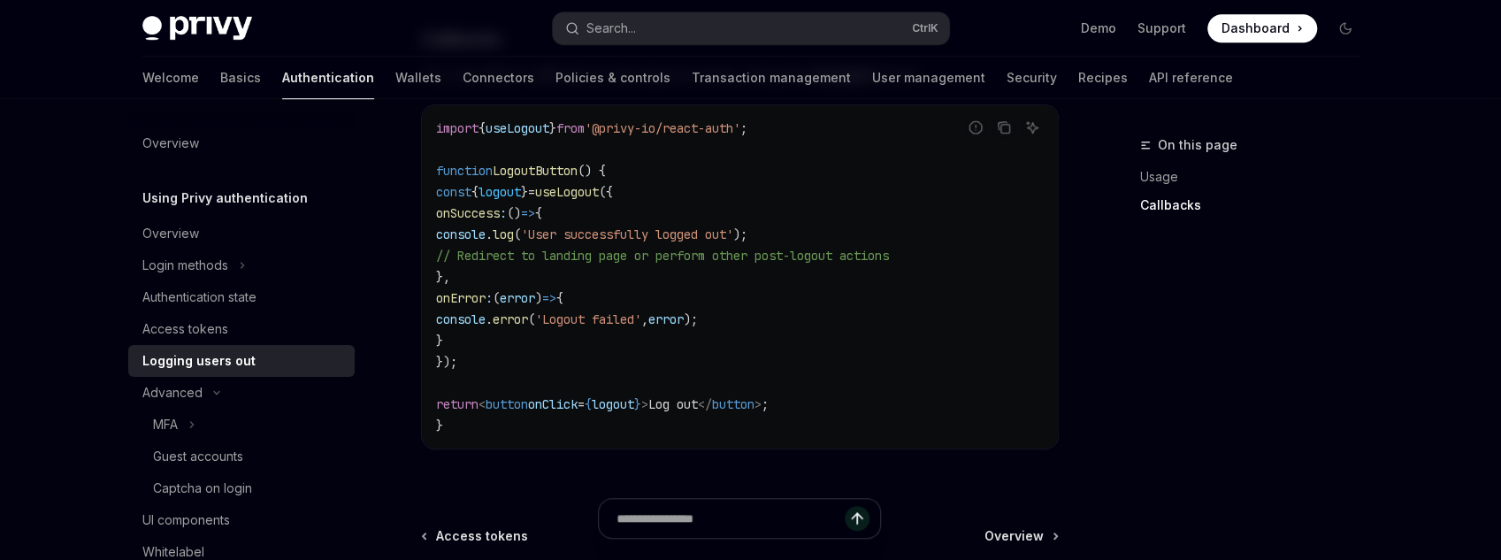
scroll to position [849, 0]
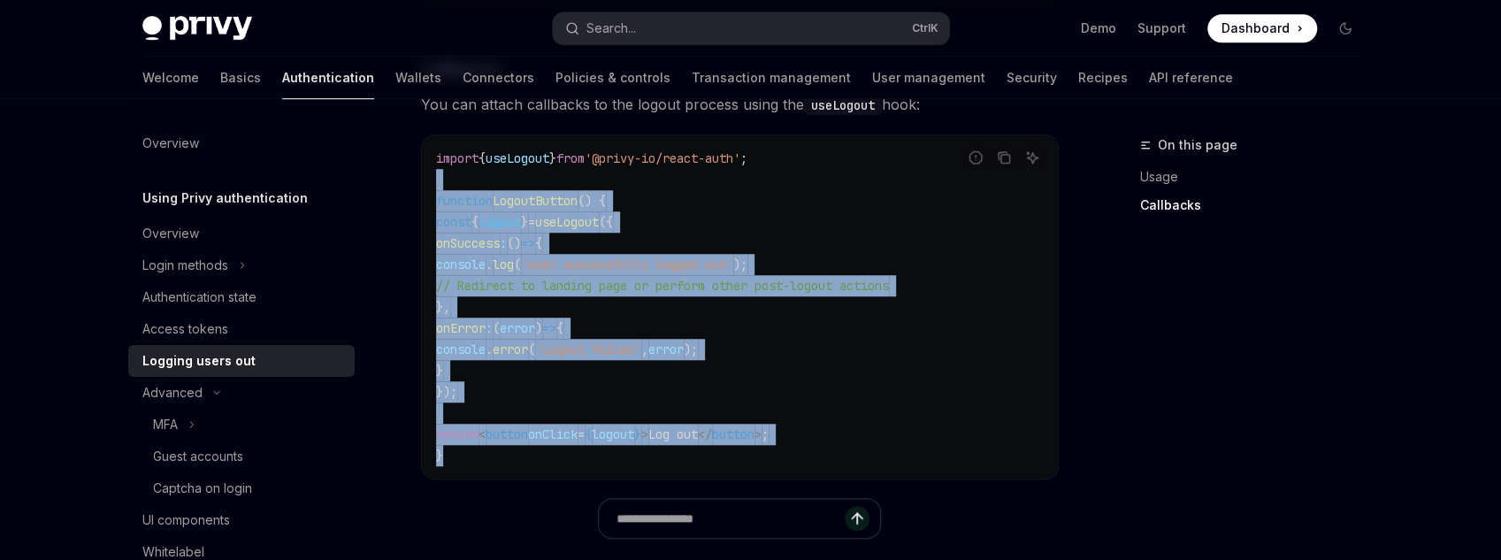
drag, startPoint x: 476, startPoint y: 468, endPoint x: 465, endPoint y: 172, distance: 296.5
click at [465, 172] on div "import { useLogout } from '@privy-io/react-auth' ; function LogoutButton () { c…" at bounding box center [740, 306] width 636 height 343
click at [465, 172] on code "import { useLogout } from '@privy-io/react-auth' ; function LogoutButton () { c…" at bounding box center [740, 307] width 608 height 318
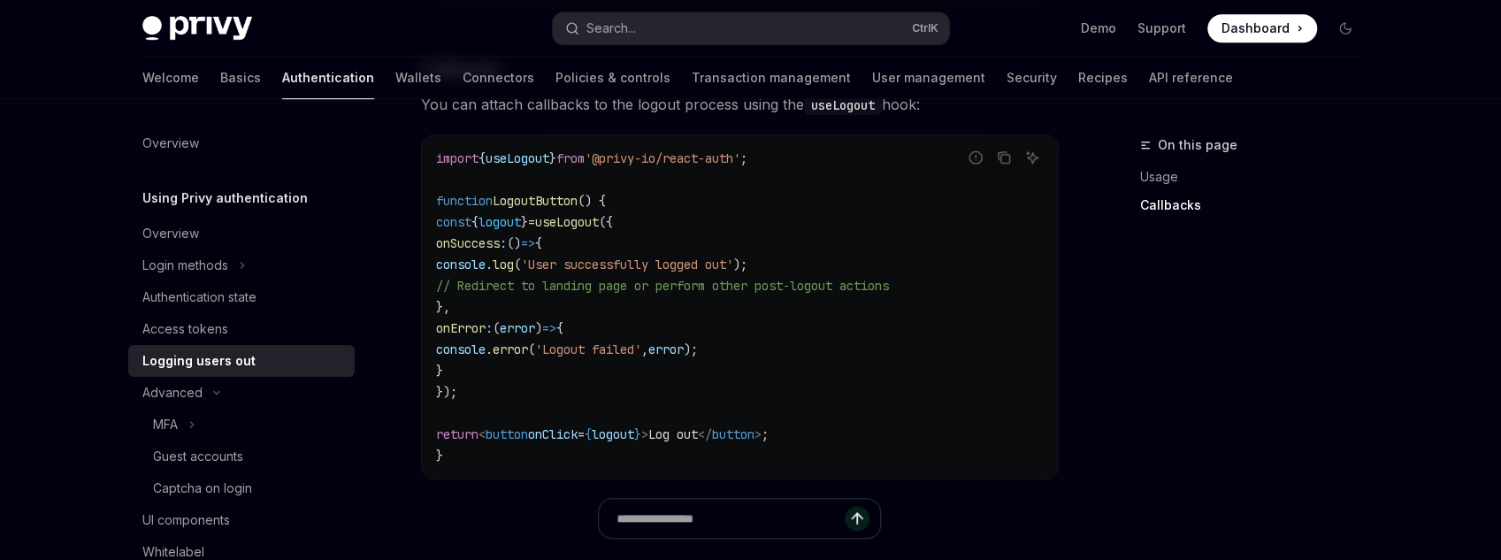
drag, startPoint x: 723, startPoint y: 242, endPoint x: 800, endPoint y: 387, distance: 164.2
click at [800, 387] on code "import { useLogout } from '@privy-io/react-auth' ; function LogoutButton () { c…" at bounding box center [740, 307] width 608 height 318
click at [188, 400] on div "Advanced" at bounding box center [172, 392] width 60 height 21
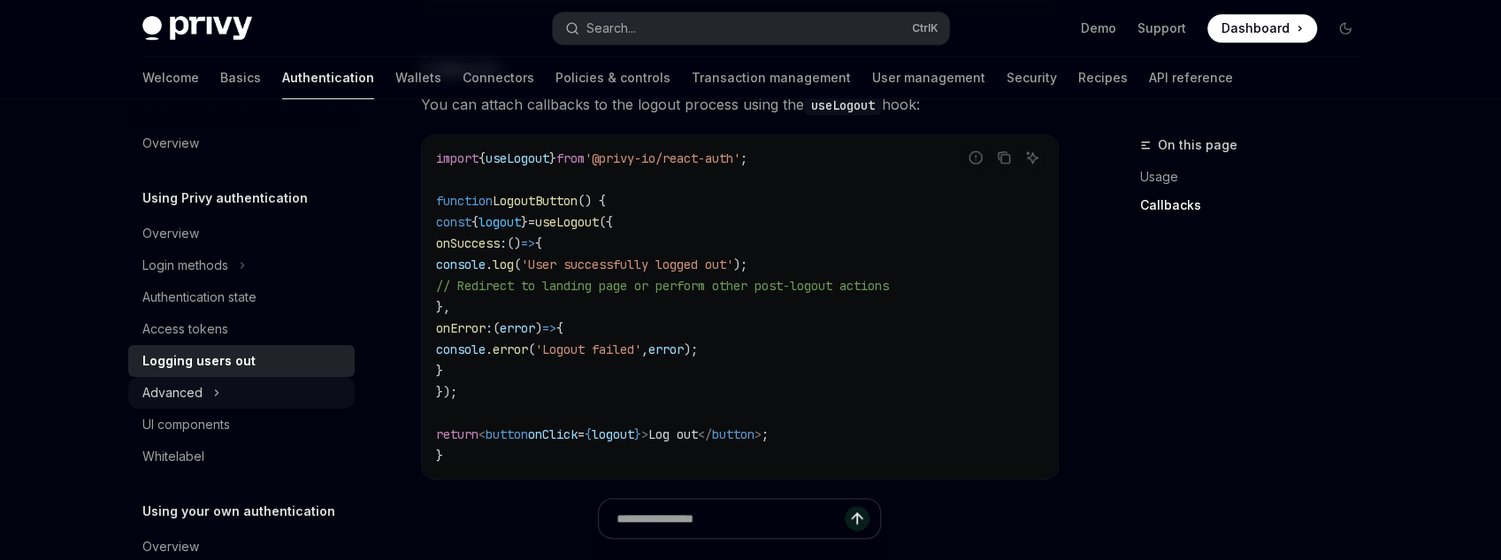
click at [195, 397] on div "Advanced" at bounding box center [172, 392] width 60 height 21
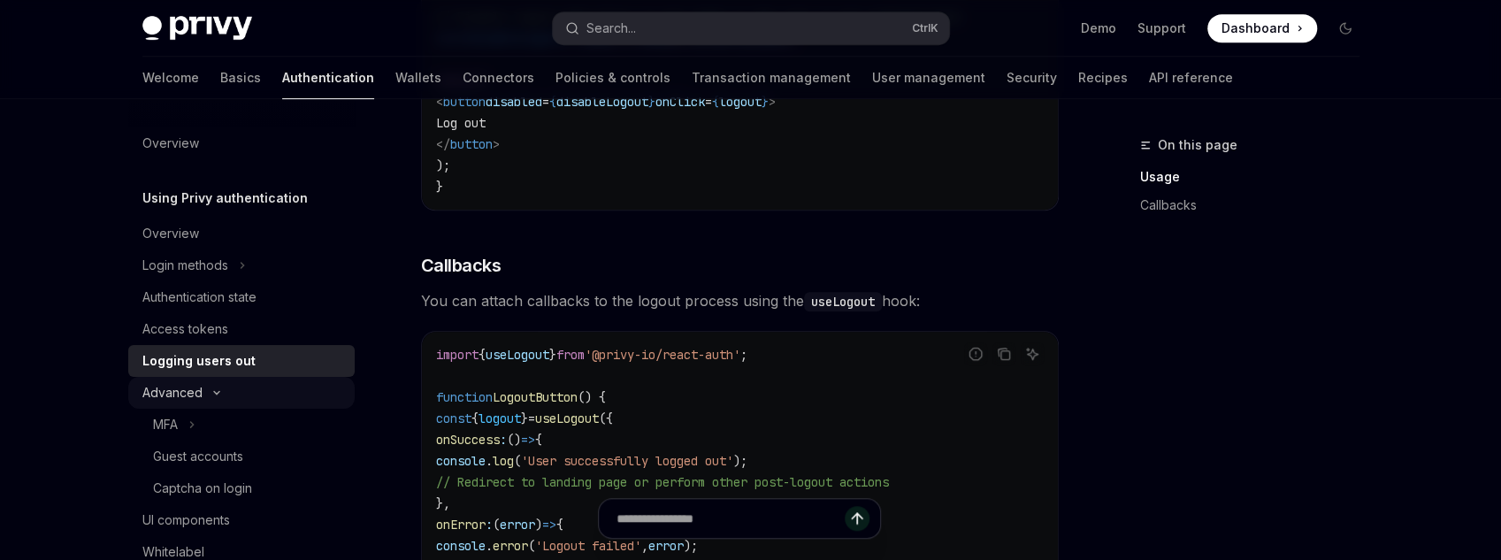
scroll to position [637, 0]
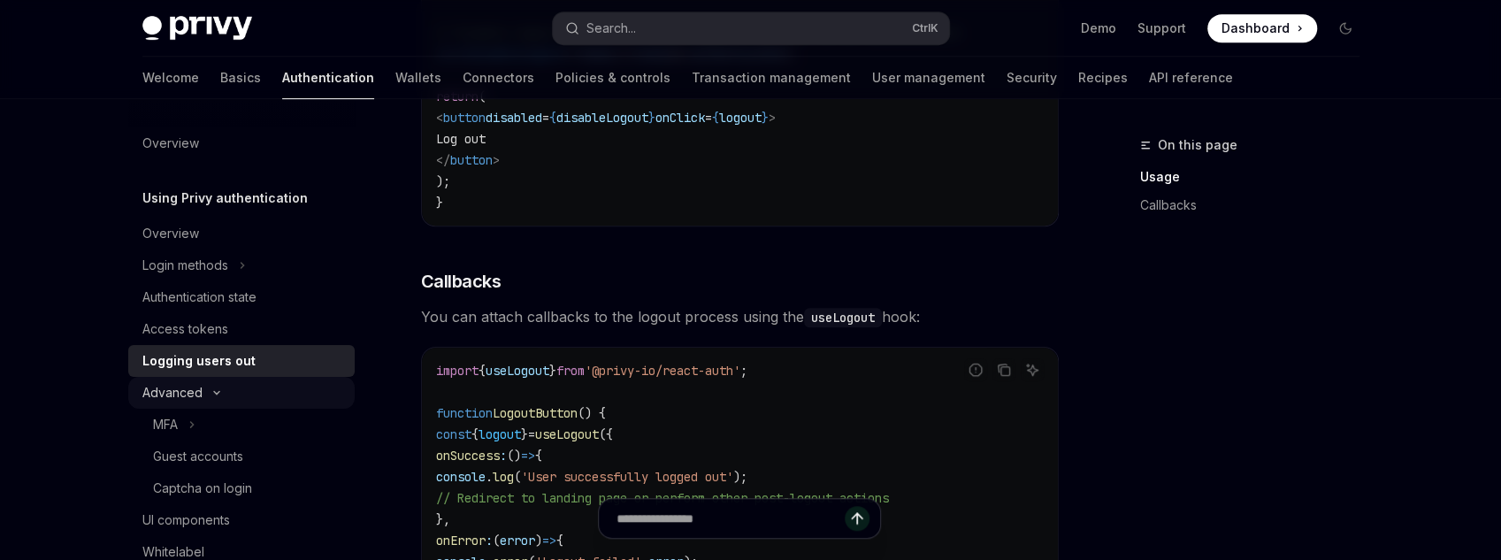
click at [198, 394] on div "Advanced" at bounding box center [172, 392] width 60 height 21
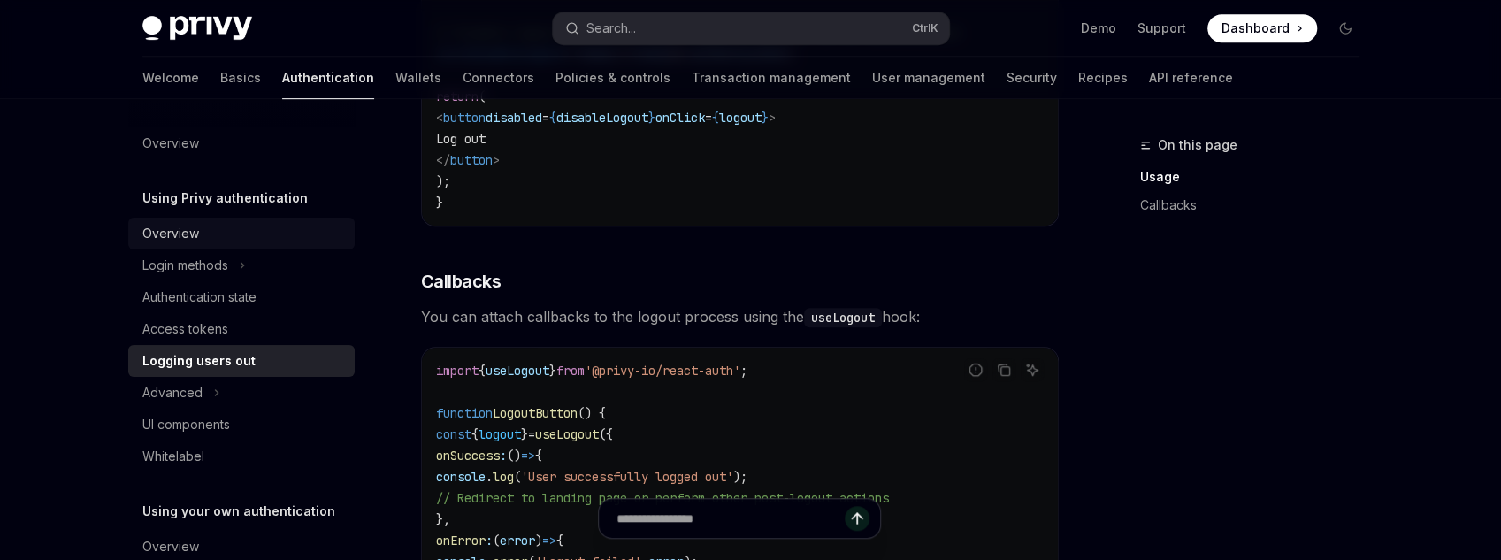
click at [217, 243] on div "Overview" at bounding box center [243, 233] width 202 height 21
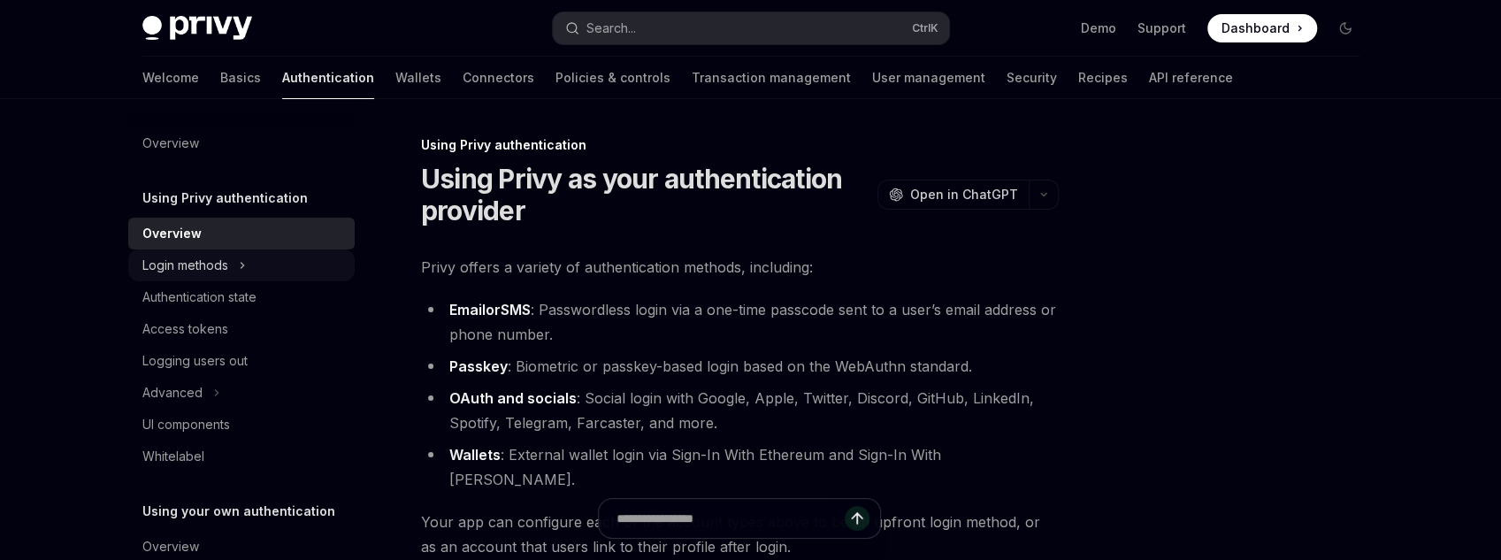
click at [220, 256] on div "Login methods" at bounding box center [185, 265] width 86 height 21
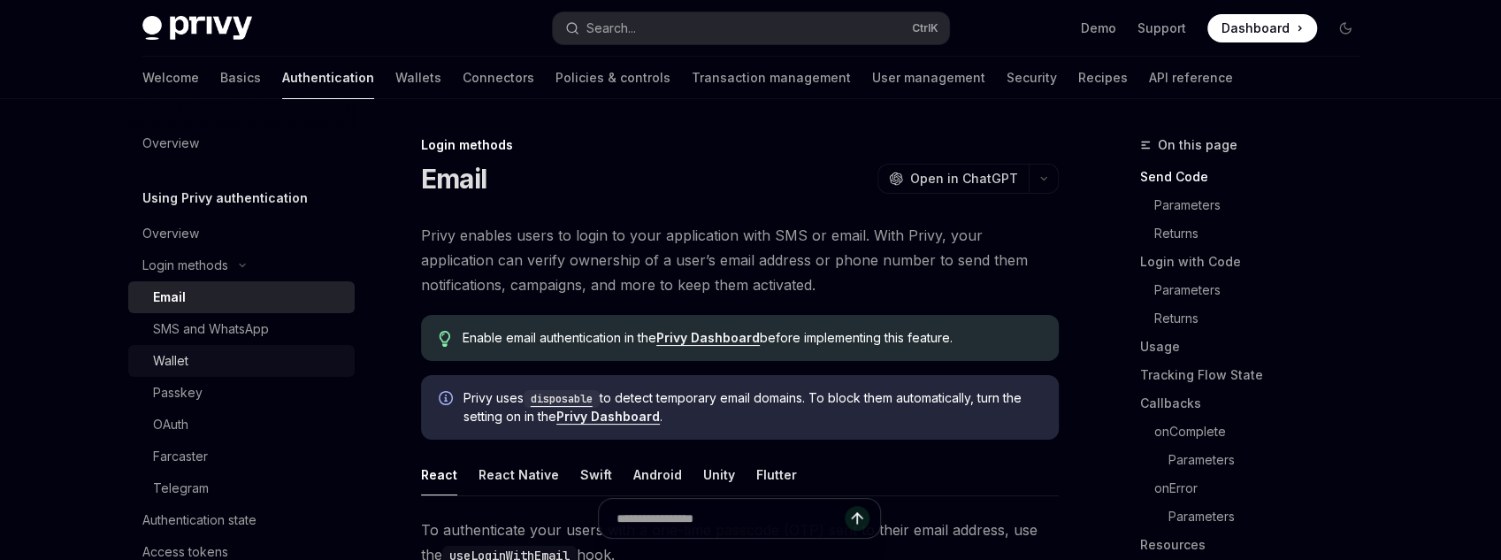
click at [211, 348] on link "Wallet" at bounding box center [241, 361] width 226 height 32
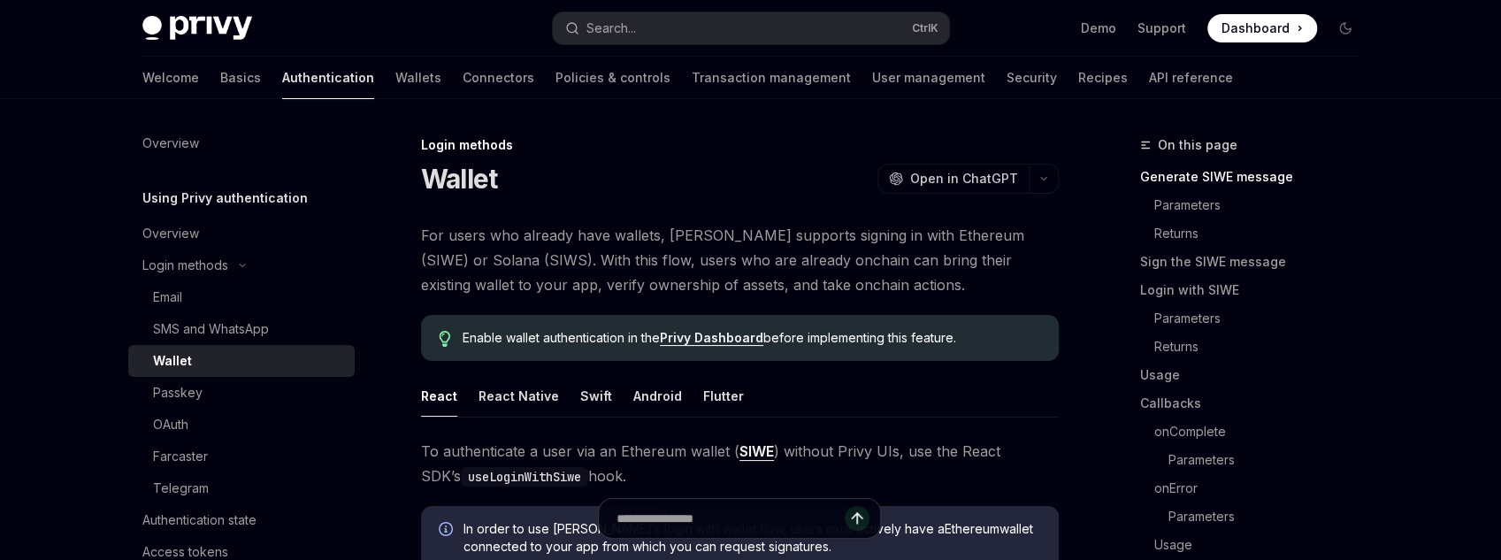
click at [222, 368] on div "Wallet" at bounding box center [248, 360] width 191 height 21
click at [228, 382] on div "Passkey" at bounding box center [248, 392] width 191 height 21
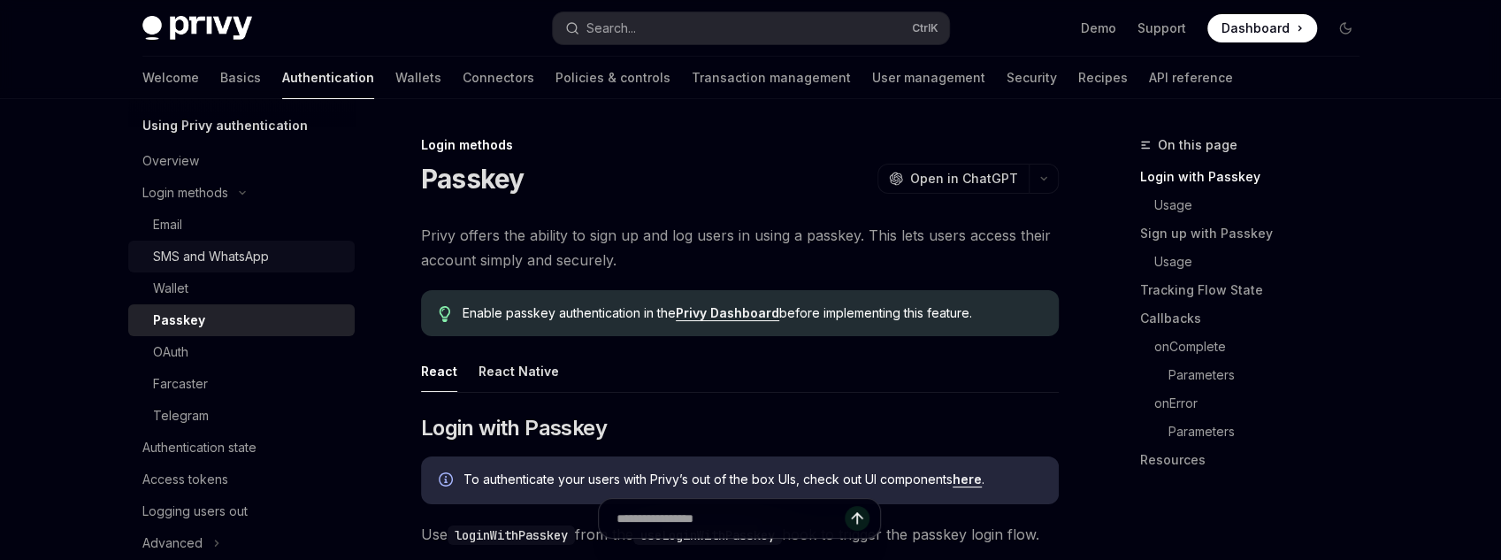
scroll to position [71, 0]
click at [221, 266] on div "SMS and WhatsApp" at bounding box center [211, 258] width 116 height 21
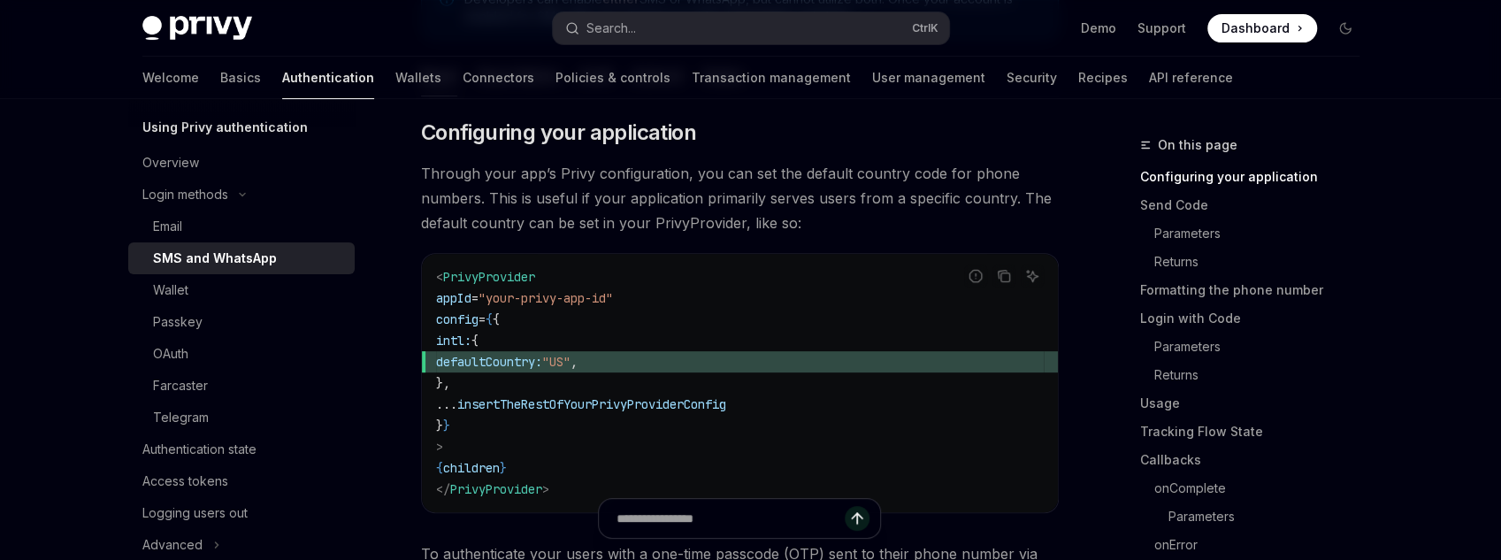
scroll to position [354, 0]
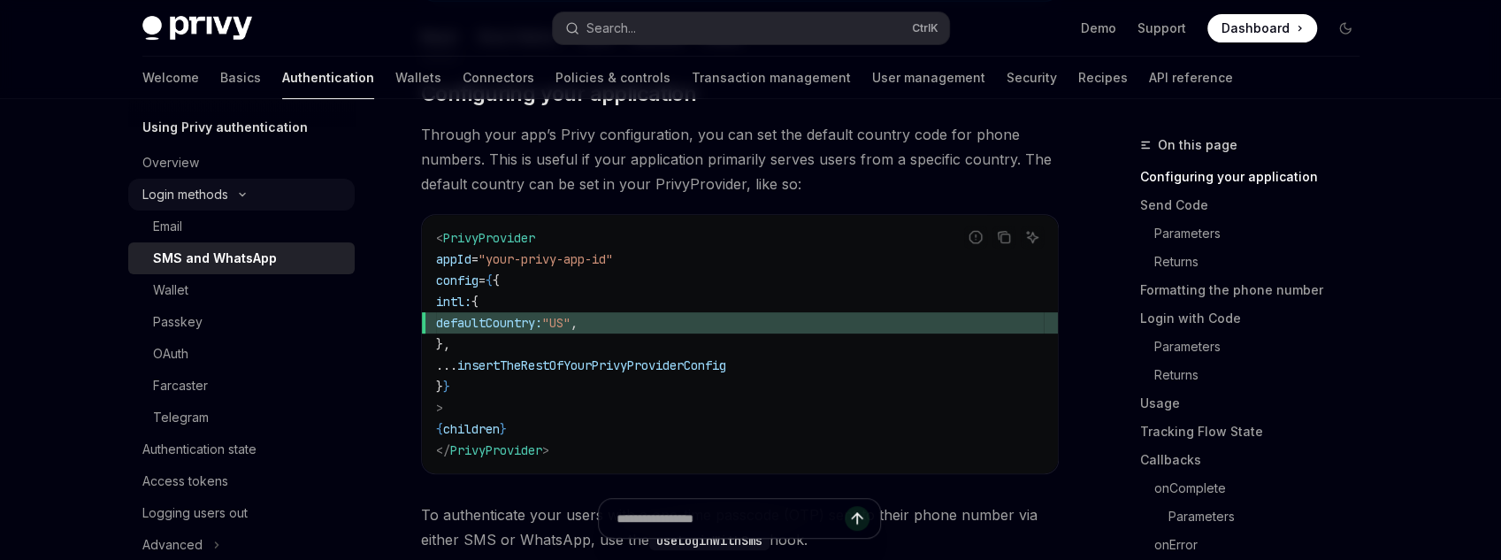
click at [237, 207] on button "Login methods" at bounding box center [241, 195] width 226 height 32
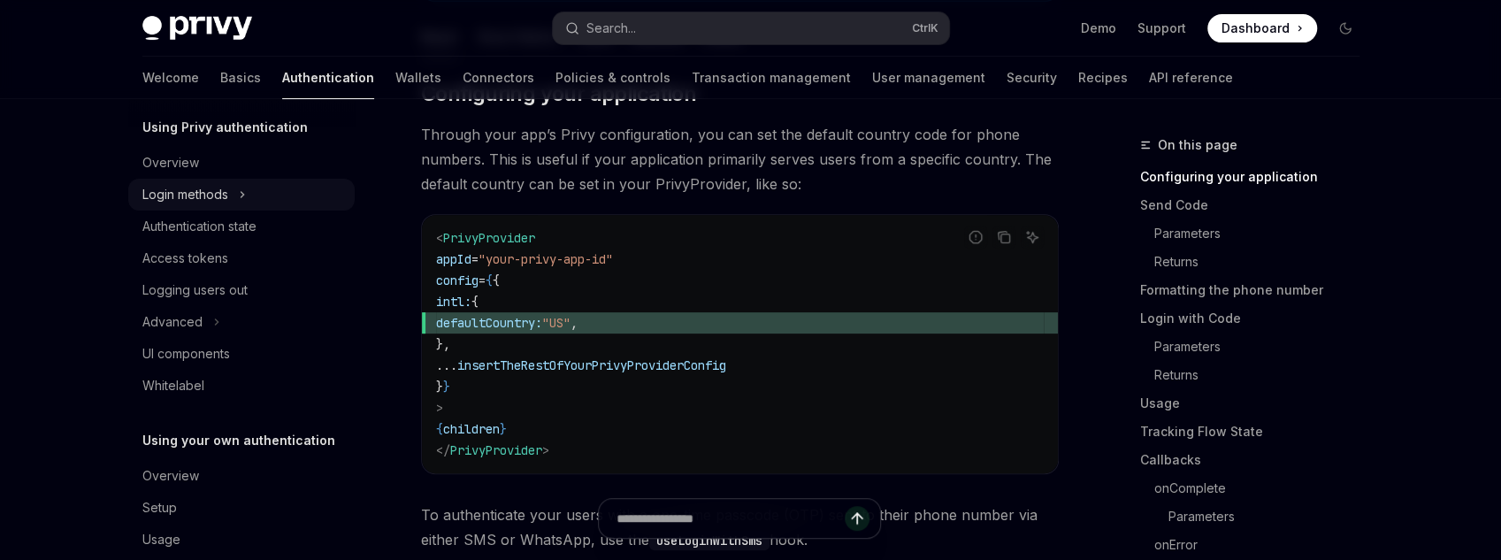
click at [257, 193] on button "Login methods" at bounding box center [241, 195] width 226 height 32
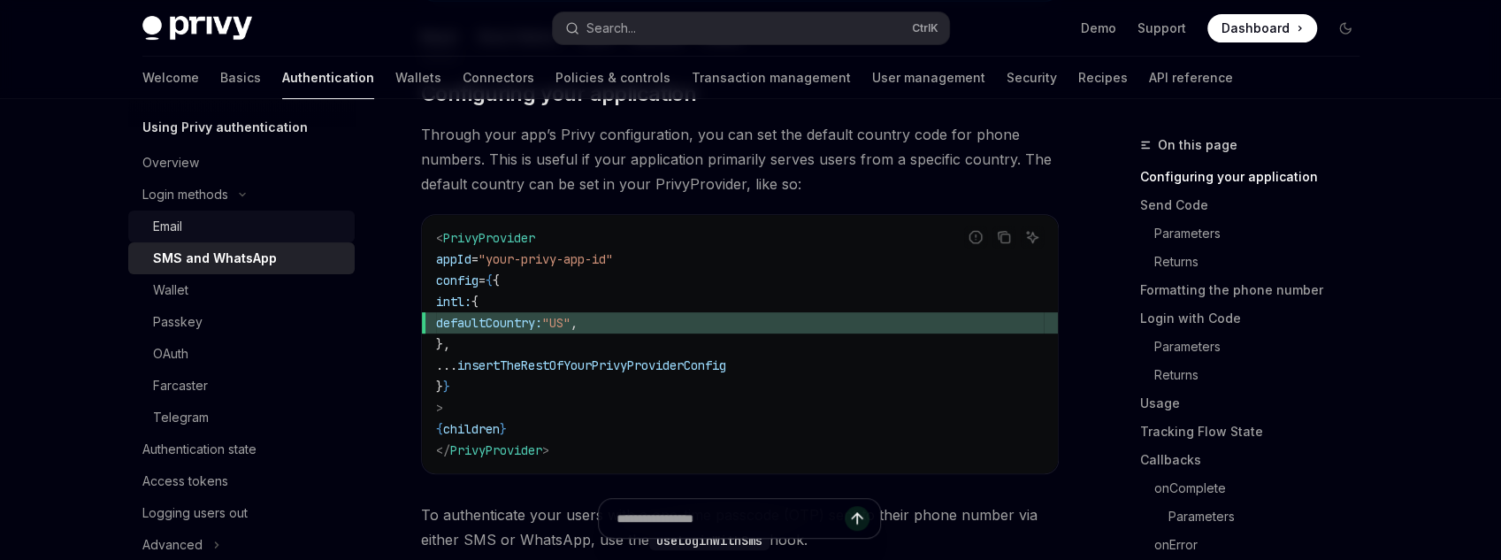
click at [222, 216] on div "Email" at bounding box center [248, 226] width 191 height 21
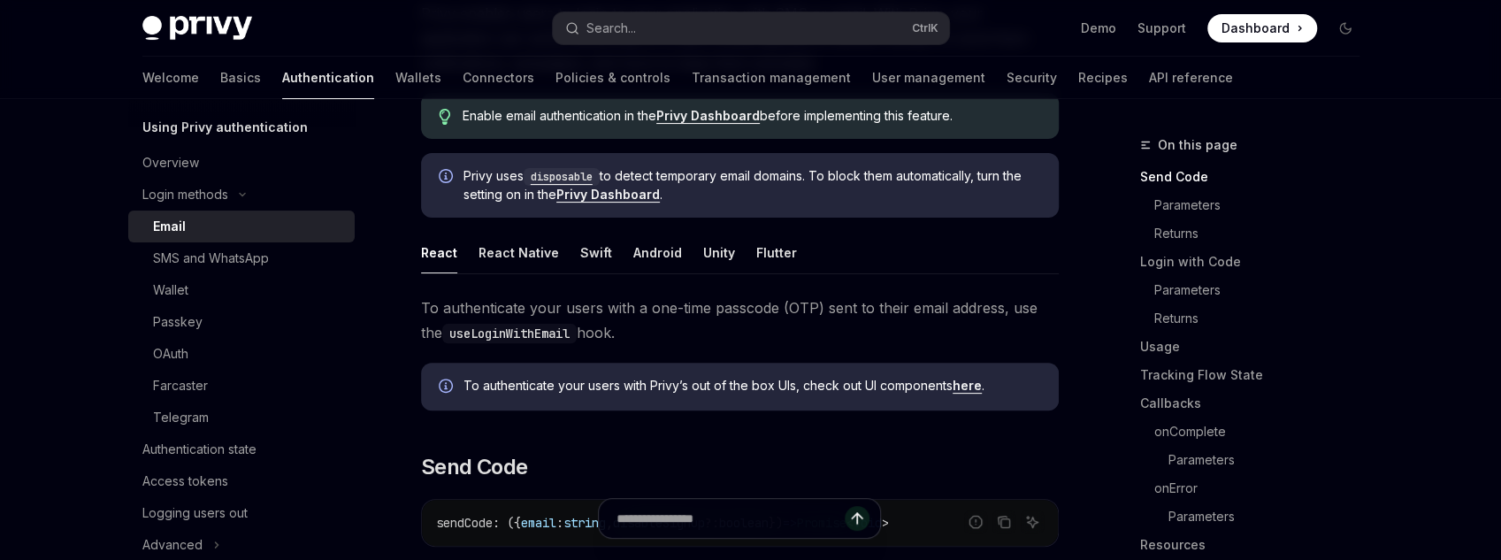
scroll to position [212, 0]
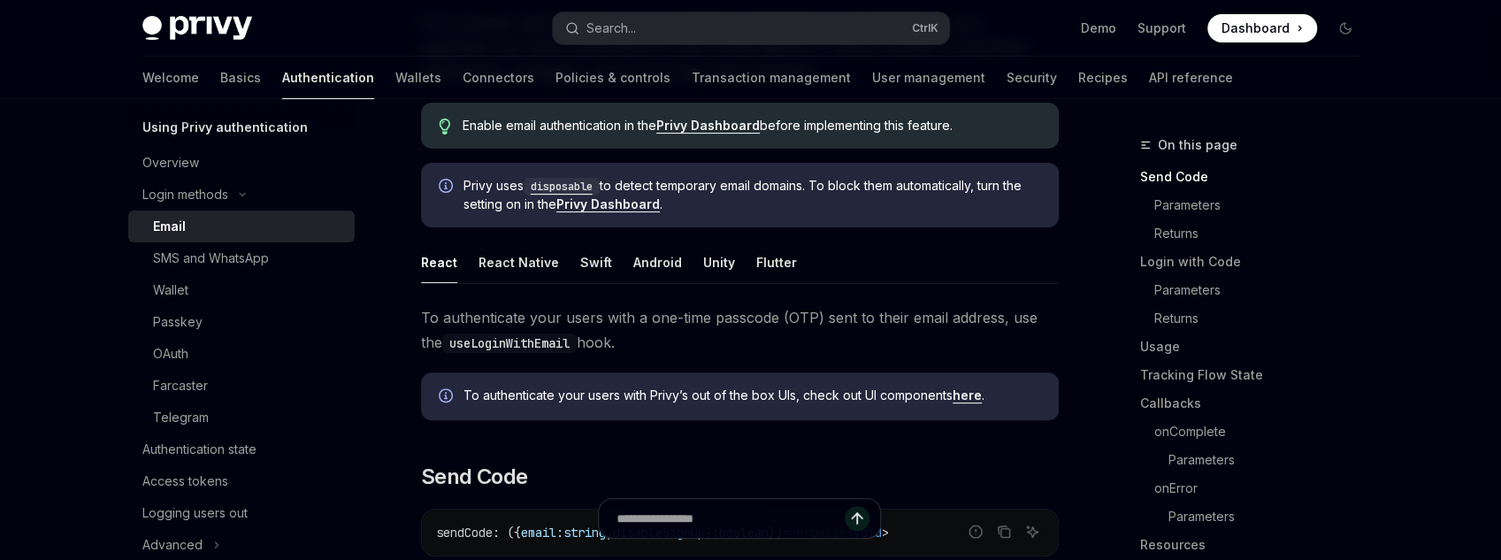
click at [491, 265] on div "React Native" at bounding box center [519, 262] width 80 height 42
click at [454, 264] on div "React" at bounding box center [439, 262] width 36 height 42
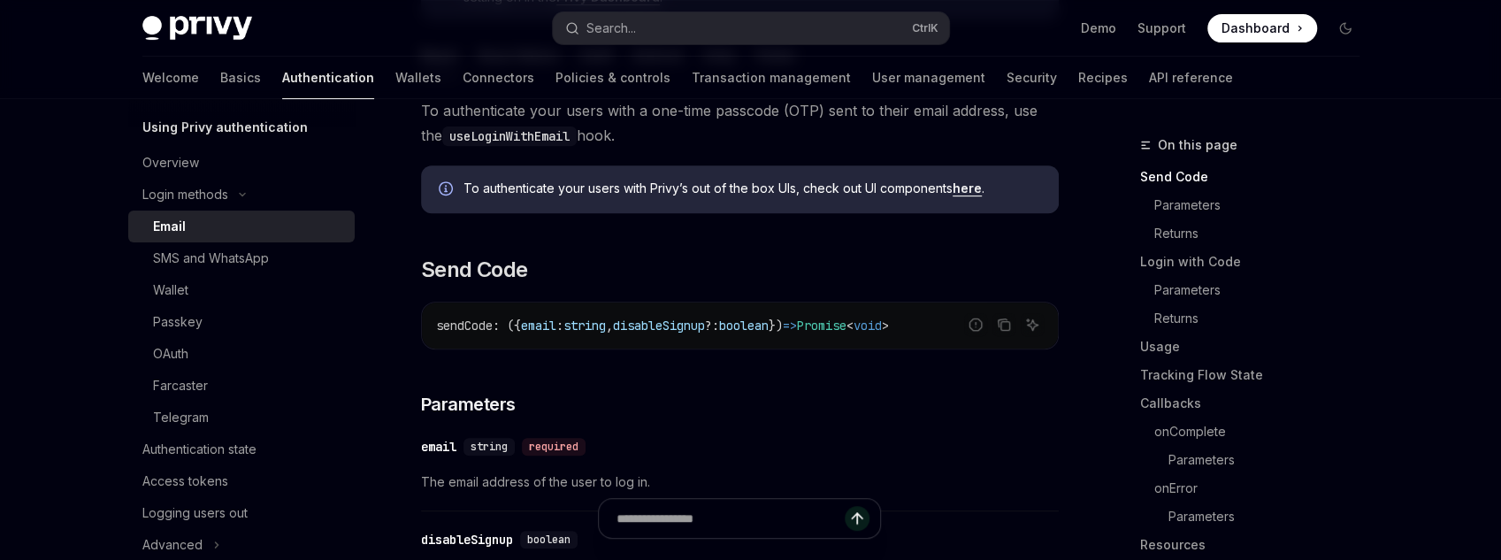
scroll to position [495, 0]
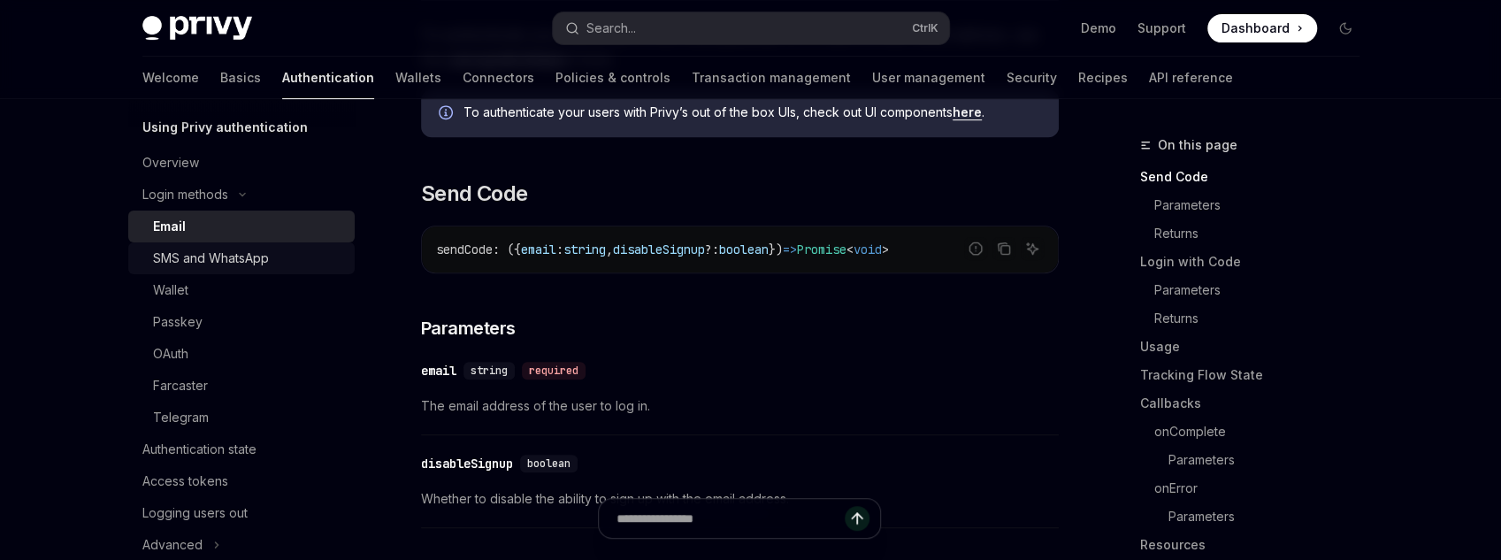
click at [216, 259] on div "SMS and WhatsApp" at bounding box center [211, 258] width 116 height 21
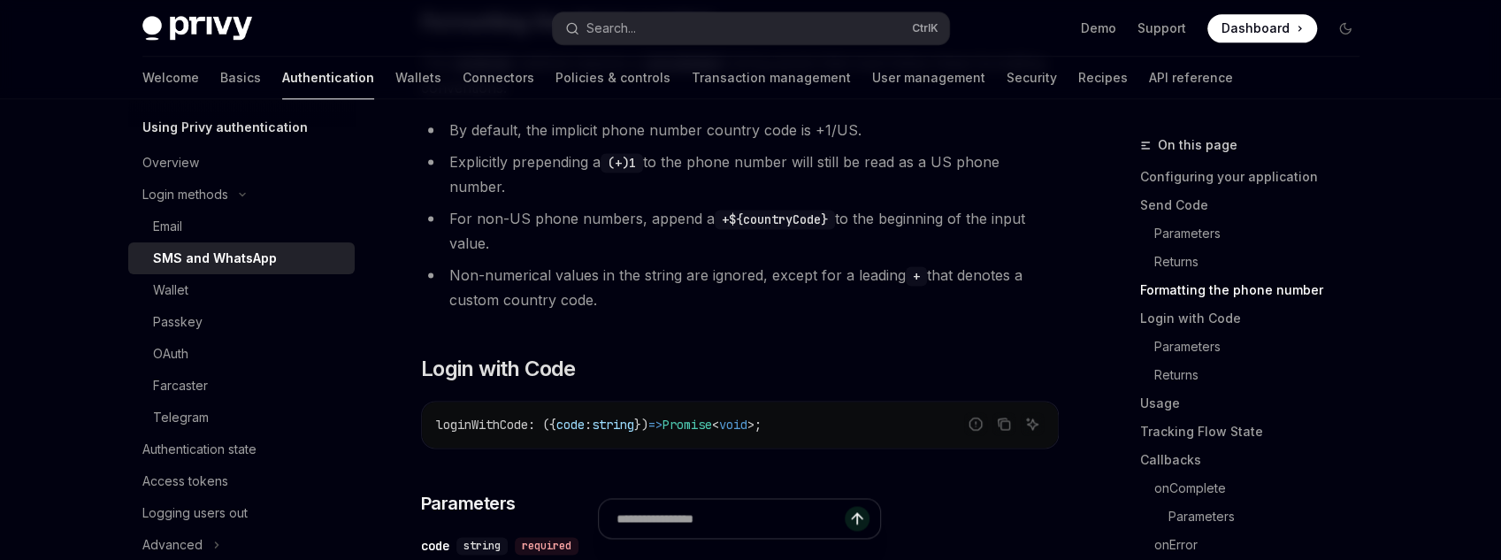
scroll to position [1486, 0]
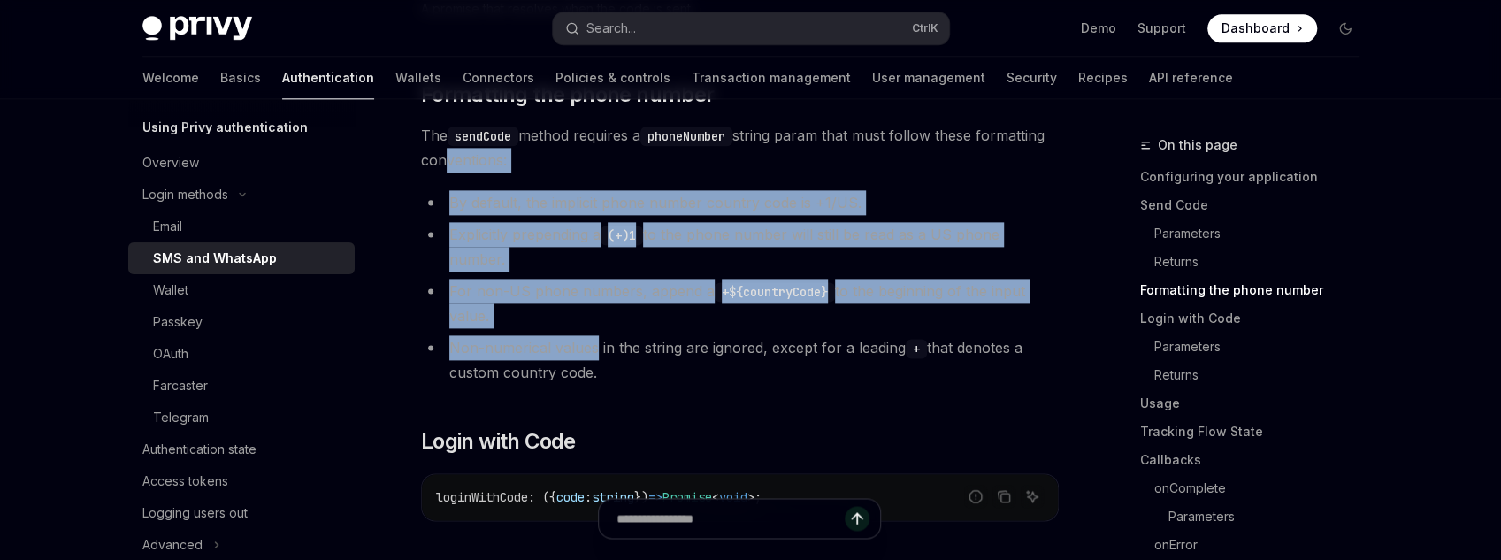
drag, startPoint x: 593, startPoint y: 339, endPoint x: 509, endPoint y: 168, distance: 190.3
click at [509, 168] on span "The sendCode method requires a phoneNumber string param that must follow these …" at bounding box center [740, 148] width 638 height 50
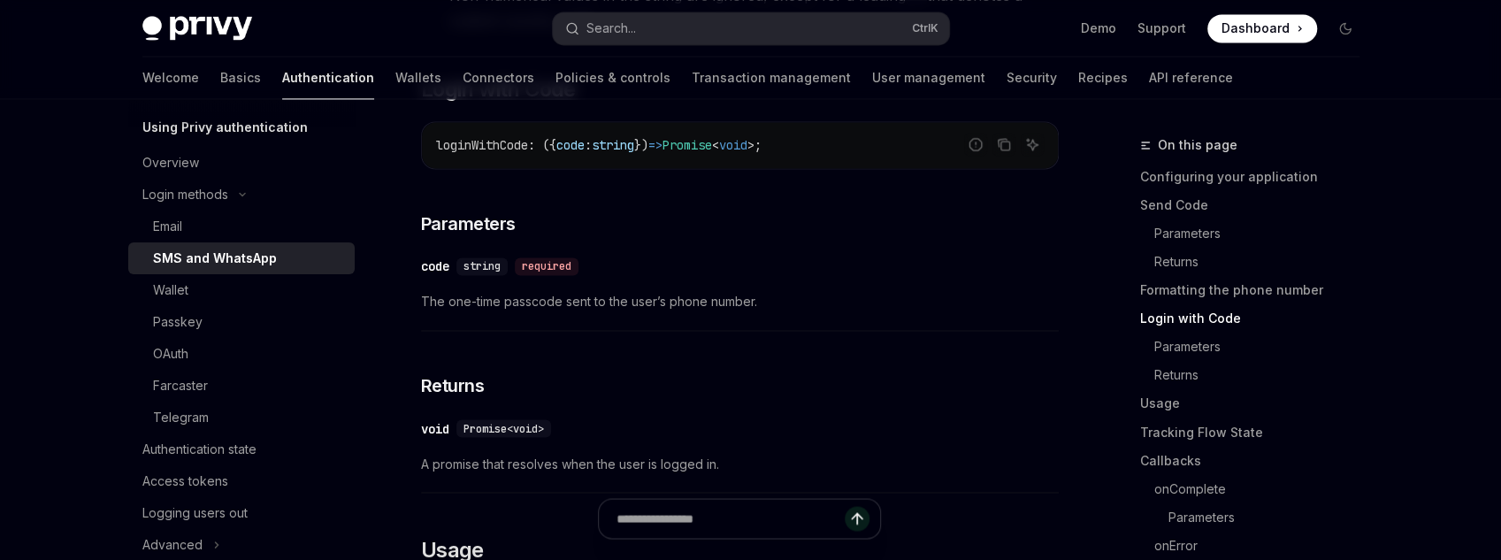
scroll to position [1840, 0]
click at [188, 199] on div "Login methods" at bounding box center [185, 194] width 86 height 21
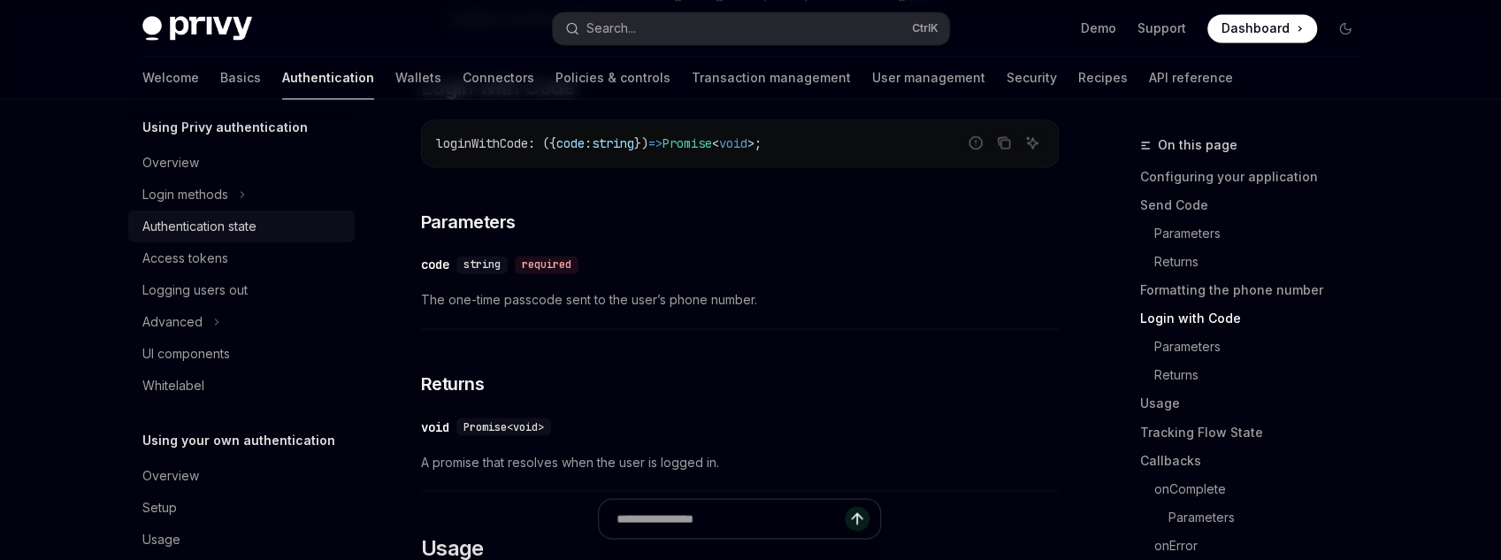
click at [203, 228] on div "Authentication state" at bounding box center [199, 226] width 114 height 21
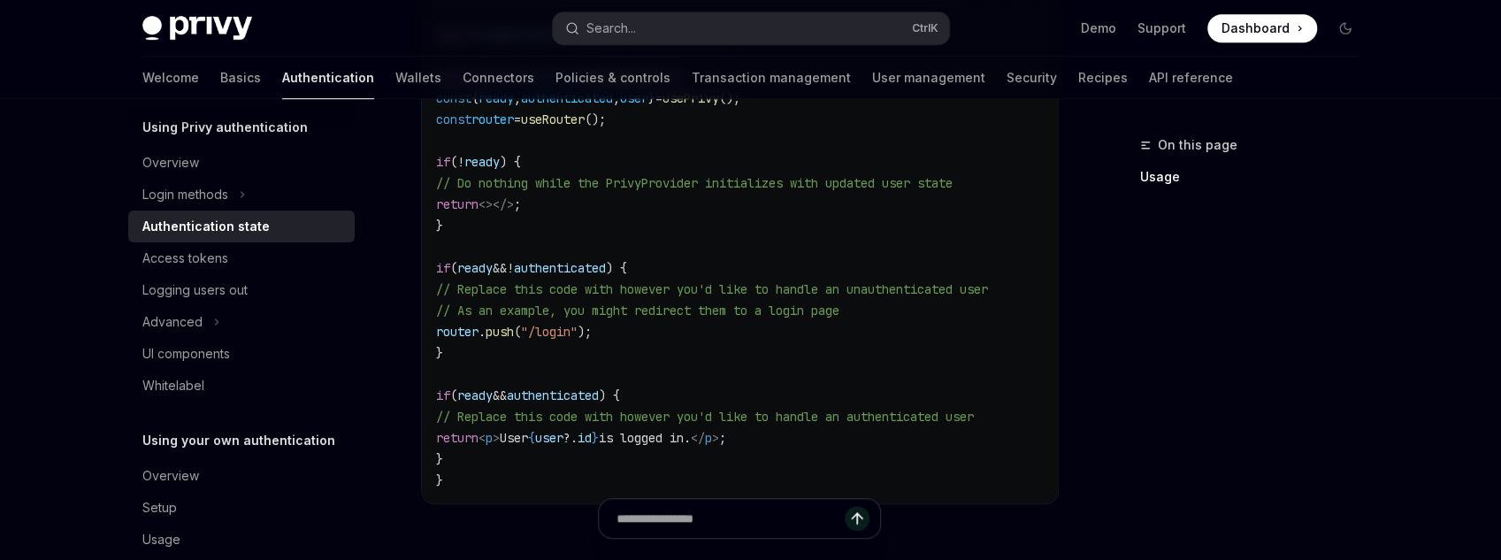
scroll to position [708, 0]
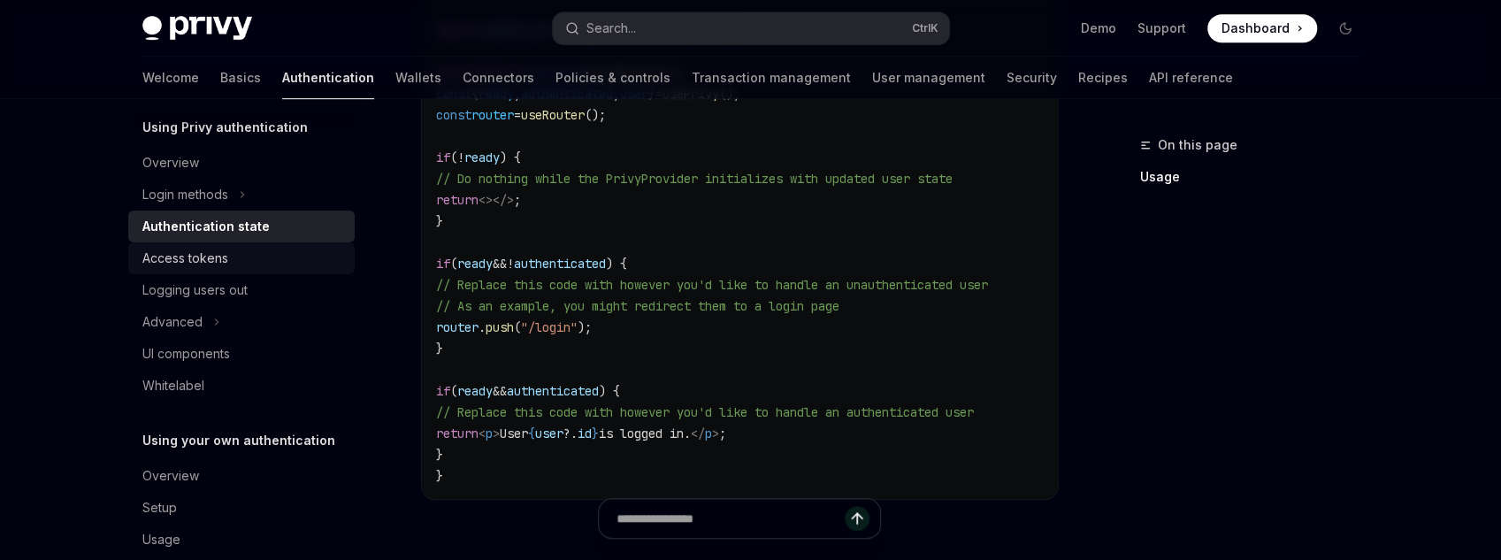
click at [234, 249] on div "Access tokens" at bounding box center [243, 258] width 202 height 21
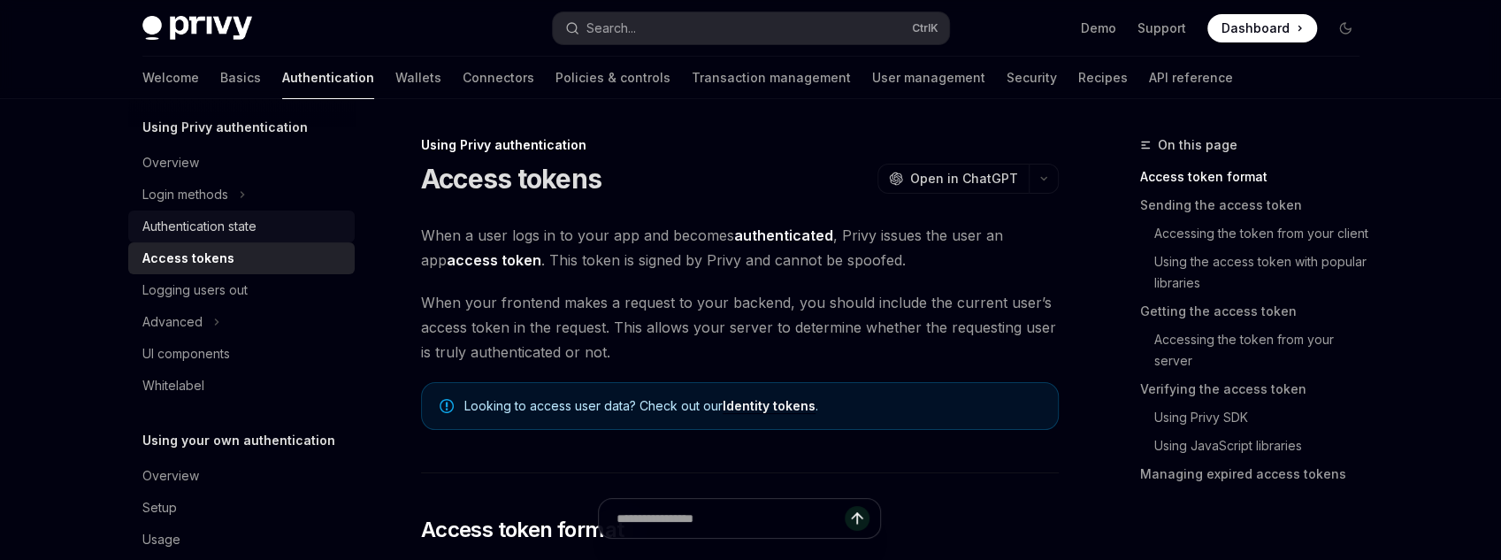
click at [220, 235] on div "Authentication state" at bounding box center [199, 226] width 114 height 21
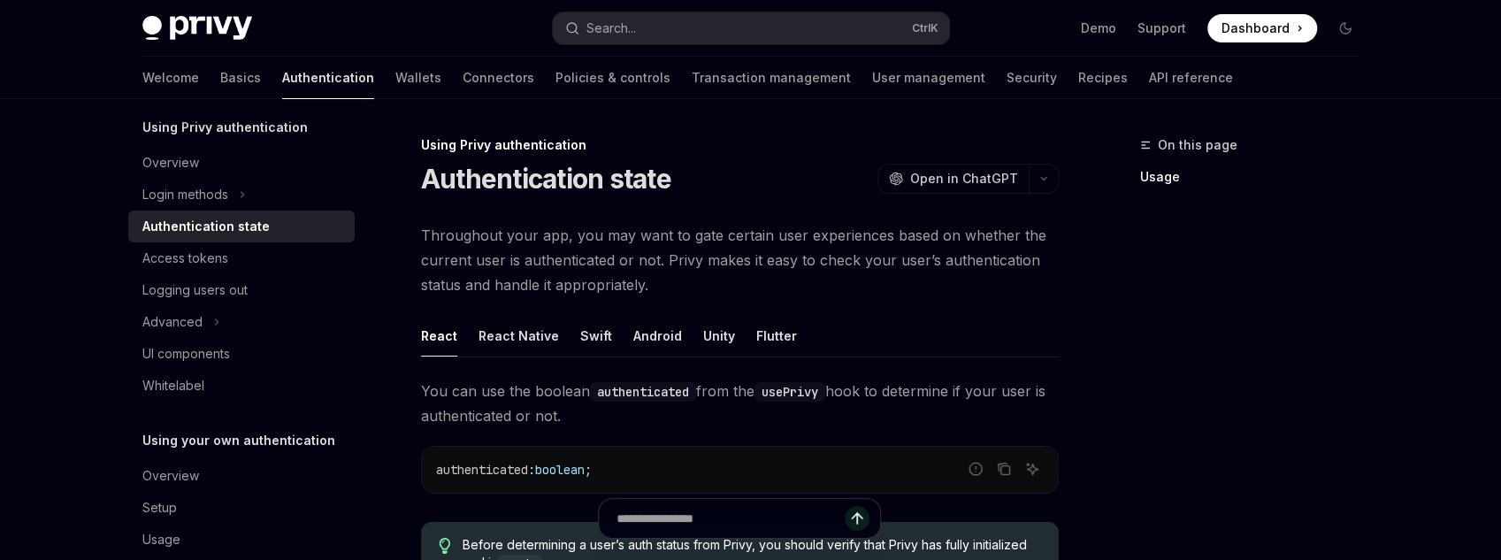
click at [506, 329] on div "React Native" at bounding box center [519, 336] width 80 height 42
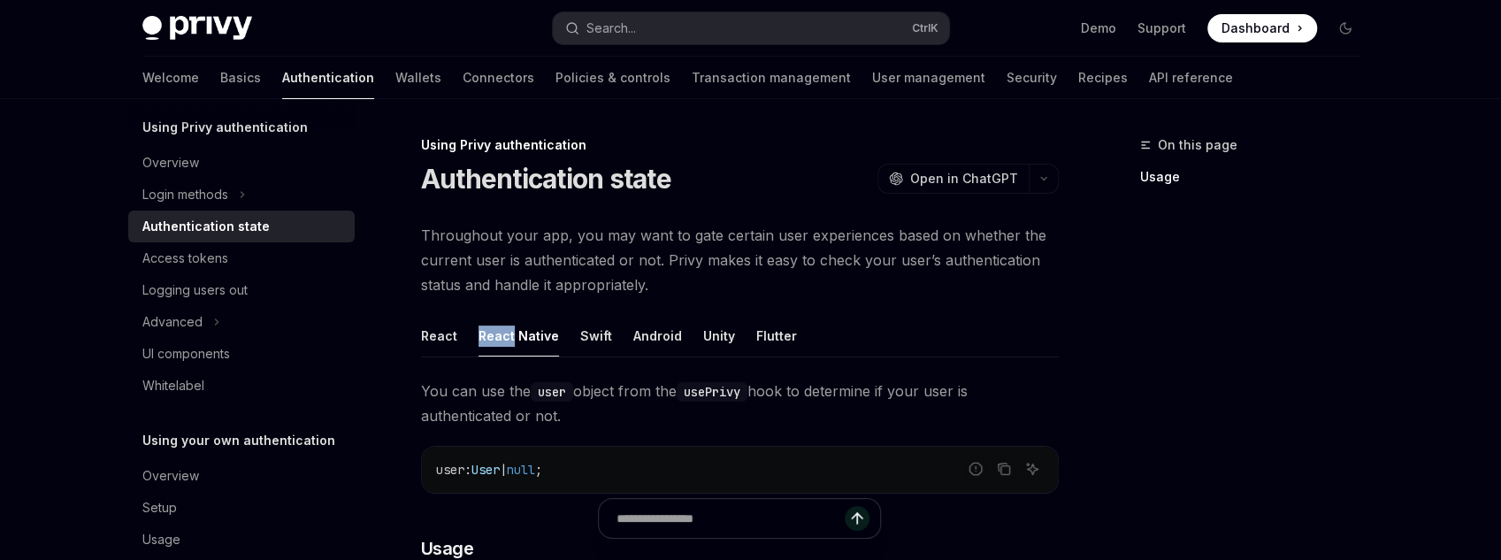
click at [506, 329] on div "React Native" at bounding box center [519, 336] width 80 height 42
click at [448, 340] on div "React" at bounding box center [439, 336] width 36 height 42
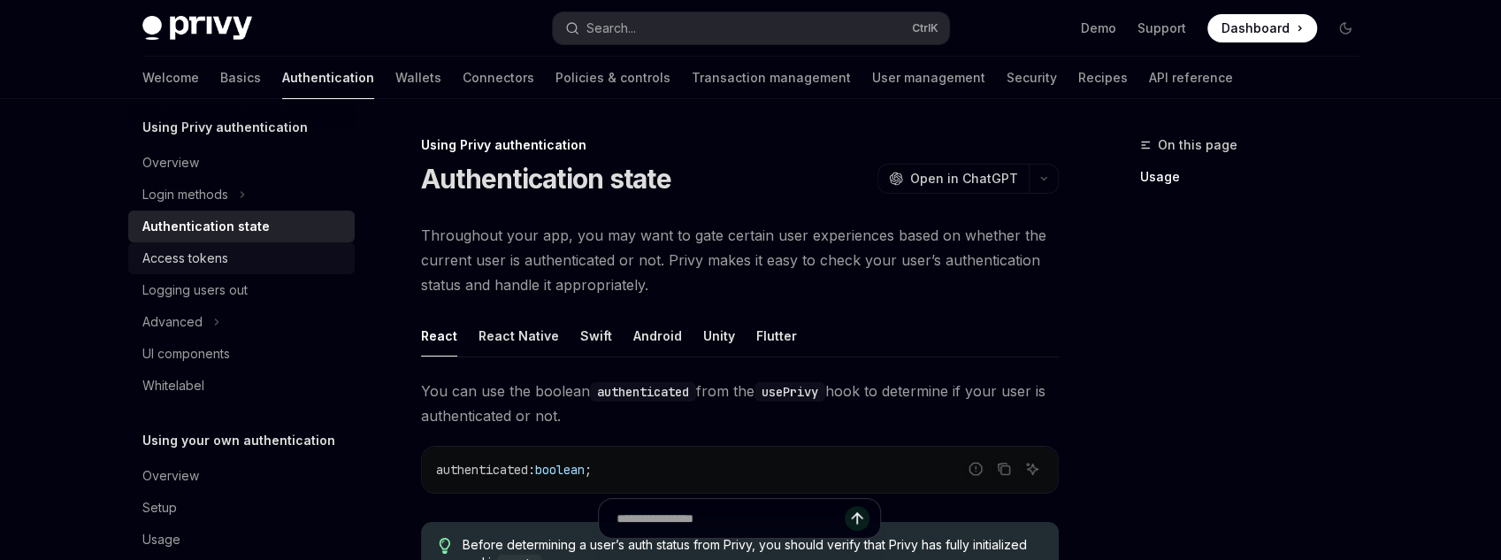
click at [199, 242] on link "Access tokens" at bounding box center [241, 258] width 226 height 32
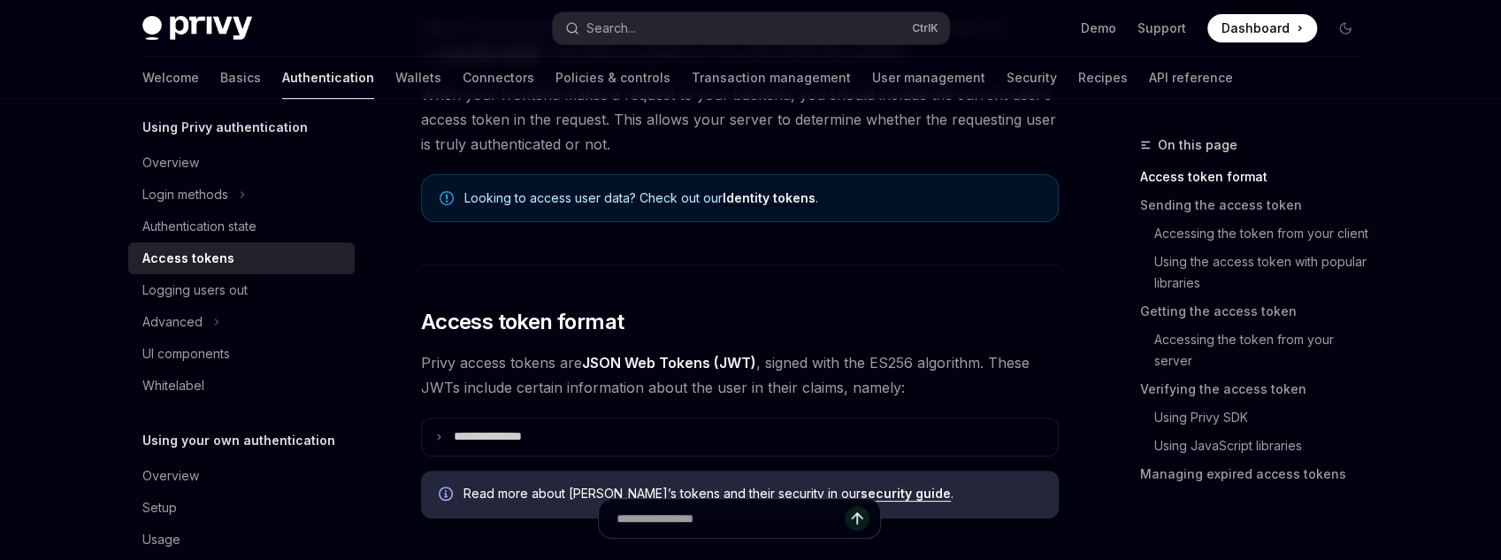
scroll to position [142, 0]
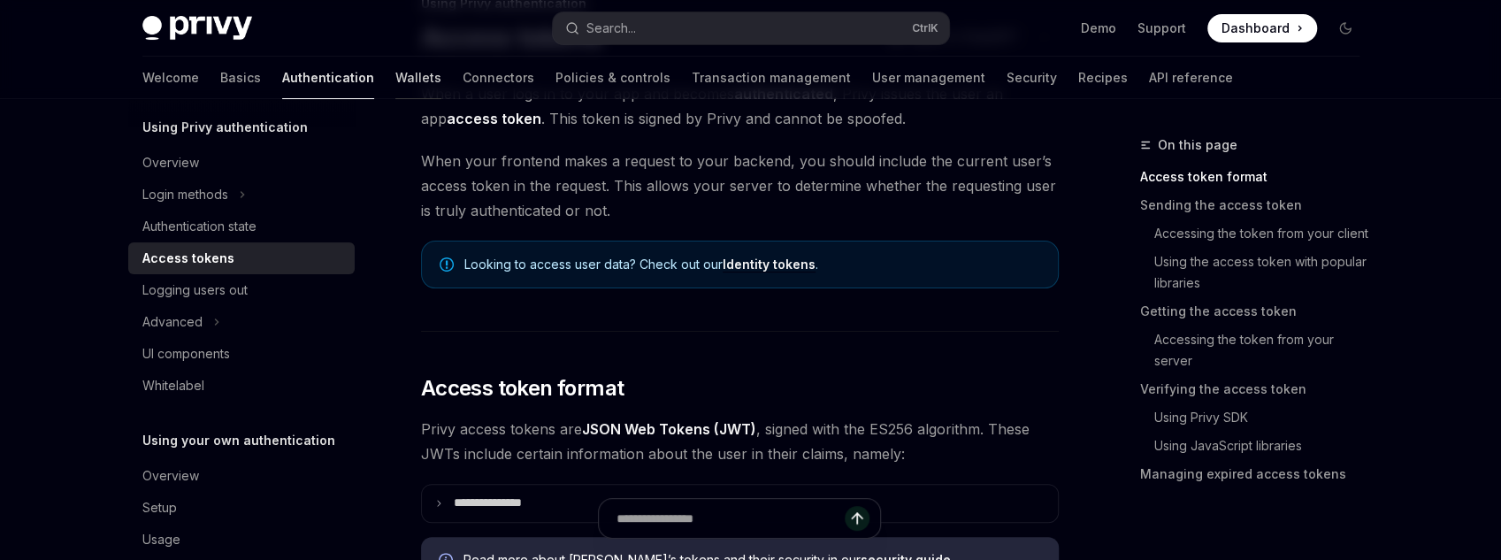
click at [395, 69] on link "Wallets" at bounding box center [418, 78] width 46 height 42
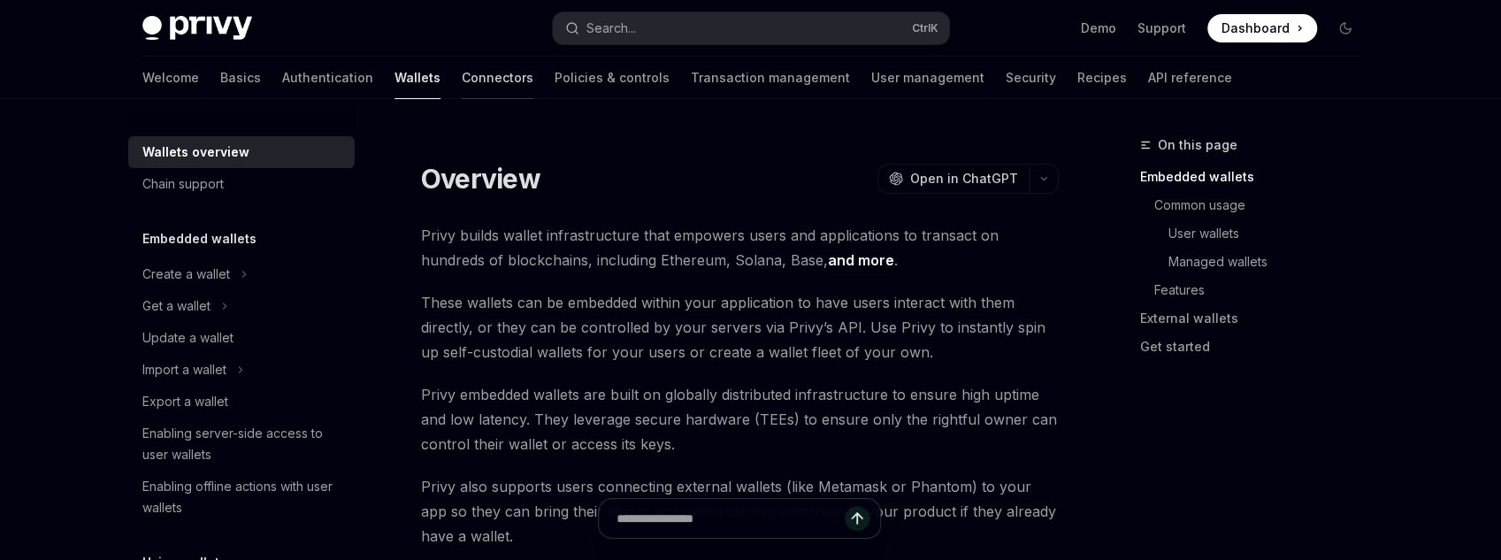
click at [462, 80] on link "Connectors" at bounding box center [498, 78] width 72 height 42
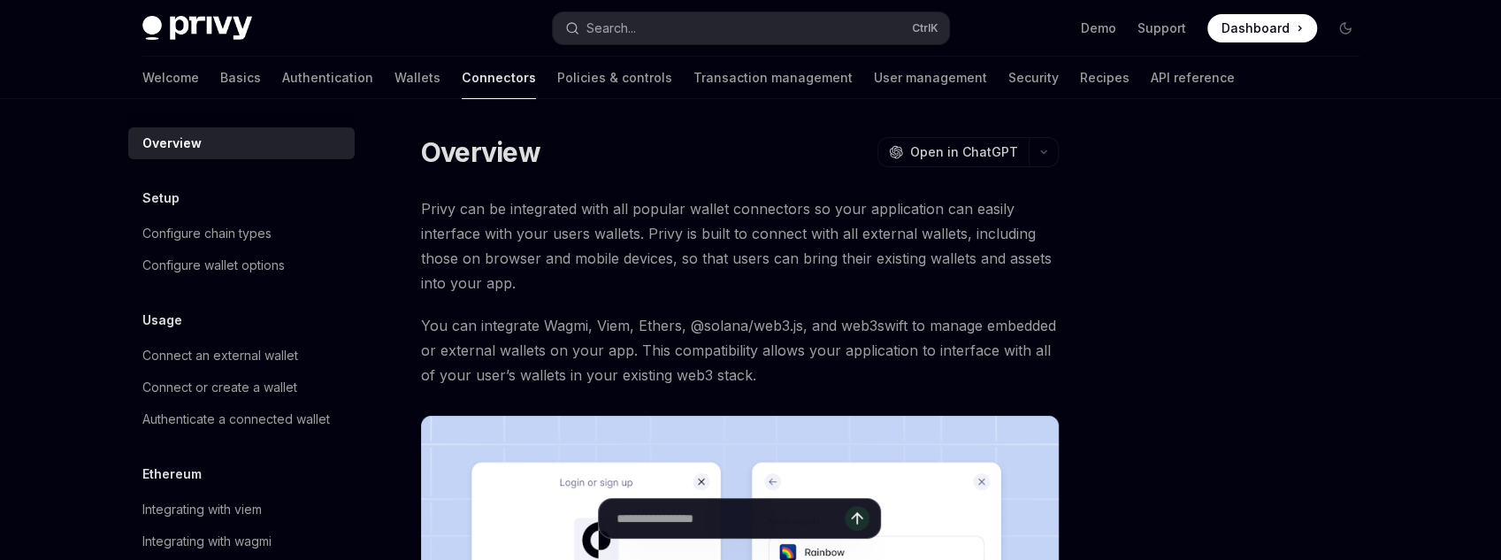
click at [557, 71] on link "Policies & controls" at bounding box center [614, 78] width 115 height 42
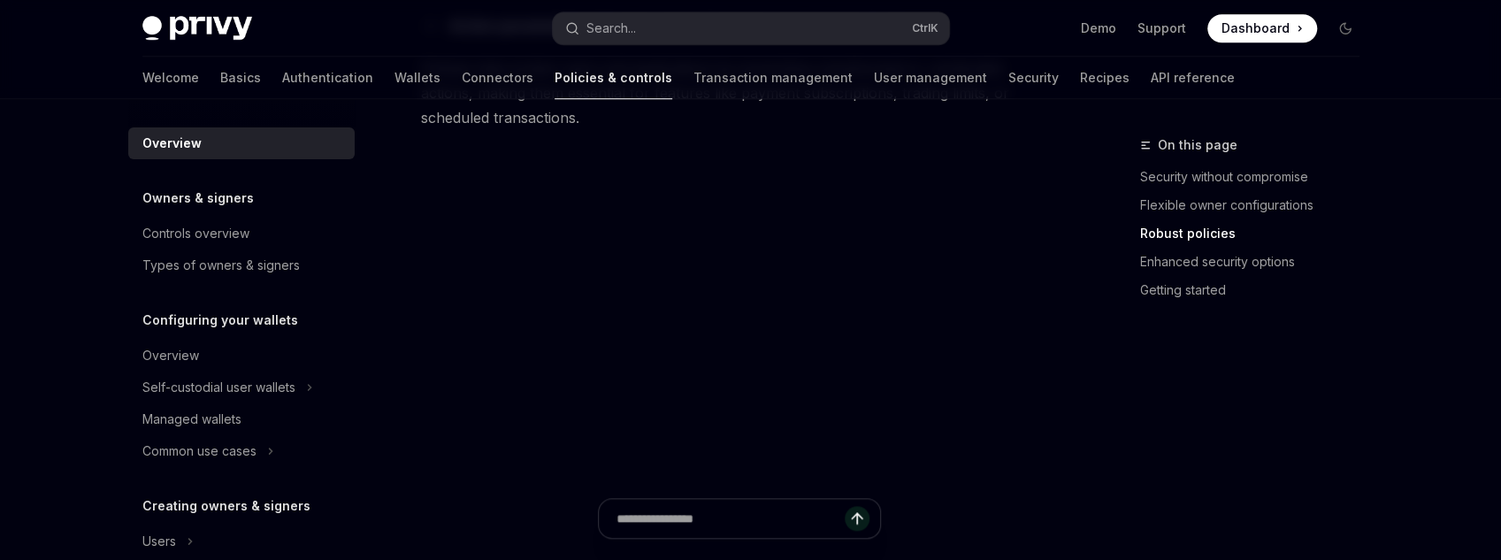
scroll to position [920, 0]
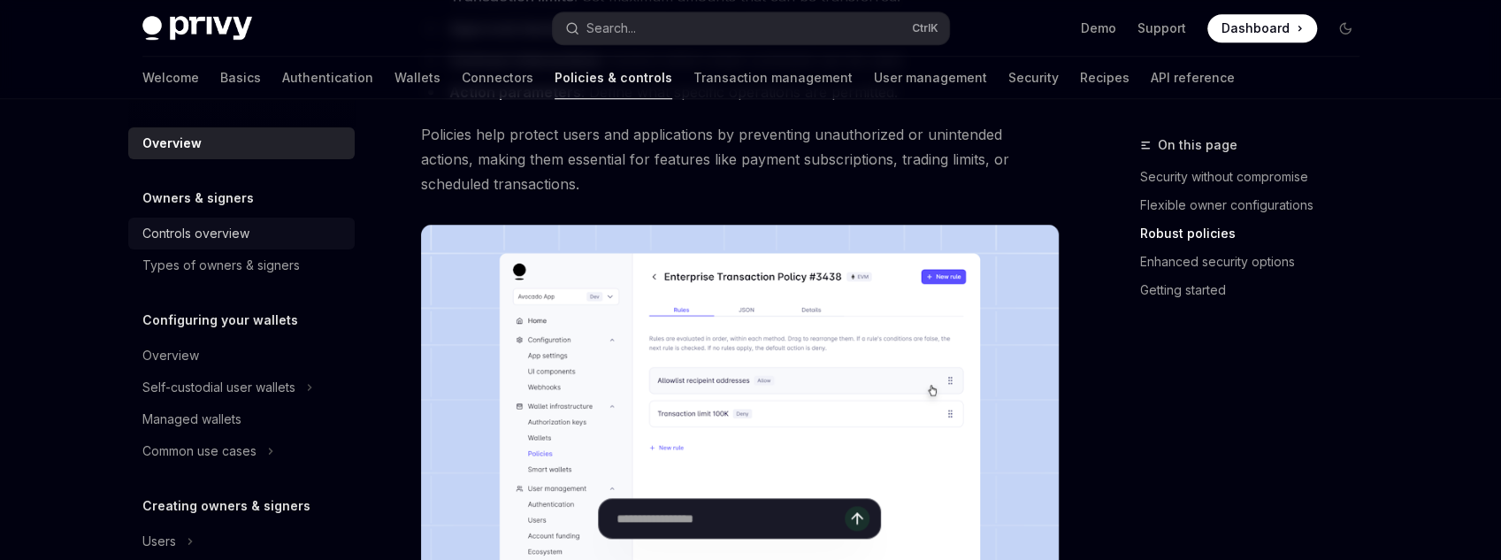
click at [230, 240] on div "Controls overview" at bounding box center [195, 233] width 107 height 21
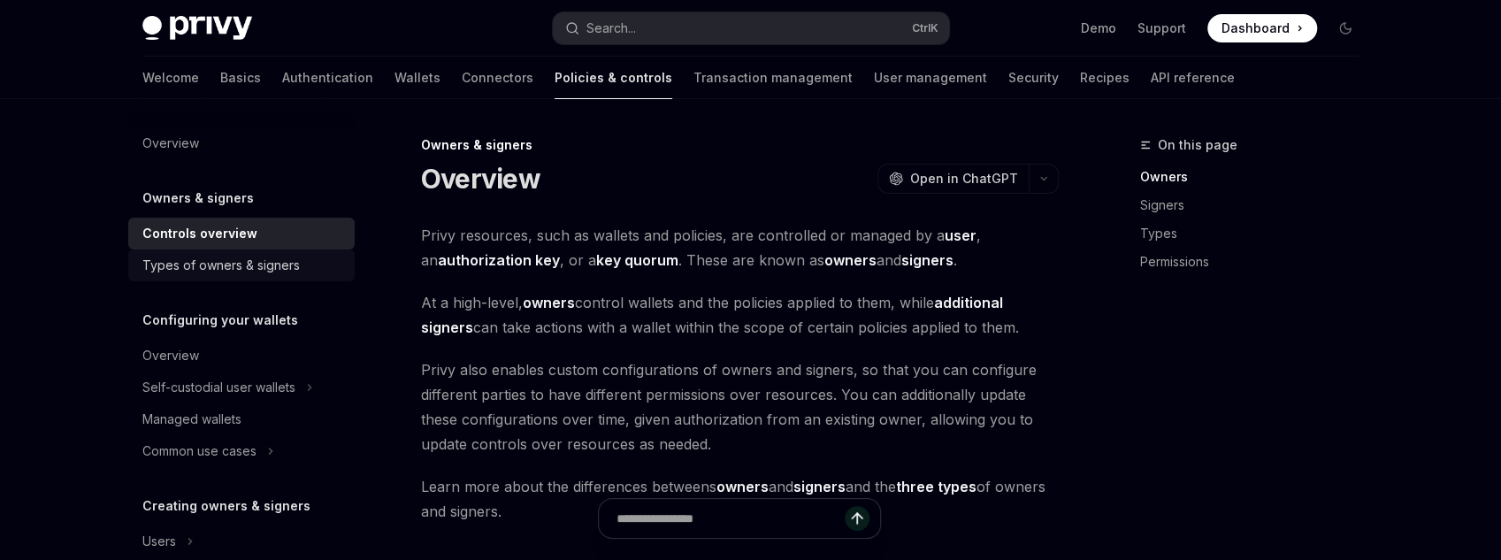
click at [255, 269] on div "Types of owners & signers" at bounding box center [220, 265] width 157 height 21
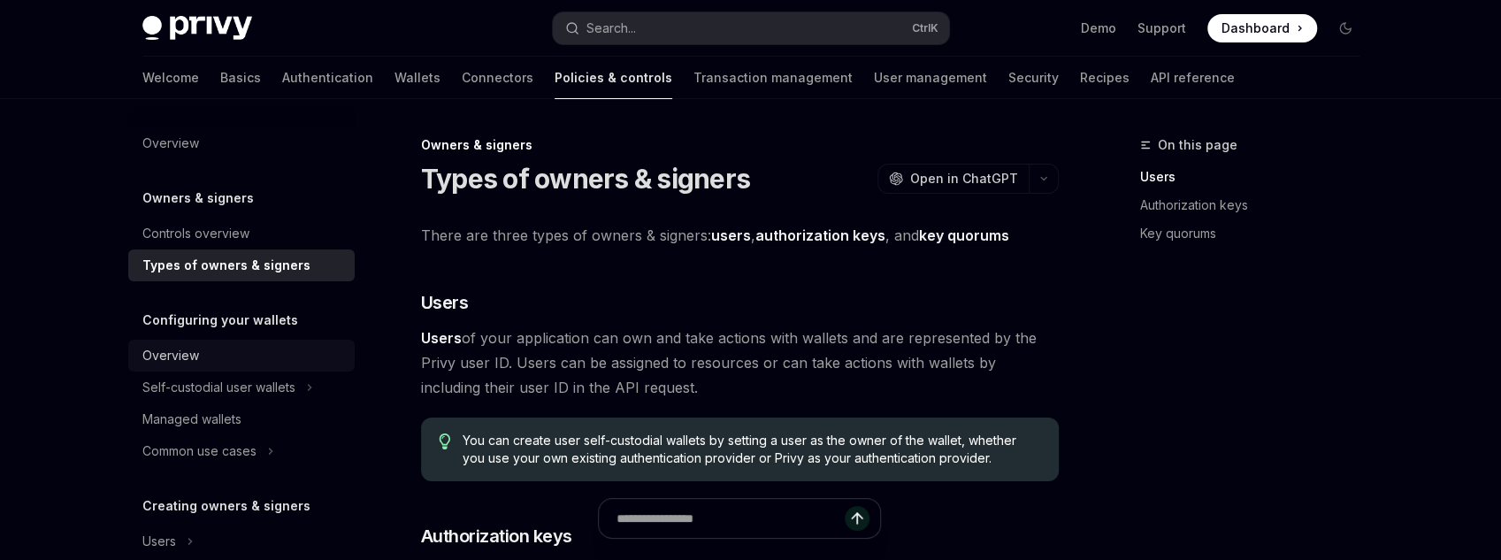
click at [213, 340] on link "Overview" at bounding box center [241, 356] width 226 height 32
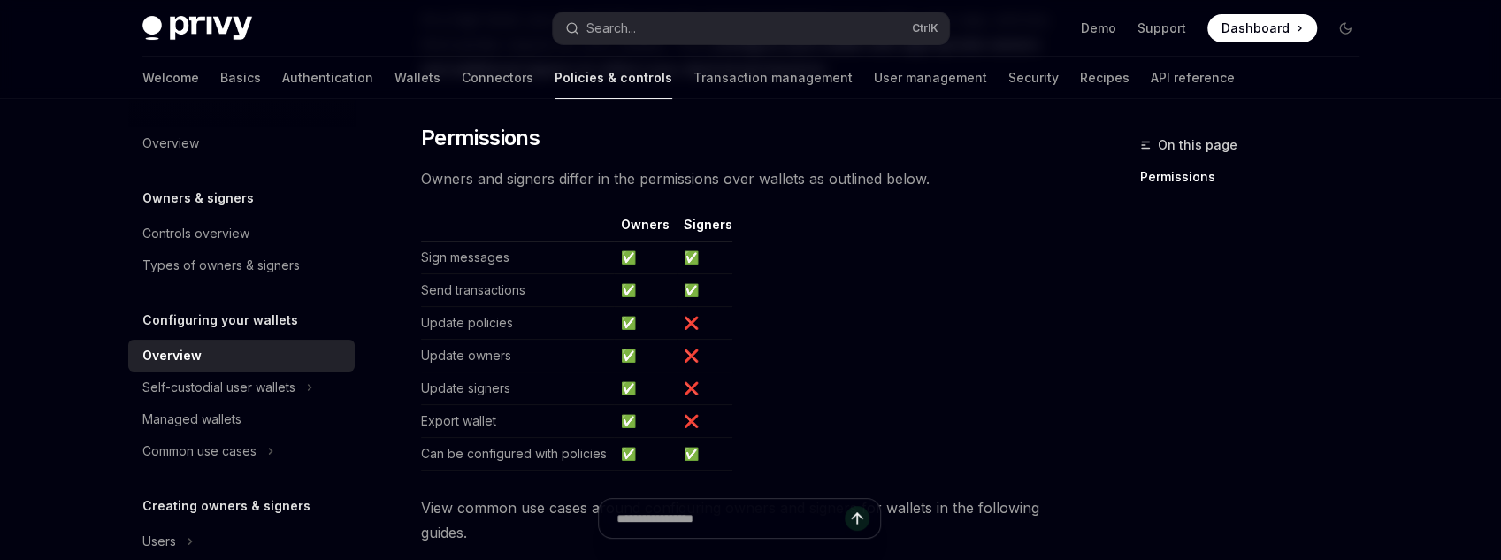
scroll to position [212, 0]
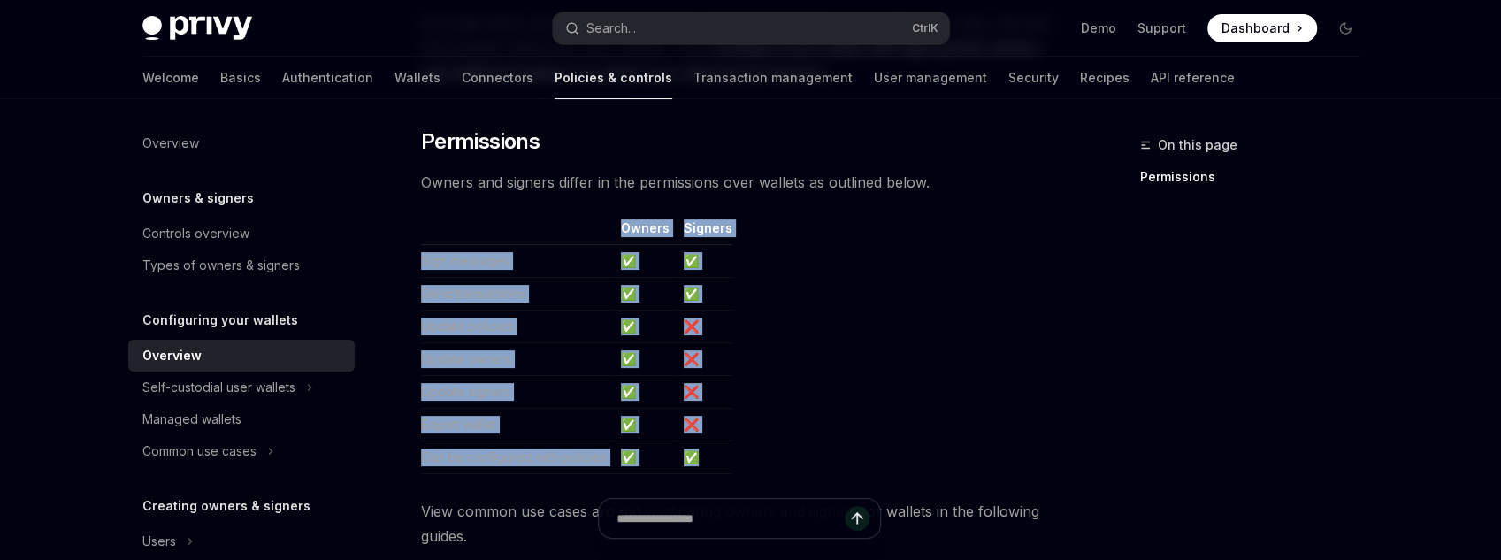
drag, startPoint x: 783, startPoint y: 440, endPoint x: 502, endPoint y: 236, distance: 346.4
click at [502, 236] on table "Owners Signers Sign messages ✅ ✅ Send transactions ✅ ✅ Update policies ✅ ❌ Upda…" at bounding box center [740, 346] width 638 height 255
click at [391, 262] on div "**********" at bounding box center [574, 473] width 976 height 1103
drag, startPoint x: 493, startPoint y: 224, endPoint x: 766, endPoint y: 457, distance: 359.5
click at [766, 457] on table "Owners Signers Sign messages ✅ ✅ Send transactions ✅ ✅ Update policies ✅ ❌ Upda…" at bounding box center [740, 346] width 638 height 255
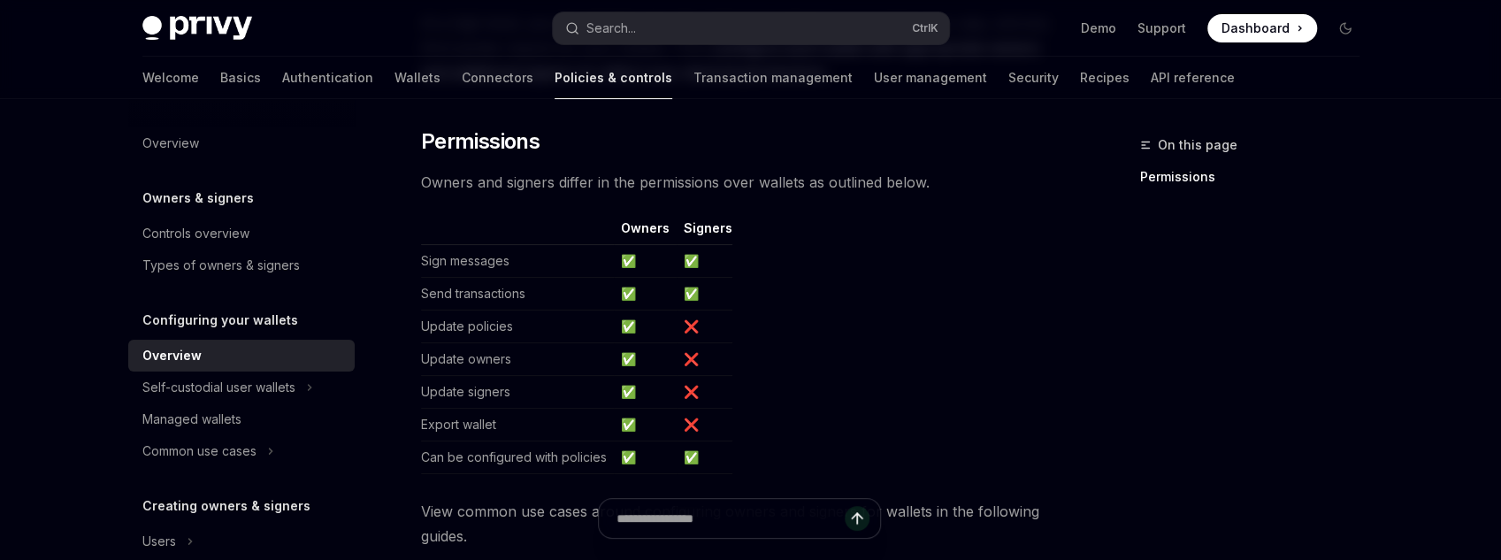
click at [1145, 341] on div "On this page Permissions" at bounding box center [1239, 346] width 269 height 425
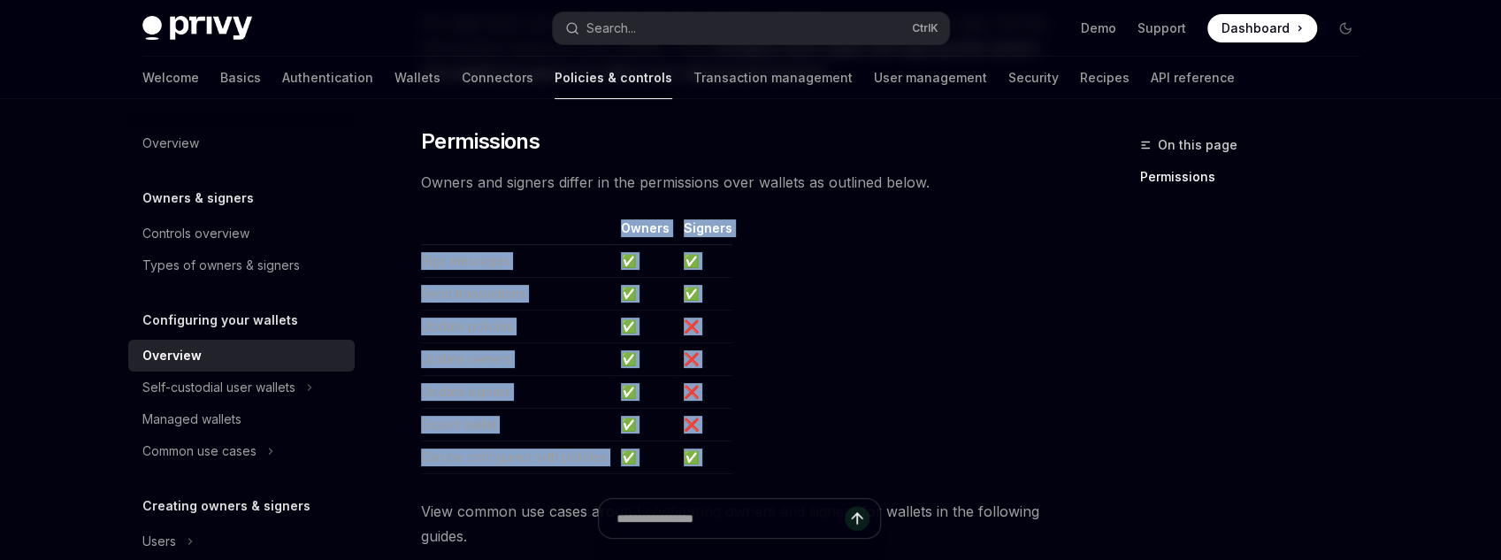
drag, startPoint x: 646, startPoint y: 433, endPoint x: 417, endPoint y: 239, distance: 299.9
click at [417, 239] on div "**********" at bounding box center [574, 473] width 976 height 1103
click at [193, 387] on div "Self-custodial user wallets" at bounding box center [218, 387] width 153 height 21
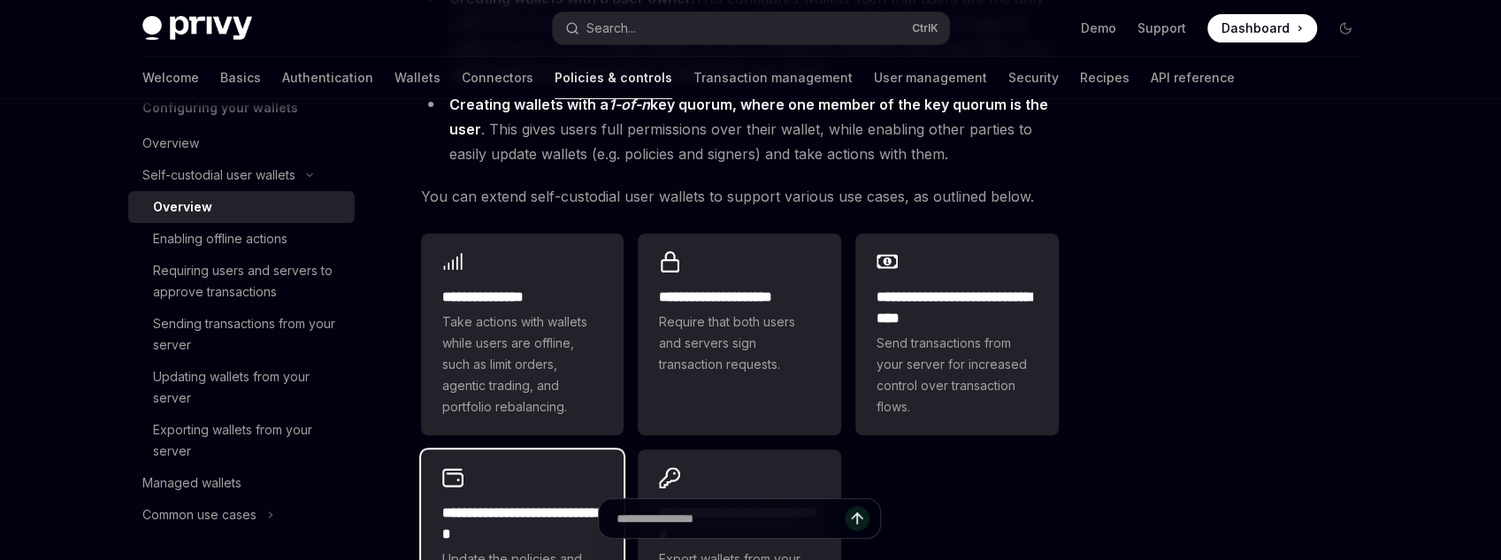
scroll to position [283, 0]
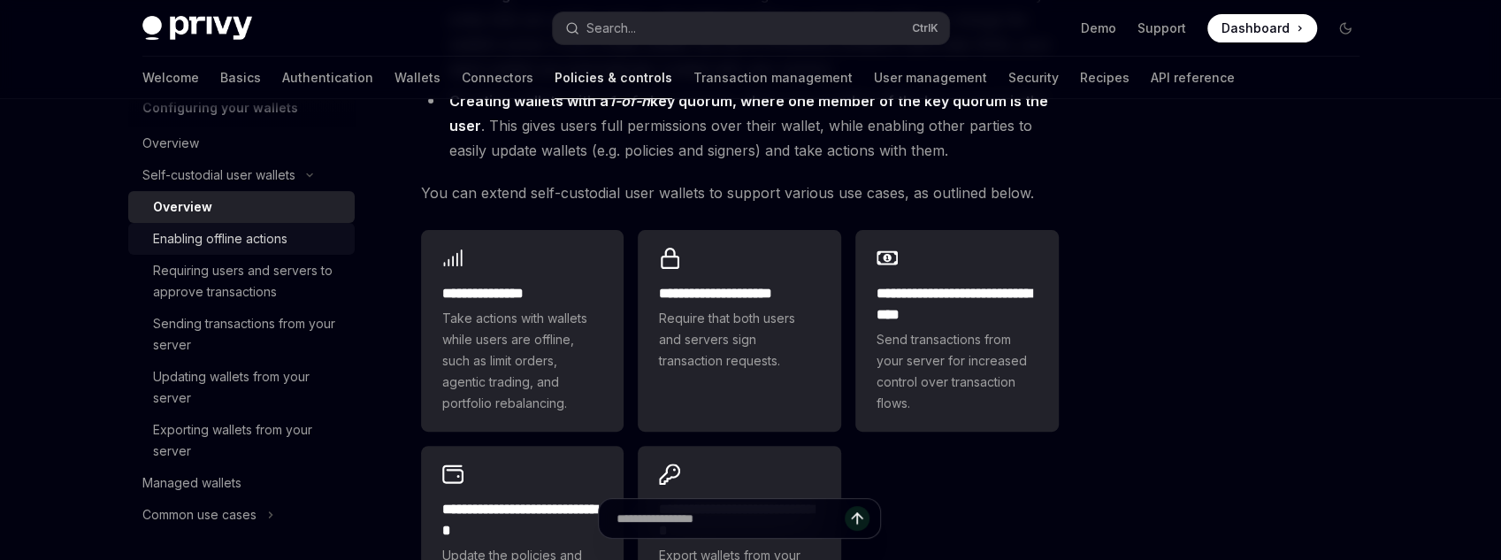
click at [228, 243] on div "Enabling offline actions" at bounding box center [220, 238] width 134 height 21
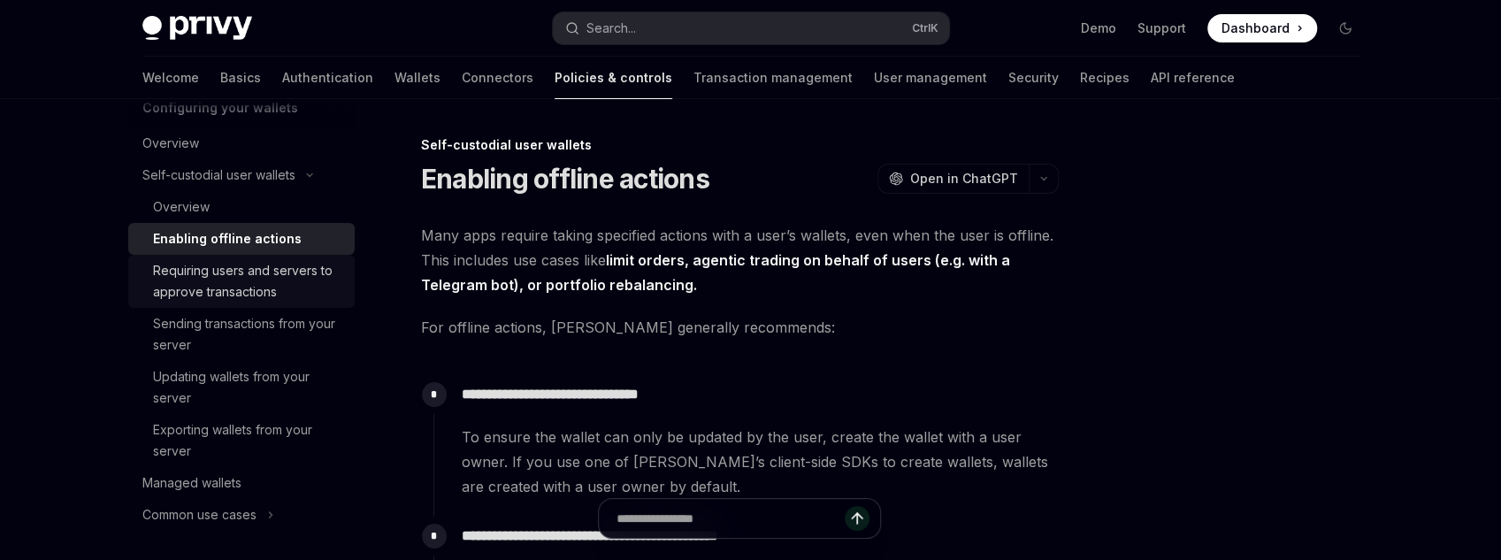
click at [254, 278] on div "Requiring users and servers to approve transactions" at bounding box center [248, 281] width 191 height 42
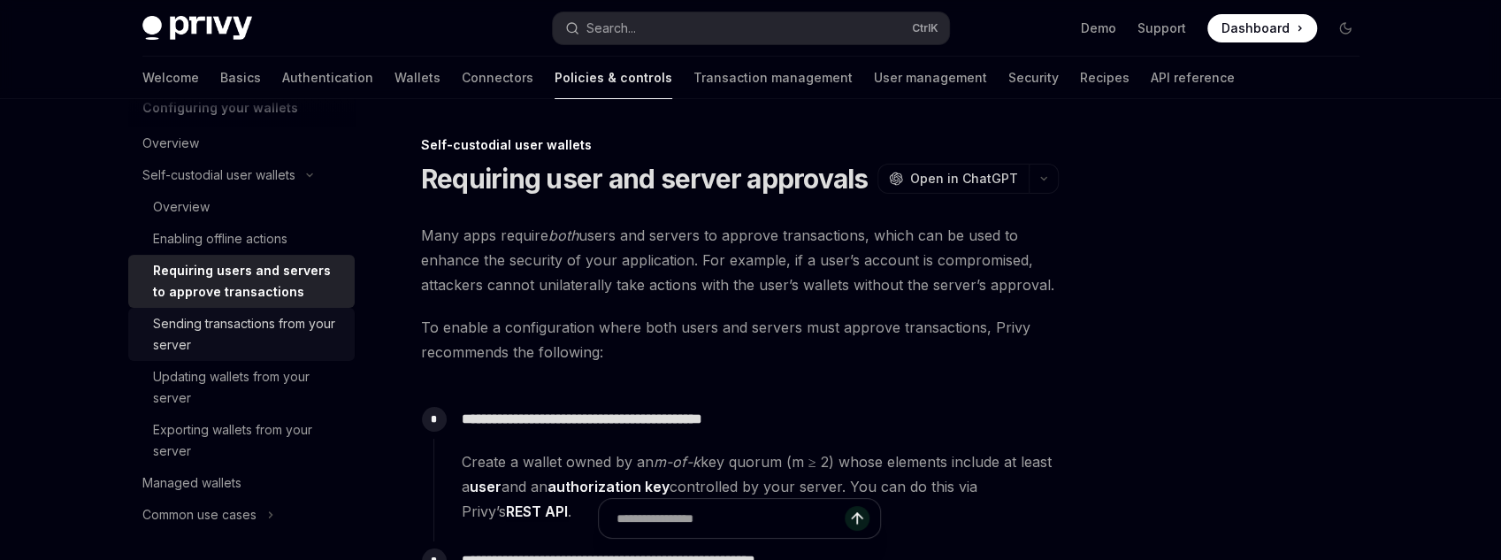
click at [302, 330] on div "Sending transactions from your server" at bounding box center [248, 334] width 191 height 42
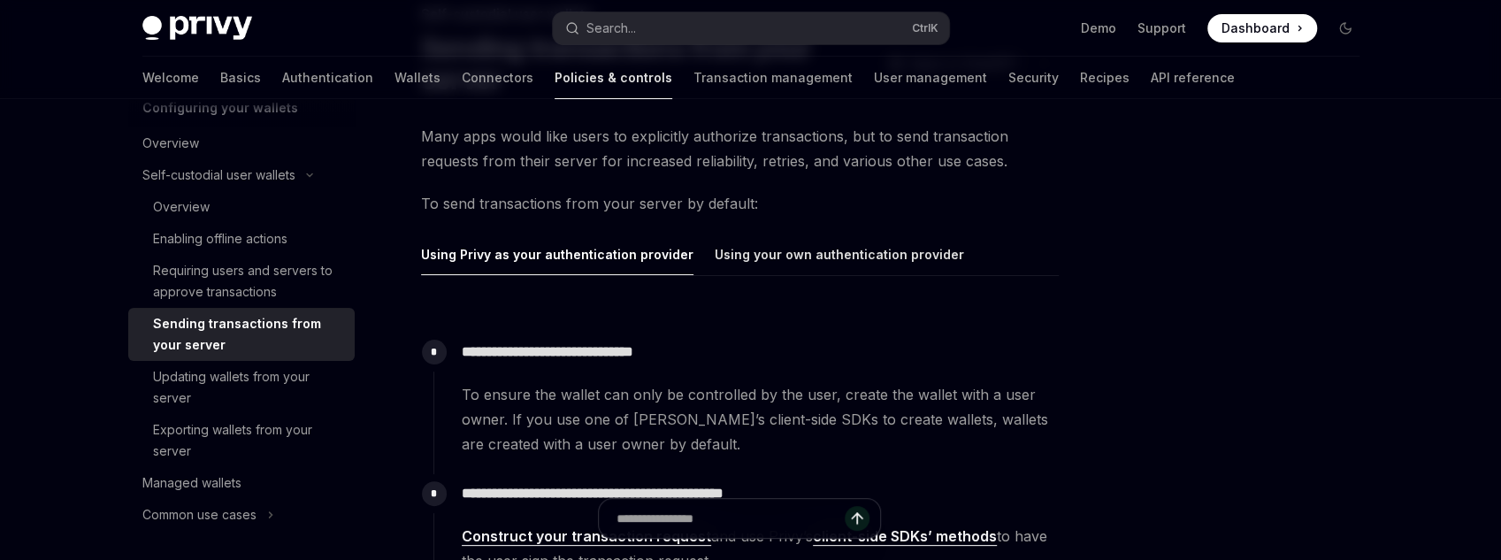
scroll to position [142, 0]
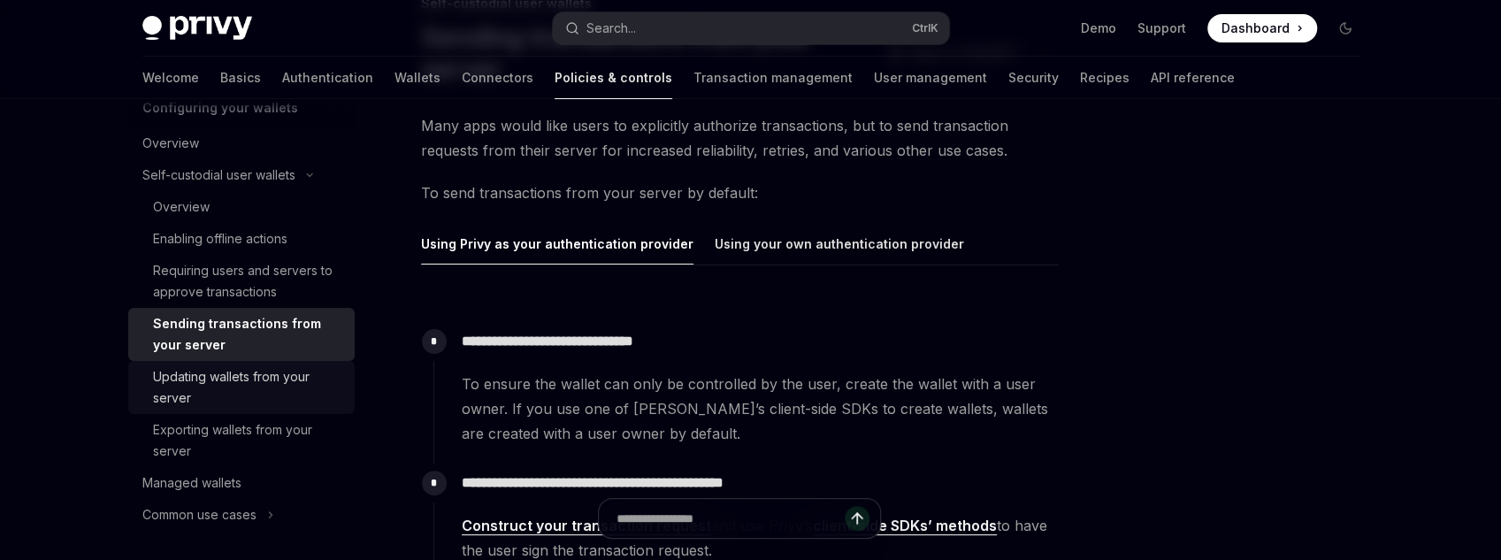
click at [212, 394] on div "Updating wallets from your server" at bounding box center [248, 387] width 191 height 42
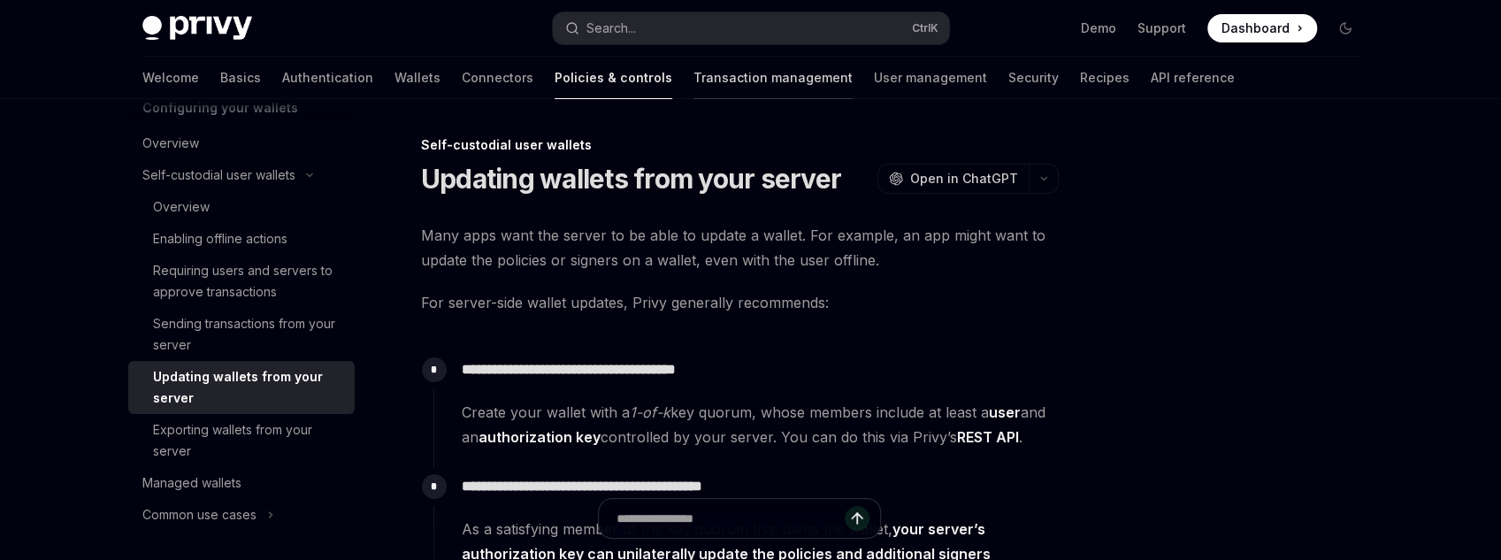
click at [693, 71] on link "Transaction management" at bounding box center [772, 78] width 159 height 42
type textarea "*"
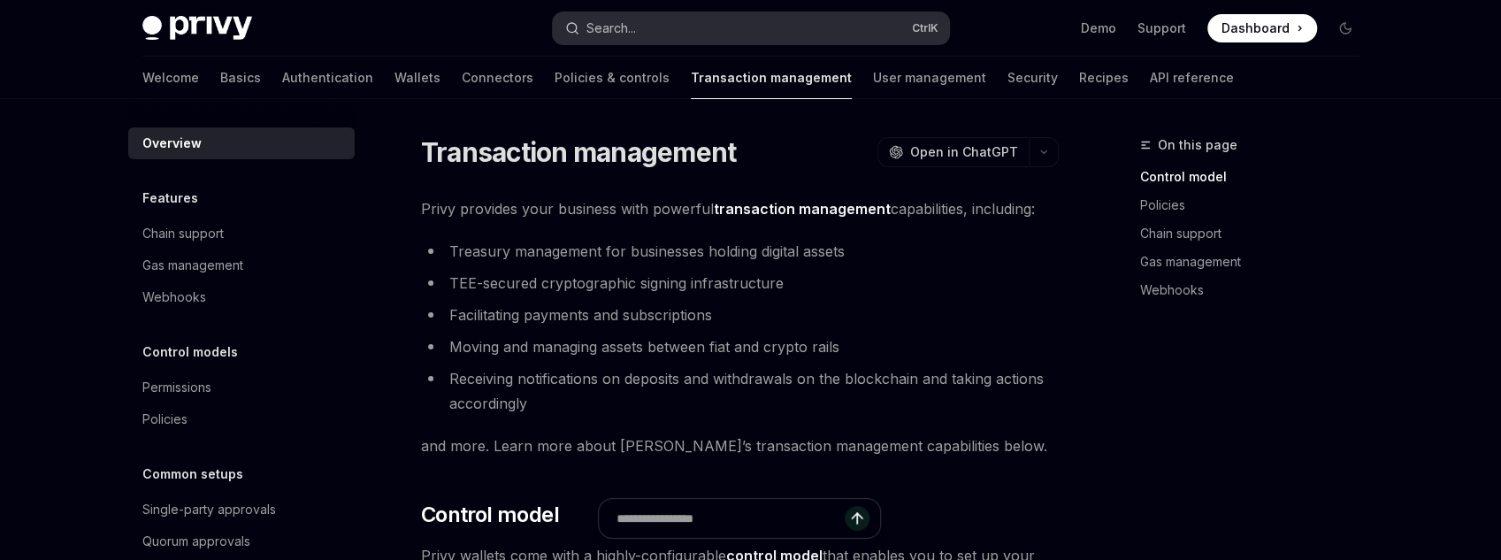
click at [649, 31] on button "Search... Ctrl K" at bounding box center [751, 28] width 396 height 32
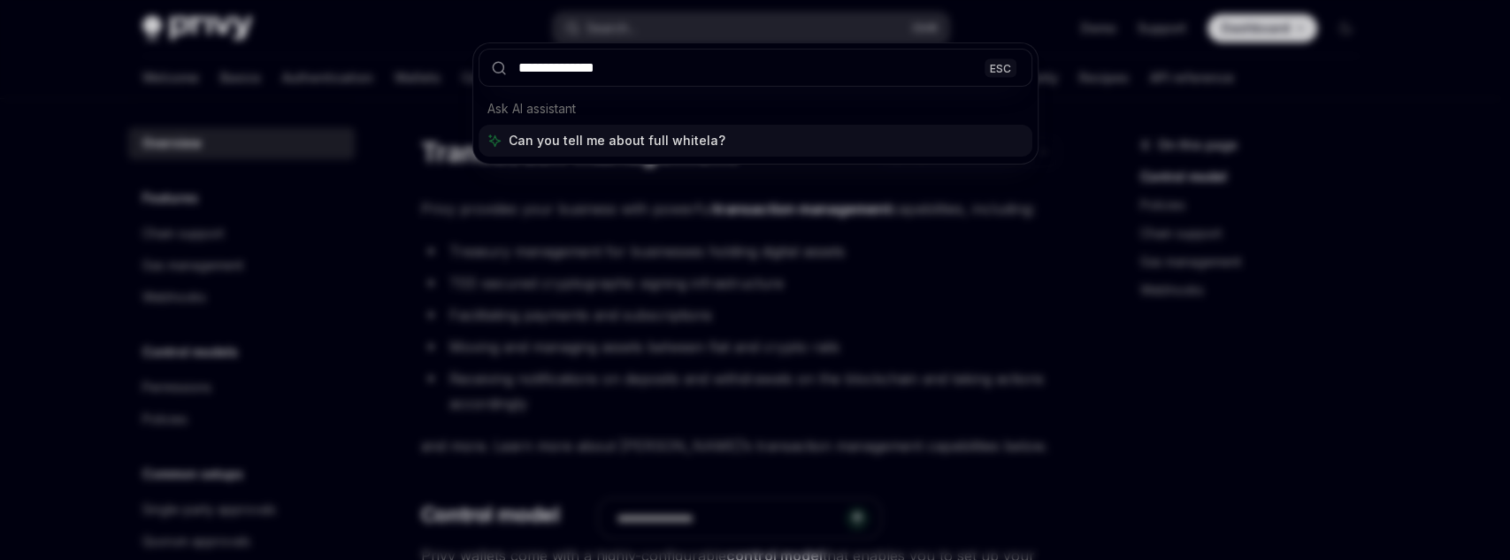
type input "**********"
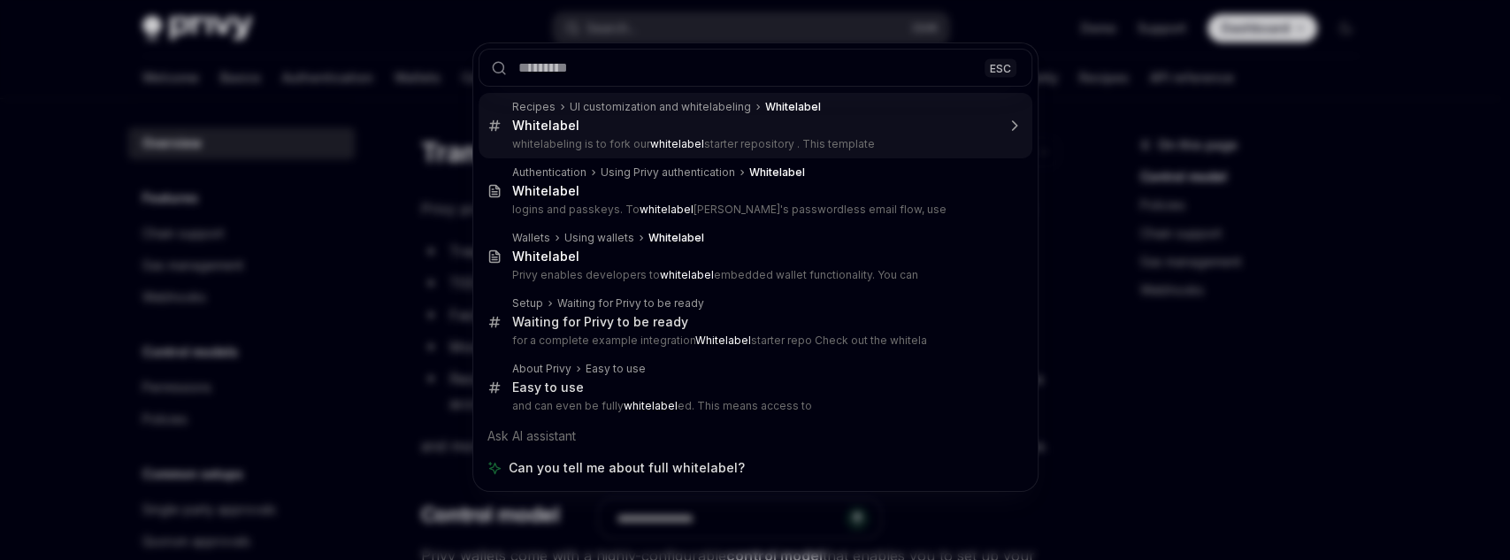
type textarea "*"
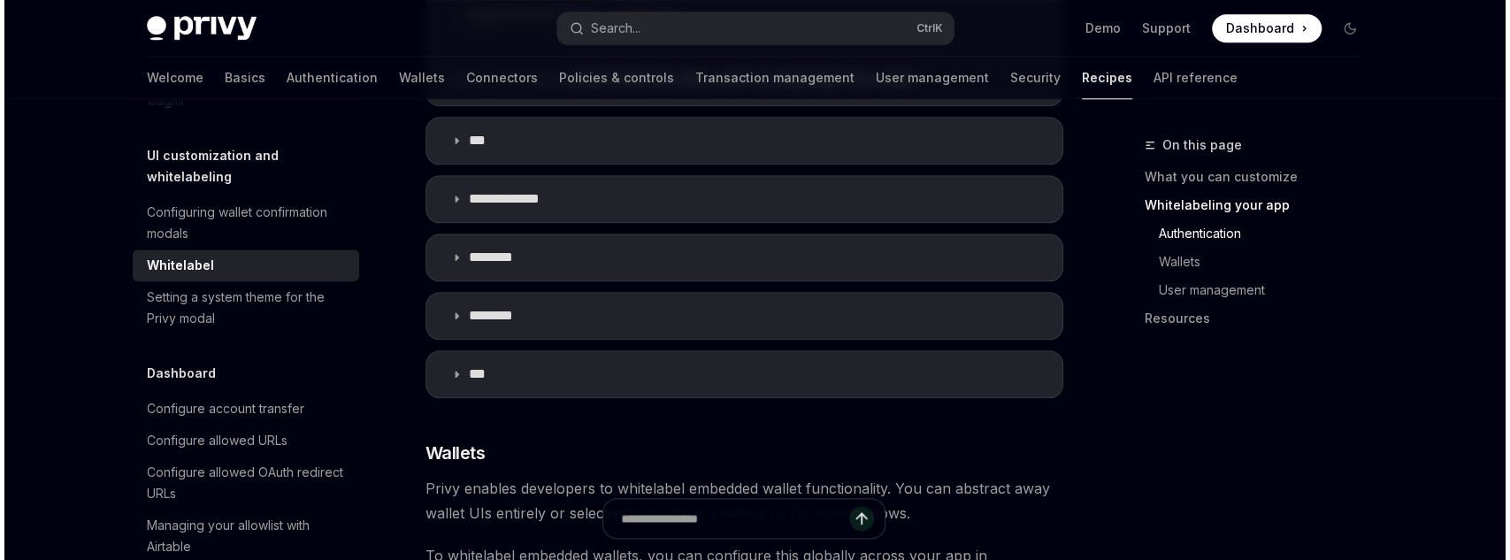
scroll to position [1203, 0]
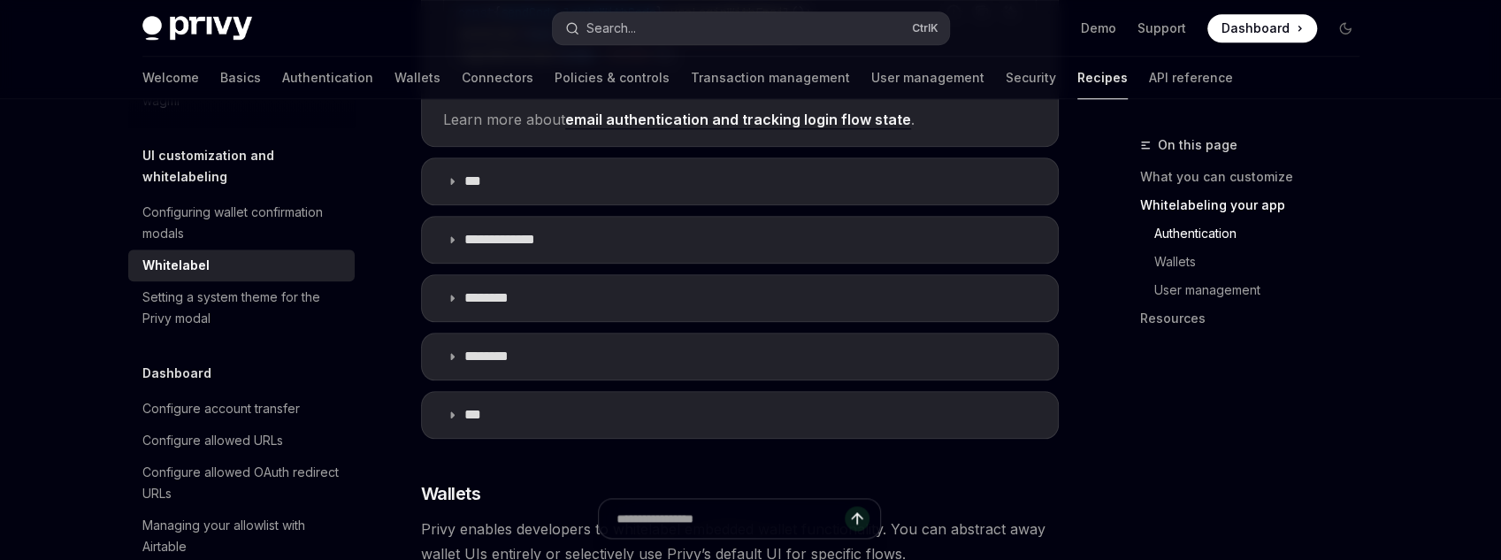
click at [666, 27] on button "Search... Ctrl K" at bounding box center [751, 28] width 396 height 32
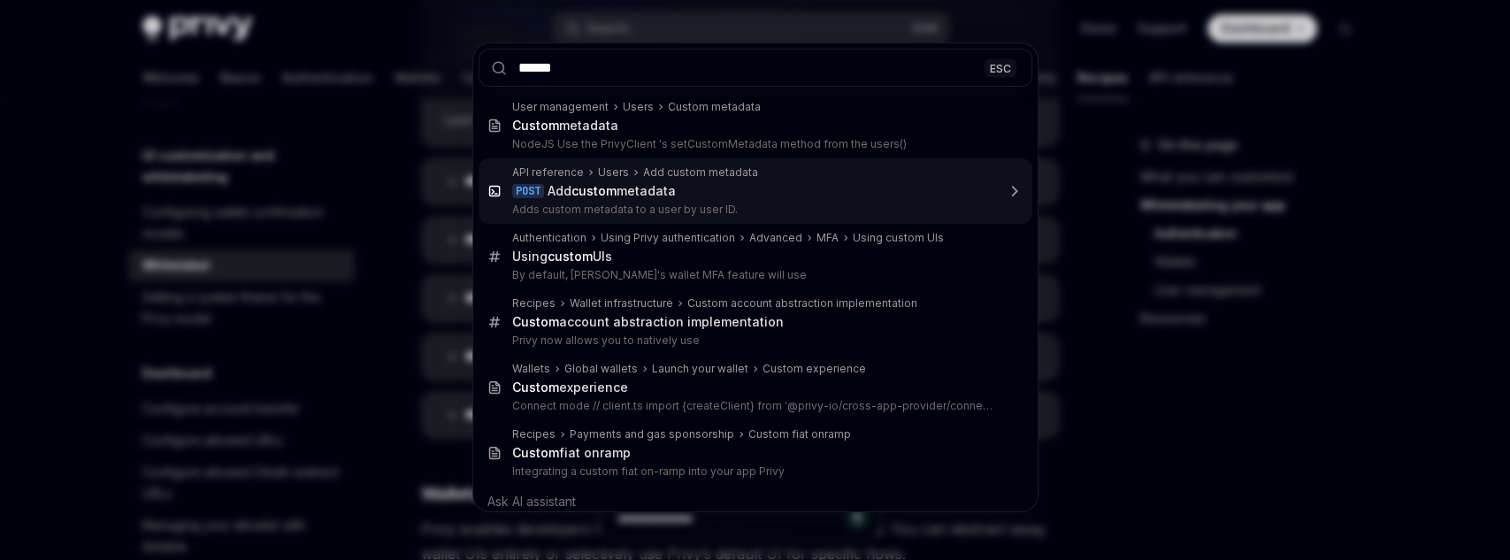
type input "******"
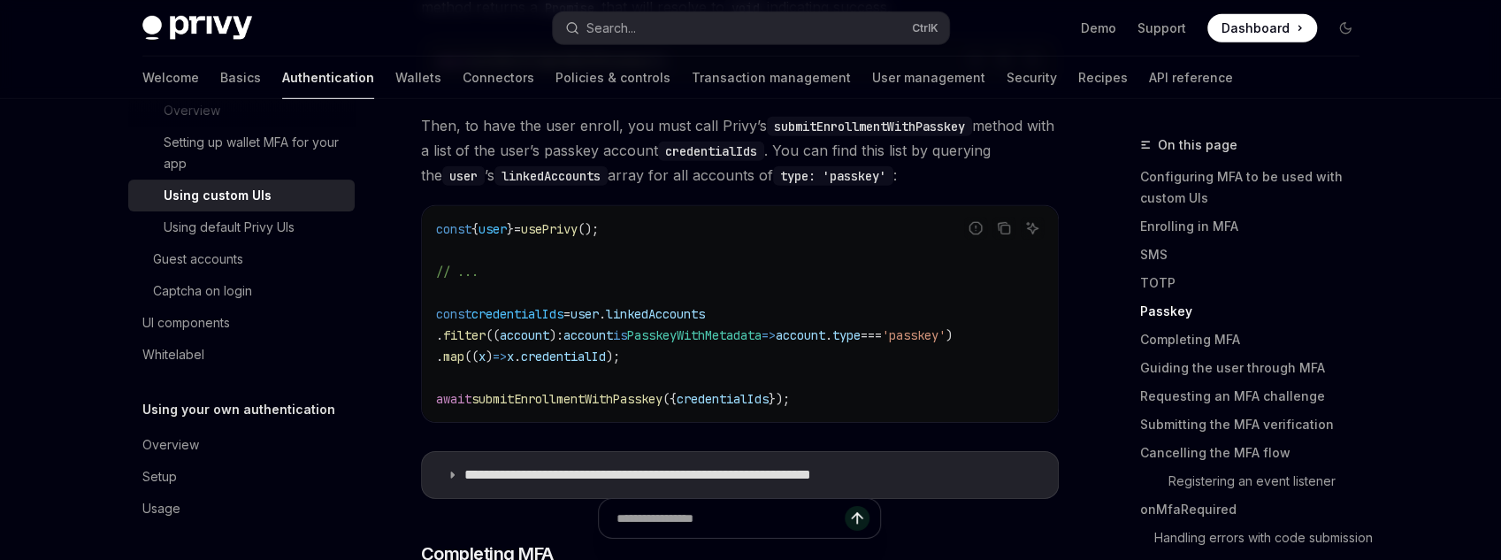
scroll to position [3495, 0]
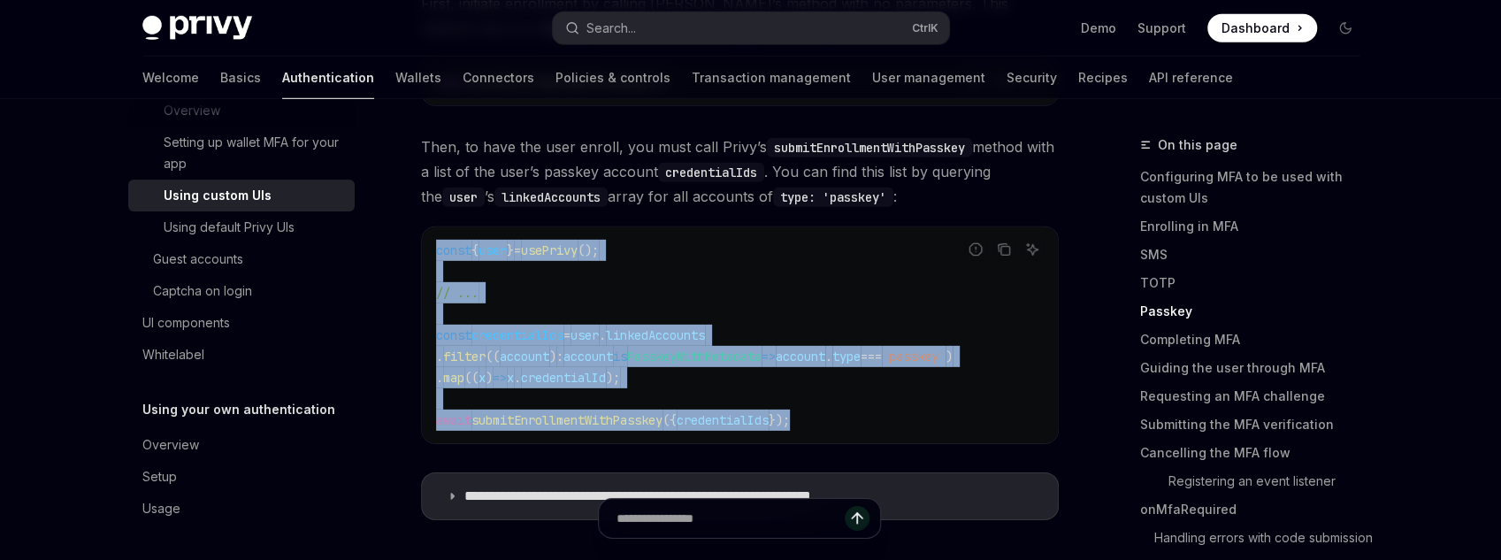
drag, startPoint x: 816, startPoint y: 418, endPoint x: 434, endPoint y: 220, distance: 430.4
click at [434, 227] on div "const { user } = usePrivy (); // ... const credentialIds = user . linkedAccount…" at bounding box center [740, 335] width 636 height 216
click at [473, 256] on code "const { user } = usePrivy (); // ... const credentialIds = user . linkedAccount…" at bounding box center [740, 335] width 608 height 191
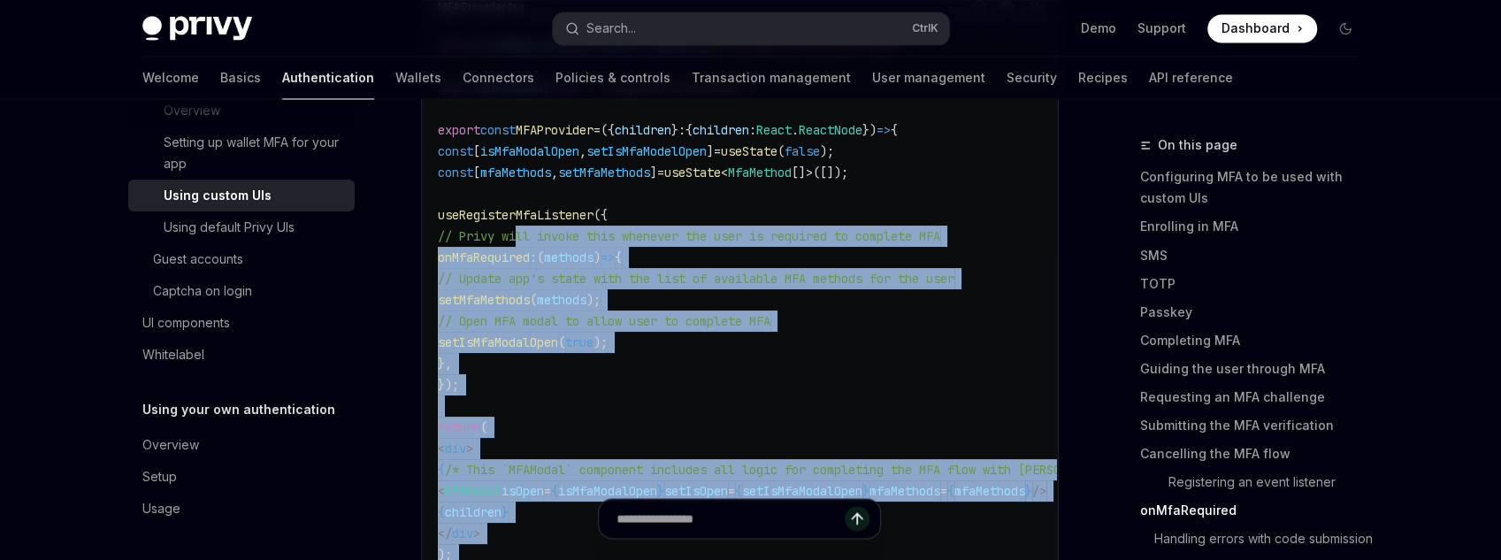
scroll to position [6467, 0]
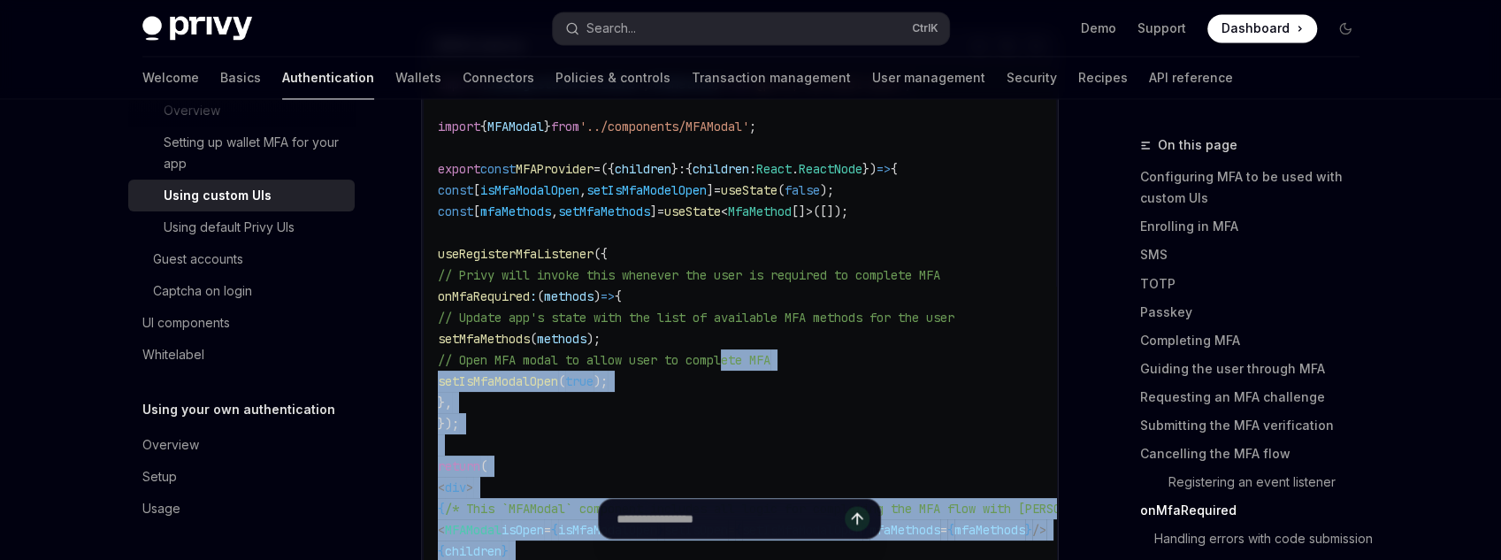
drag, startPoint x: 520, startPoint y: 380, endPoint x: 759, endPoint y: 346, distance: 241.3
click at [756, 344] on code "import { useRegisterMfaListener , MfaMethod } from '@privy-io/react-auth' ; imp…" at bounding box center [866, 349] width 856 height 552
click at [762, 352] on span "// Open MFA modal to allow user to complete MFA" at bounding box center [604, 360] width 333 height 16
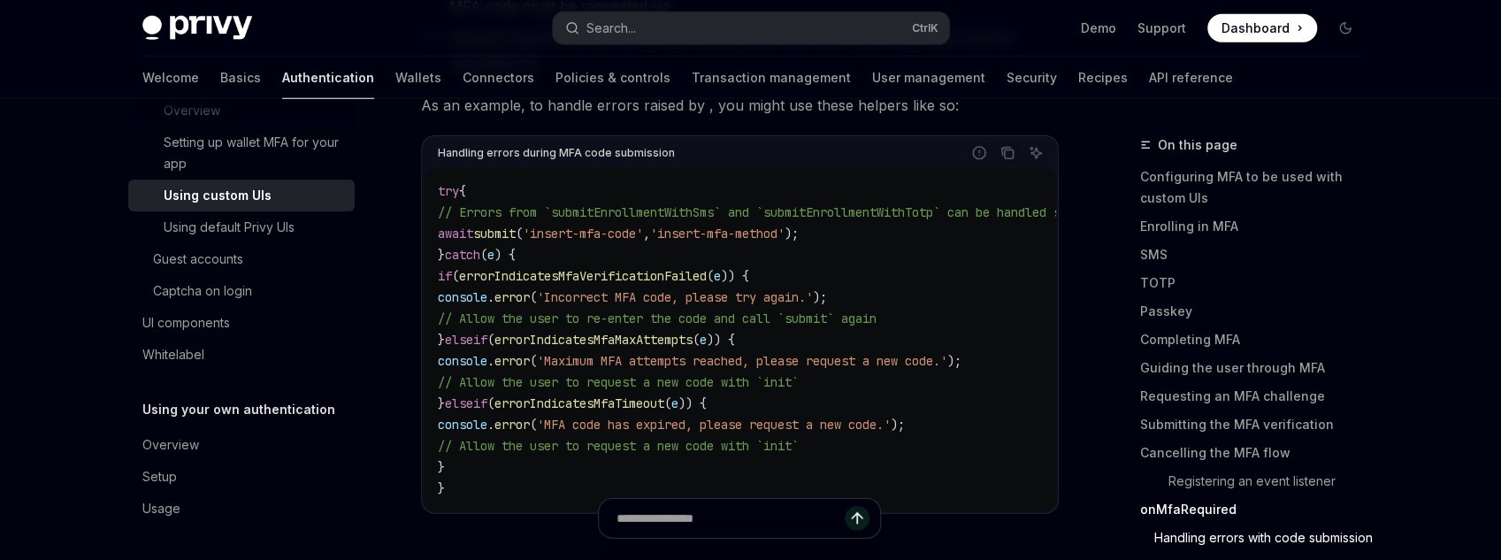
scroll to position [7687, 0]
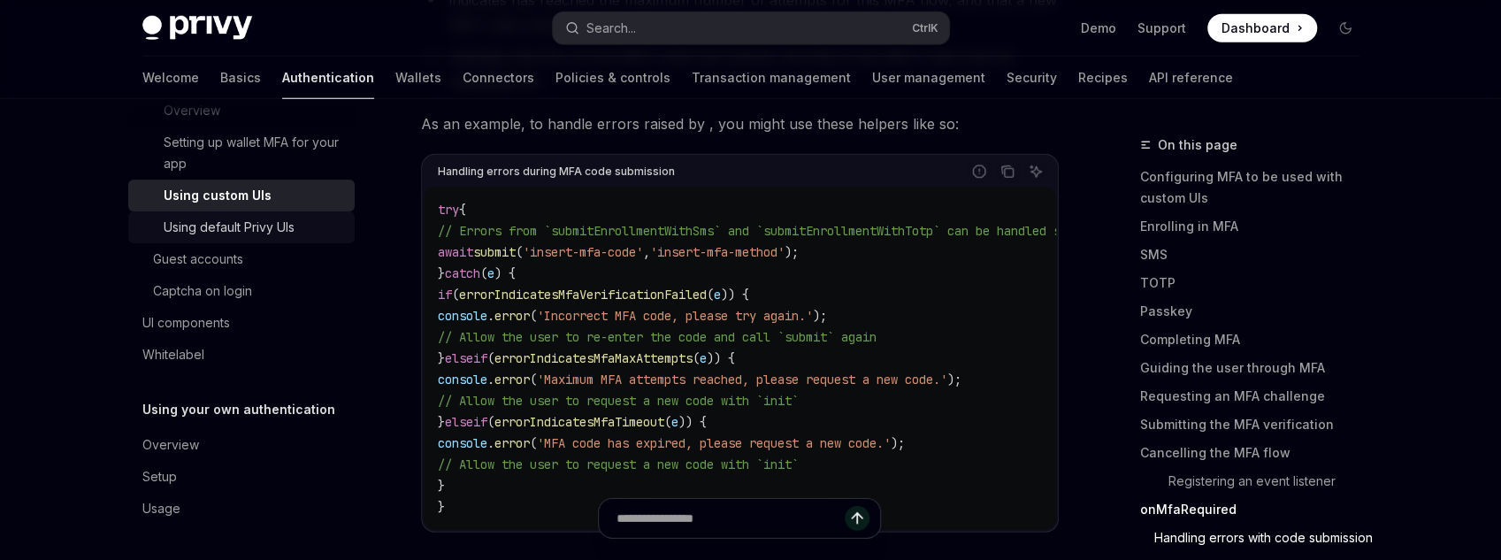
click at [266, 226] on div "Using default Privy UIs" at bounding box center [229, 227] width 131 height 21
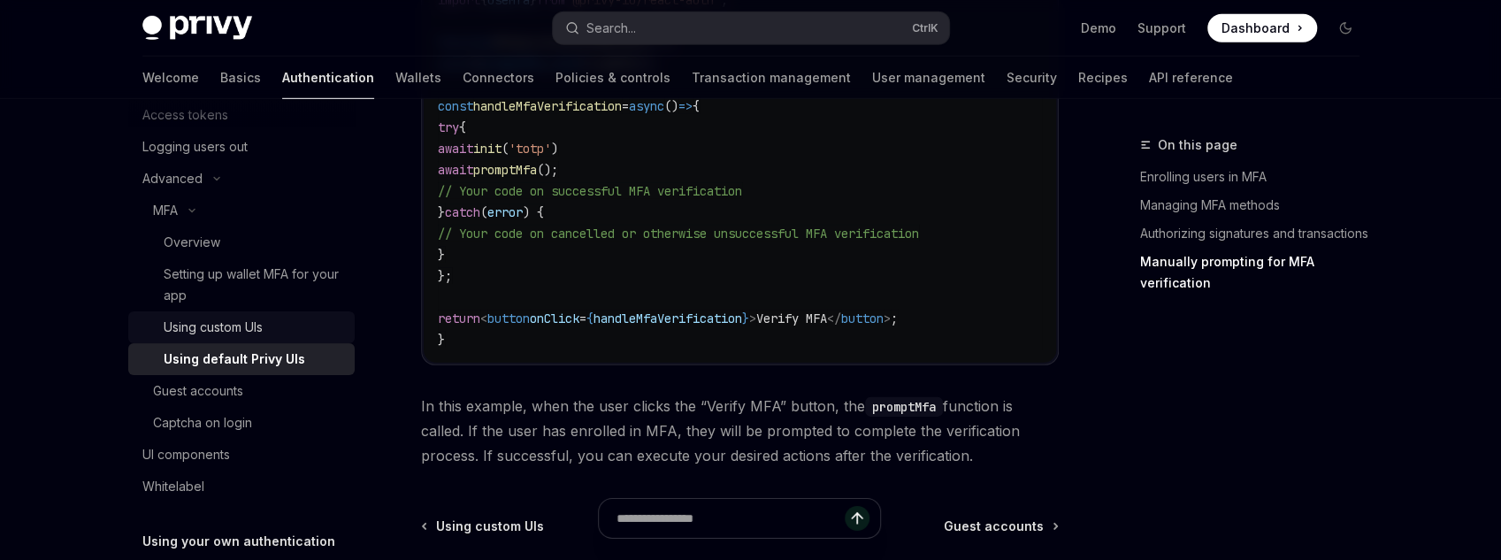
scroll to position [204, 0]
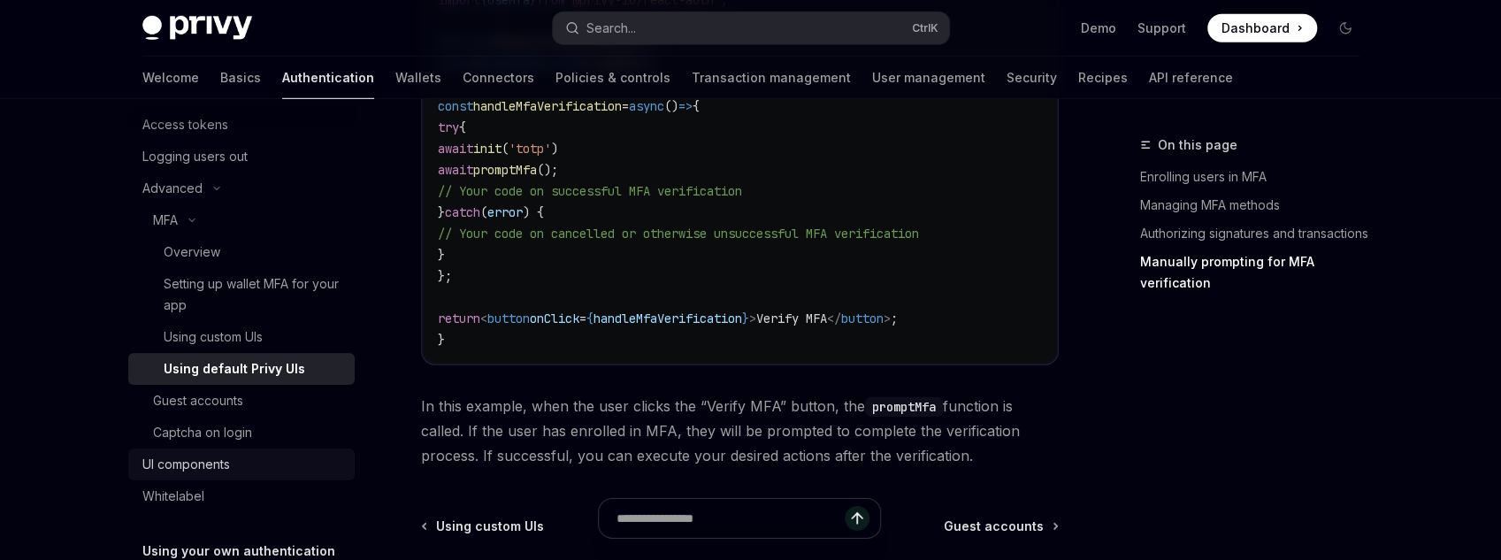
click at [241, 473] on div "UI components" at bounding box center [243, 464] width 202 height 21
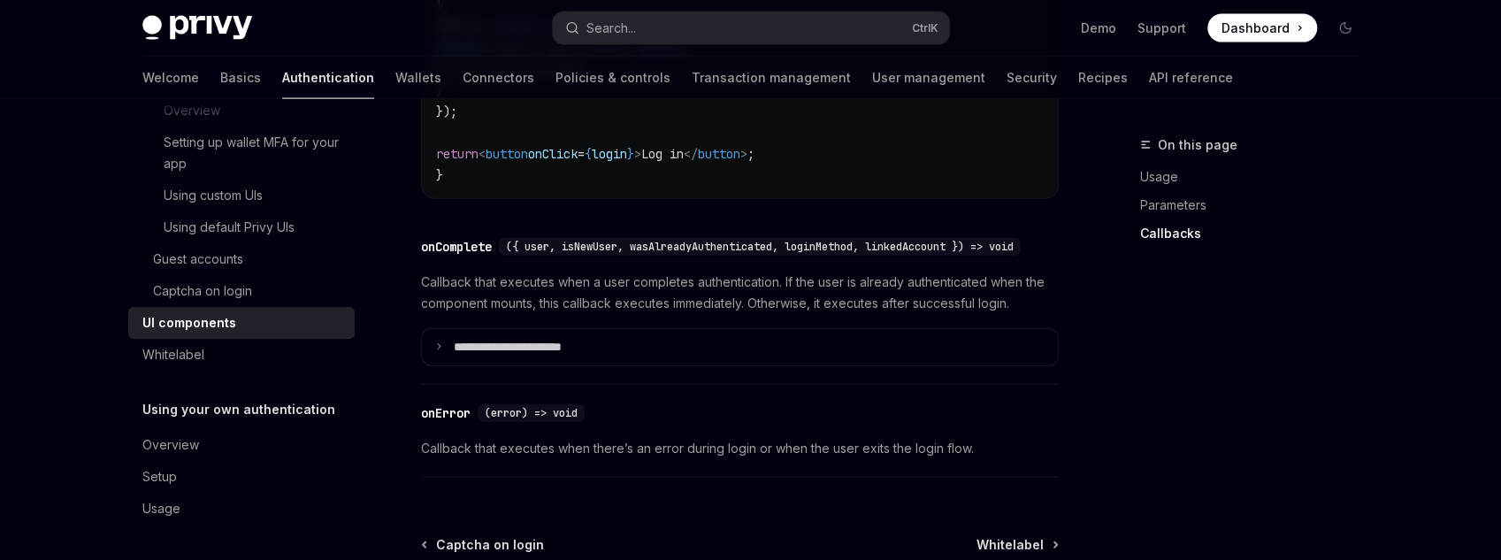
scroll to position [2828, 0]
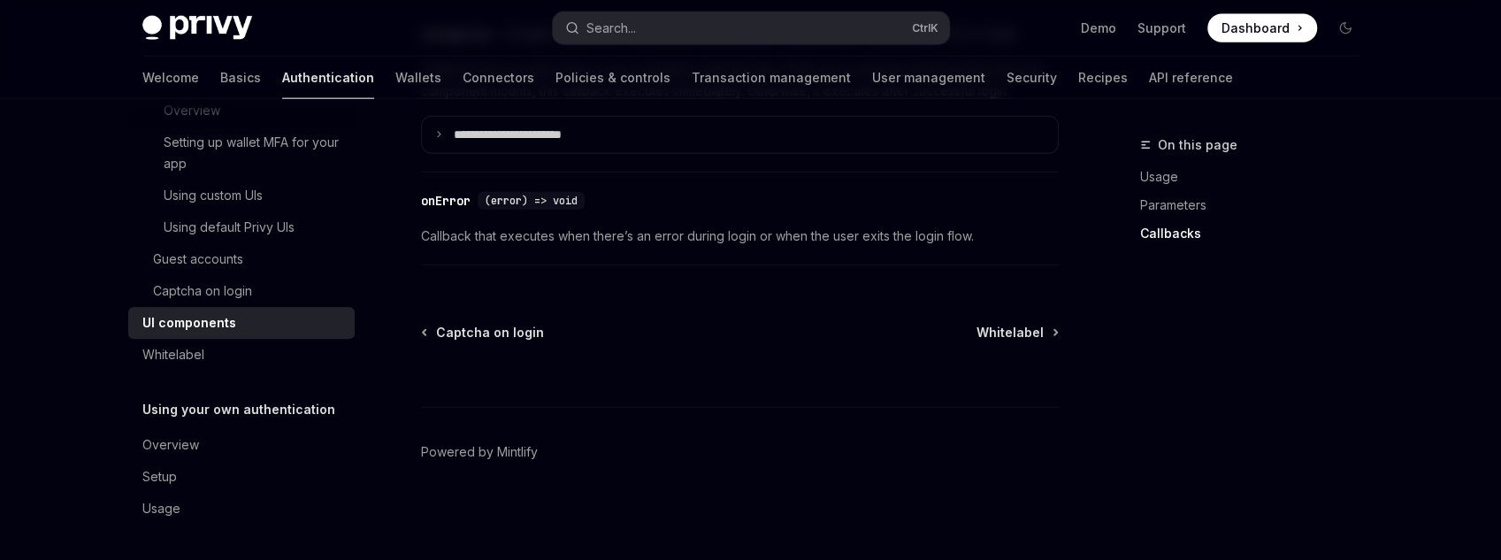
click at [1046, 341] on div at bounding box center [740, 373] width 638 height 65
click at [196, 353] on div "Whitelabel" at bounding box center [173, 354] width 62 height 21
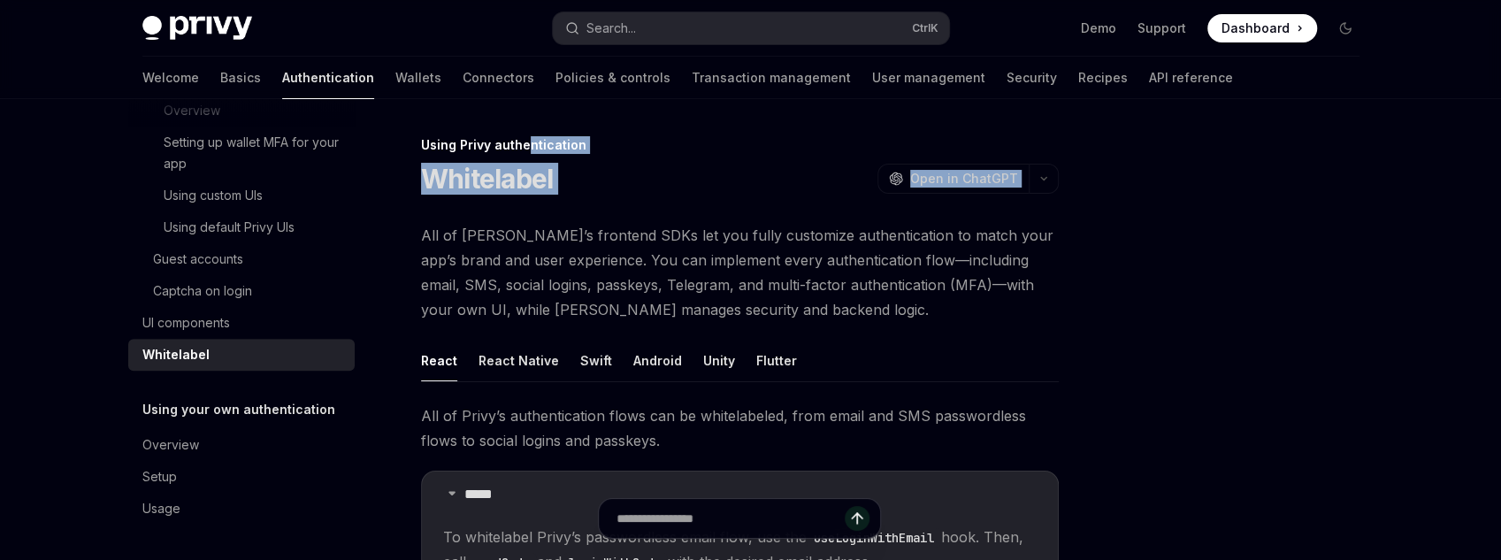
drag, startPoint x: 538, startPoint y: 138, endPoint x: 768, endPoint y: 210, distance: 240.9
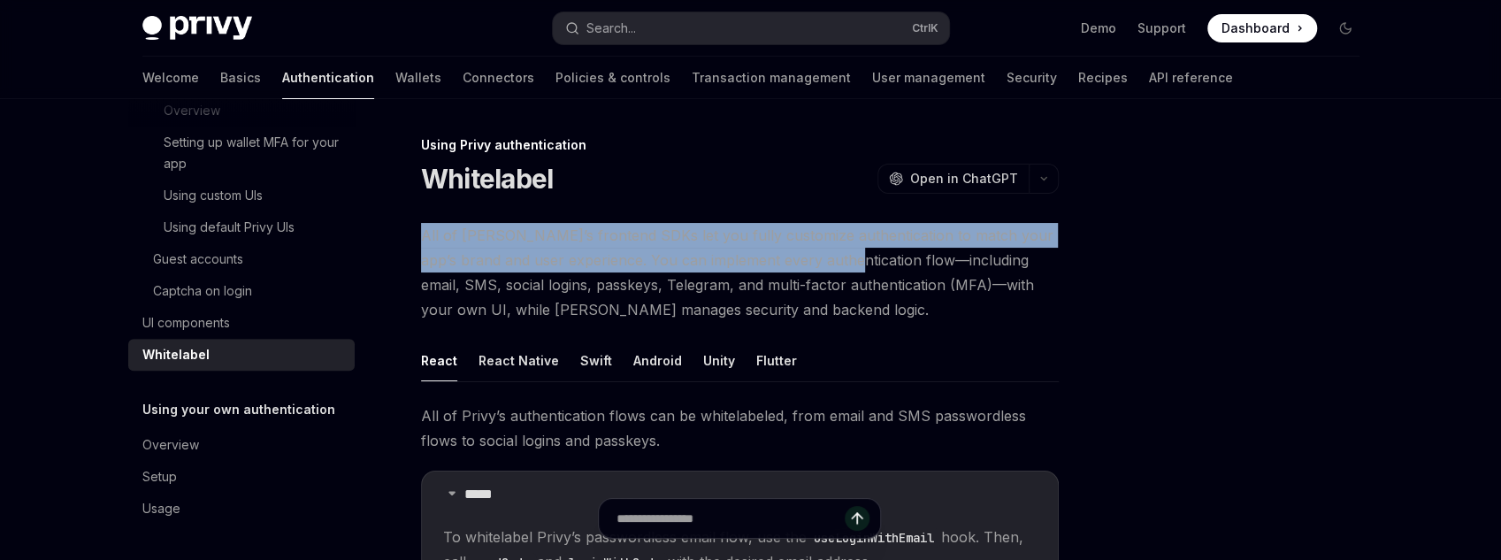
drag, startPoint x: 417, startPoint y: 234, endPoint x: 862, endPoint y: 271, distance: 447.3
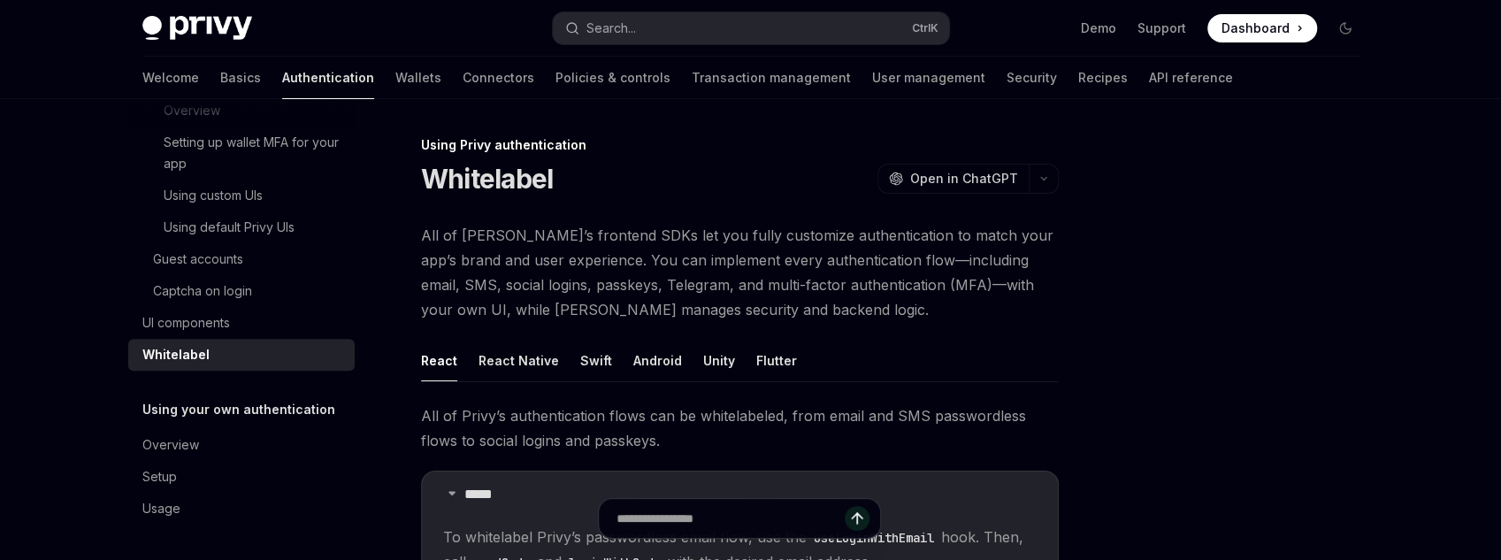
click at [893, 282] on span "All of [PERSON_NAME]’s frontend SDKs let you fully customize authentication to …" at bounding box center [740, 272] width 638 height 99
click at [505, 261] on span "All of [PERSON_NAME]’s frontend SDKs let you fully customize authentication to …" at bounding box center [740, 272] width 638 height 99
click at [571, 252] on span "All of [PERSON_NAME]’s frontend SDKs let you fully customize authentication to …" at bounding box center [740, 272] width 638 height 99
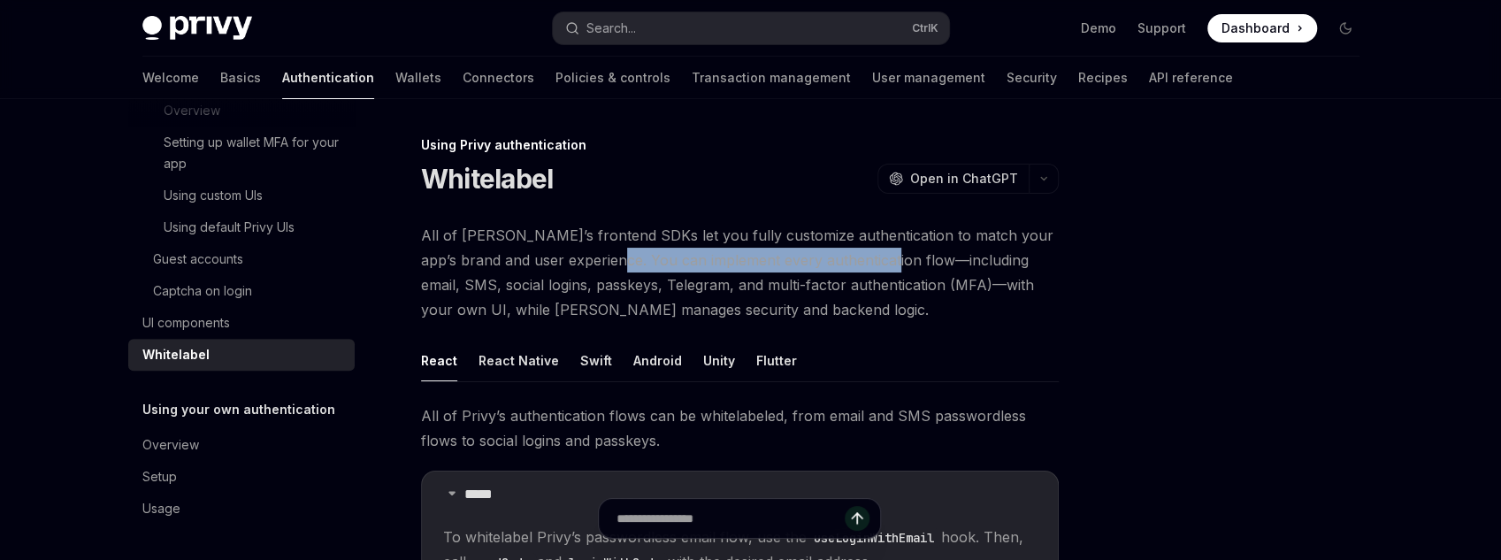
drag, startPoint x: 632, startPoint y: 249, endPoint x: 861, endPoint y: 260, distance: 229.3
click at [861, 260] on span "All of [PERSON_NAME]’s frontend SDKs let you fully customize authentication to …" at bounding box center [740, 272] width 638 height 99
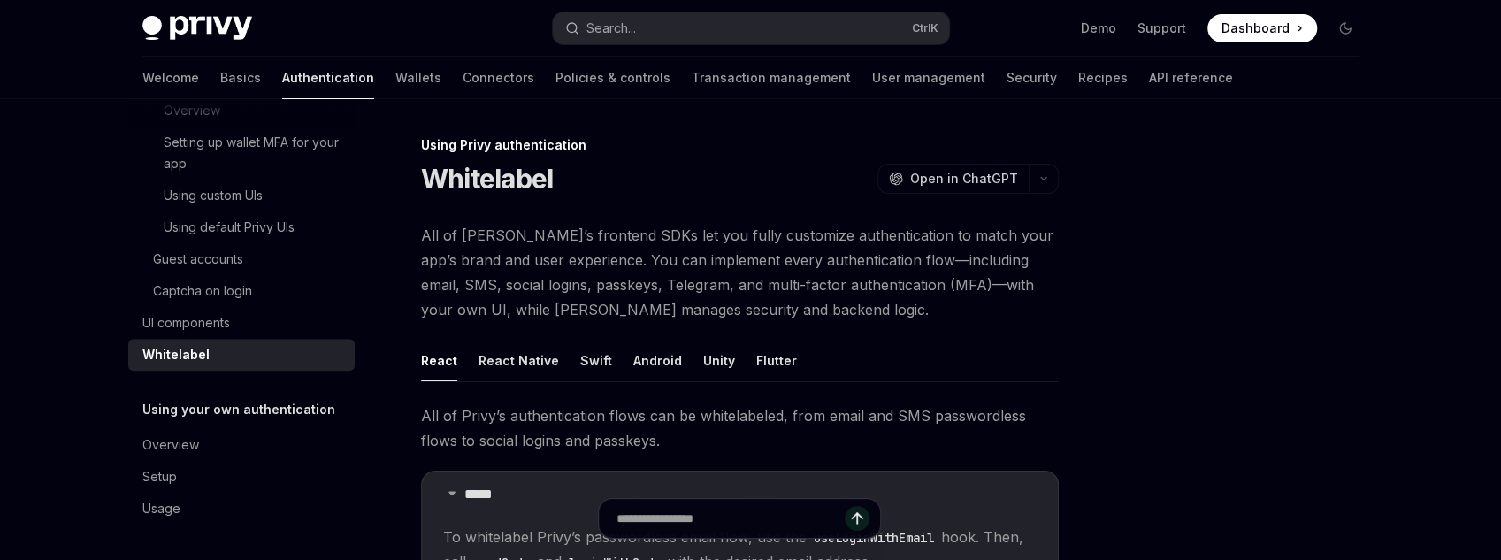
click at [654, 261] on span "All of [PERSON_NAME]’s frontend SDKs let you fully customize authentication to …" at bounding box center [740, 272] width 638 height 99
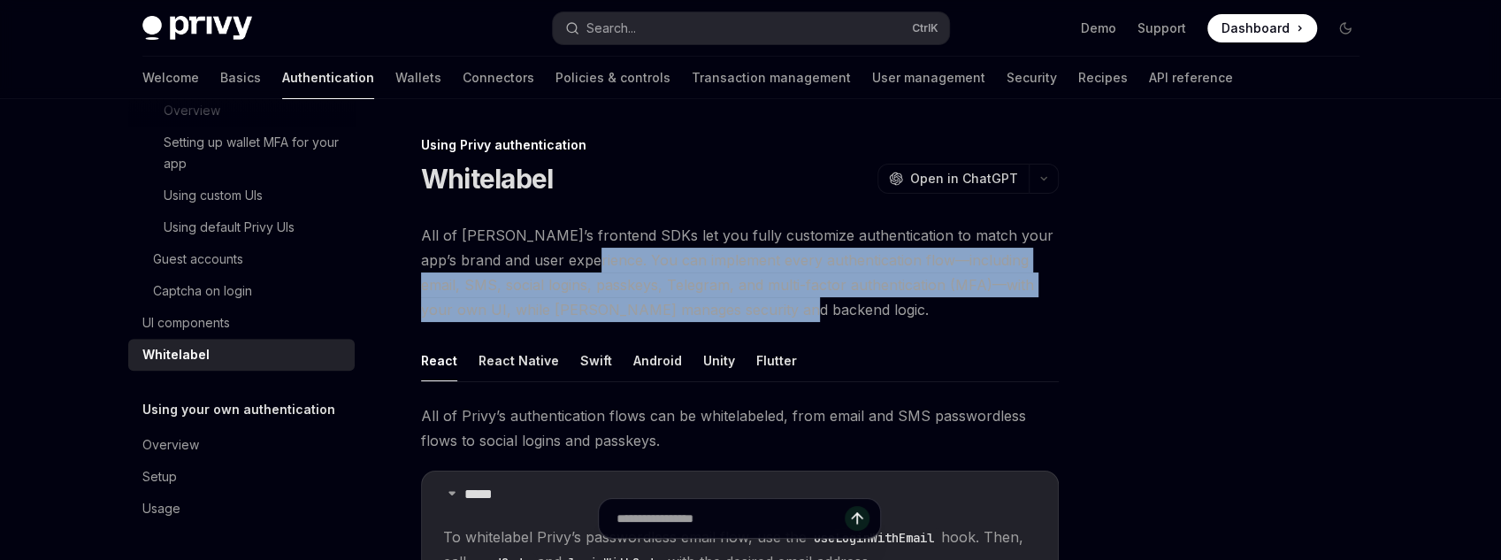
drag, startPoint x: 567, startPoint y: 264, endPoint x: 912, endPoint y: 305, distance: 347.3
click at [912, 305] on span "All of [PERSON_NAME]’s frontend SDKs let you fully customize authentication to …" at bounding box center [740, 272] width 638 height 99
click at [911, 305] on span "All of [PERSON_NAME]’s frontend SDKs let you fully customize authentication to …" at bounding box center [740, 272] width 638 height 99
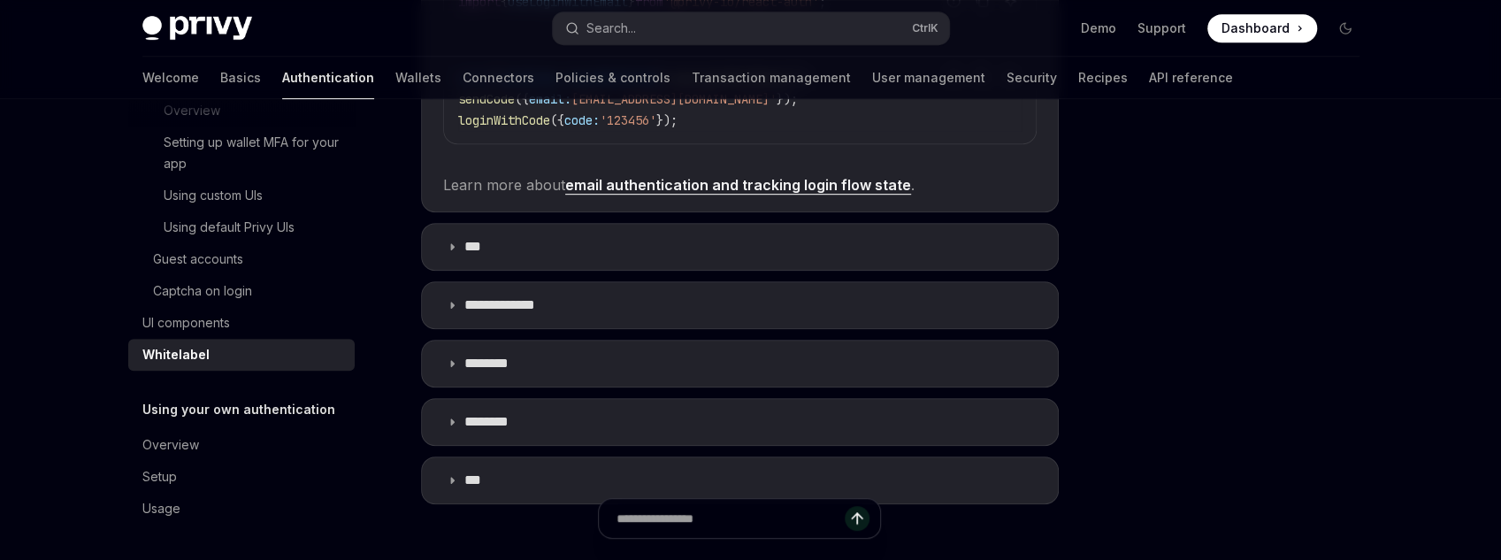
scroll to position [637, 0]
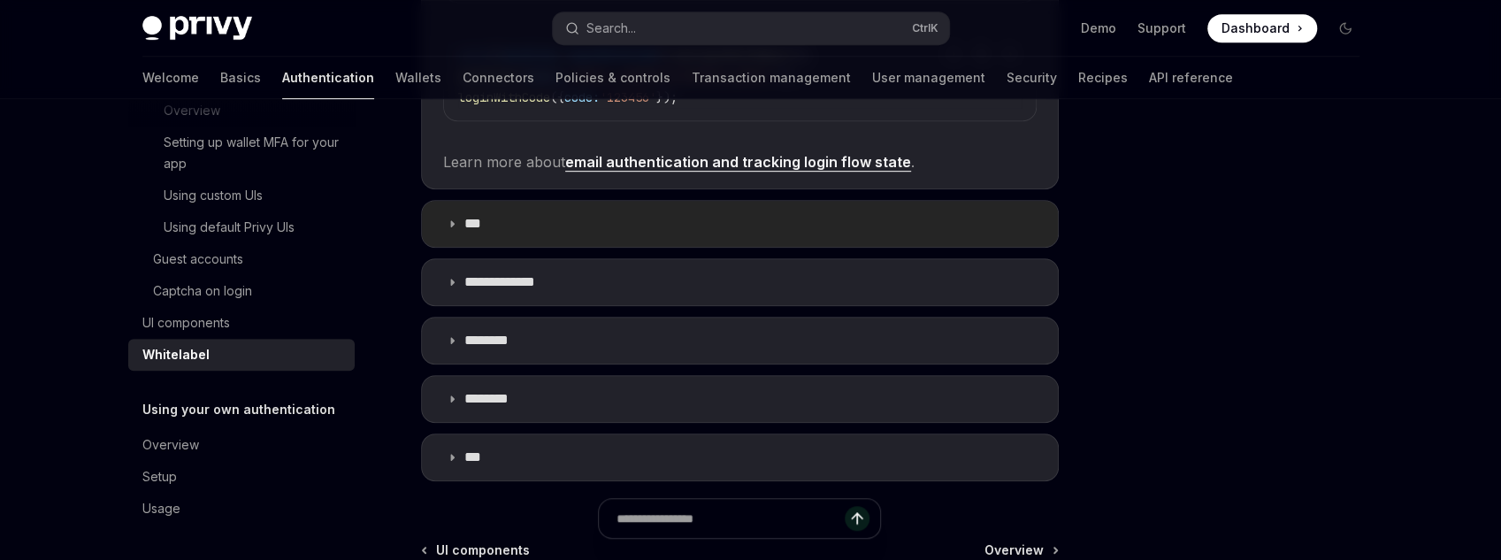
click at [465, 218] on p "***" at bounding box center [479, 224] width 31 height 18
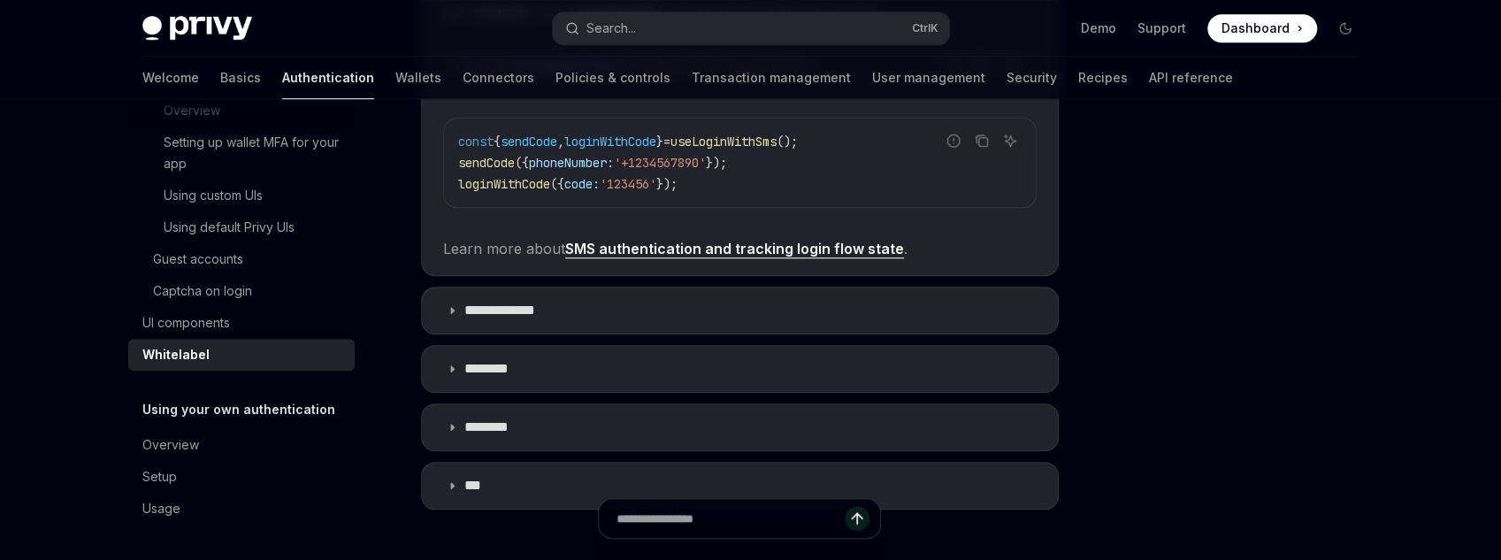
scroll to position [920, 0]
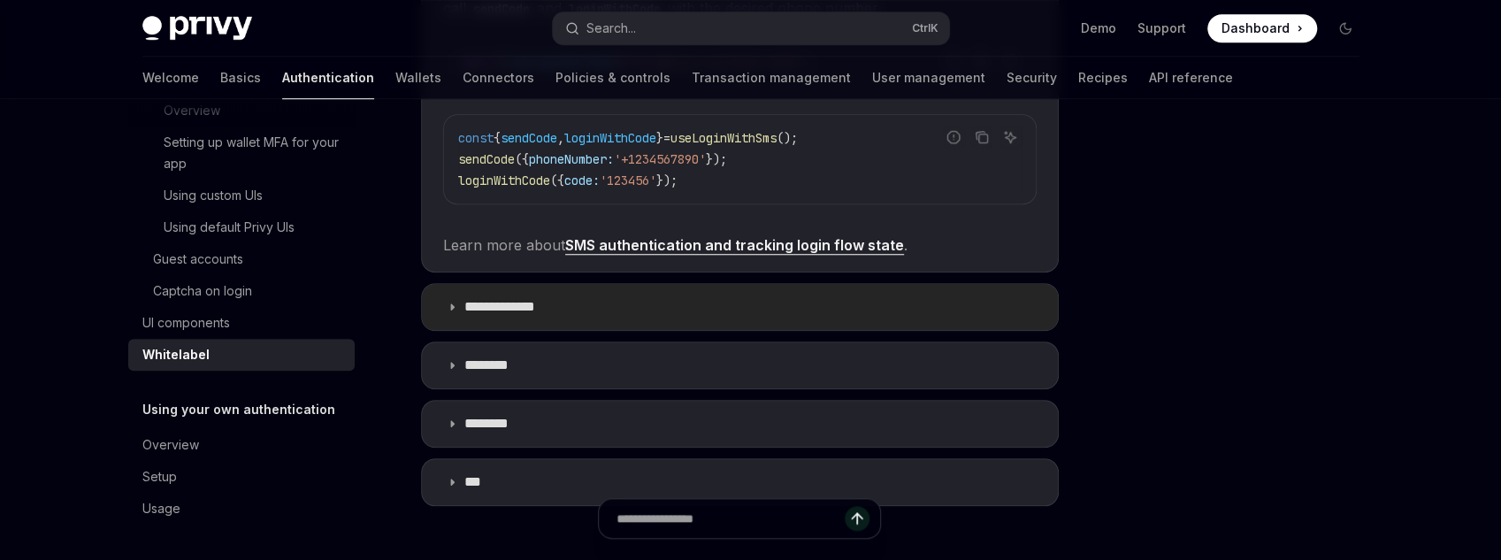
click at [563, 310] on summary "**********" at bounding box center [740, 307] width 636 height 46
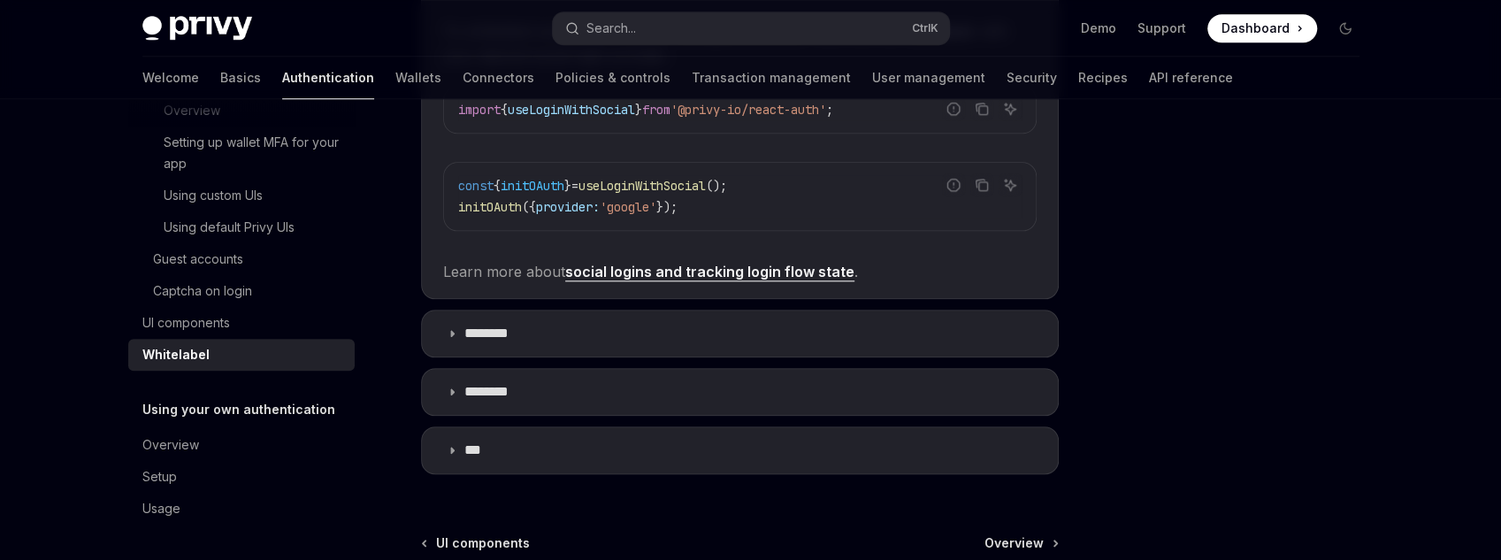
scroll to position [1415, 0]
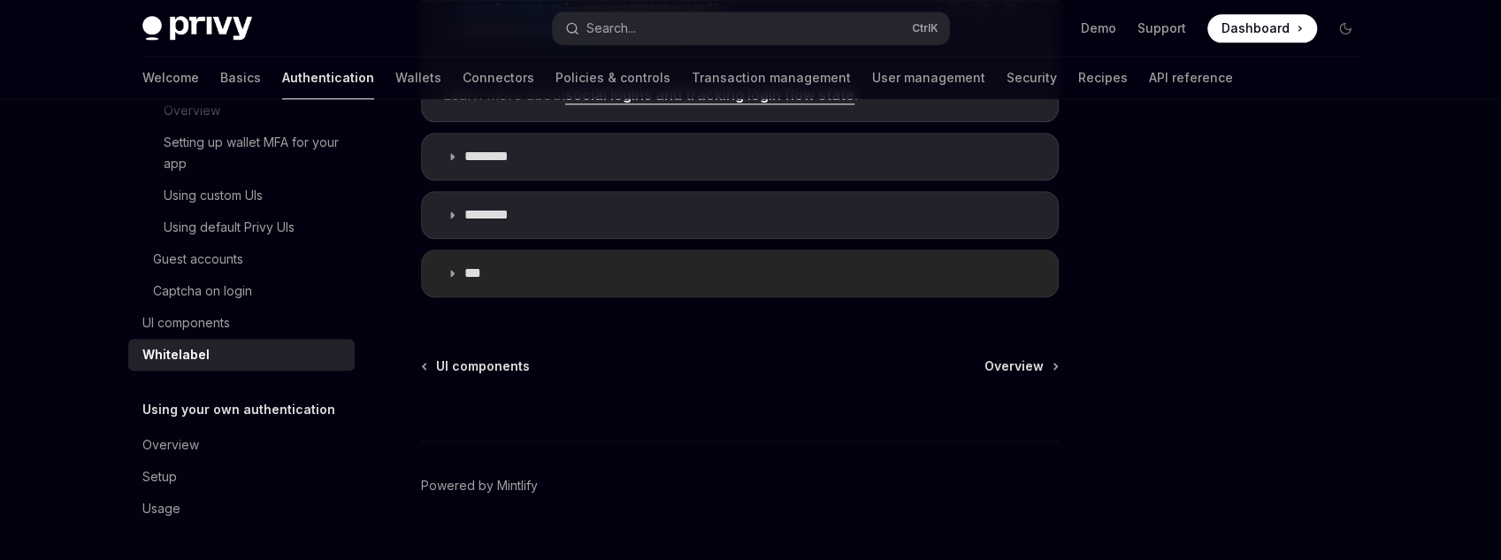
click at [501, 260] on summary "***" at bounding box center [740, 273] width 636 height 46
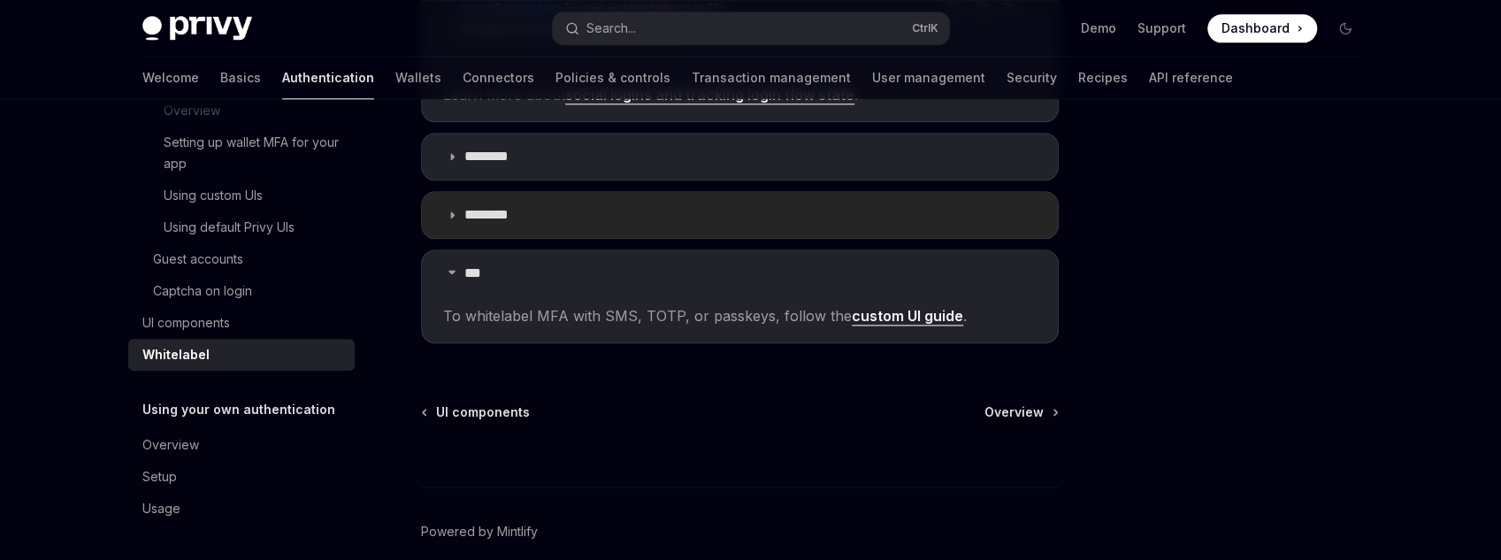
click at [575, 209] on summary "********" at bounding box center [740, 215] width 636 height 46
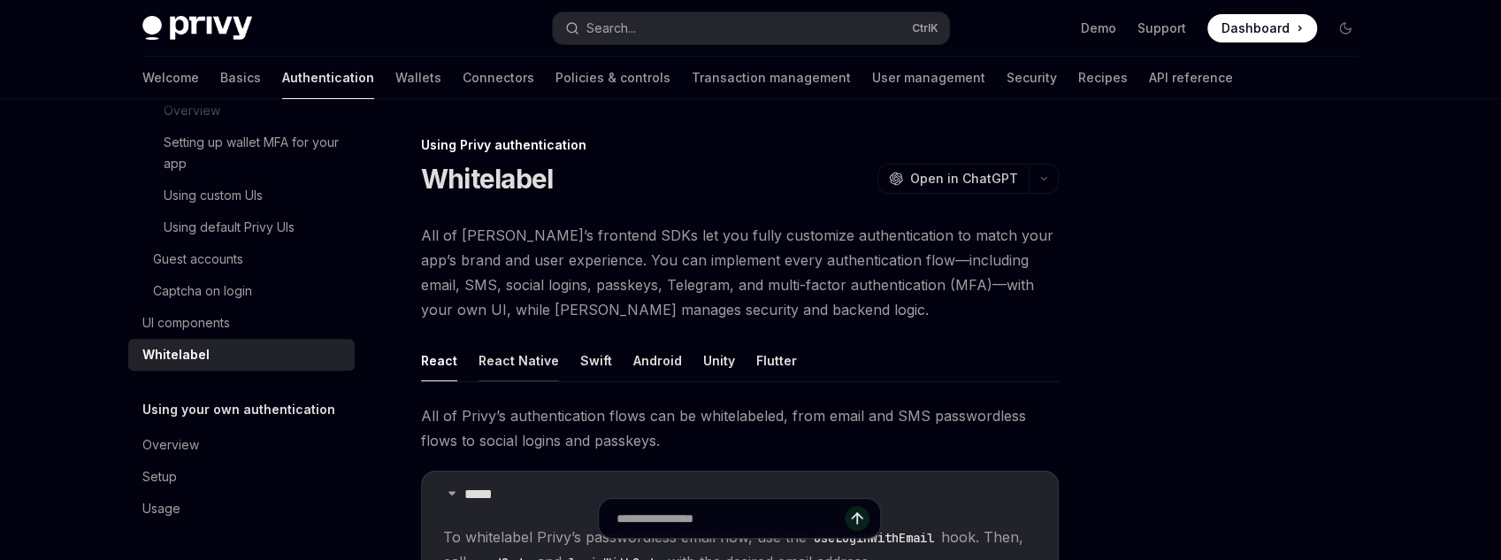
click at [547, 353] on div "React Native" at bounding box center [519, 361] width 80 height 42
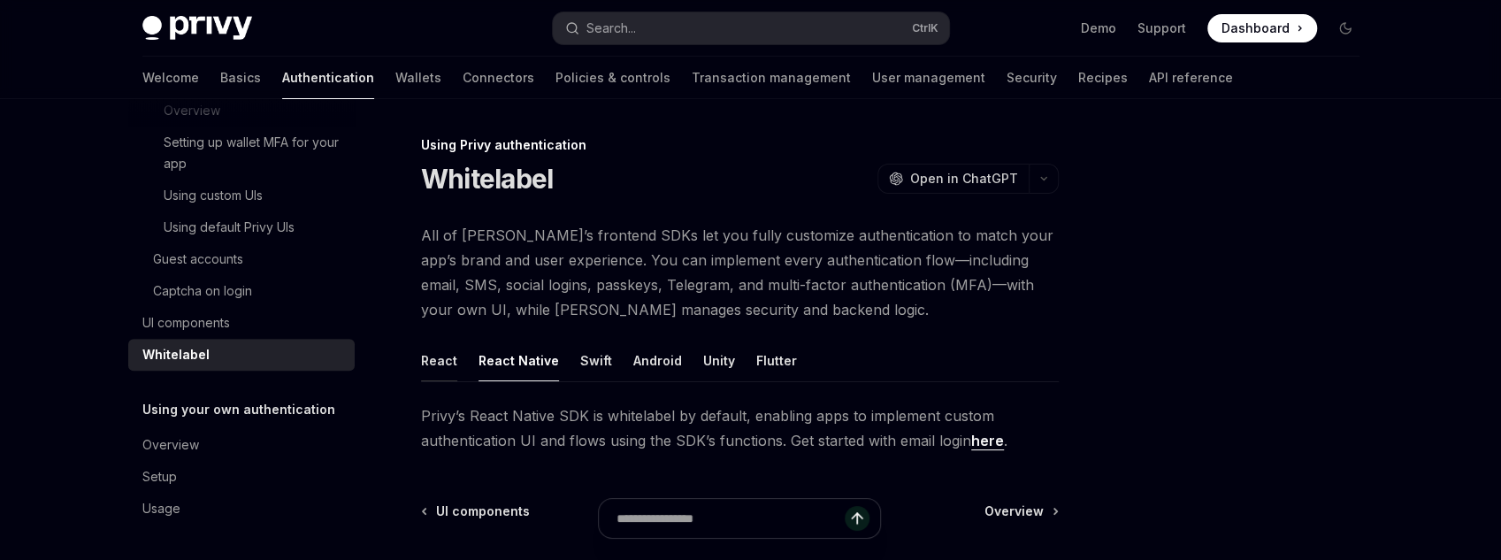
click at [438, 356] on div "React" at bounding box center [439, 361] width 36 height 42
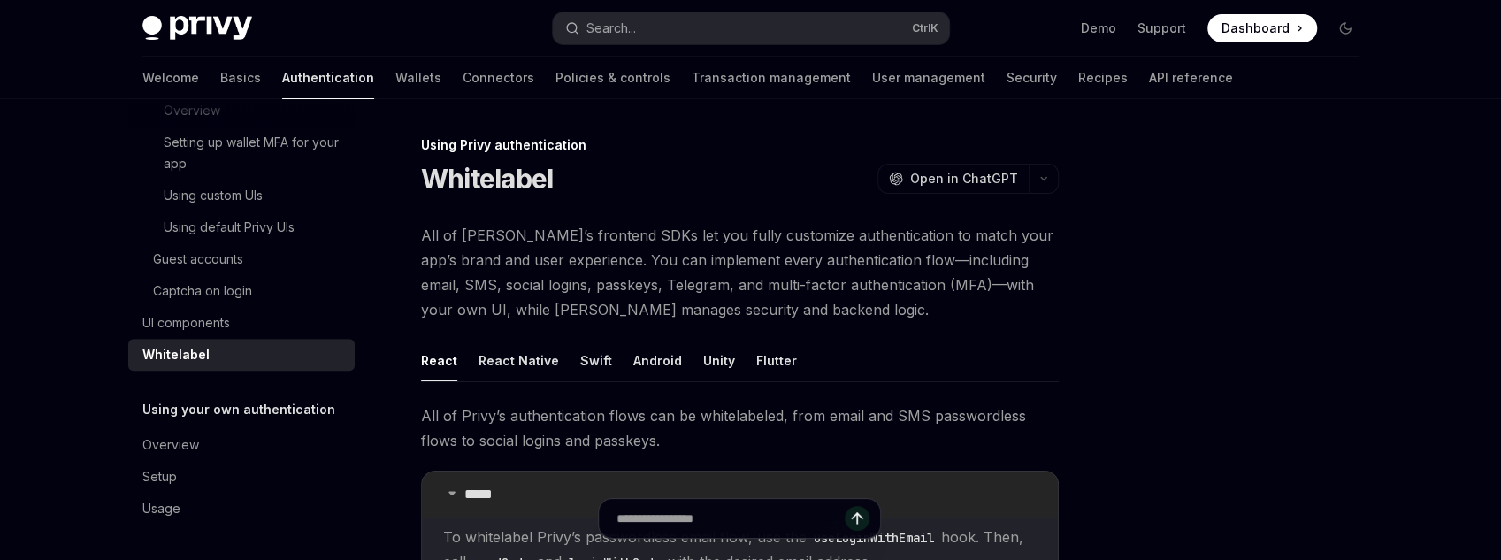
click at [542, 486] on summary "*****" at bounding box center [740, 494] width 636 height 46
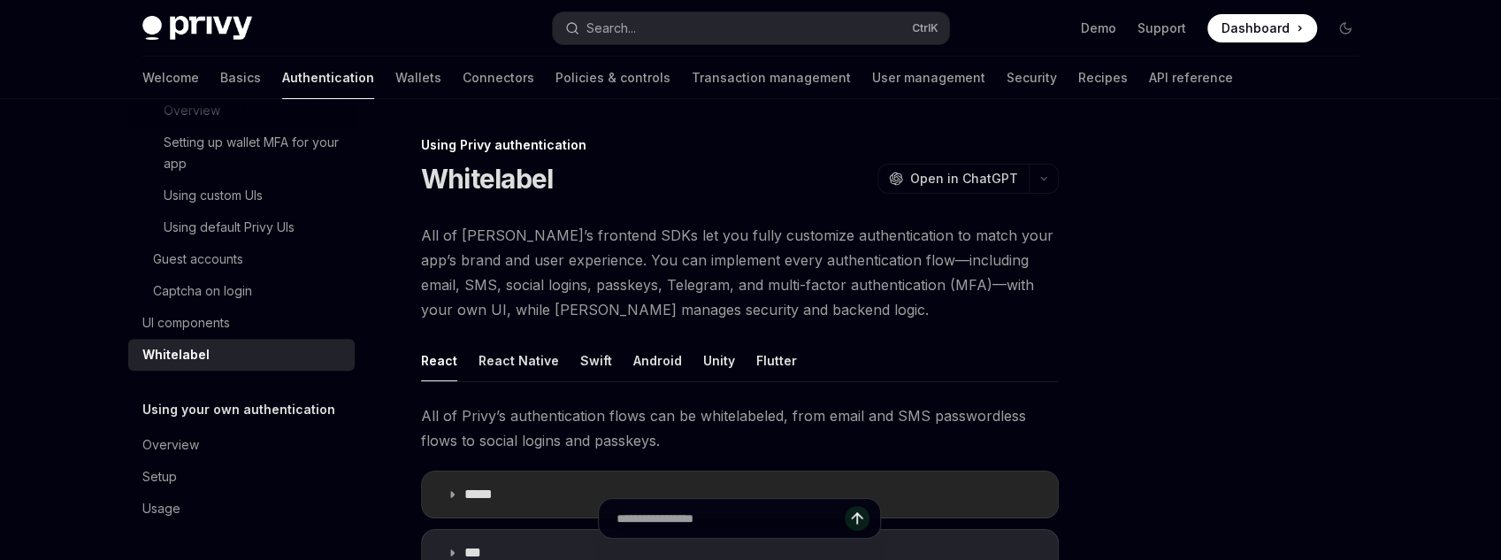
click at [542, 486] on summary "*****" at bounding box center [740, 494] width 636 height 46
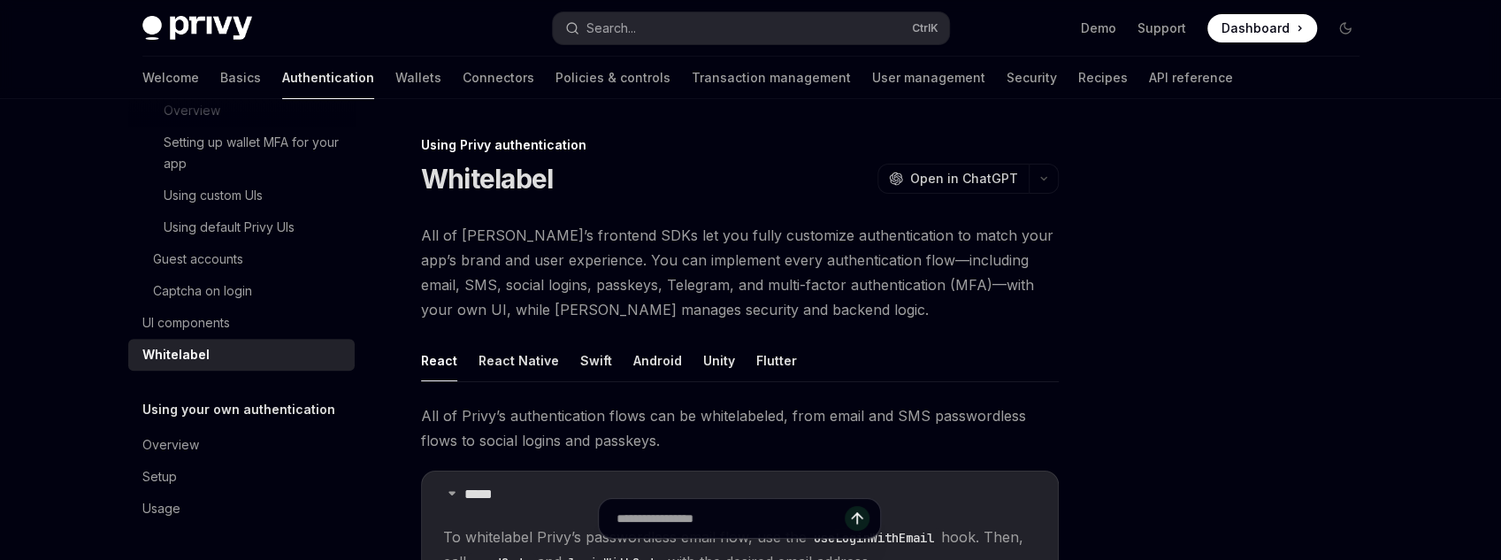
click at [584, 287] on span "All of [PERSON_NAME]’s frontend SDKs let you fully customize authentication to …" at bounding box center [740, 272] width 638 height 99
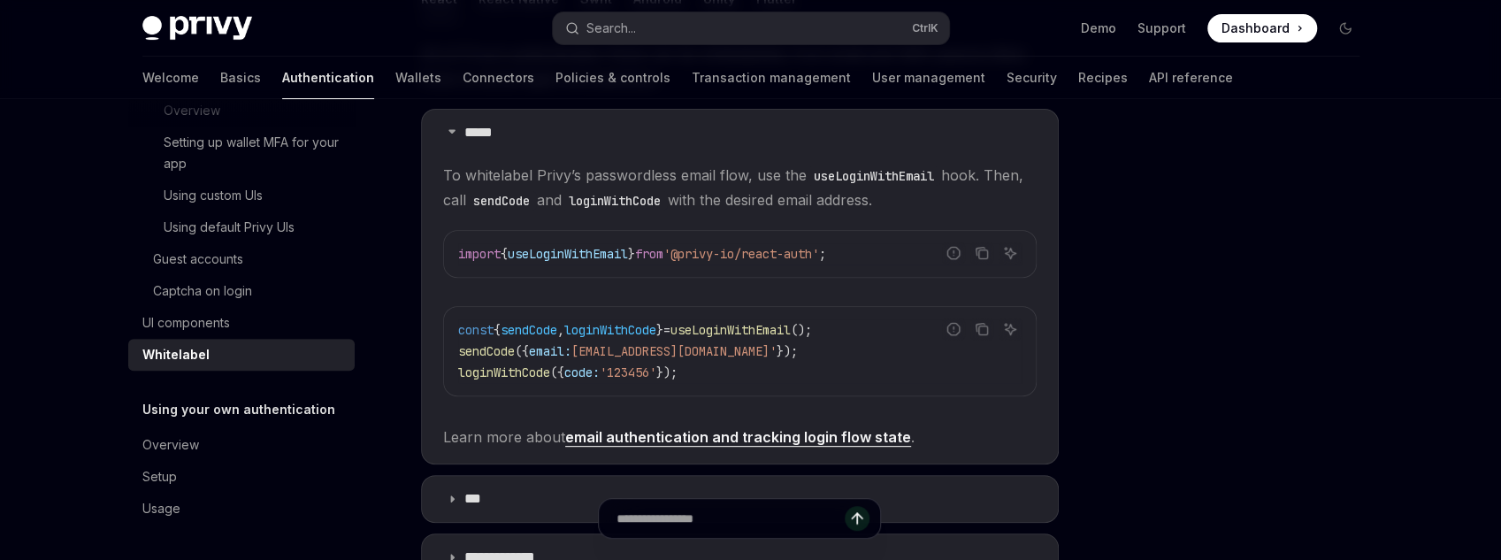
scroll to position [425, 0]
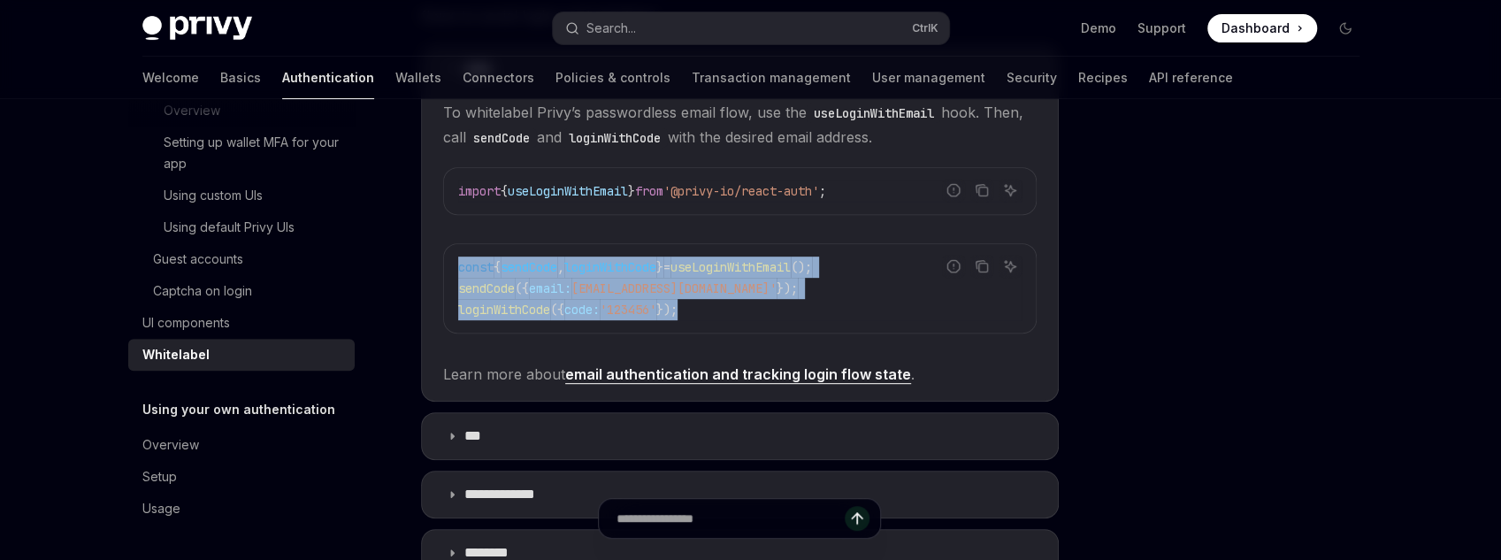
drag, startPoint x: 787, startPoint y: 312, endPoint x: 735, endPoint y: 237, distance: 91.5
click at [735, 237] on children "To whitelabel Privy’s passwordless email flow, use the useLoginWithEmail hook. …" at bounding box center [739, 243] width 593 height 287
click at [820, 300] on code "const { sendCode , loginWithCode } = useLoginWithEmail (); sendCode ({ email: […" at bounding box center [739, 288] width 563 height 64
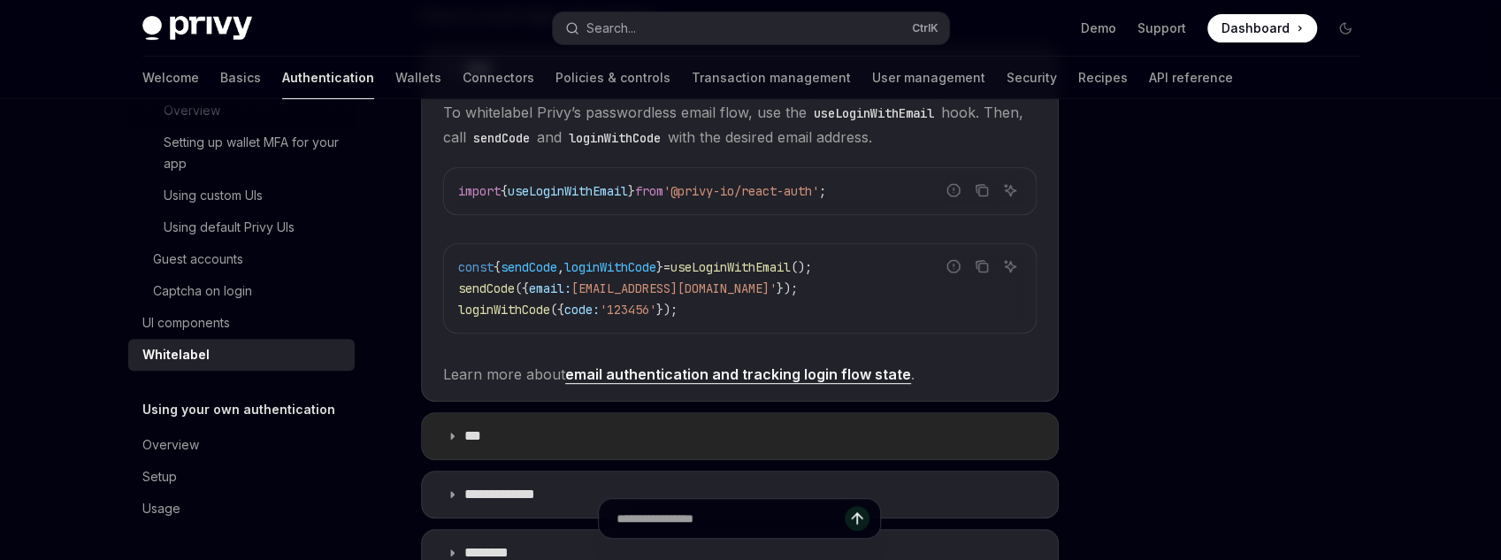
click at [459, 440] on summary "***" at bounding box center [740, 436] width 636 height 46
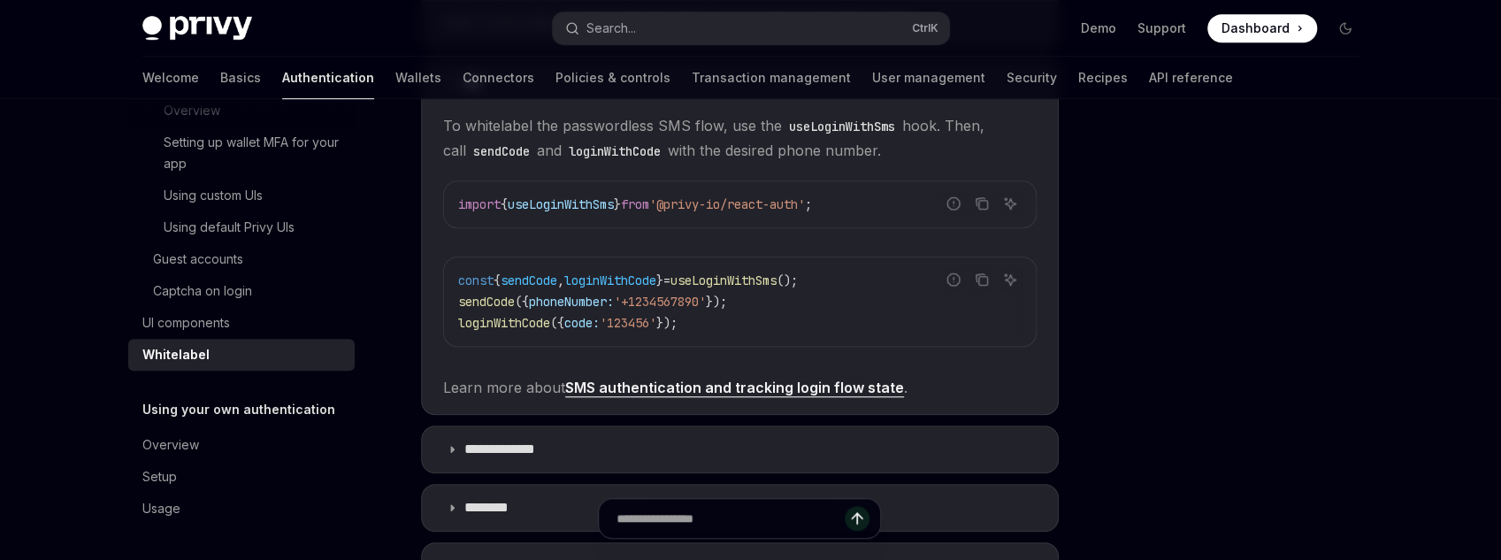
scroll to position [1061, 0]
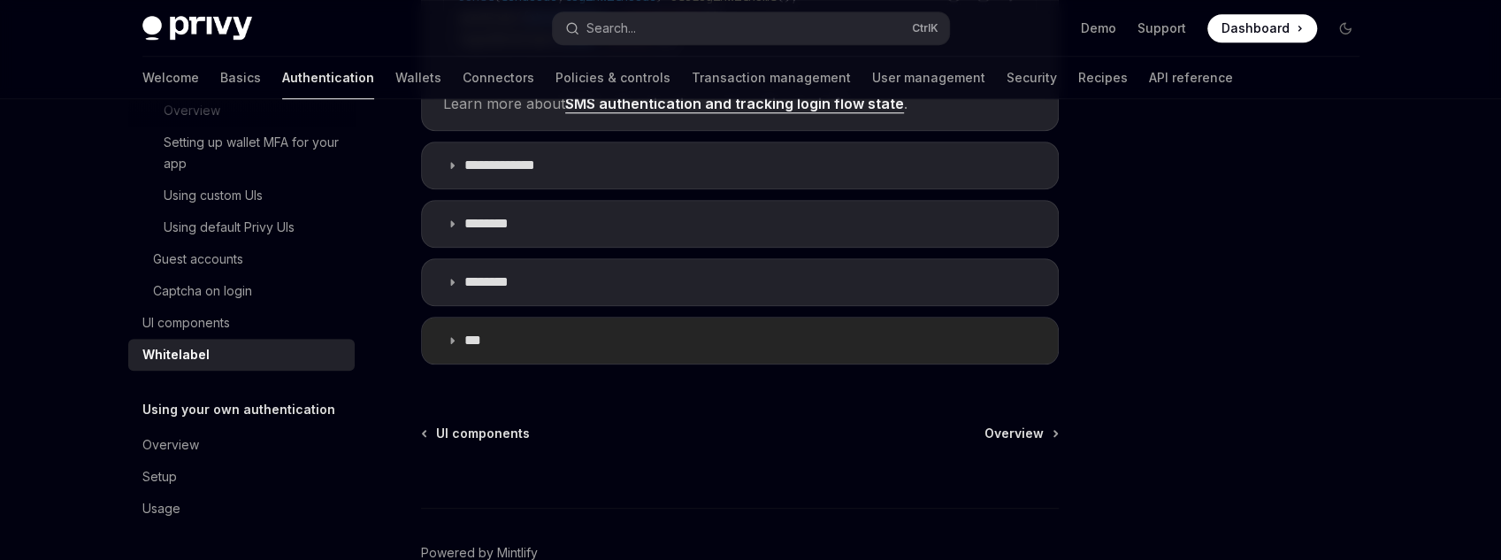
click at [525, 318] on summary "***" at bounding box center [740, 341] width 636 height 46
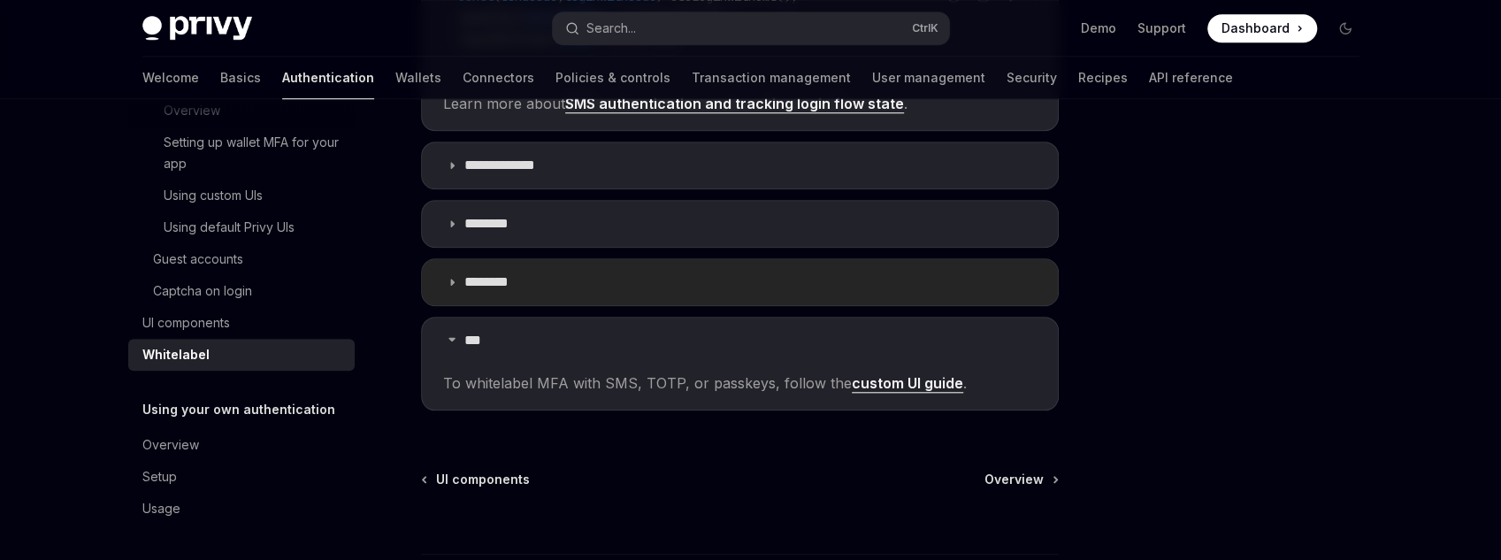
click at [535, 278] on summary "********" at bounding box center [740, 282] width 636 height 46
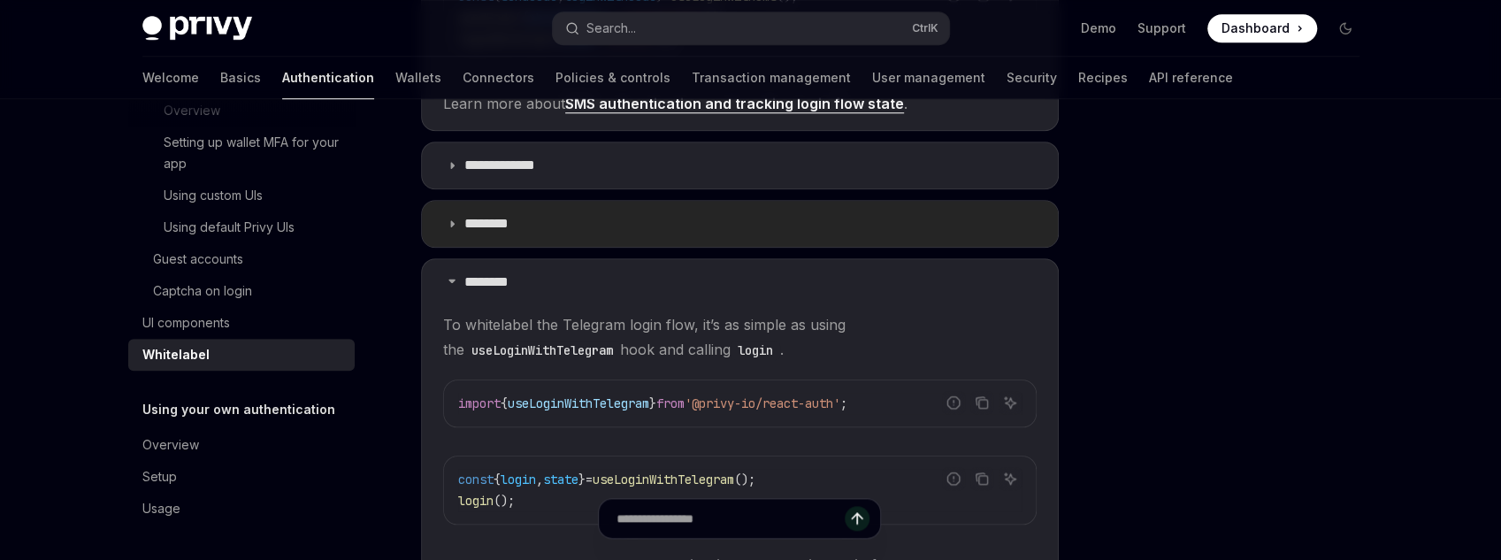
click at [541, 241] on summary "********" at bounding box center [740, 224] width 636 height 46
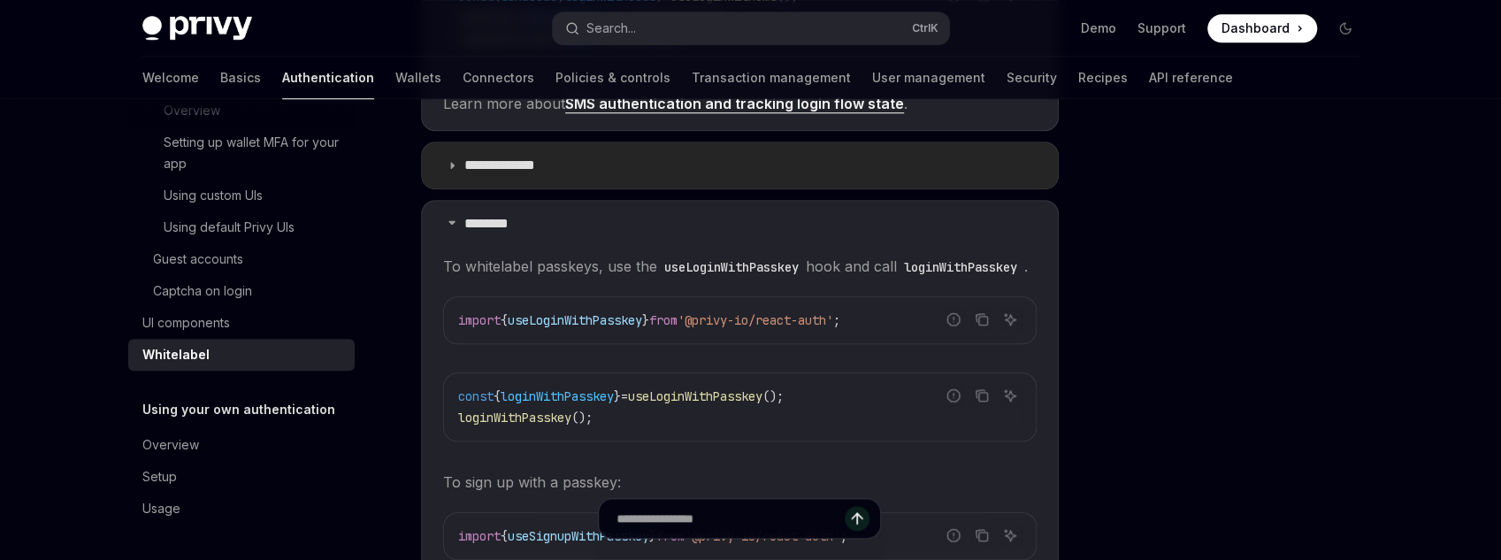
click at [555, 178] on summary "**********" at bounding box center [740, 165] width 636 height 46
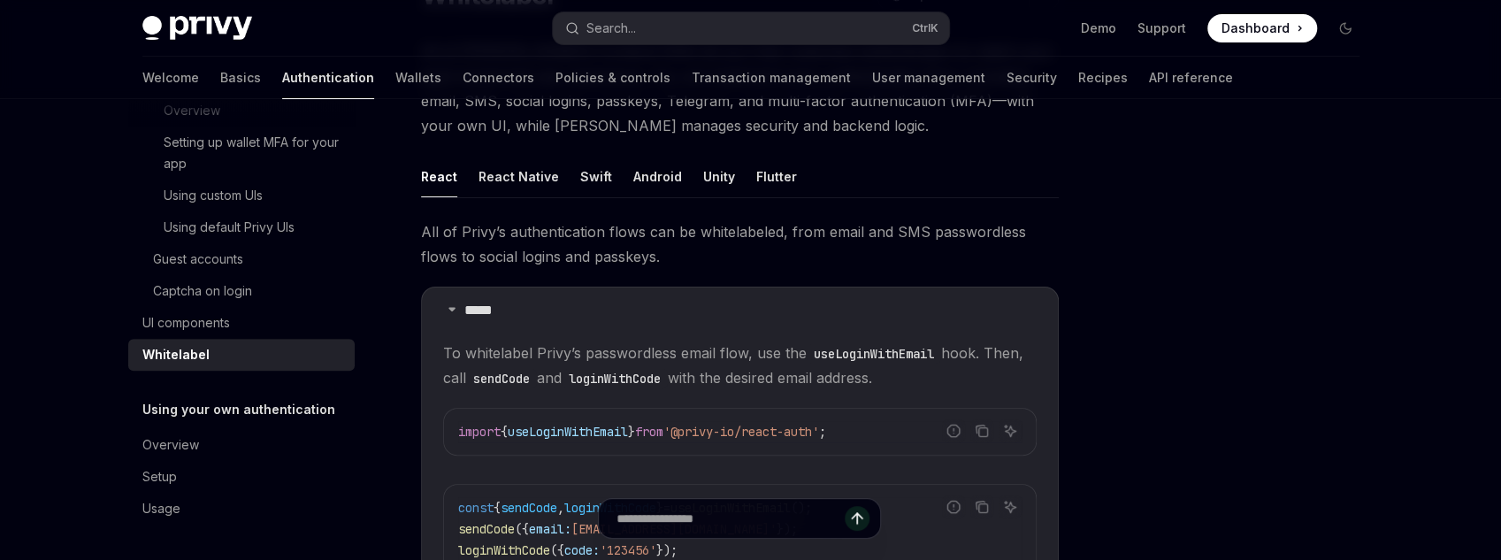
scroll to position [432, 0]
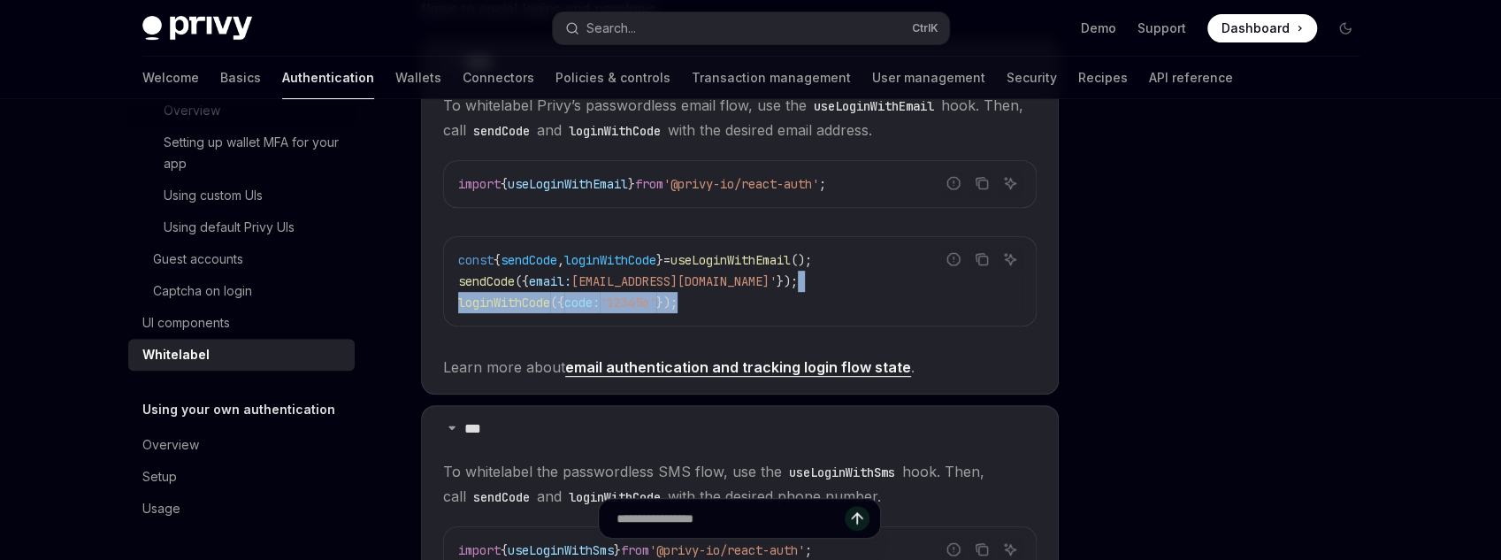
drag, startPoint x: 814, startPoint y: 314, endPoint x: 777, endPoint y: 279, distance: 50.7
click at [777, 279] on div "const { sendCode , loginWithCode } = useLoginWithEmail (); sendCode ({ email: […" at bounding box center [740, 281] width 592 height 88
click at [784, 304] on code "const { sendCode , loginWithCode } = useLoginWithEmail (); sendCode ({ email: […" at bounding box center [739, 281] width 563 height 64
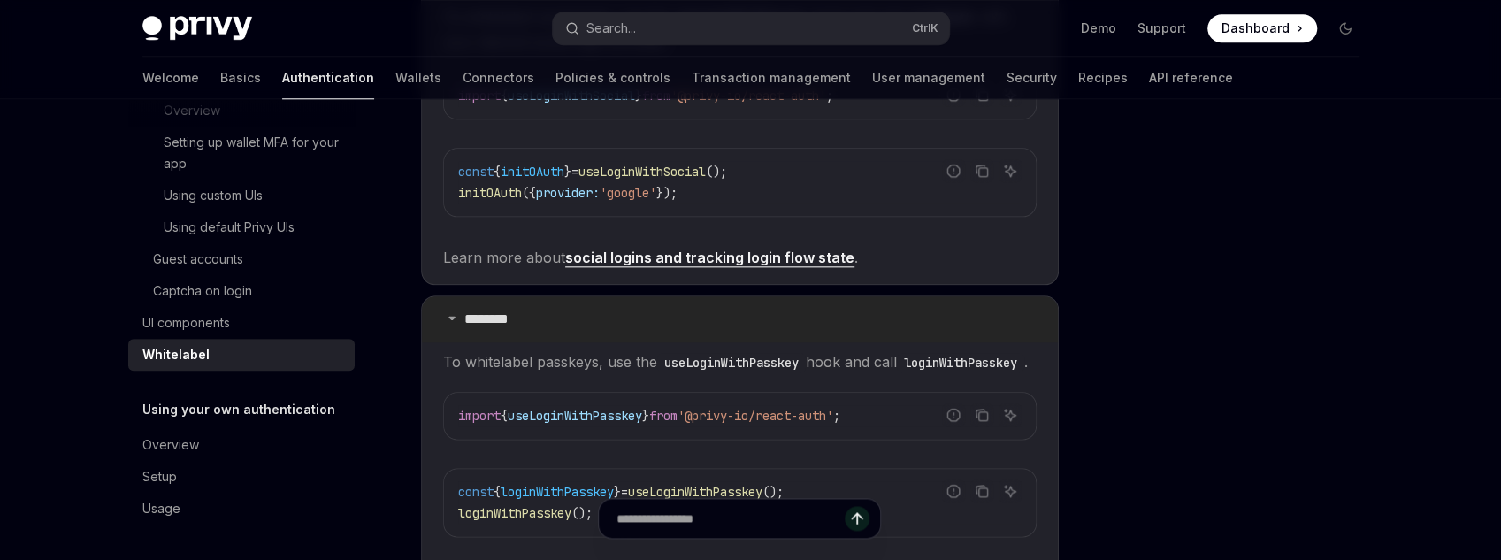
scroll to position [1344, 0]
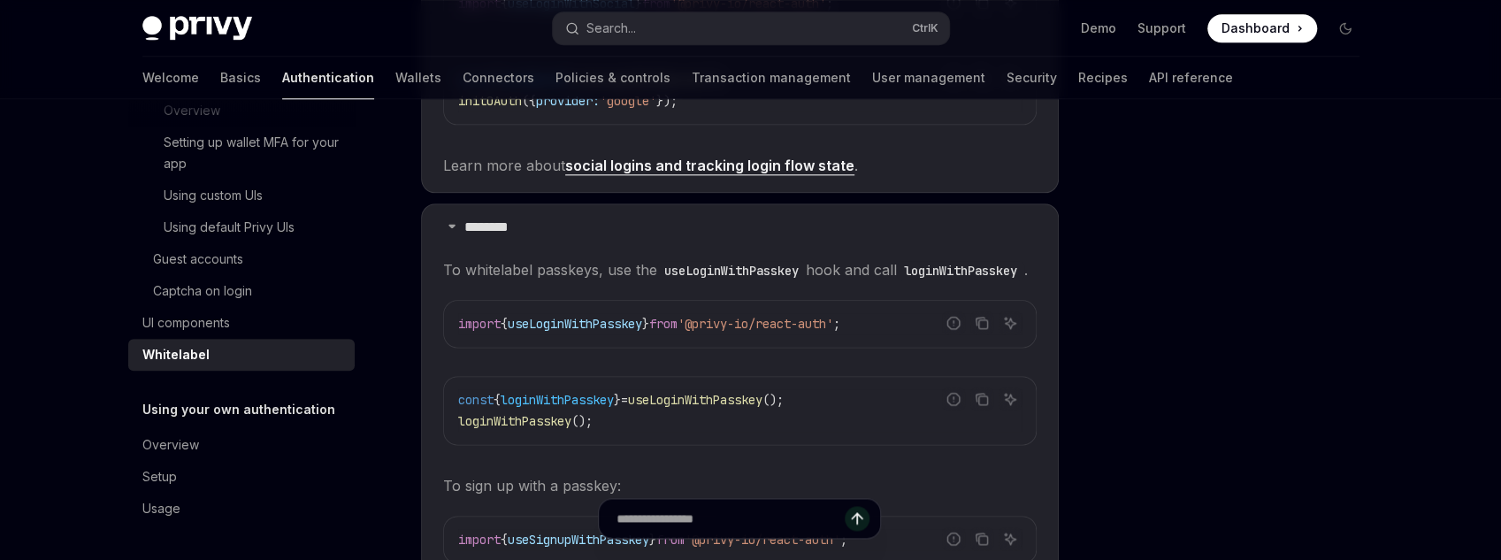
click at [748, 265] on code "useLoginWithPasskey" at bounding box center [731, 270] width 149 height 19
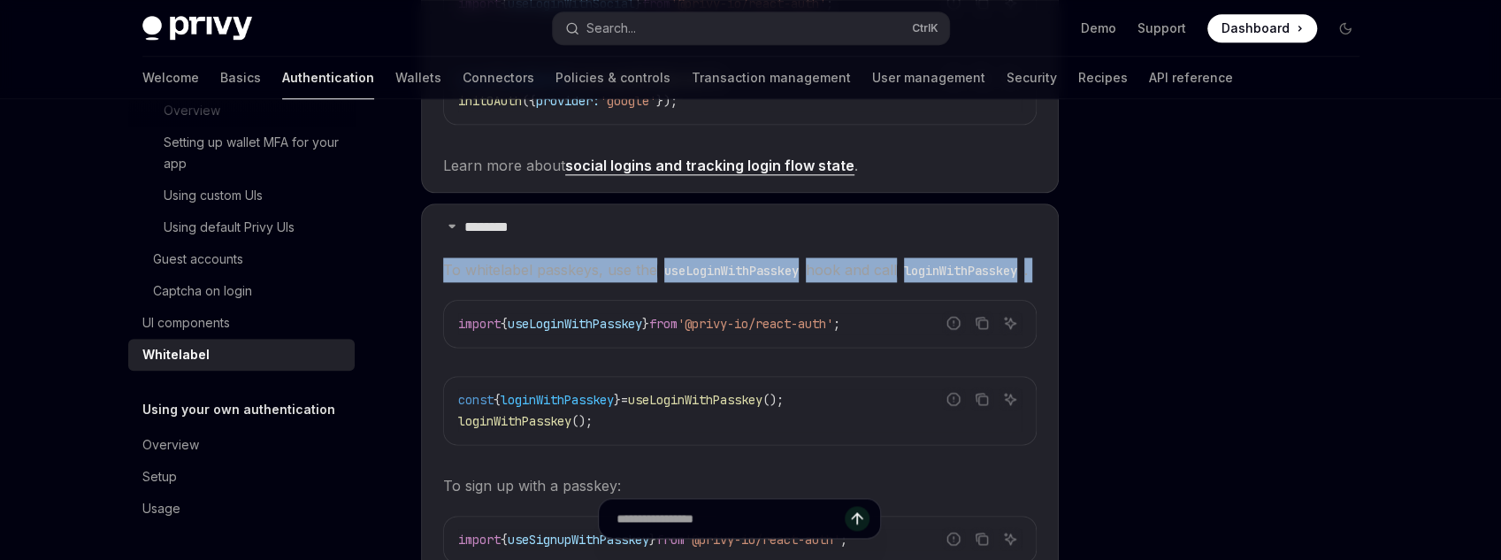
click at [748, 265] on code "useLoginWithPasskey" at bounding box center [731, 270] width 149 height 19
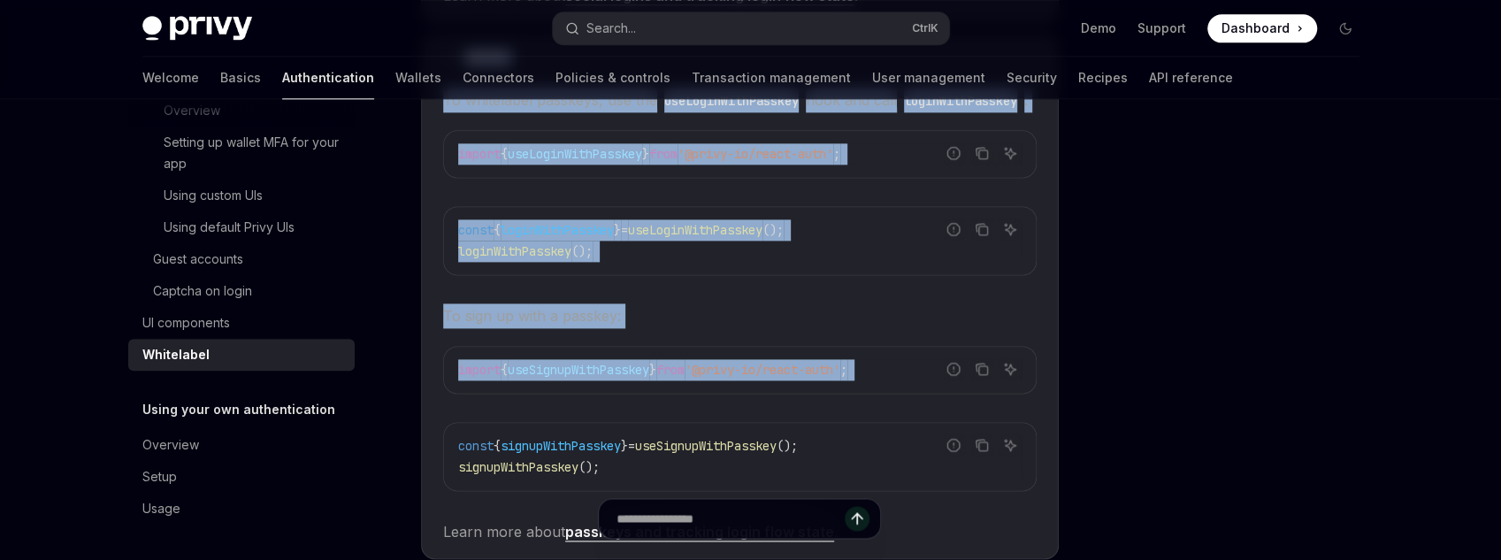
drag, startPoint x: 426, startPoint y: 218, endPoint x: 781, endPoint y: 439, distance: 417.5
click at [781, 439] on details "******** To whitelabel passkeys, use the useLoginWithPasskey hook and call logi…" at bounding box center [740, 296] width 638 height 525
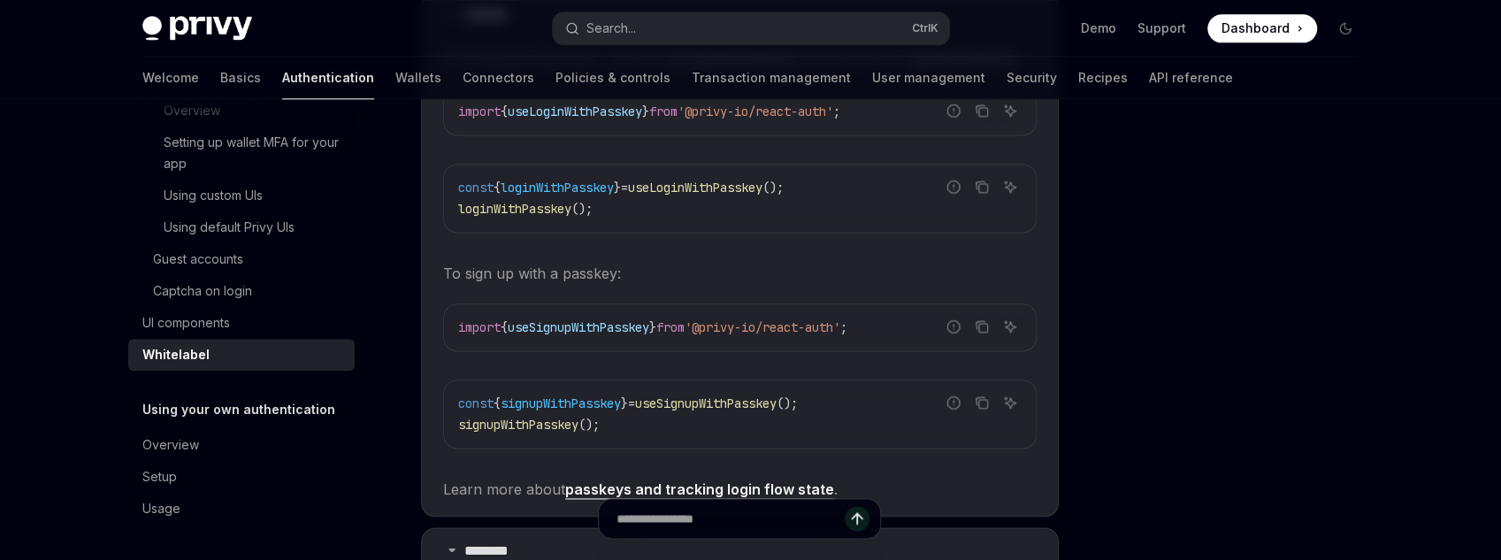
click at [781, 435] on code "const { signupWithPasskey } = useSignupWithPasskey (); signupWithPasskey ();" at bounding box center [739, 414] width 563 height 42
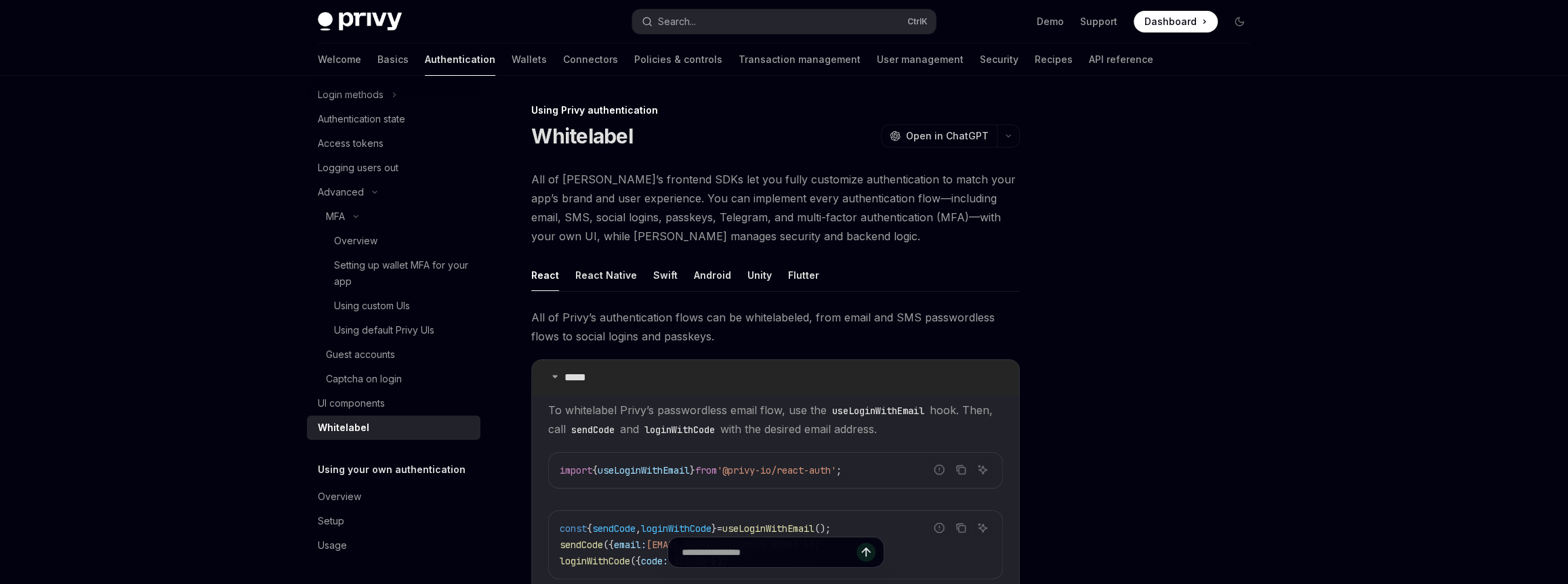
scroll to position [0, 0]
click at [610, 282] on div "React Native" at bounding box center [606, 276] width 61 height 32
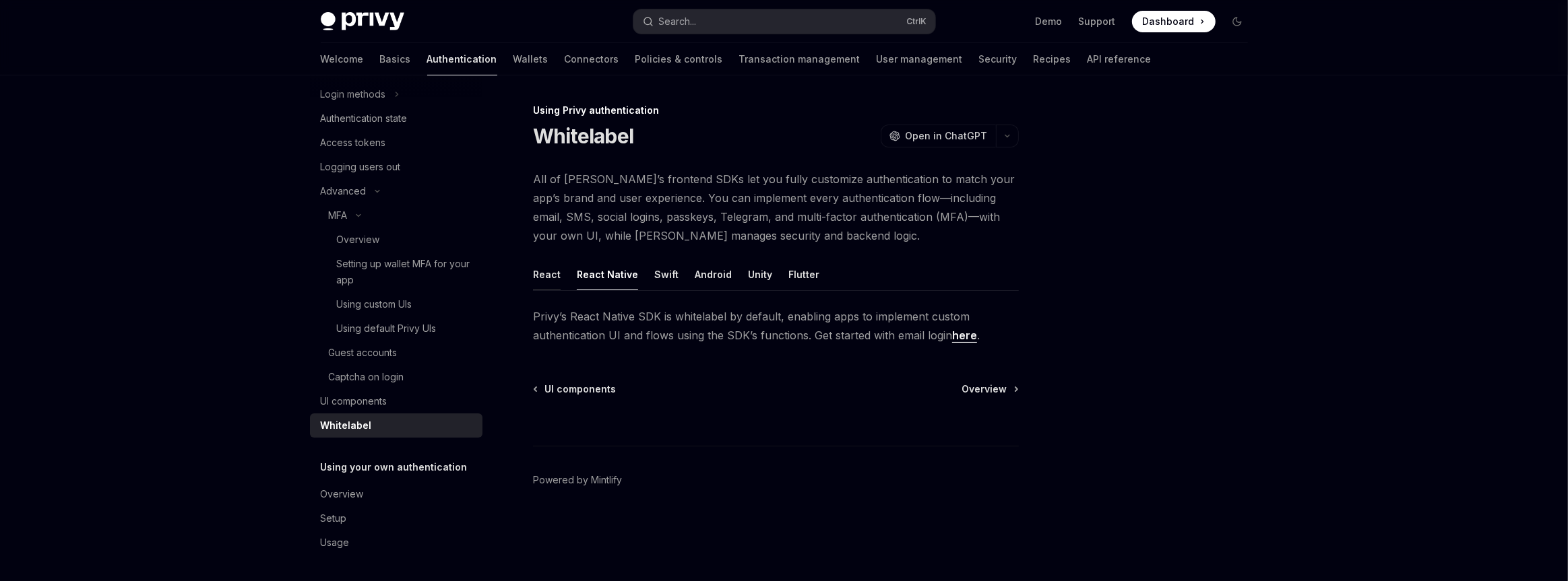
click at [539, 279] on div "React" at bounding box center [547, 275] width 27 height 32
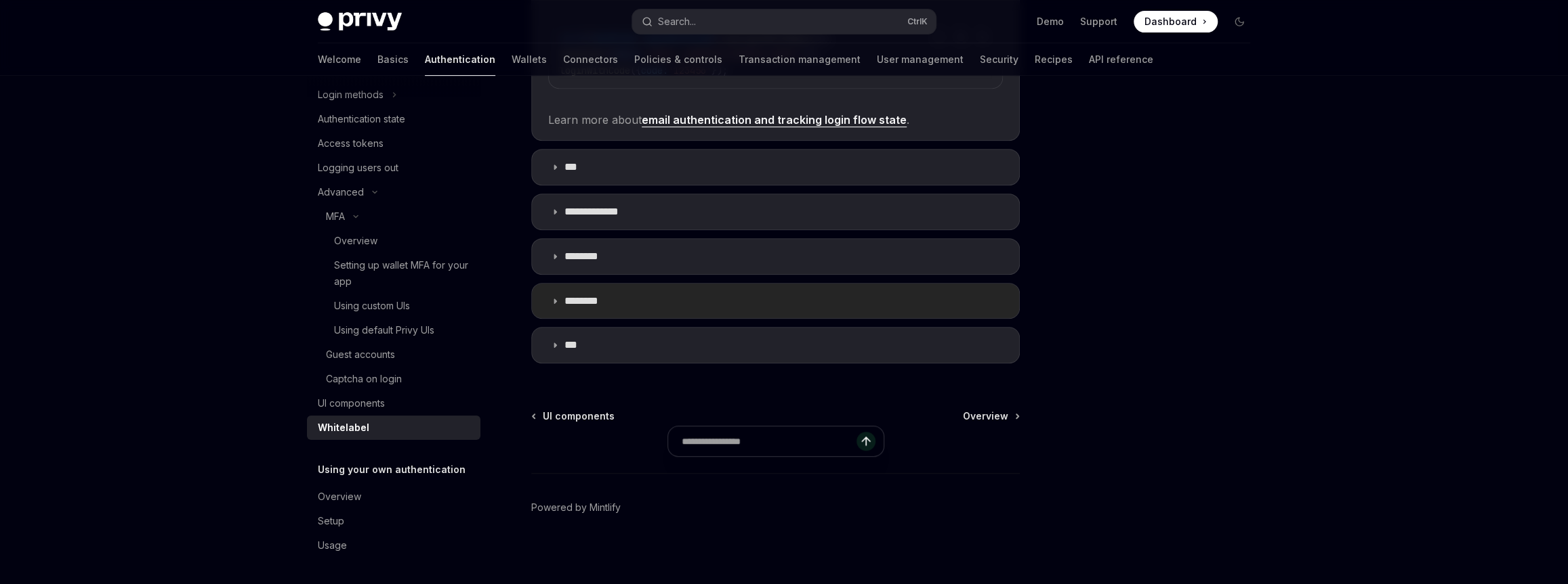
scroll to position [496, 0]
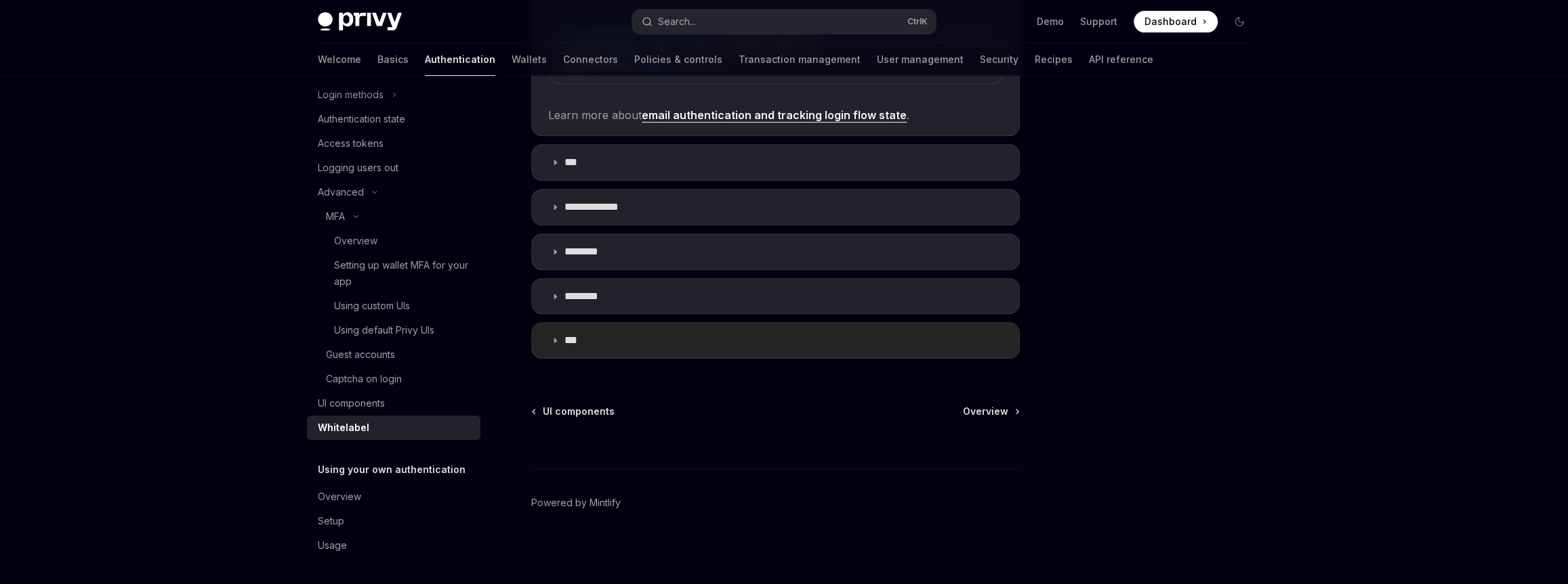
click at [704, 350] on summary "***" at bounding box center [775, 341] width 487 height 35
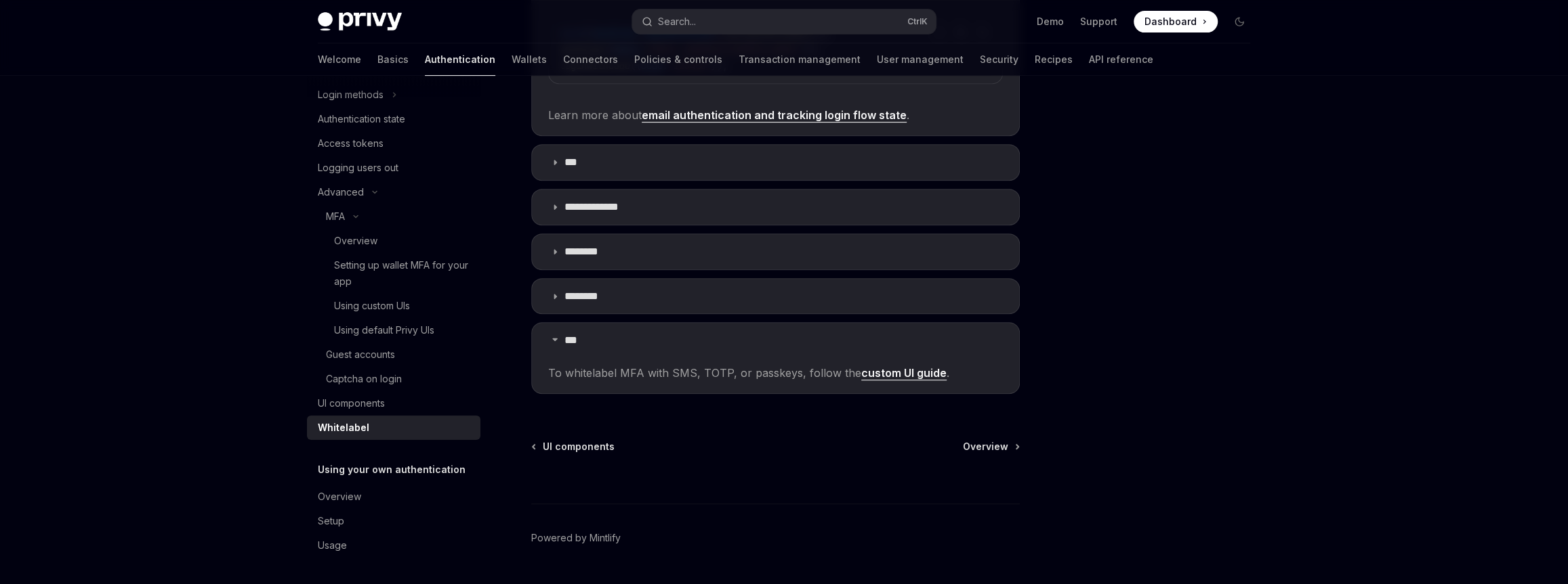
click at [676, 314] on div "All of Privy’s authentication flows can be whitelabeled, from email and SMS pas…" at bounding box center [775, 107] width 489 height 589
click at [648, 252] on summary "********" at bounding box center [775, 252] width 487 height 35
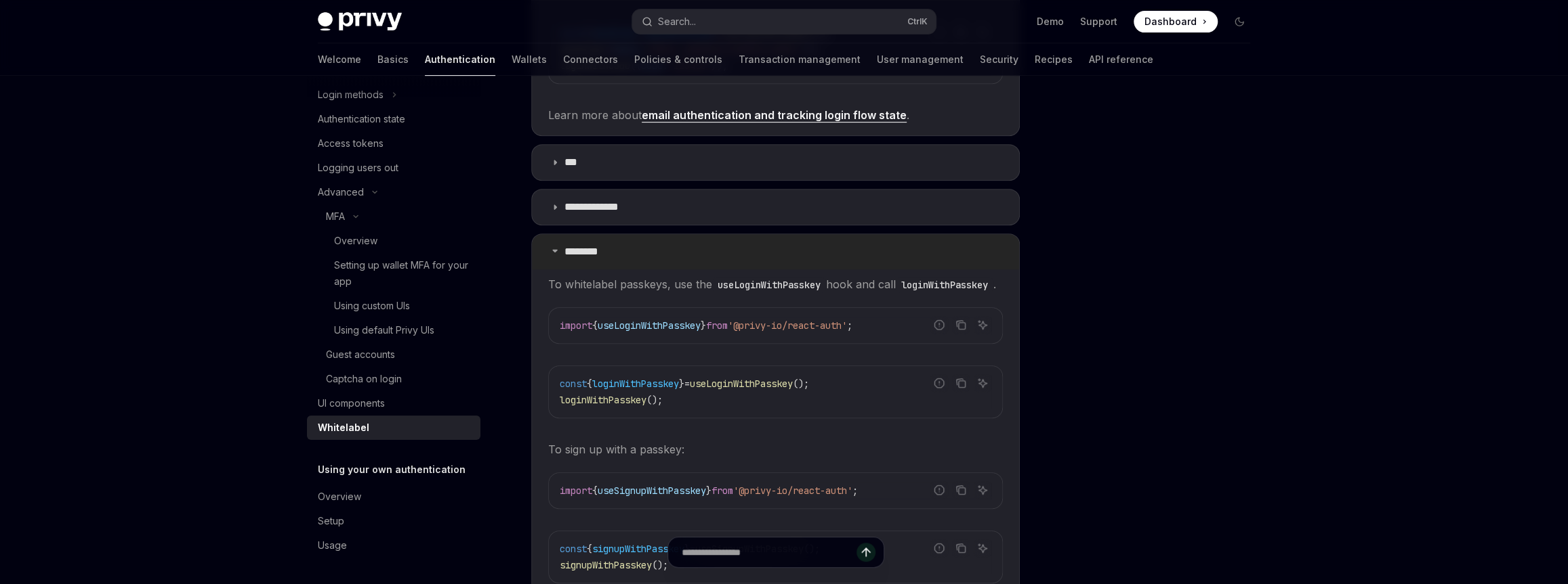
click at [617, 259] on summary "********" at bounding box center [775, 252] width 487 height 35
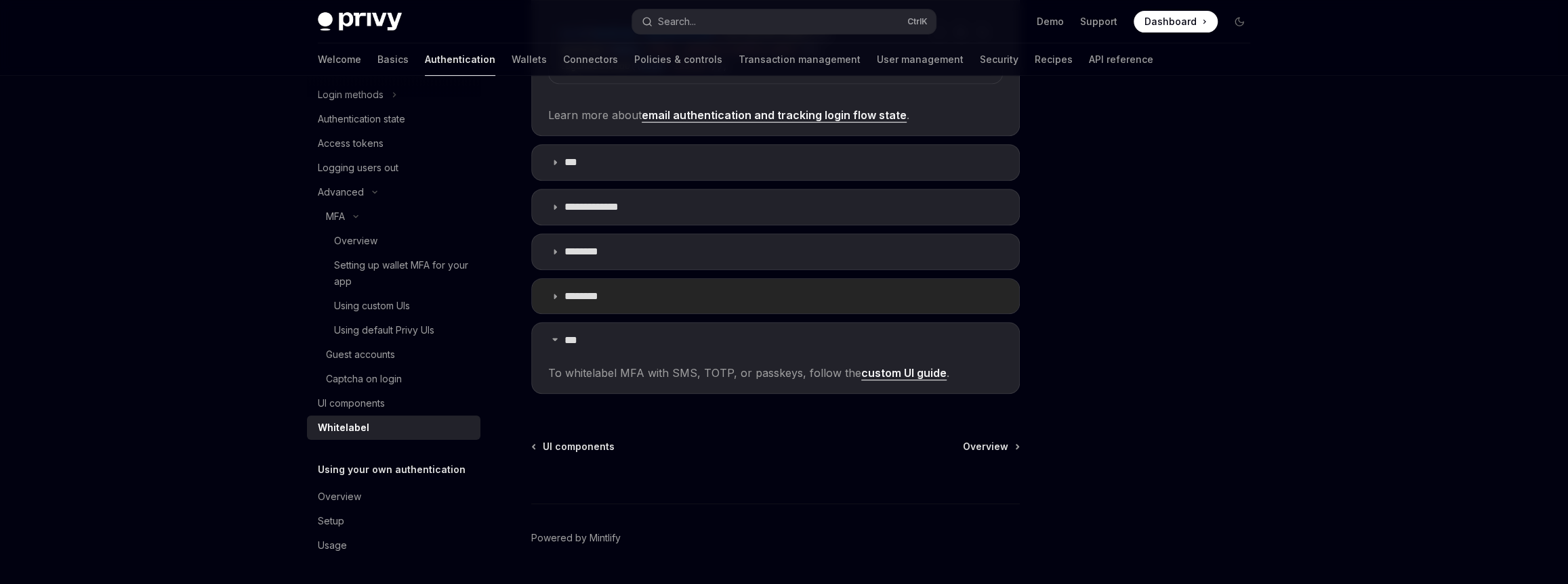
click at [605, 295] on p "********" at bounding box center [588, 297] width 48 height 14
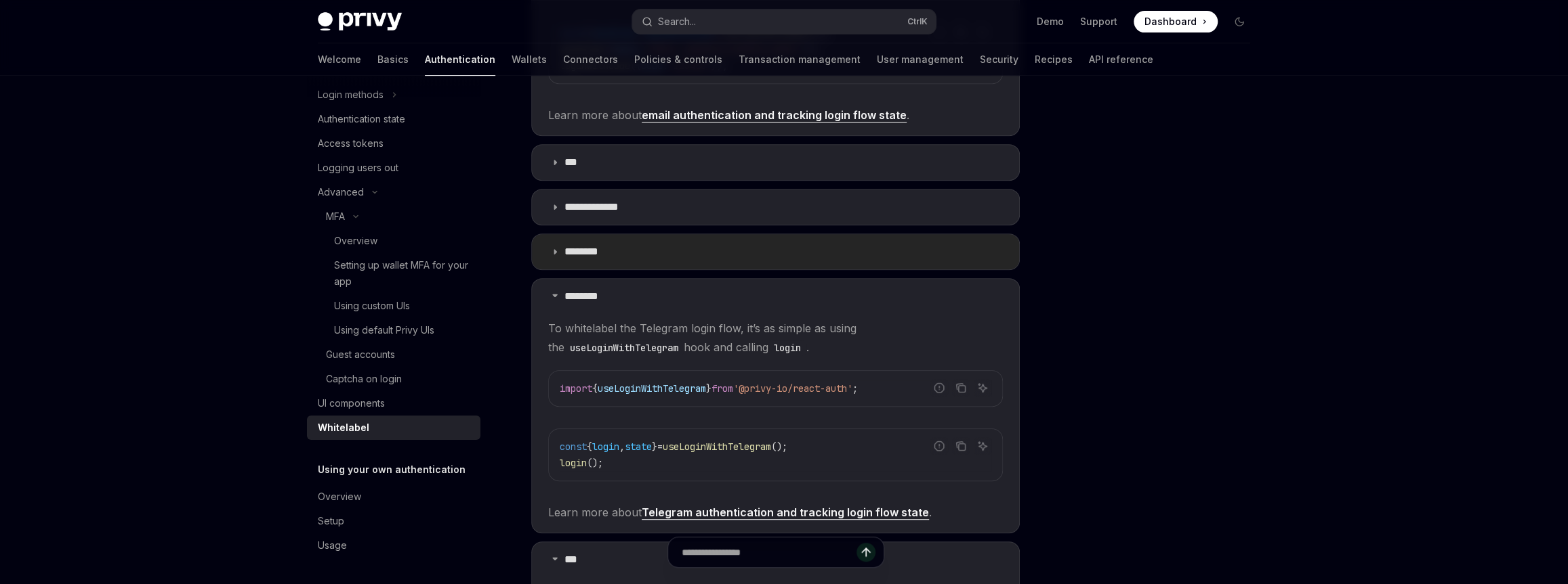
click at [605, 266] on summary "********" at bounding box center [775, 252] width 487 height 35
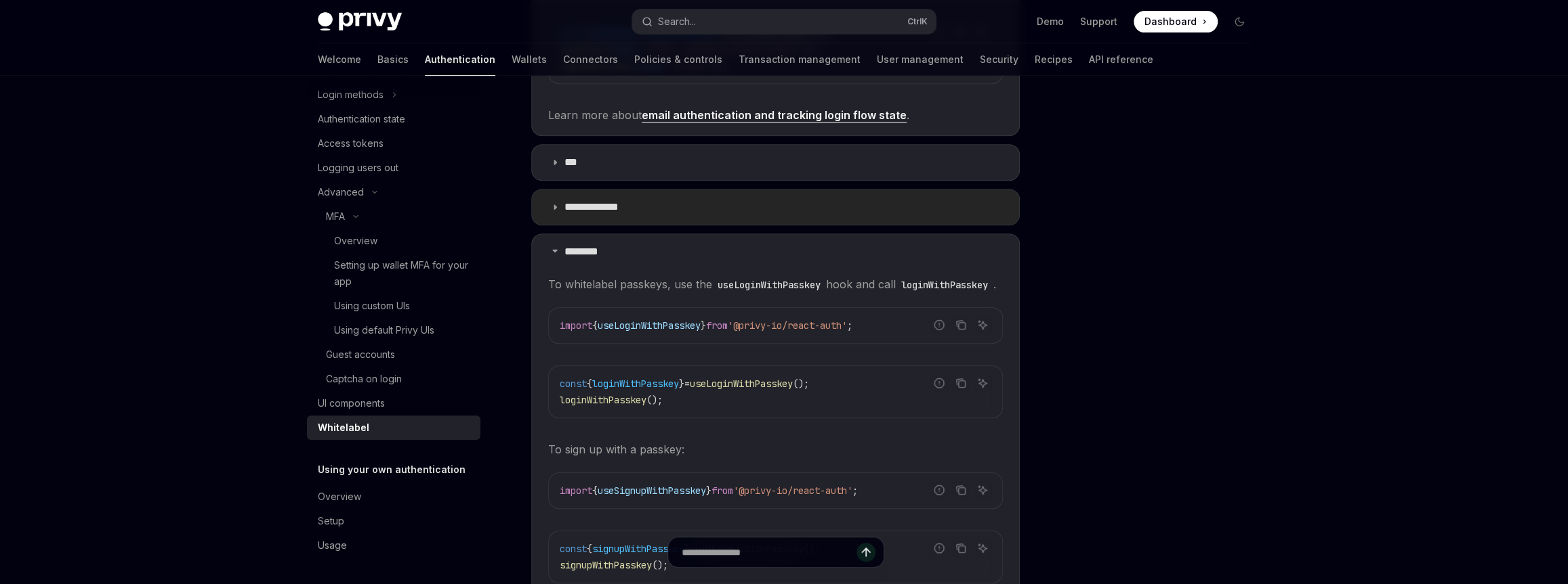
click at [617, 207] on p "**********" at bounding box center [597, 207] width 66 height 14
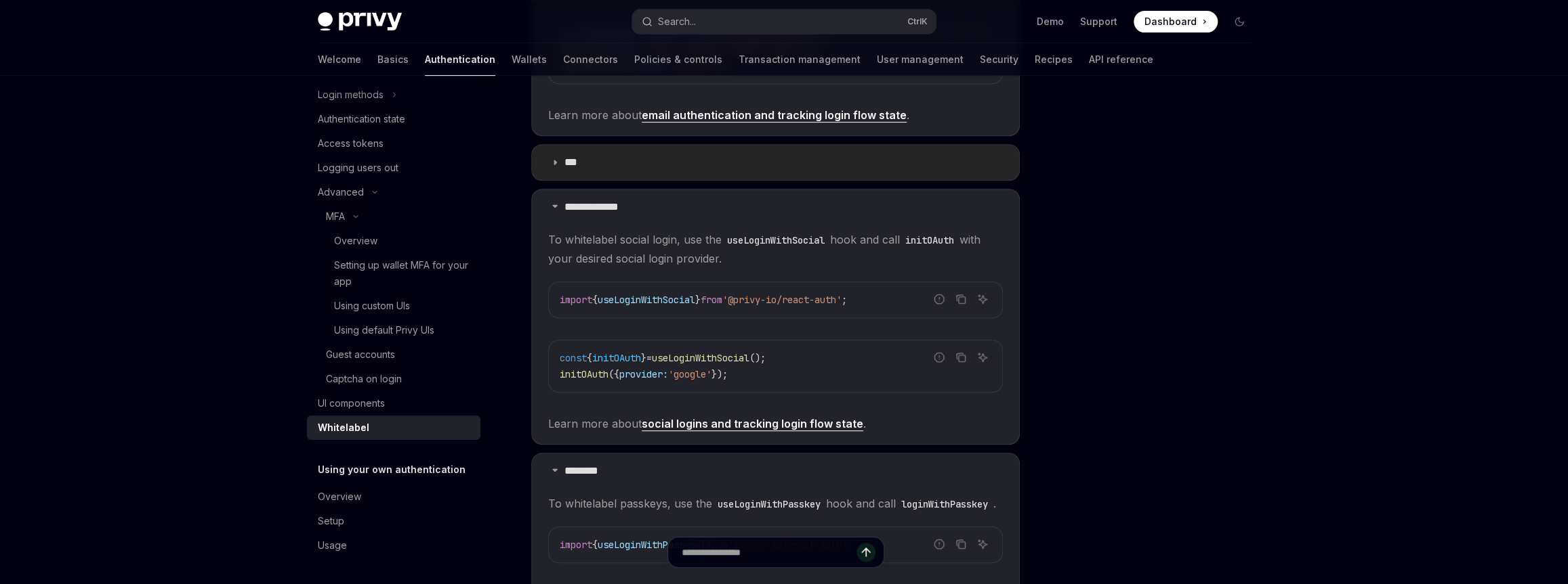
click at [624, 172] on summary "***" at bounding box center [775, 162] width 487 height 35
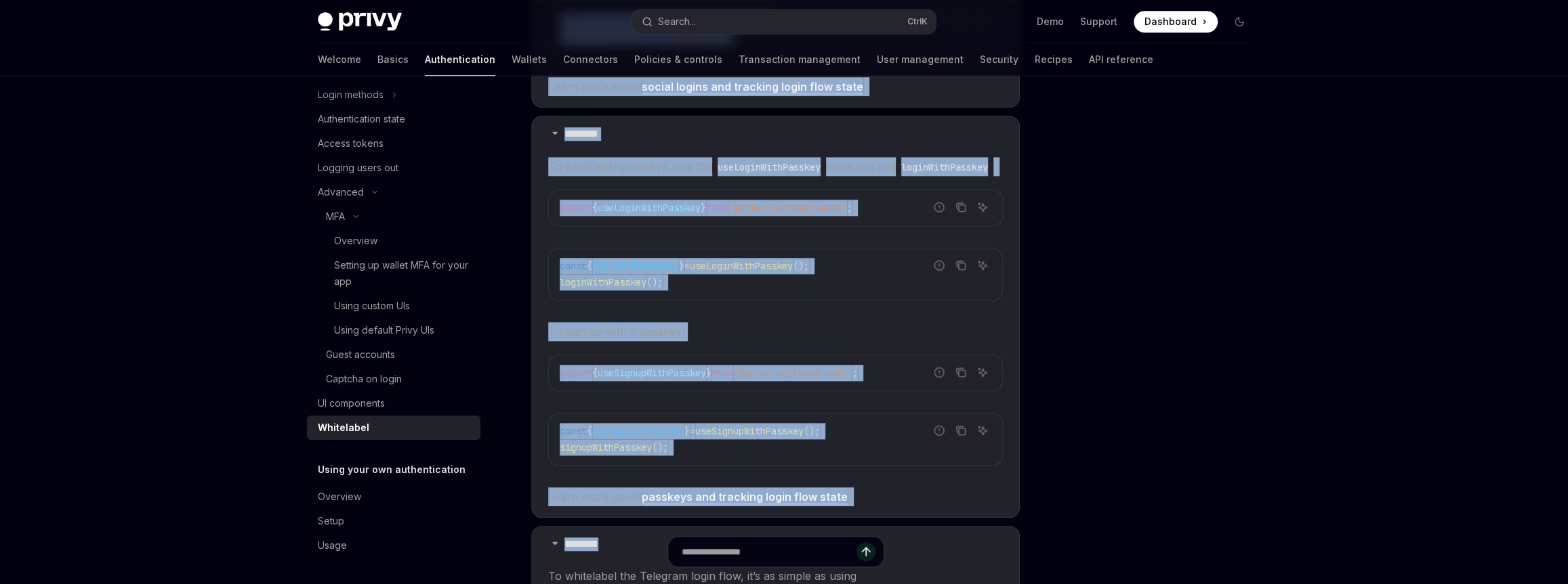
scroll to position [1589, 0]
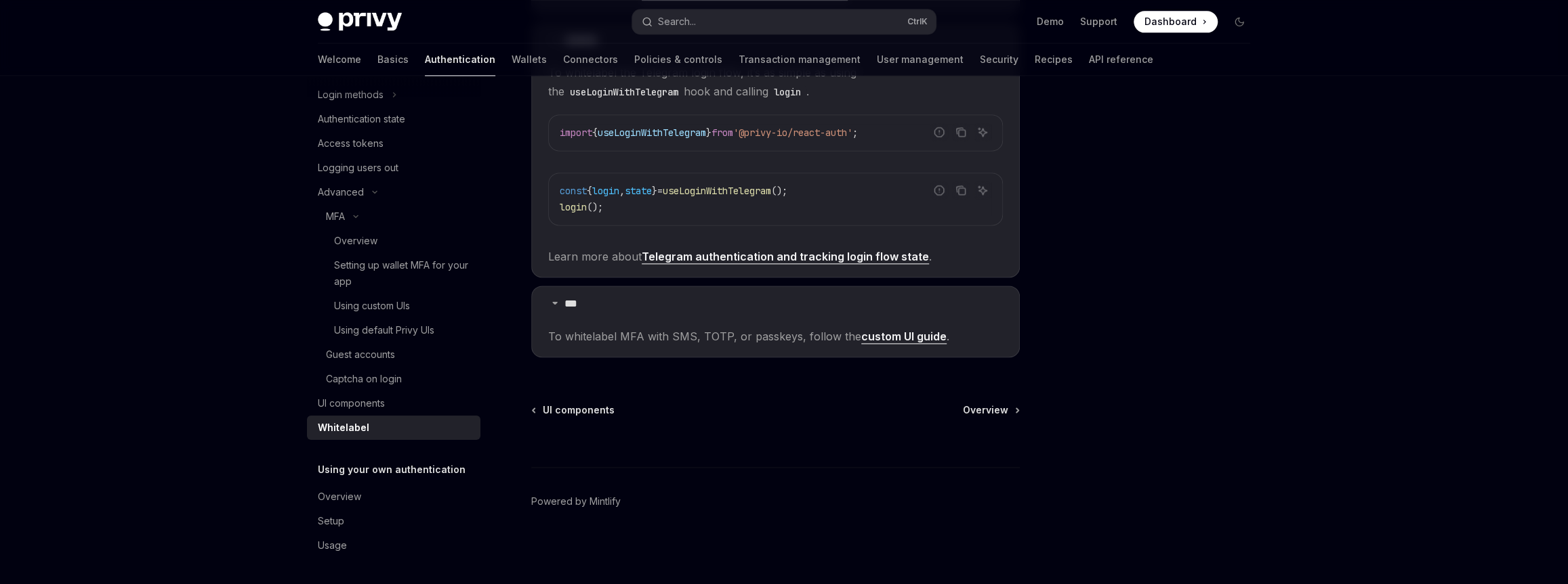
drag, startPoint x: 536, startPoint y: 106, endPoint x: 1072, endPoint y: 438, distance: 630.5
click at [1072, 438] on div at bounding box center [1157, 343] width 206 height 481
click at [377, 490] on div "Overview" at bounding box center [395, 497] width 155 height 16
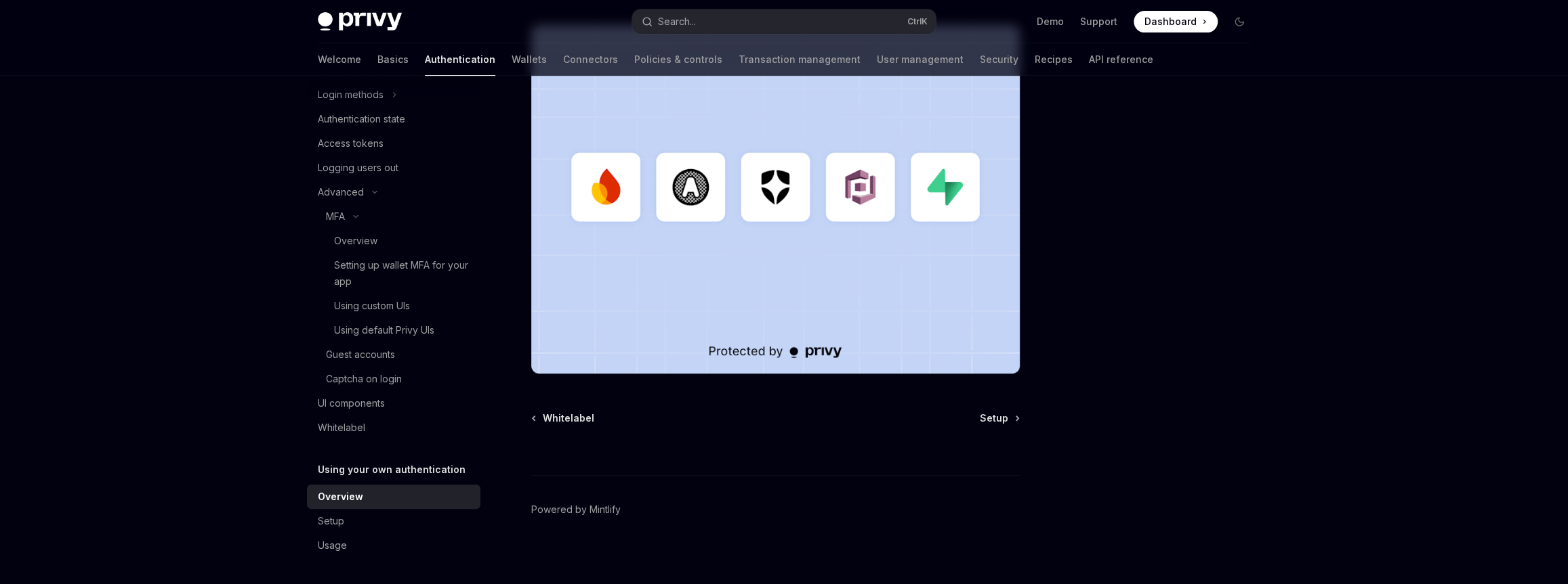
scroll to position [396, 0]
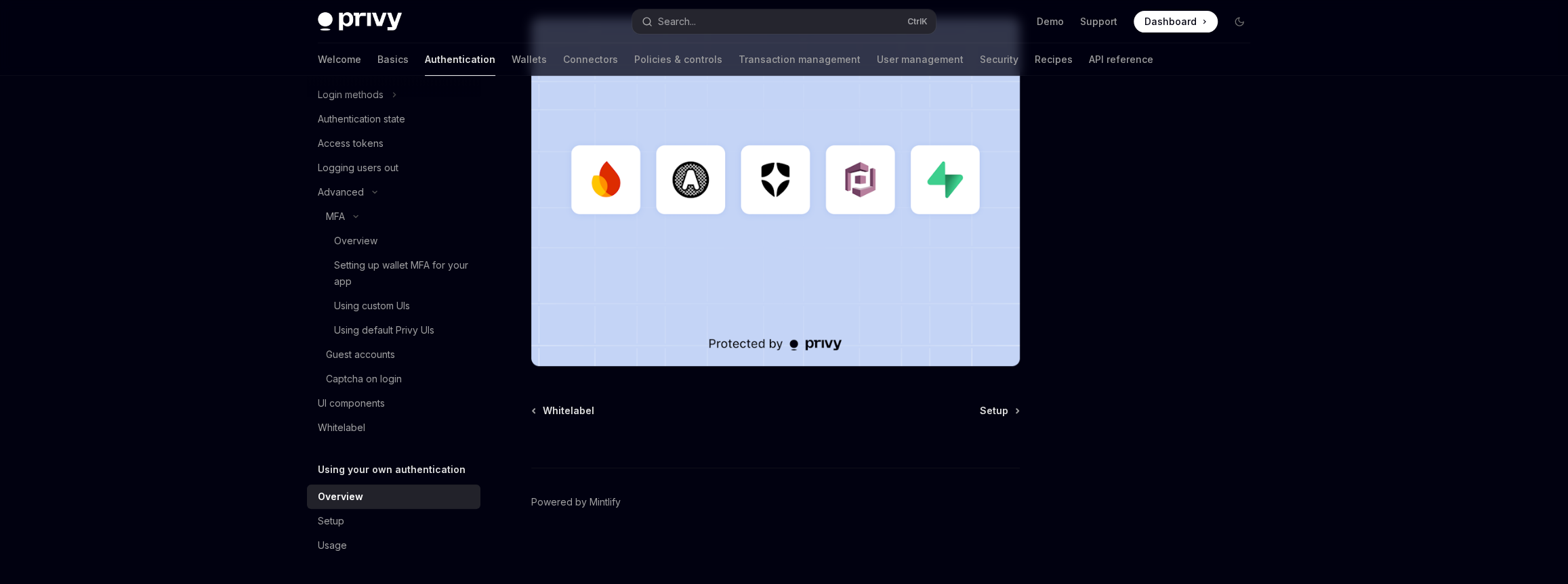
click at [387, 504] on link "Overview" at bounding box center [394, 497] width 173 height 24
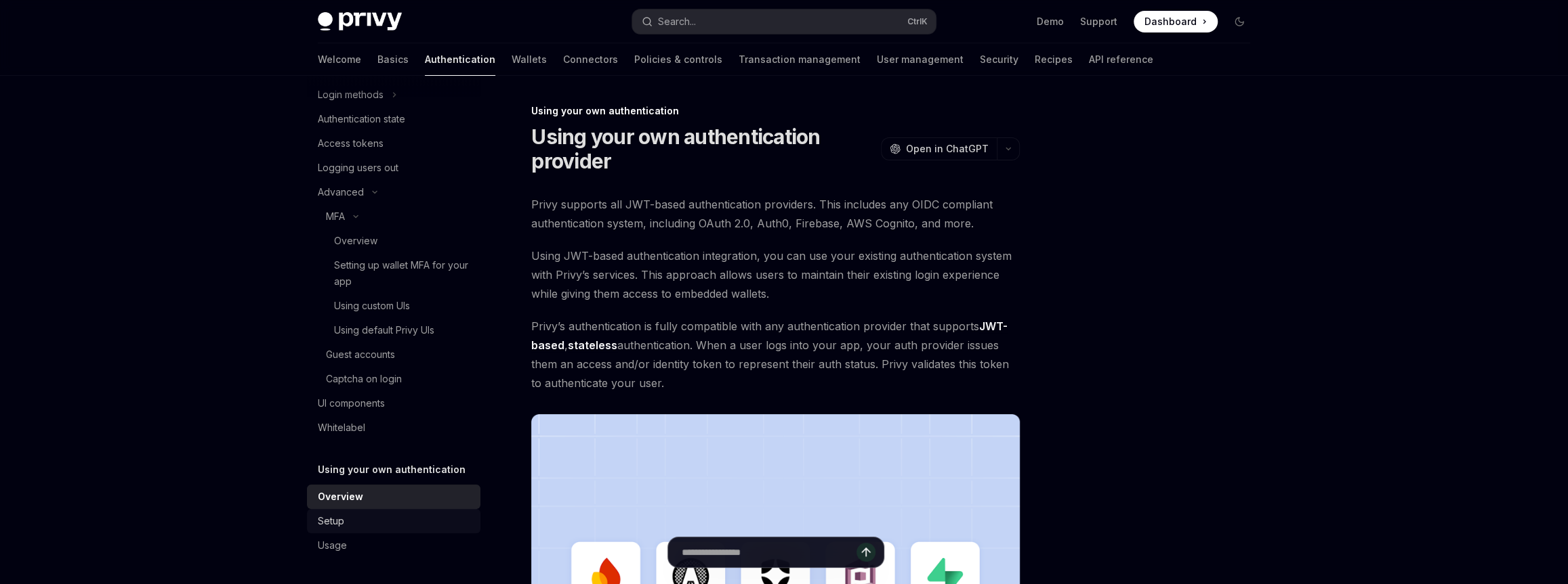
click at [374, 522] on div "Setup" at bounding box center [395, 520] width 155 height 16
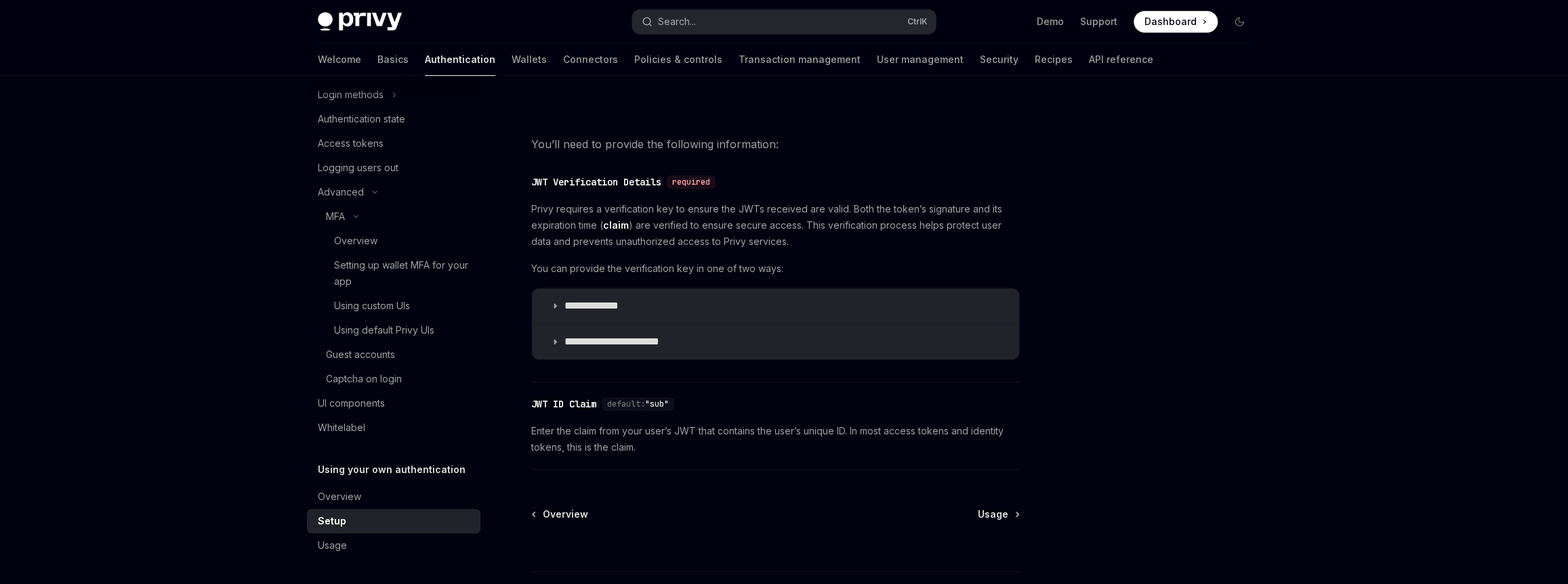
scroll to position [664, 0]
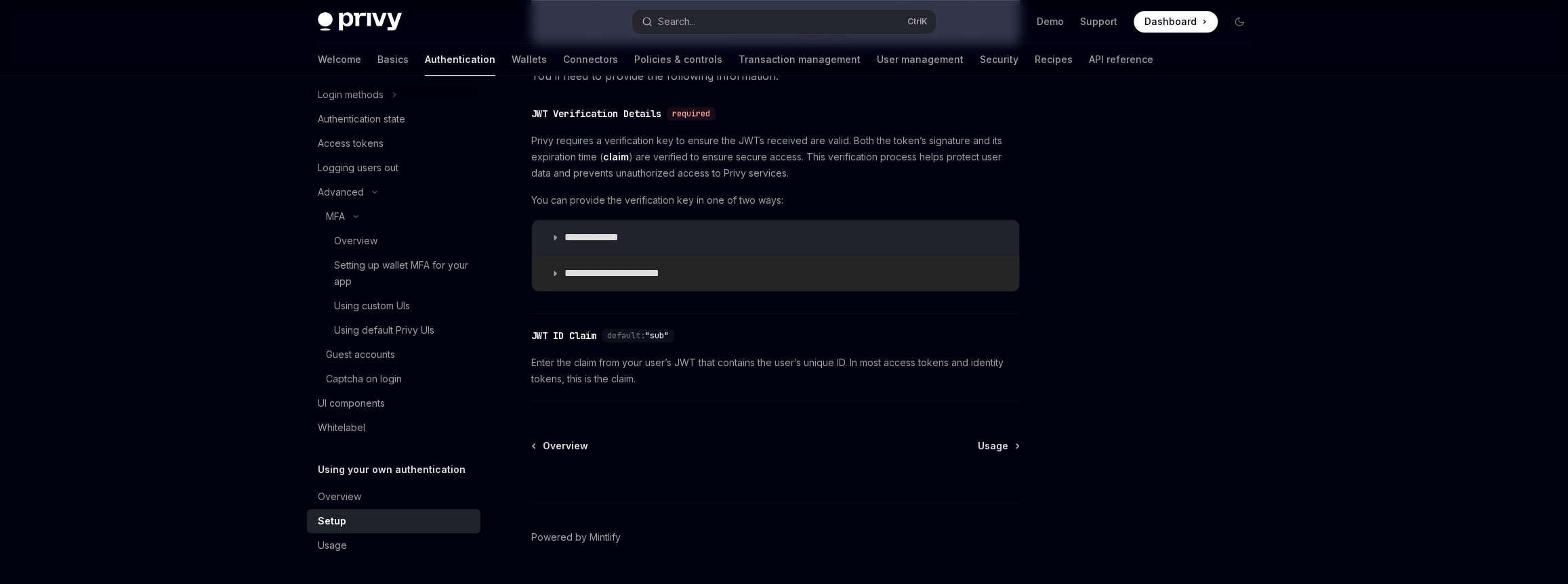
click at [601, 273] on p "**********" at bounding box center [623, 273] width 116 height 14
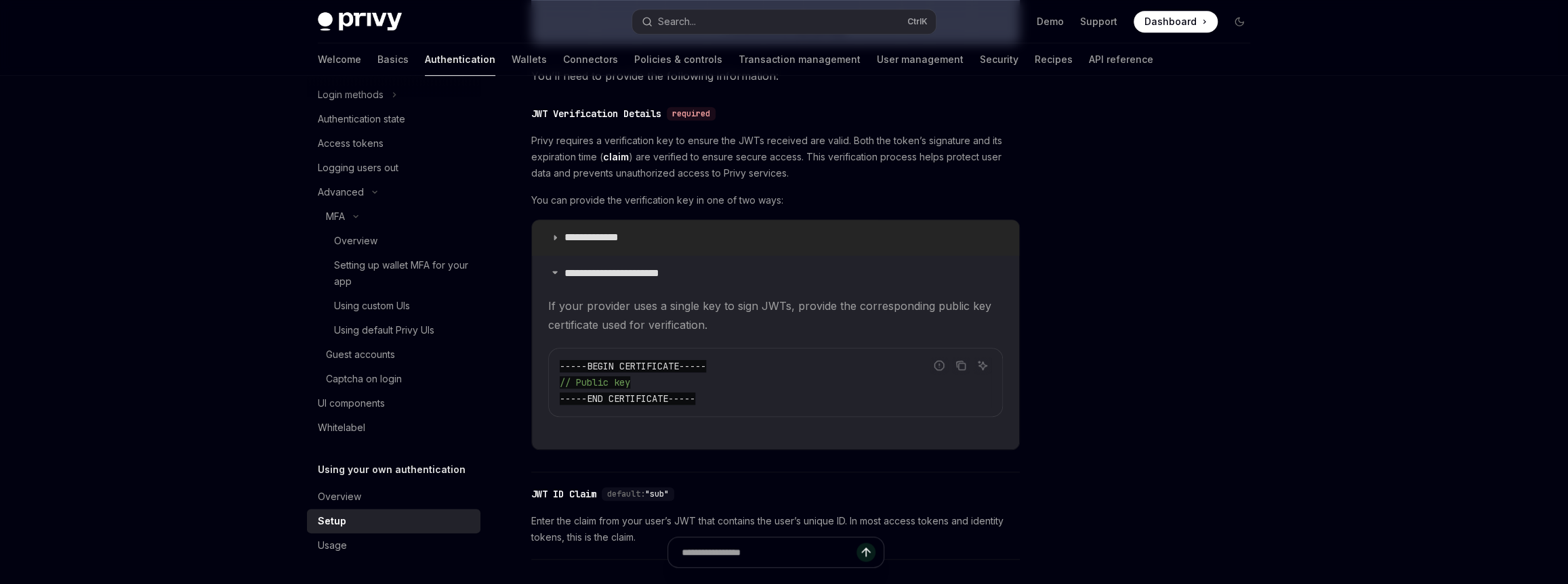
click at [601, 236] on p "**********" at bounding box center [604, 238] width 80 height 14
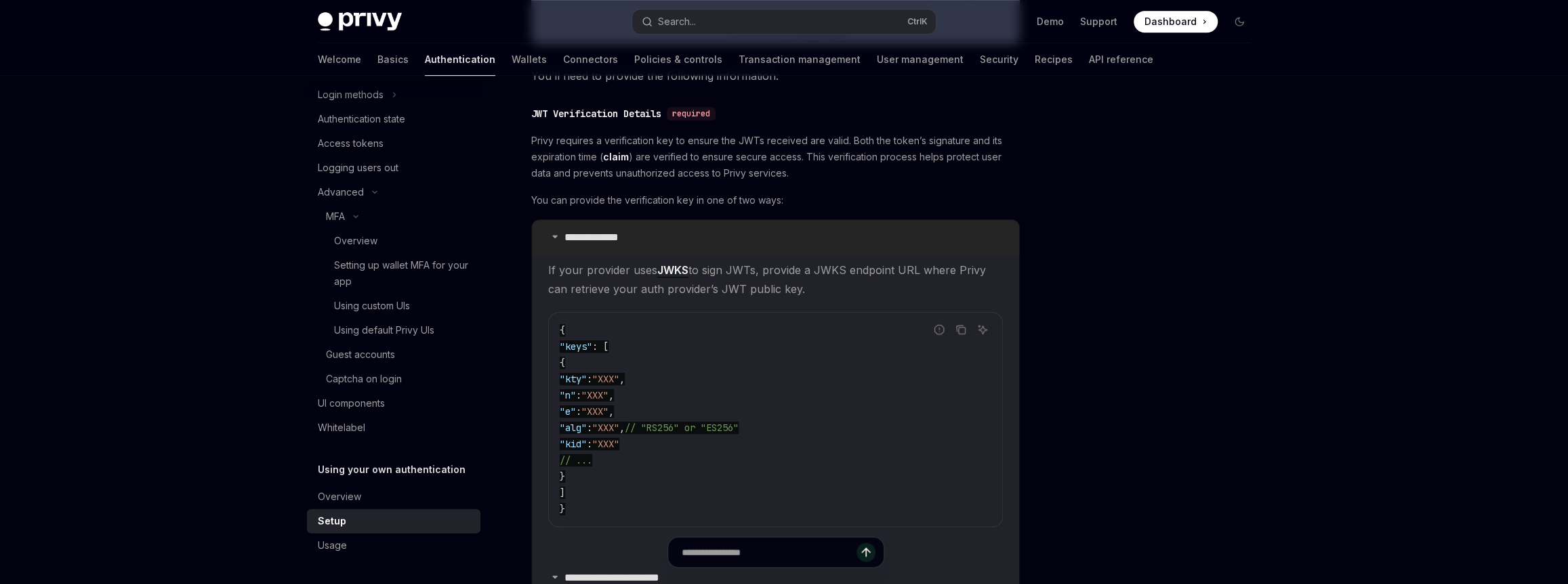
click at [601, 236] on p "**********" at bounding box center [604, 238] width 80 height 14
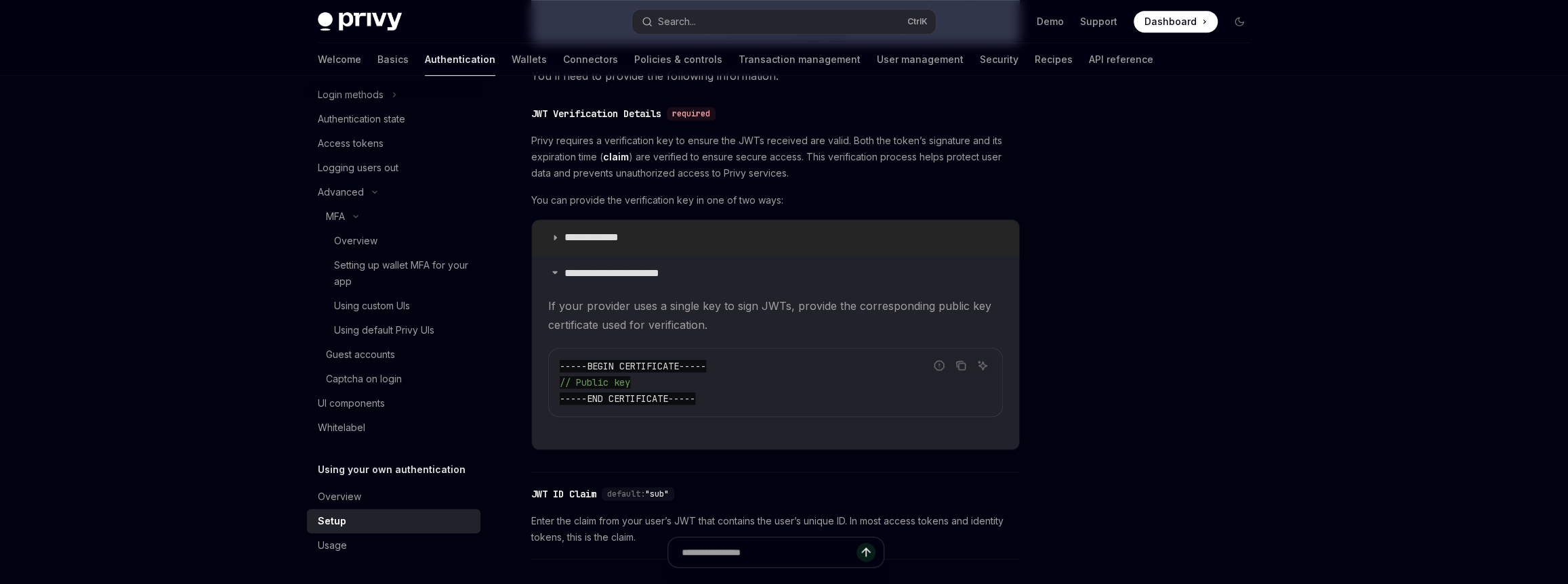
click at [607, 233] on p "**********" at bounding box center [604, 238] width 80 height 14
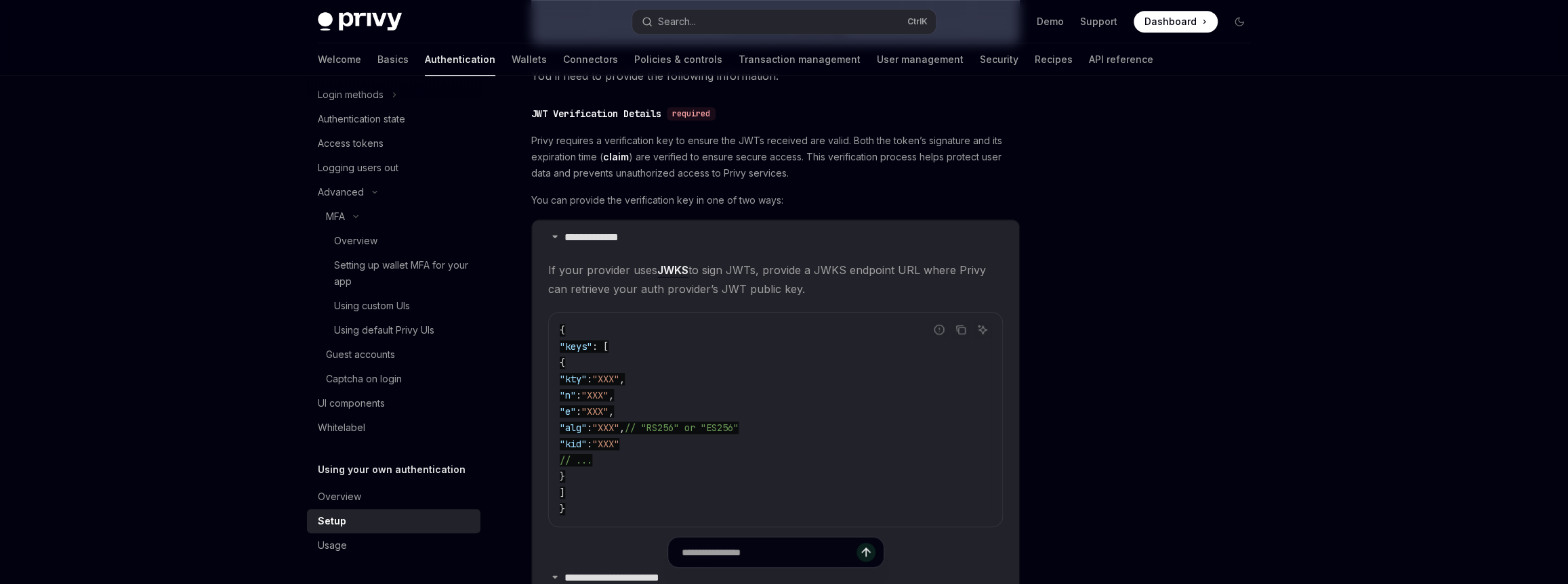
click at [614, 272] on span "If your provider uses JWKS to sign JWTs, provide a JWKS endpoint URL where Priv…" at bounding box center [775, 280] width 454 height 38
click at [592, 350] on span ""keys"" at bounding box center [576, 347] width 32 height 12
click at [601, 243] on summary "**********" at bounding box center [775, 237] width 487 height 35
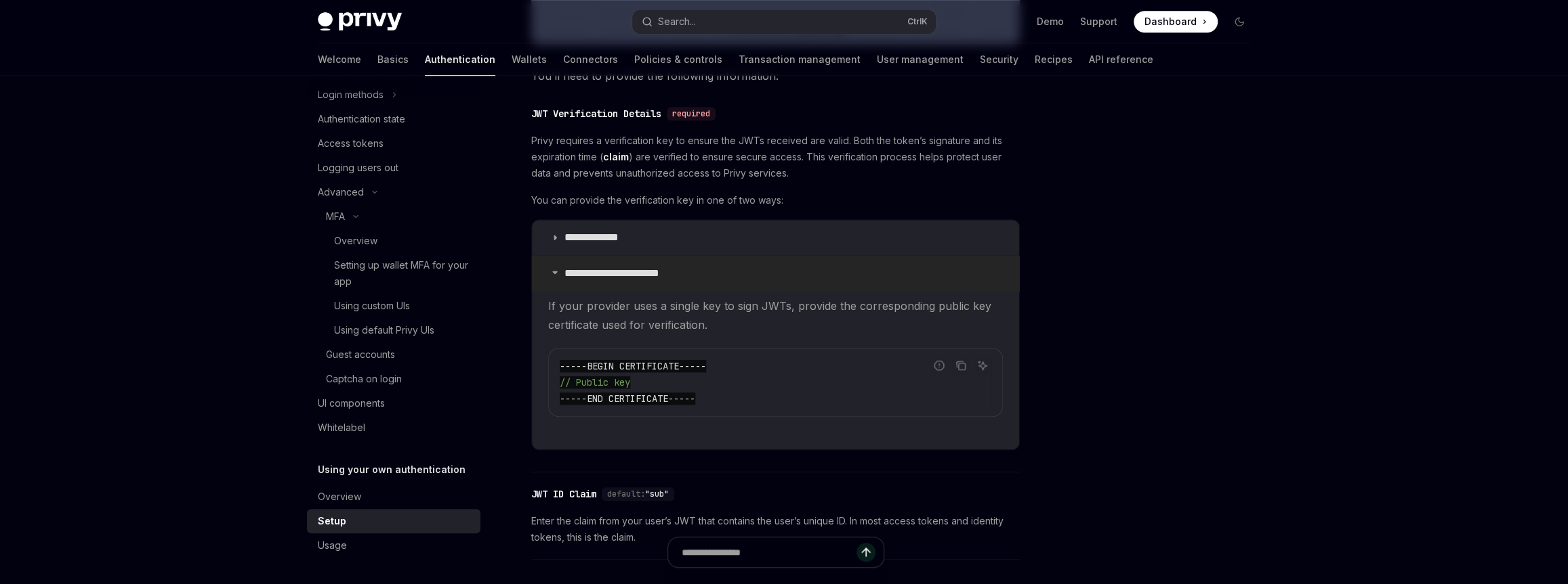
click at [621, 274] on p "**********" at bounding box center [623, 273] width 116 height 14
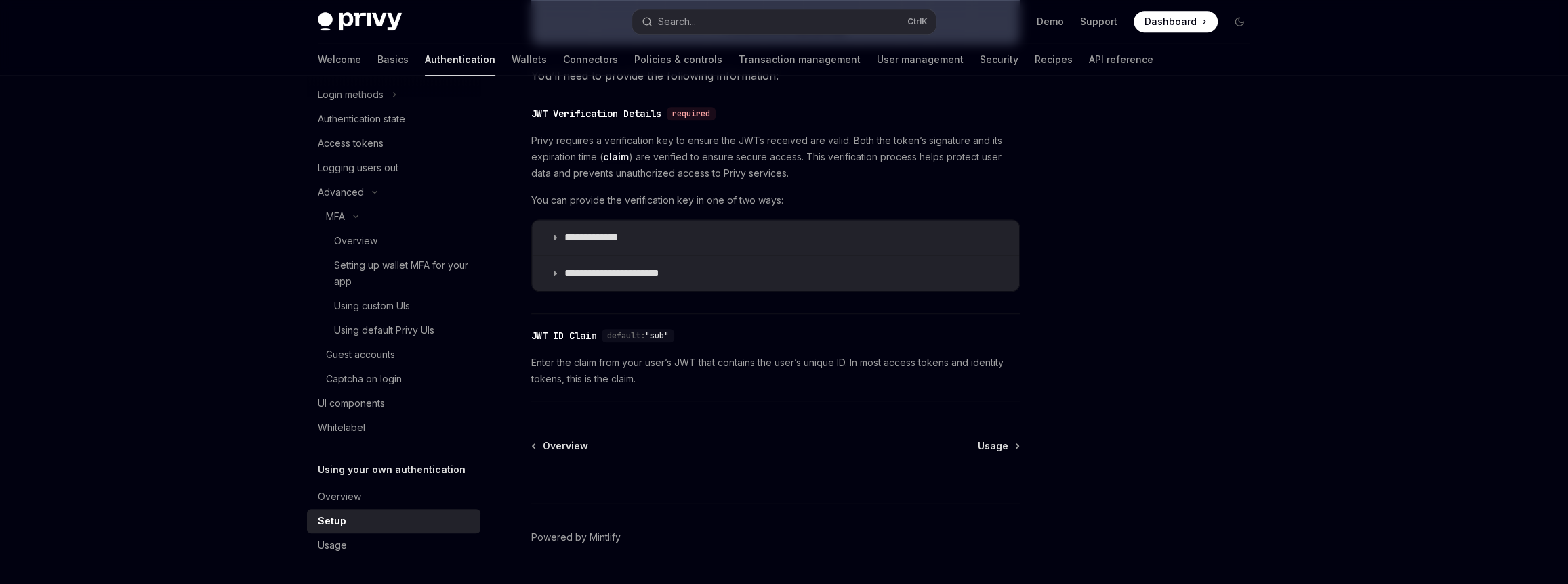
click at [1047, 517] on div "**********" at bounding box center [784, 15] width 954 height 1209
click at [367, 565] on div "Overview Using Privy authentication Overview Login methods Authentication state…" at bounding box center [404, 330] width 195 height 508
click at [366, 560] on div "Overview Using Privy authentication Overview Login methods Authentication state…" at bounding box center [404, 330] width 195 height 508
click at [371, 553] on link "Usage" at bounding box center [394, 546] width 173 height 24
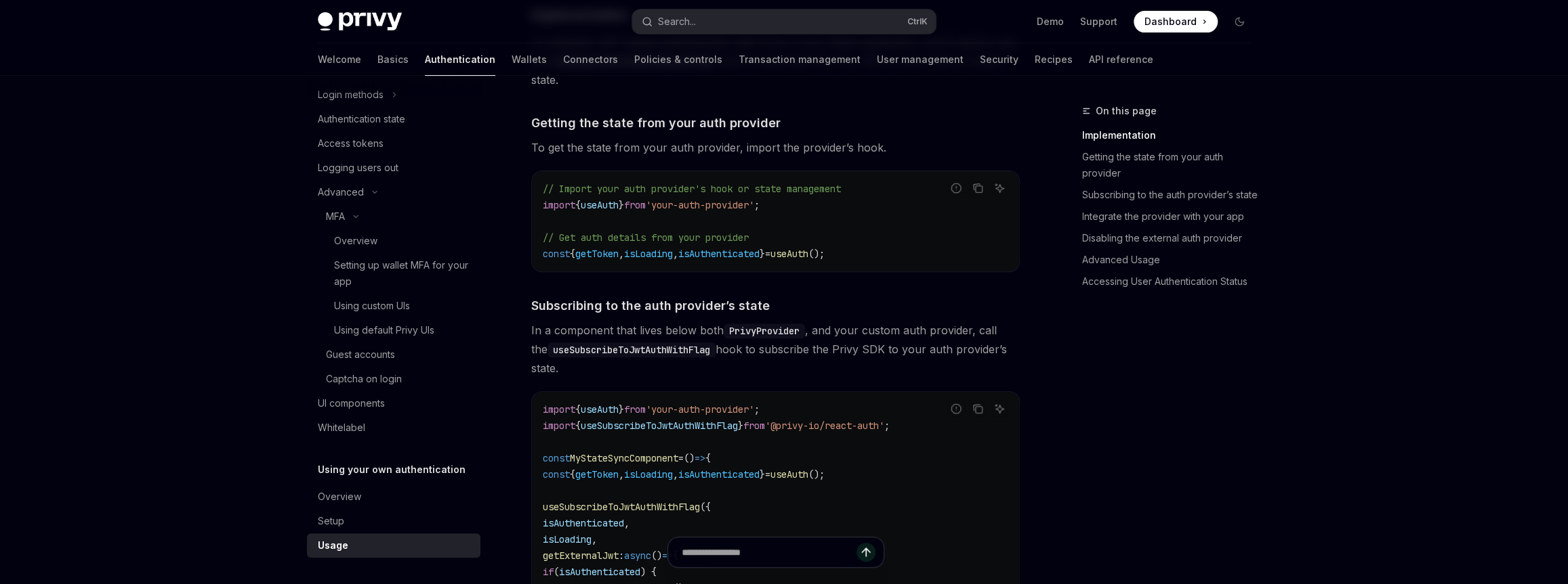
scroll to position [295, 0]
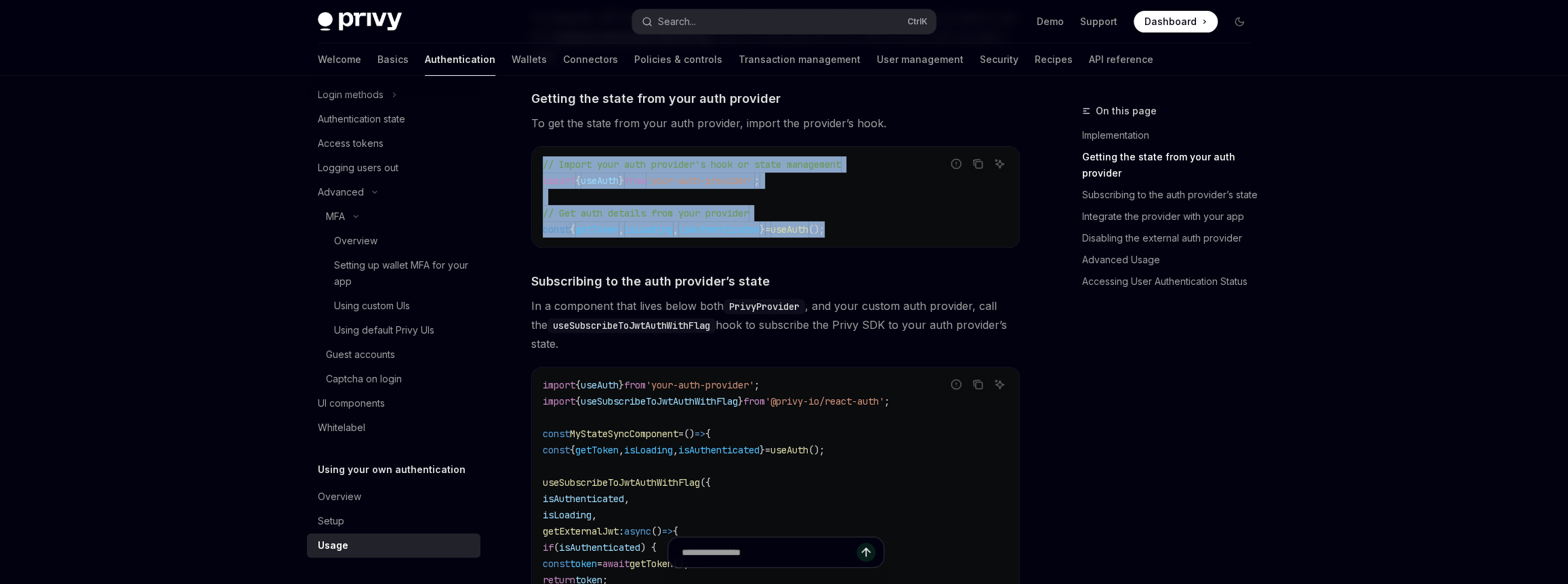
drag, startPoint x: 935, startPoint y: 230, endPoint x: 915, endPoint y: 148, distance: 84.4
click at [915, 148] on div "// Import your auth provider's hook or state management import { useAuth } from…" at bounding box center [775, 197] width 487 height 100
click at [808, 230] on span "useAuth" at bounding box center [790, 230] width 38 height 12
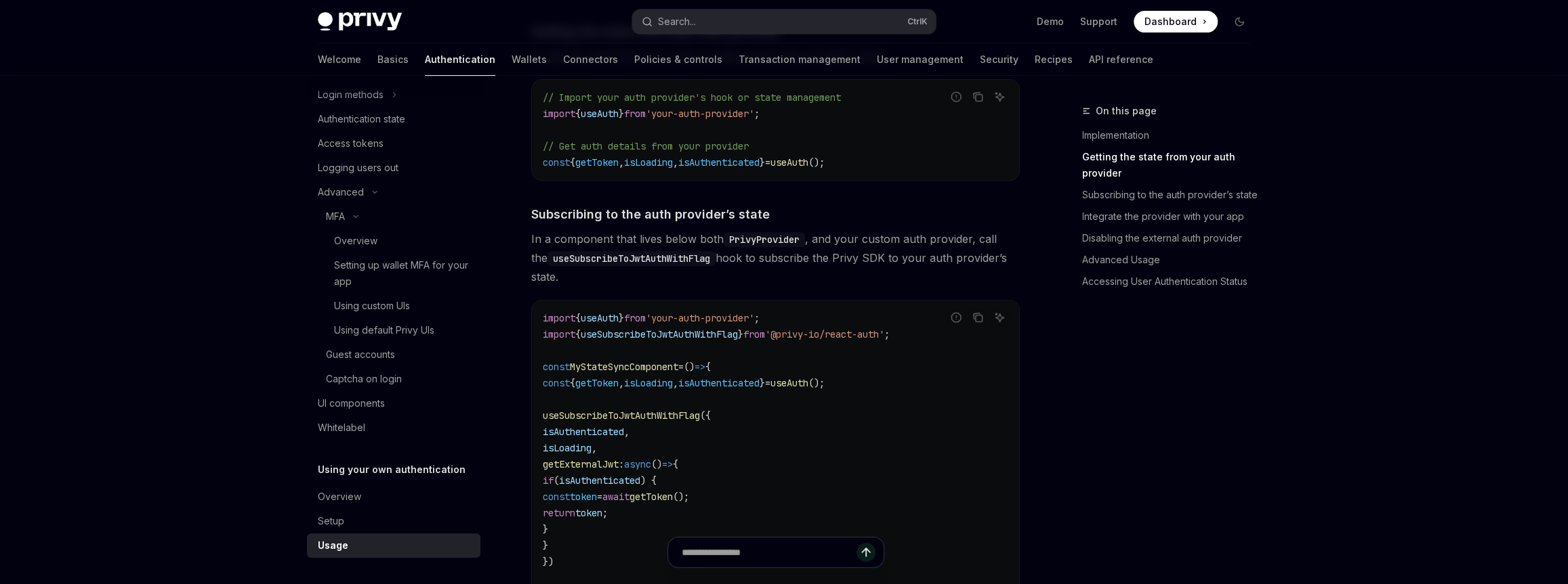
scroll to position [517, 0]
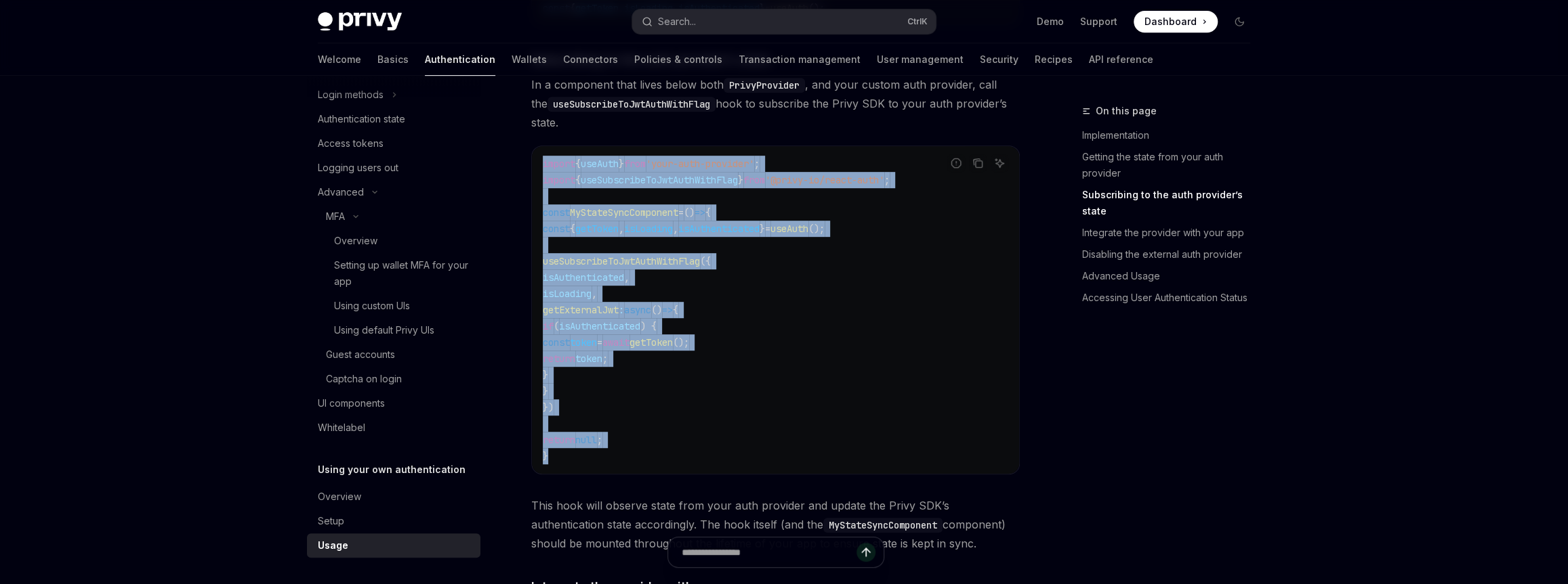
drag, startPoint x: 613, startPoint y: 458, endPoint x: 530, endPoint y: 161, distance: 308.4
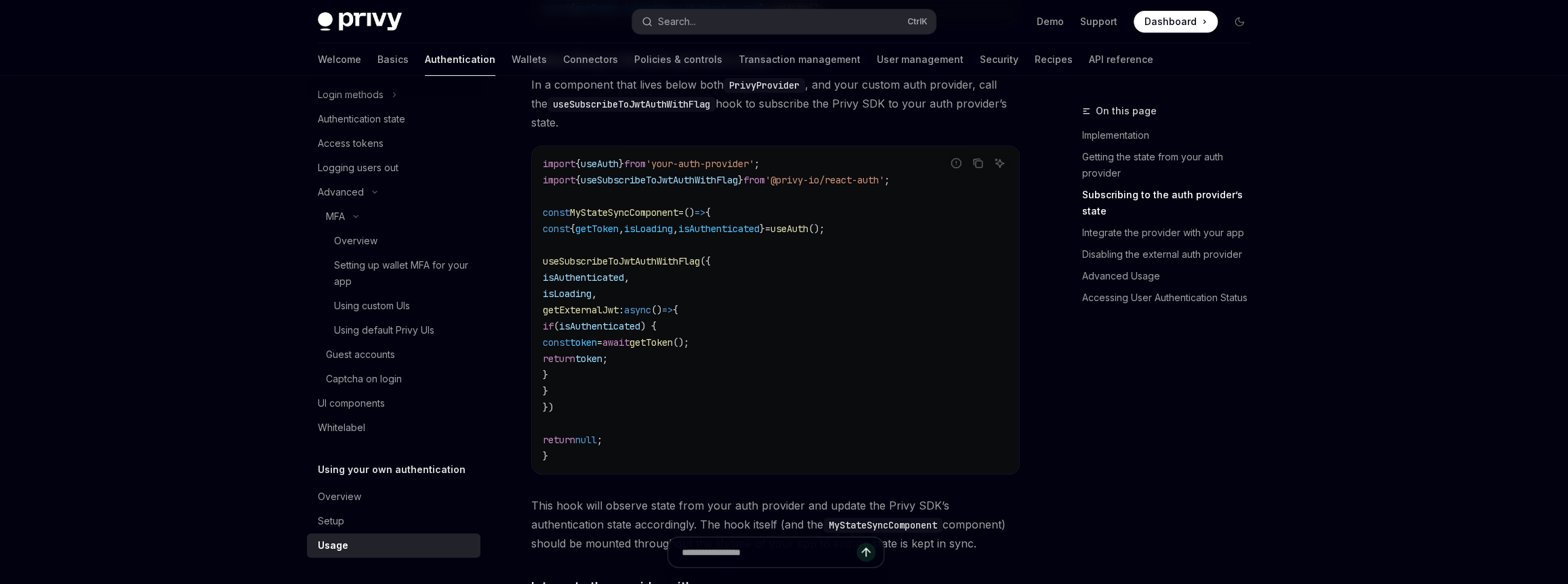
click at [630, 272] on span "," at bounding box center [627, 278] width 5 height 12
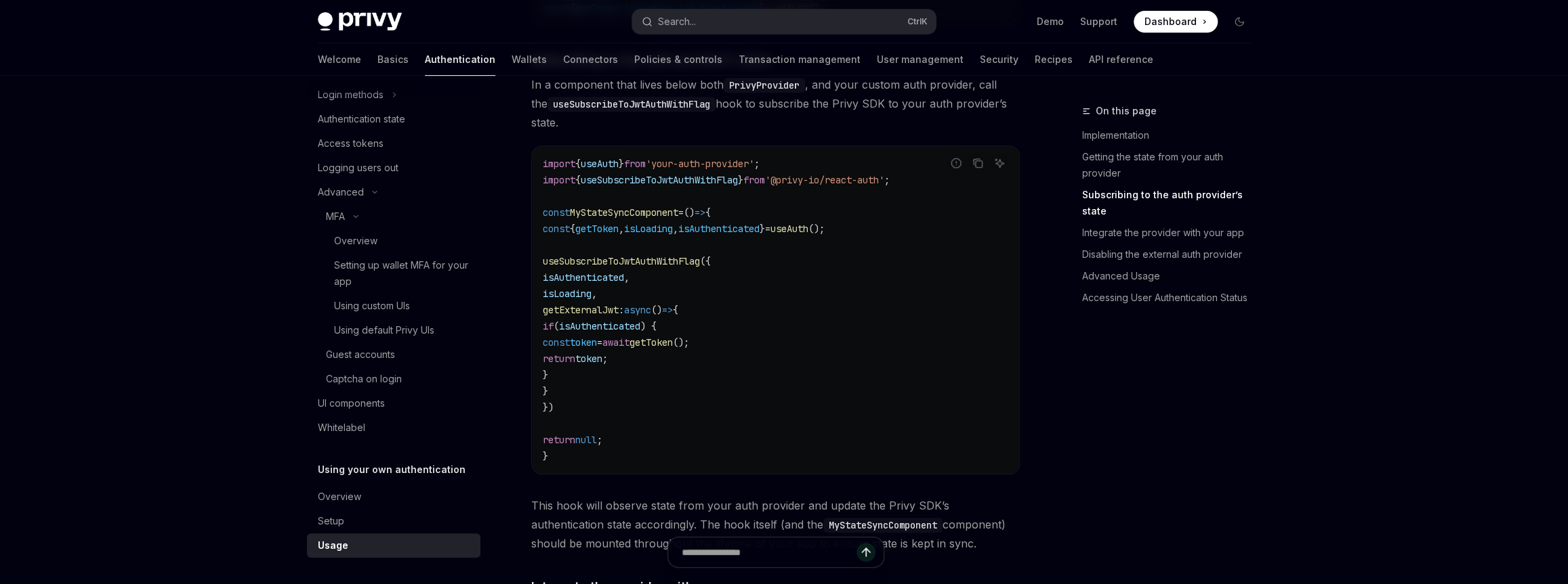
click at [676, 250] on code "import { useAuth } from 'your-auth-provider' ; import { useSubscribeToJwtAuthWi…" at bounding box center [775, 309] width 466 height 308
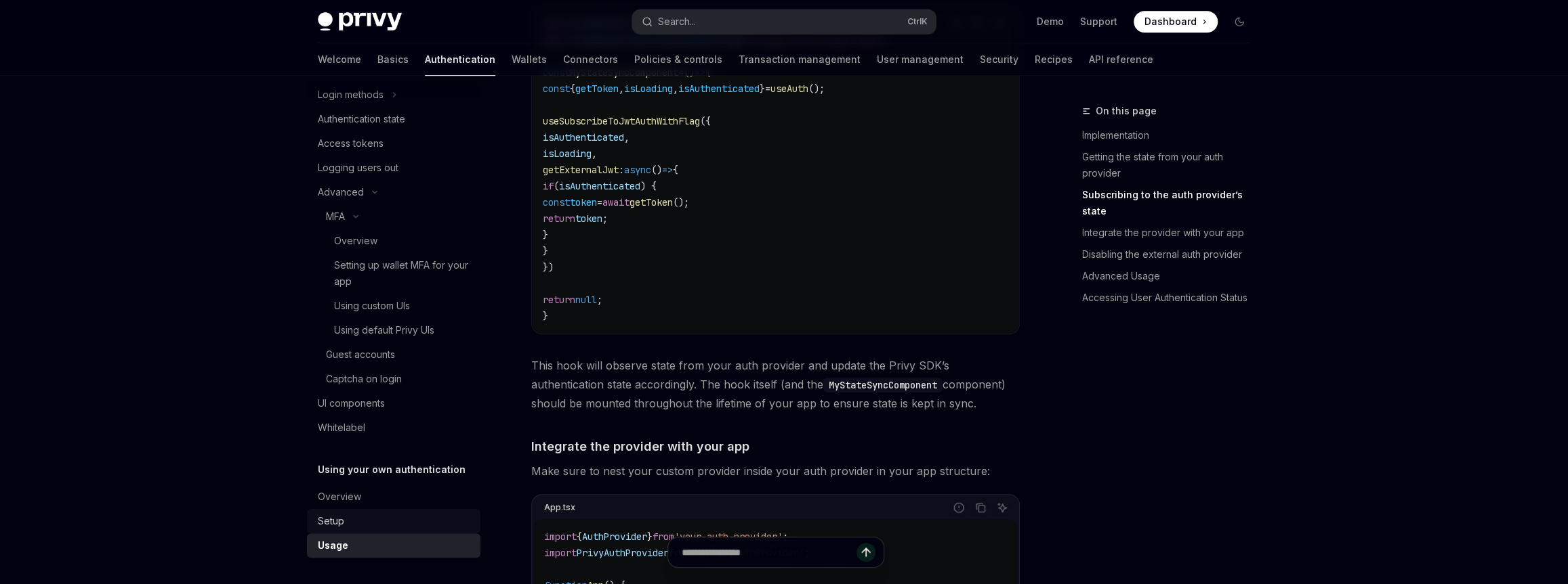
scroll to position [664, 0]
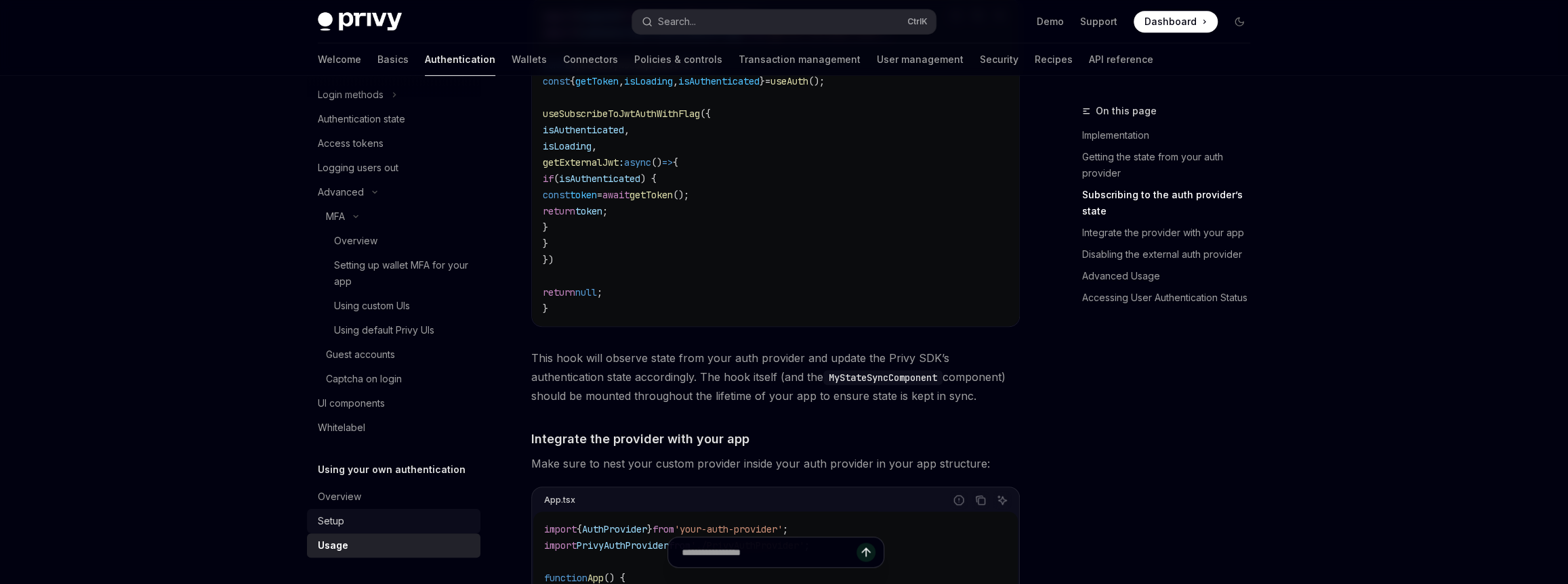
click at [394, 514] on div "Setup" at bounding box center [395, 520] width 155 height 16
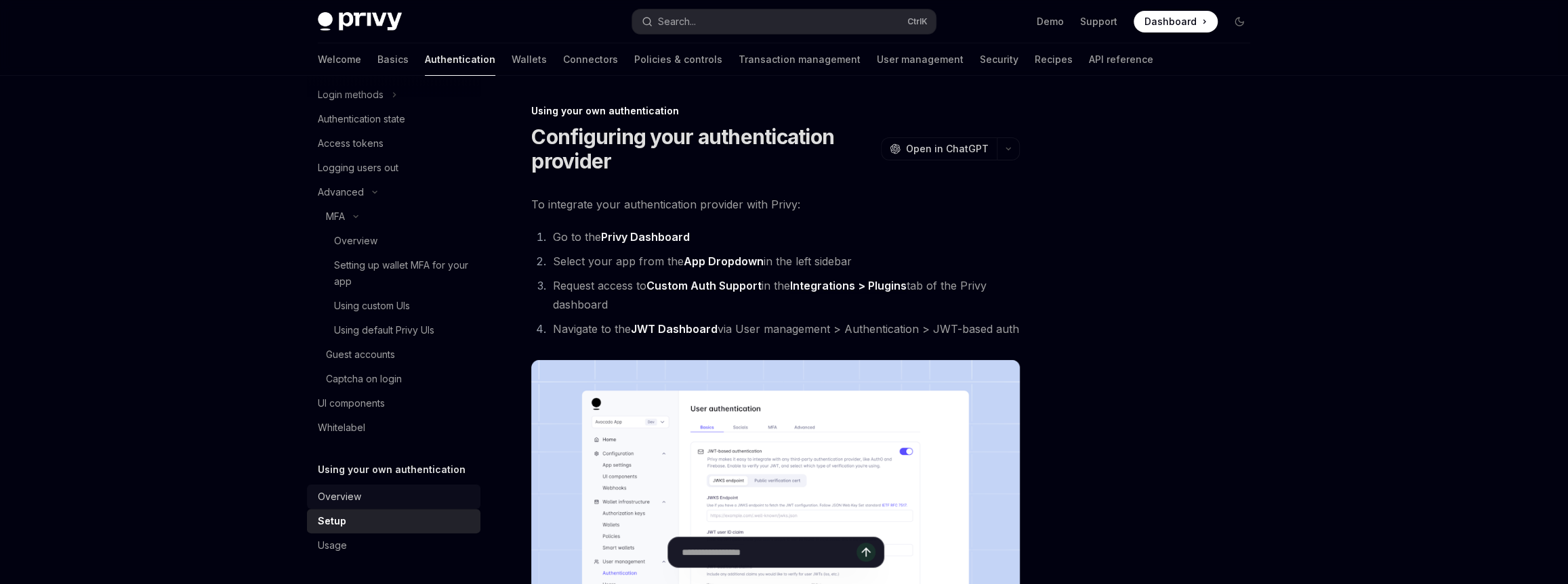
click at [398, 494] on div "Overview" at bounding box center [395, 497] width 155 height 16
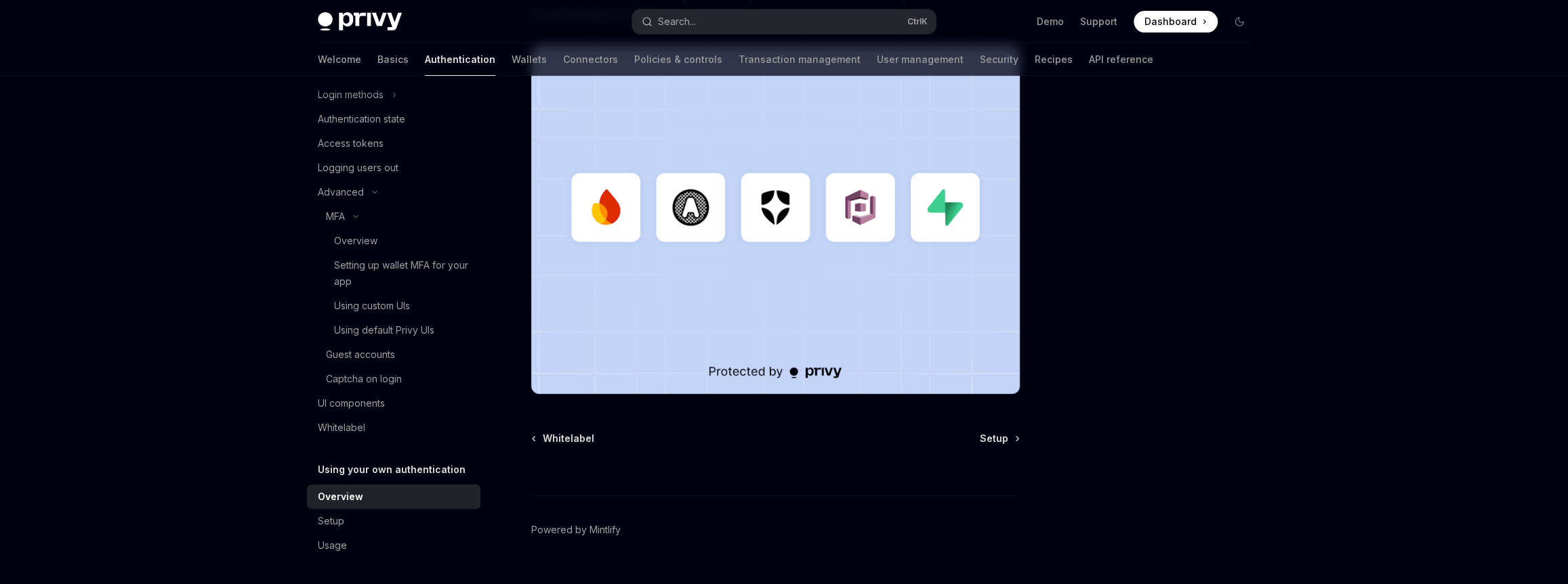
scroll to position [396, 0]
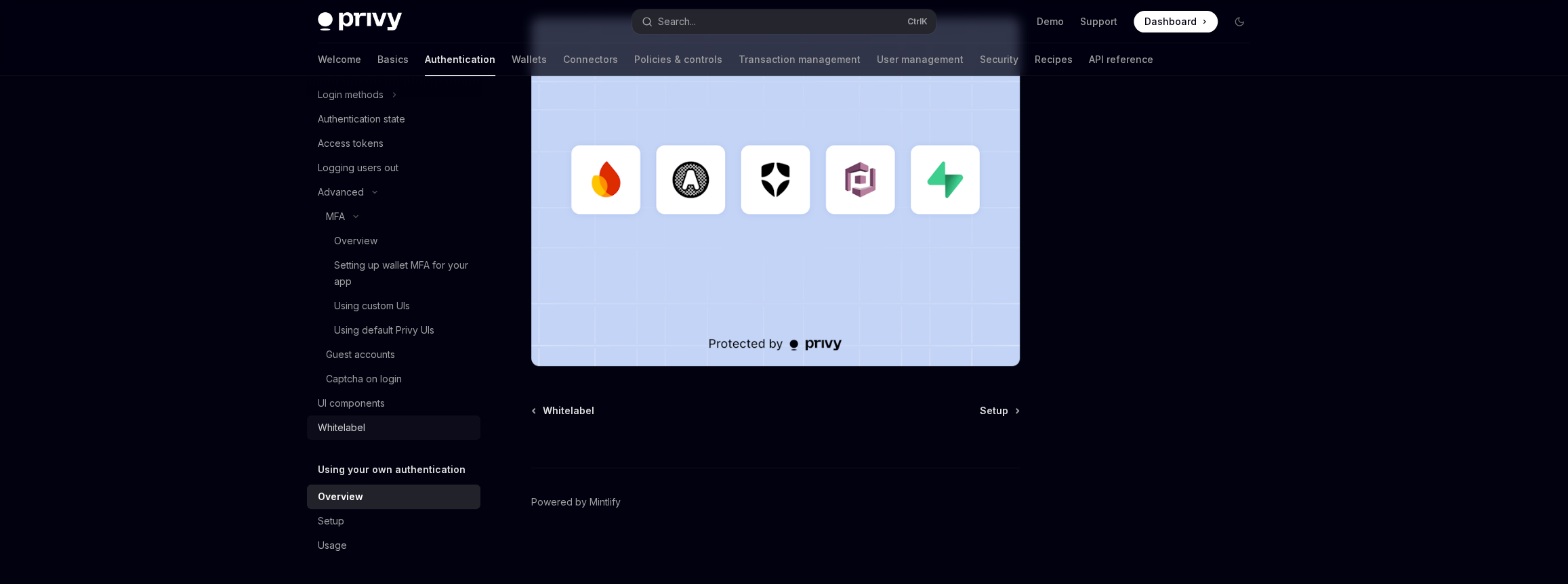
click at [367, 436] on link "Whitelabel" at bounding box center [394, 428] width 173 height 24
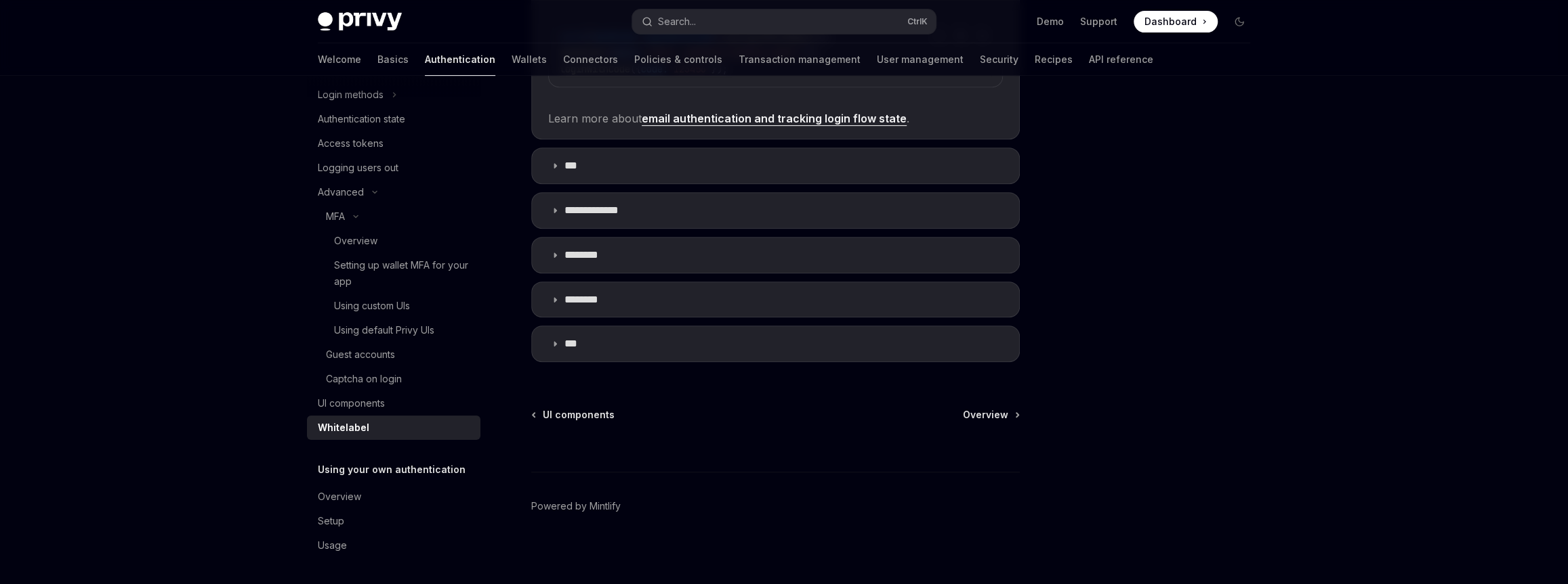
scroll to position [496, 0]
click at [1069, 486] on div at bounding box center [1157, 343] width 206 height 481
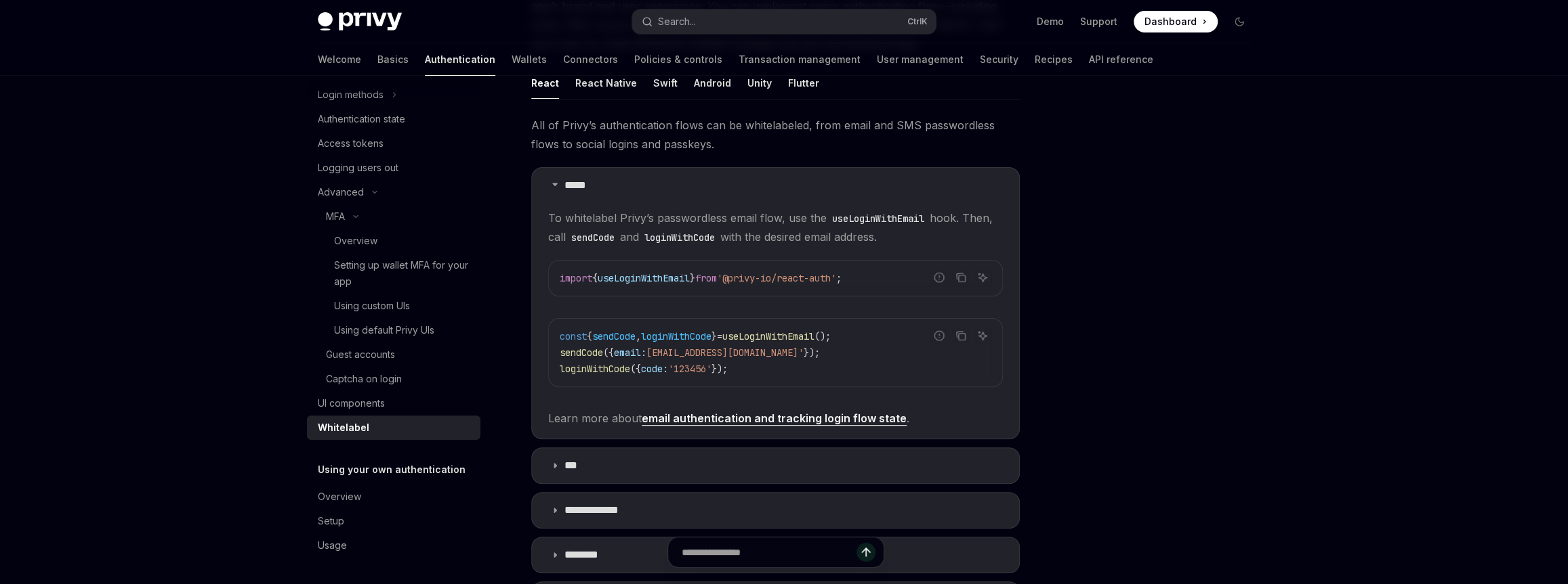
scroll to position [0, 0]
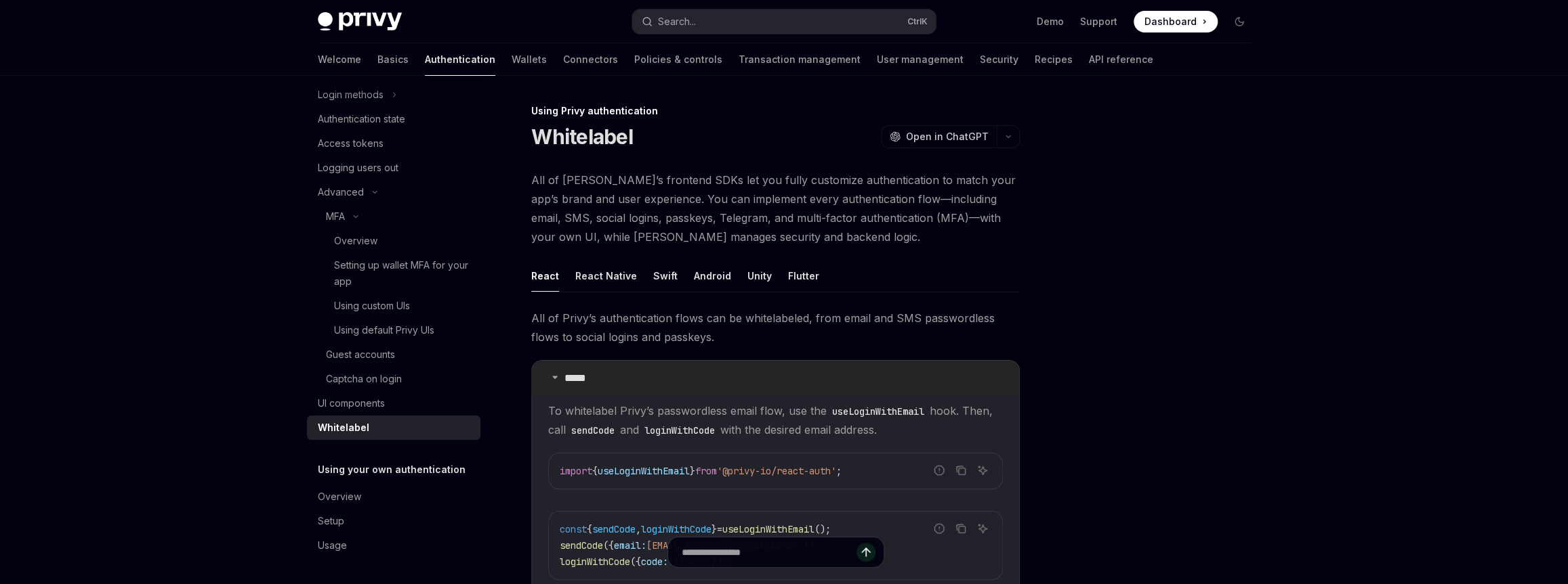
click at [650, 372] on summary "*****" at bounding box center [775, 378] width 487 height 35
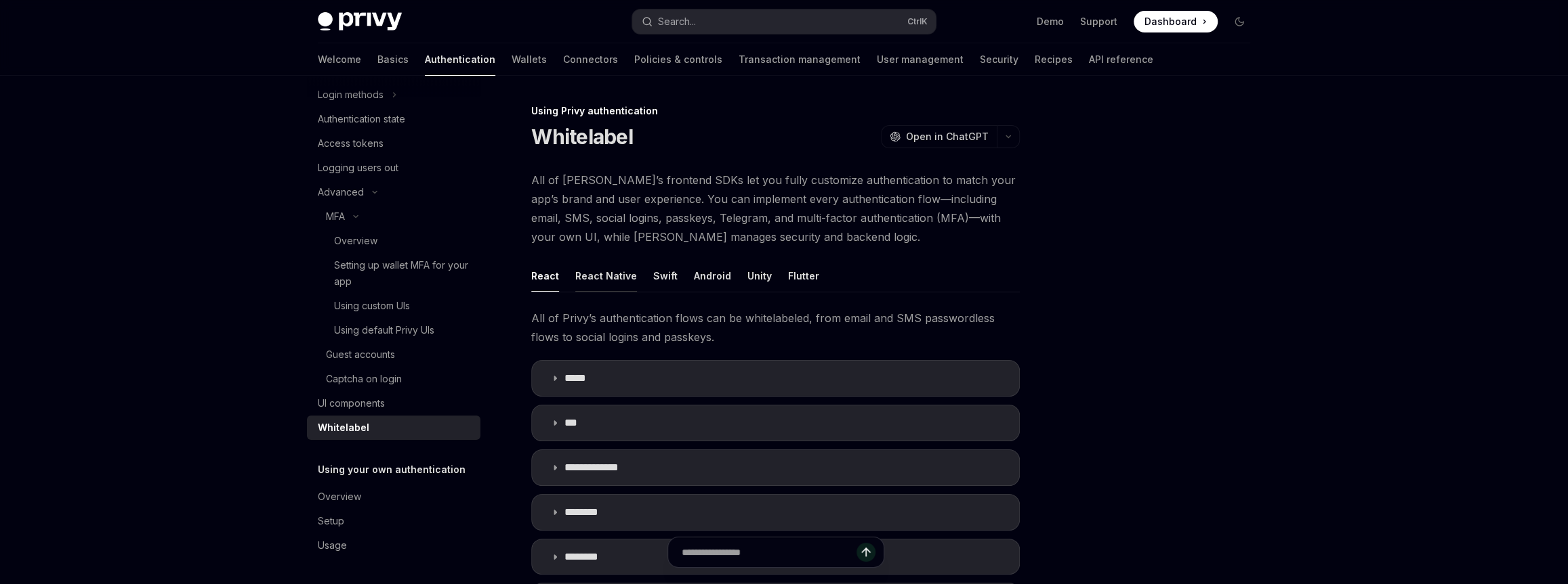
click at [588, 269] on div "React Native" at bounding box center [606, 276] width 61 height 32
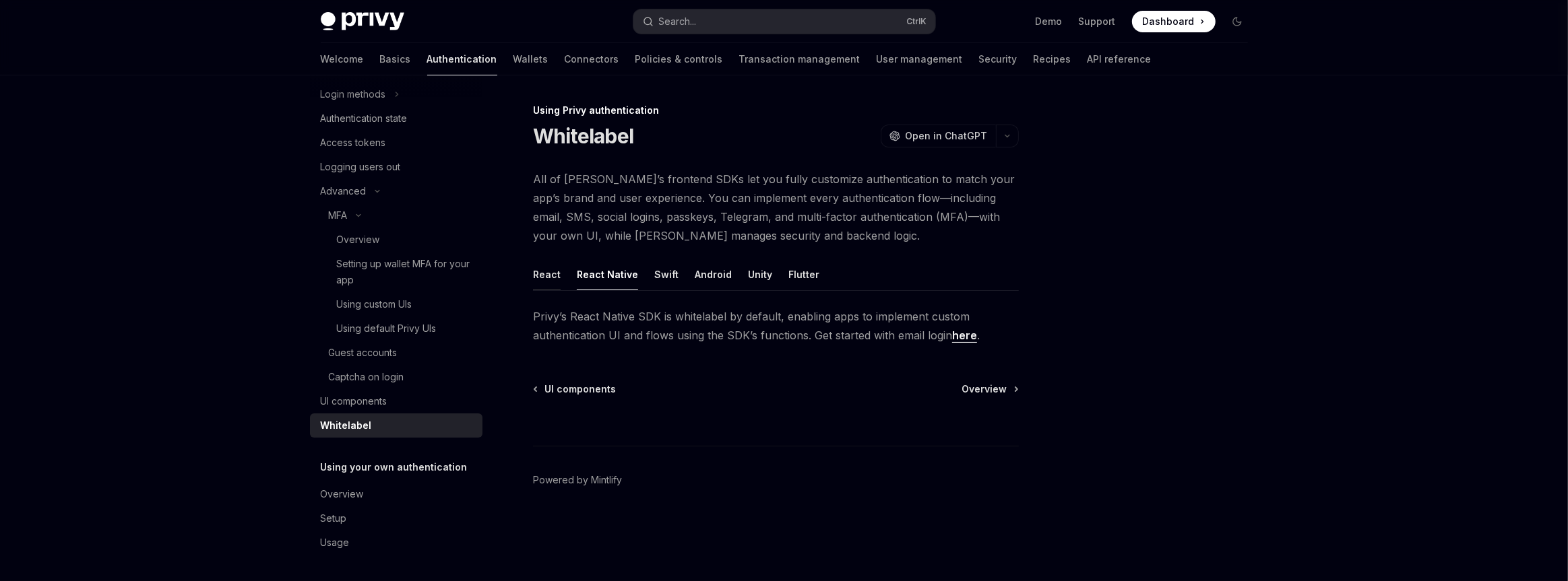
click at [557, 271] on div "React" at bounding box center [547, 275] width 27 height 32
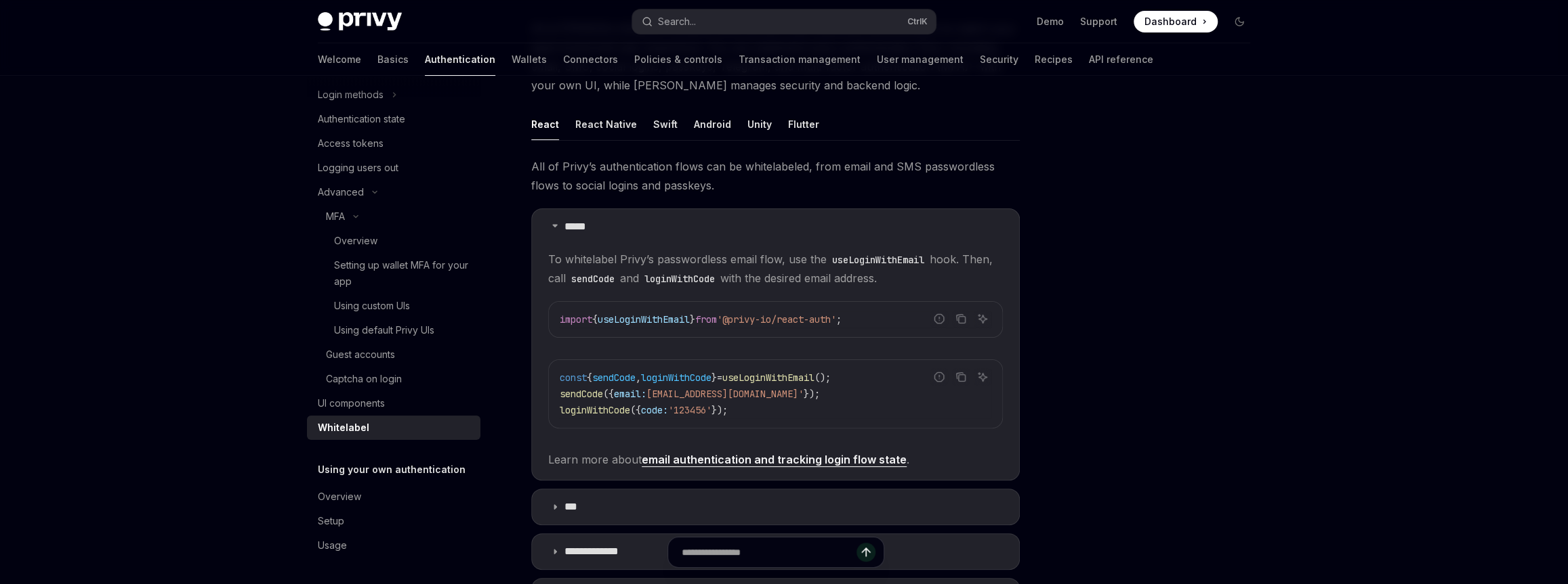
scroll to position [148, 0]
click at [627, 240] on summary "*****" at bounding box center [775, 231] width 487 height 35
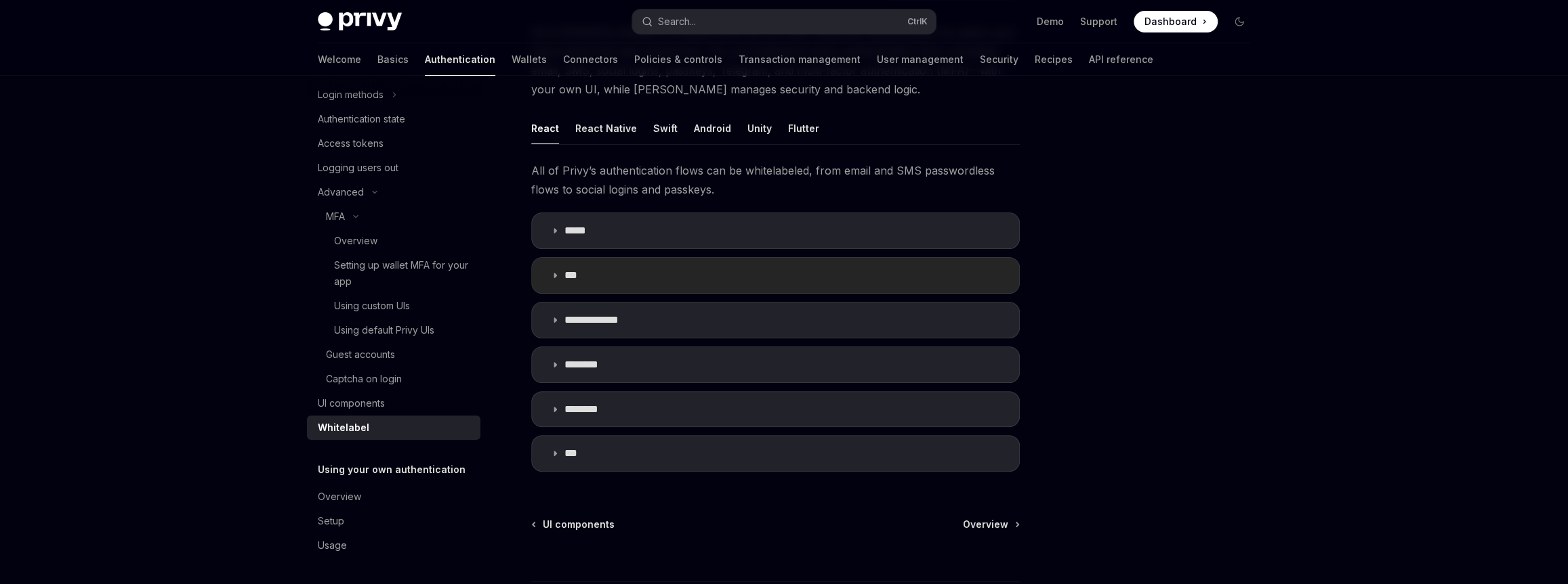
click at [638, 275] on summary "***" at bounding box center [775, 276] width 487 height 35
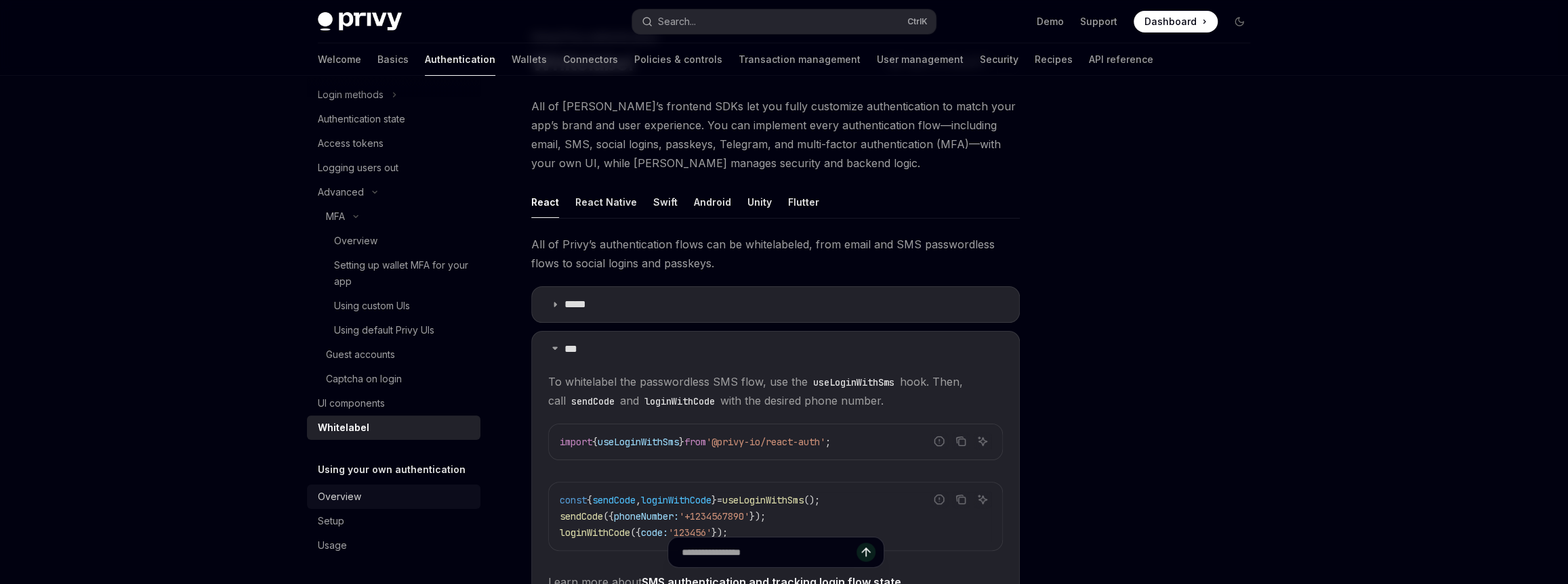
click at [405, 487] on link "Overview" at bounding box center [394, 497] width 173 height 24
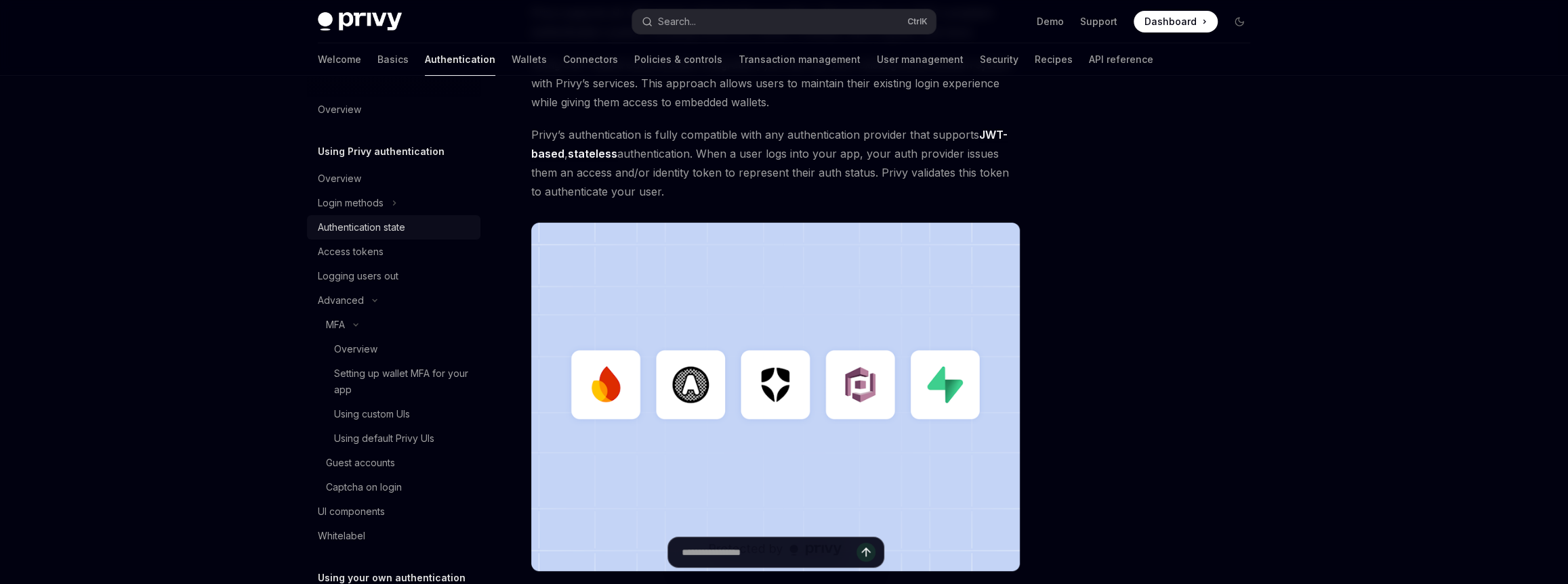
scroll to position [175, 0]
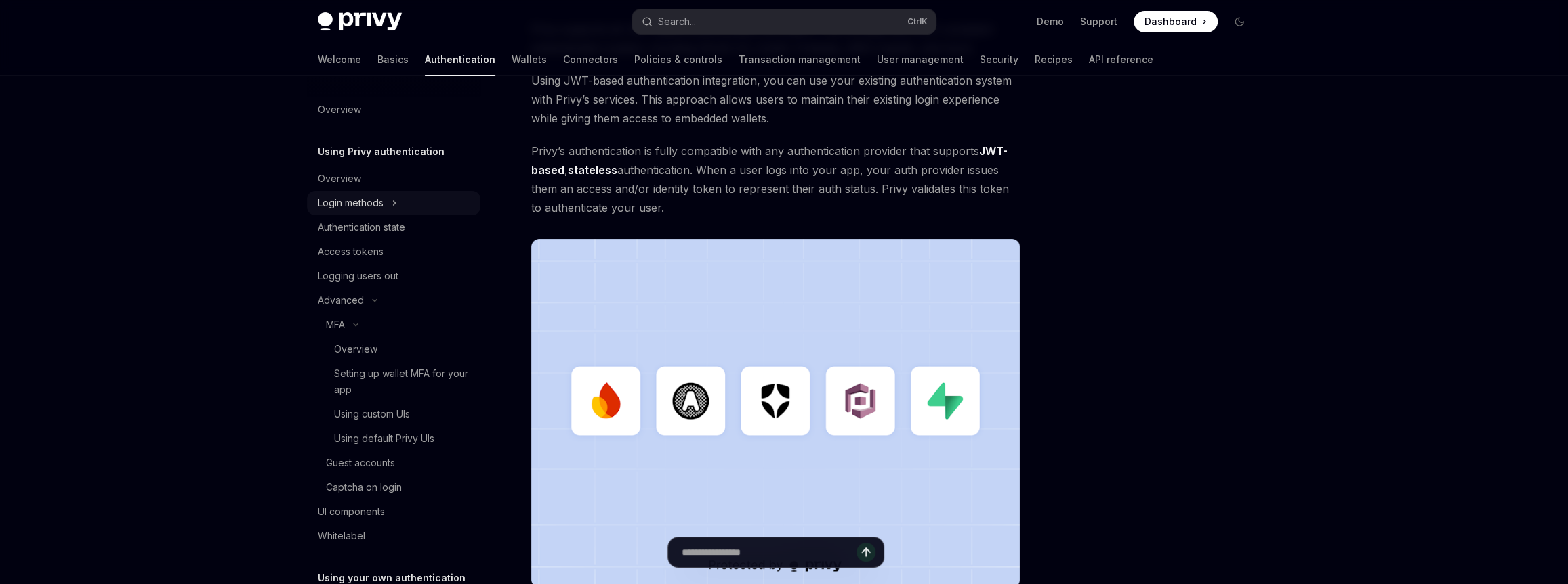
click at [408, 201] on button "Login methods" at bounding box center [394, 203] width 173 height 24
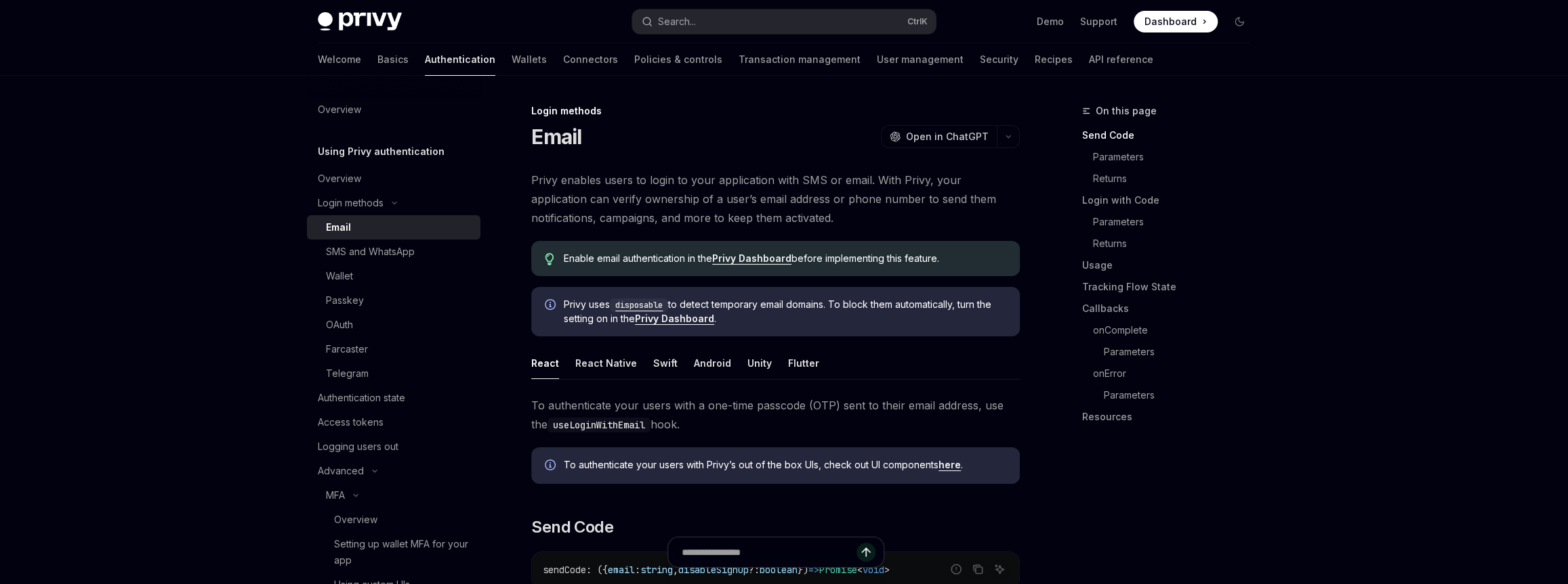
click at [396, 222] on div "Email" at bounding box center [398, 227] width 146 height 16
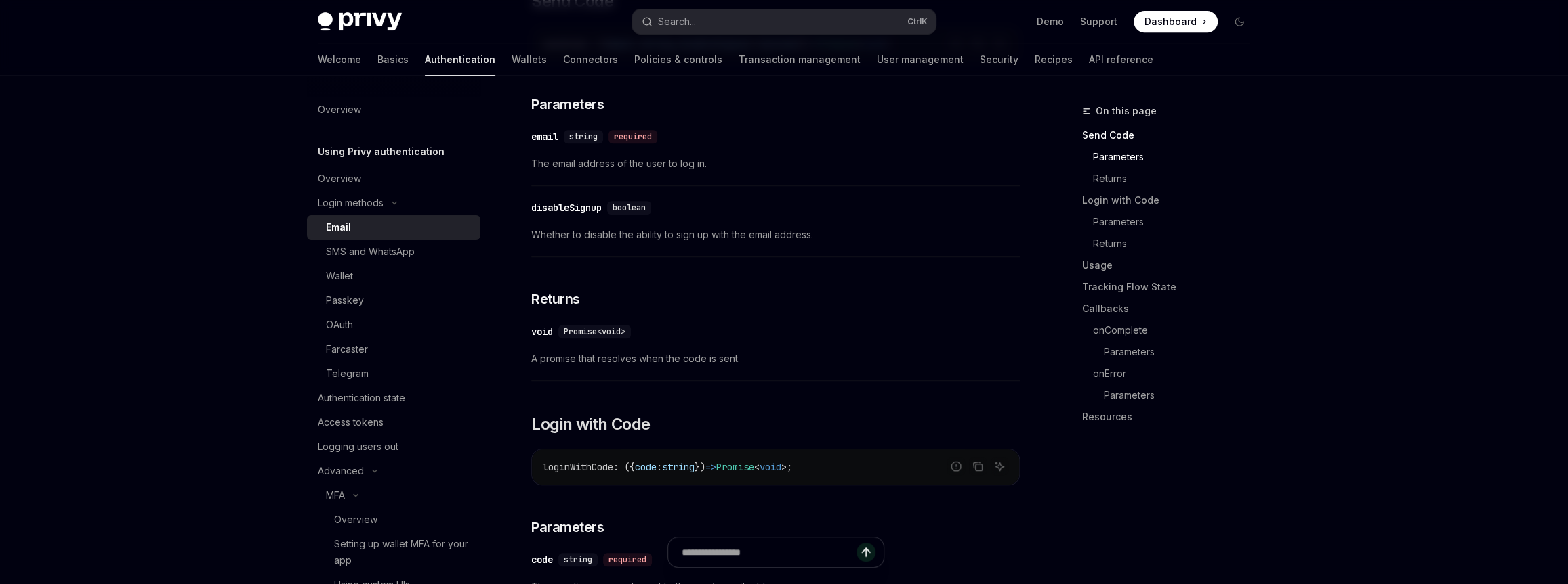
type textarea "*"
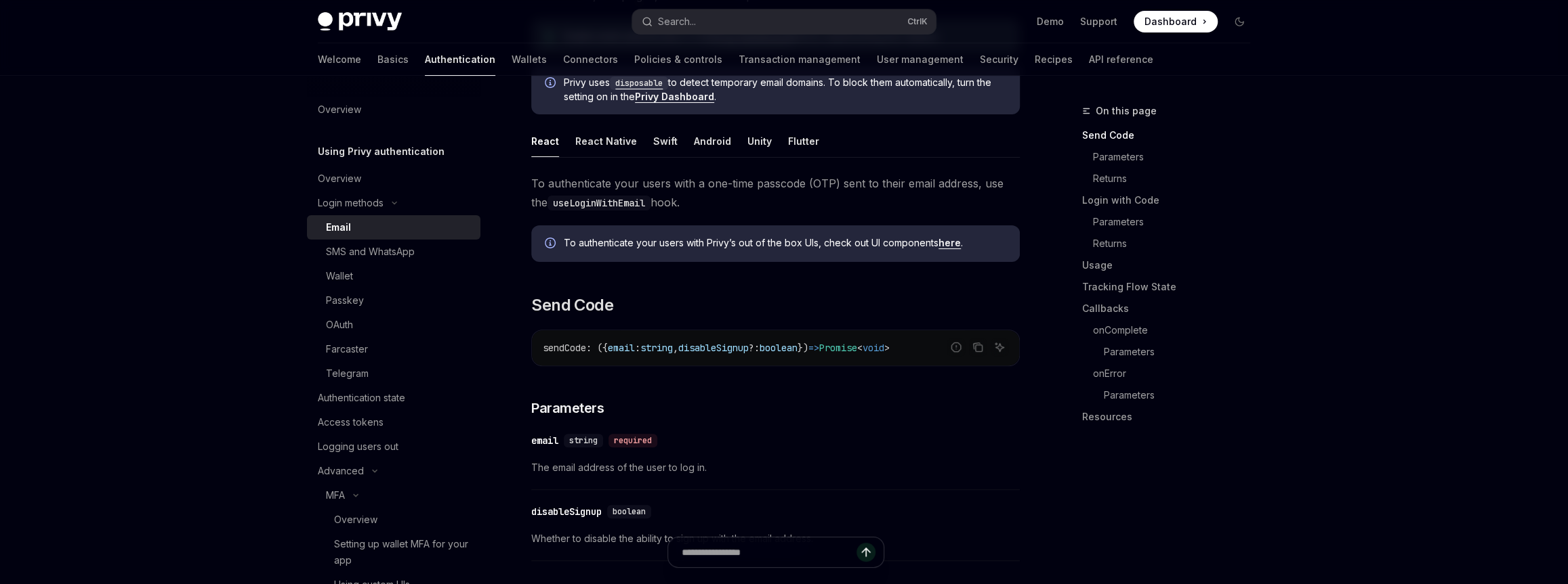
scroll to position [221, 0]
click at [705, 343] on span "disableSignup" at bounding box center [713, 349] width 70 height 12
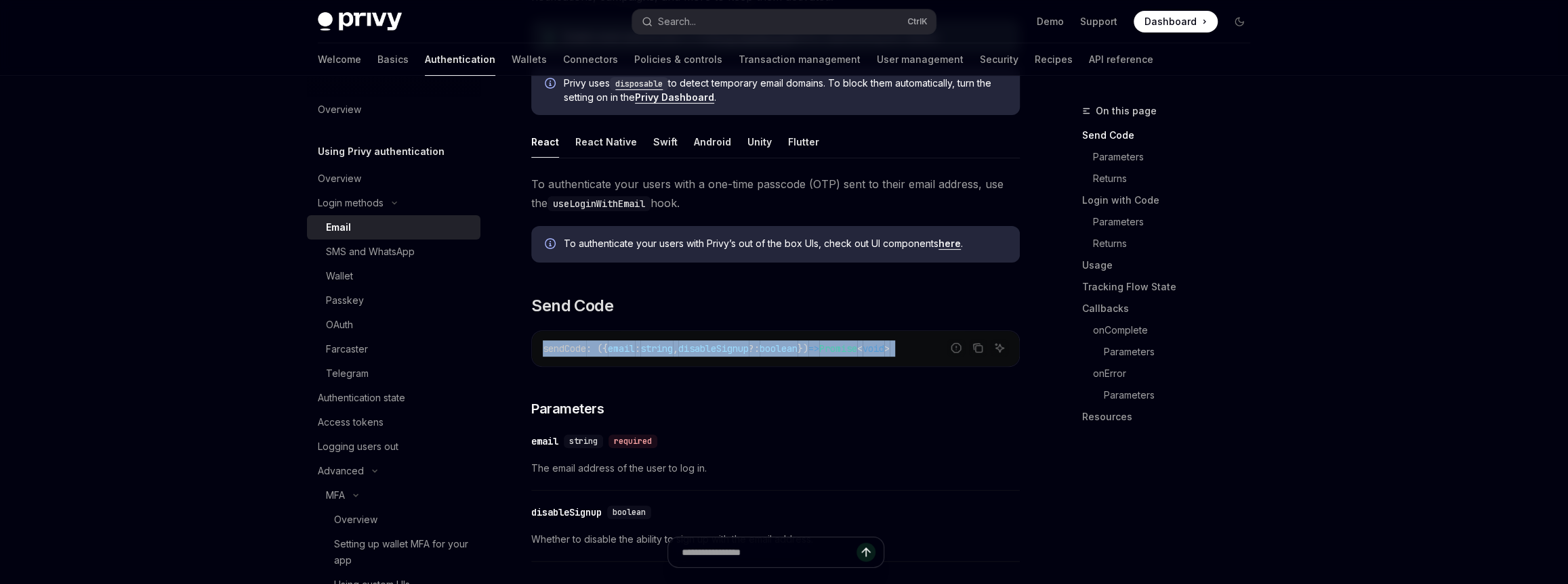
click at [705, 343] on span "disableSignup" at bounding box center [713, 349] width 70 height 12
drag, startPoint x: 784, startPoint y: 392, endPoint x: 596, endPoint y: 263, distance: 228.0
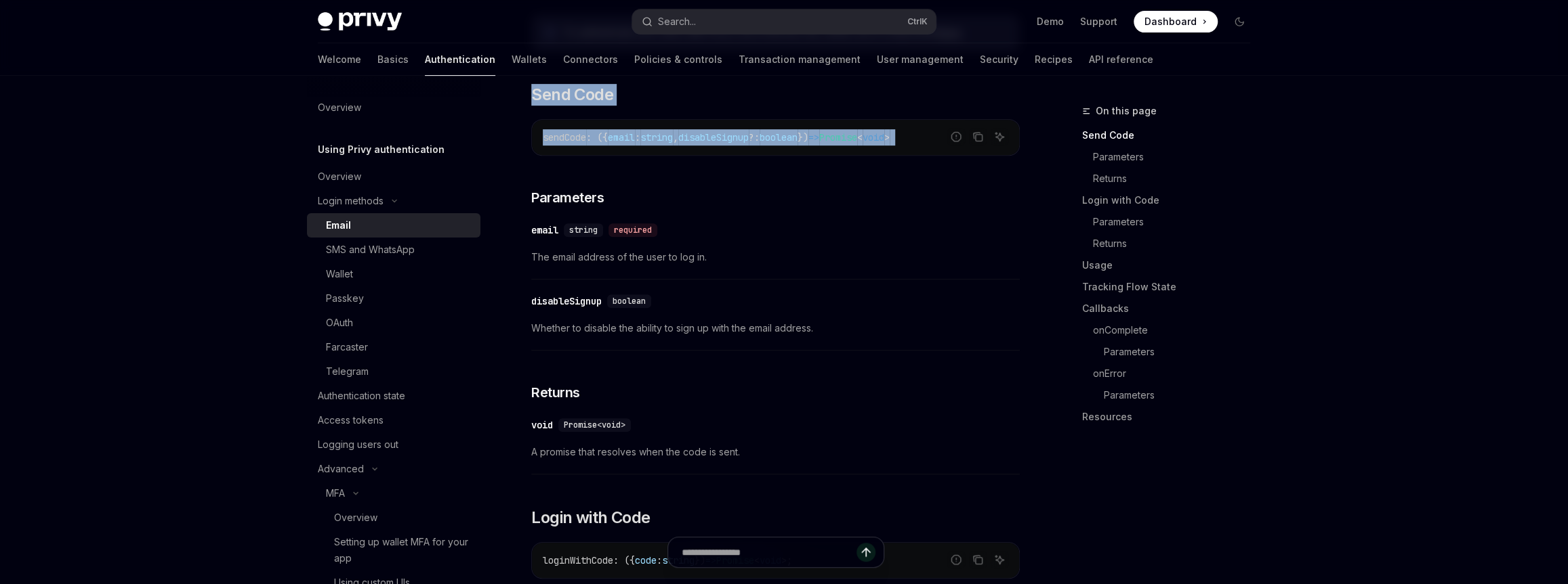
scroll to position [0, 0]
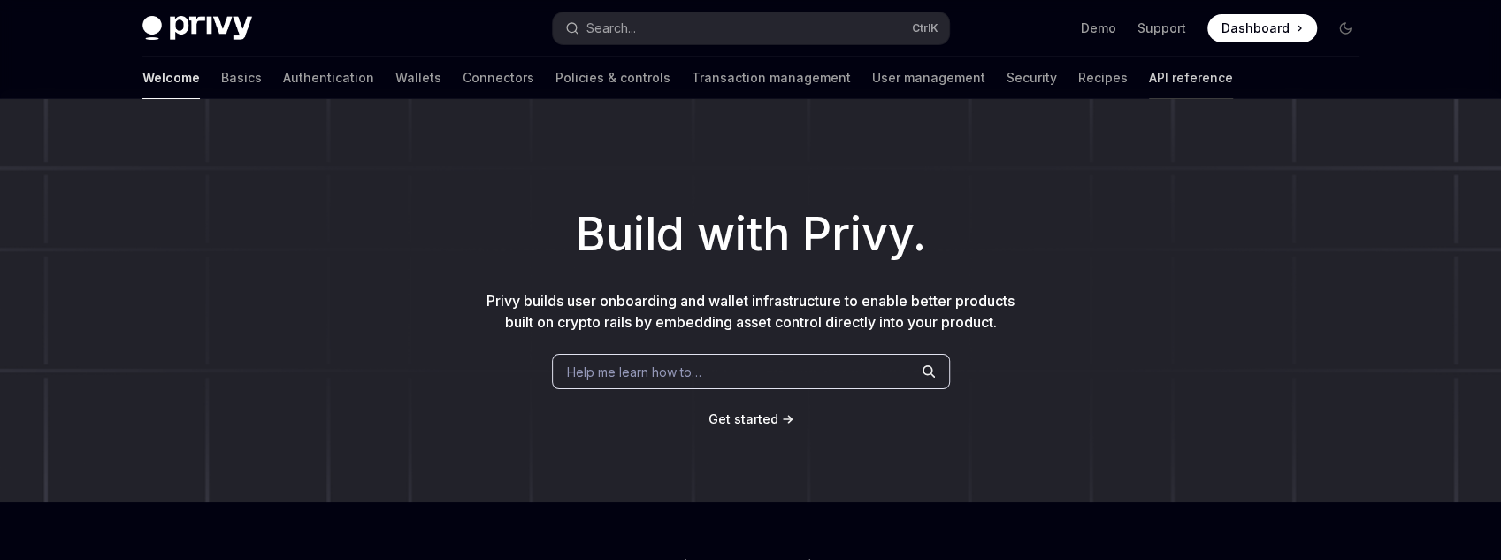
type textarea "*"
click at [1347, 95] on div "Welcome Basics Authentication Wallets Connectors Policies & controls Transactio…" at bounding box center [751, 78] width 1302 height 42
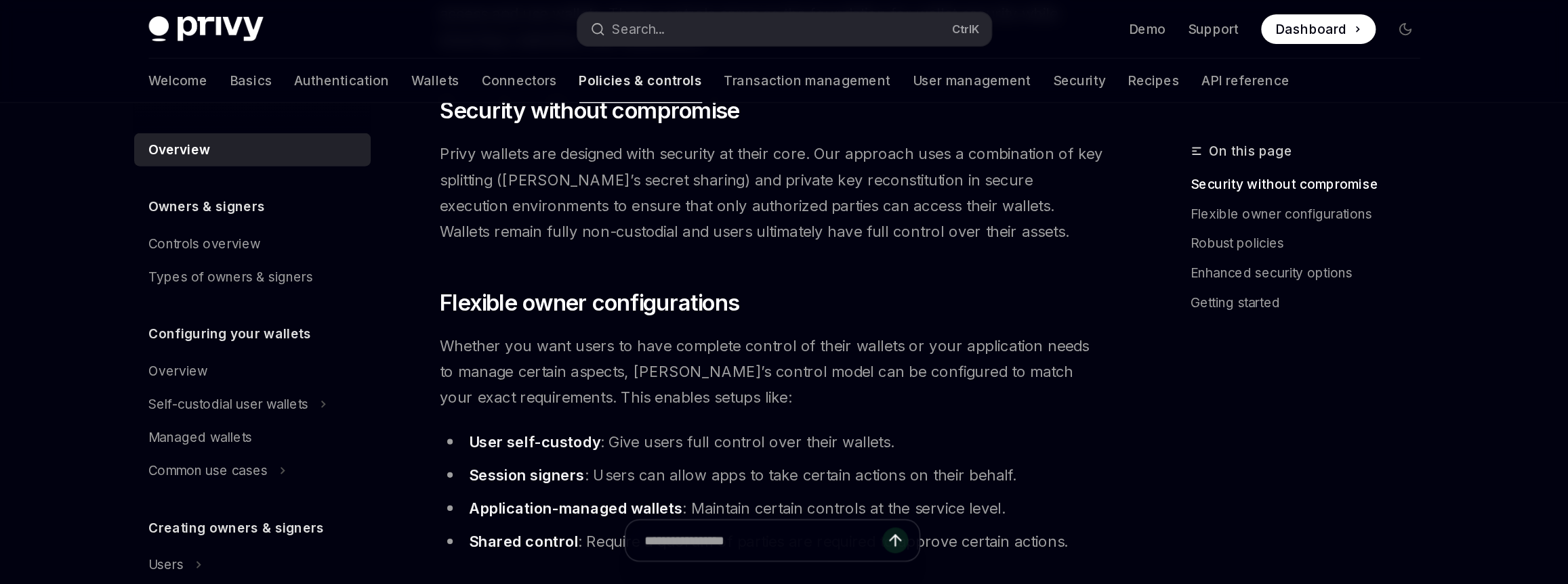
scroll to position [217, 0]
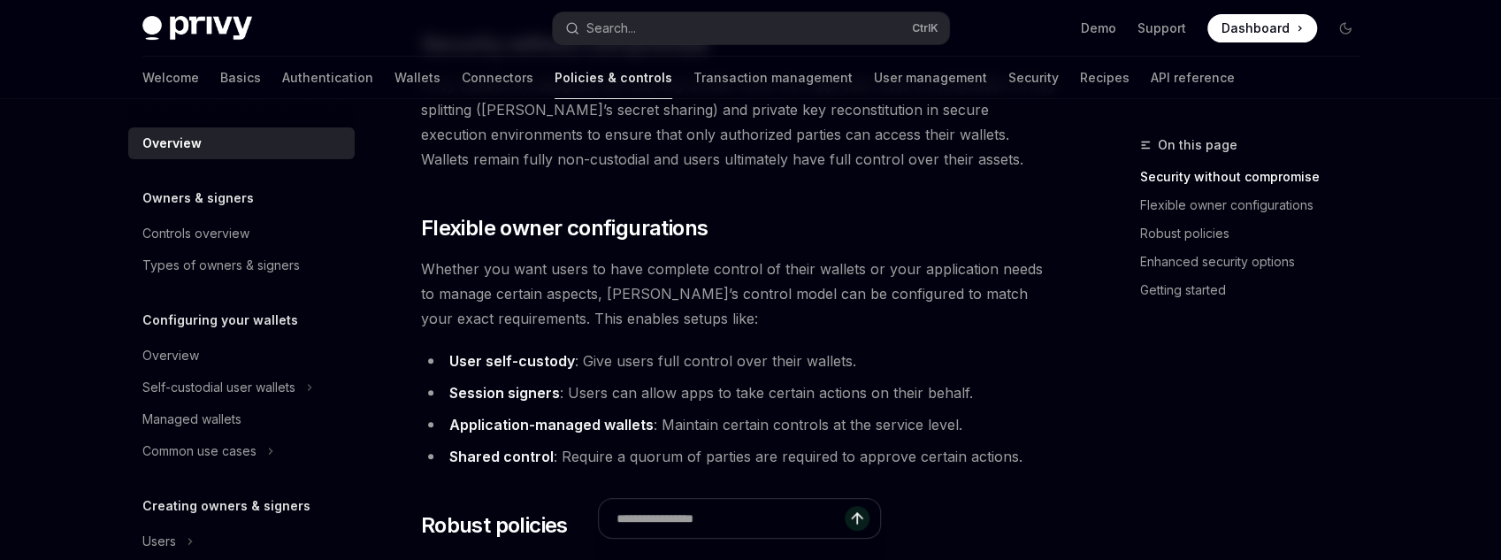
type textarea "*"
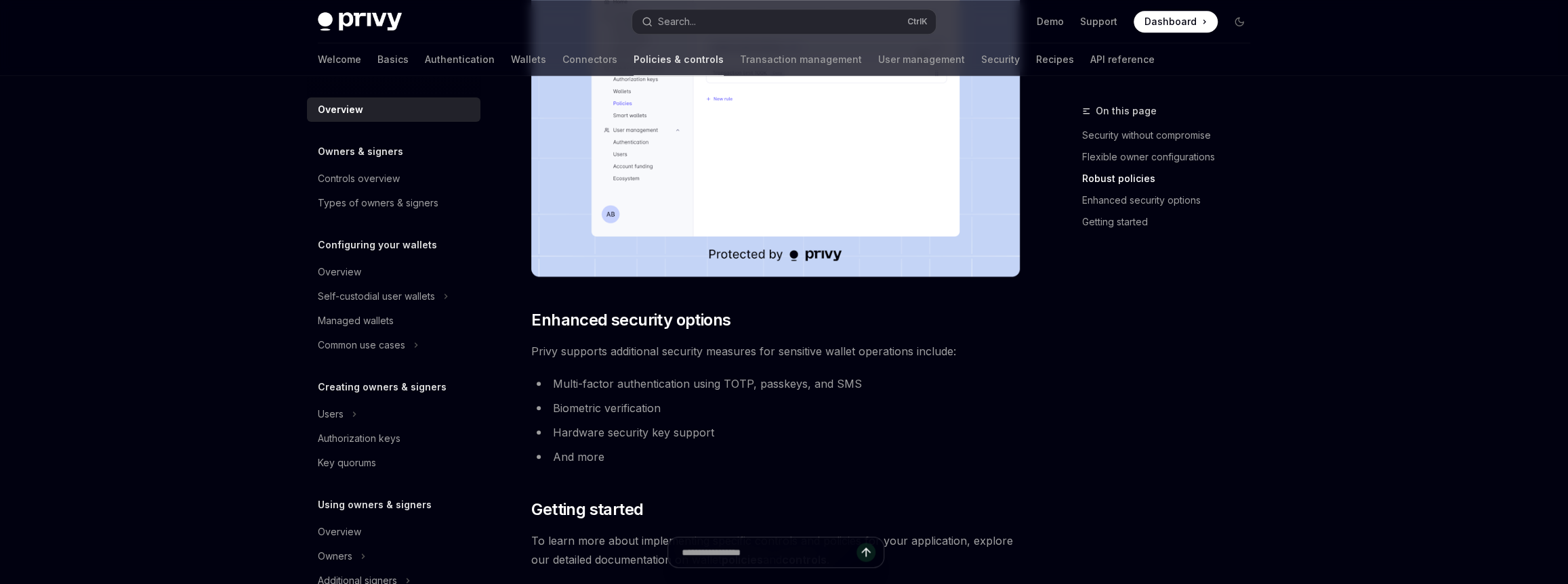
scroll to position [781, 0]
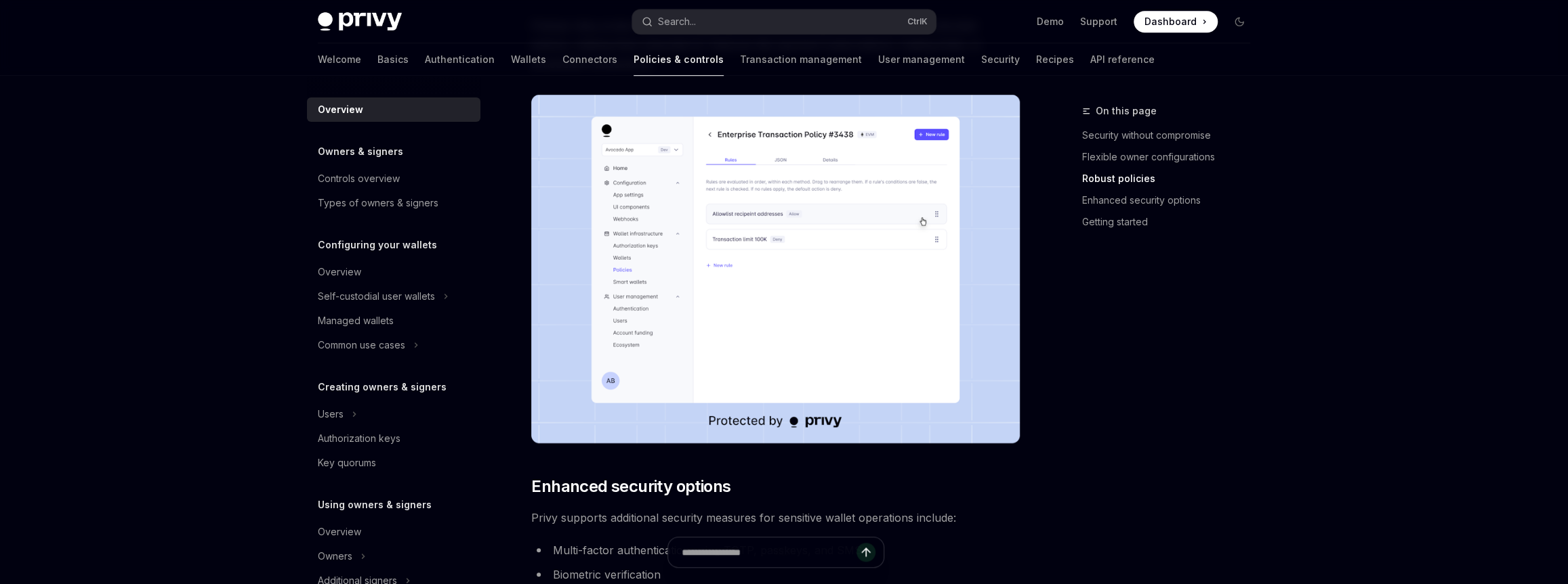
click at [633, 269] on img at bounding box center [775, 269] width 489 height 349
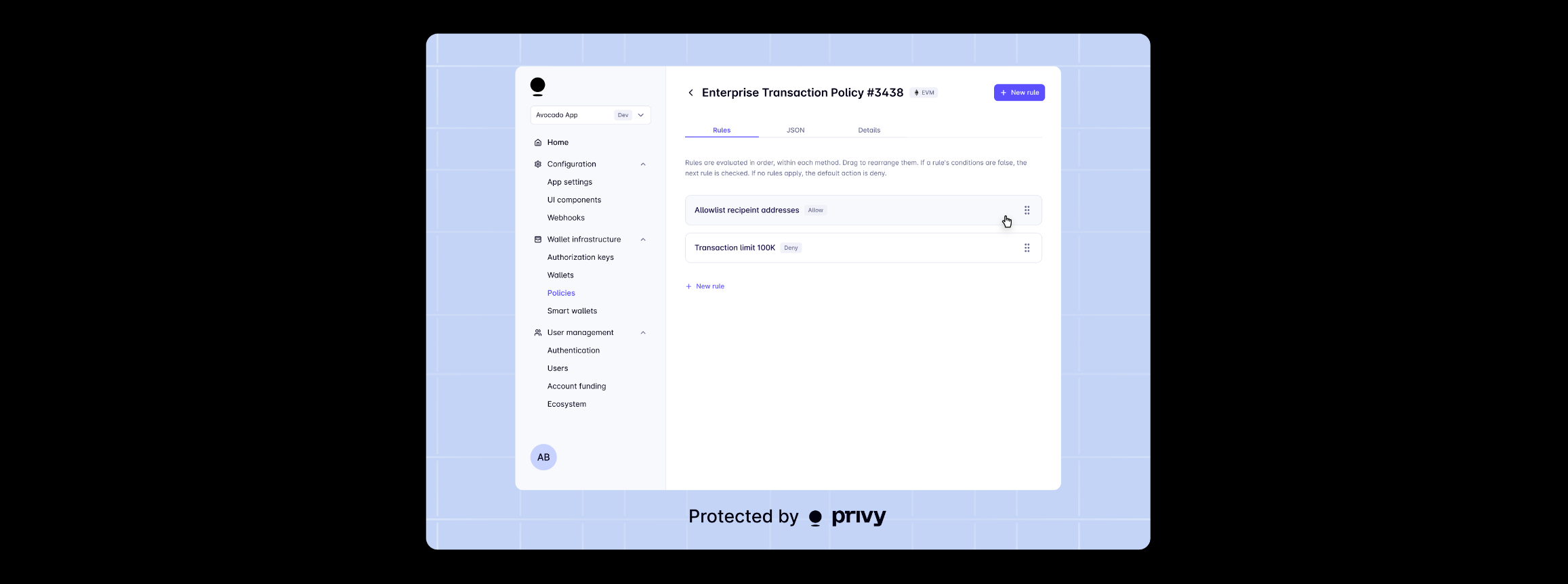
click at [768, 261] on img at bounding box center [788, 292] width 725 height 517
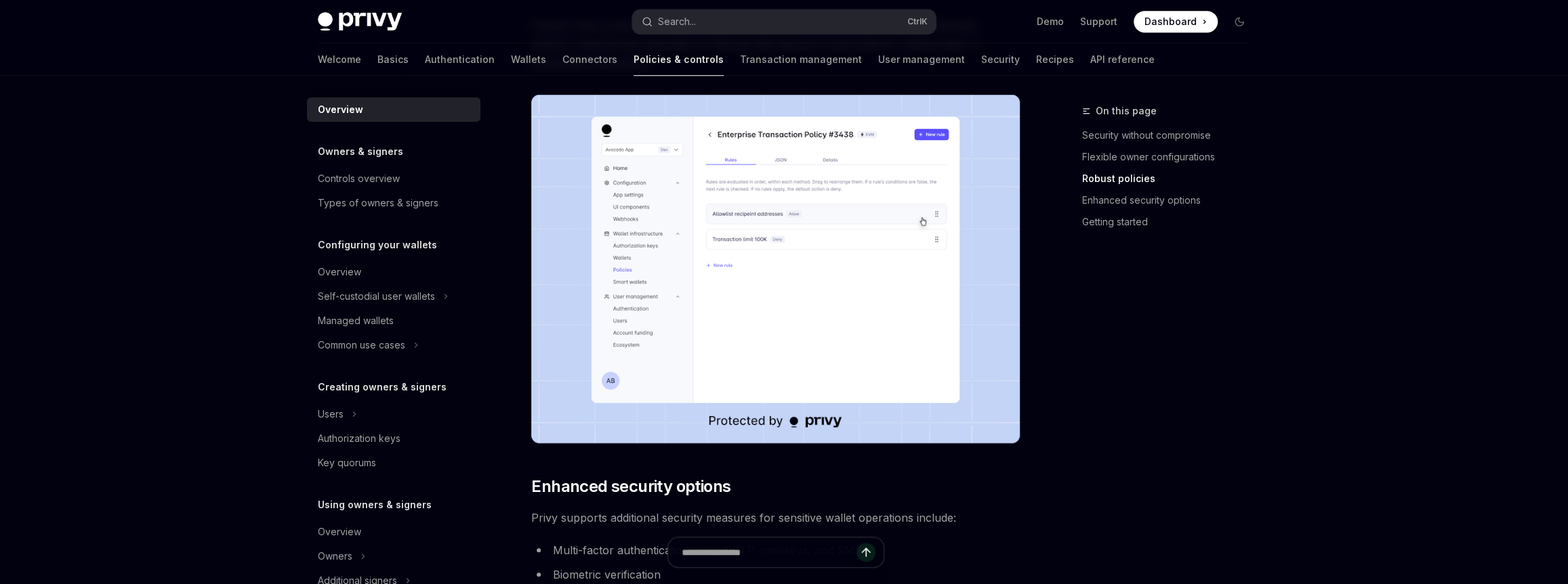
click at [726, 242] on img at bounding box center [775, 269] width 489 height 349
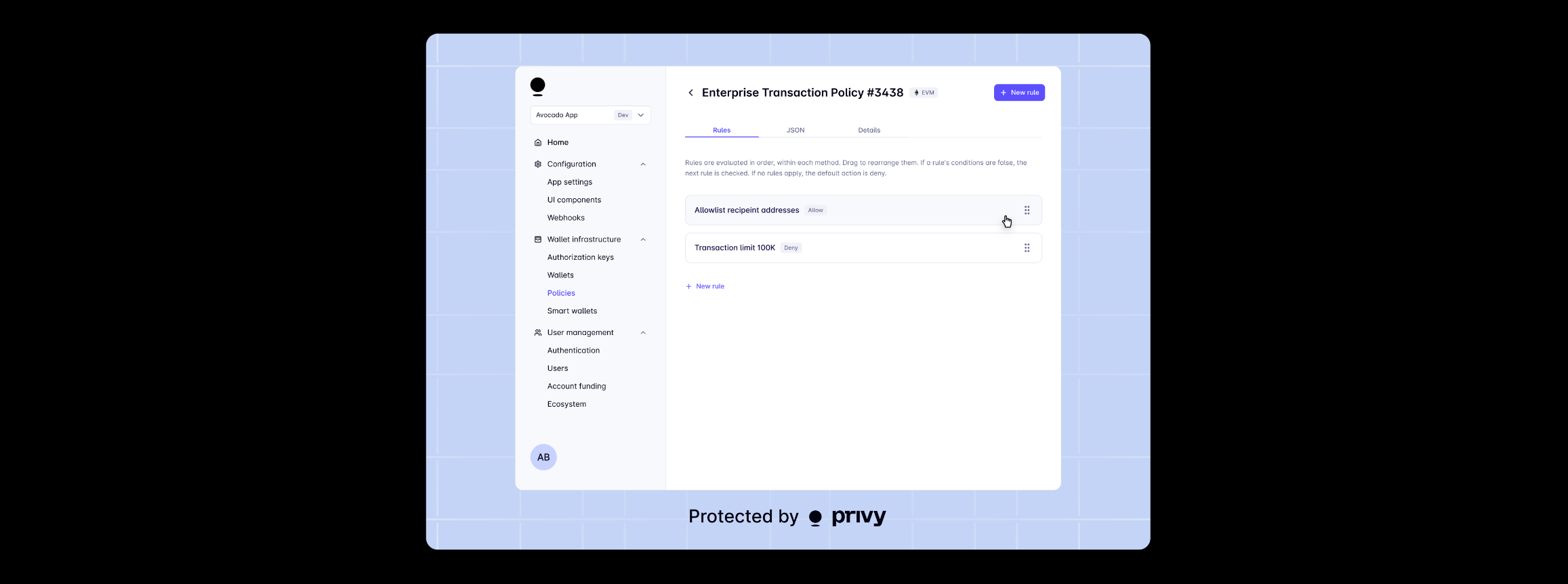
click at [726, 242] on img at bounding box center [788, 292] width 725 height 517
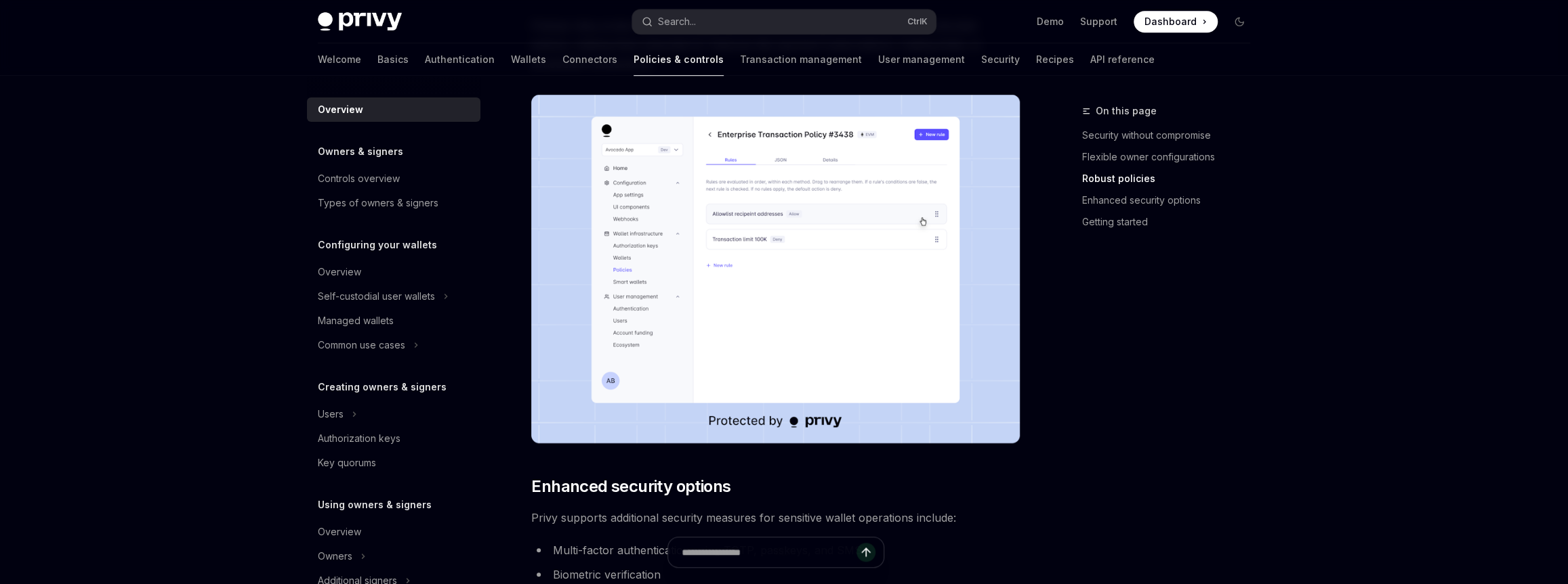
click at [860, 231] on img at bounding box center [775, 269] width 489 height 349
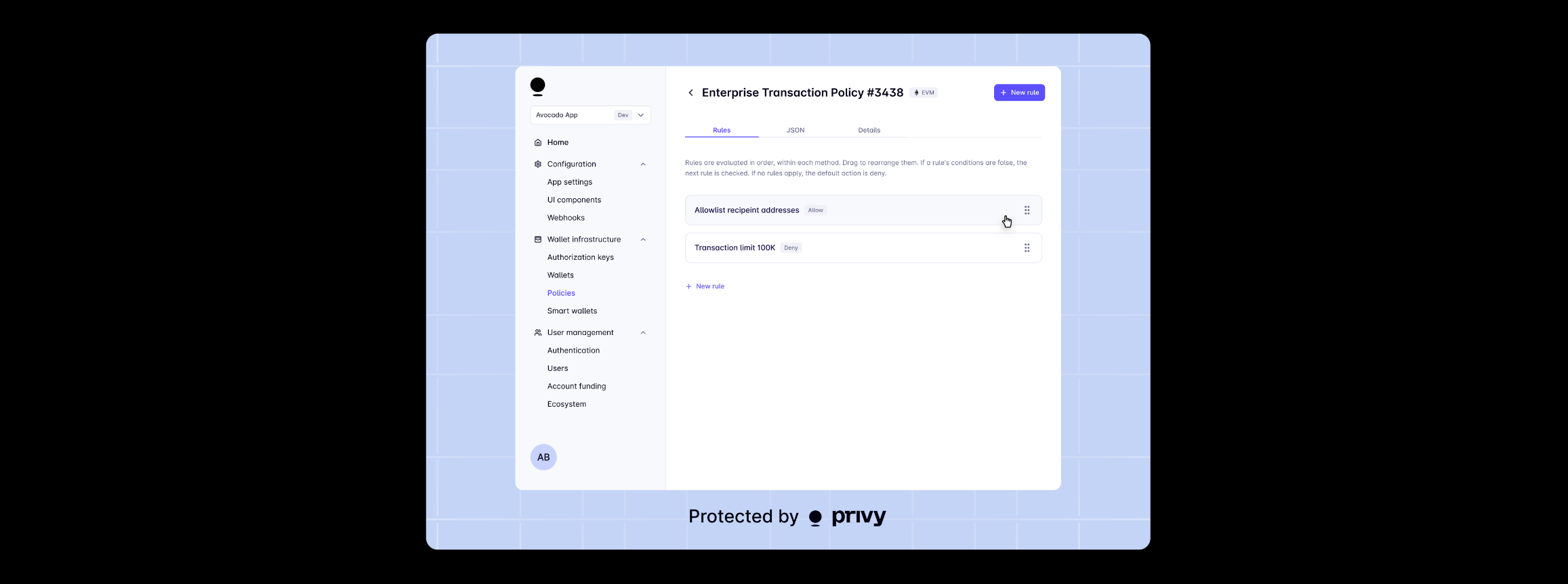
click at [1122, 315] on img at bounding box center [788, 292] width 725 height 517
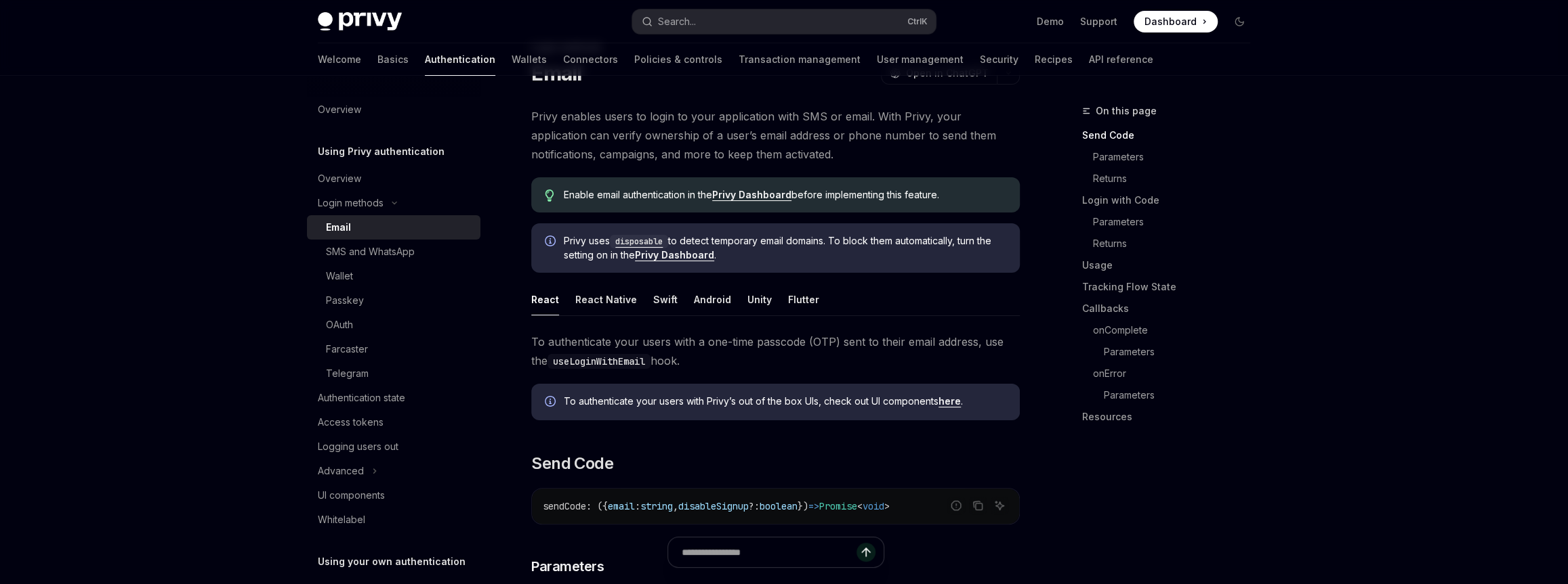
scroll to position [63, 0]
